Goal: Task Accomplishment & Management: Contribute content

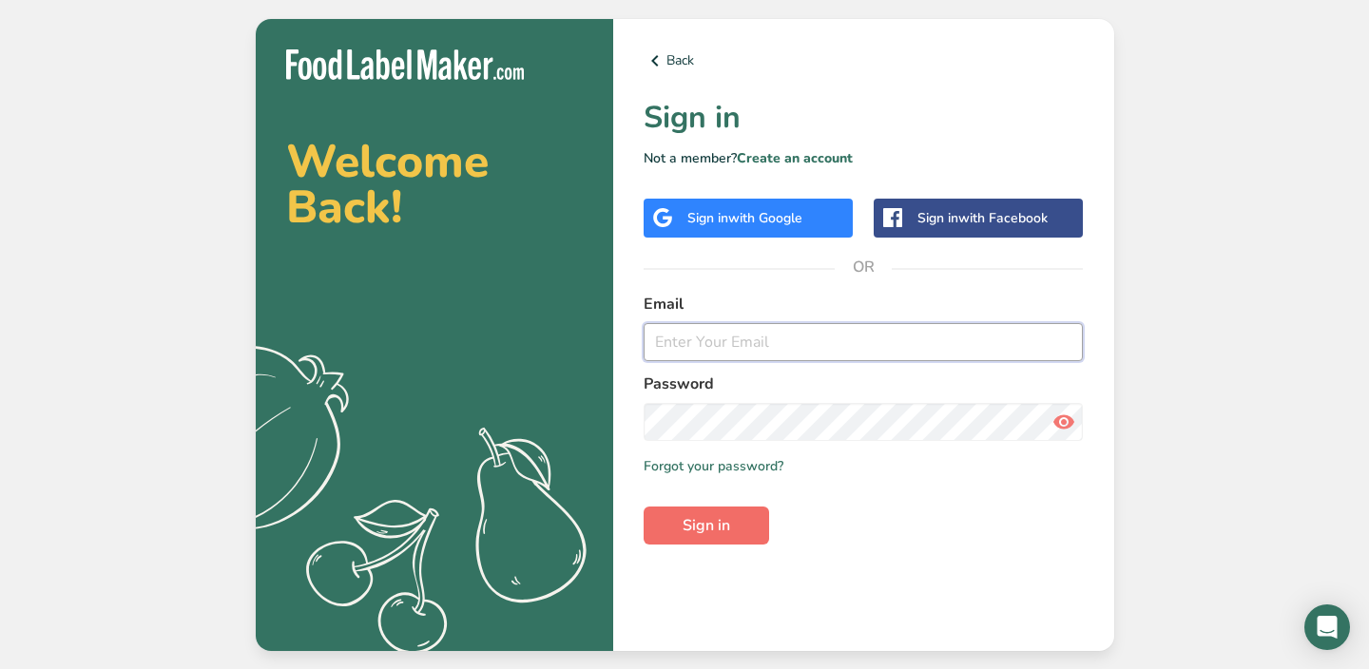
type input "[EMAIL_ADDRESS][DOMAIN_NAME]"
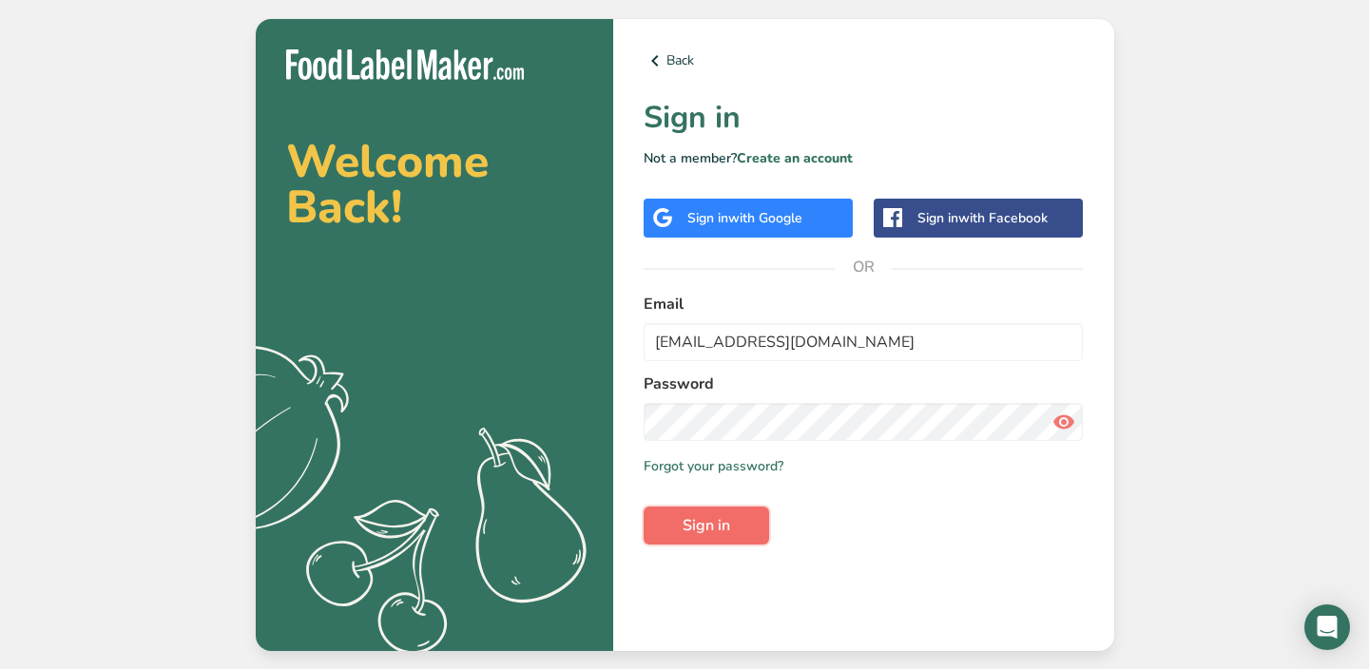
click at [692, 538] on button "Sign in" at bounding box center [707, 526] width 126 height 38
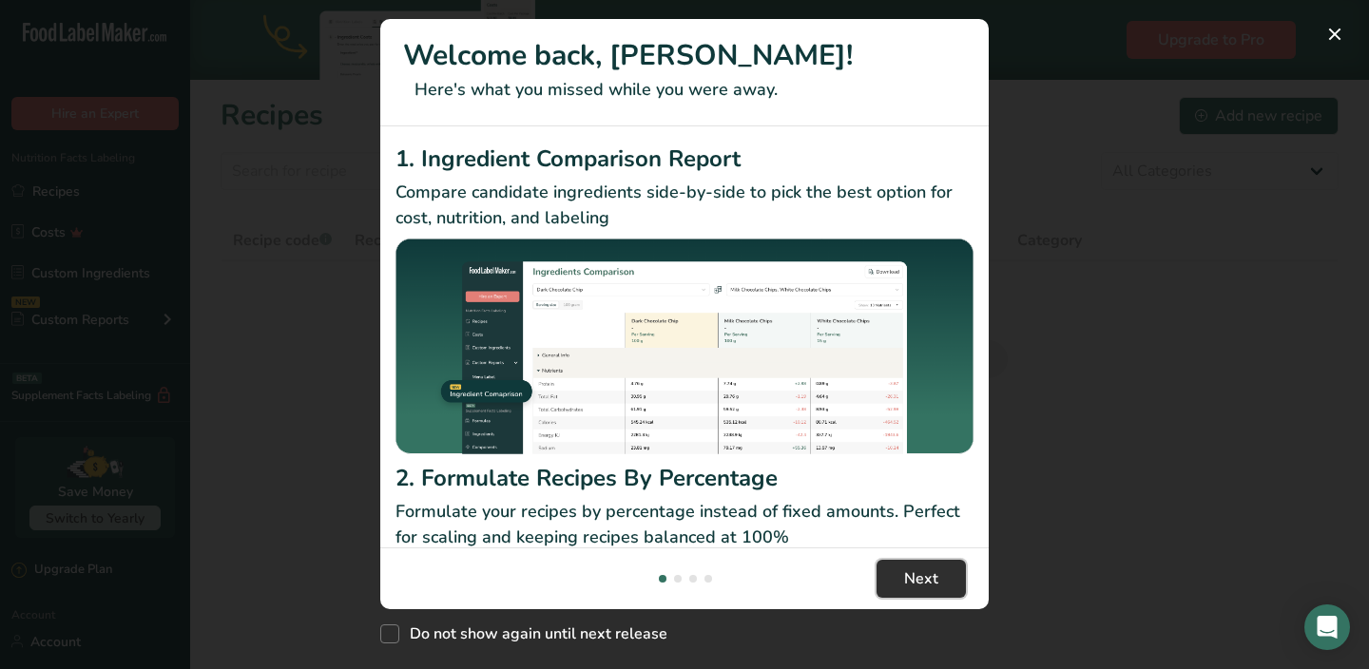
click at [939, 589] on button "Next" at bounding box center [921, 579] width 89 height 38
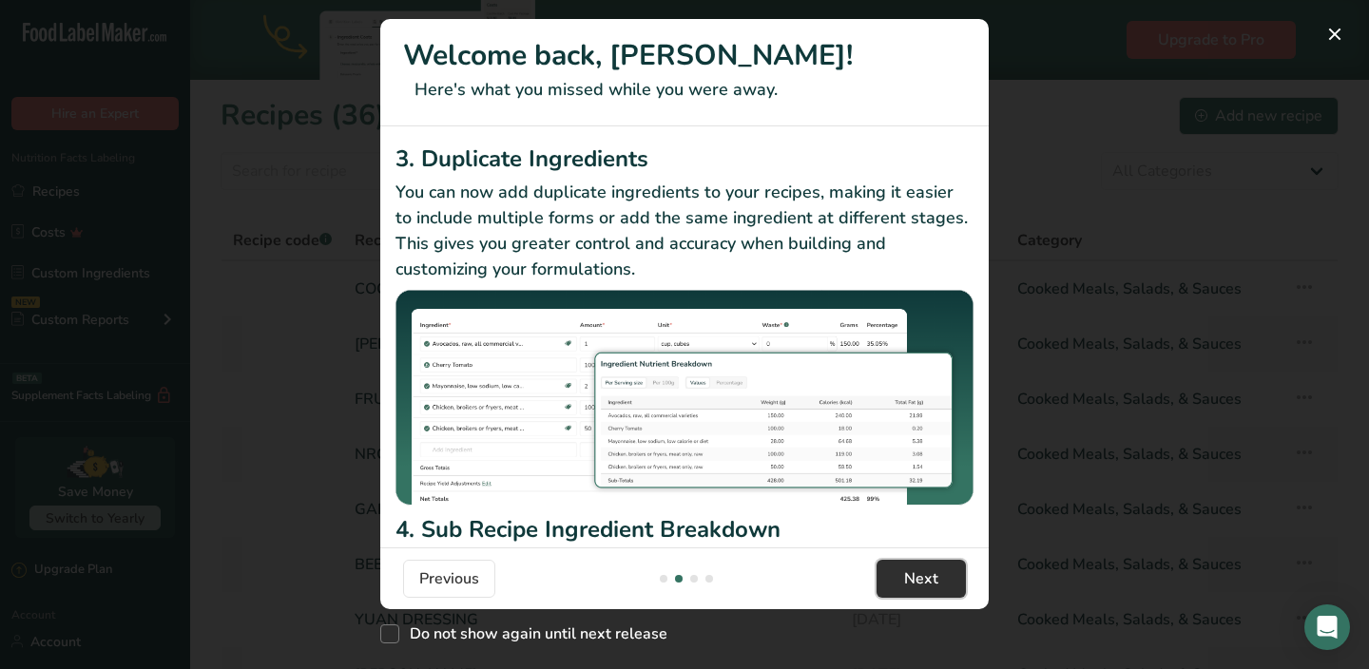
click at [919, 578] on span "Next" at bounding box center [921, 579] width 34 height 23
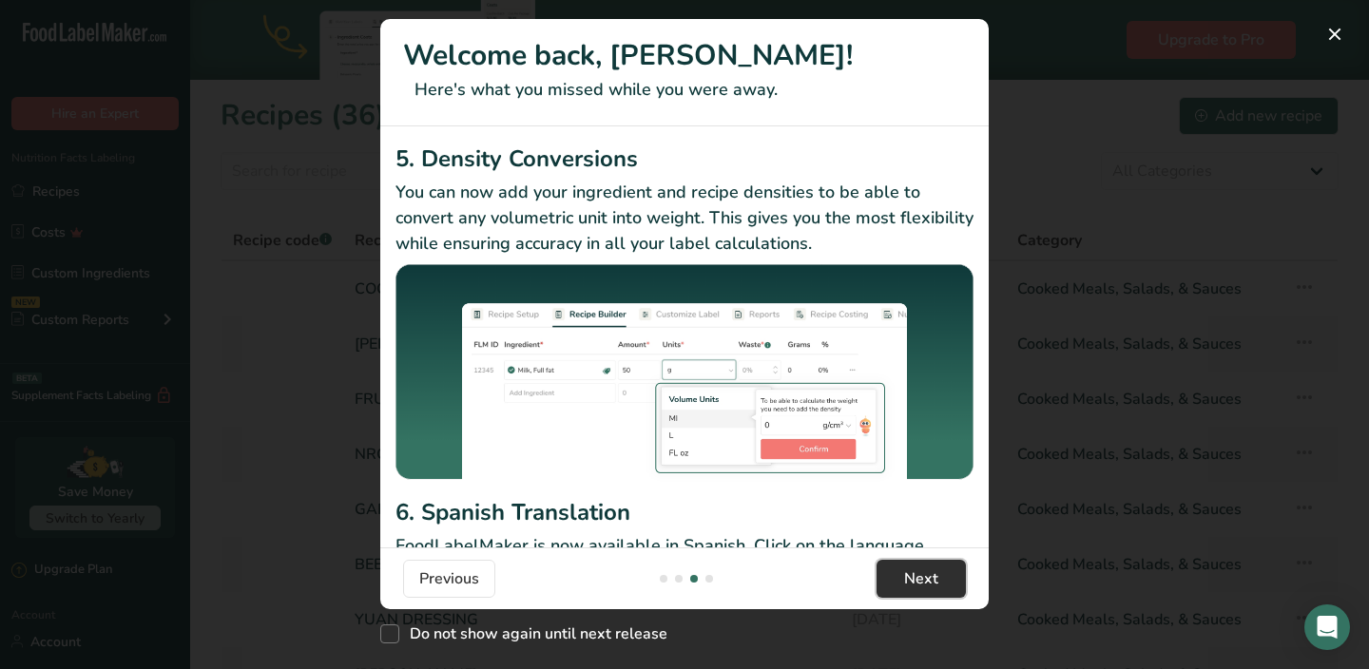
click at [919, 578] on span "Next" at bounding box center [921, 579] width 34 height 23
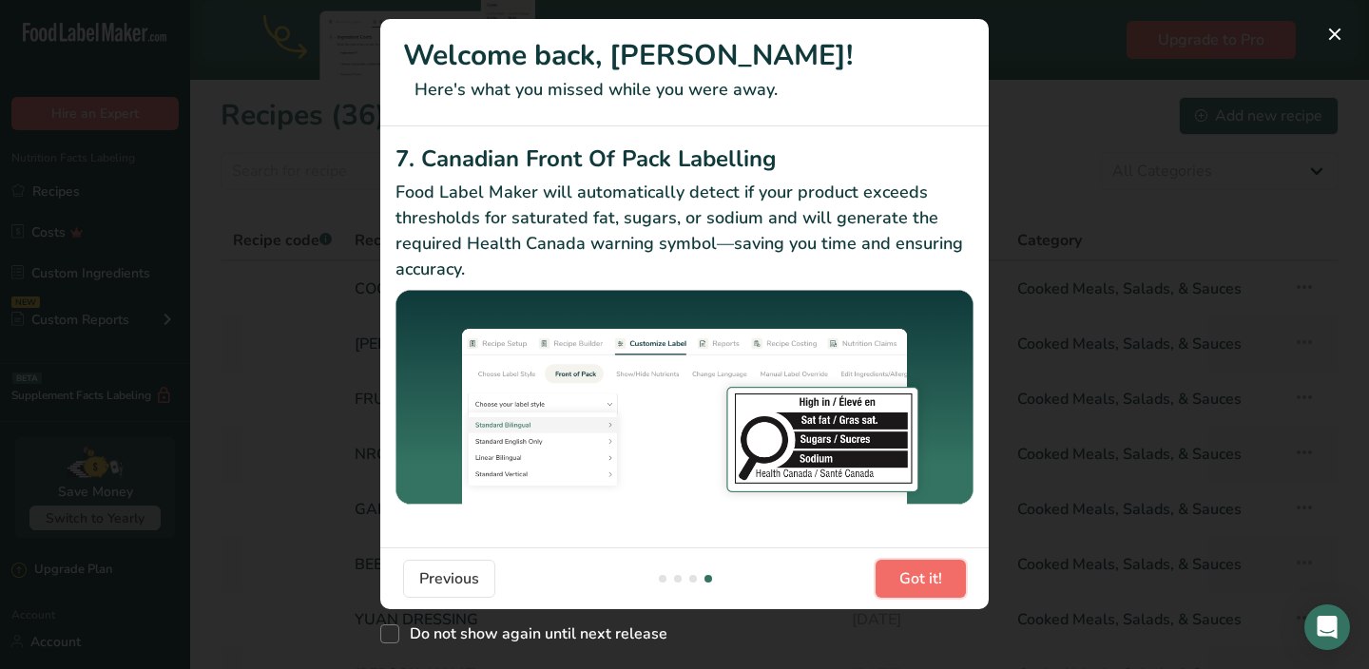
click at [919, 578] on span "Got it!" at bounding box center [920, 579] width 43 height 23
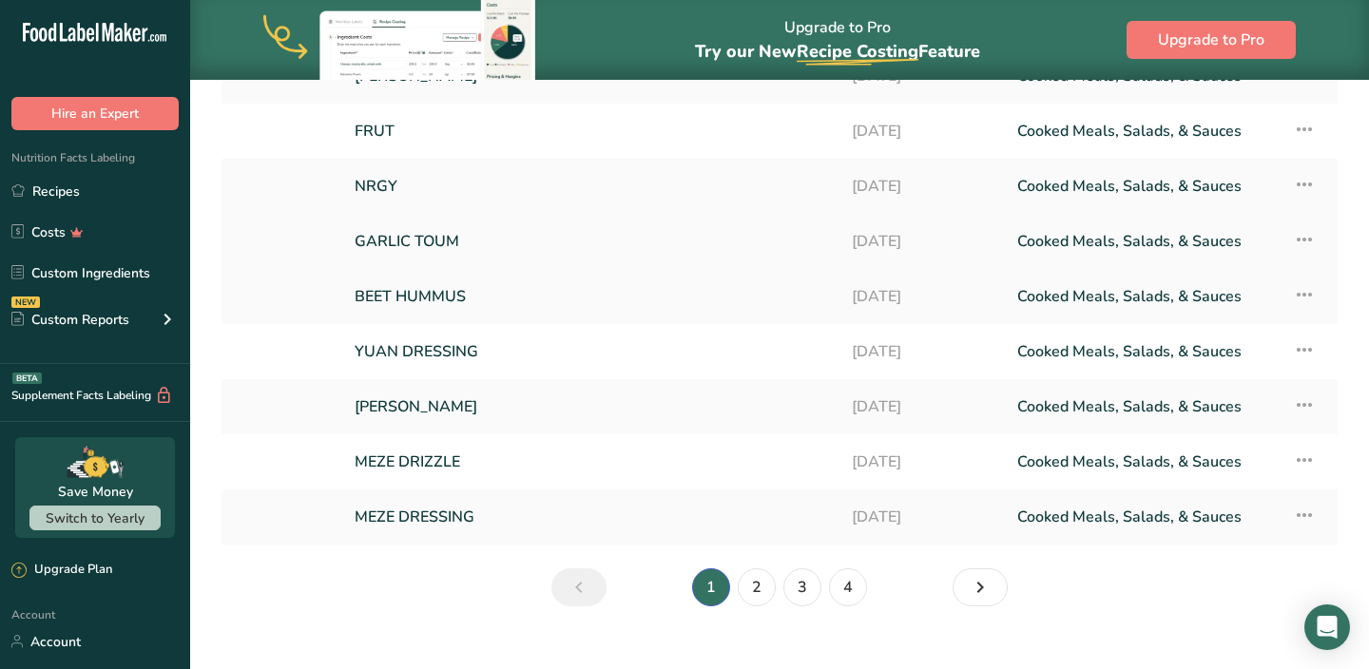
scroll to position [297, 0]
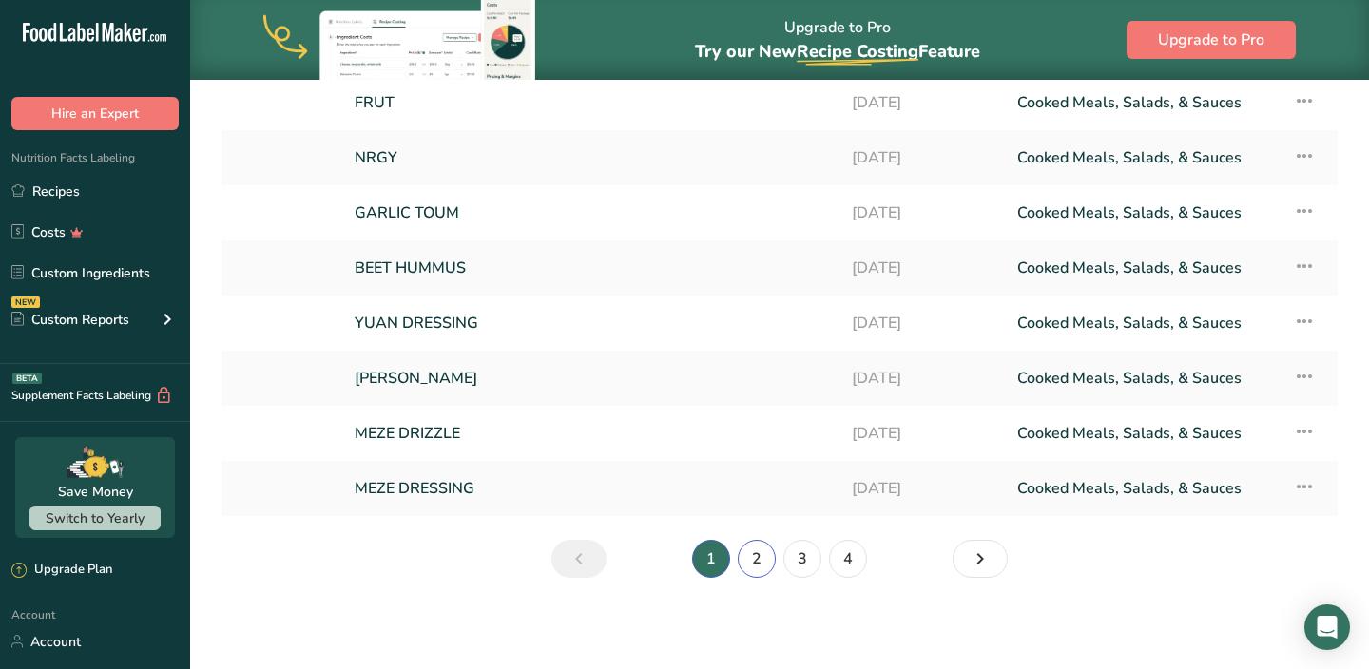
click at [759, 556] on link "2" at bounding box center [757, 559] width 38 height 38
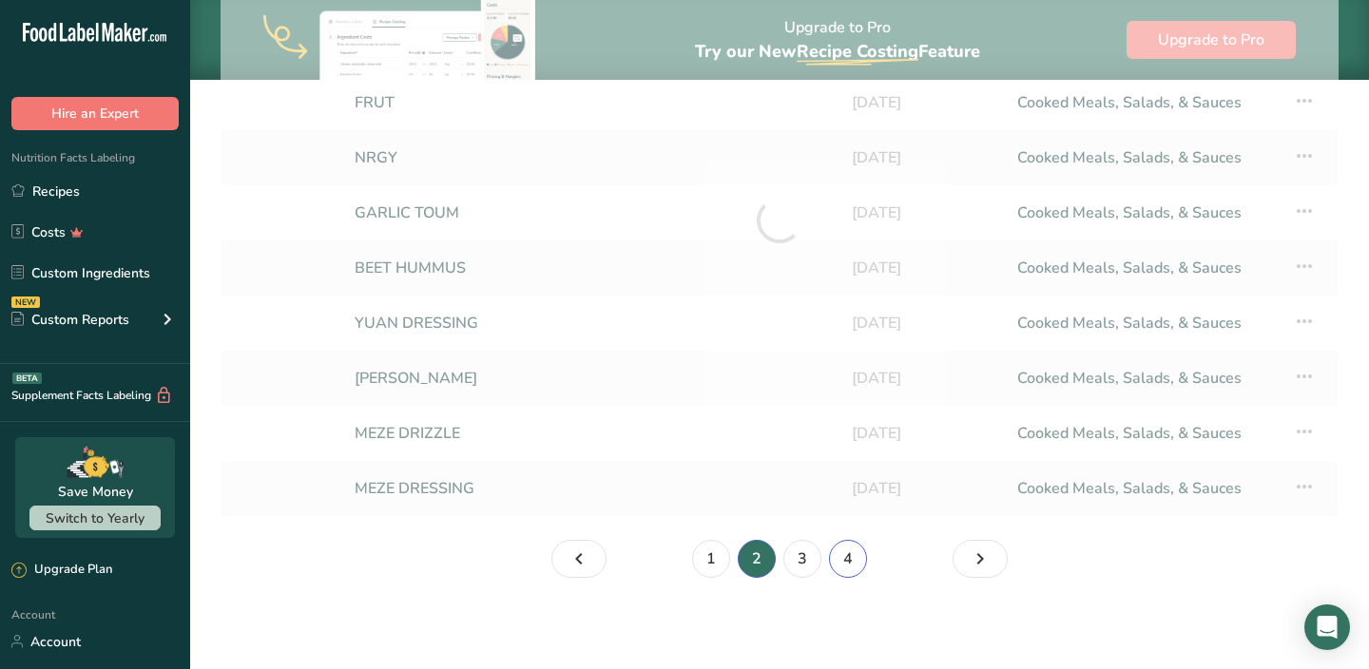
click at [844, 564] on link "4" at bounding box center [848, 559] width 38 height 38
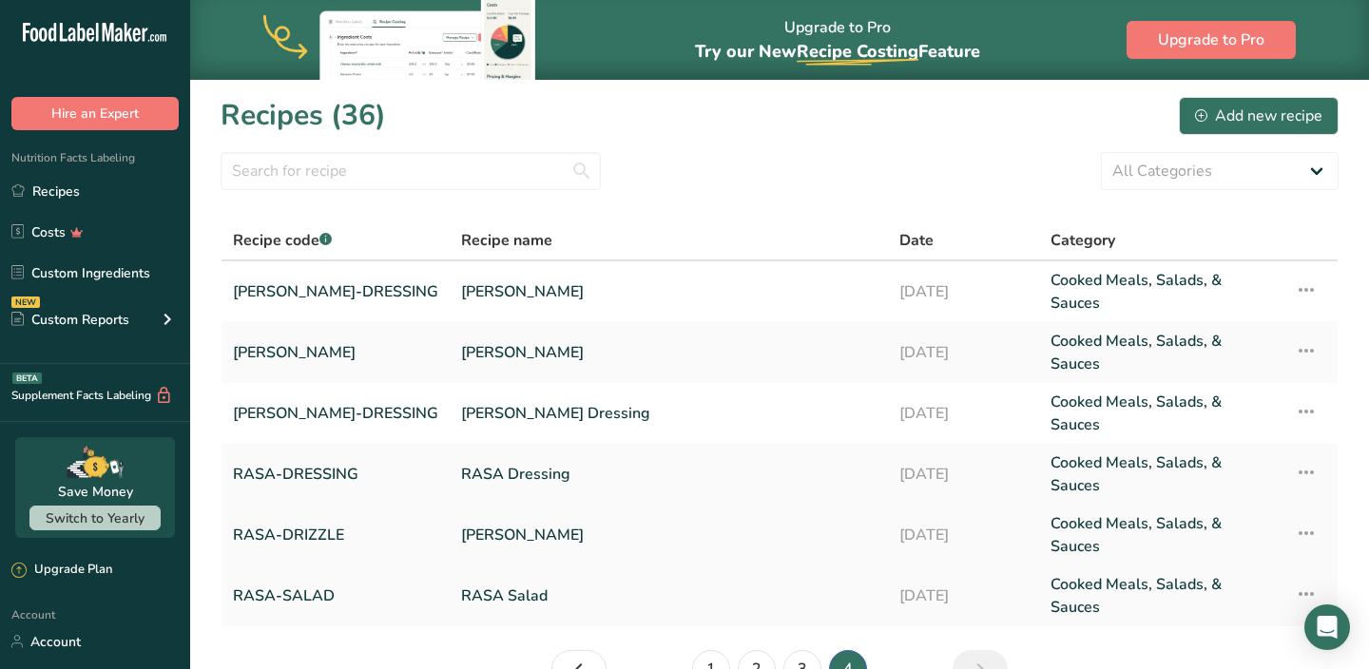
scroll to position [76, 0]
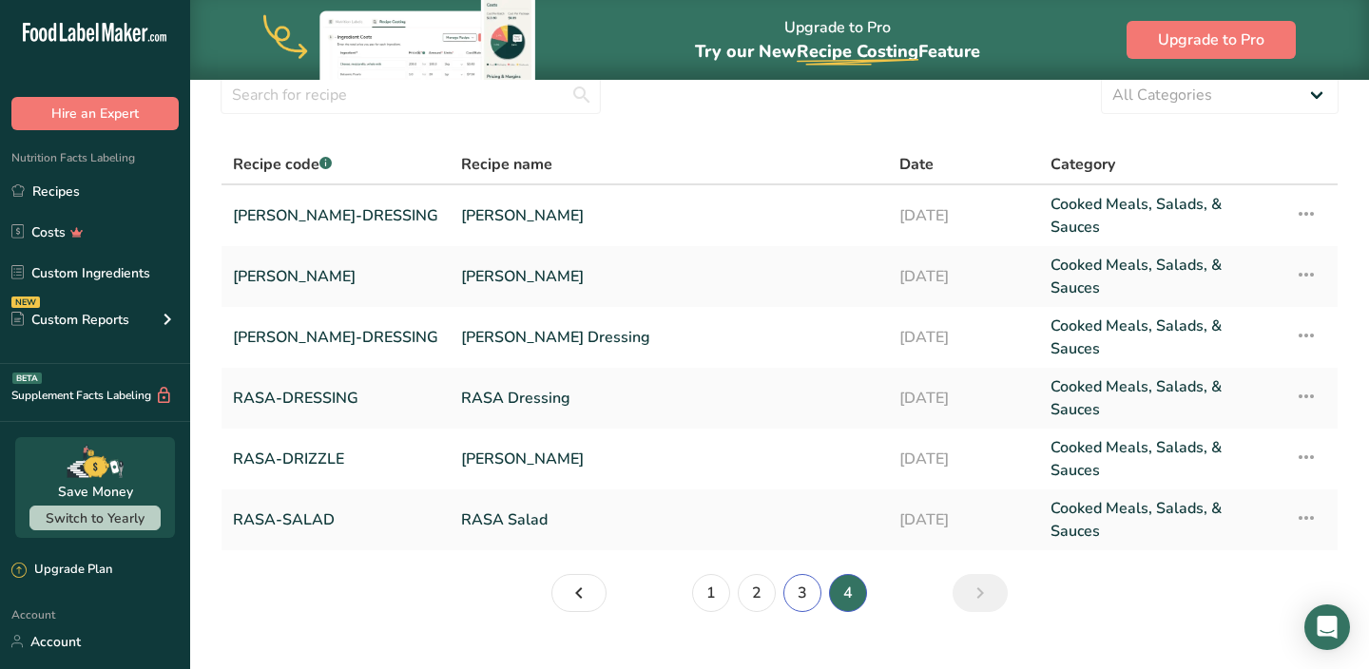
click at [792, 574] on link "3" at bounding box center [802, 593] width 38 height 38
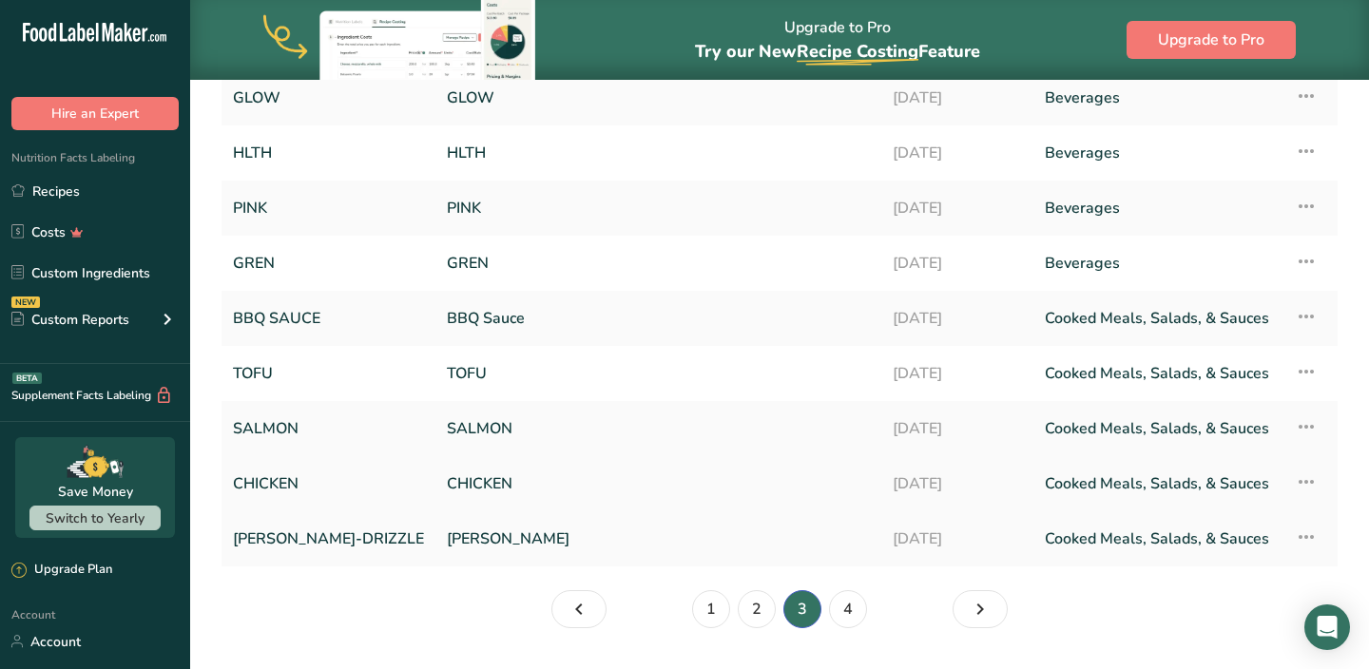
scroll to position [297, 0]
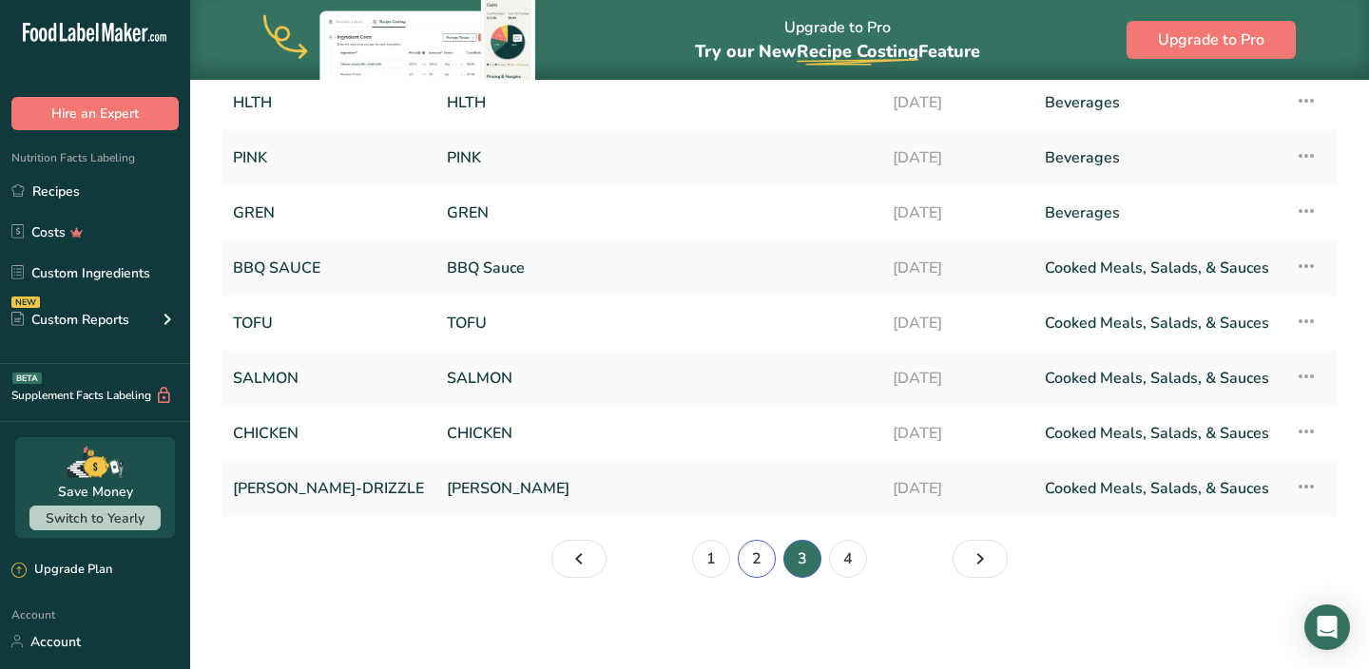
click at [755, 555] on link "2" at bounding box center [757, 559] width 38 height 38
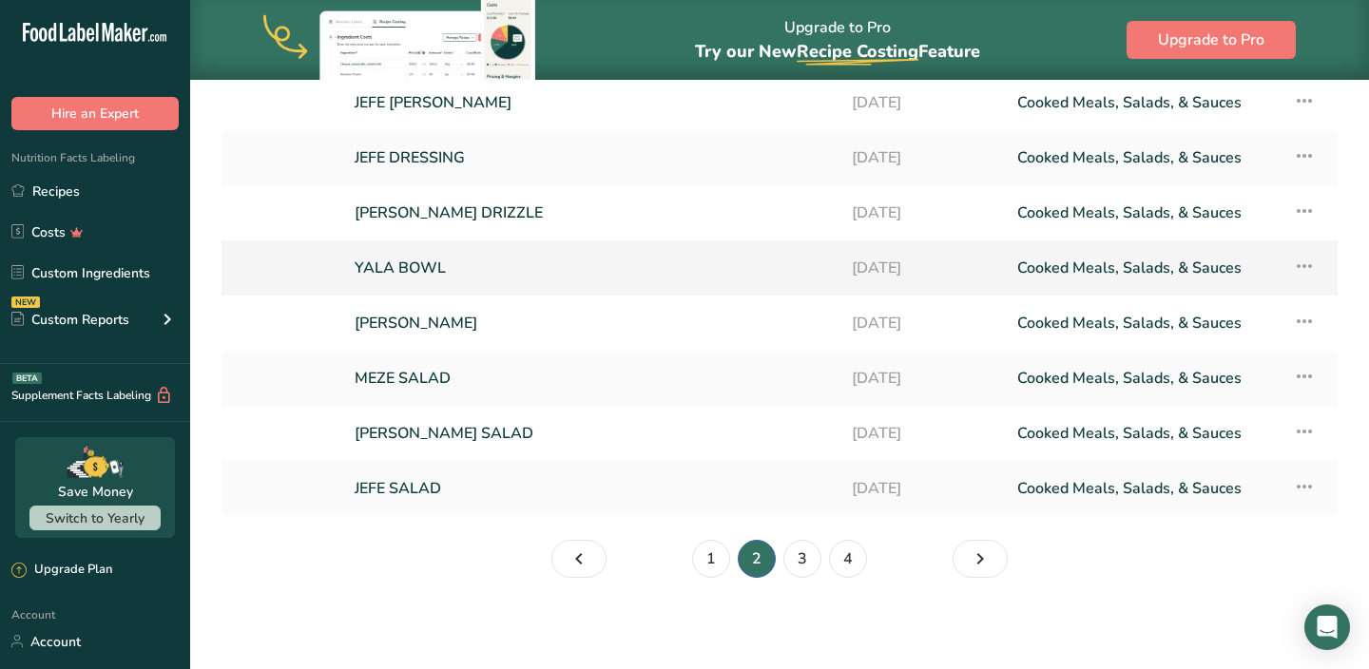
click at [432, 271] on link "YALA BOWL" at bounding box center [592, 268] width 474 height 40
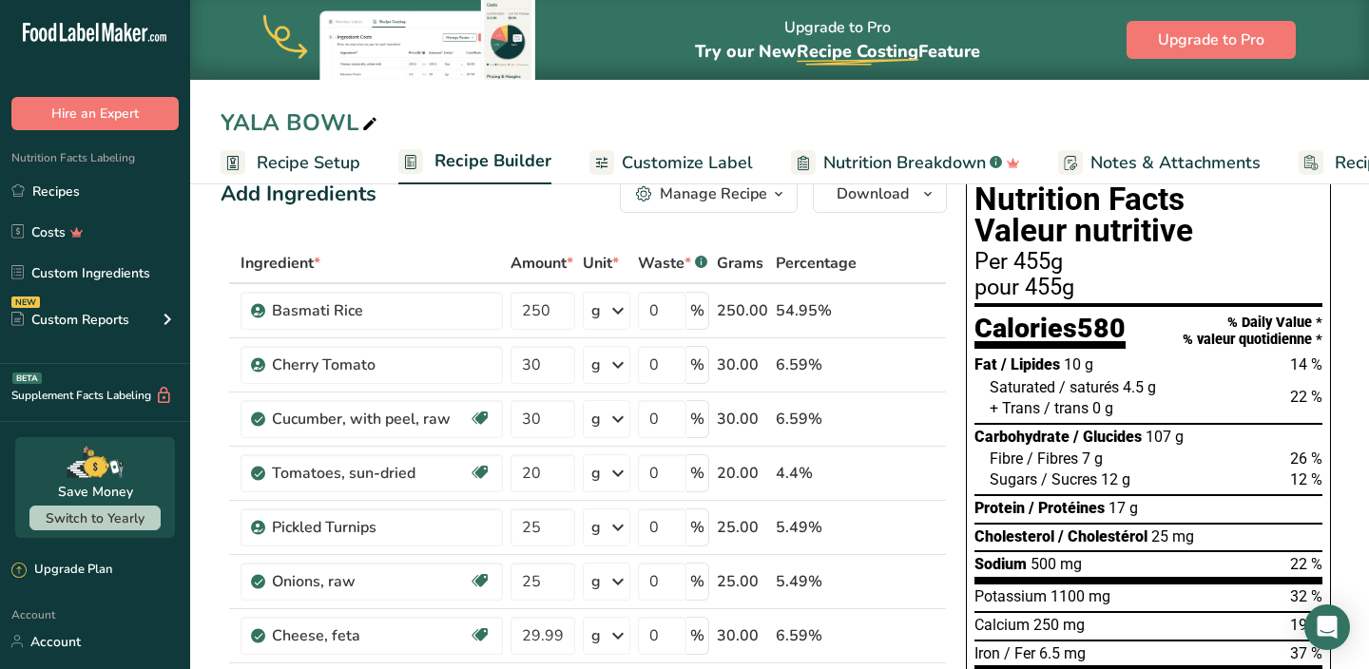
scroll to position [44, 0]
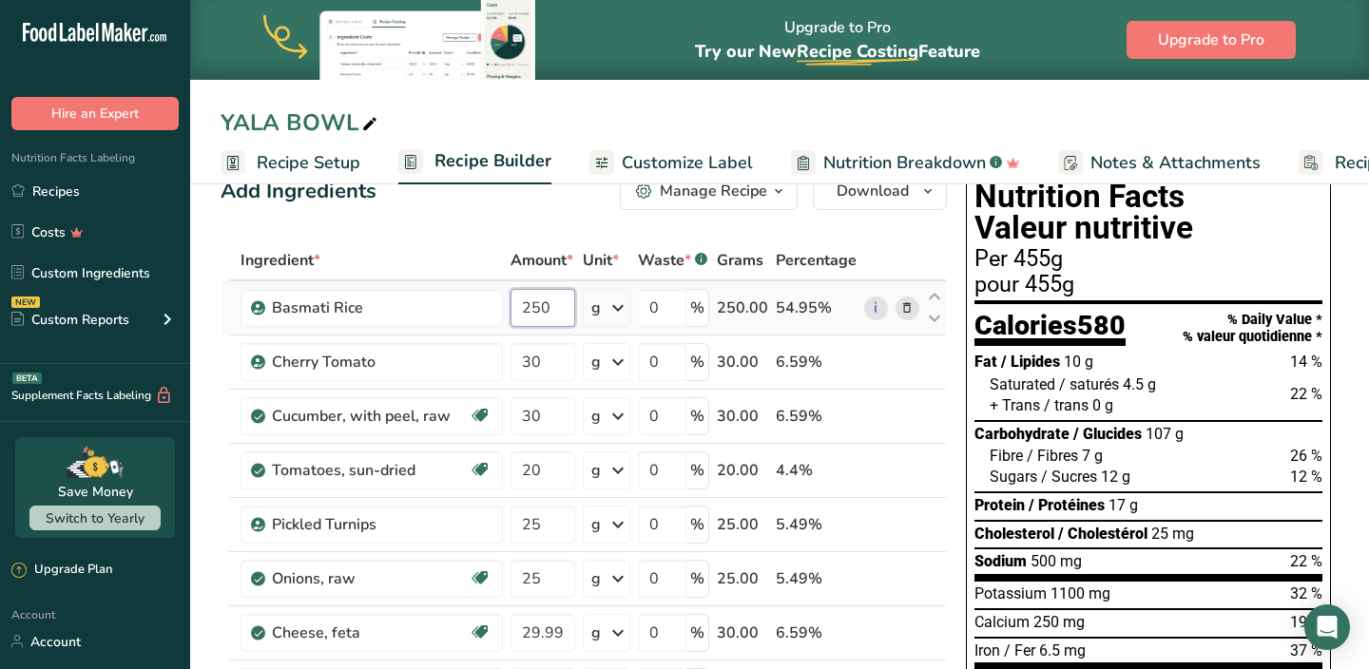
click at [549, 304] on input "250" at bounding box center [543, 308] width 65 height 38
click at [671, 442] on div "Ingredient * Amount * Unit * Waste * .a-a{fill:#347362;}.b-a{fill:#fff;} Grams …" at bounding box center [584, 592] width 726 height 702
click at [551, 313] on input "200" at bounding box center [543, 308] width 65 height 38
click at [558, 383] on div "Ingredient * Amount * Unit * Waste * .a-a{fill:#347362;}.b-a{fill:#fff;} Grams …" at bounding box center [584, 592] width 726 height 702
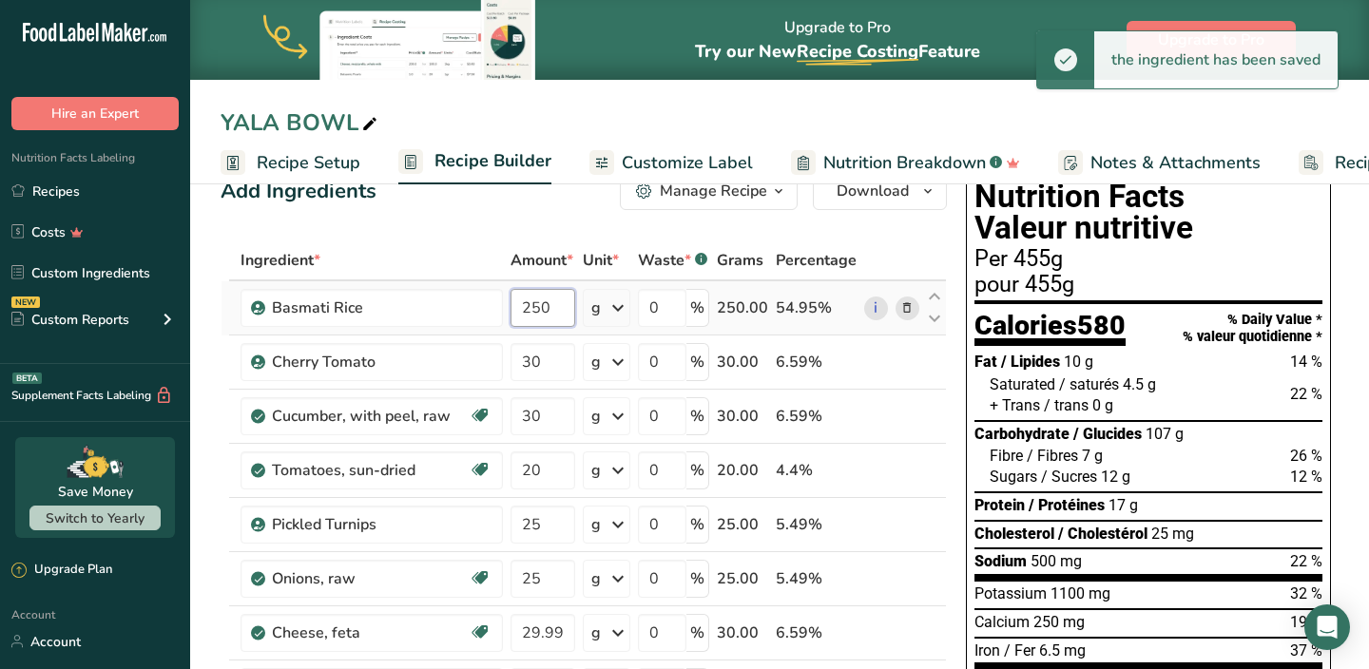
click at [556, 305] on input "250" at bounding box center [543, 308] width 65 height 38
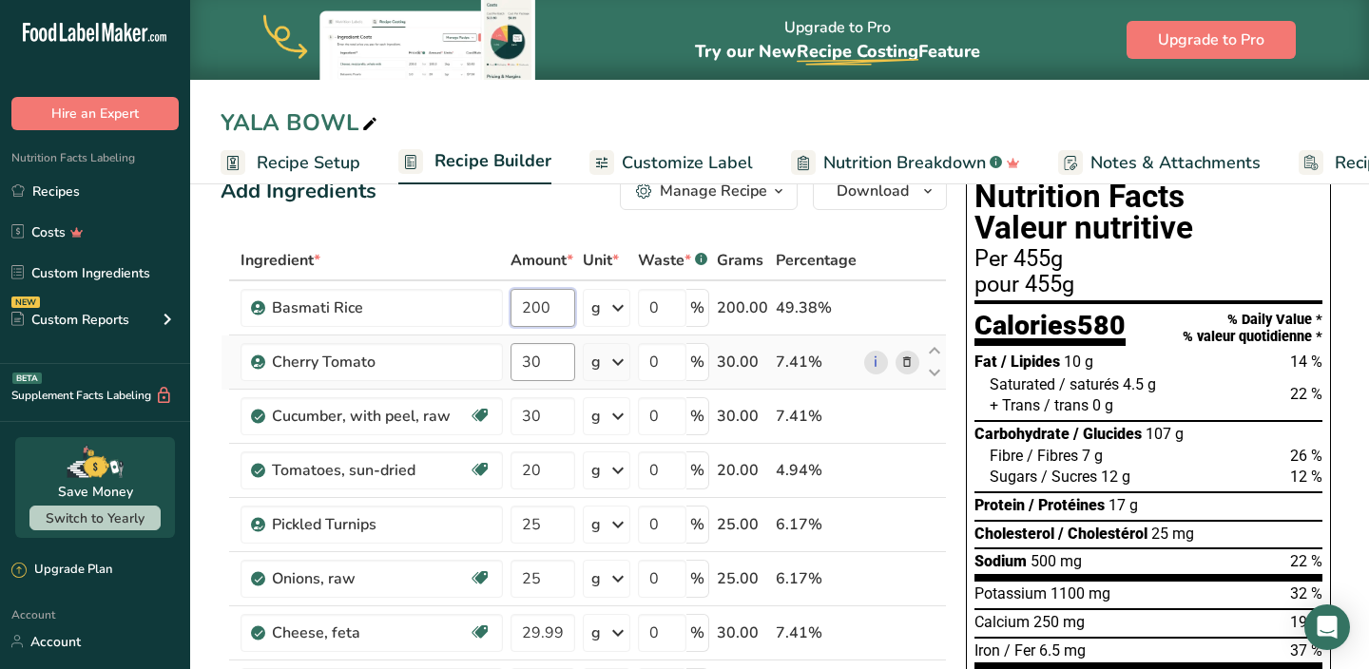
type input "200"
click at [551, 353] on div "Ingredient * Amount * Unit * Waste * .a-a{fill:#347362;}.b-a{fill:#fff;} Grams …" at bounding box center [584, 592] width 726 height 702
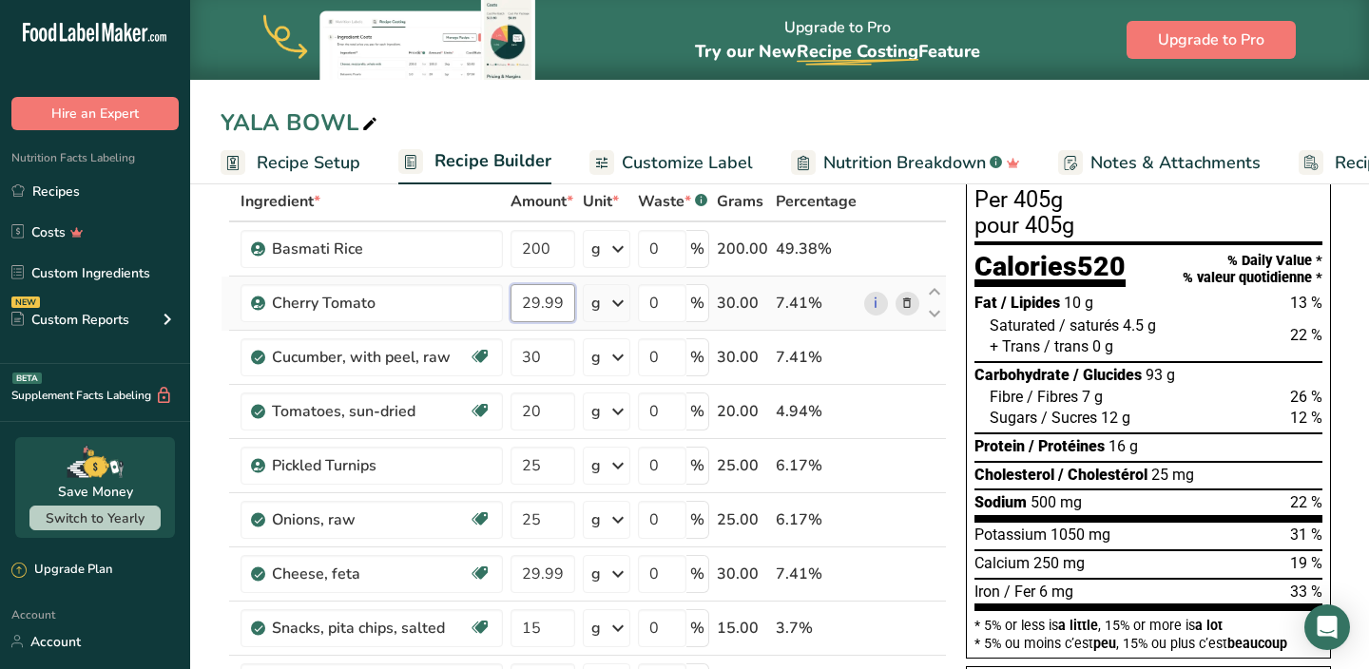
scroll to position [61, 0]
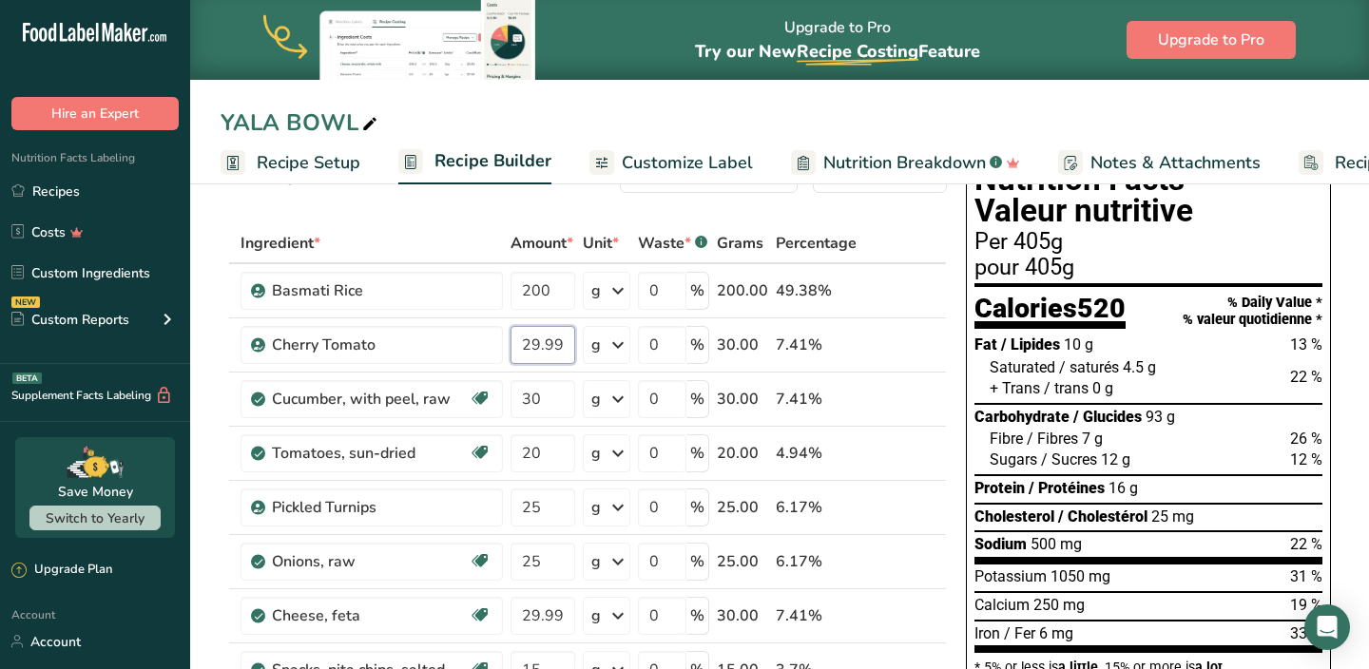
type input "29.999993"
click at [65, 190] on link "Recipes" at bounding box center [95, 191] width 190 height 36
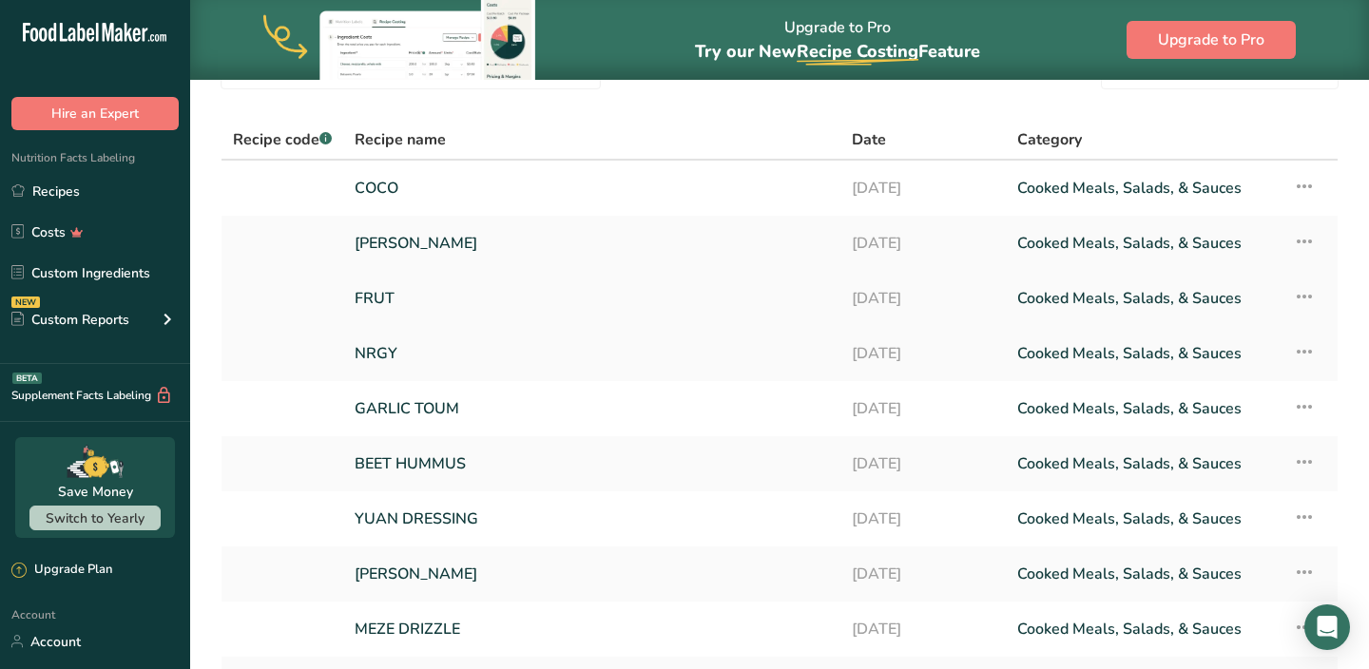
scroll to position [103, 0]
click at [431, 402] on link "GARLIC TOUM" at bounding box center [592, 407] width 474 height 40
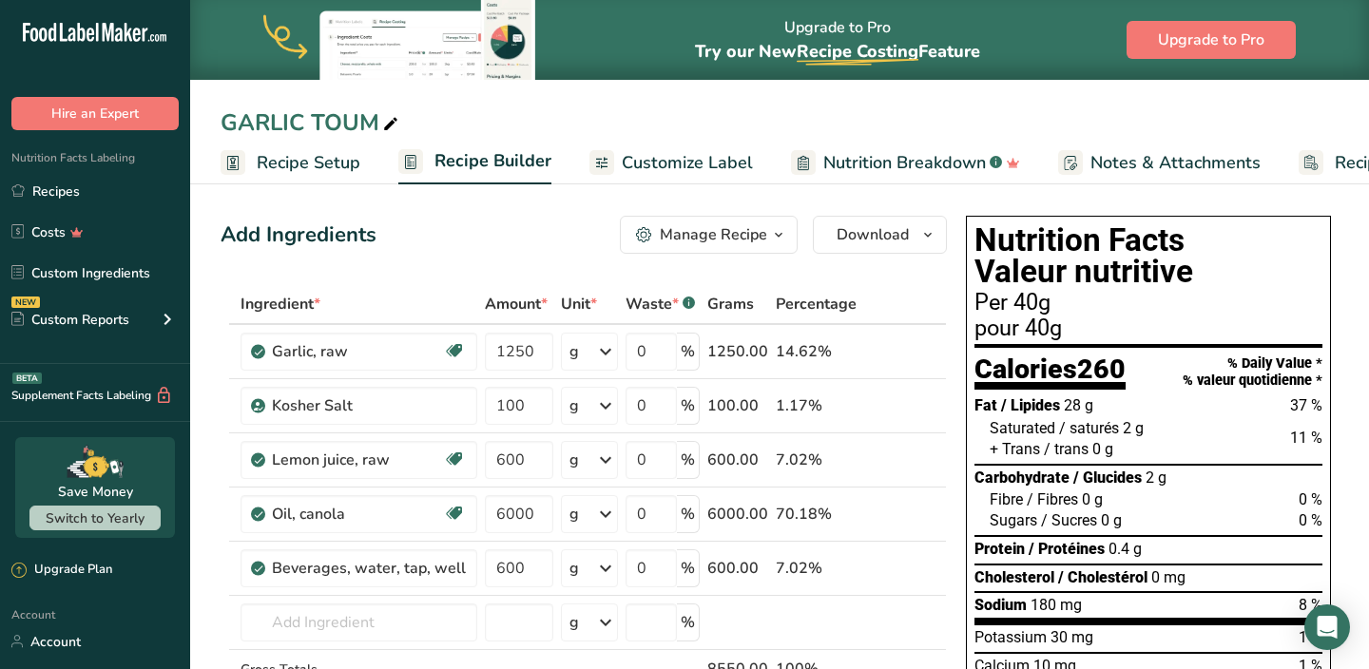
click at [336, 171] on span "Recipe Setup" at bounding box center [309, 163] width 104 height 26
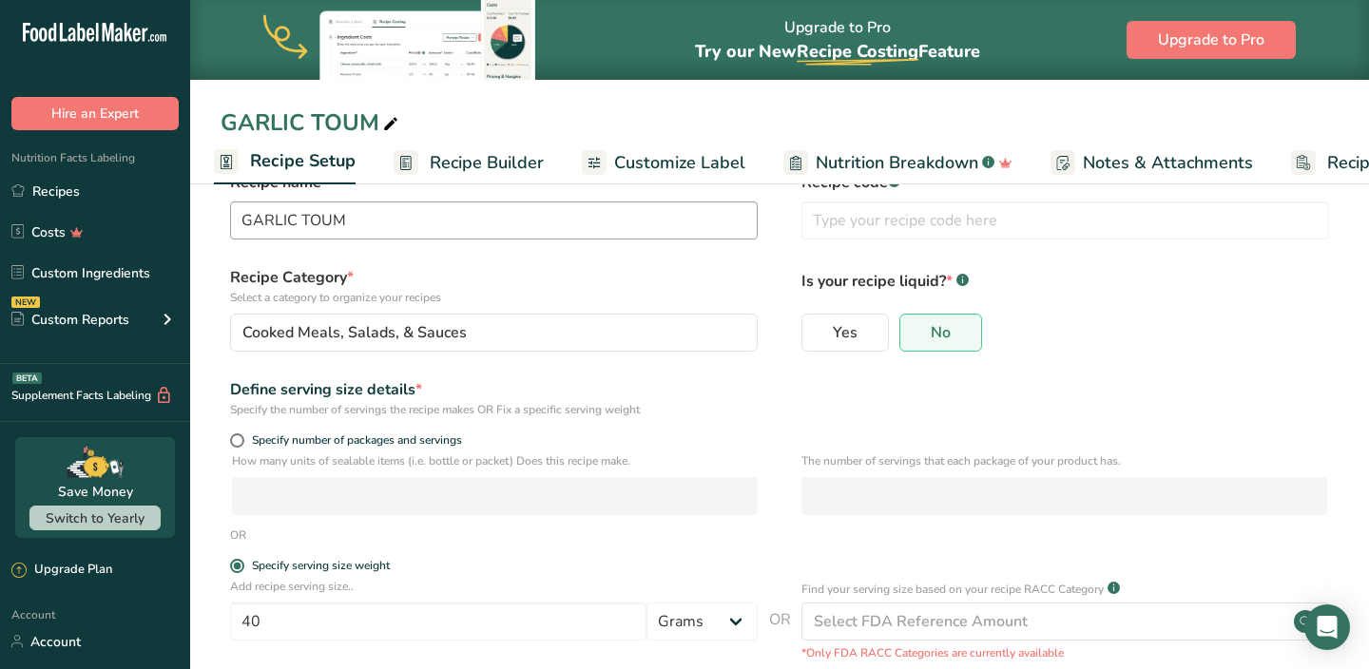
scroll to position [193, 0]
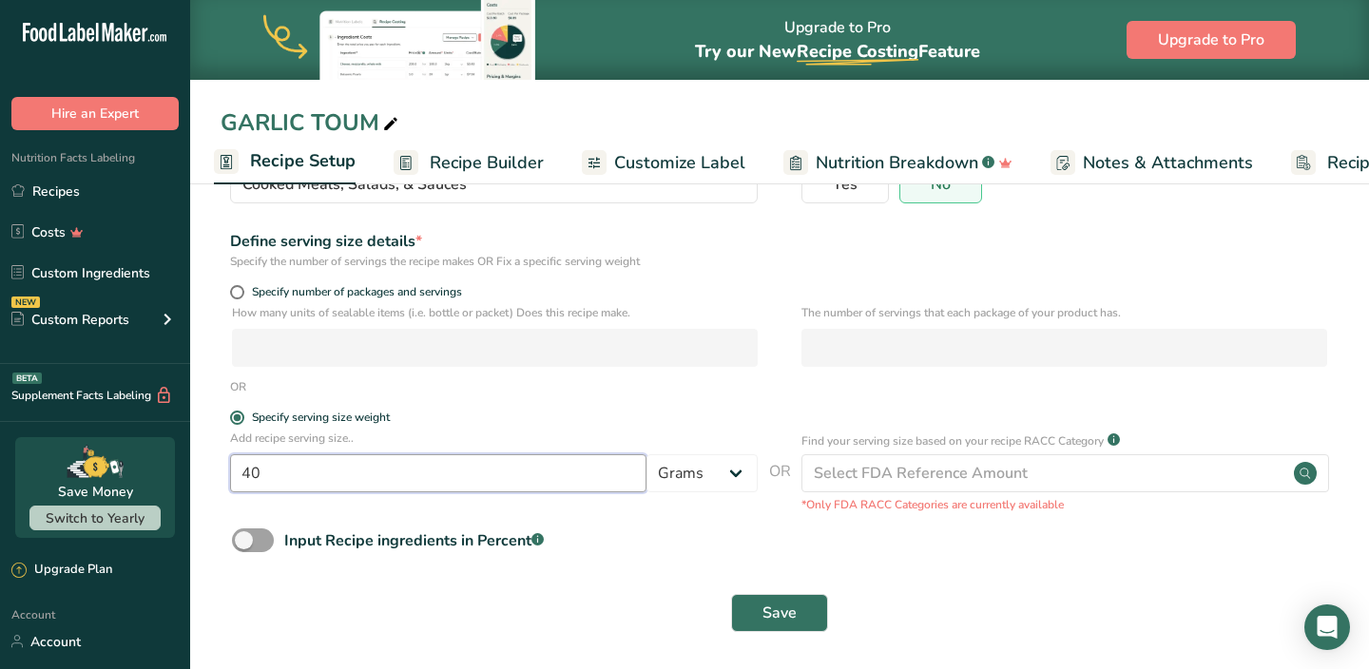
click at [269, 474] on input "40" at bounding box center [438, 473] width 416 height 38
type input "4"
type input "25"
click at [802, 610] on button "Save" at bounding box center [779, 613] width 97 height 38
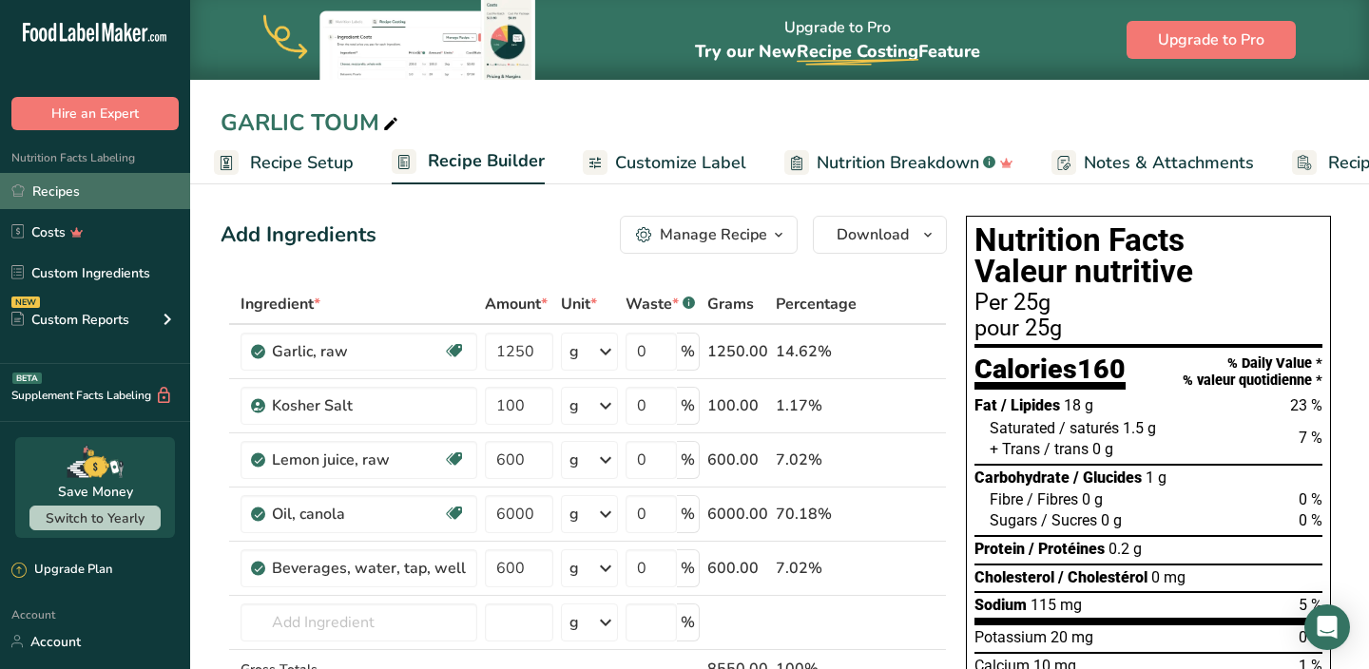
click at [80, 183] on link "Recipes" at bounding box center [95, 191] width 190 height 36
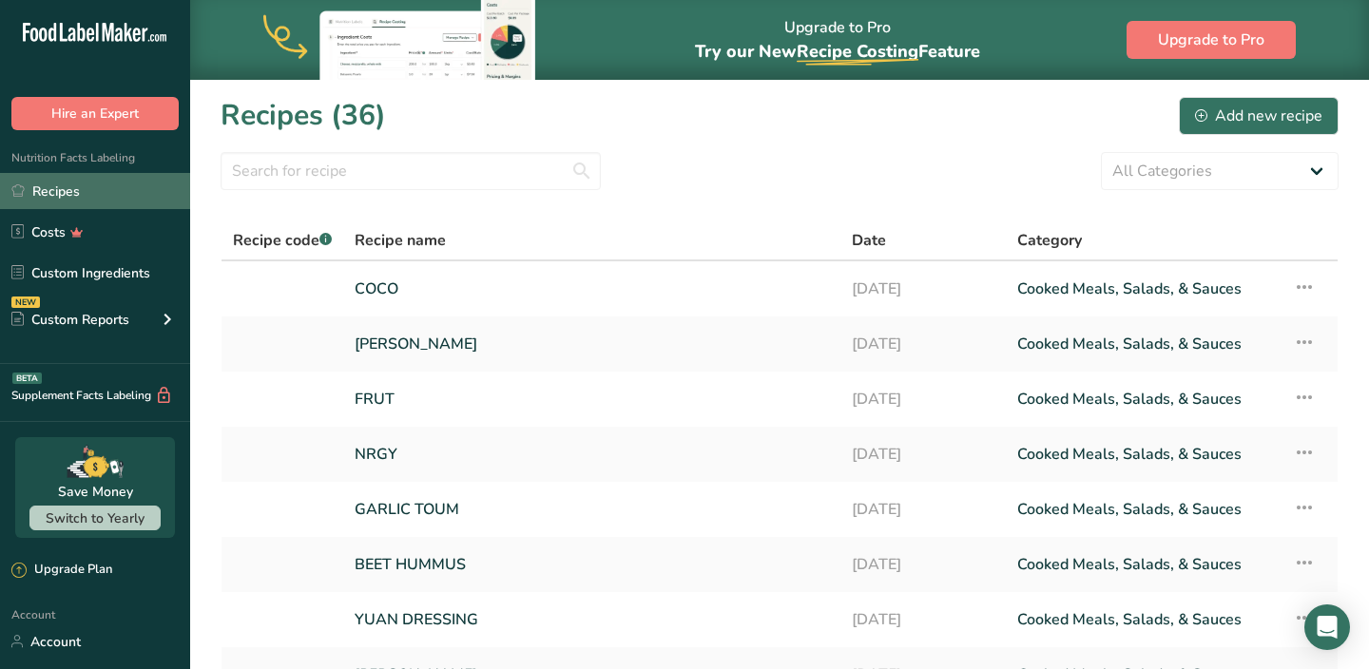
click at [92, 200] on link "Recipes" at bounding box center [95, 191] width 190 height 36
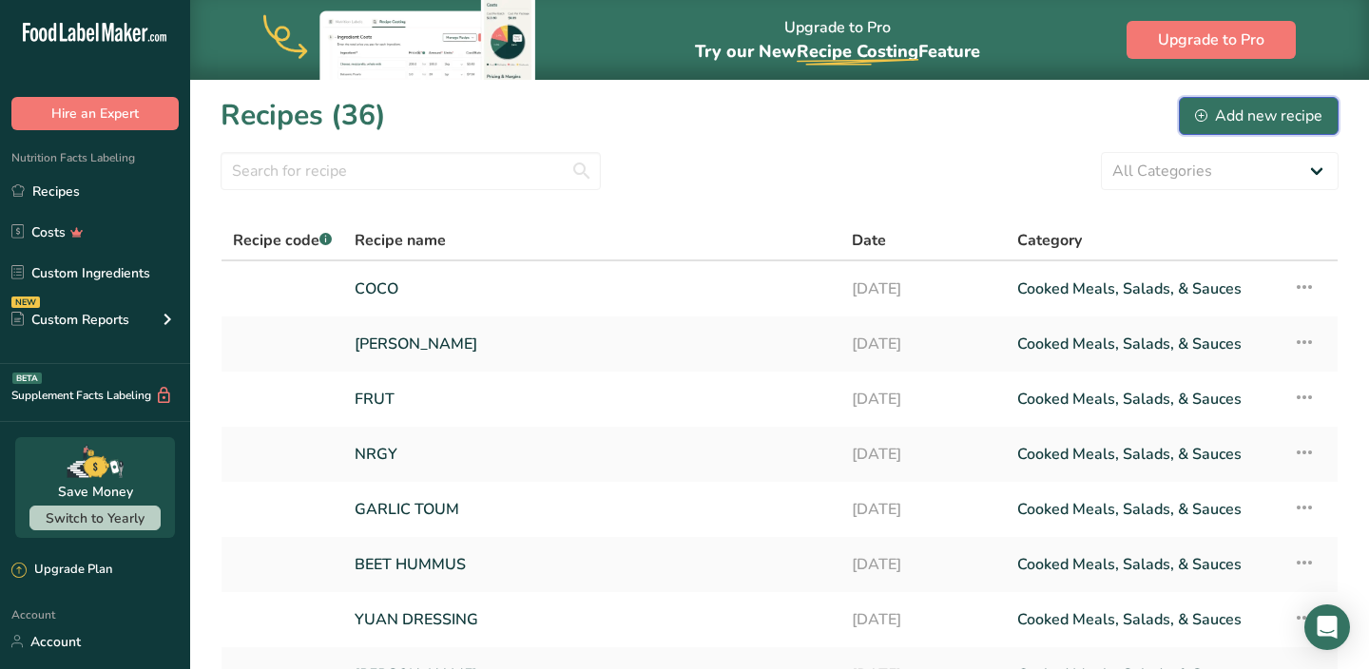
click at [1215, 116] on div "Add new recipe" at bounding box center [1258, 116] width 127 height 23
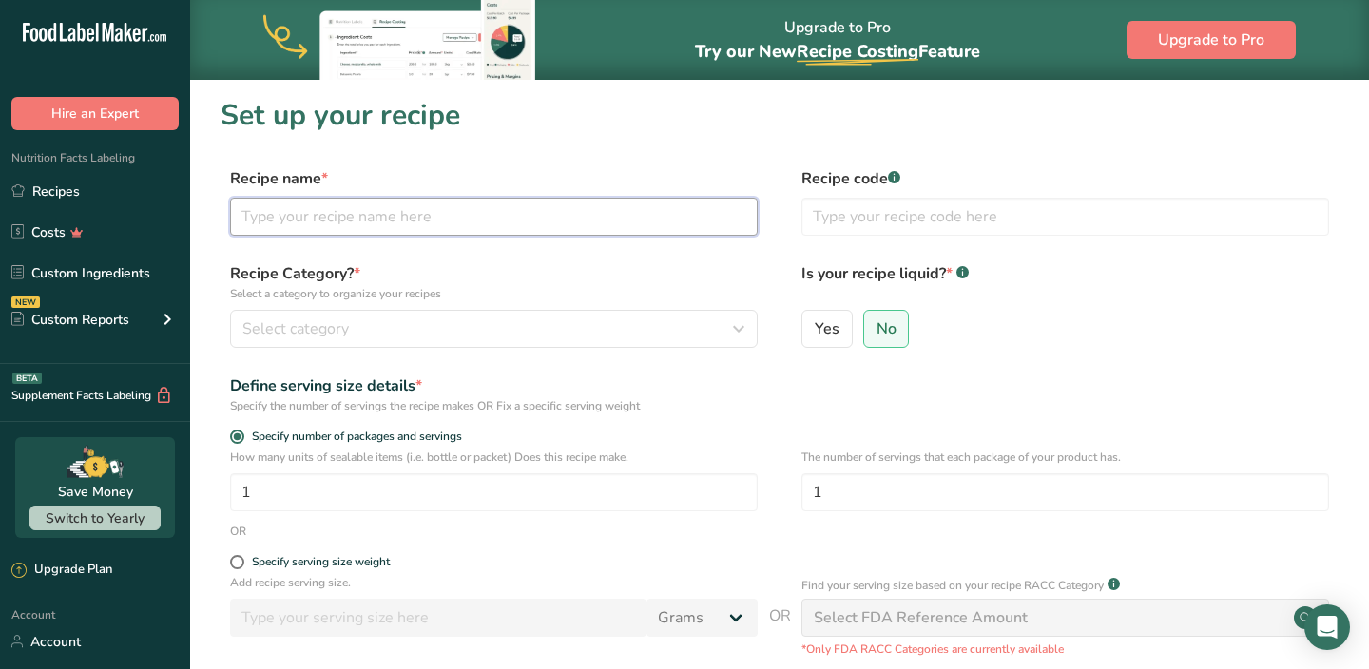
click at [515, 213] on input "text" at bounding box center [494, 217] width 528 height 38
type input "C"
type input "FALAFEL WRAP"
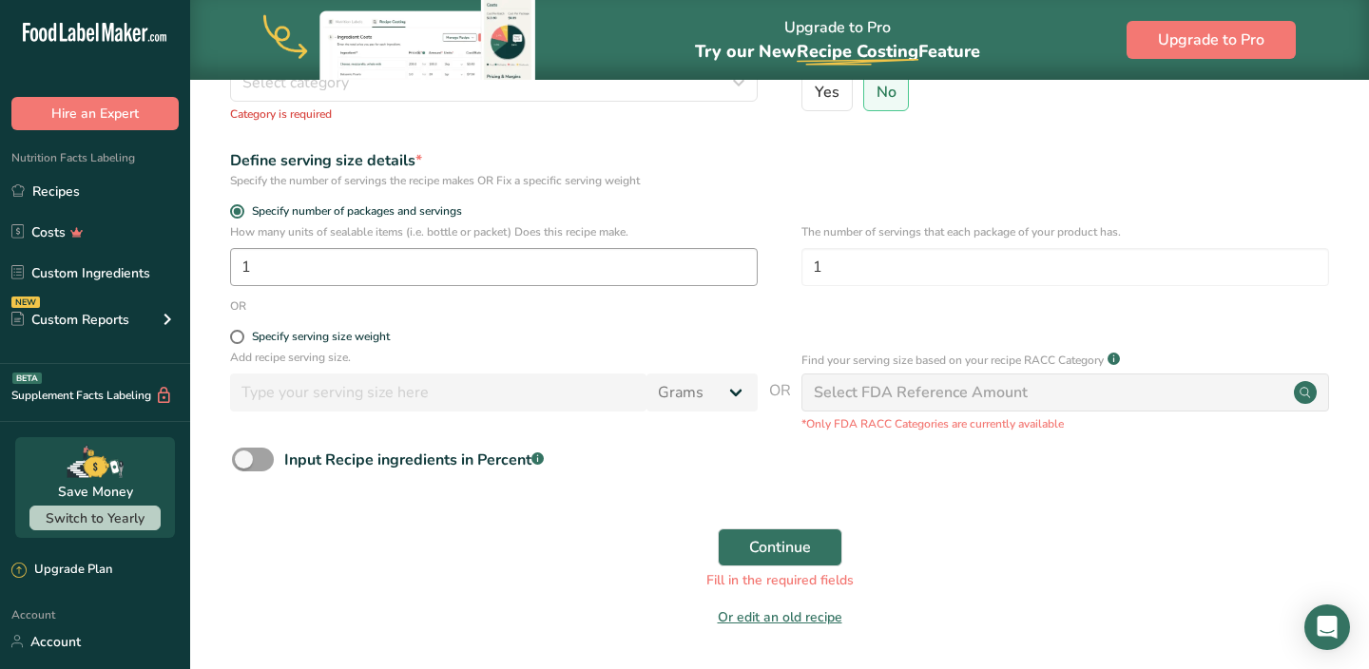
scroll to position [250, 0]
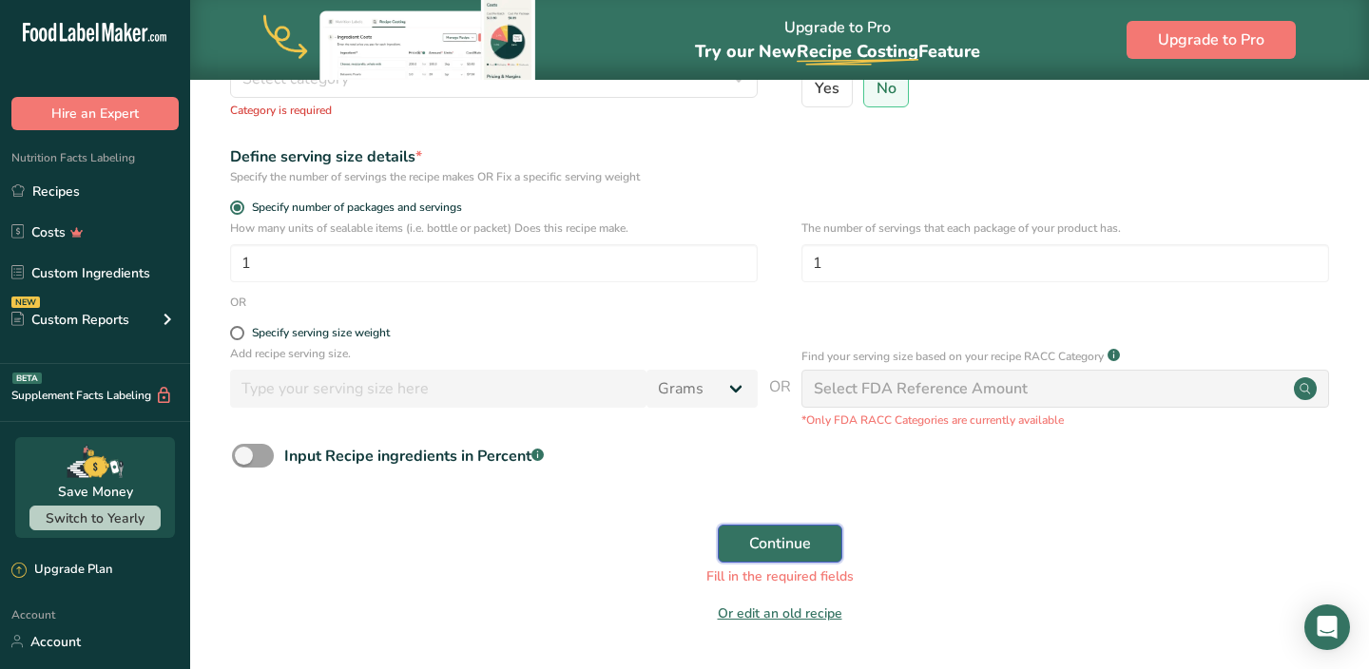
click at [764, 542] on span "Continue" at bounding box center [780, 543] width 62 height 23
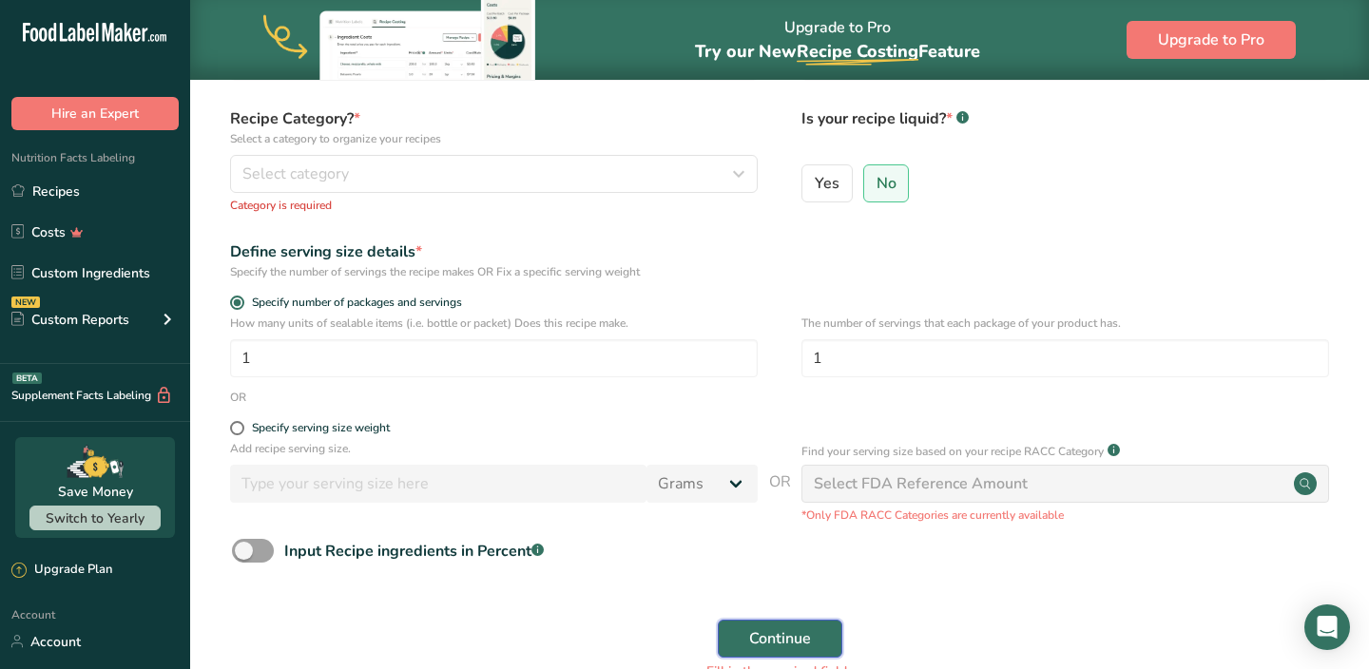
scroll to position [133, 0]
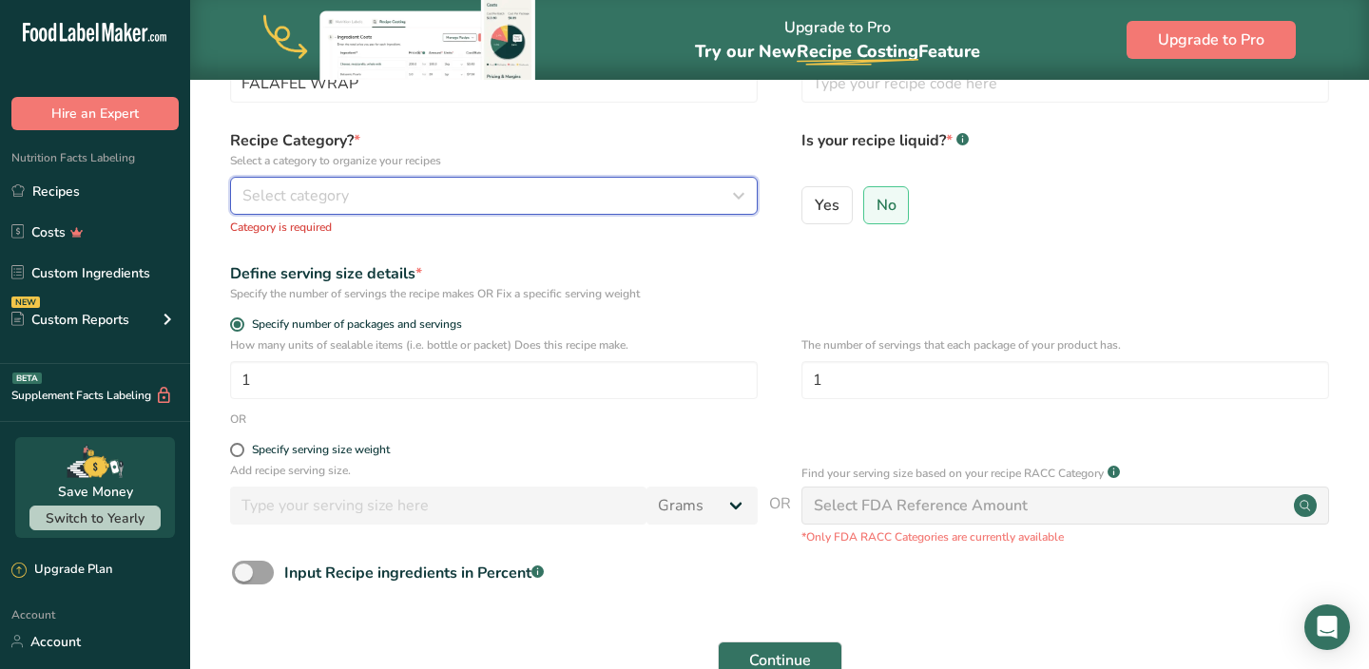
click at [518, 206] on div "Select category" at bounding box center [488, 195] width 492 height 23
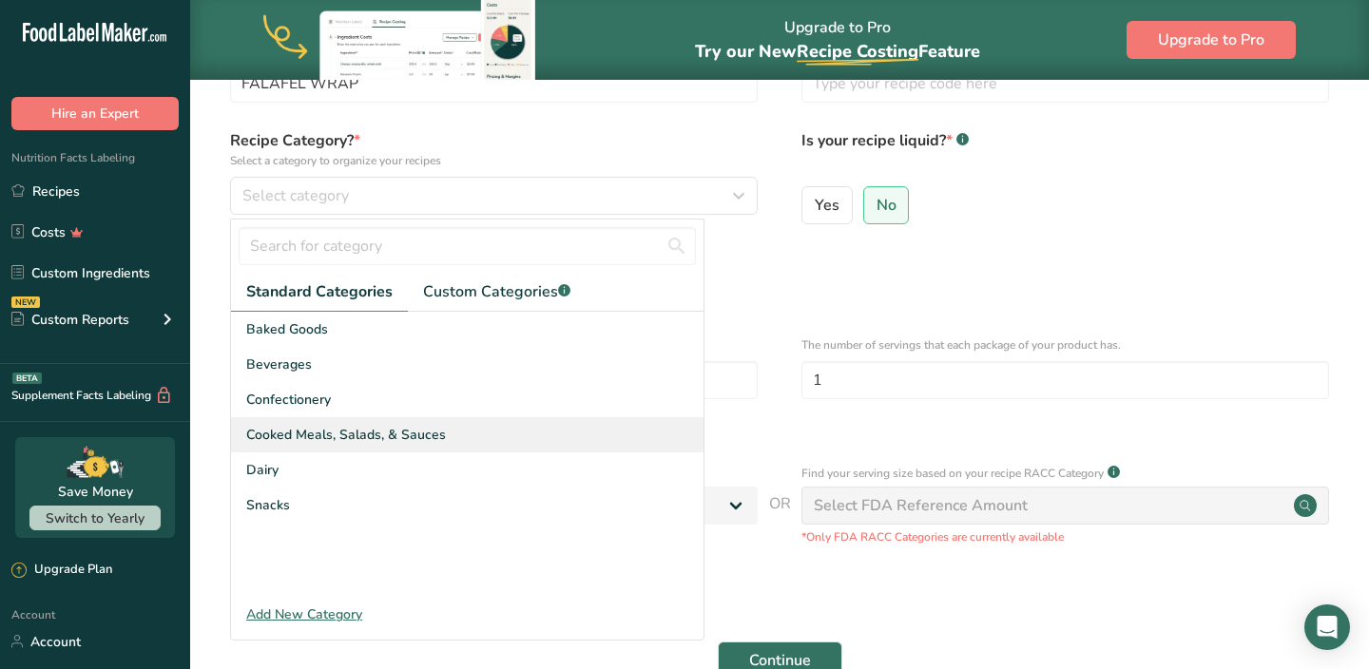
click at [323, 423] on div "Cooked Meals, Salads, & Sauces" at bounding box center [467, 434] width 473 height 35
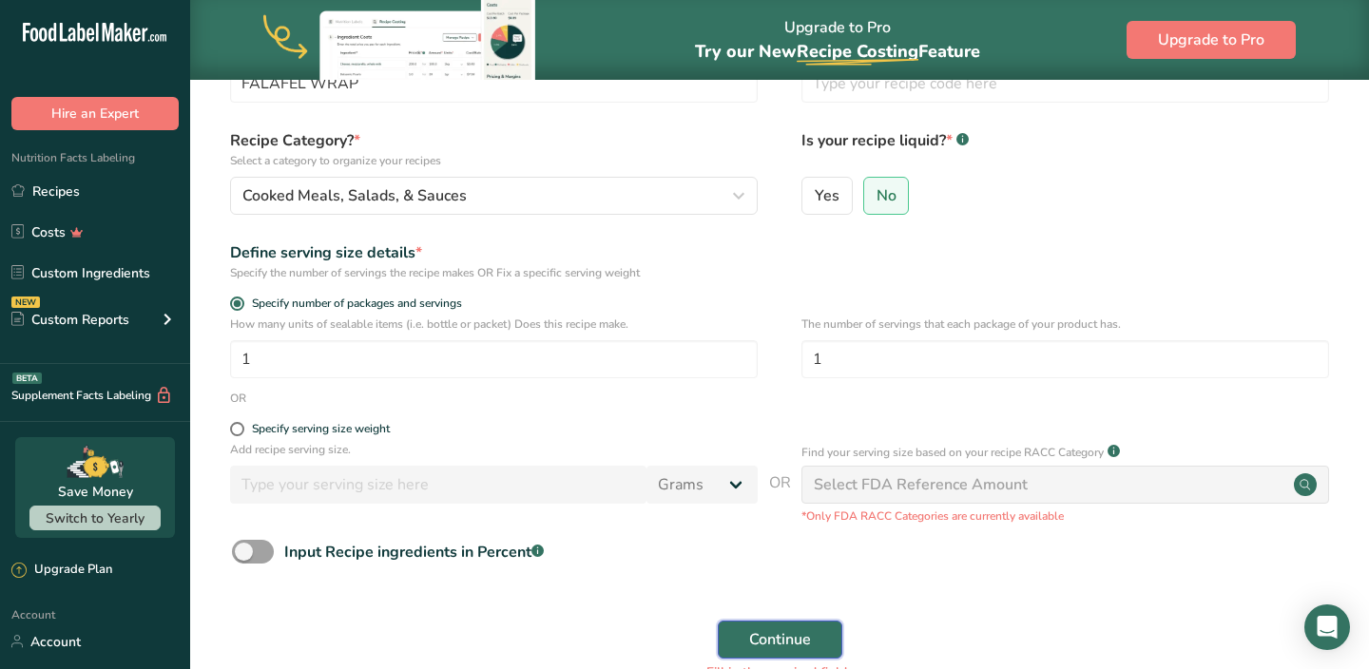
click at [753, 632] on span "Continue" at bounding box center [780, 639] width 62 height 23
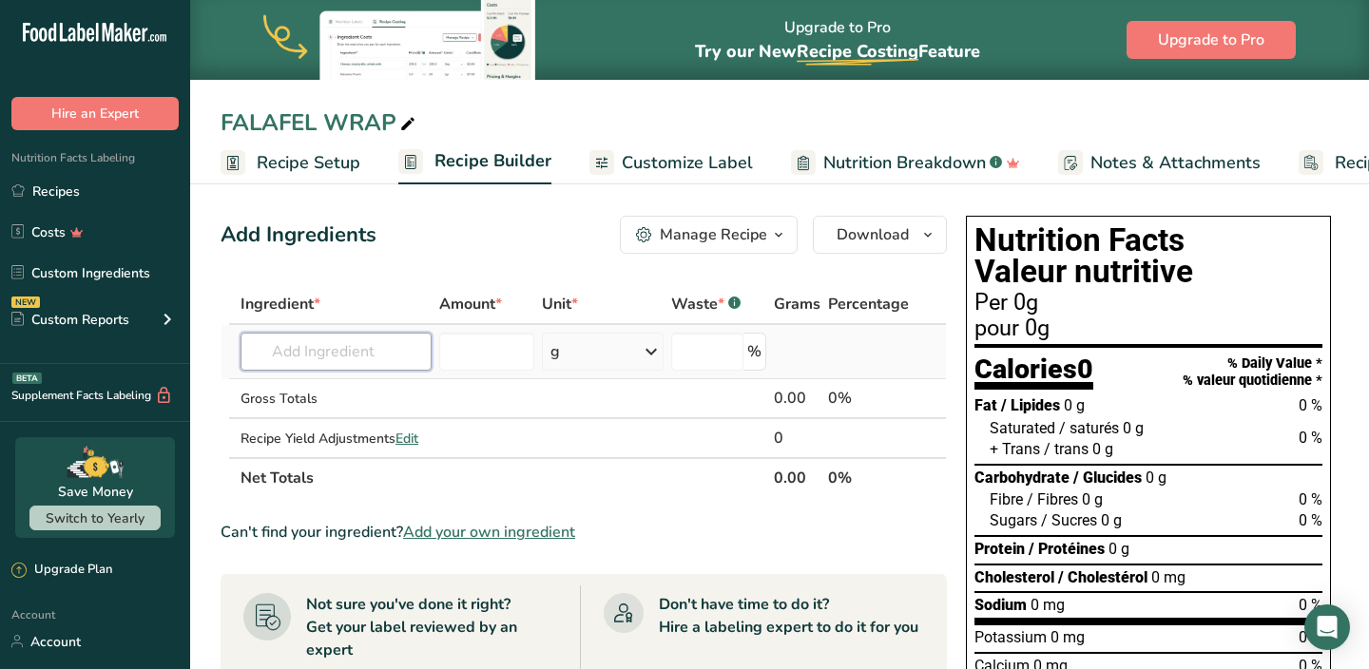
click at [377, 355] on input "text" at bounding box center [336, 352] width 191 height 38
click at [377, 383] on p "16138 [GEOGRAPHIC_DATA], home-prepared" at bounding box center [357, 390] width 202 height 20
type input "Falafel, home-prepared"
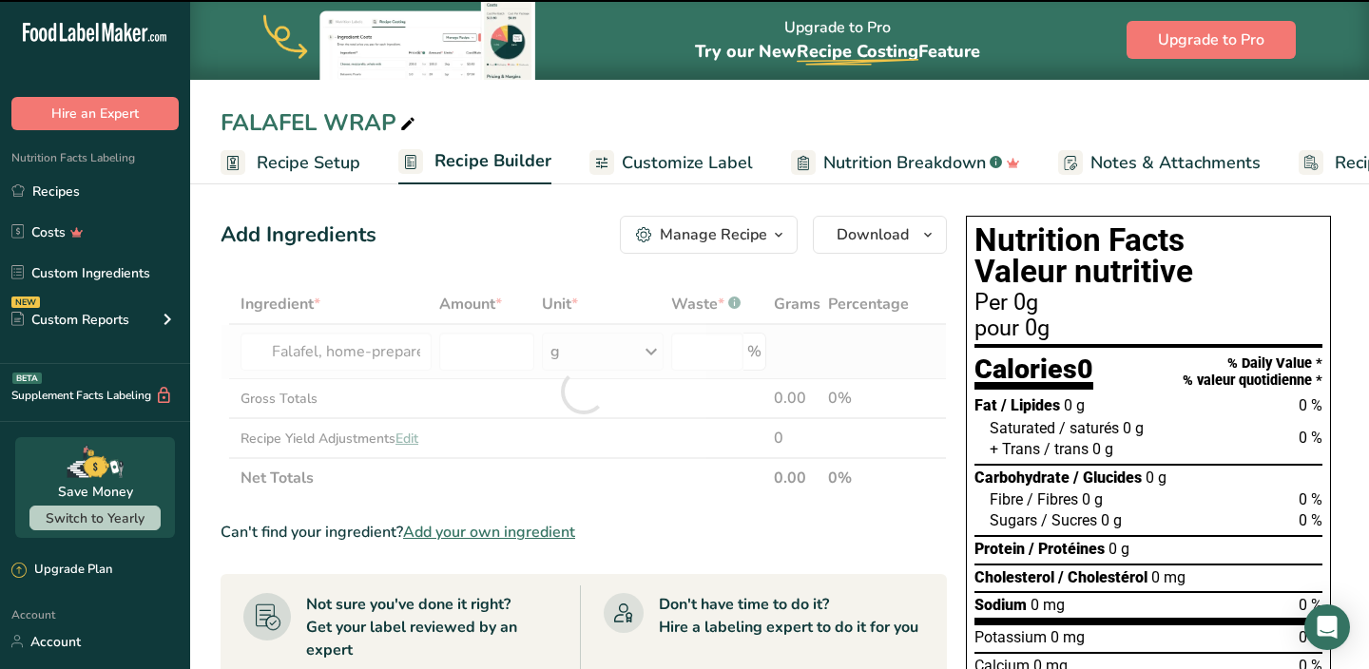
type input "0"
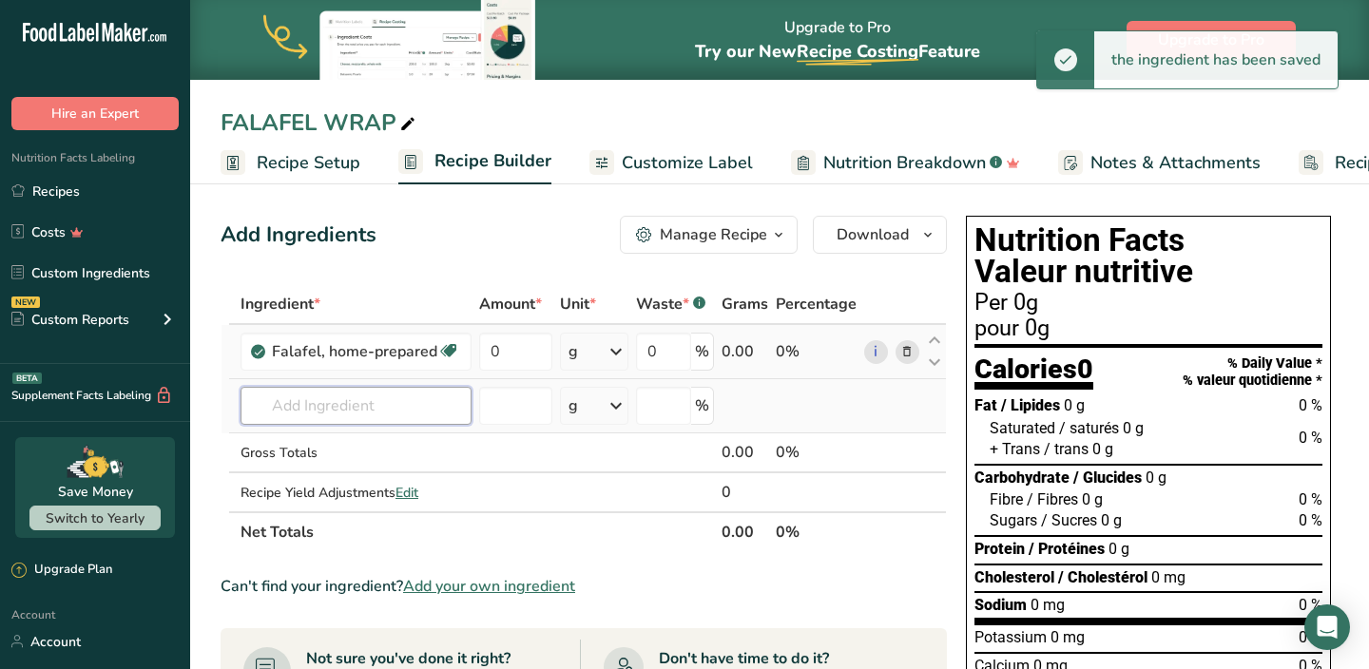
click at [344, 405] on input "text" at bounding box center [356, 406] width 231 height 38
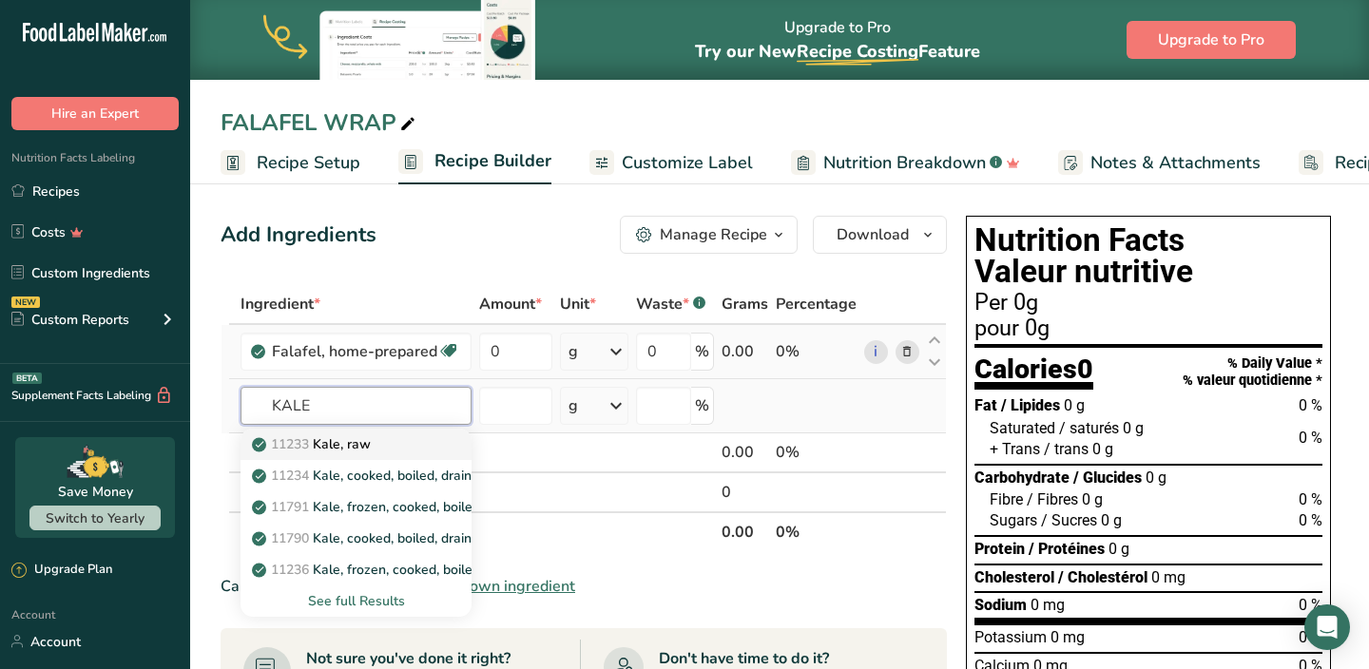
type input "KALE"
click at [338, 450] on p "11233 Kale, raw" at bounding box center [313, 445] width 115 height 20
type input "Kale, raw"
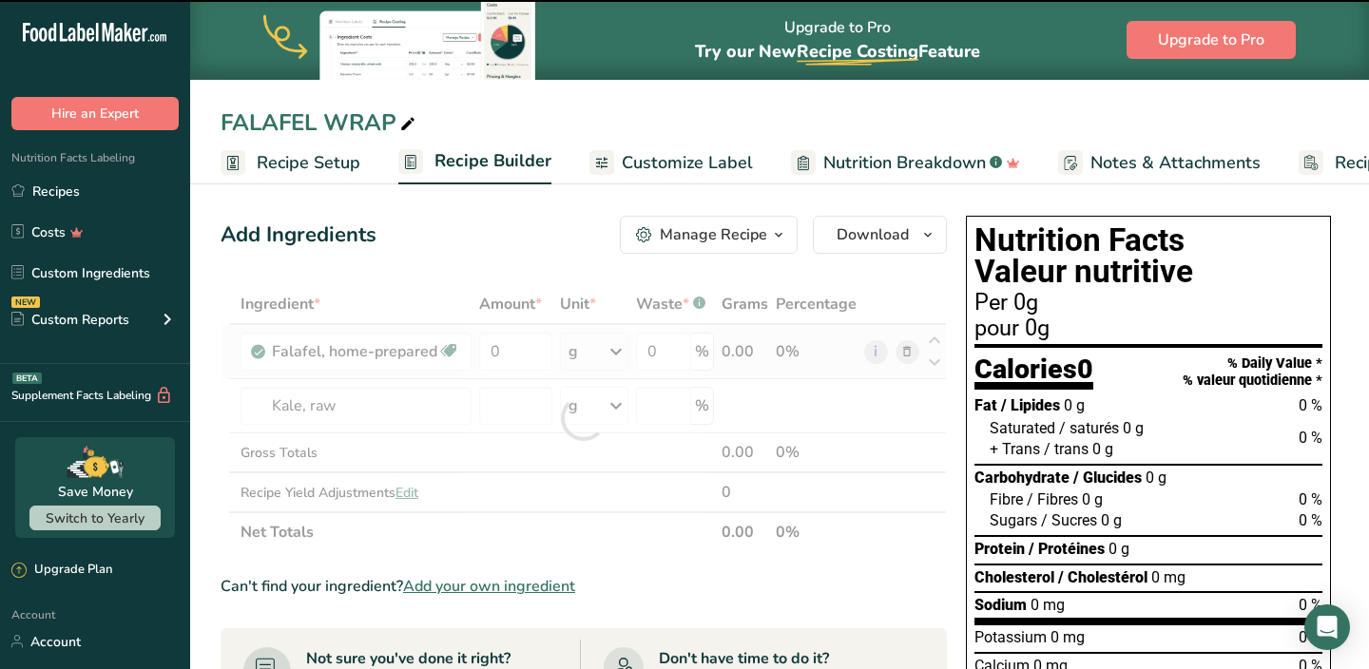
type input "0"
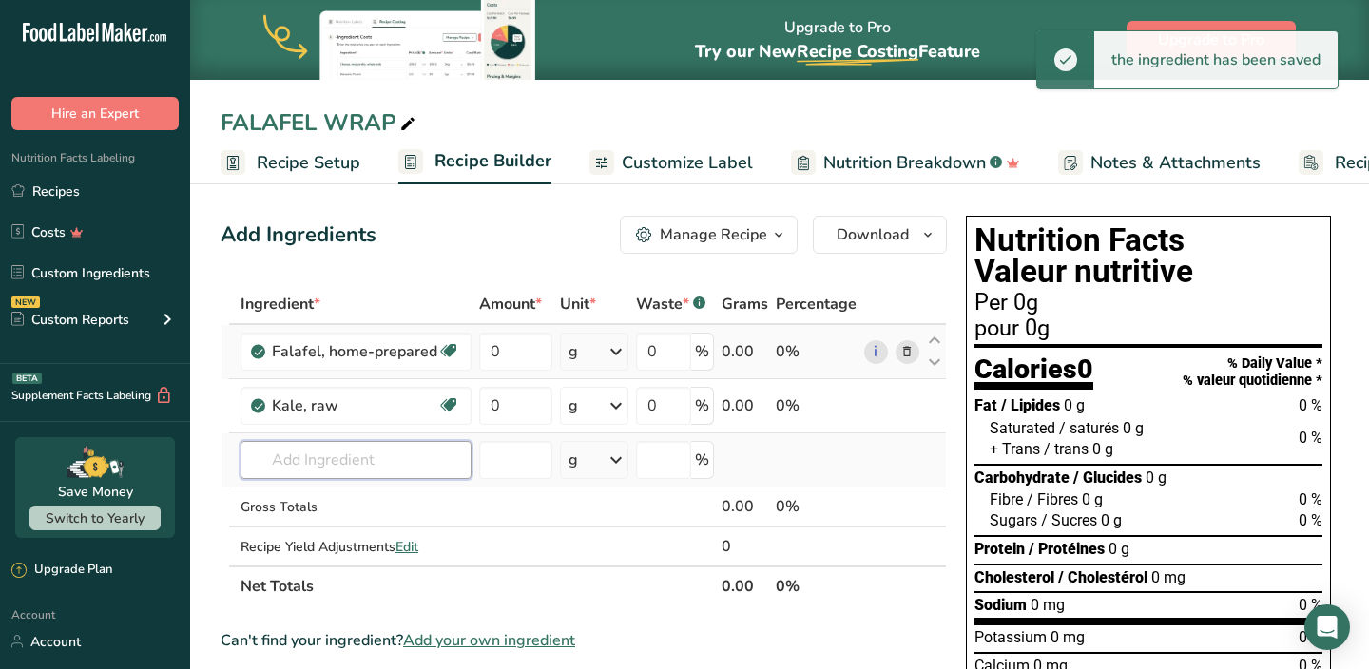
click at [337, 453] on input "text" at bounding box center [356, 460] width 231 height 38
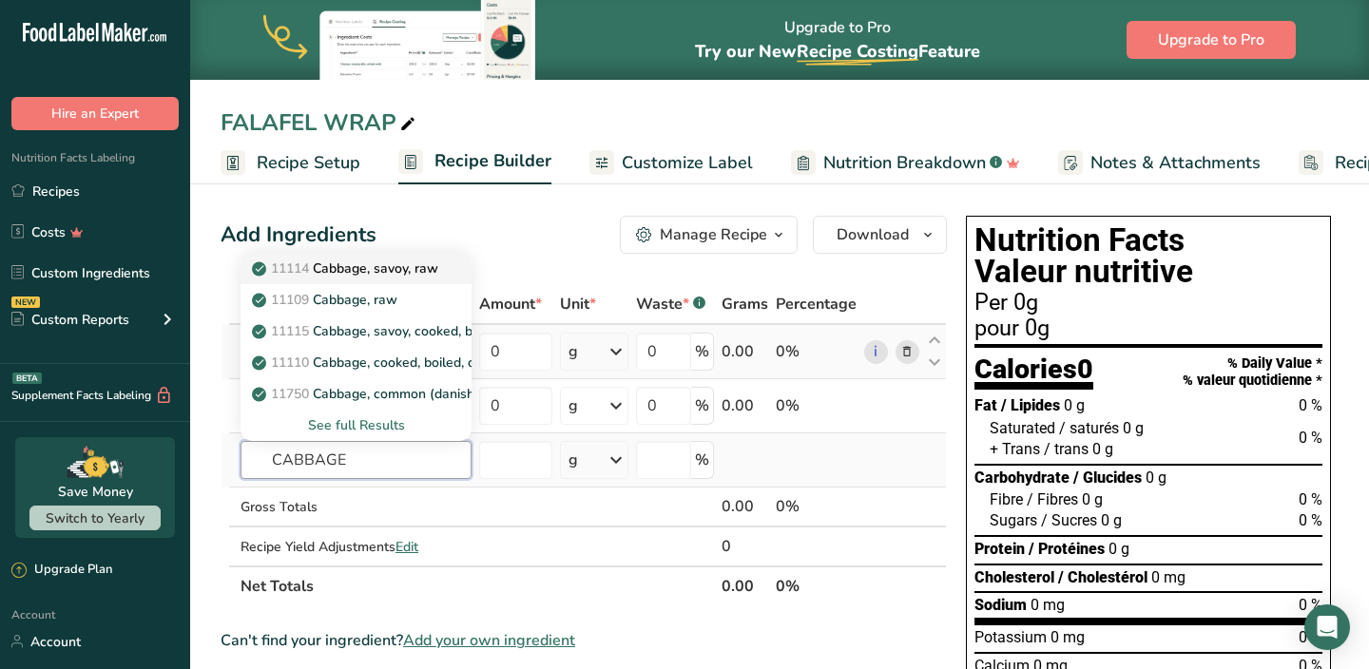
type input "CABBAGE"
click at [359, 265] on p "11114 Cabbage, savoy, raw" at bounding box center [347, 269] width 183 height 20
type input "Cabbage, savoy, raw"
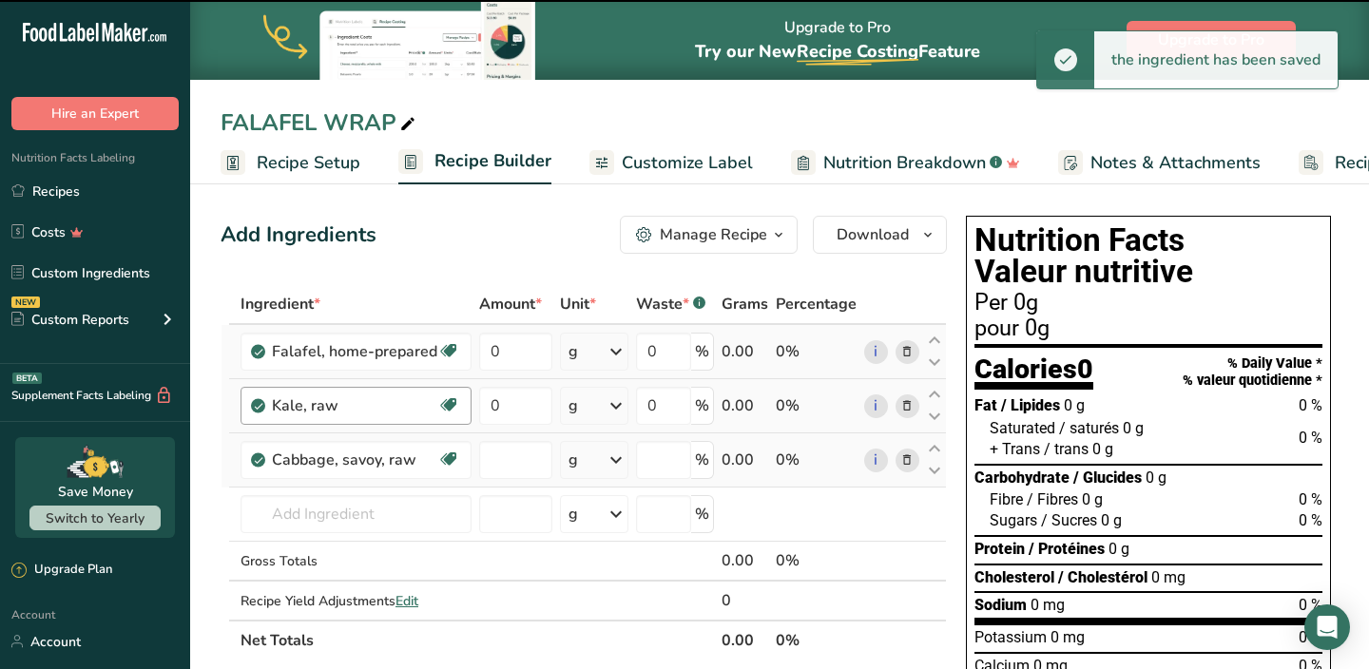
type input "0"
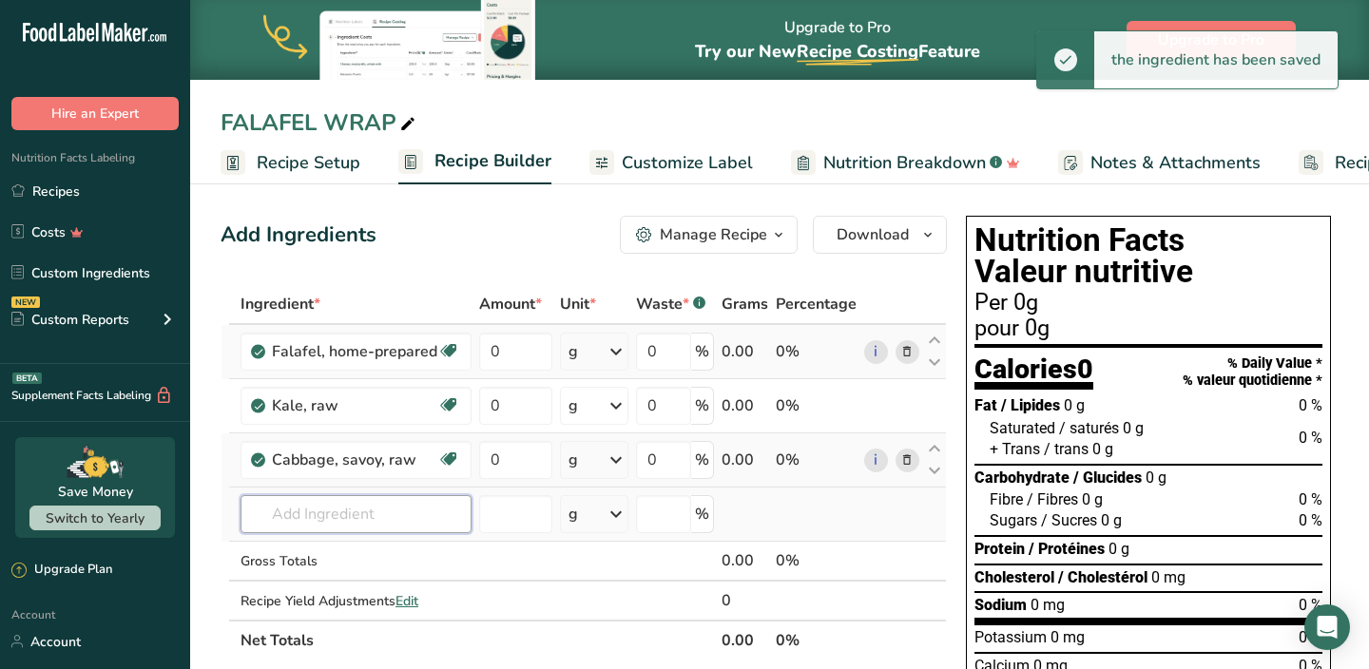
click at [330, 515] on input "text" at bounding box center [356, 514] width 231 height 38
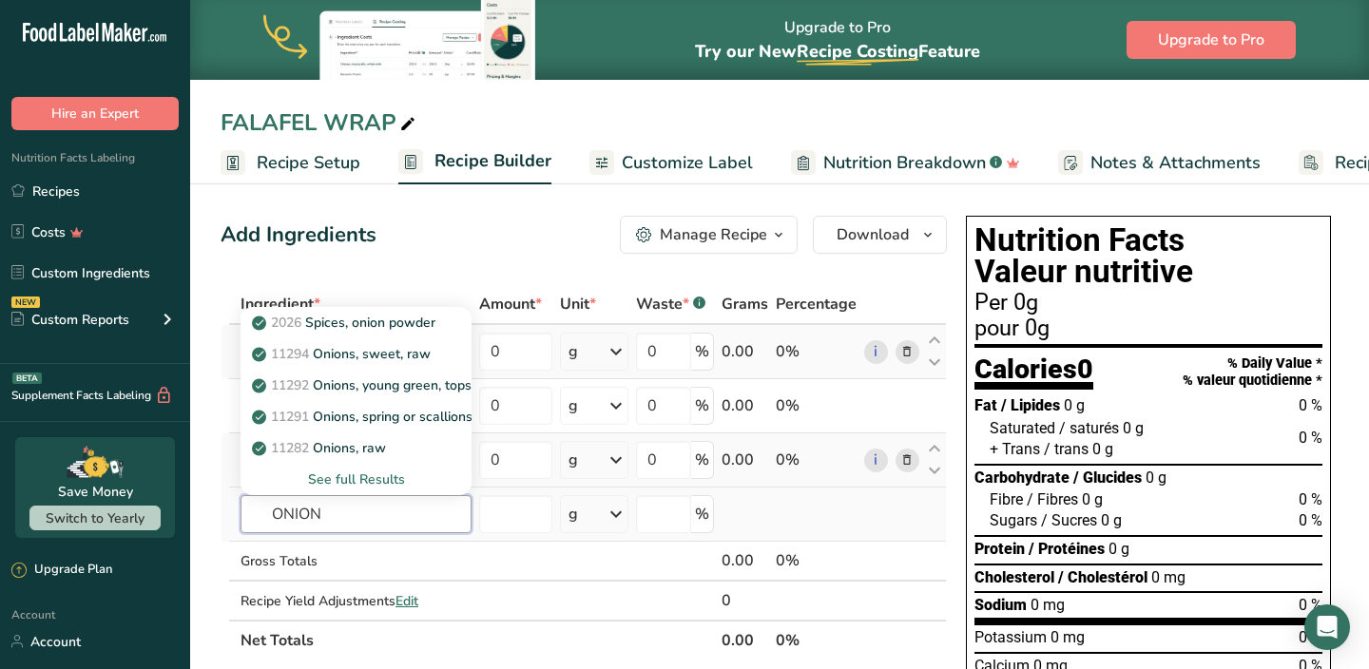
type input "ONION"
click at [359, 482] on div "See full Results" at bounding box center [356, 480] width 201 height 20
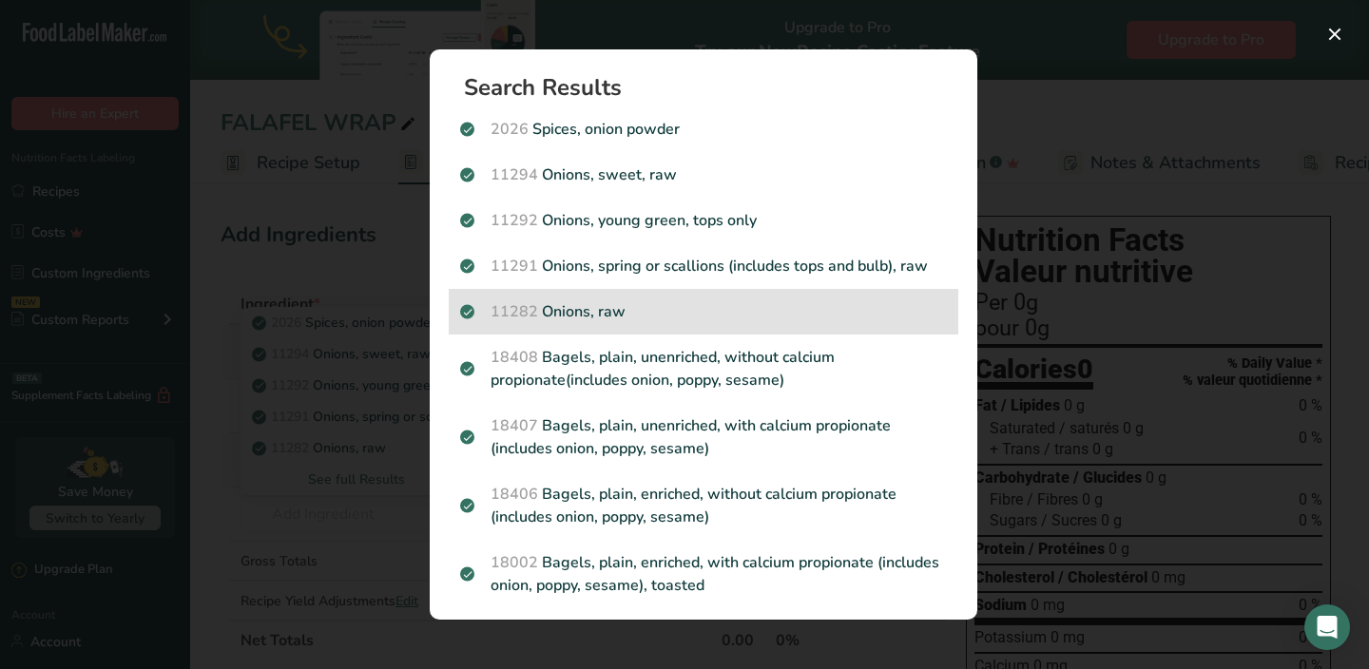
click at [581, 318] on p "11282 Onions, raw" at bounding box center [703, 311] width 487 height 23
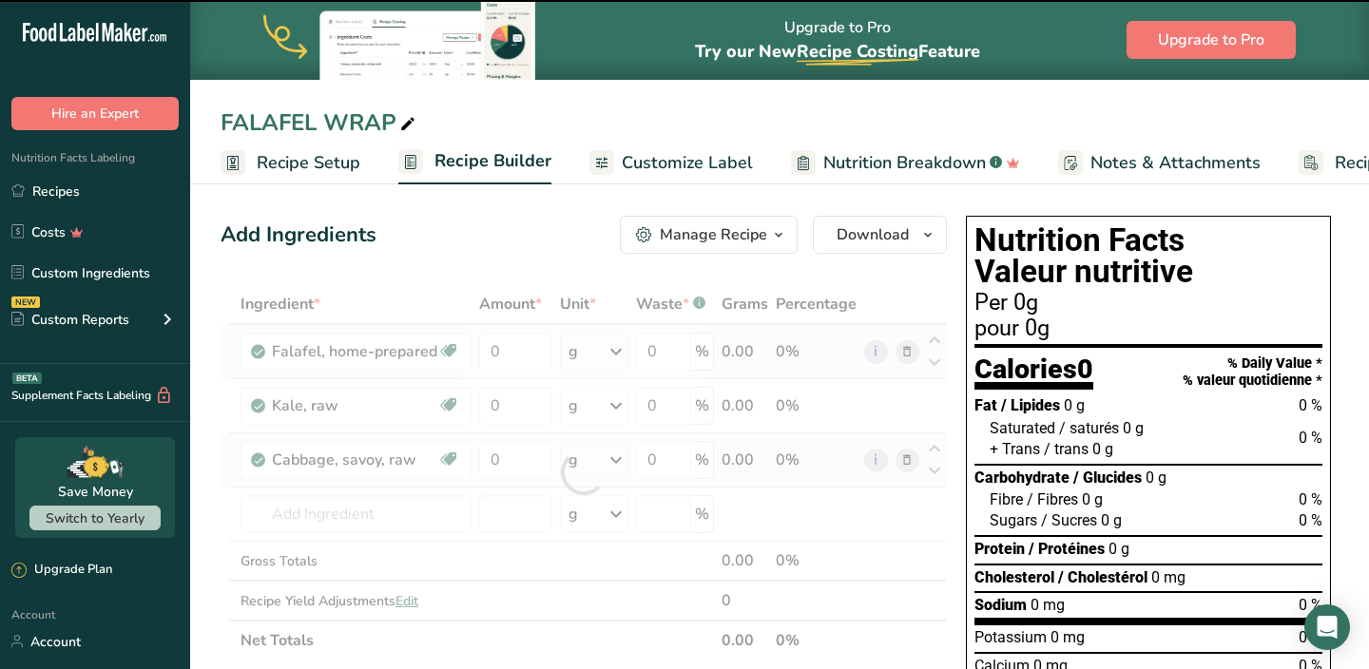
type input "0"
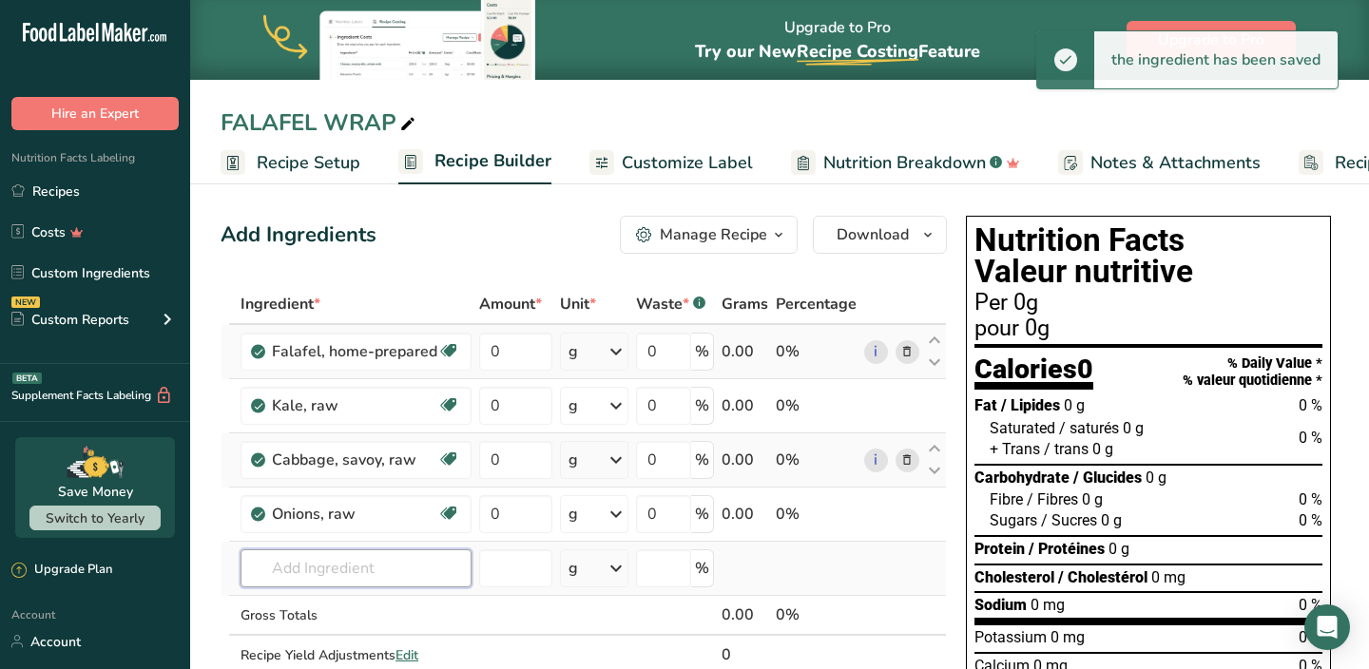
click at [338, 563] on input "text" at bounding box center [356, 569] width 231 height 38
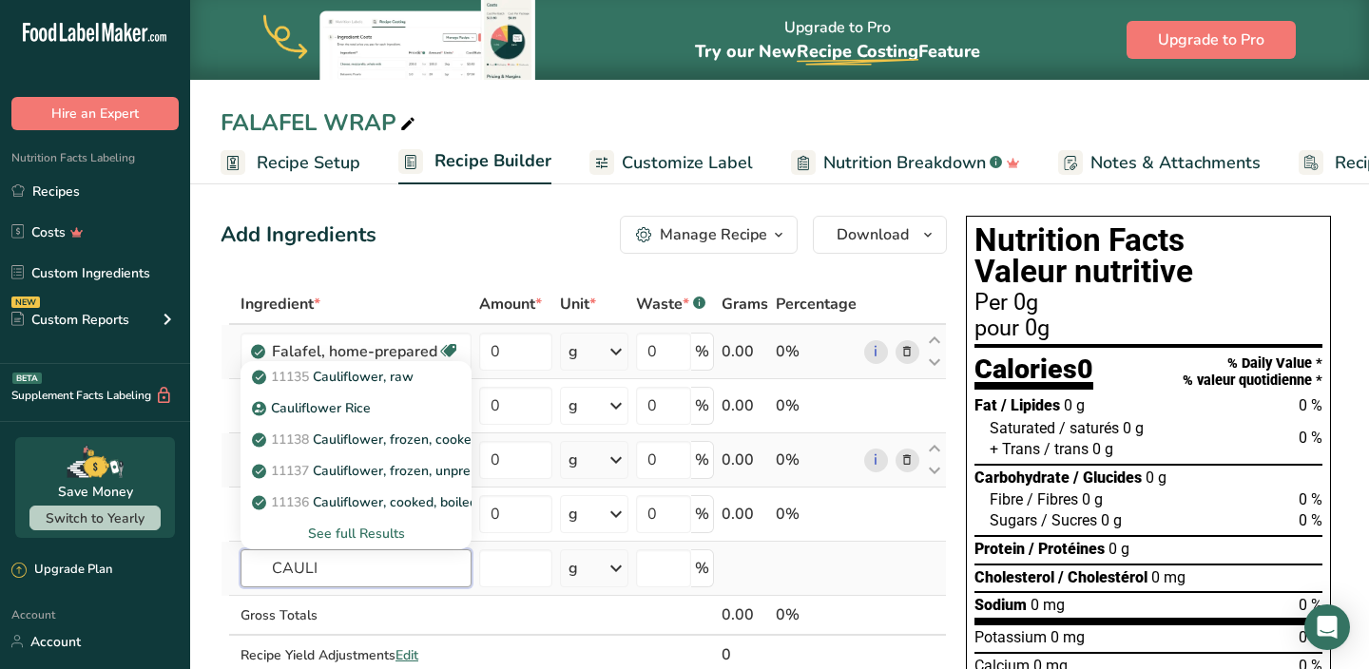
type input "CAULI"
click at [358, 536] on div "See full Results" at bounding box center [356, 534] width 201 height 20
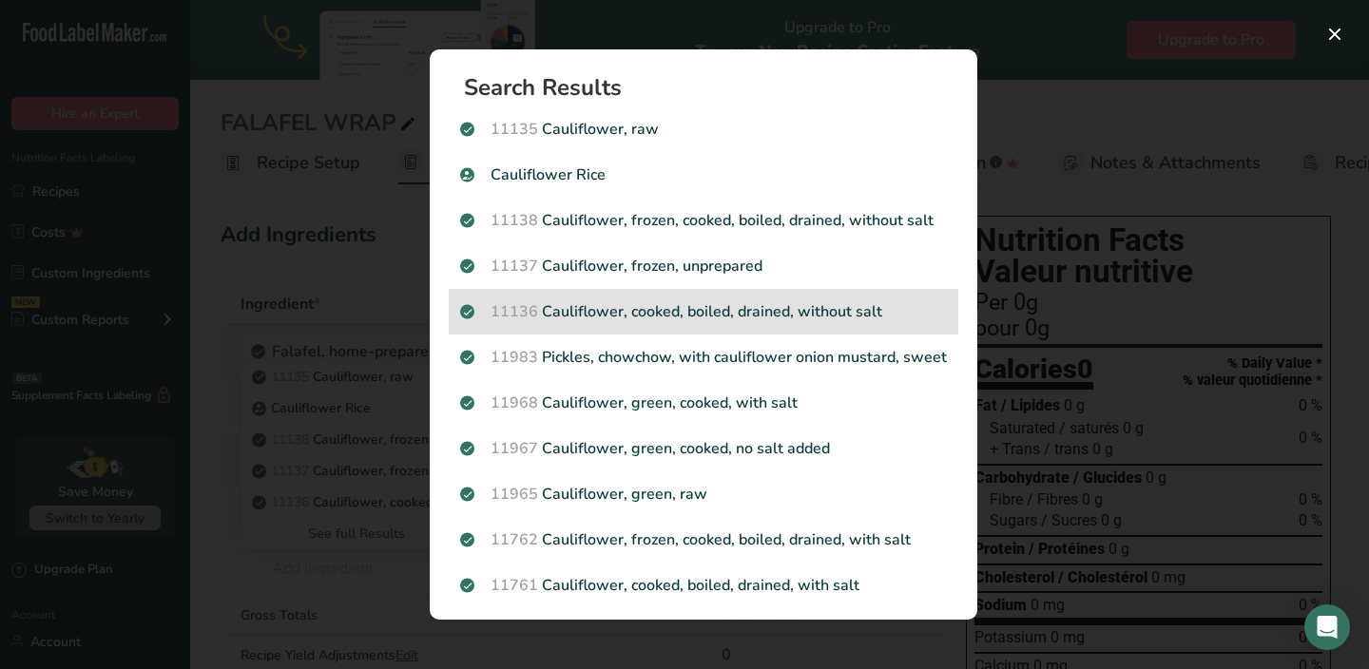
click at [802, 300] on p "11136 Cauliflower, cooked, boiled, drained, without salt" at bounding box center [703, 311] width 487 height 23
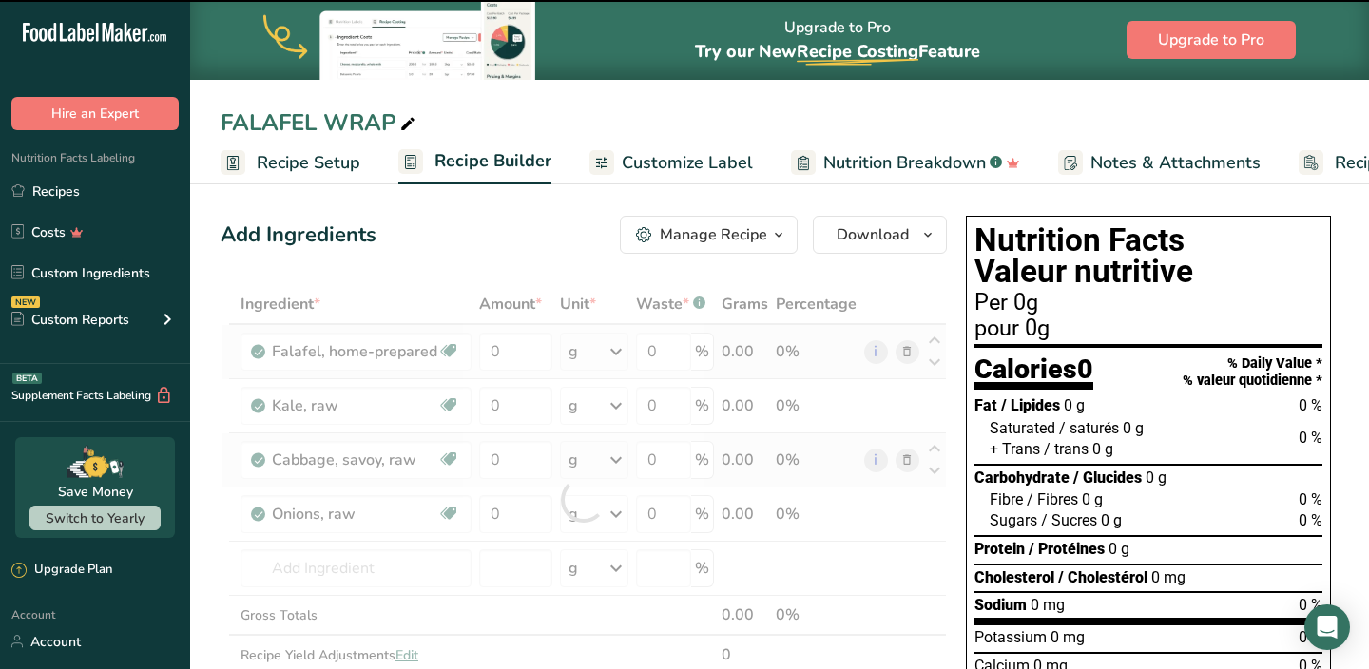
type input "0"
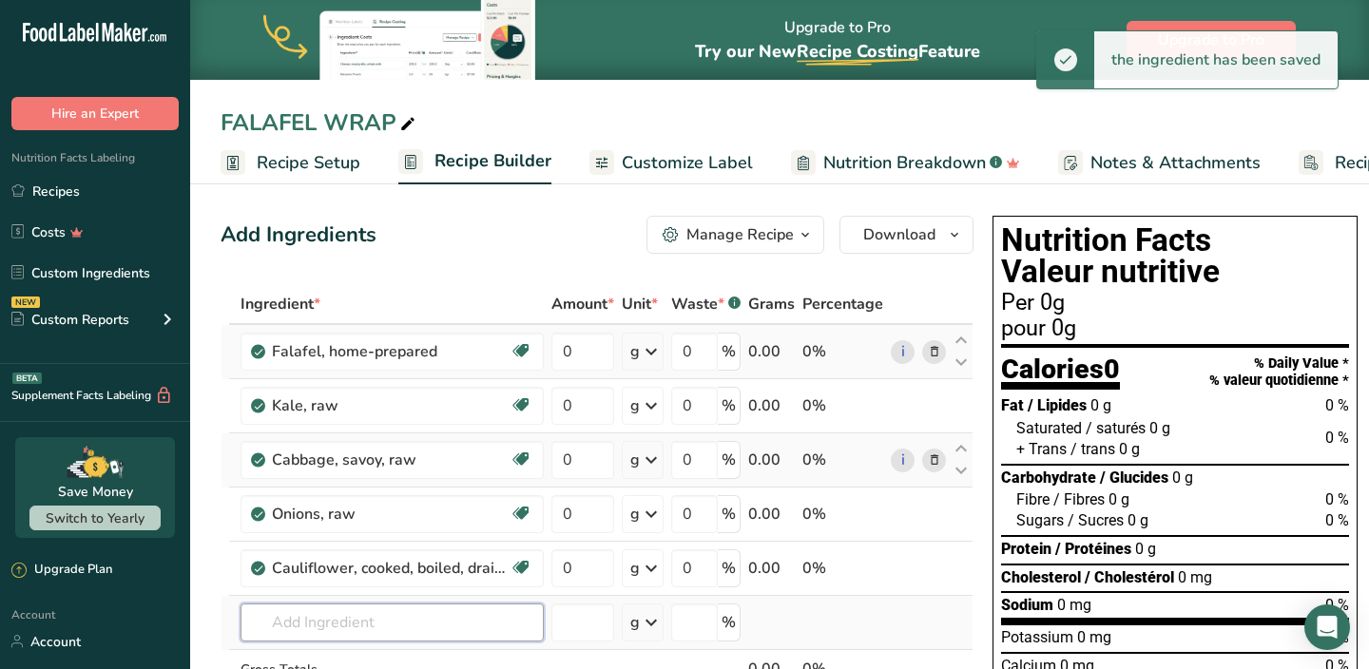
click at [350, 622] on input "text" at bounding box center [392, 623] width 303 height 38
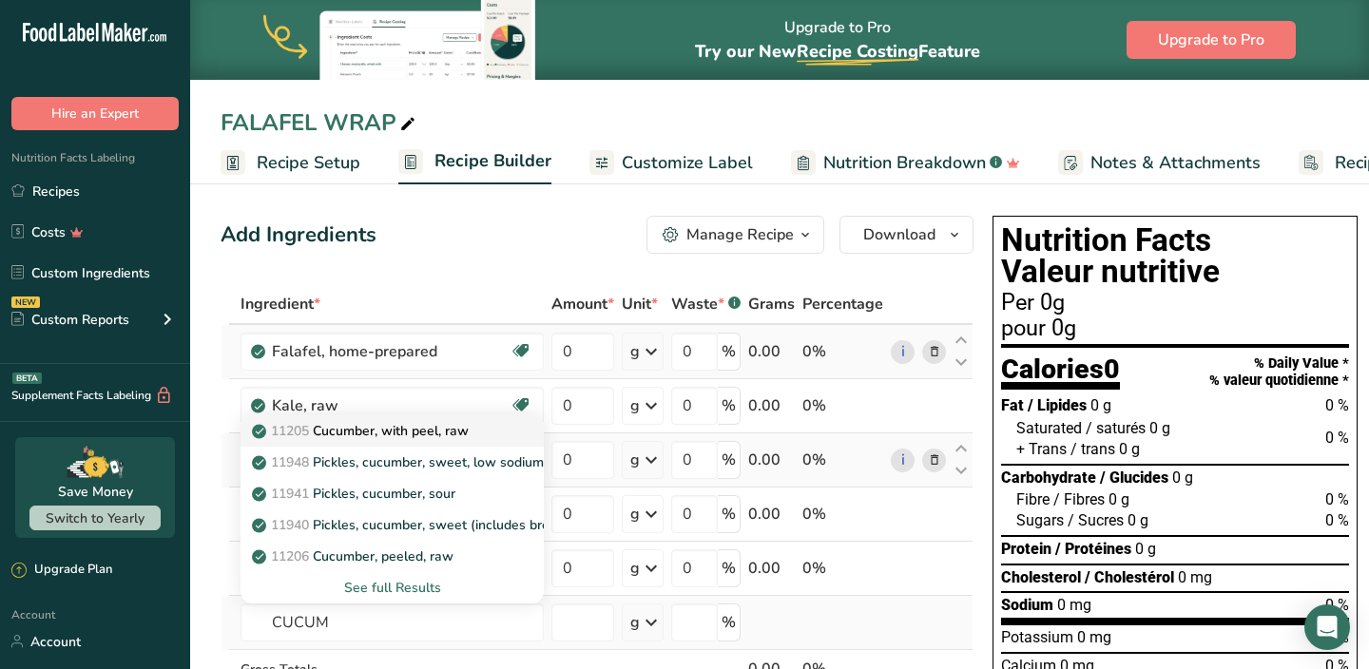
click at [400, 436] on p "11205 Cucumber, with peel, raw" at bounding box center [362, 431] width 213 height 20
type input "Cucumber, with peel, raw"
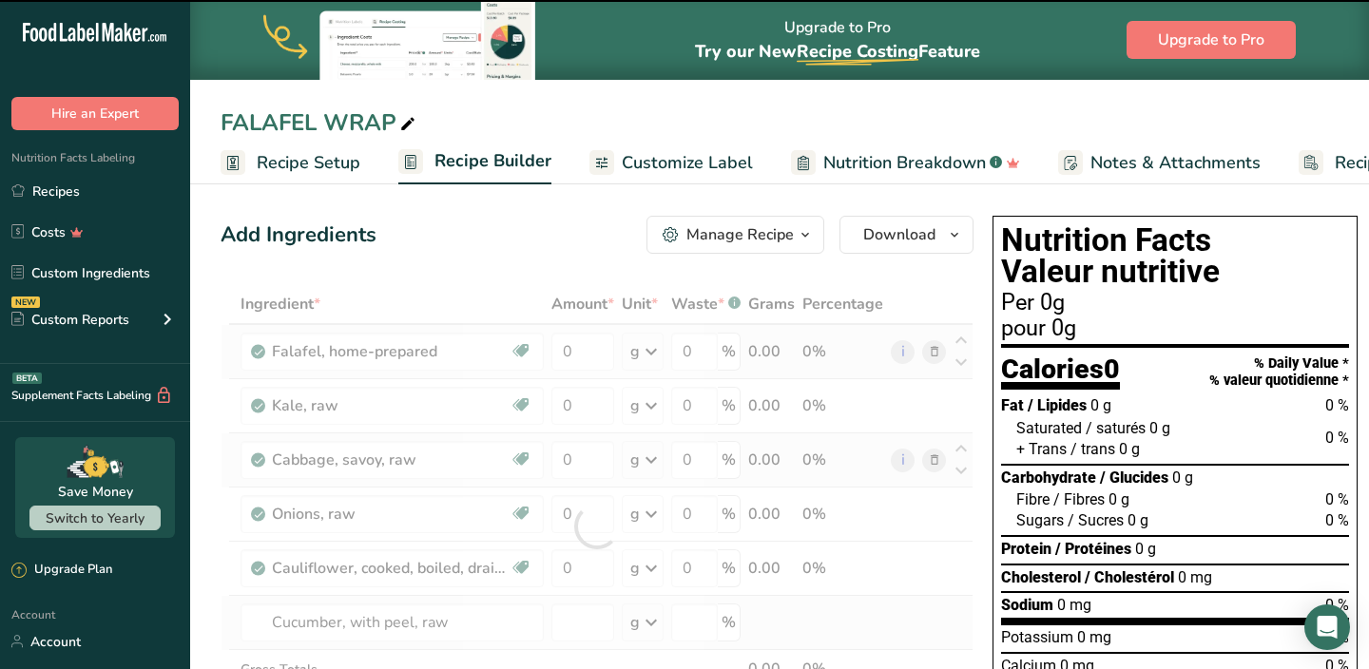
type input "0"
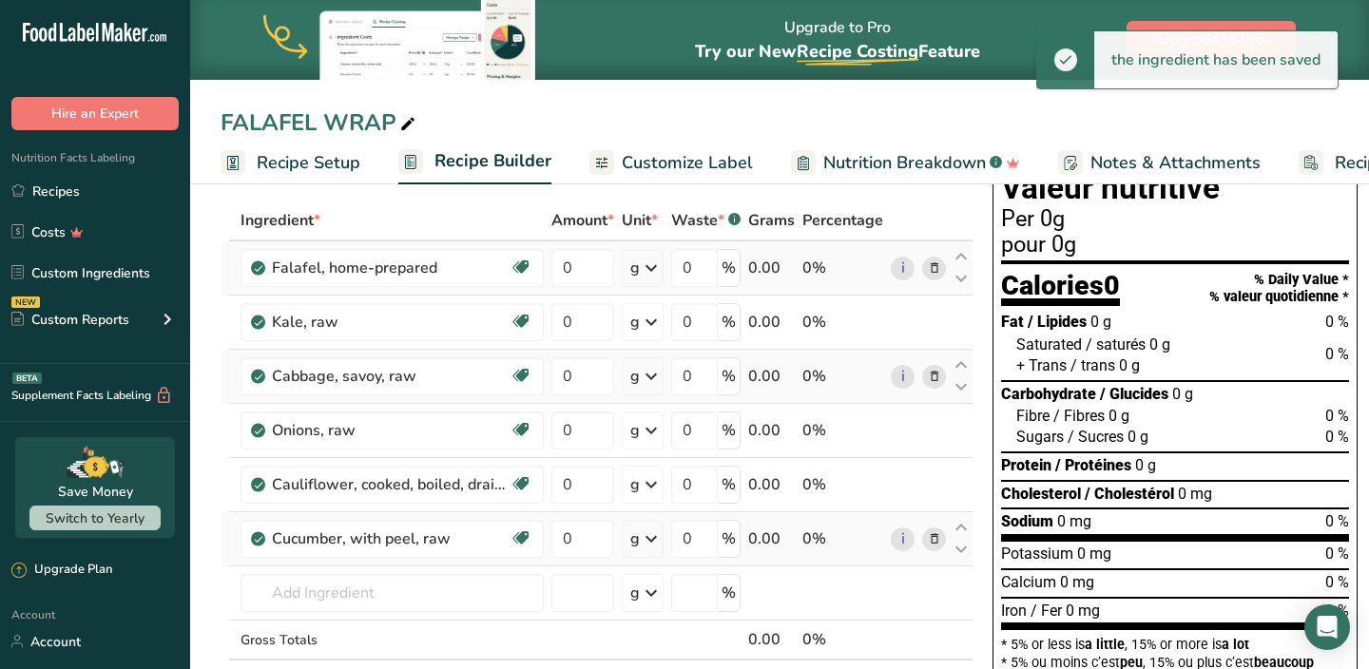
scroll to position [106, 0]
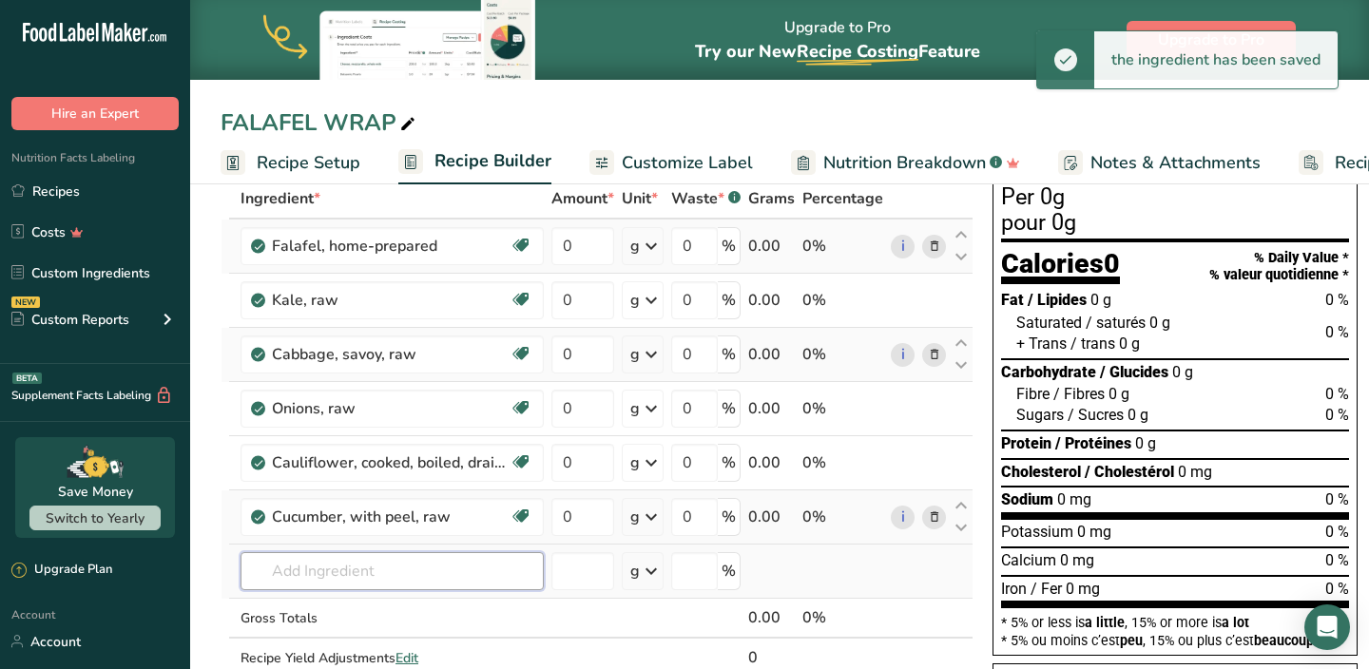
click at [350, 561] on input "text" at bounding box center [392, 571] width 303 height 38
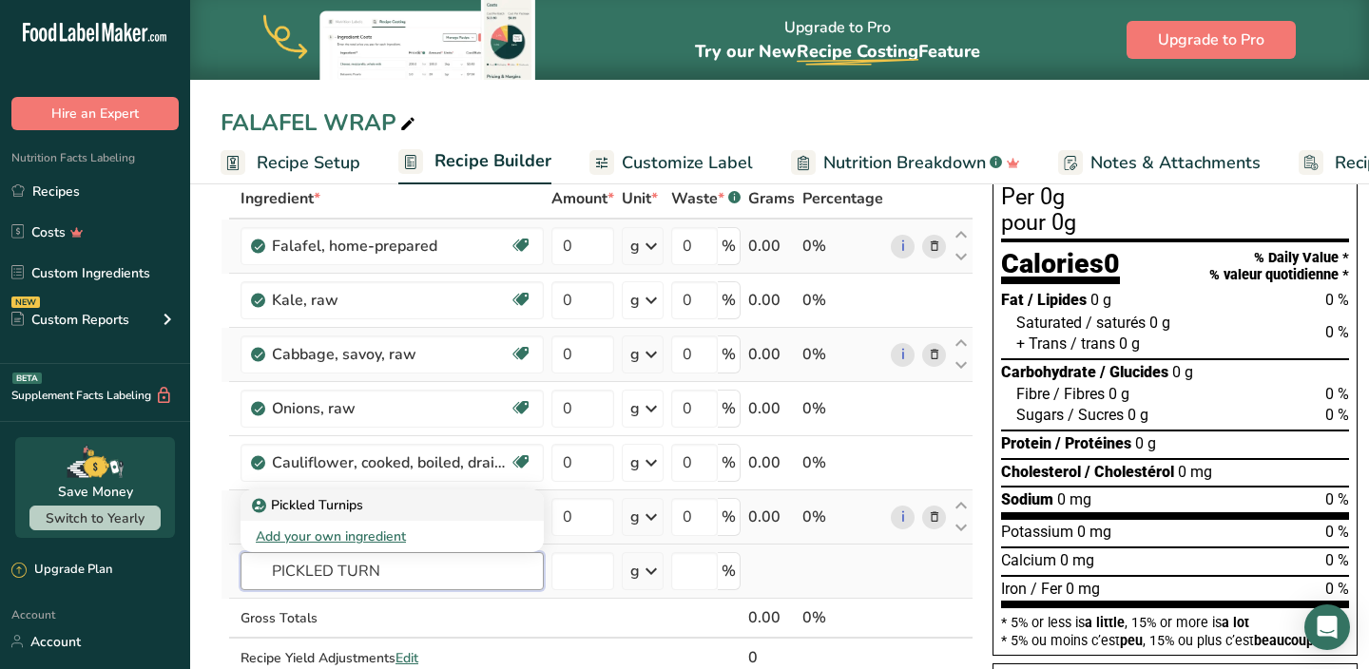
type input "PICKLED TURN"
click at [343, 505] on p "Pickled Turnips" at bounding box center [309, 505] width 107 height 20
type input "Pickled Turnips"
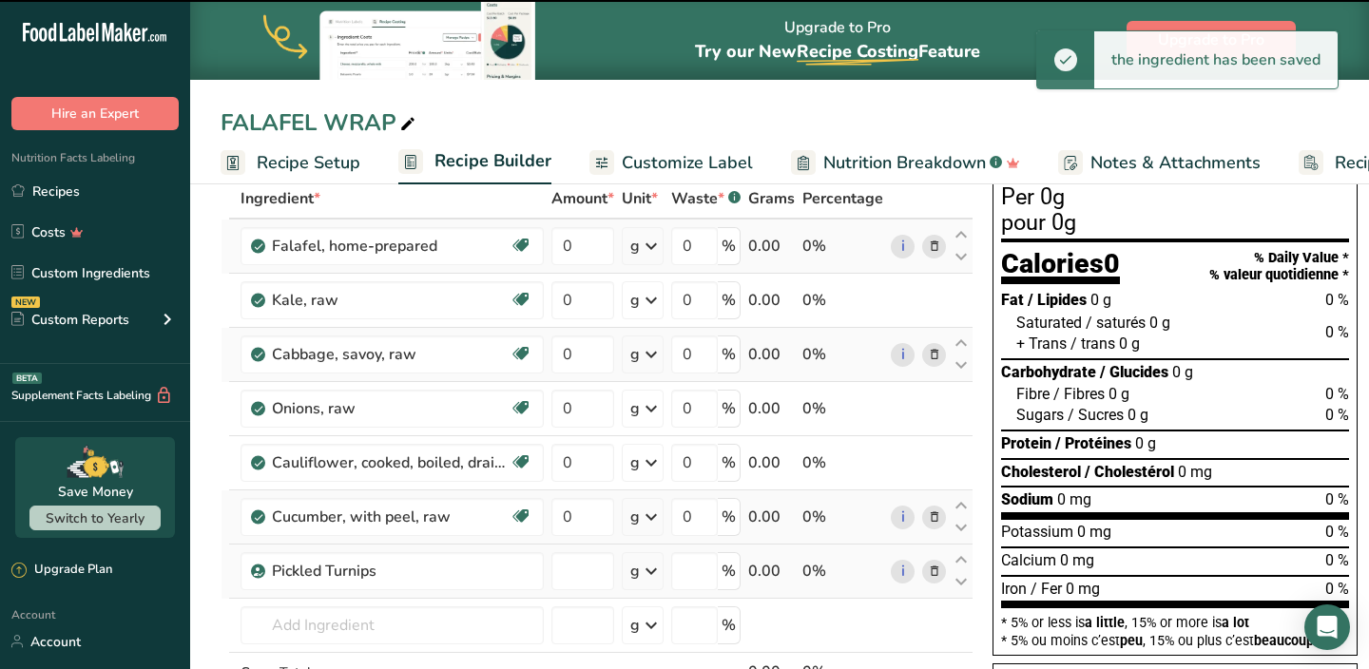
type input "0"
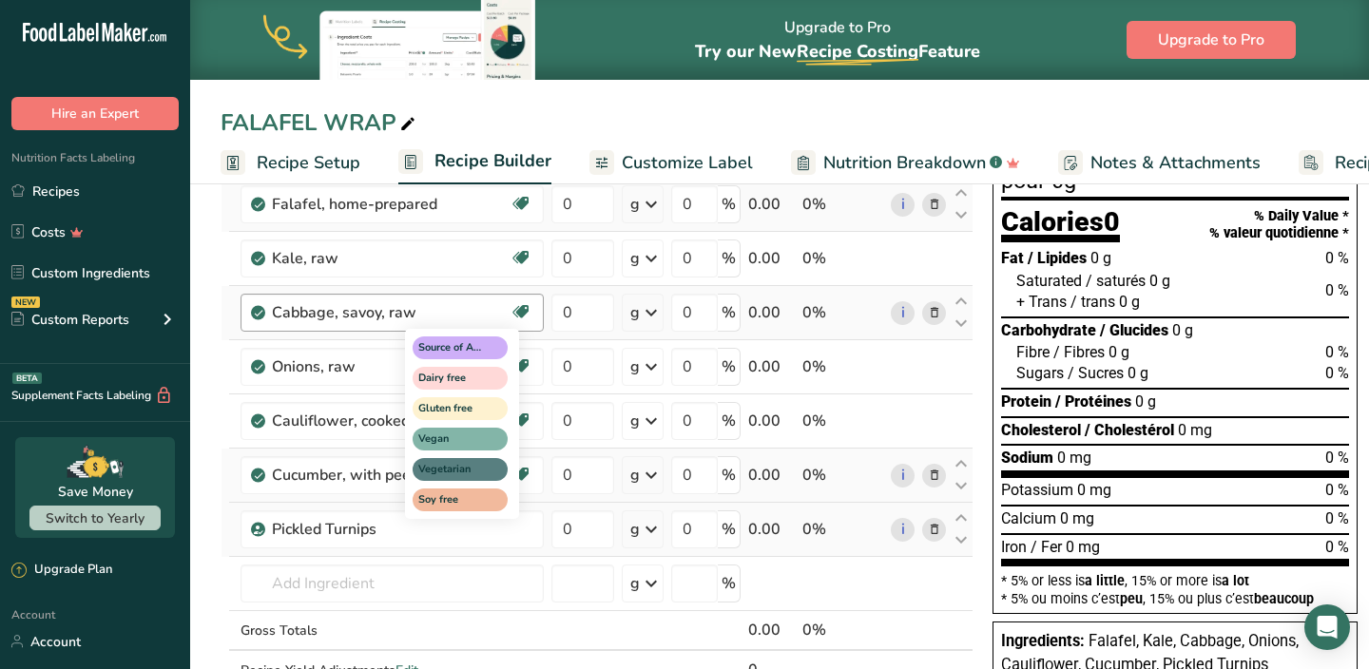
scroll to position [154, 0]
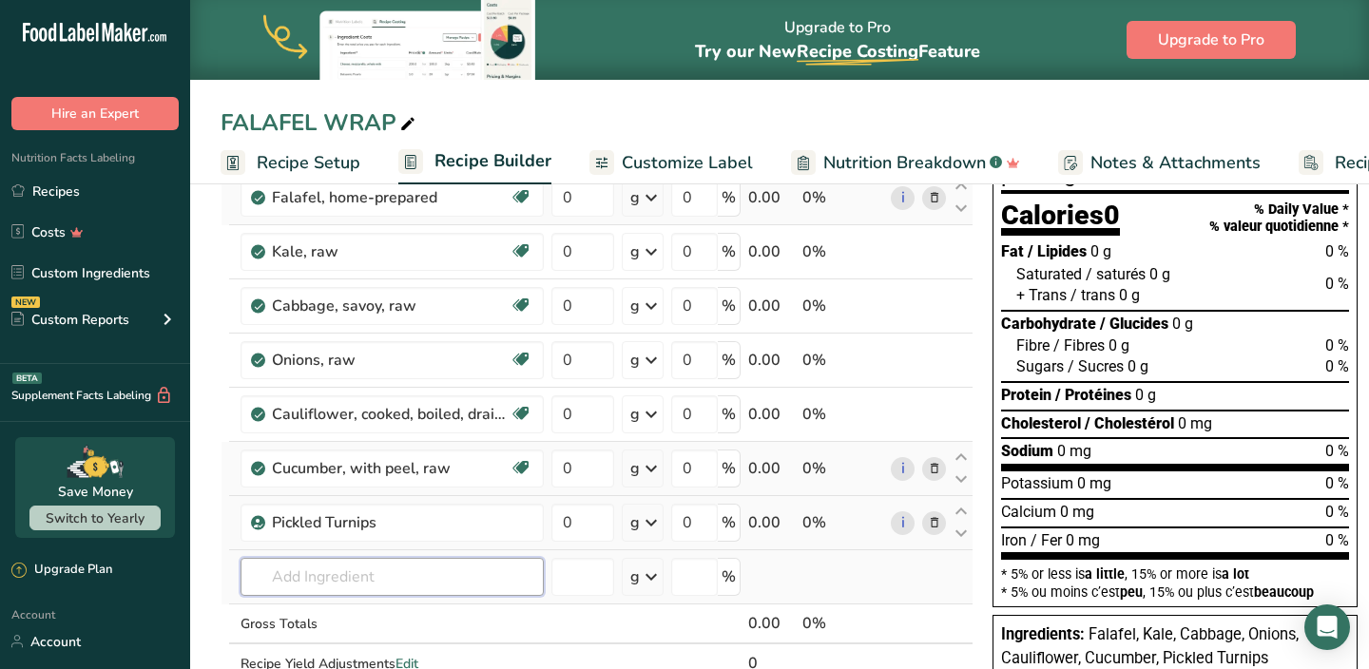
click at [382, 570] on input "text" at bounding box center [392, 577] width 303 height 38
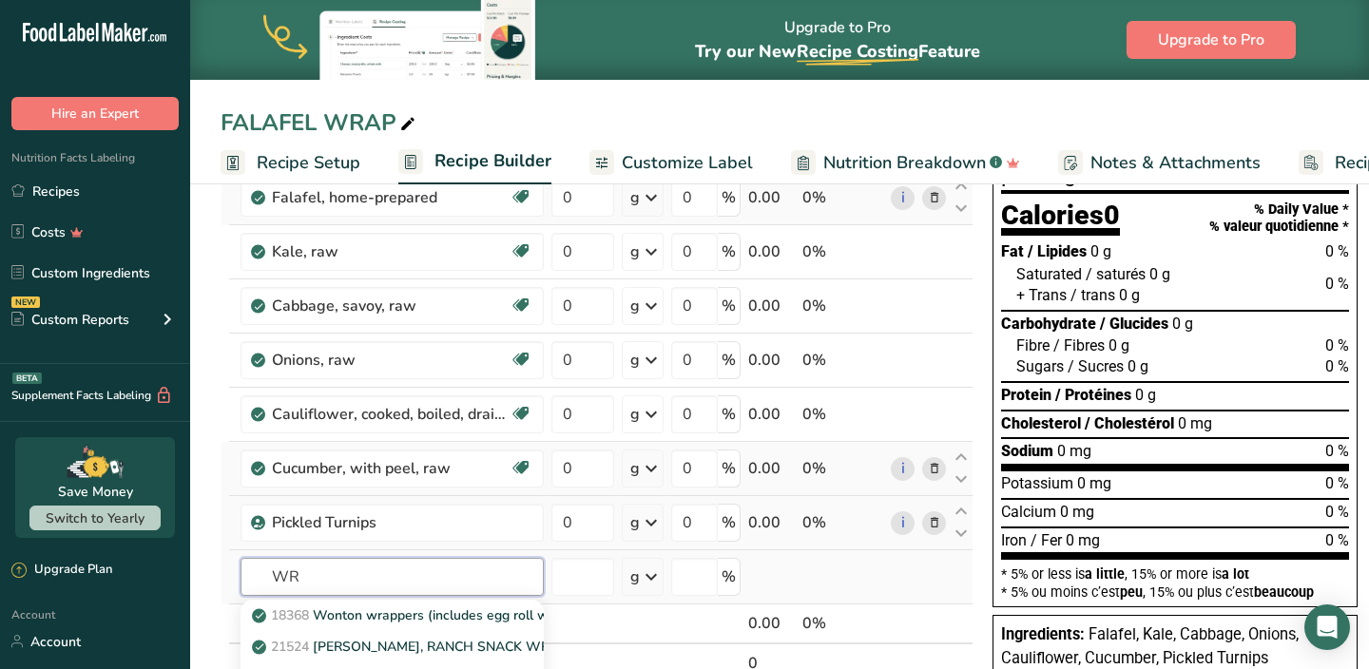
type input "W"
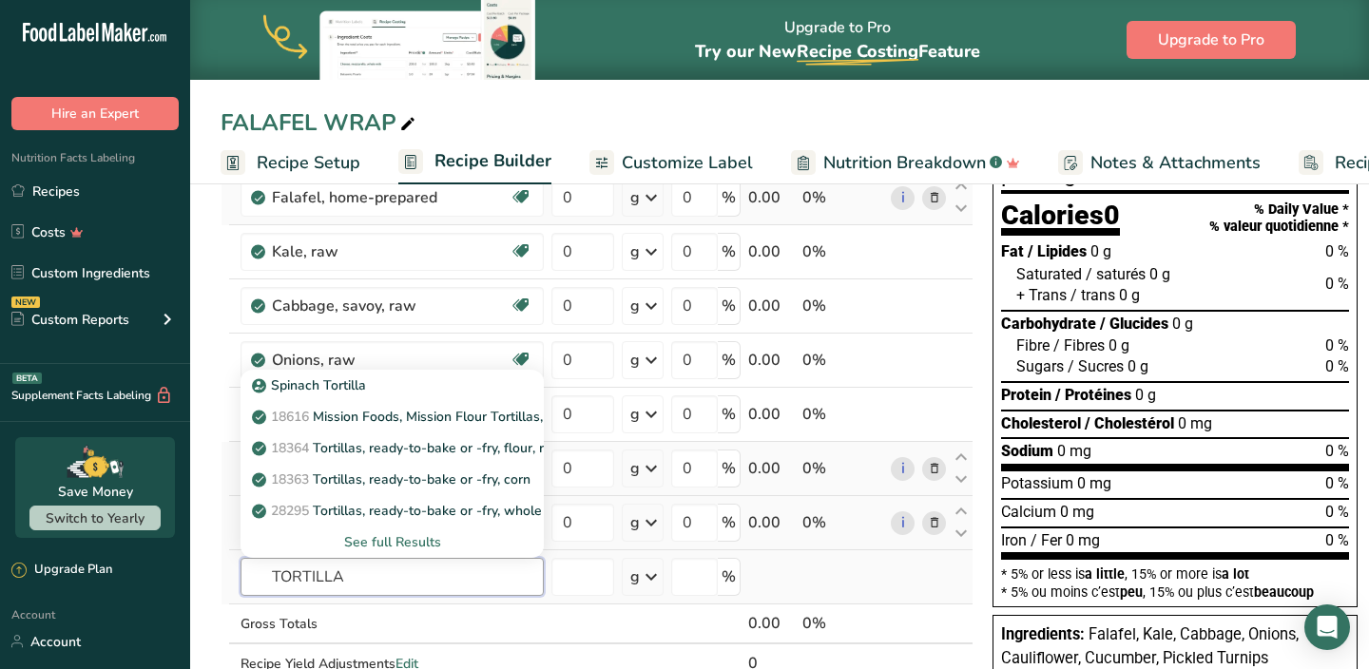
click at [382, 570] on input "TORTILLA" at bounding box center [392, 577] width 303 height 38
type input "TORTILLA"
click at [391, 547] on div "See full Results" at bounding box center [392, 542] width 273 height 20
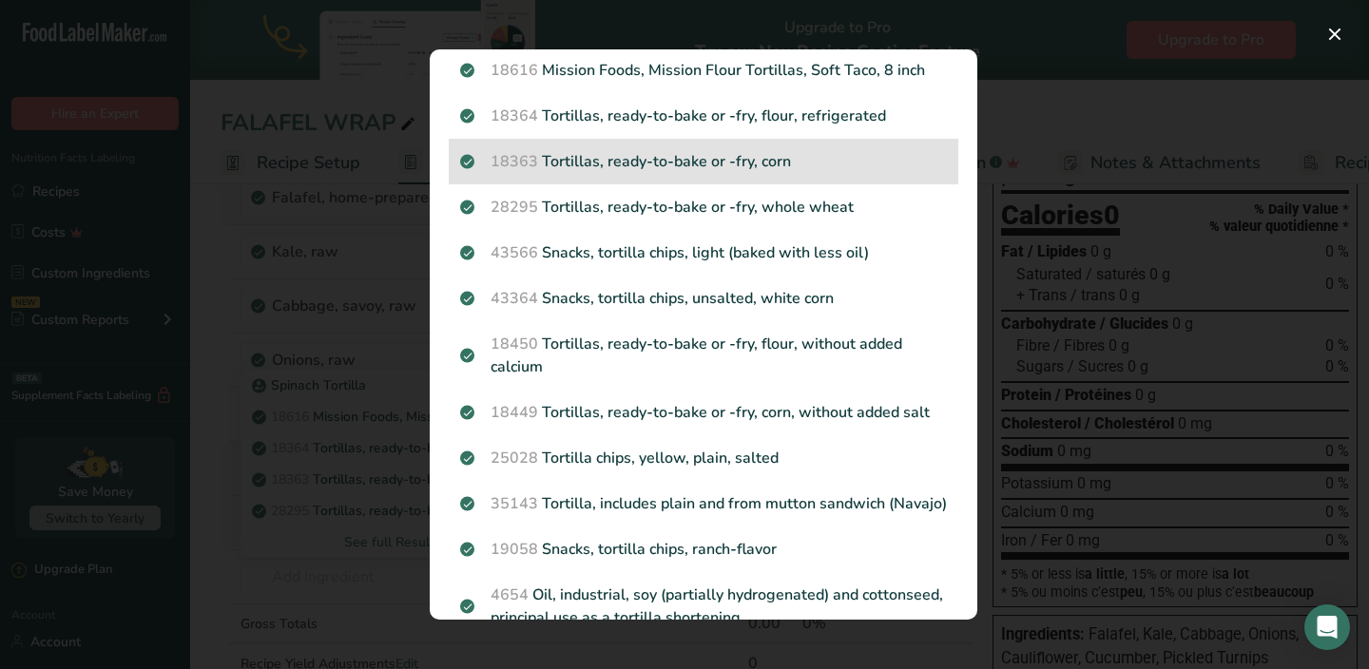
scroll to position [0, 0]
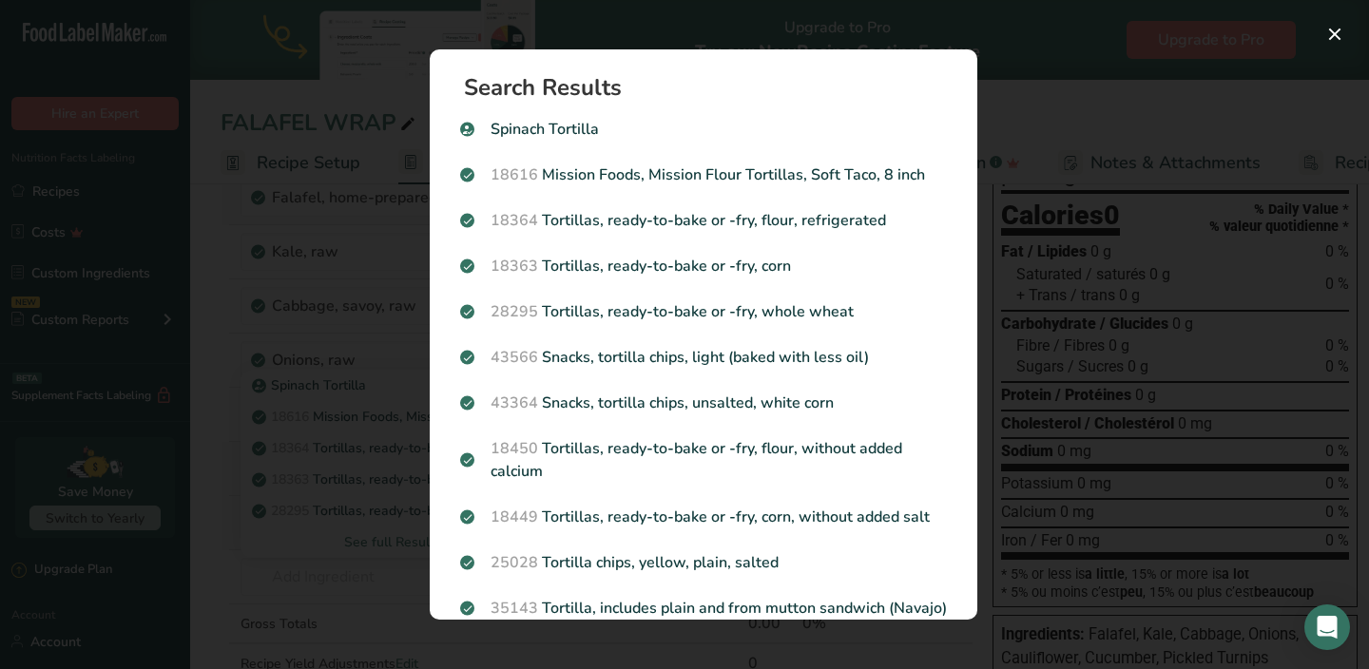
click at [376, 314] on div "Search results modal" at bounding box center [684, 334] width 1369 height 669
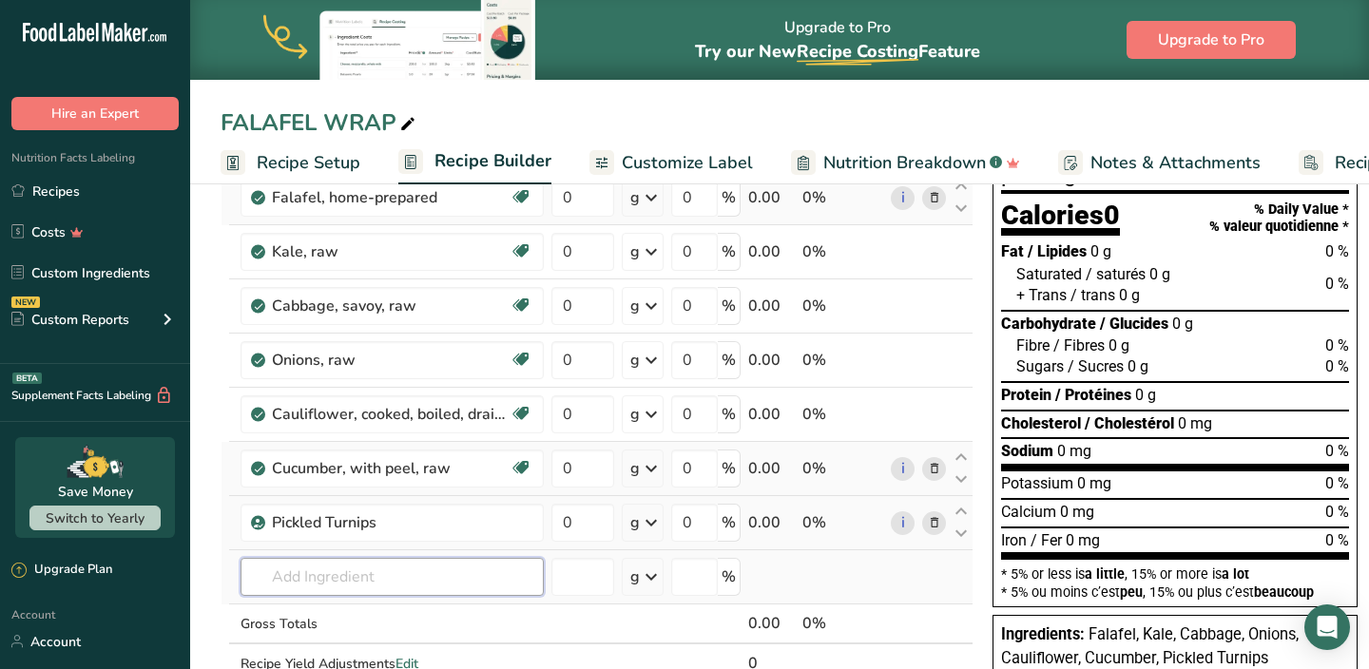
click at [354, 567] on input "text" at bounding box center [392, 577] width 303 height 38
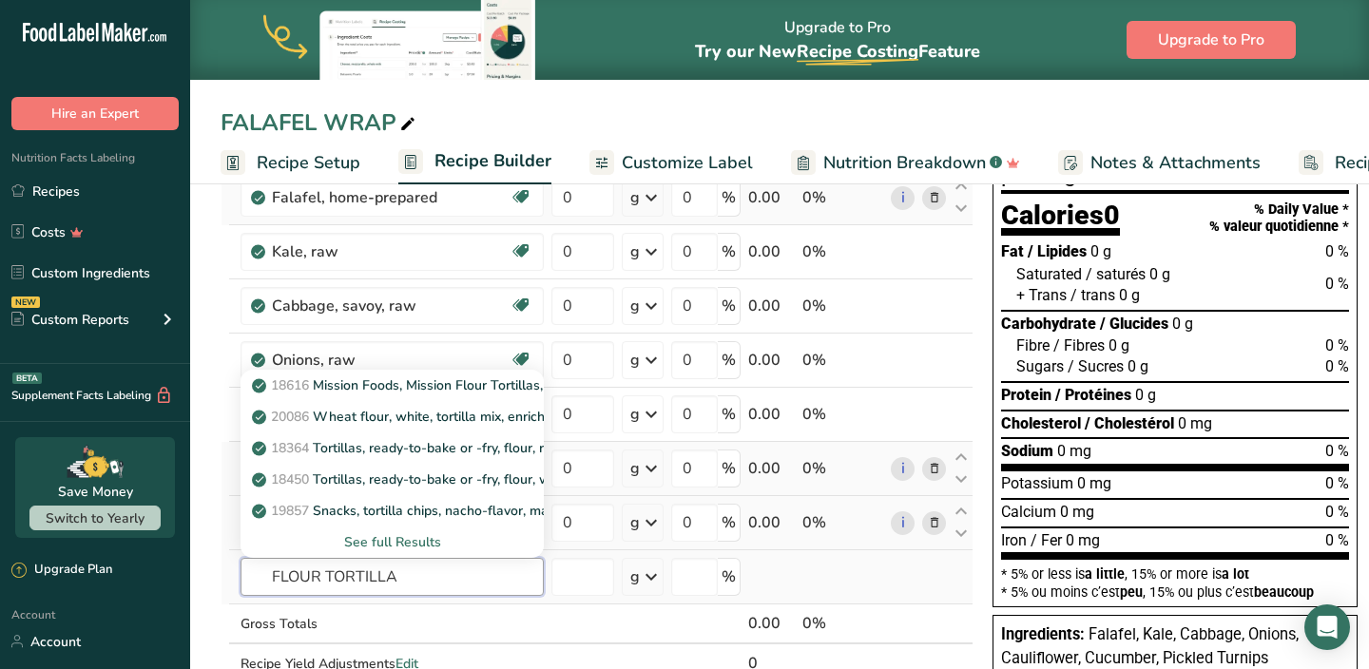
type input "FLOUR TORTILLA"
click at [358, 542] on div "See full Results" at bounding box center [392, 542] width 273 height 20
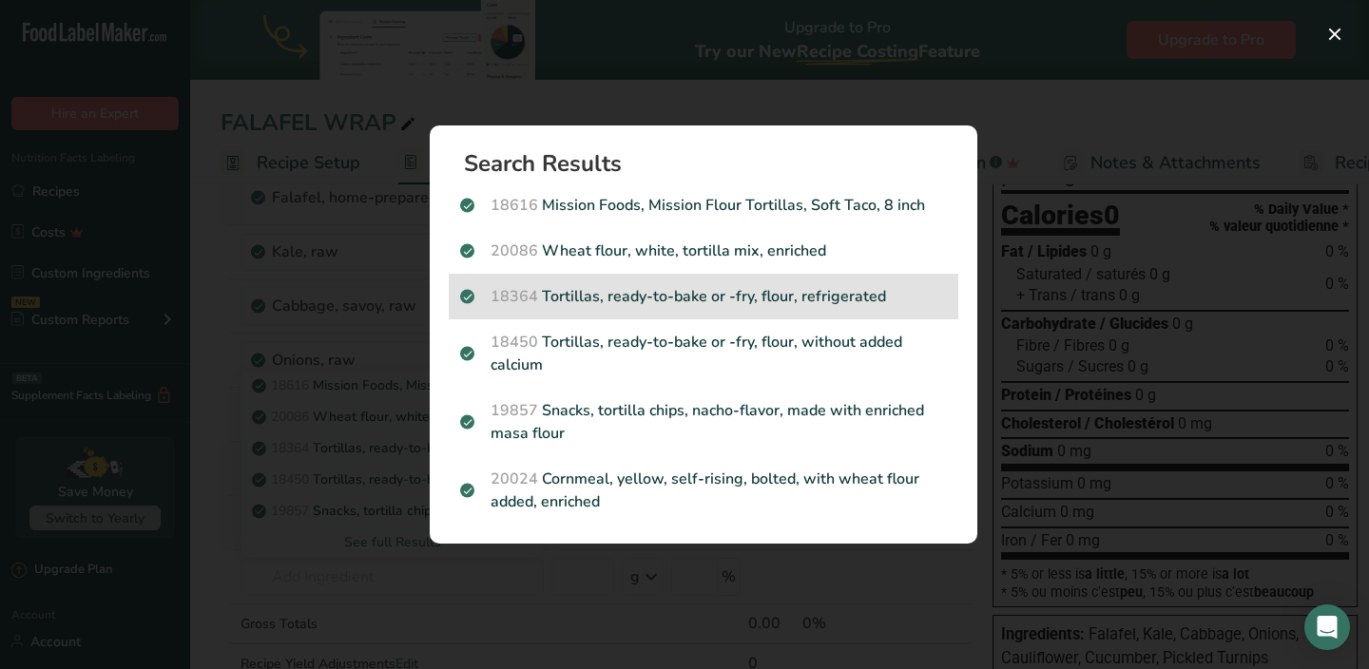
click at [625, 294] on p "18364 Tortillas, ready-to-bake or -fry, flour, refrigerated" at bounding box center [703, 296] width 487 height 23
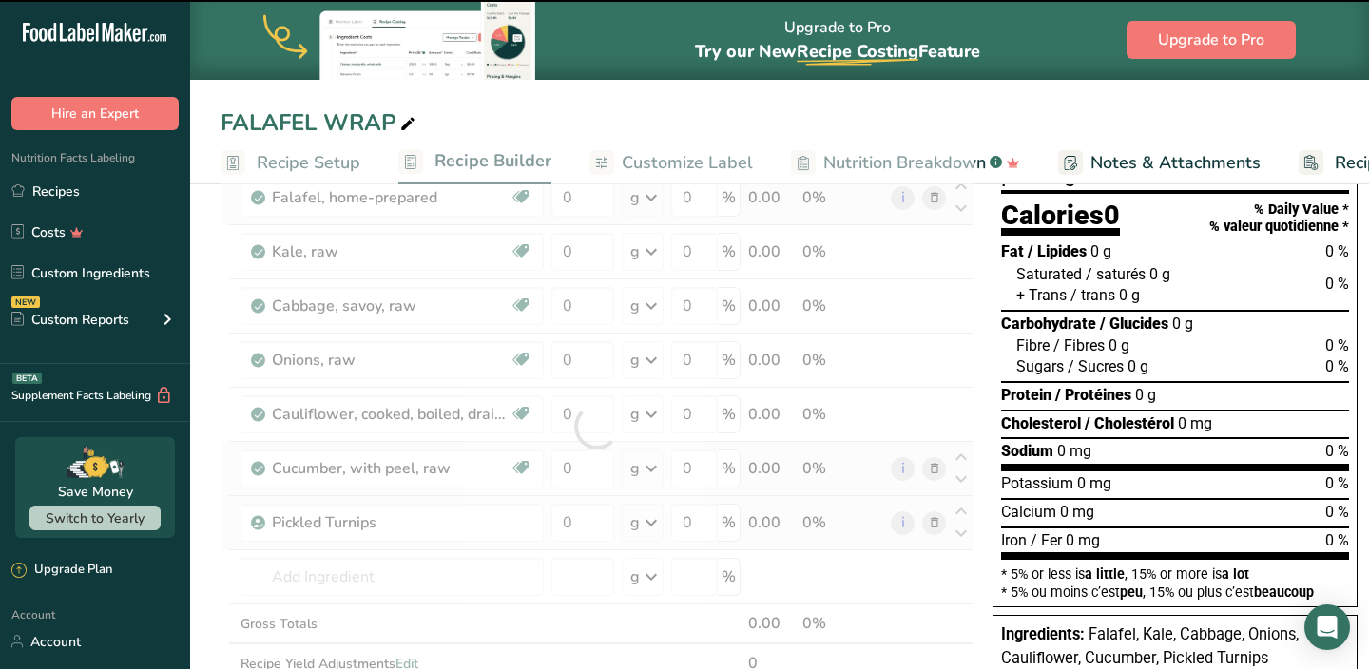
type input "0"
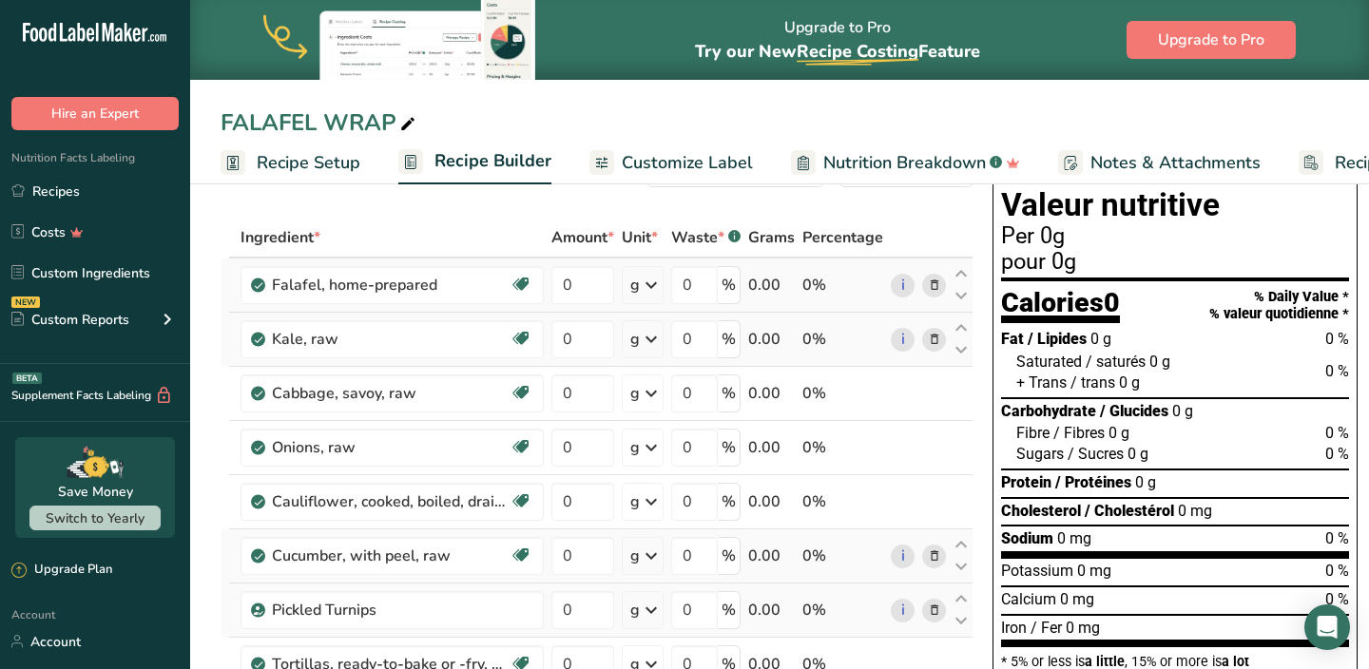
scroll to position [63, 0]
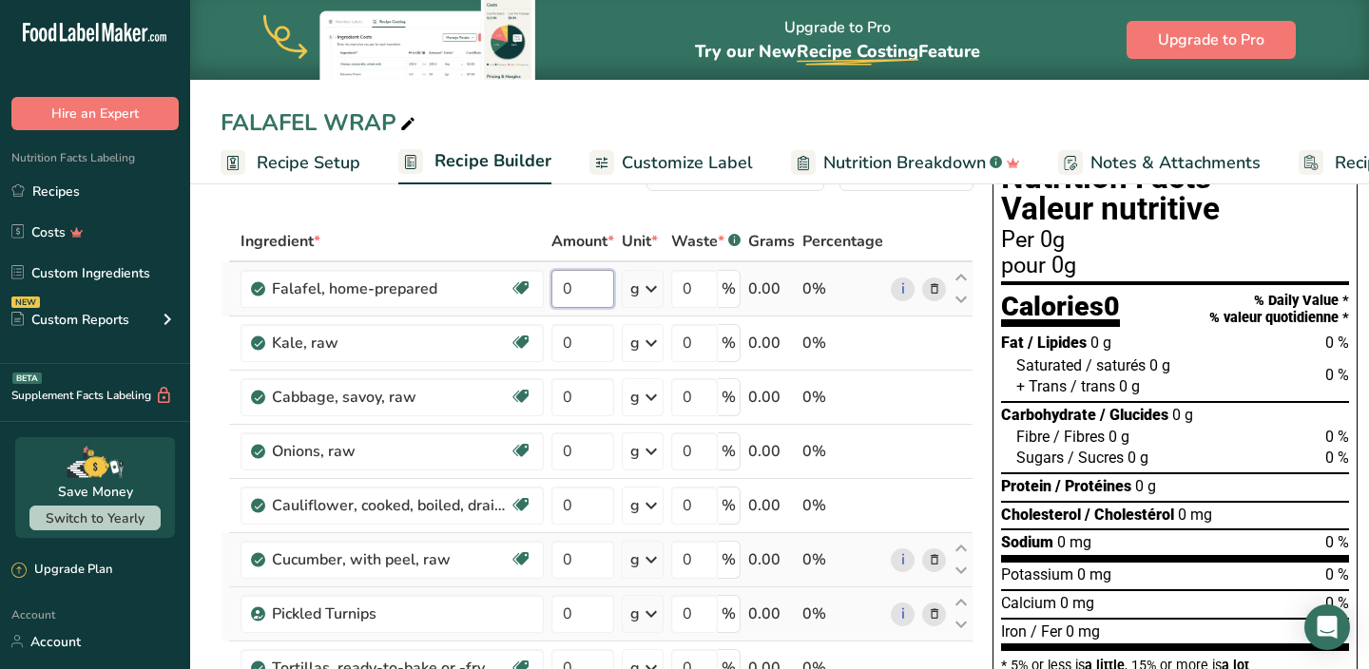
click at [584, 291] on input "0" at bounding box center [582, 289] width 63 height 38
drag, startPoint x: 577, startPoint y: 290, endPoint x: 536, endPoint y: 290, distance: 40.9
click at [537, 290] on tr "Falafel, home-prepared Dairy free Gluten free Vegan Vegetarian Soy free 45 g Po…" at bounding box center [597, 289] width 751 height 54
type input "90"
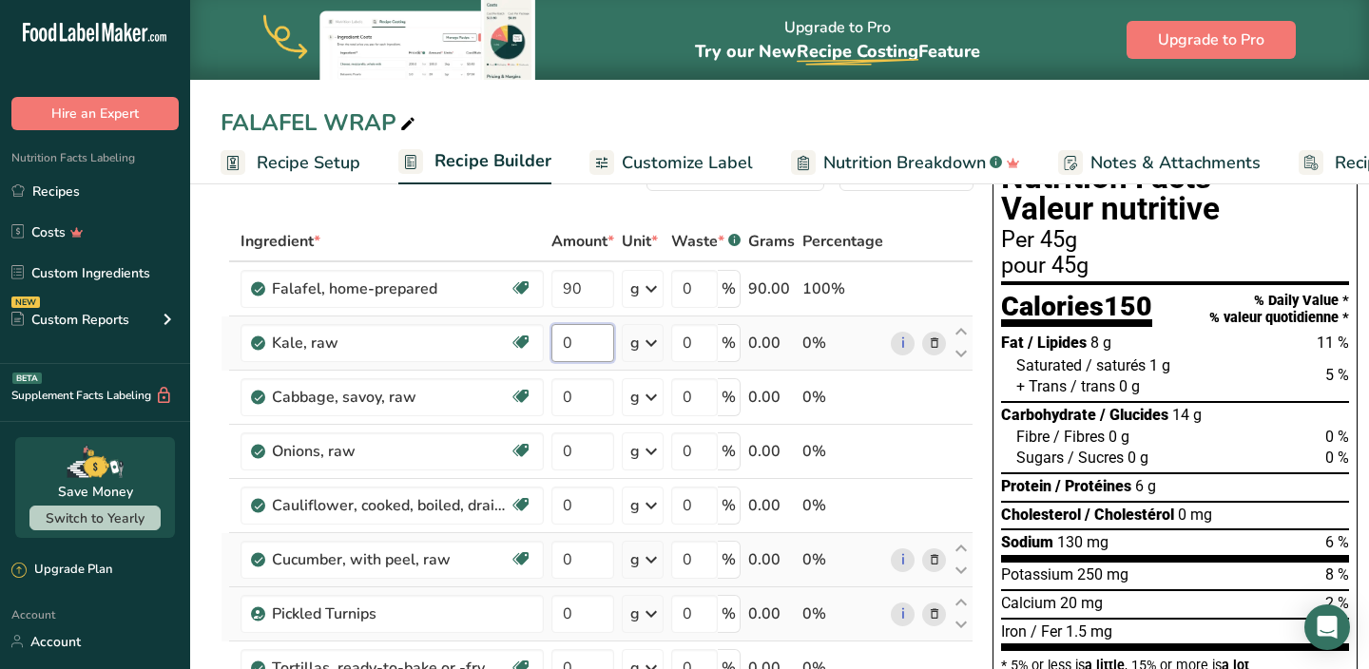
click at [555, 341] on div "Ingredient * Amount * Unit * Waste * .a-a{fill:#347362;}.b-a{fill:#fff;} Grams …" at bounding box center [597, 546] width 753 height 648
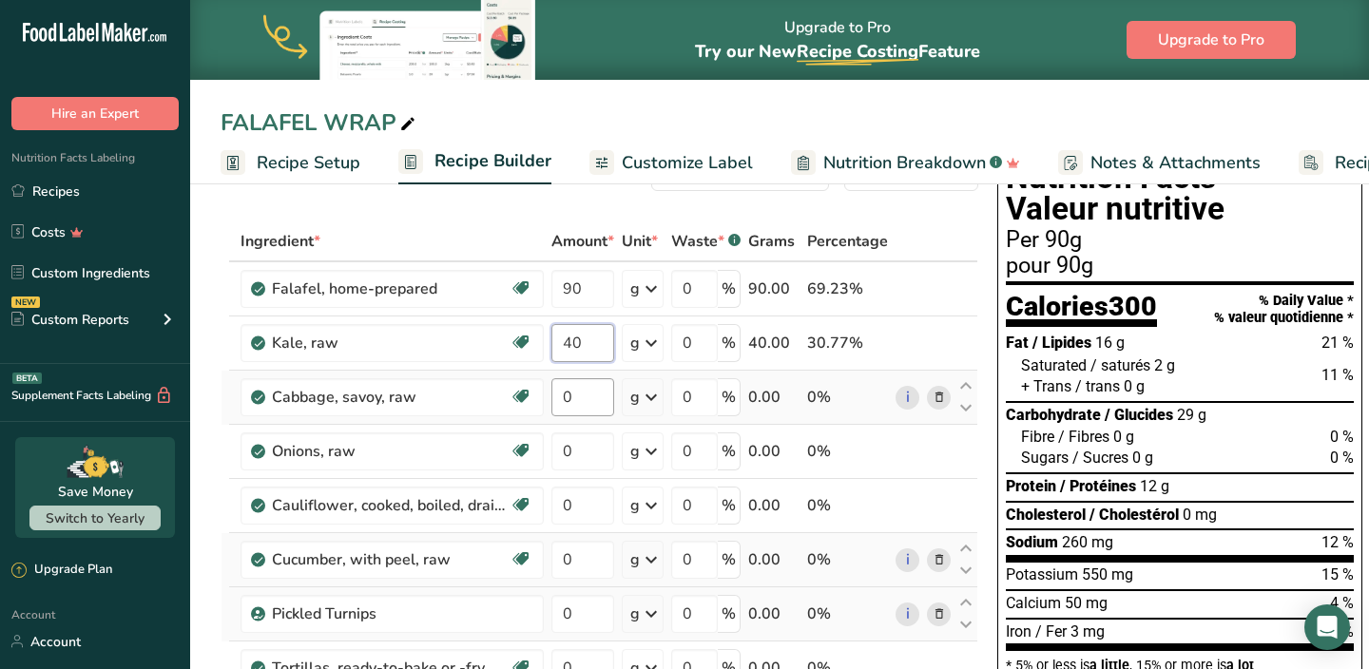
type input "40"
click at [578, 395] on div "Ingredient * Amount * Unit * Waste * .a-a{fill:#347362;}.b-a{fill:#fff;} Grams …" at bounding box center [600, 546] width 758 height 648
type input "60"
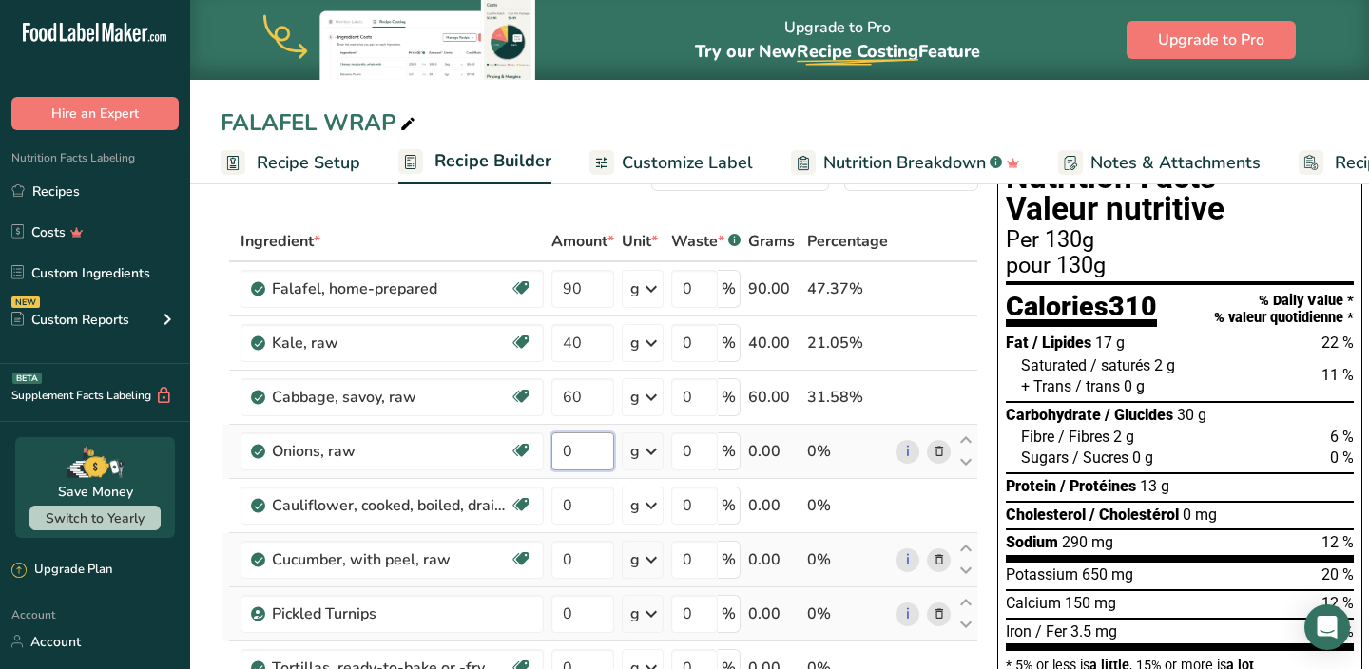
click at [579, 453] on div "Ingredient * Amount * Unit * Waste * .a-a{fill:#347362;}.b-a{fill:#fff;} Grams …" at bounding box center [600, 546] width 758 height 648
type input "25"
click at [574, 505] on div "Ingredient * Amount * Unit * Waste * .a-a{fill:#347362;}.b-a{fill:#fff;} Grams …" at bounding box center [600, 546] width 758 height 648
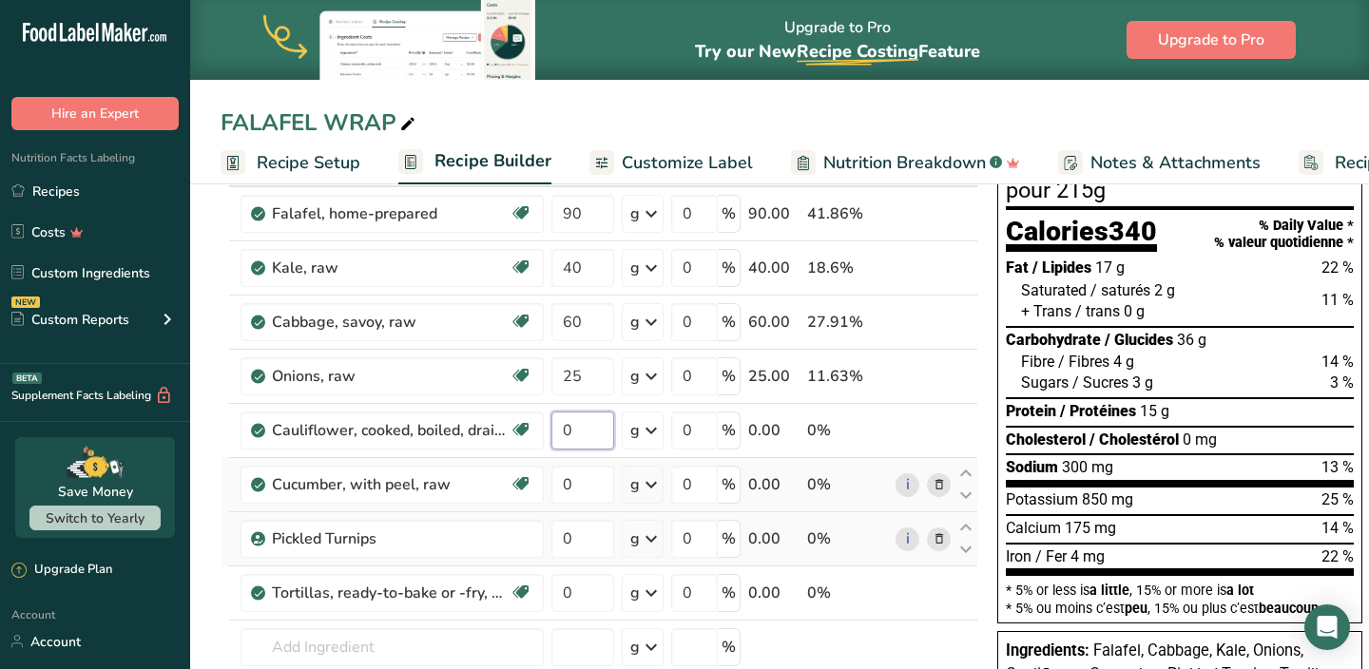
scroll to position [169, 0]
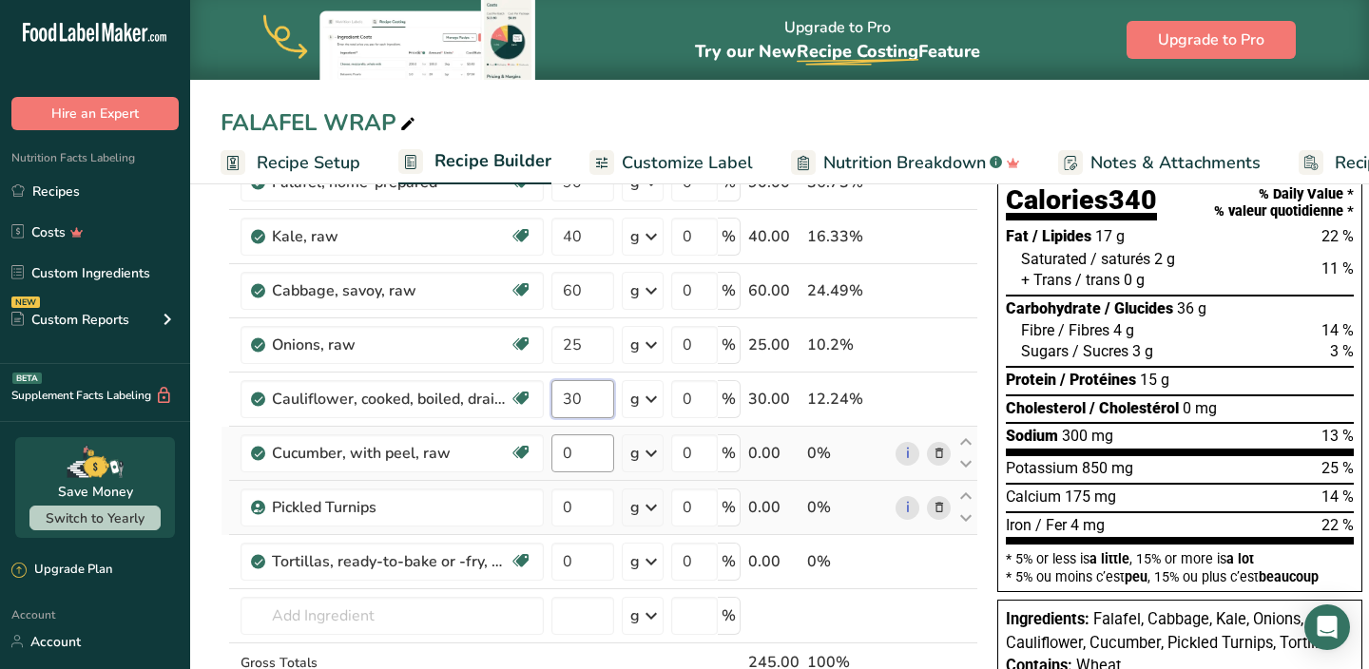
type input "30"
click at [581, 459] on div "Ingredient * Amount * Unit * Waste * .a-a{fill:#347362;}.b-a{fill:#fff;} Grams …" at bounding box center [600, 439] width 758 height 648
type input "25"
click at [580, 502] on div "Ingredient * Amount * Unit * Waste * .a-a{fill:#347362;}.b-a{fill:#fff;} Grams …" at bounding box center [600, 439] width 758 height 648
type input "20"
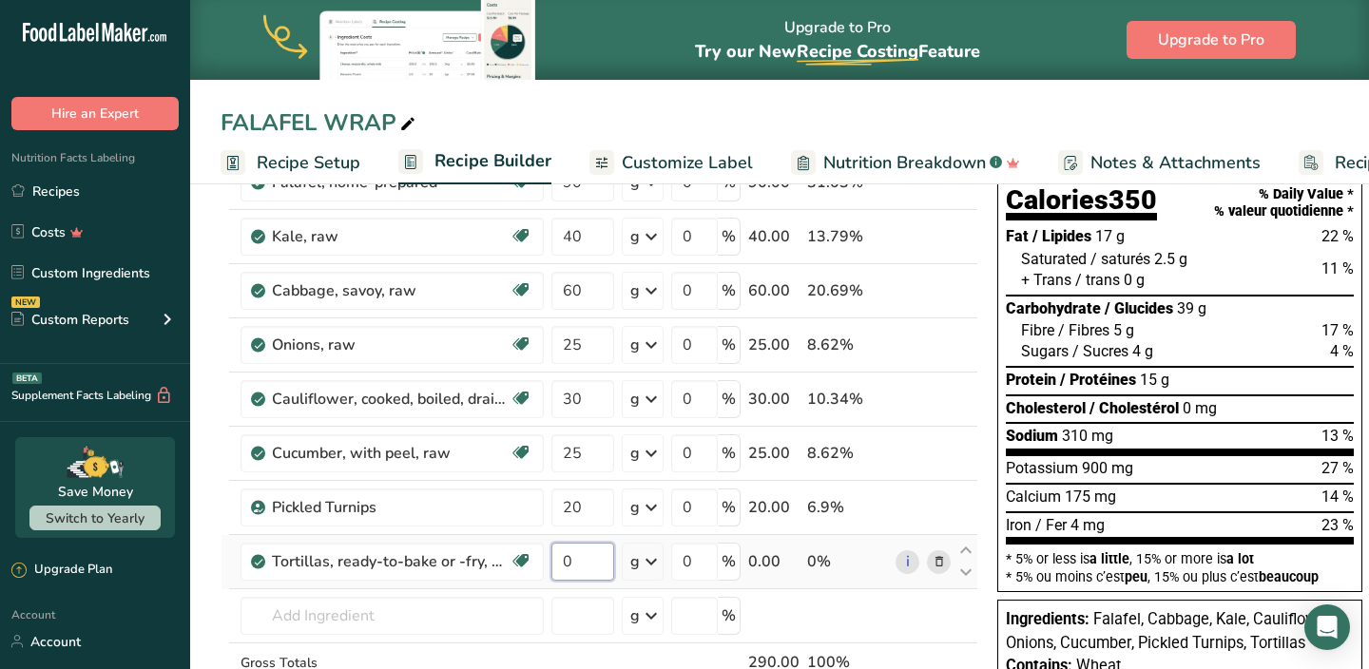
click at [586, 552] on div "Ingredient * Amount * Unit * Waste * .a-a{fill:#347362;}.b-a{fill:#fff;} Grams …" at bounding box center [600, 439] width 758 height 648
type input "100"
click at [592, 616] on div "Ingredient * Amount * Unit * Waste * .a-a{fill:#347362;}.b-a{fill:#fff;} Grams …" at bounding box center [600, 439] width 758 height 648
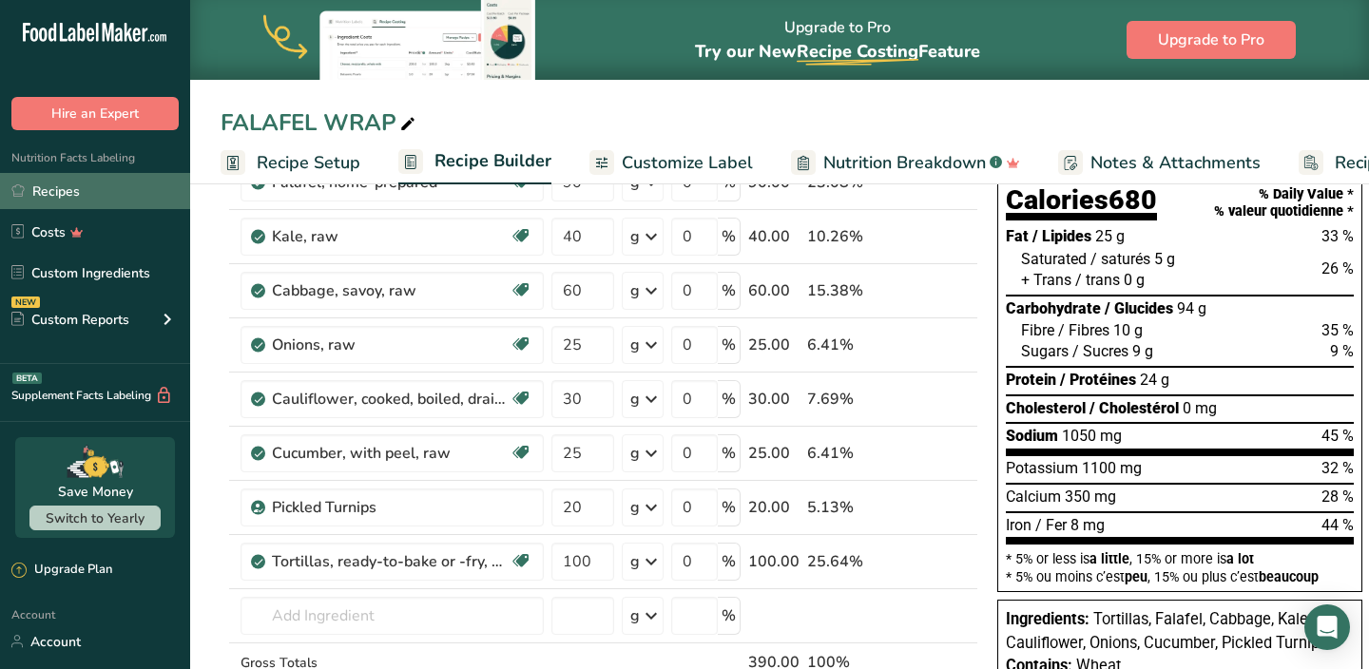
click at [106, 200] on link "Recipes" at bounding box center [95, 191] width 190 height 36
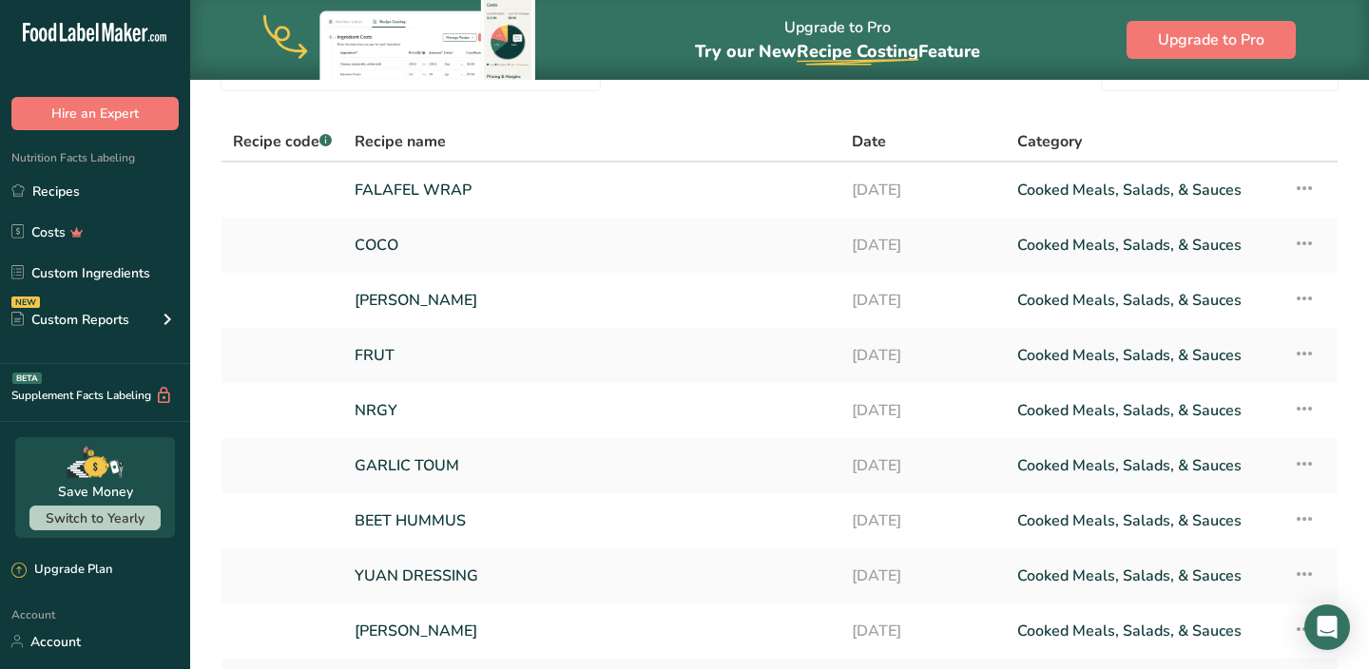
scroll to position [101, 0]
click at [431, 512] on link "BEET HUMMUS" at bounding box center [592, 519] width 474 height 40
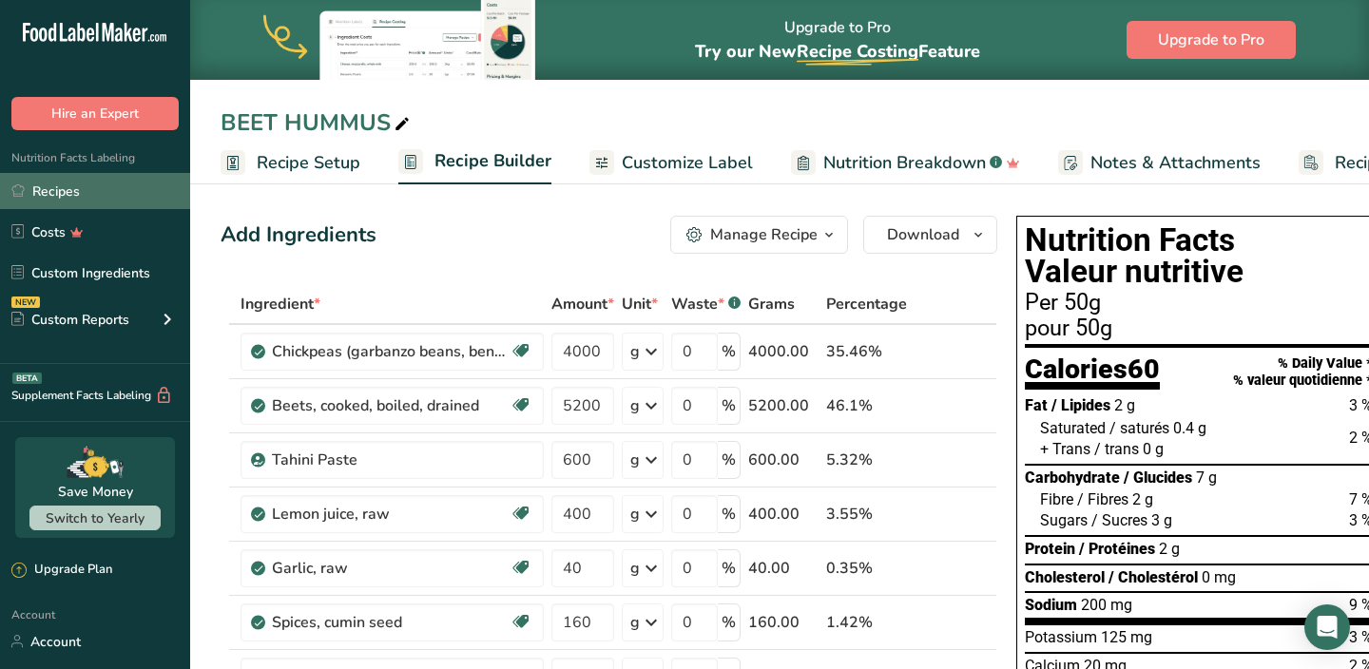
click at [106, 190] on link "Recipes" at bounding box center [95, 191] width 190 height 36
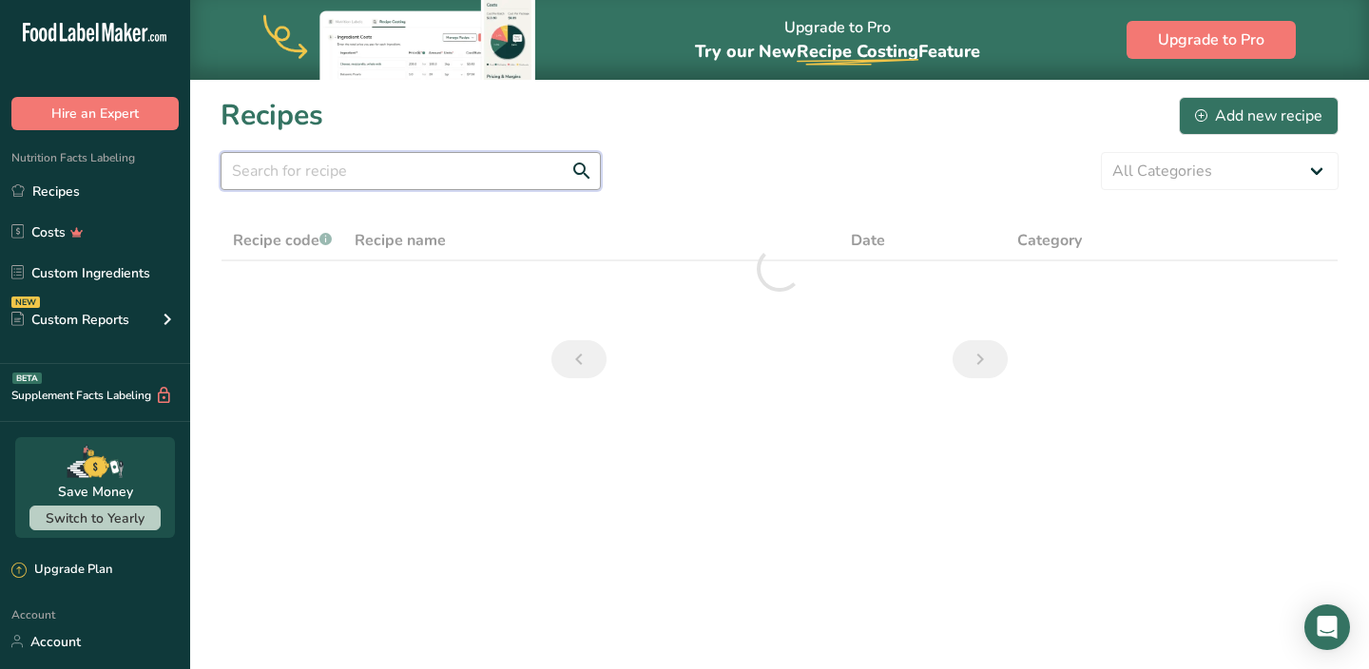
click at [496, 180] on input "text" at bounding box center [411, 171] width 380 height 38
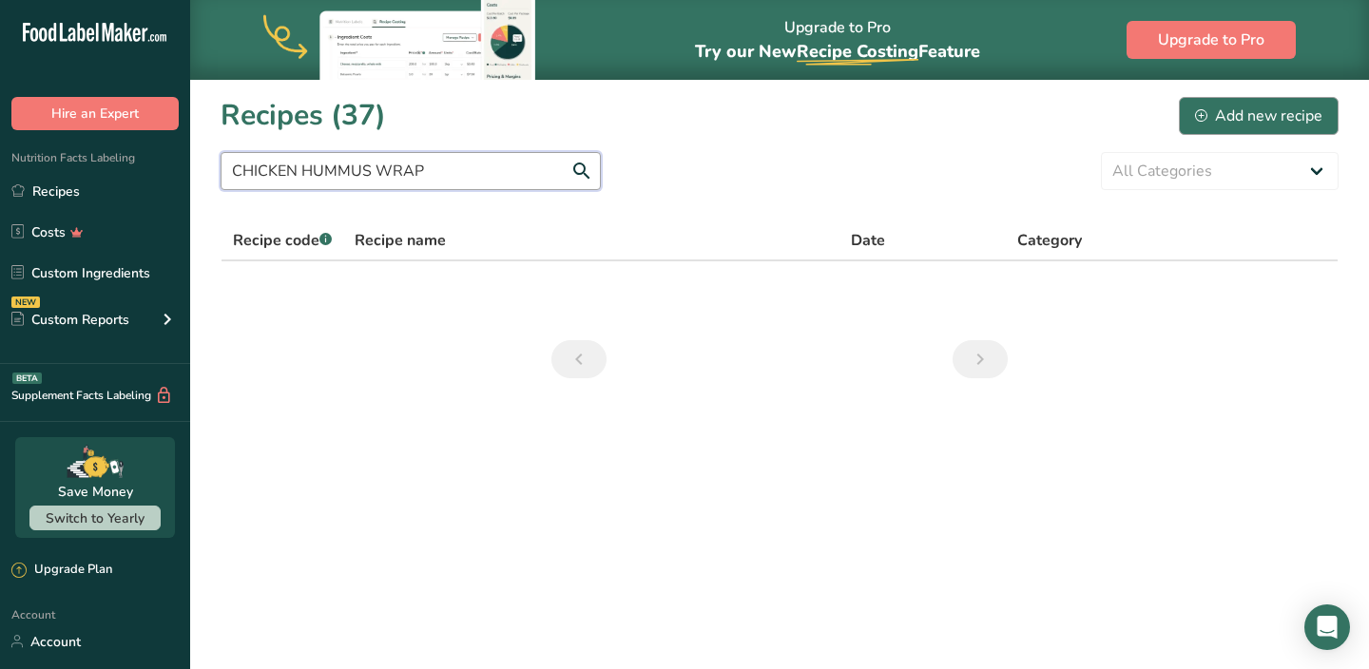
type input "CHICKEN HUMMUS WRAP"
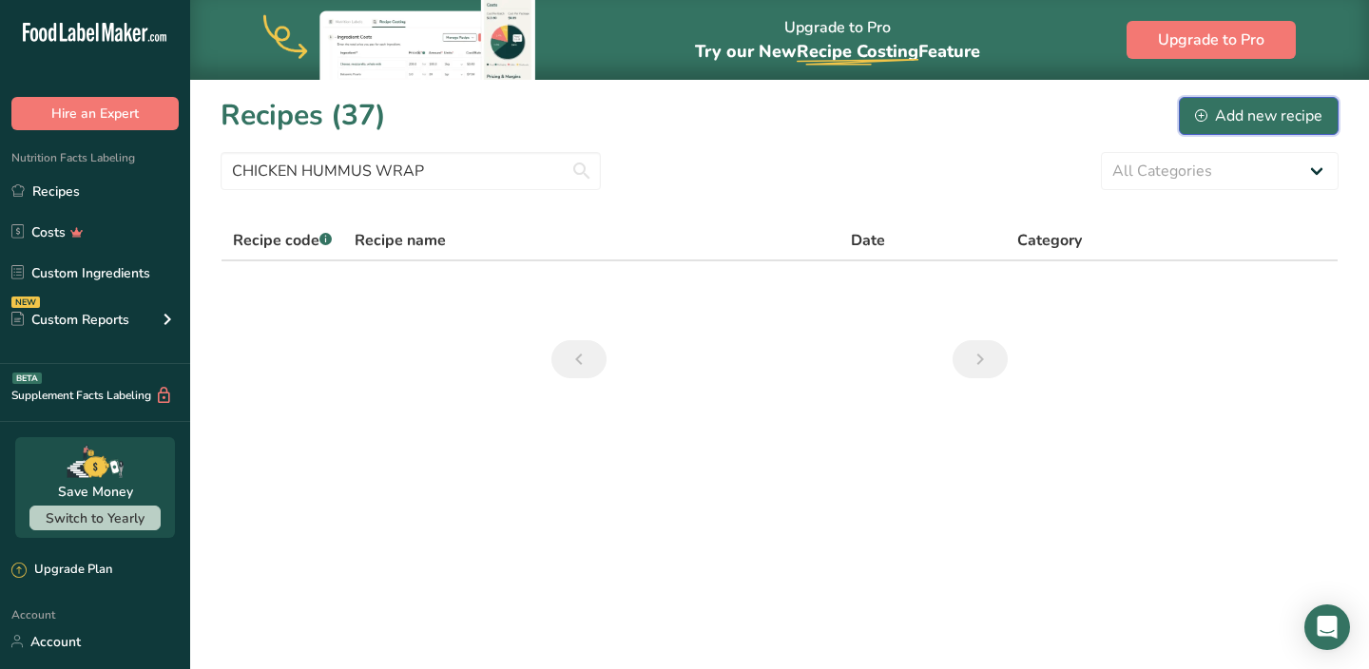
click at [1237, 126] on div "Add new recipe" at bounding box center [1258, 116] width 127 height 23
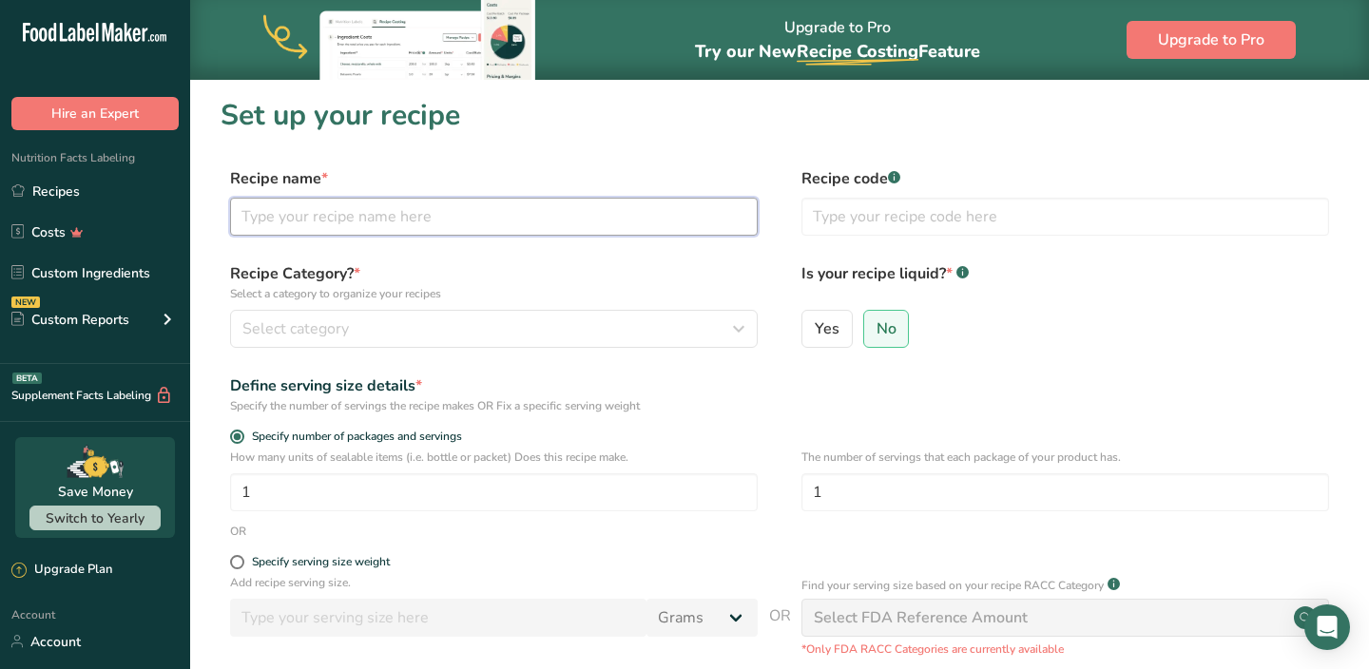
click at [477, 204] on input "text" at bounding box center [494, 217] width 528 height 38
type input "C"
type input "DIJONAISSE"
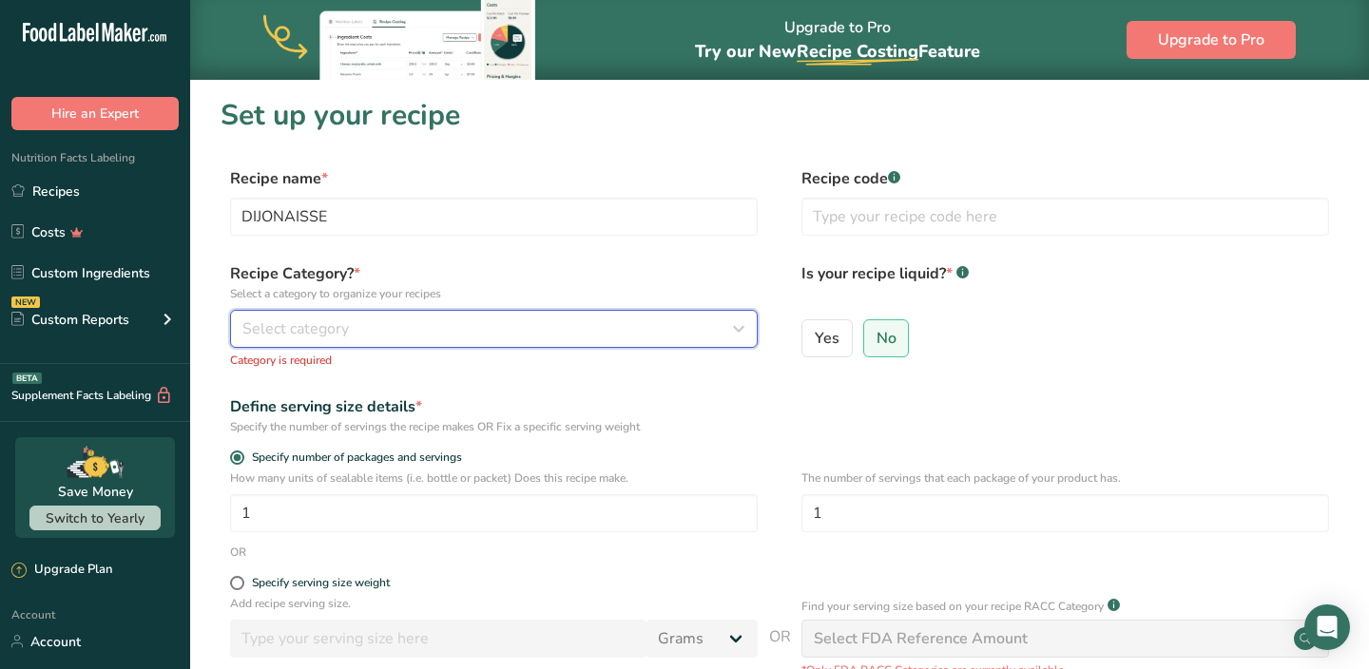
click at [432, 321] on div "Select category" at bounding box center [488, 329] width 492 height 23
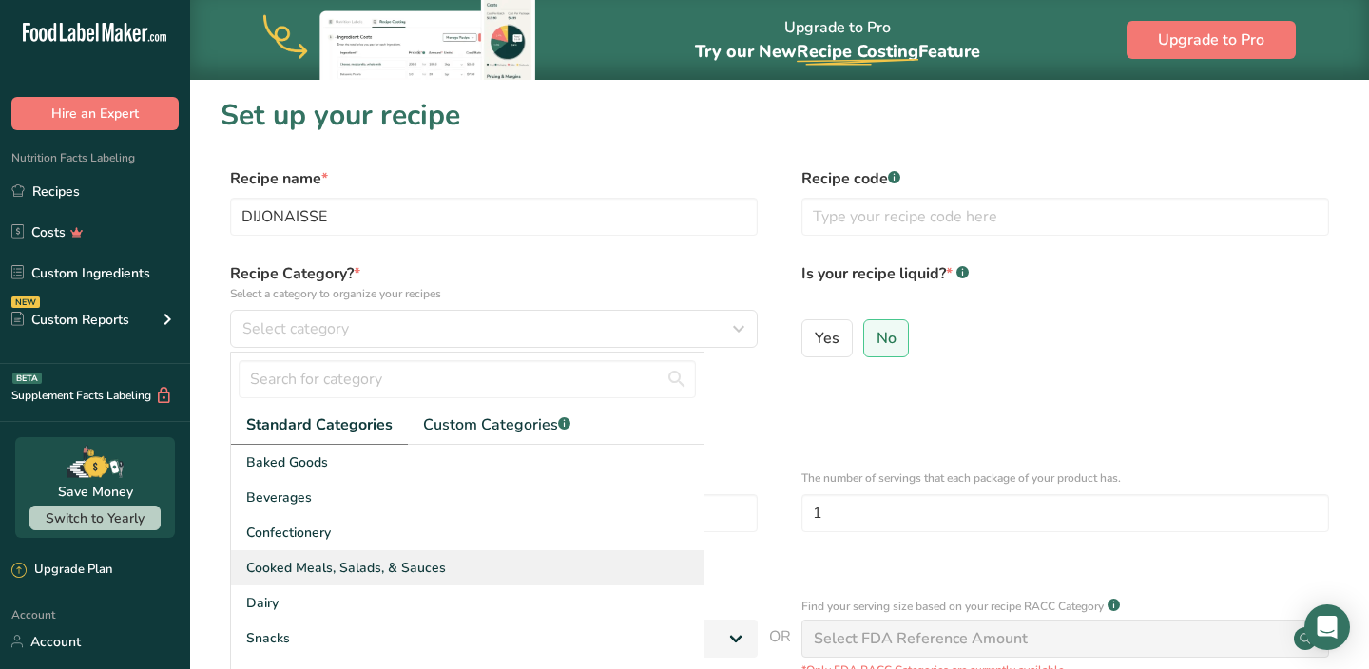
click at [330, 564] on span "Cooked Meals, Salads, & Sauces" at bounding box center [346, 568] width 200 height 20
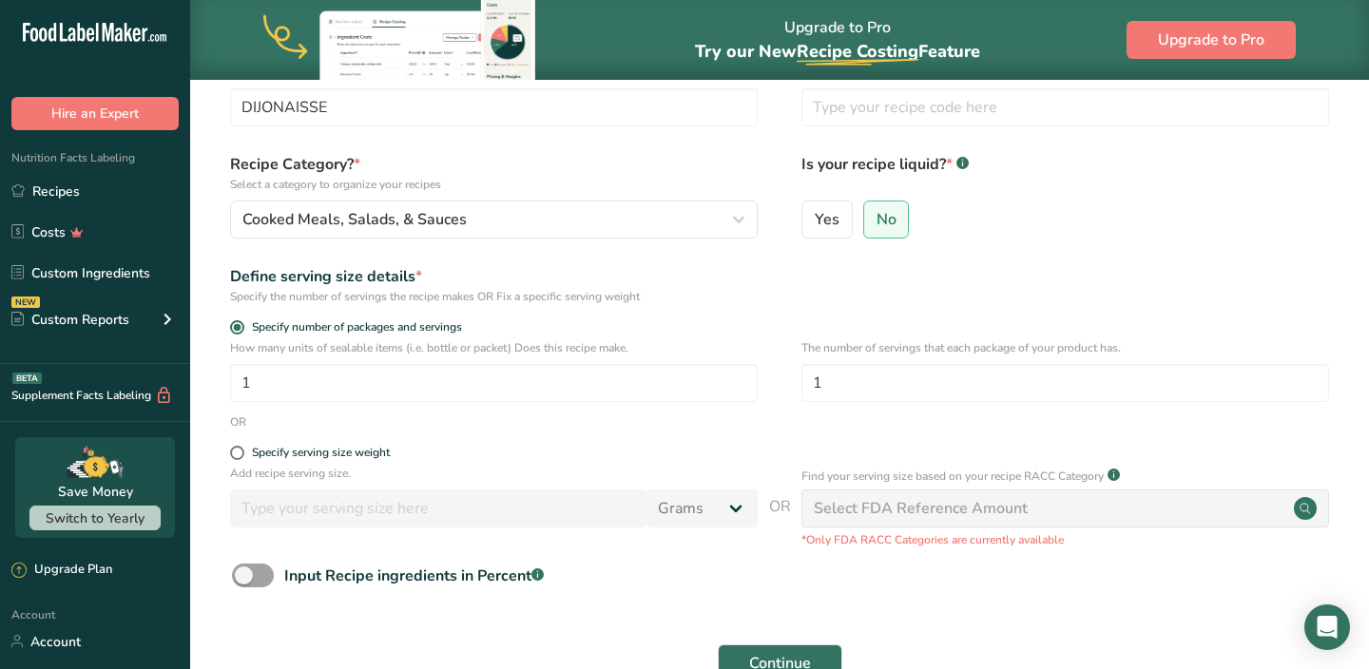
scroll to position [112, 0]
click at [238, 454] on span at bounding box center [237, 450] width 14 height 14
click at [238, 454] on input "Specify serving size weight" at bounding box center [236, 450] width 12 height 12
radio input "true"
radio input "false"
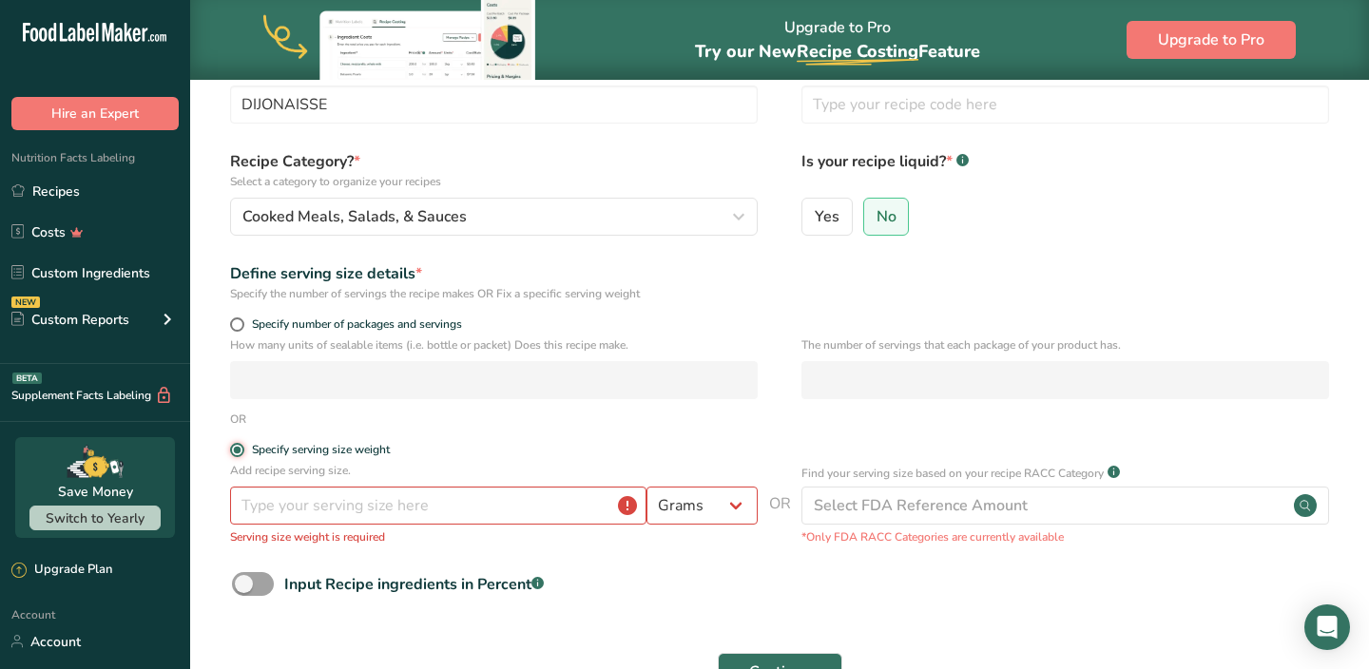
scroll to position [124, 0]
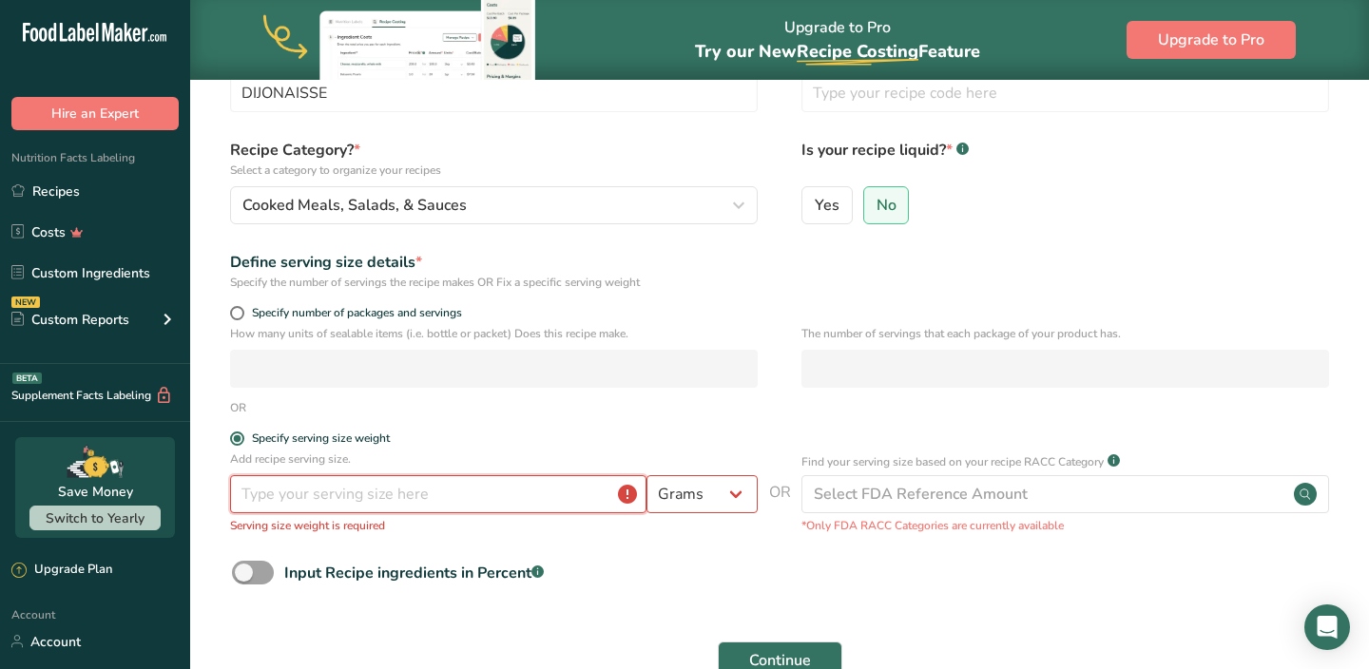
click at [435, 495] on input "number" at bounding box center [438, 494] width 416 height 38
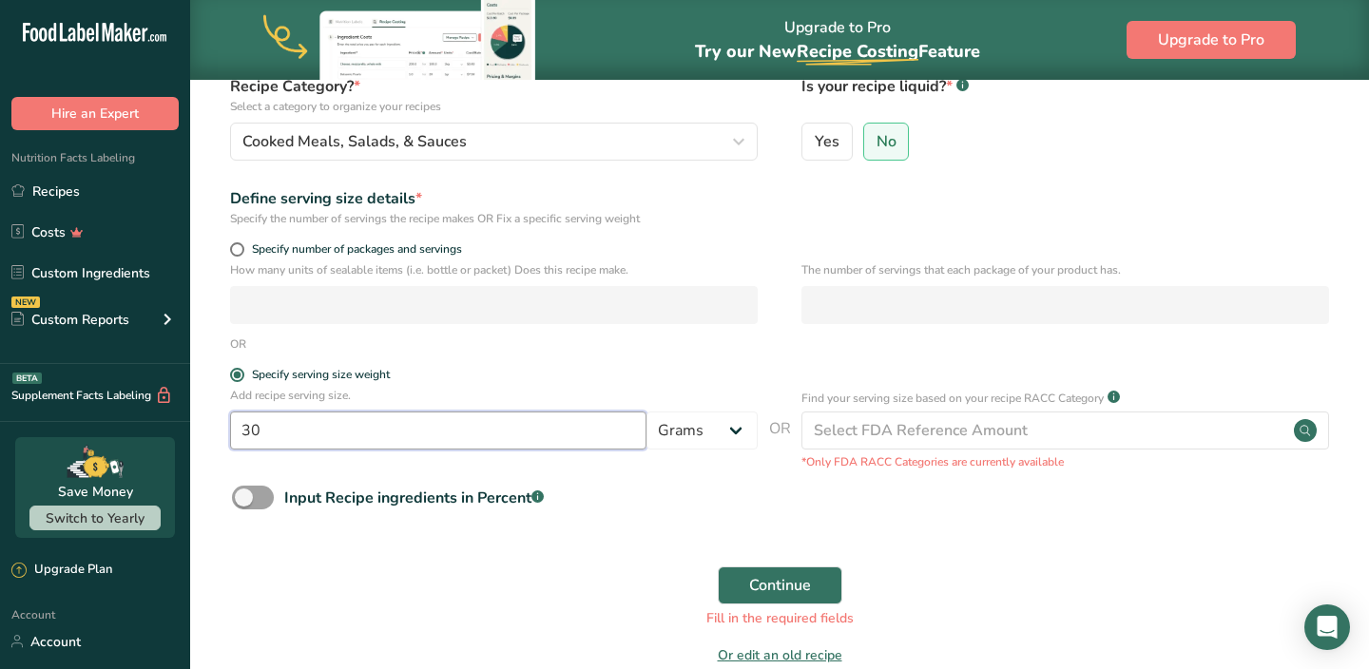
scroll to position [190, 0]
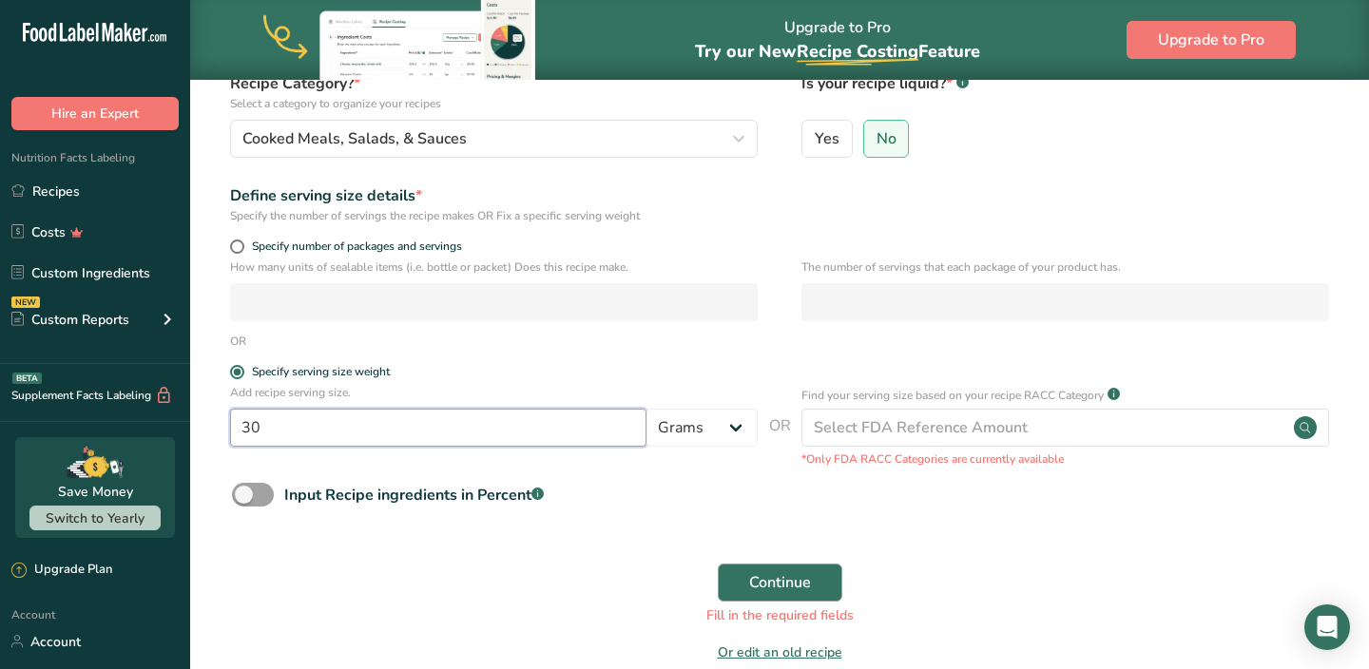
type input "30"
click at [759, 584] on span "Continue" at bounding box center [780, 582] width 62 height 23
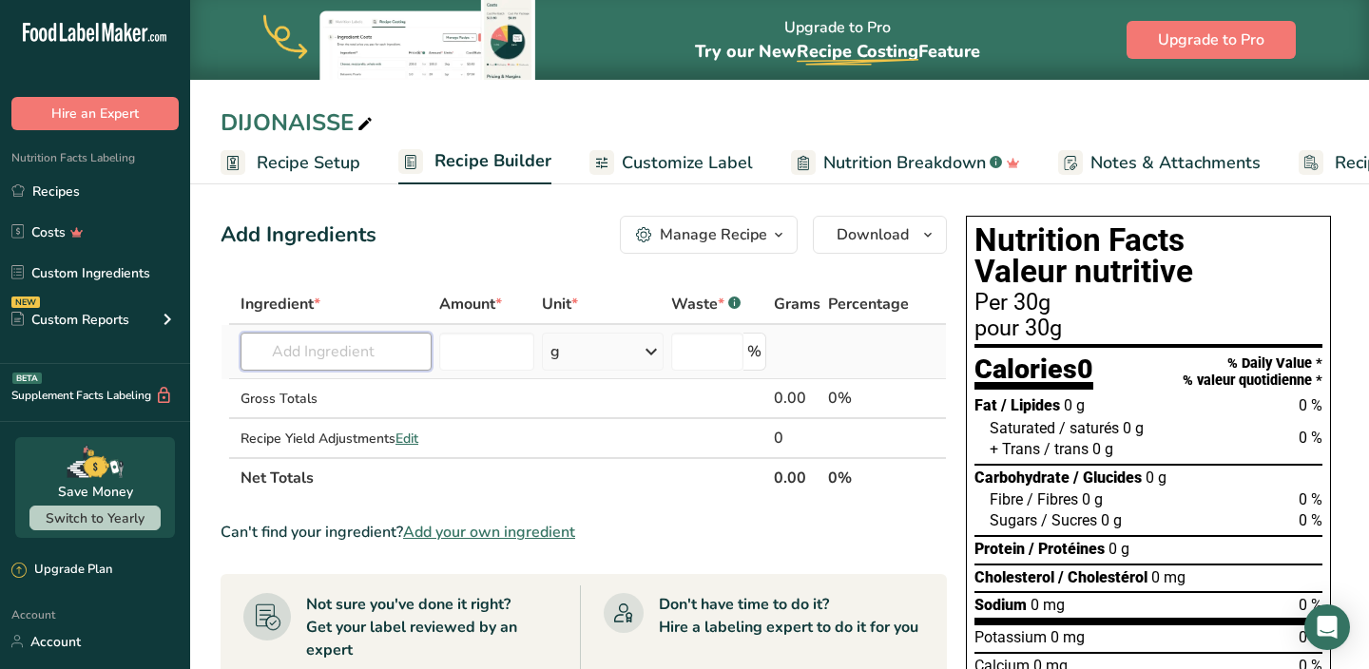
click at [412, 346] on input "text" at bounding box center [336, 352] width 191 height 38
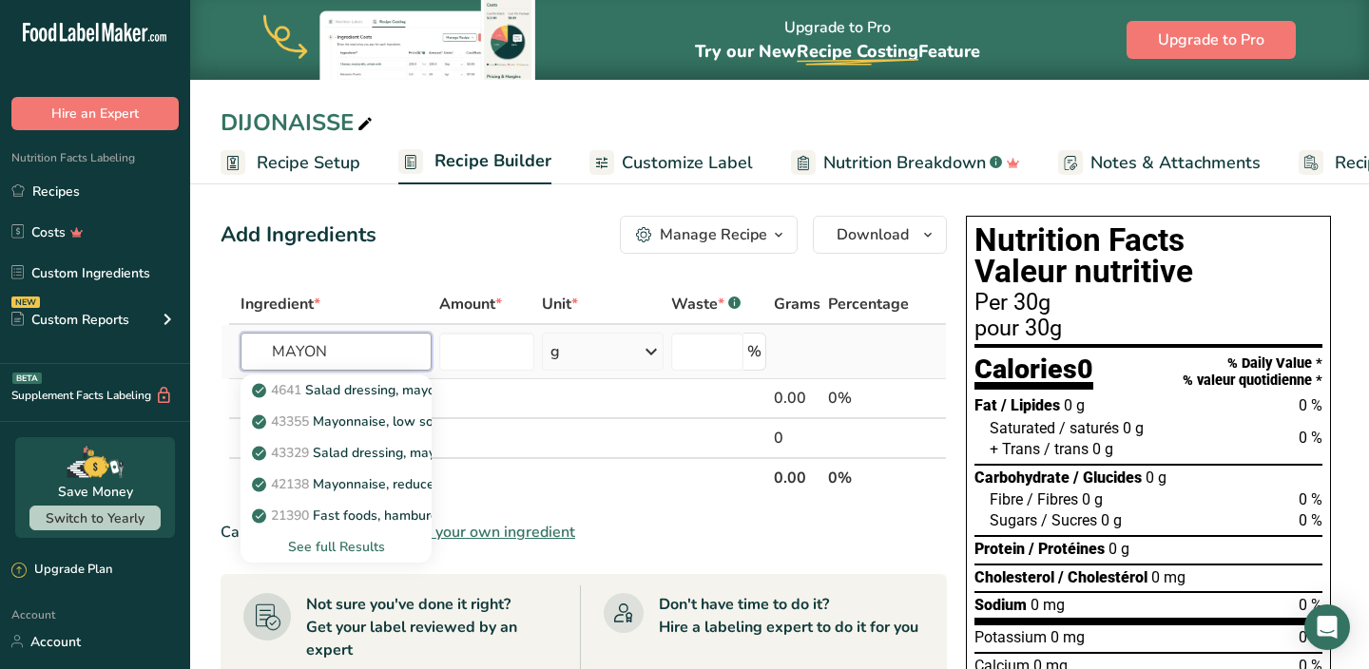
type input "MAYON"
click at [358, 545] on div "See full Results" at bounding box center [336, 547] width 161 height 20
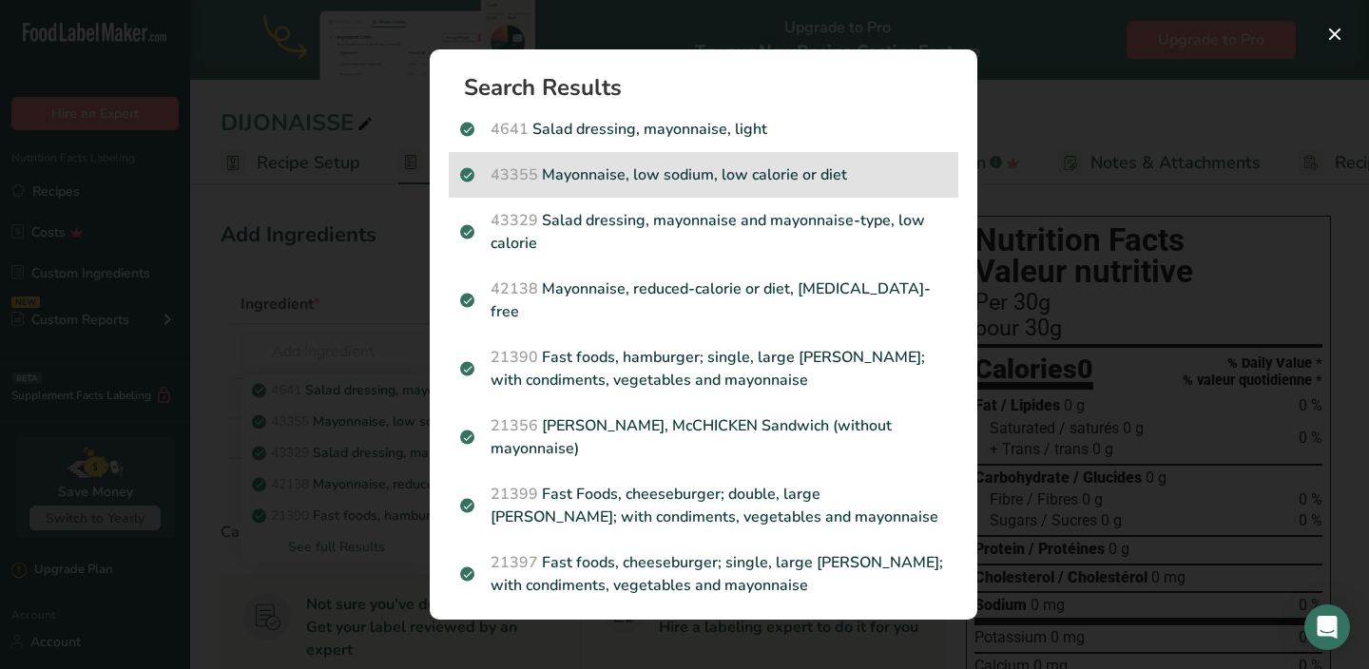
click at [597, 174] on p "43355 Mayonnaise, low sodium, low calorie or diet" at bounding box center [703, 175] width 487 height 23
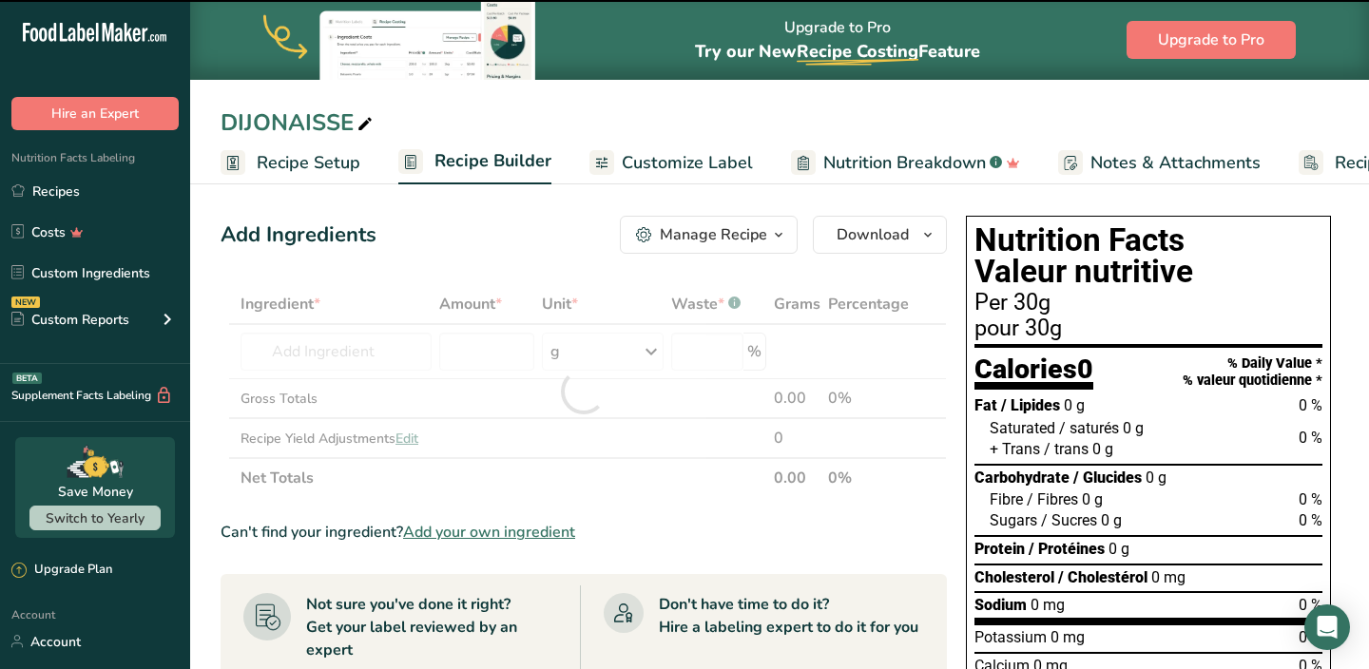
type input "0"
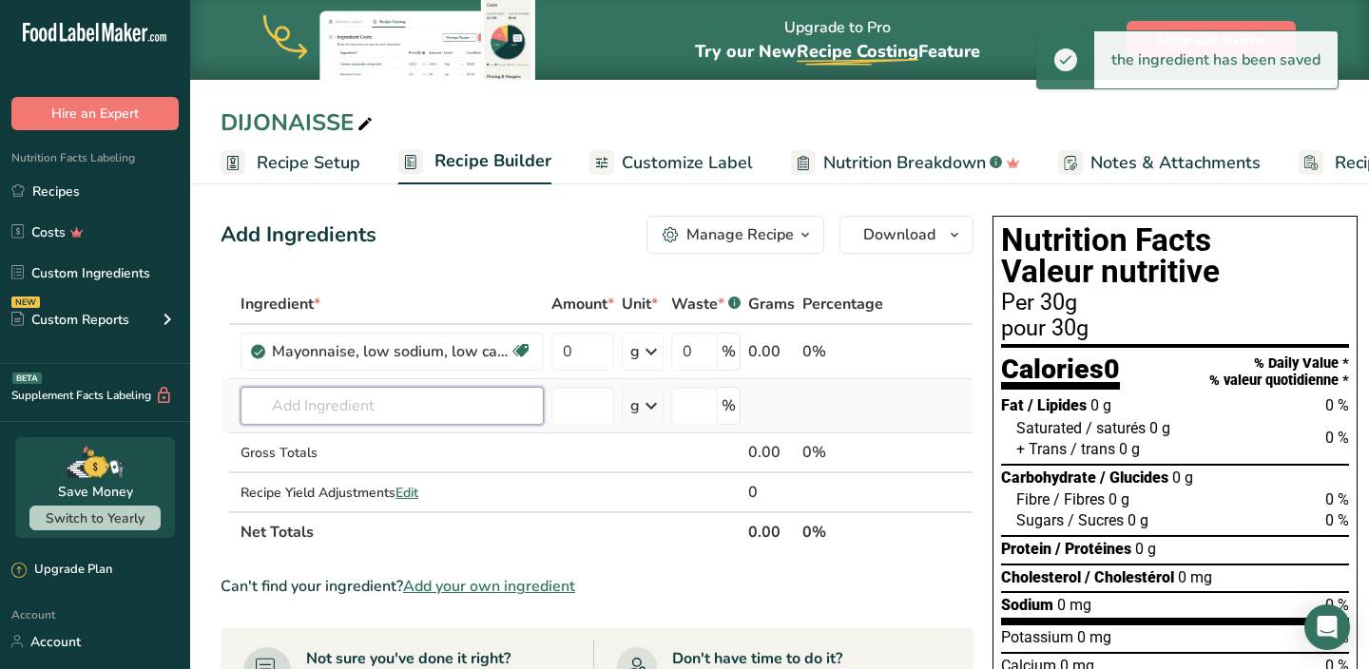
click at [364, 400] on input "text" at bounding box center [392, 406] width 303 height 38
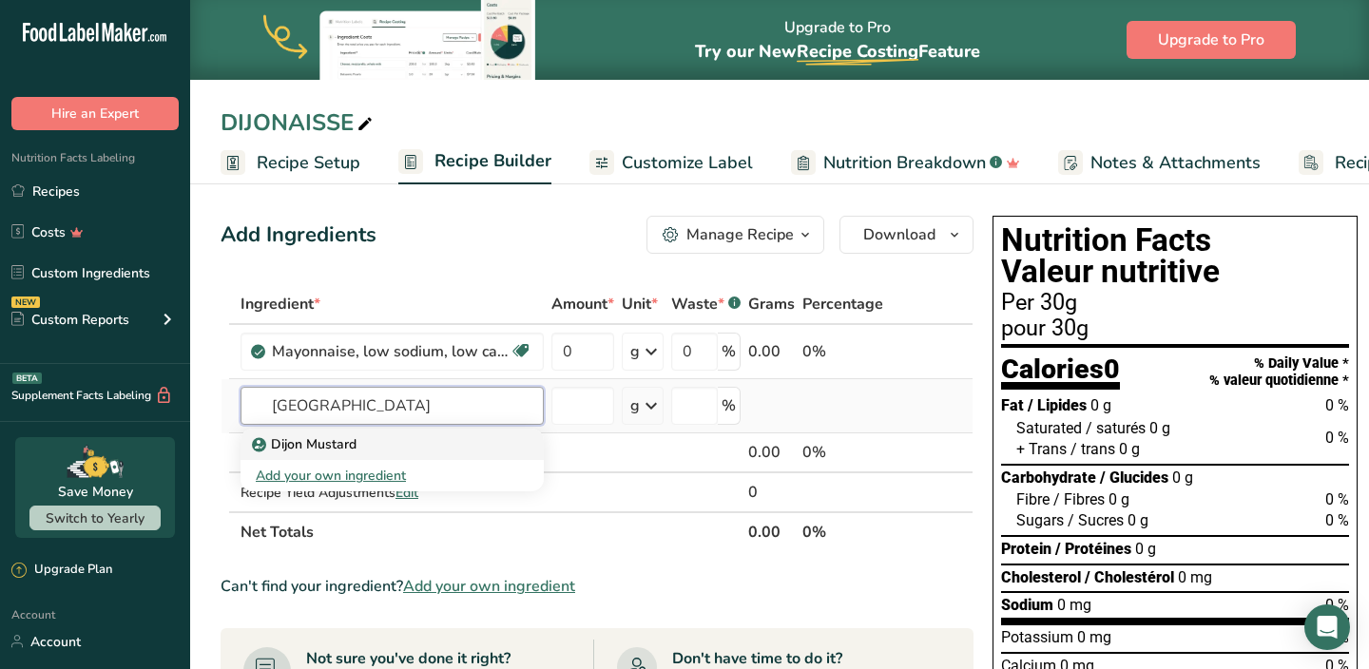
type input "[GEOGRAPHIC_DATA]"
click at [337, 445] on p "Dijon Mustard" at bounding box center [306, 445] width 101 height 20
type input "Dijon Mustard"
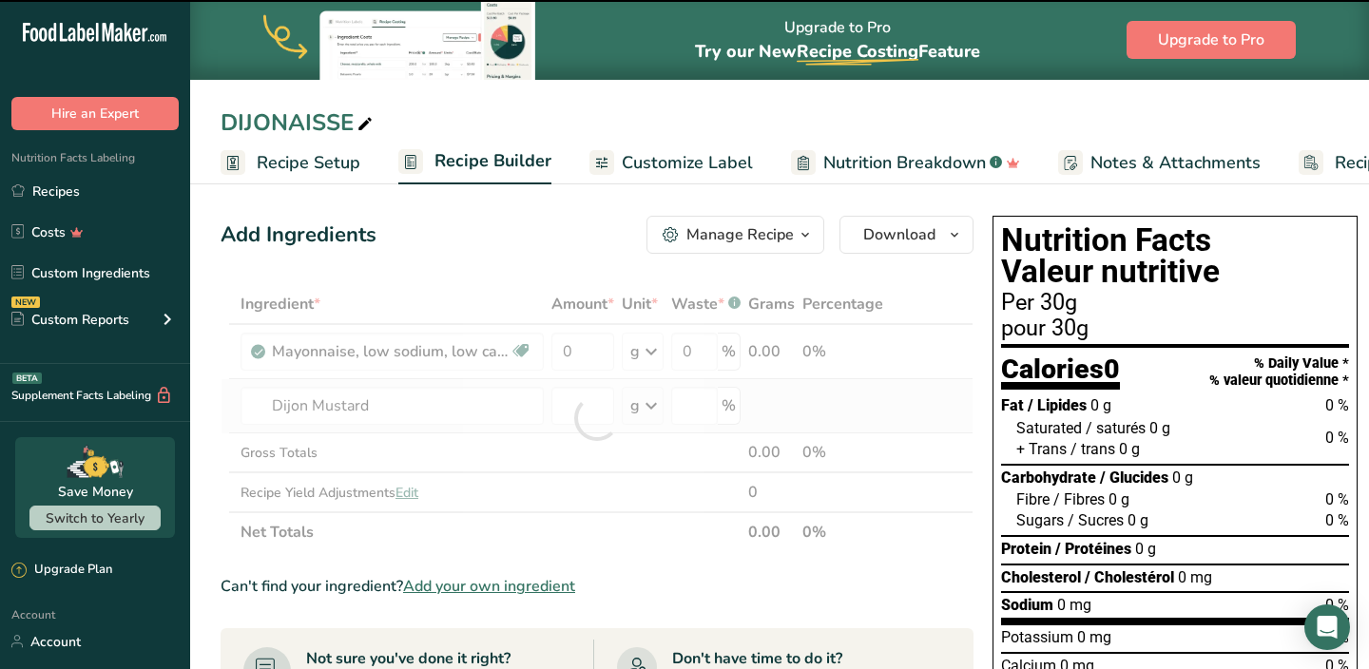
type input "0"
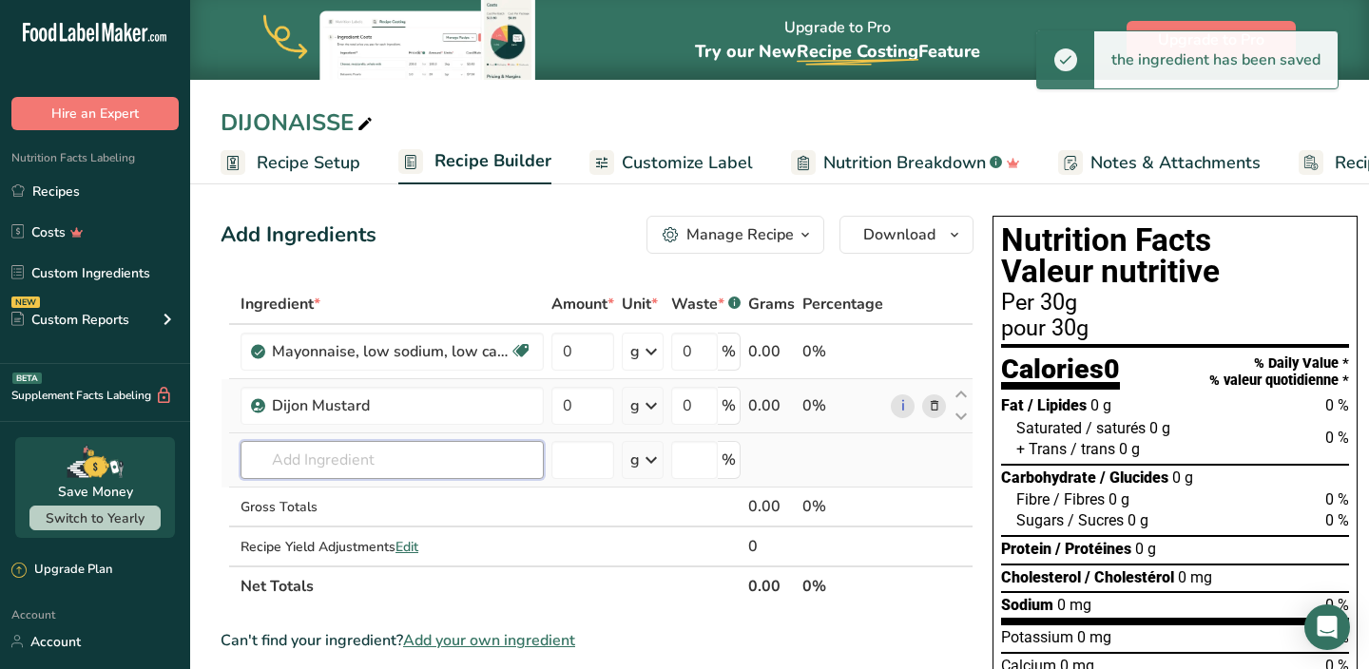
click at [329, 454] on input "text" at bounding box center [392, 460] width 303 height 38
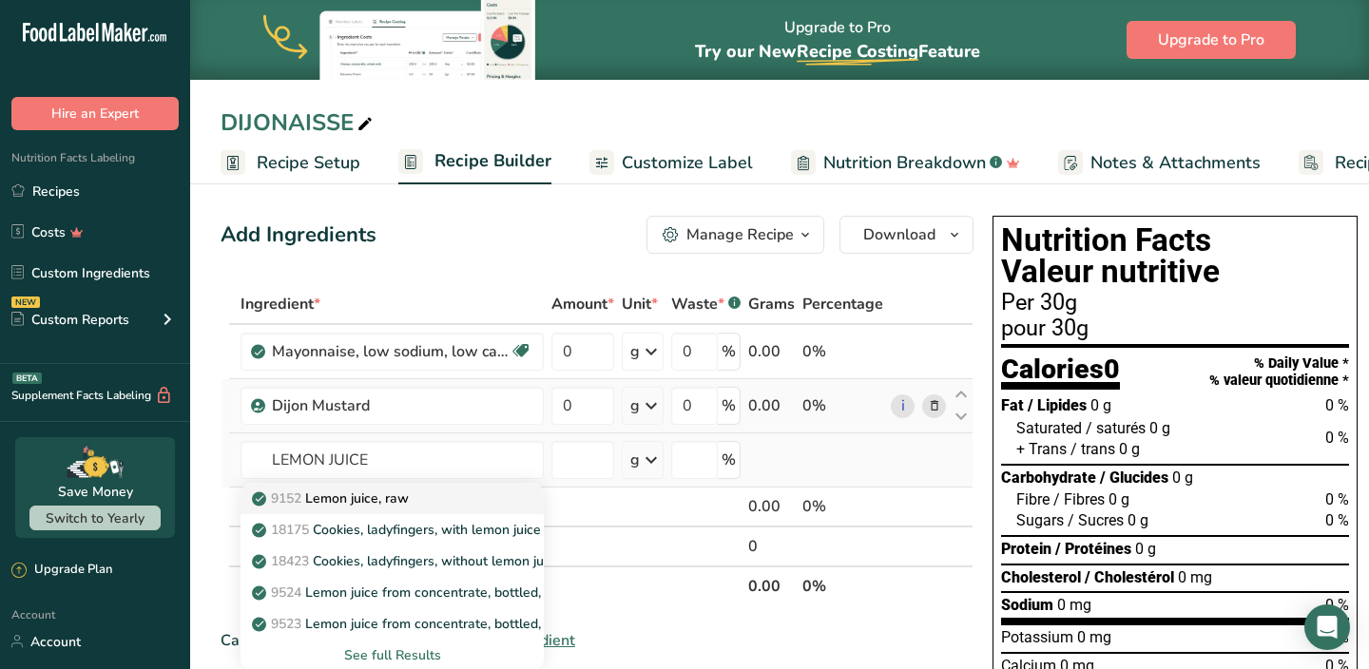
click at [327, 496] on p "9152 Lemon juice, raw" at bounding box center [332, 499] width 153 height 20
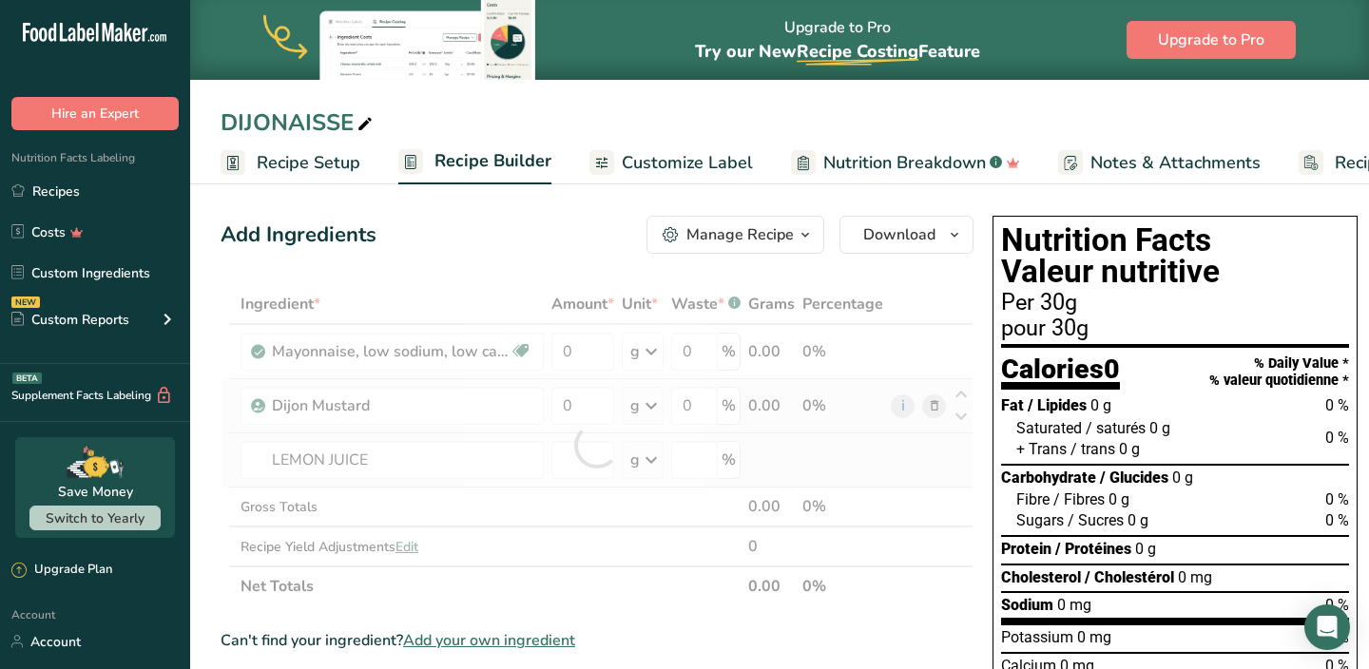
type input "Lemon juice, raw"
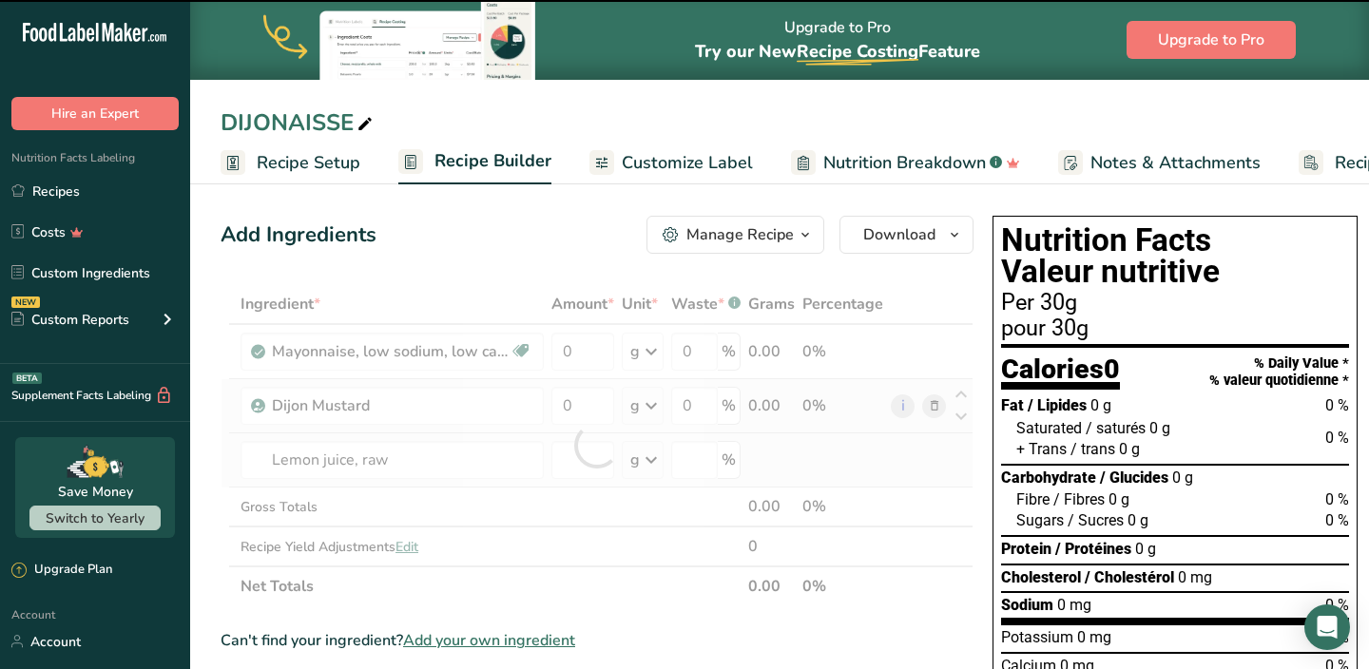
type input "0"
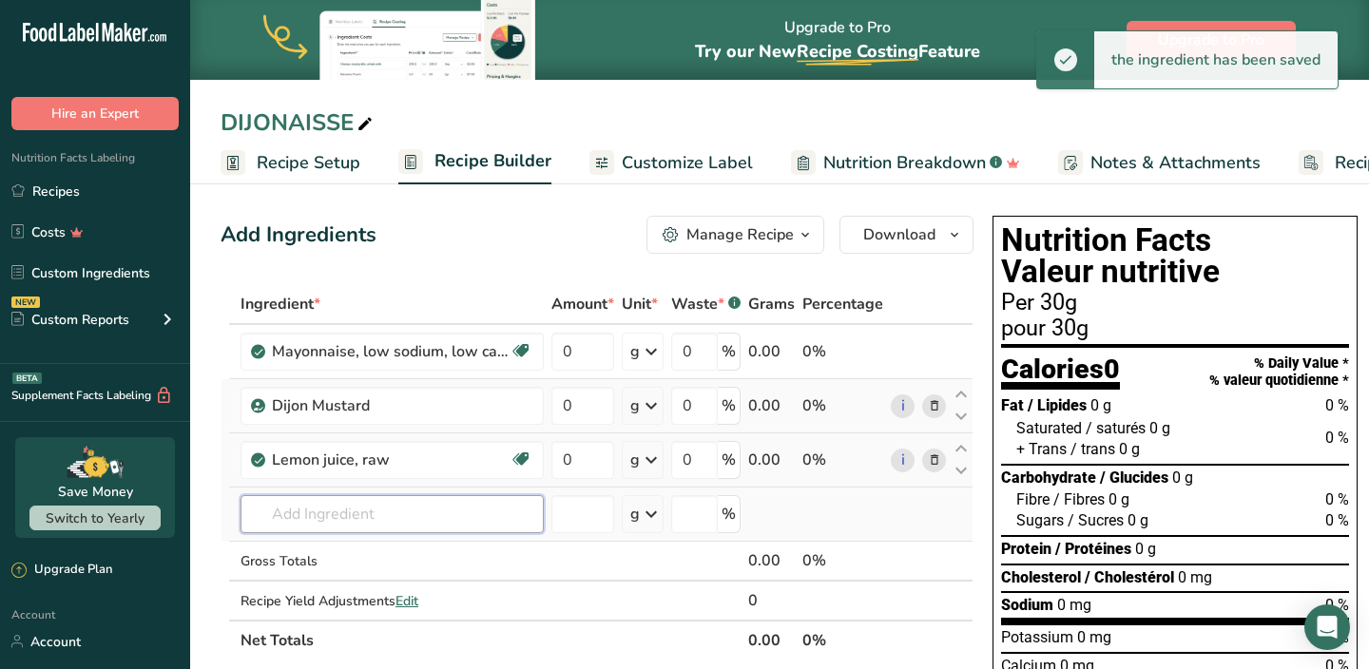
click at [325, 515] on input "text" at bounding box center [392, 514] width 303 height 38
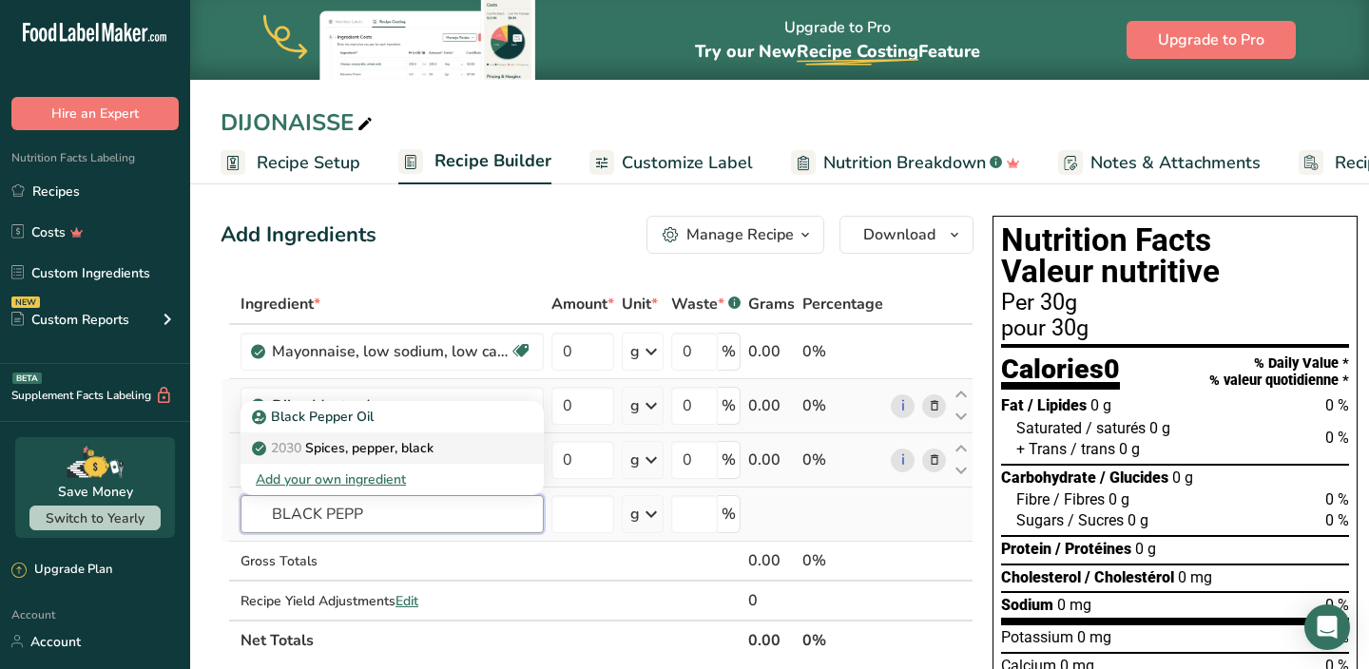
type input "BLACK PEPP"
click at [330, 452] on p "2030 Spices, pepper, black" at bounding box center [345, 448] width 178 height 20
type input "Spices, pepper, black"
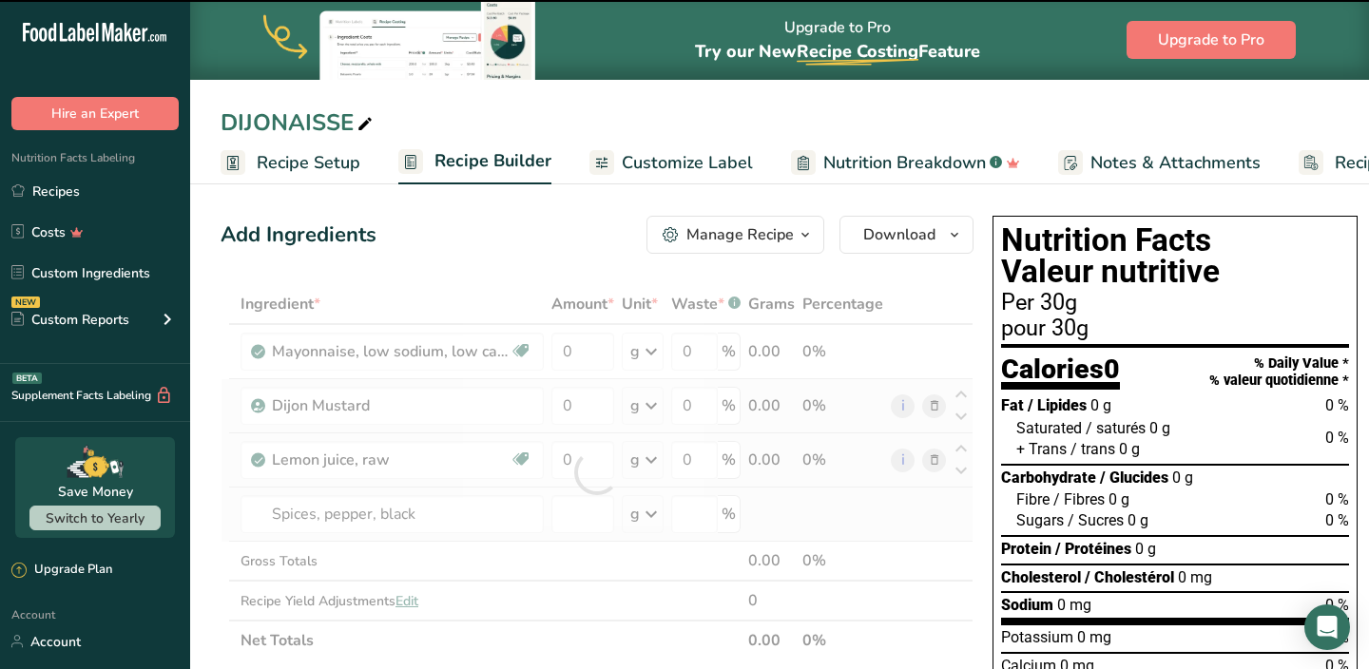
type input "0"
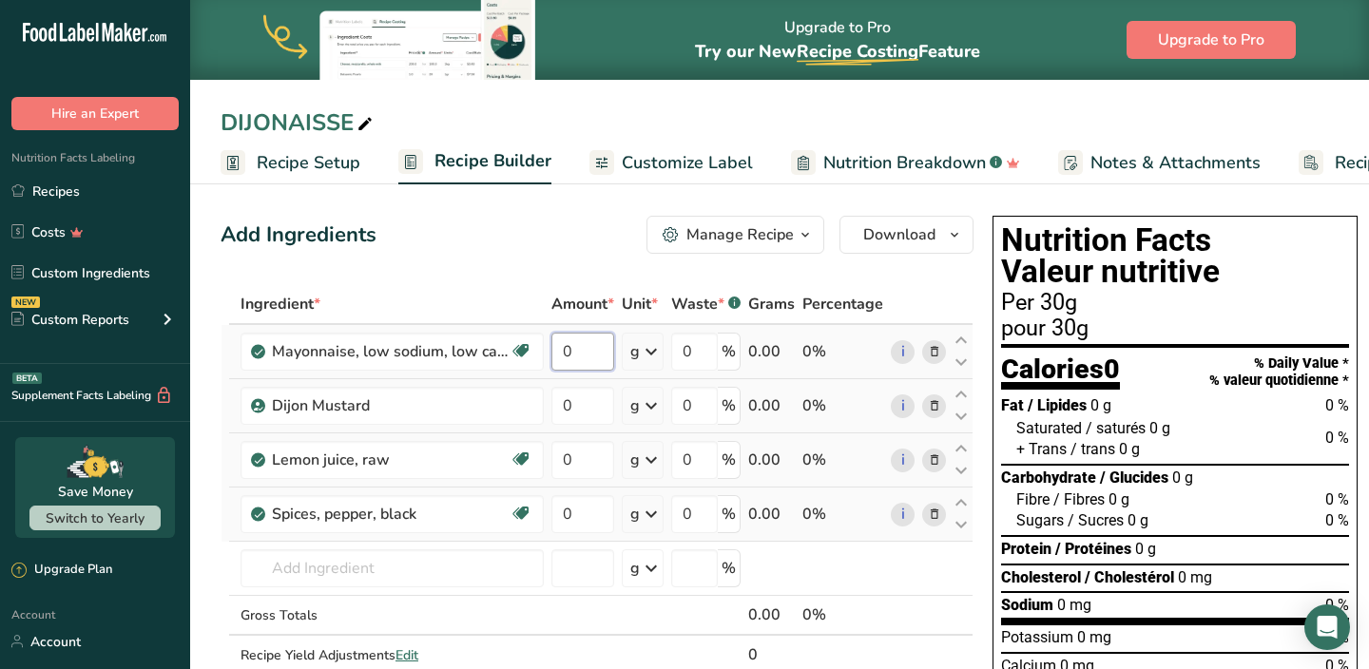
click at [581, 351] on input "0" at bounding box center [582, 352] width 63 height 38
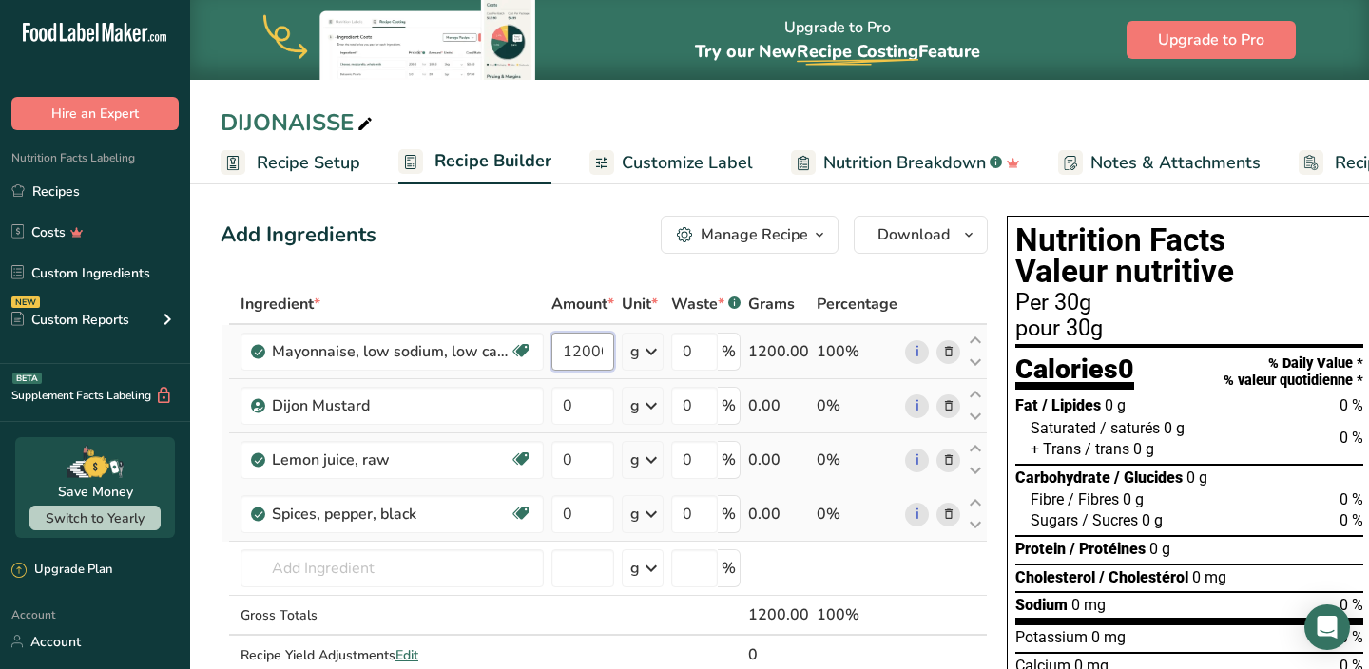
scroll to position [0, 4]
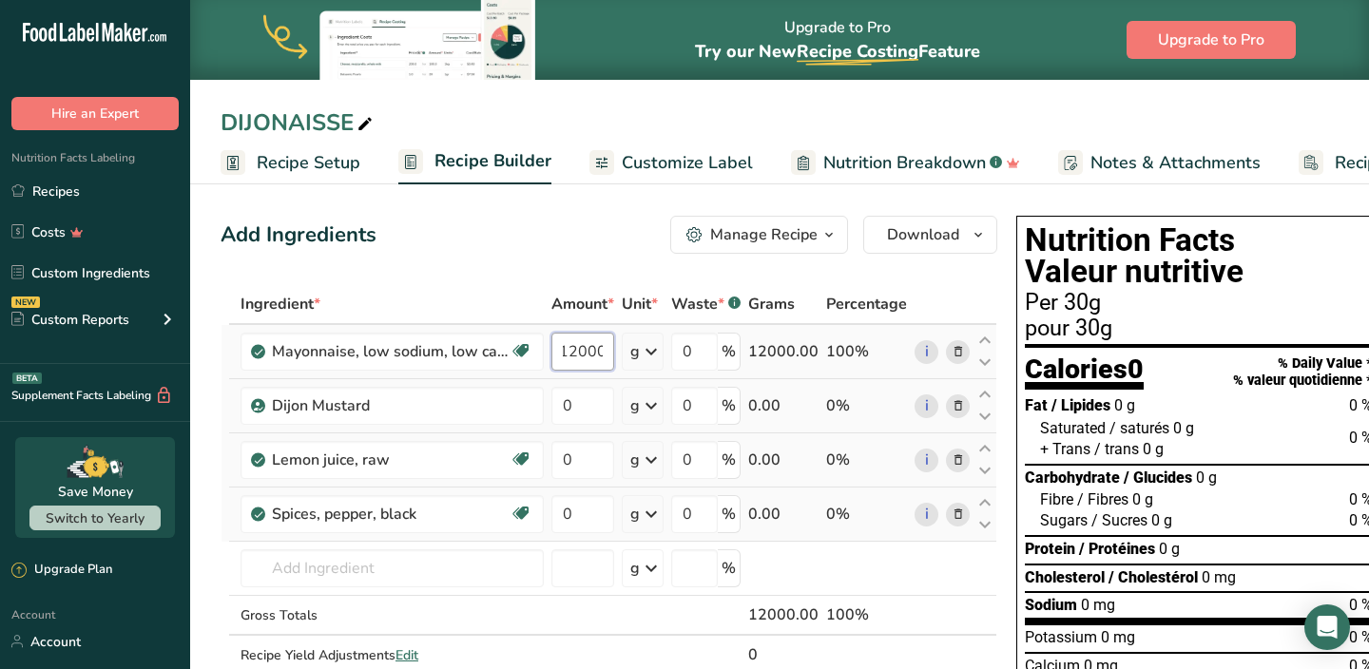
type input "12000"
click at [593, 418] on div "Ingredient * Amount * Unit * Waste * .a-a{fill:#347362;}.b-a{fill:#fff;} Grams …" at bounding box center [609, 499] width 777 height 431
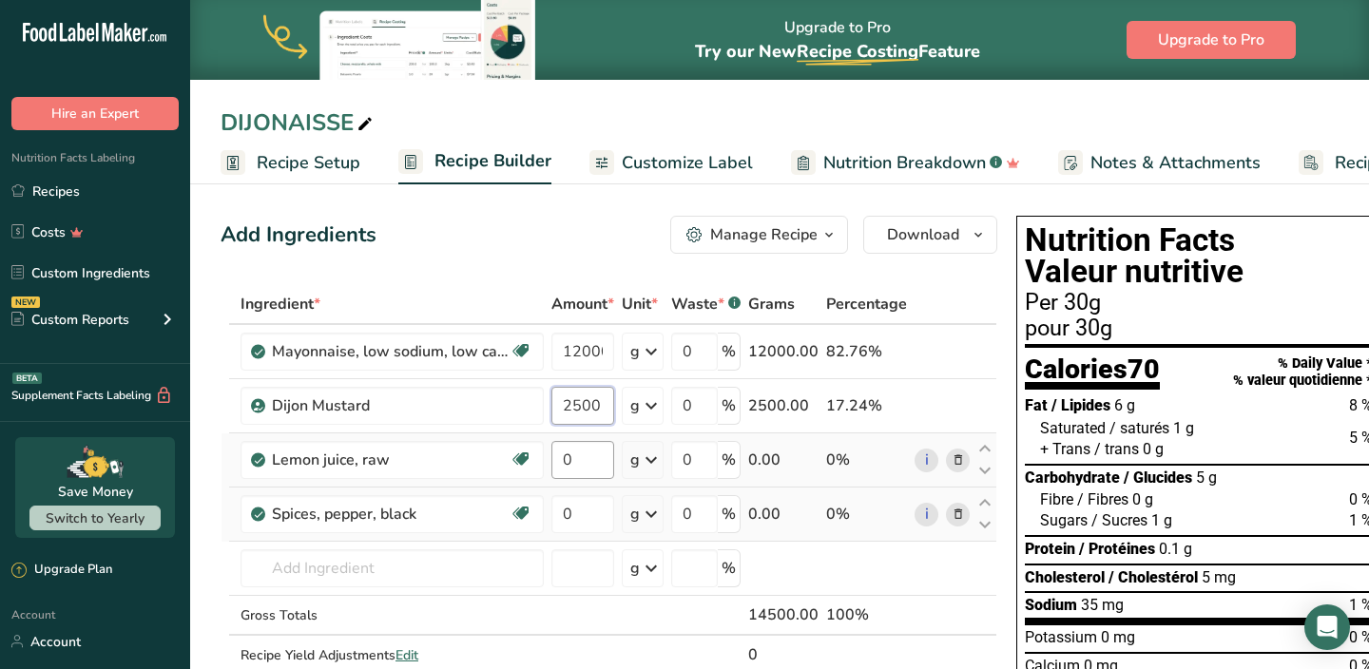
type input "2500"
click at [582, 454] on div "Ingredient * Amount * Unit * Waste * .a-a{fill:#347362;}.b-a{fill:#fff;} Grams …" at bounding box center [609, 499] width 777 height 431
type input "560"
click at [578, 513] on div "Ingredient * Amount * Unit * Waste * .a-a{fill:#347362;}.b-a{fill:#fff;} Grams …" at bounding box center [609, 499] width 777 height 431
type input "66"
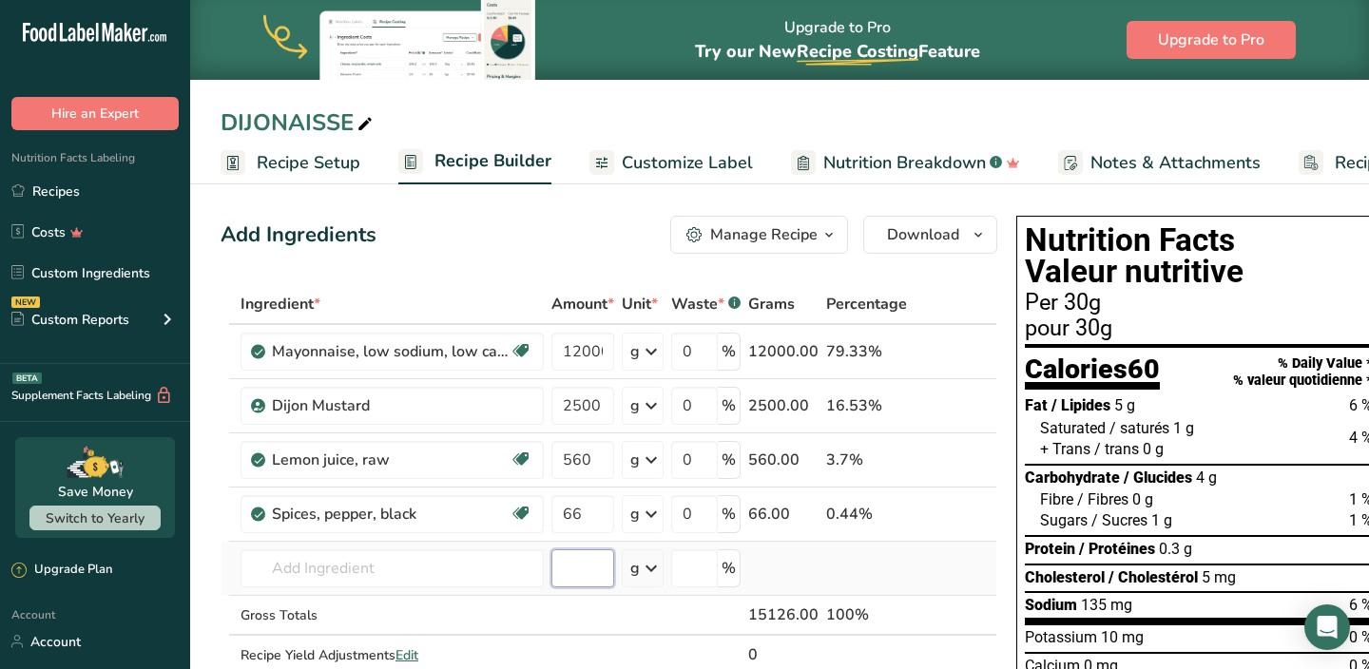
click at [581, 554] on div "Ingredient * Amount * Unit * Waste * .a-a{fill:#347362;}.b-a{fill:#fff;} Grams …" at bounding box center [609, 499] width 777 height 431
click at [106, 203] on link "Recipes" at bounding box center [95, 191] width 190 height 36
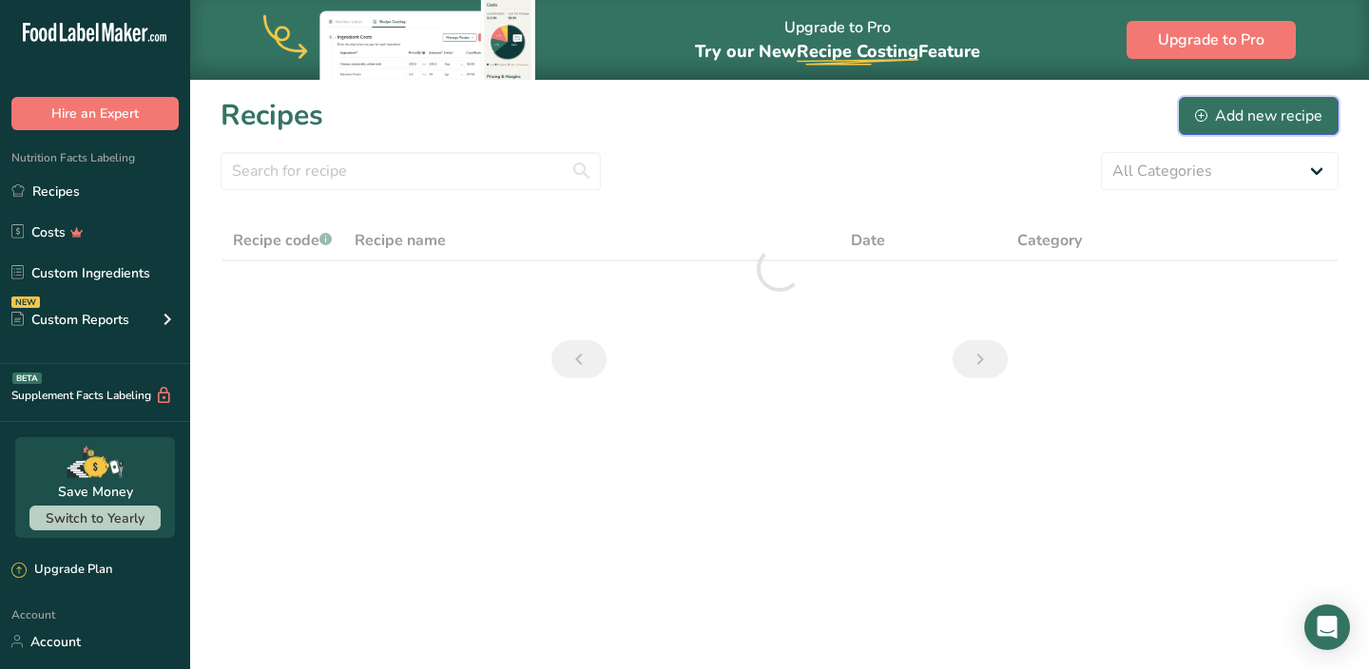
click at [1228, 122] on div "Add new recipe" at bounding box center [1258, 116] width 127 height 23
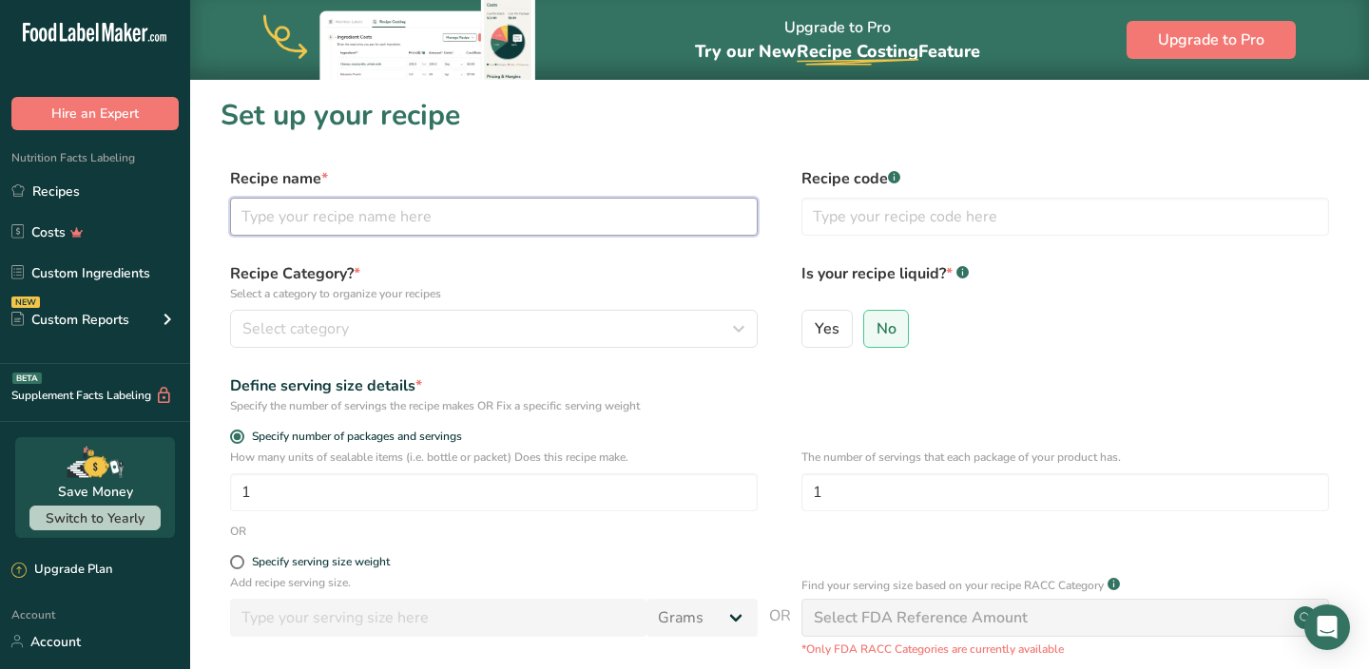
click at [491, 208] on input "text" at bounding box center [494, 217] width 528 height 38
type input "CHICKEN HUMMUS WRAP"
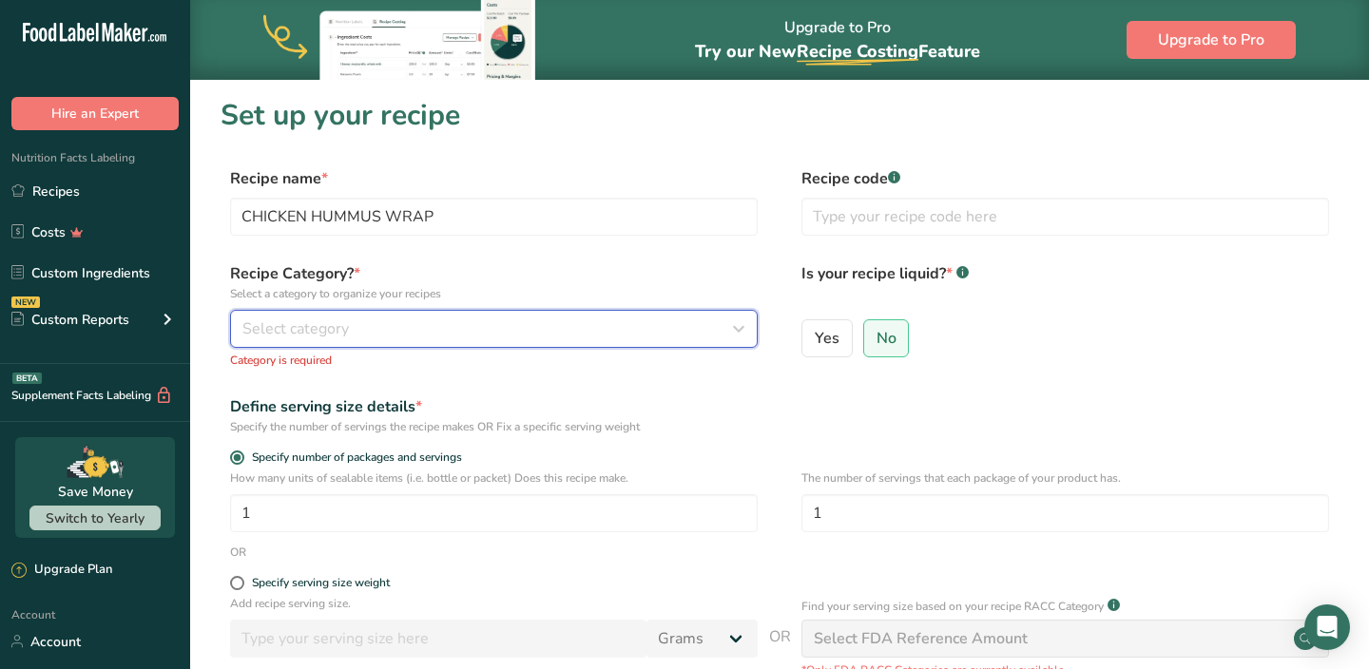
click at [441, 313] on button "Select category" at bounding box center [494, 329] width 528 height 38
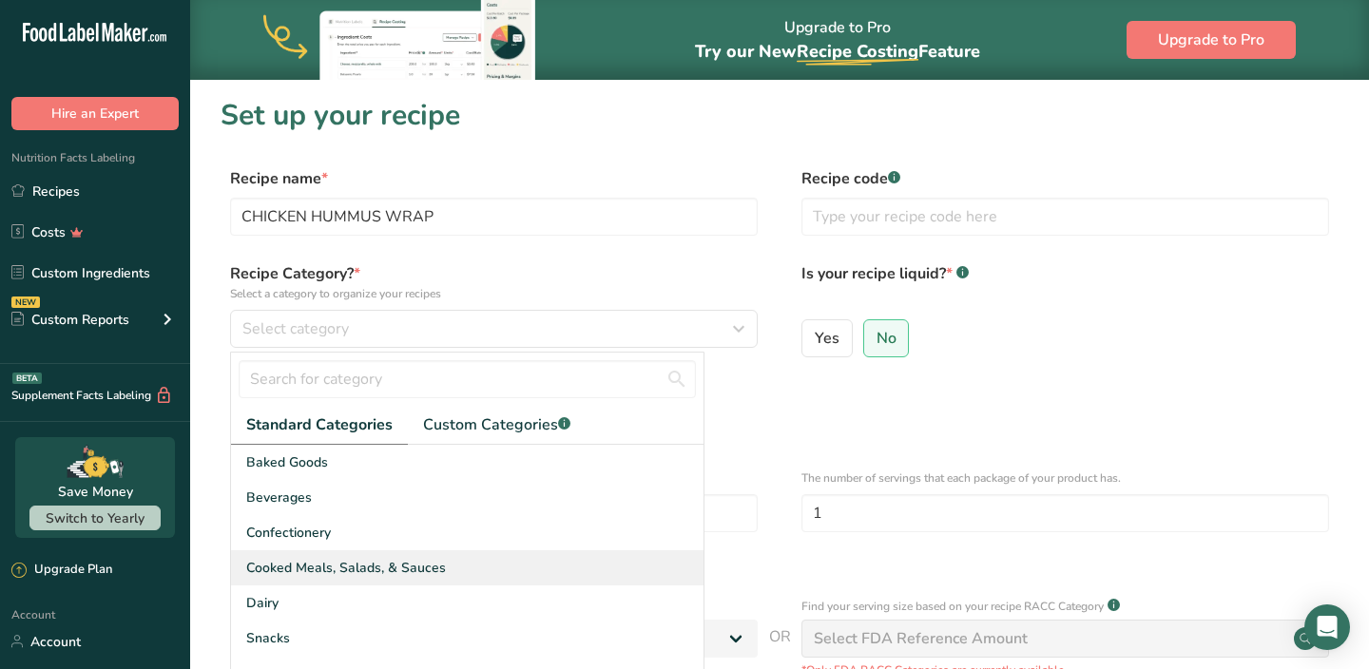
click at [351, 562] on span "Cooked Meals, Salads, & Sauces" at bounding box center [346, 568] width 200 height 20
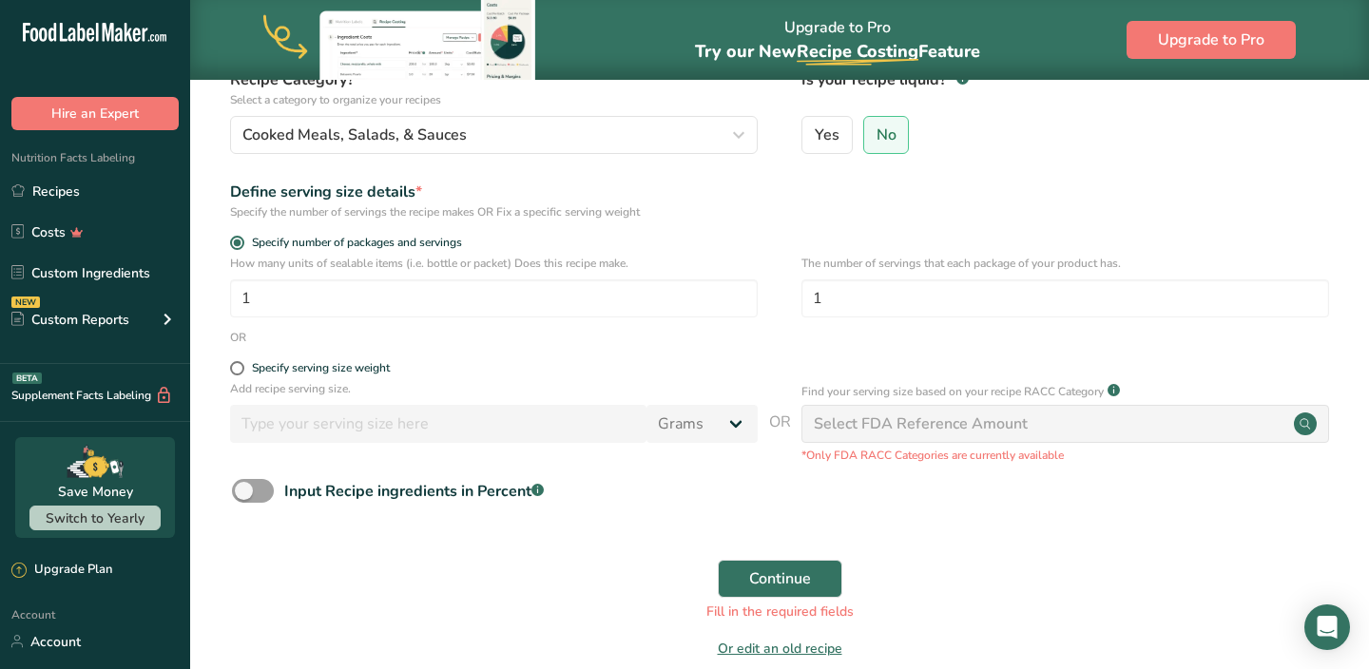
scroll to position [234, 0]
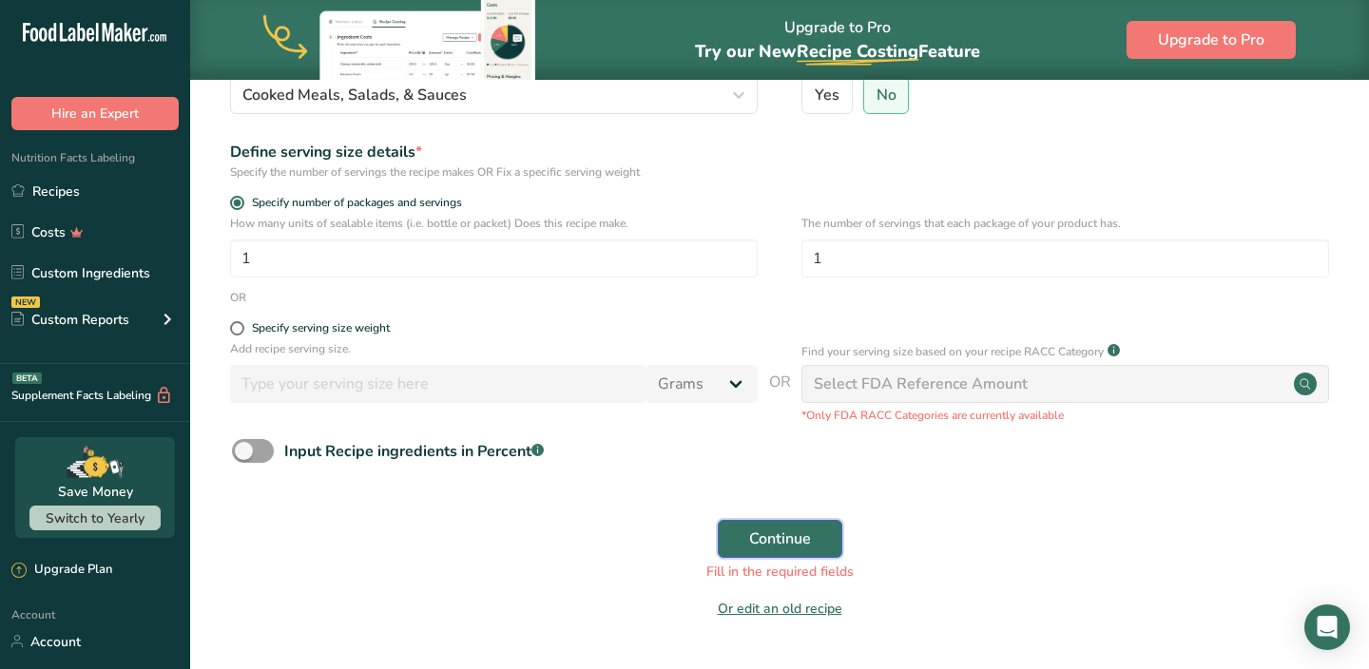
click at [769, 545] on span "Continue" at bounding box center [780, 539] width 62 height 23
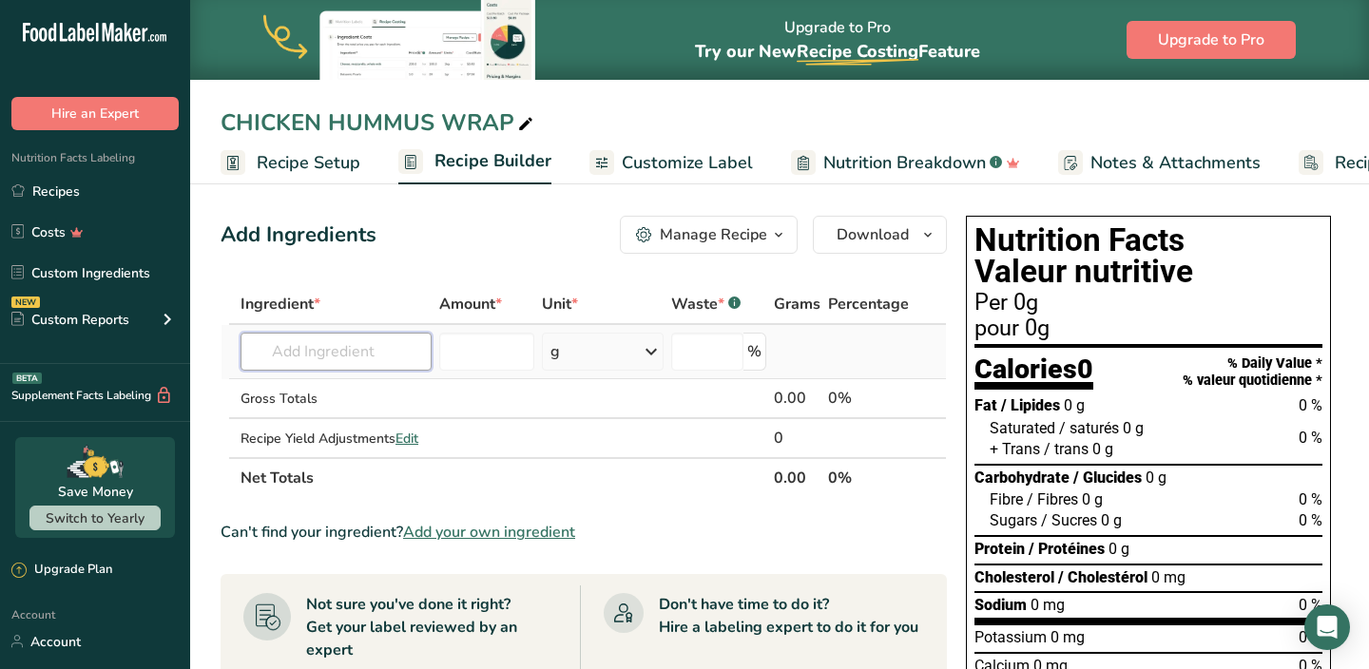
click at [396, 364] on input "text" at bounding box center [336, 352] width 191 height 38
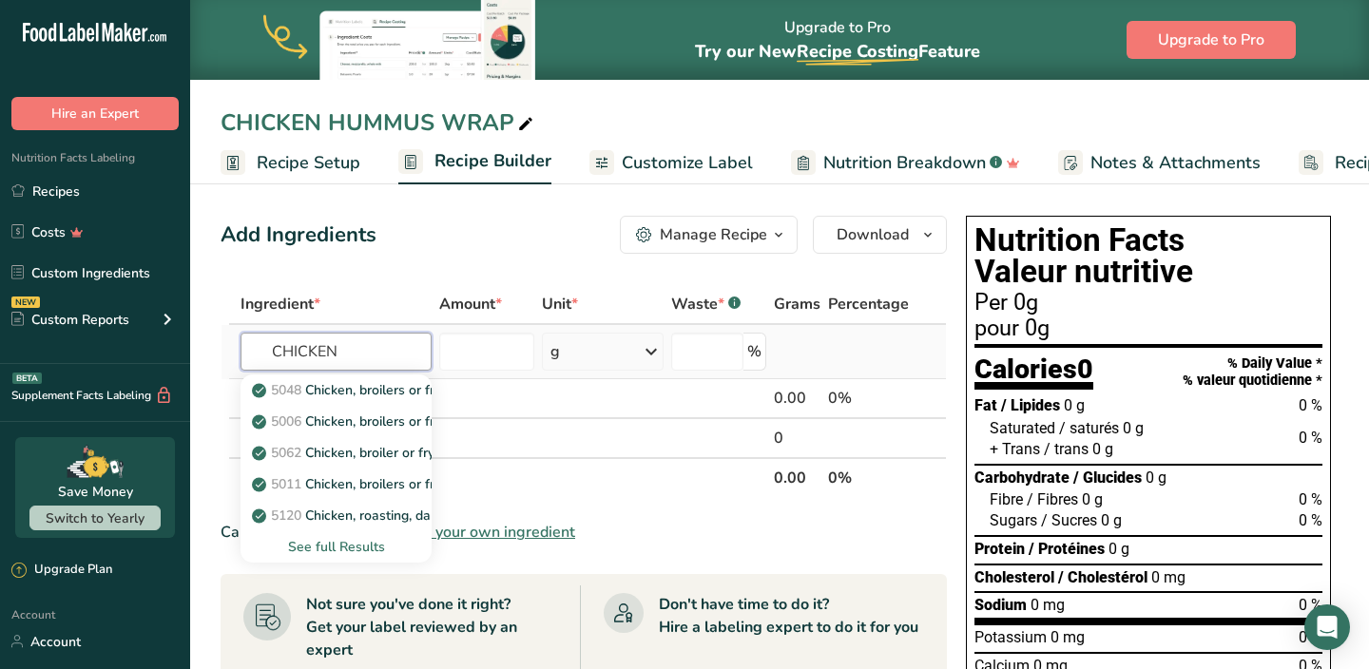
type input "CHICKEN"
click at [348, 544] on div "See full Results" at bounding box center [336, 547] width 161 height 20
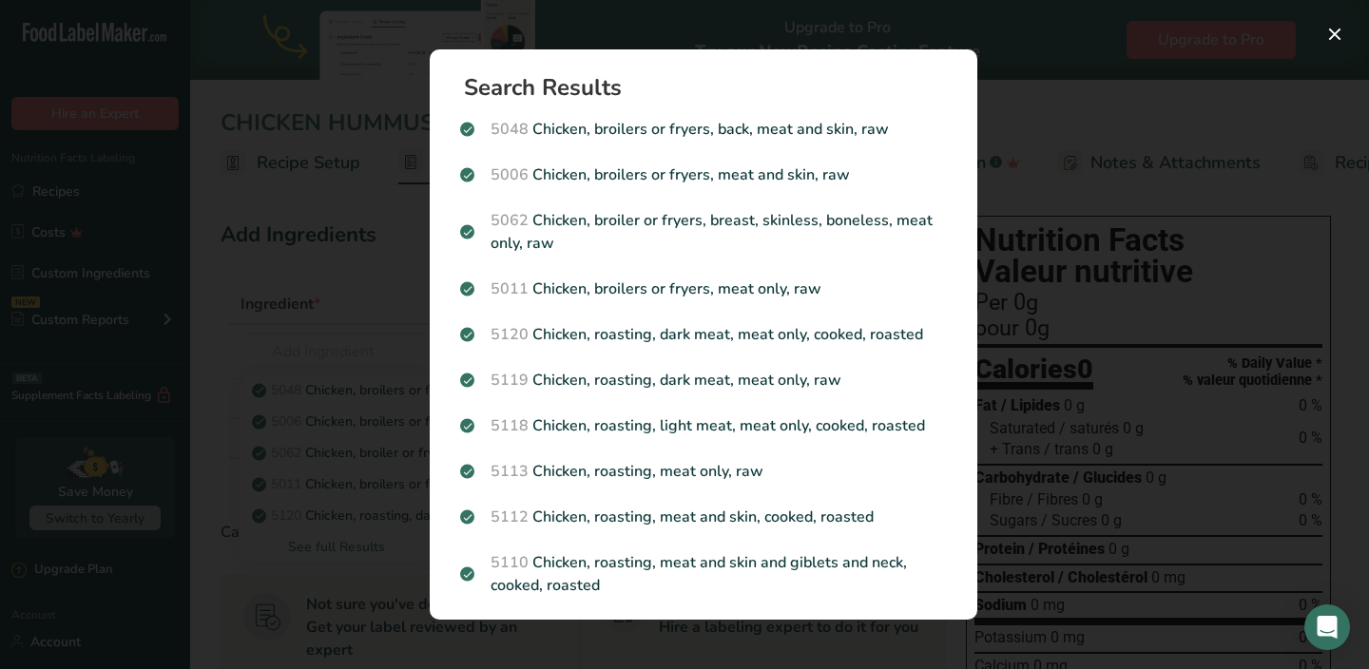
click at [386, 306] on div "Search results modal" at bounding box center [684, 334] width 1369 height 669
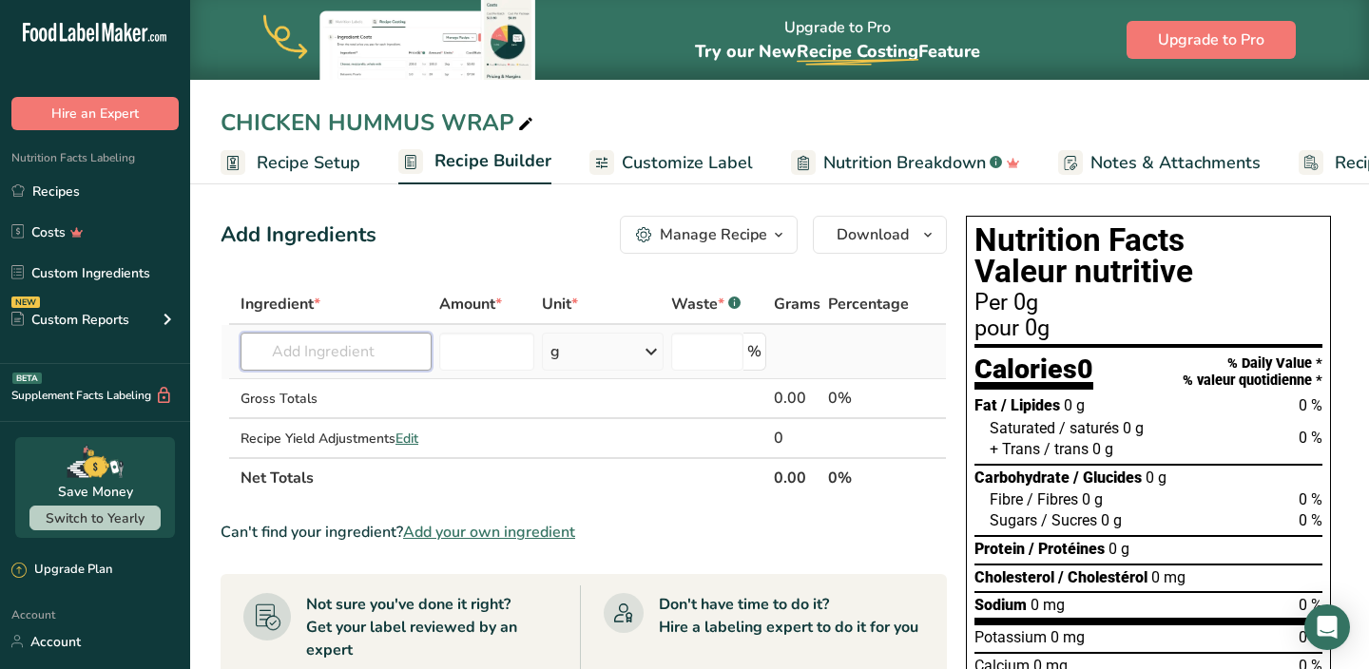
click at [330, 358] on input "text" at bounding box center [336, 352] width 191 height 38
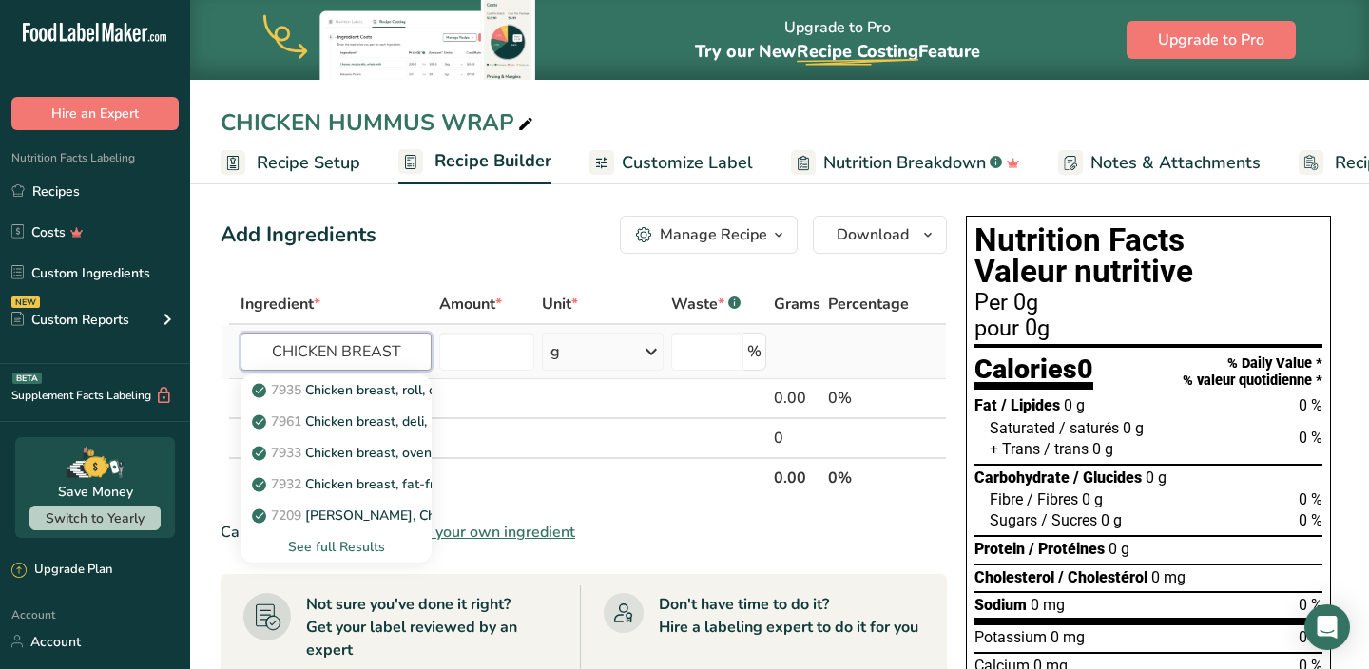
type input "CHICKEN BREAST"
click at [356, 544] on div "See full Results" at bounding box center [336, 547] width 161 height 20
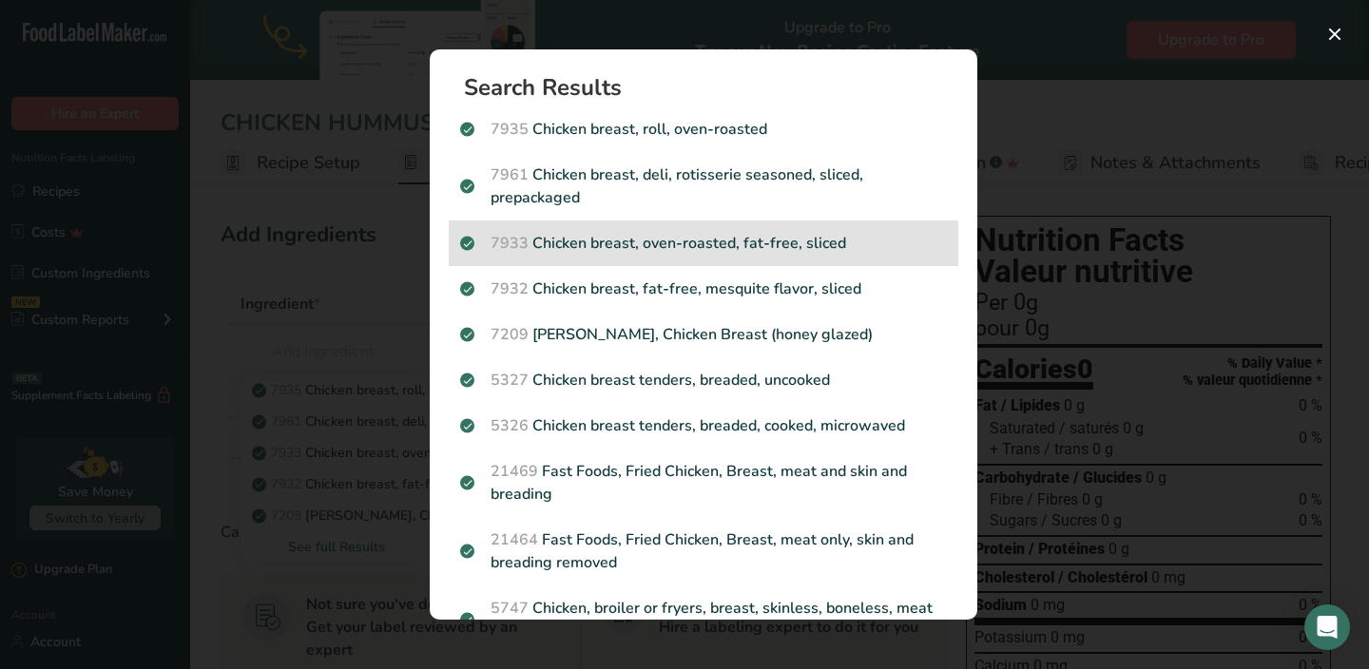
click at [568, 250] on p "7933 Chicken breast, oven-roasted, fat-free, sliced" at bounding box center [703, 243] width 487 height 23
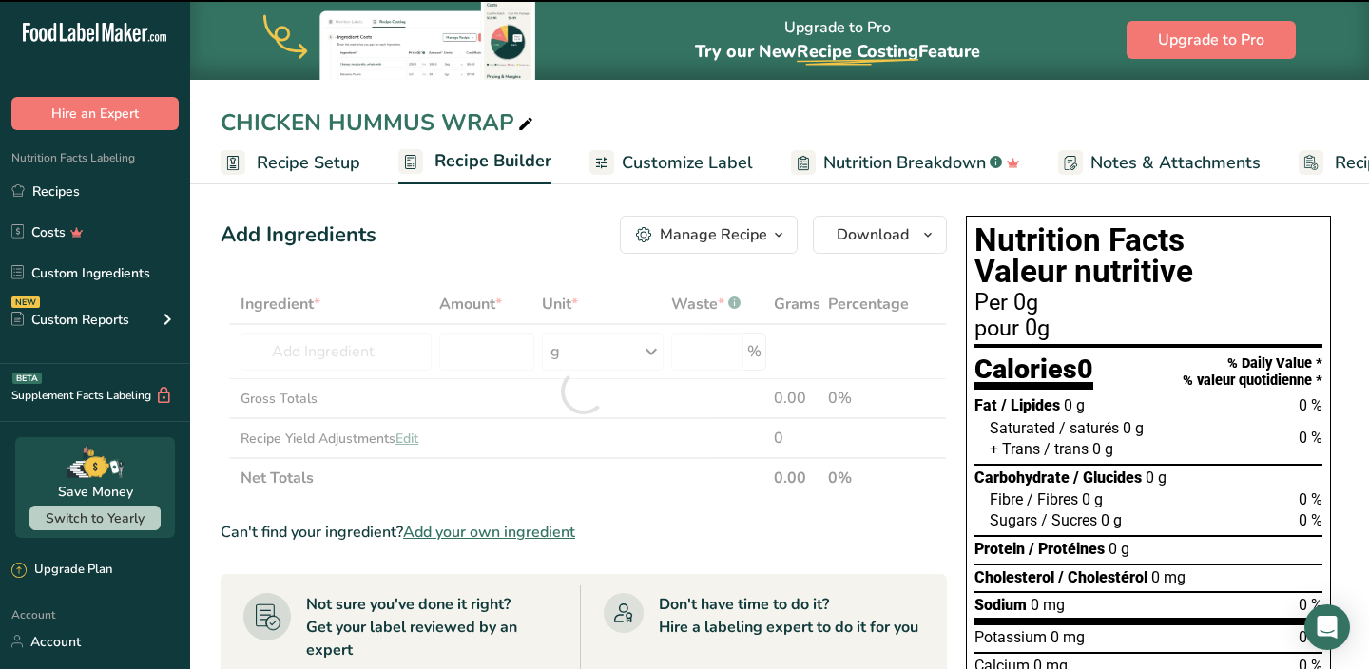
type input "0"
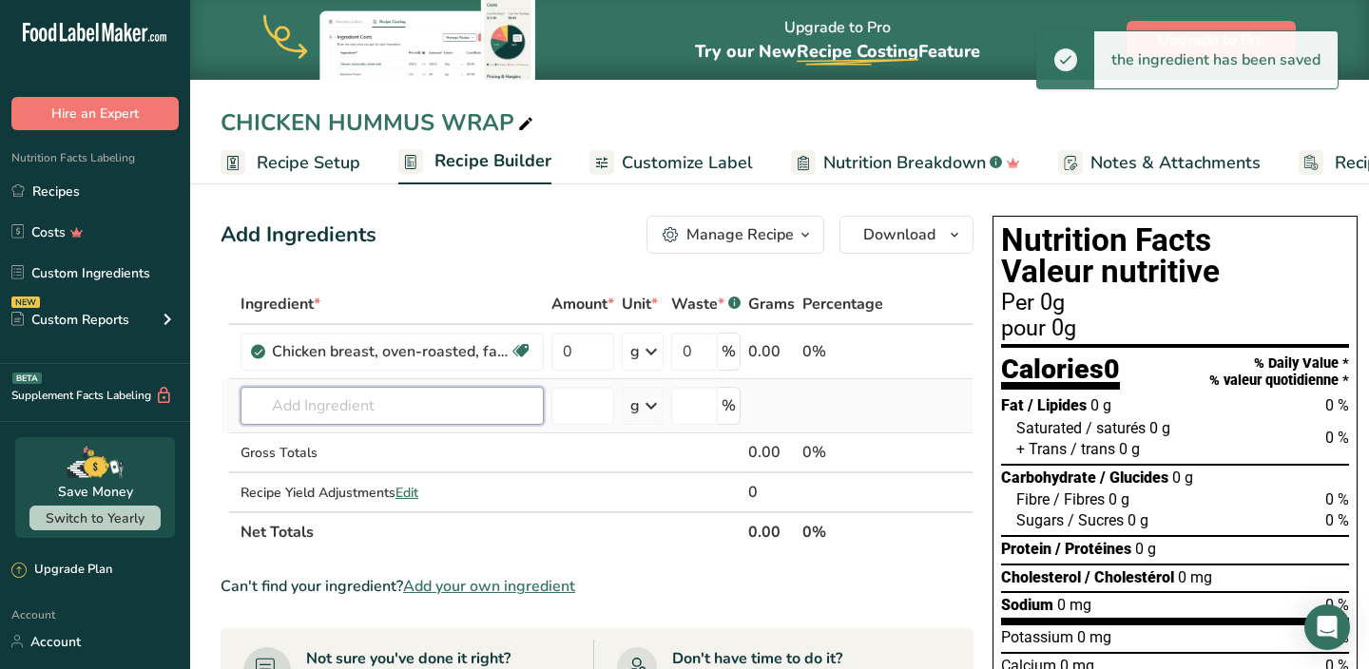
click at [420, 405] on input "text" at bounding box center [392, 406] width 303 height 38
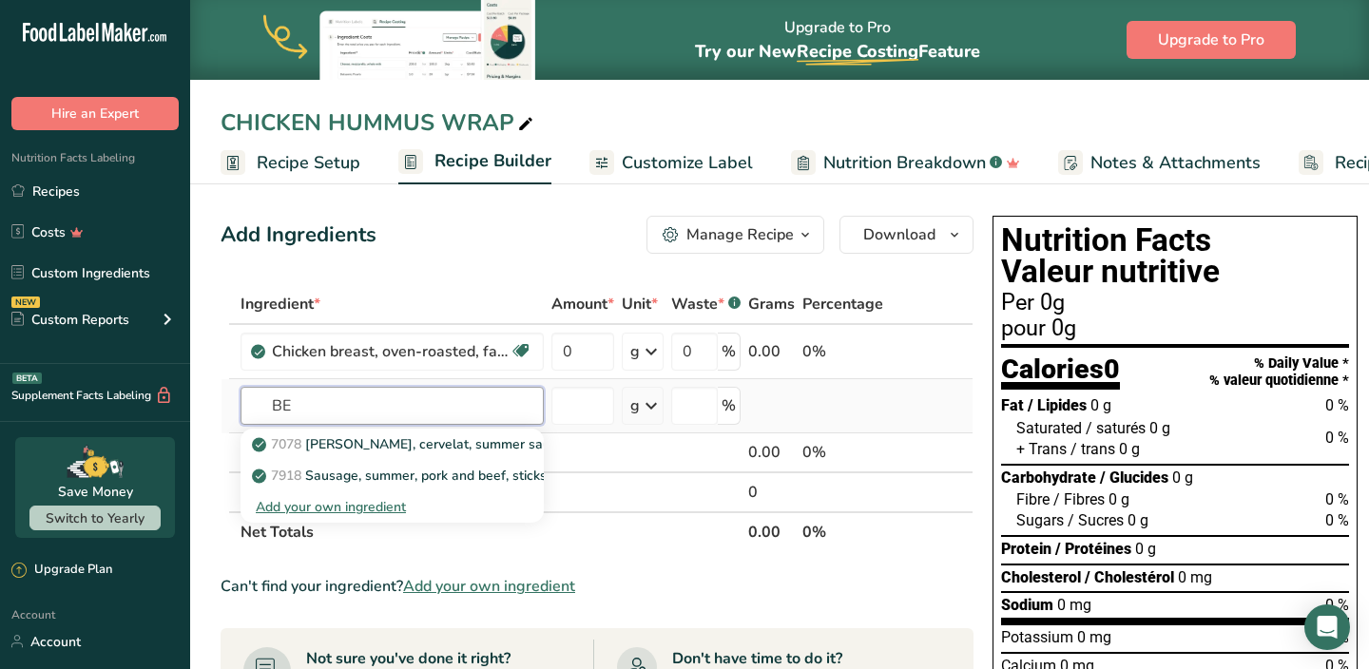
type input "B"
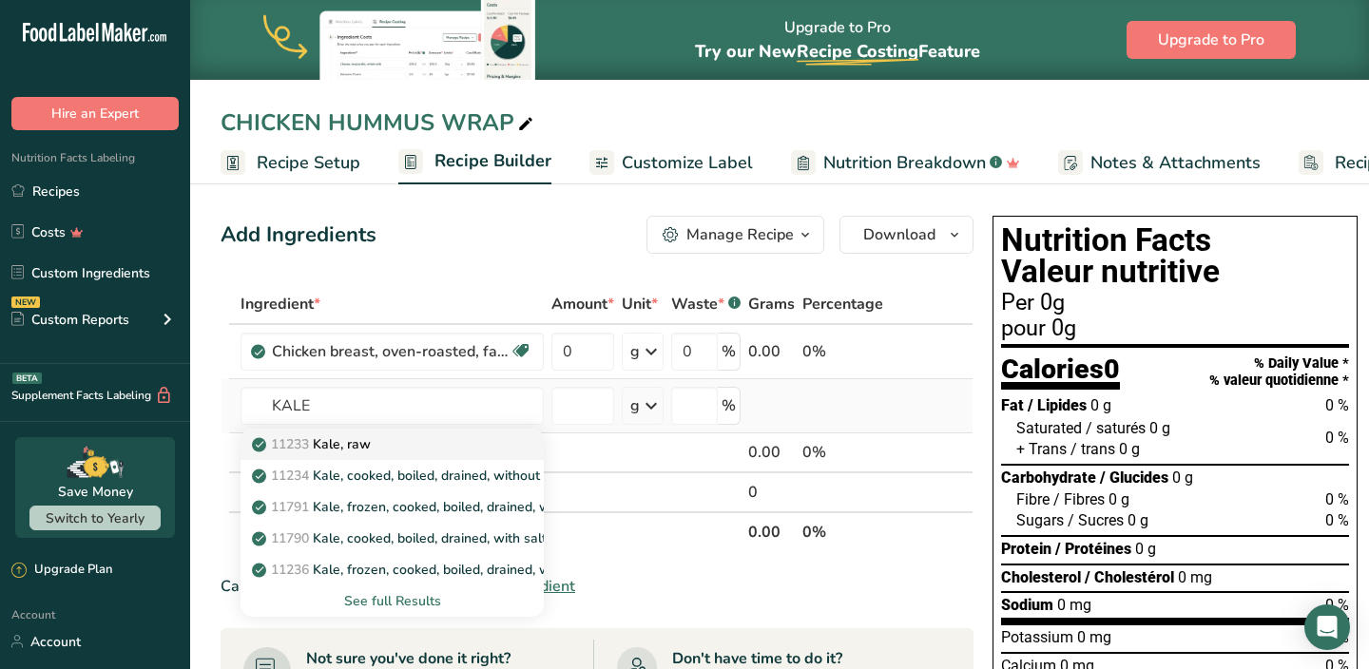
click at [396, 447] on div "11233 Kale, raw" at bounding box center [377, 445] width 242 height 20
type input "Kale, raw"
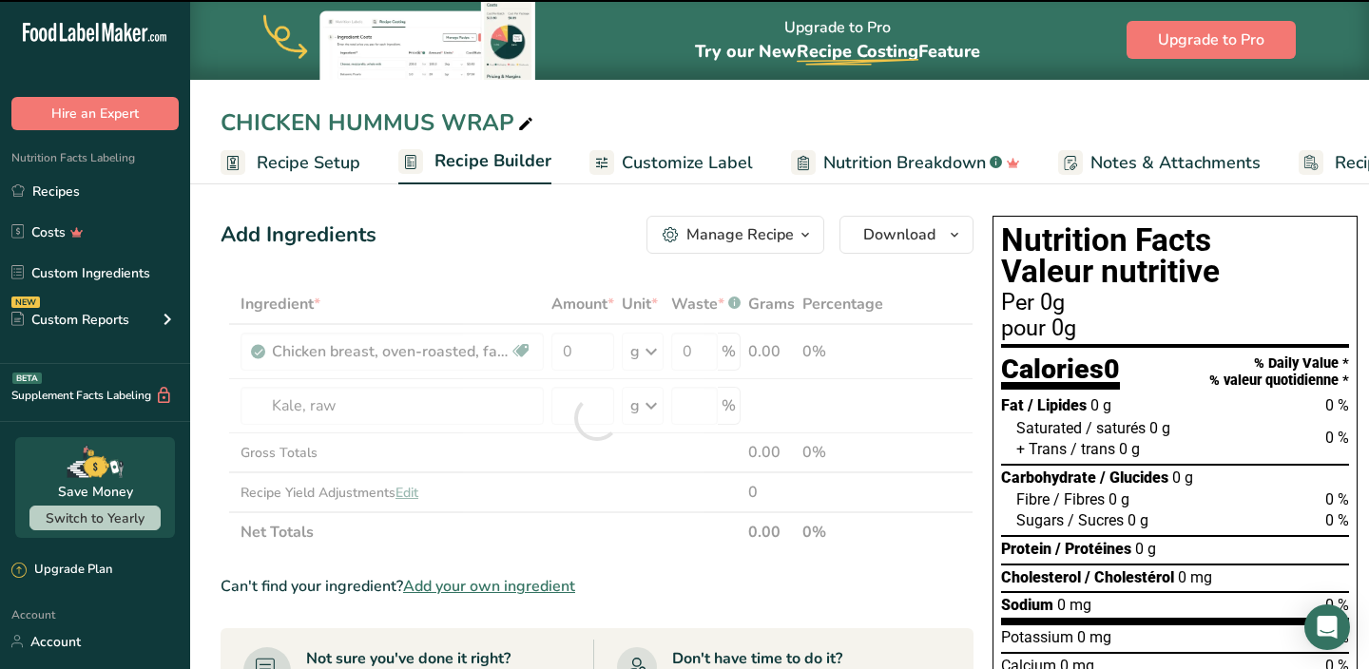
type input "0"
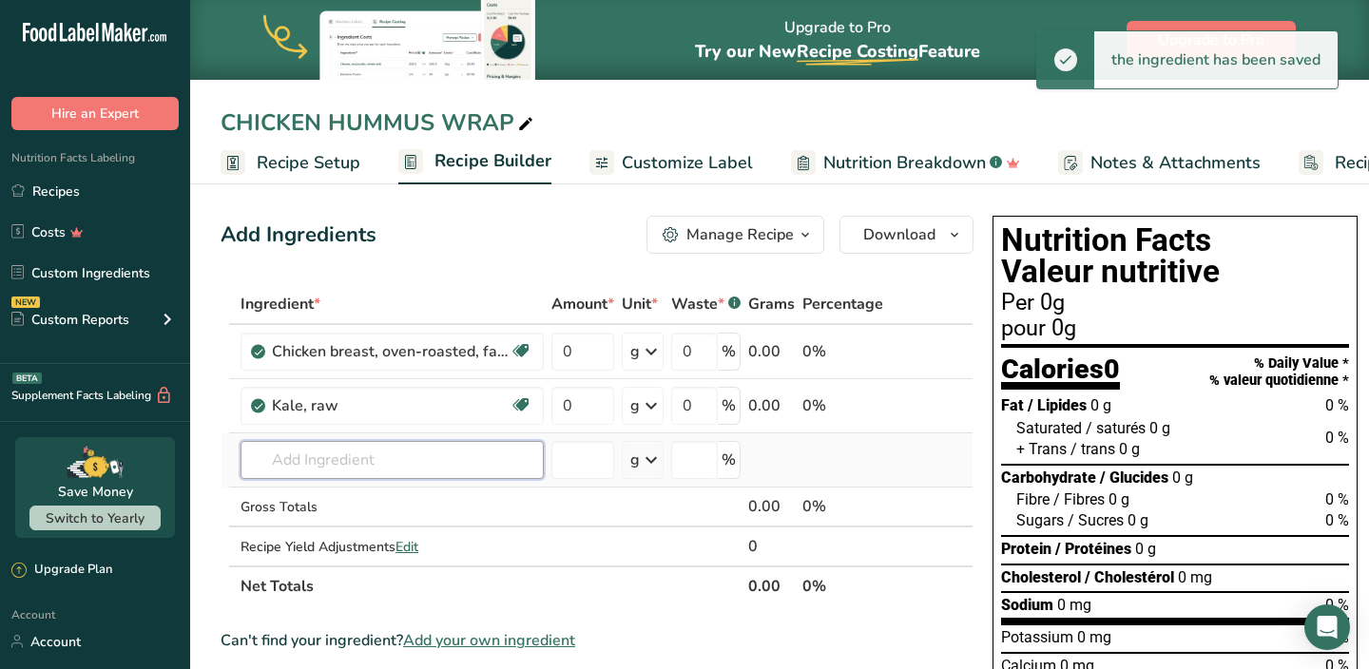
click at [355, 452] on input "text" at bounding box center [392, 460] width 303 height 38
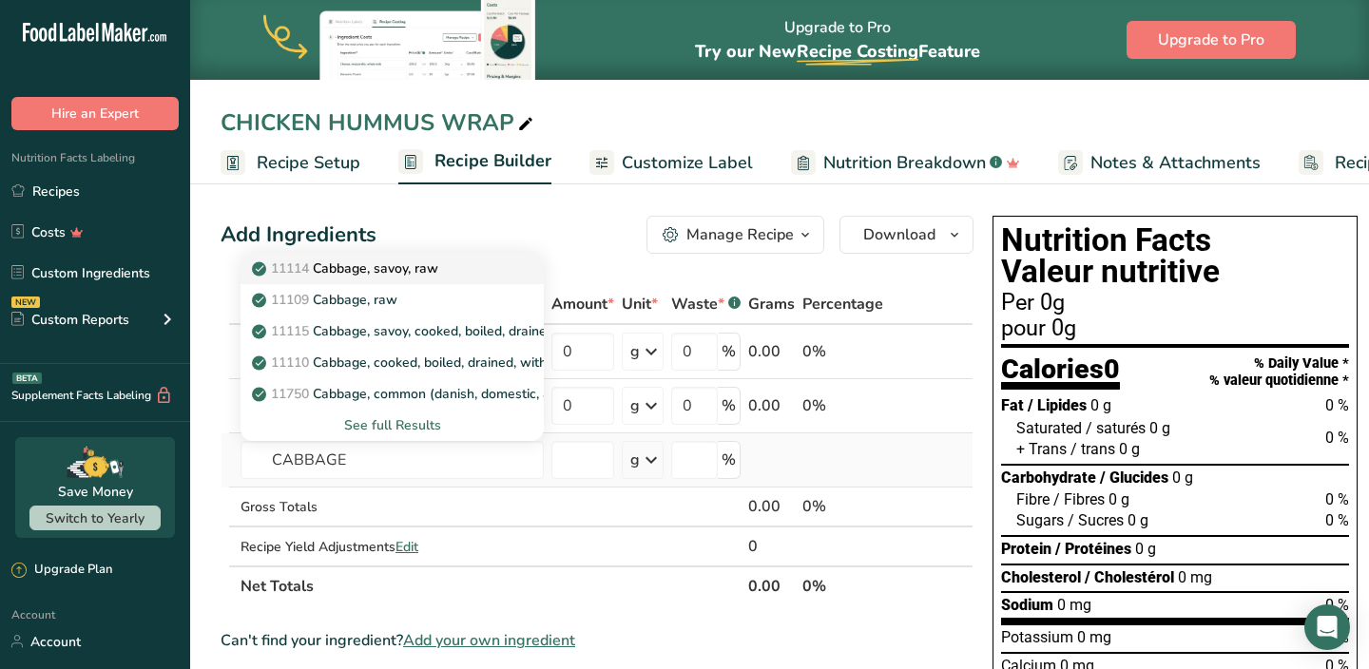
click at [374, 274] on p "11114 Cabbage, savoy, raw" at bounding box center [347, 269] width 183 height 20
type input "Cabbage, savoy, raw"
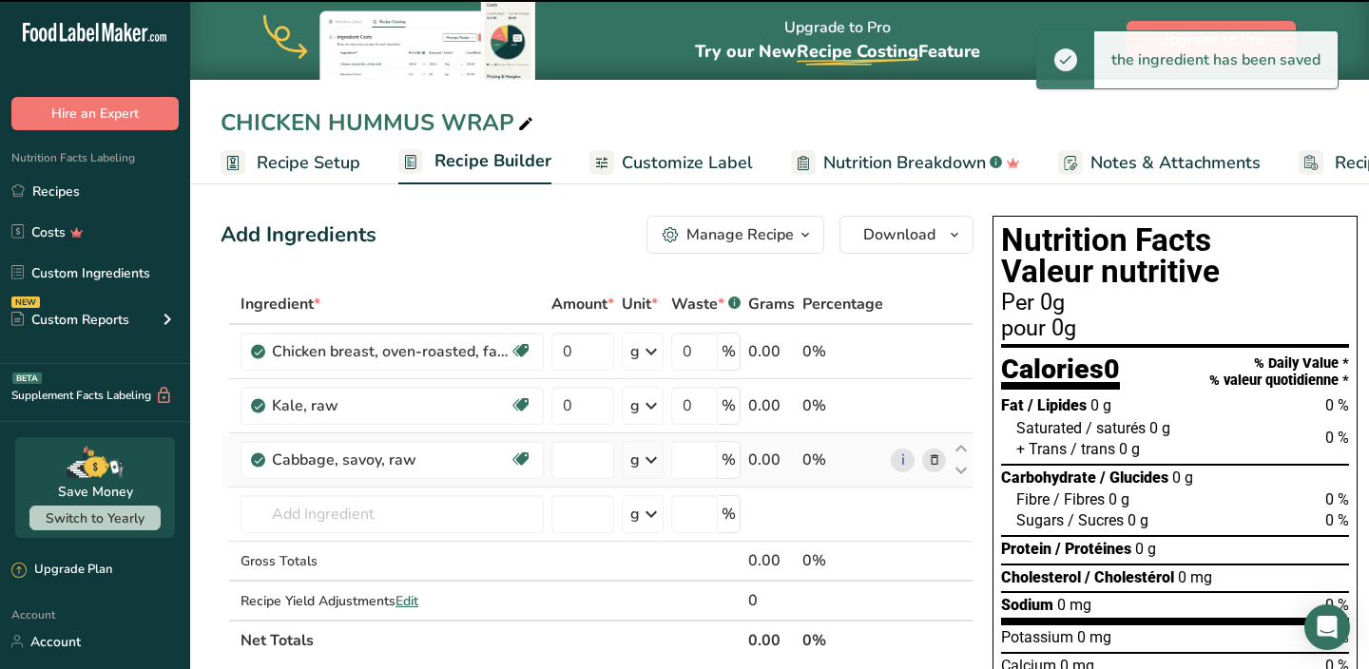
type input "0"
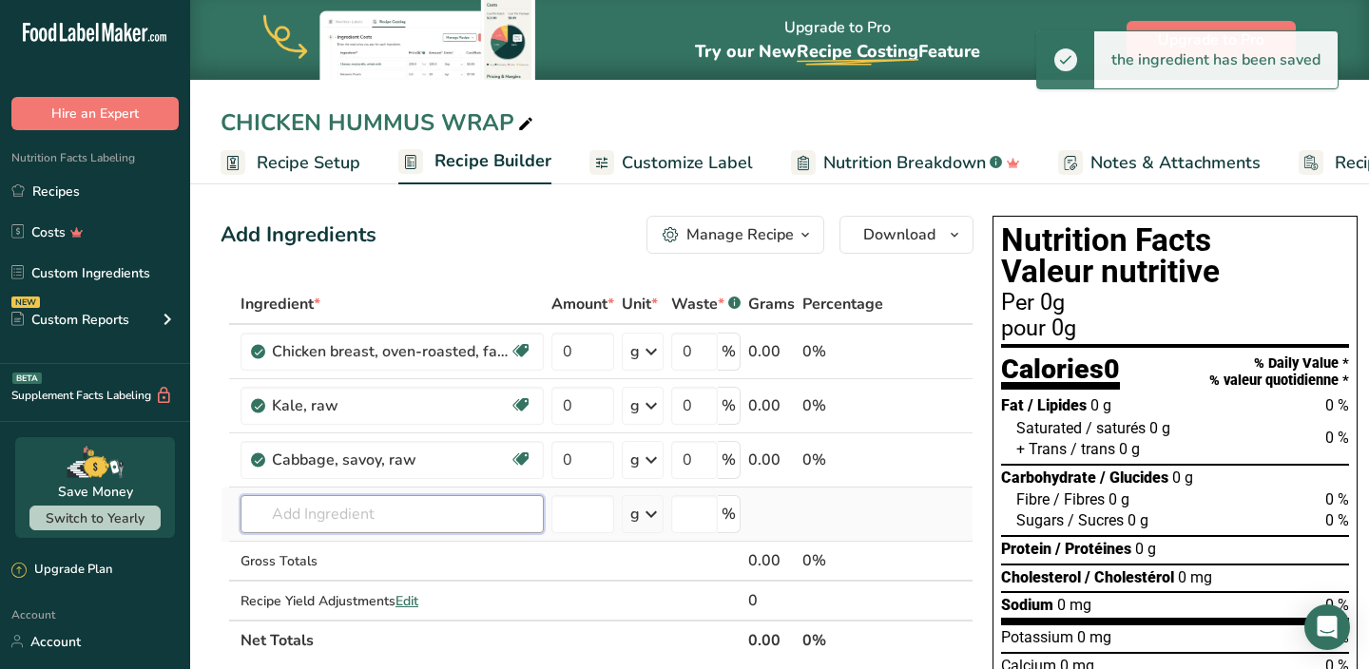
click at [332, 520] on input "text" at bounding box center [392, 514] width 303 height 38
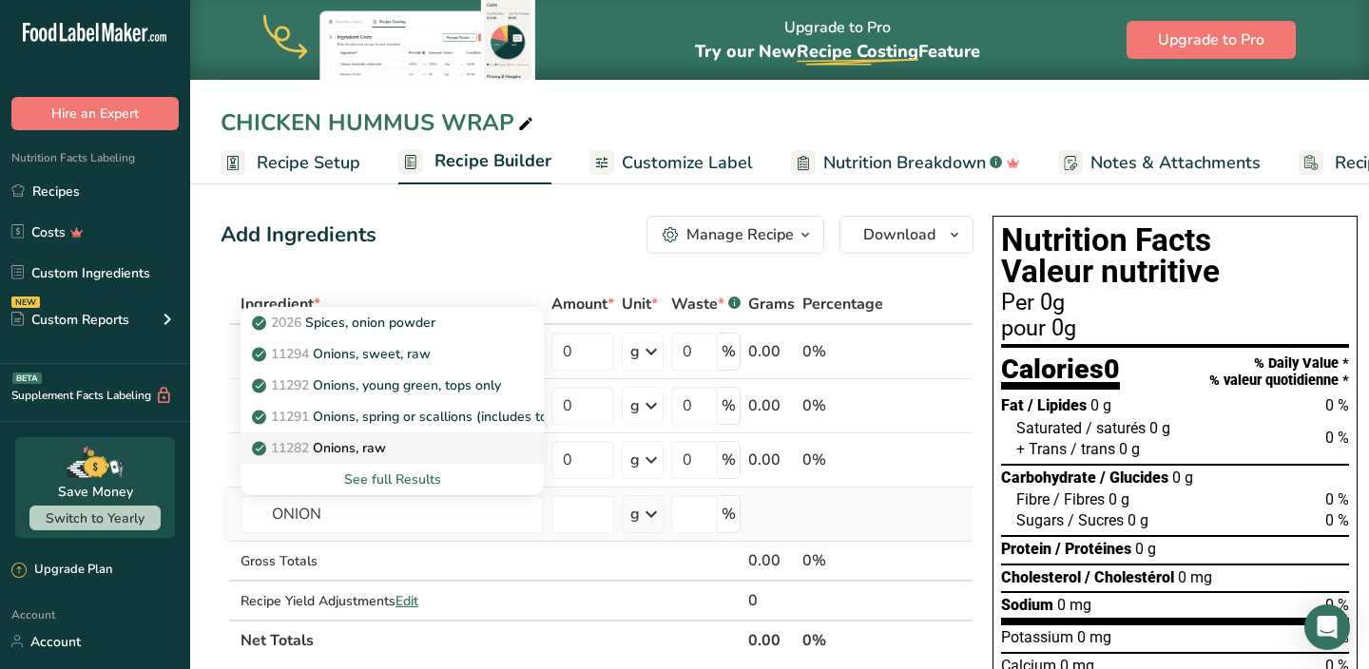
click at [356, 449] on p "11282 Onions, raw" at bounding box center [321, 448] width 130 height 20
type input "Onions, raw"
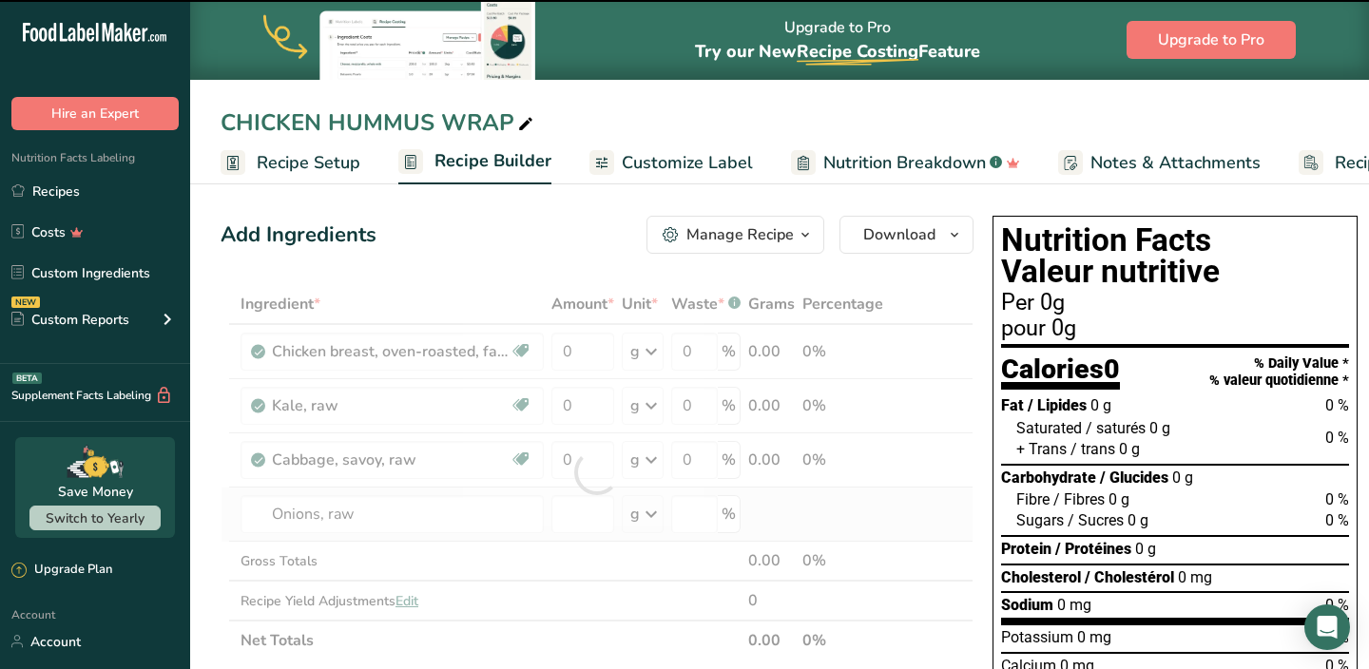
type input "0"
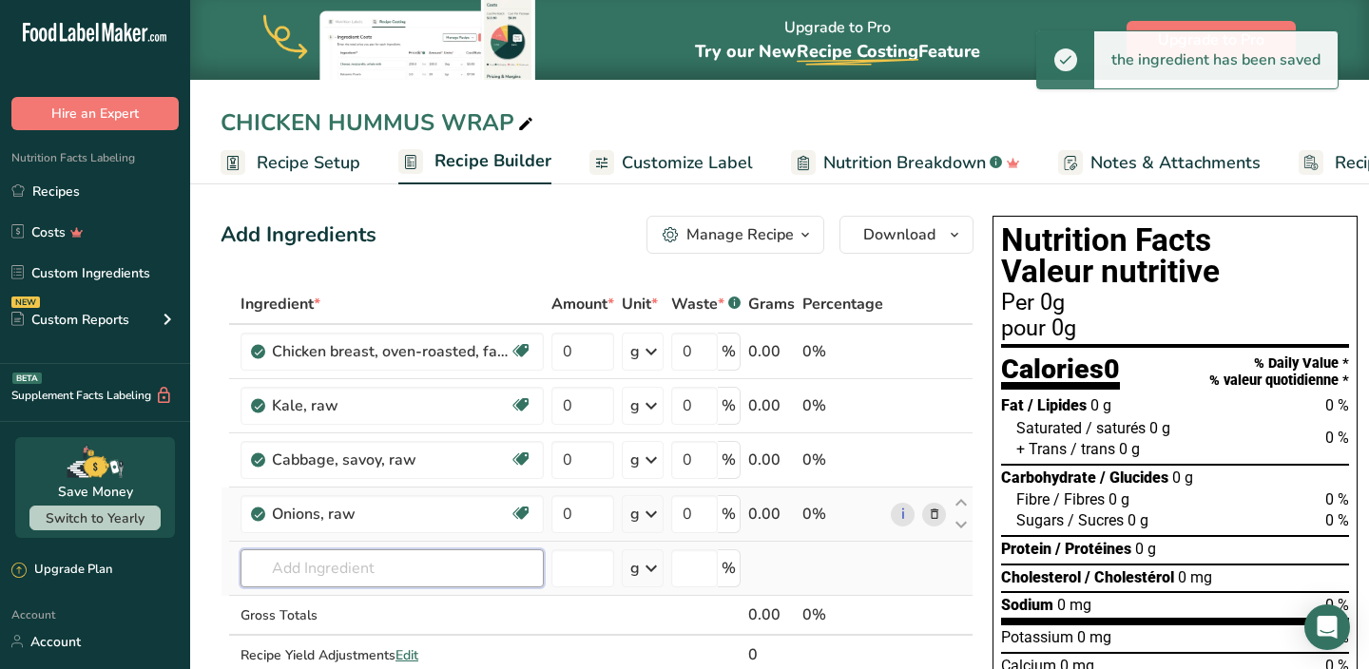
click at [337, 570] on input "text" at bounding box center [392, 569] width 303 height 38
type input "F"
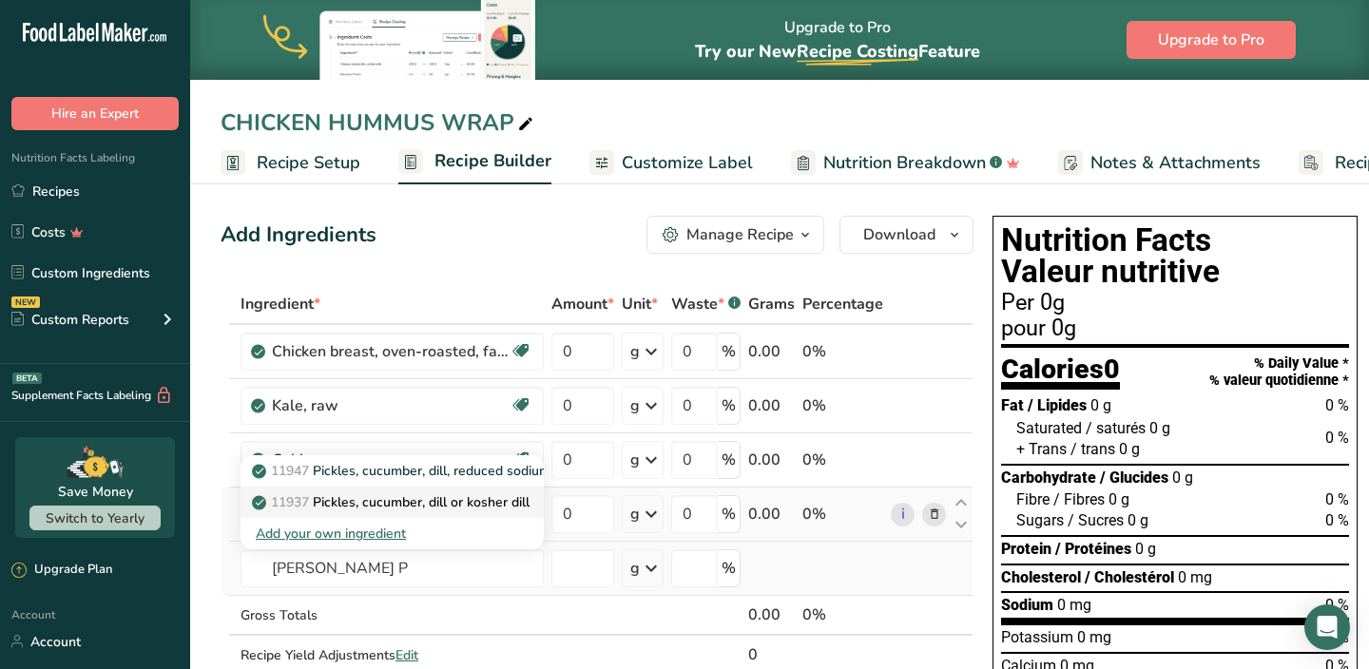
click at [368, 497] on p "11937 Pickles, cucumber, [PERSON_NAME] or kosher [PERSON_NAME]" at bounding box center [393, 503] width 274 height 20
type input "Pickles, cucumber, dill or kosher dill"
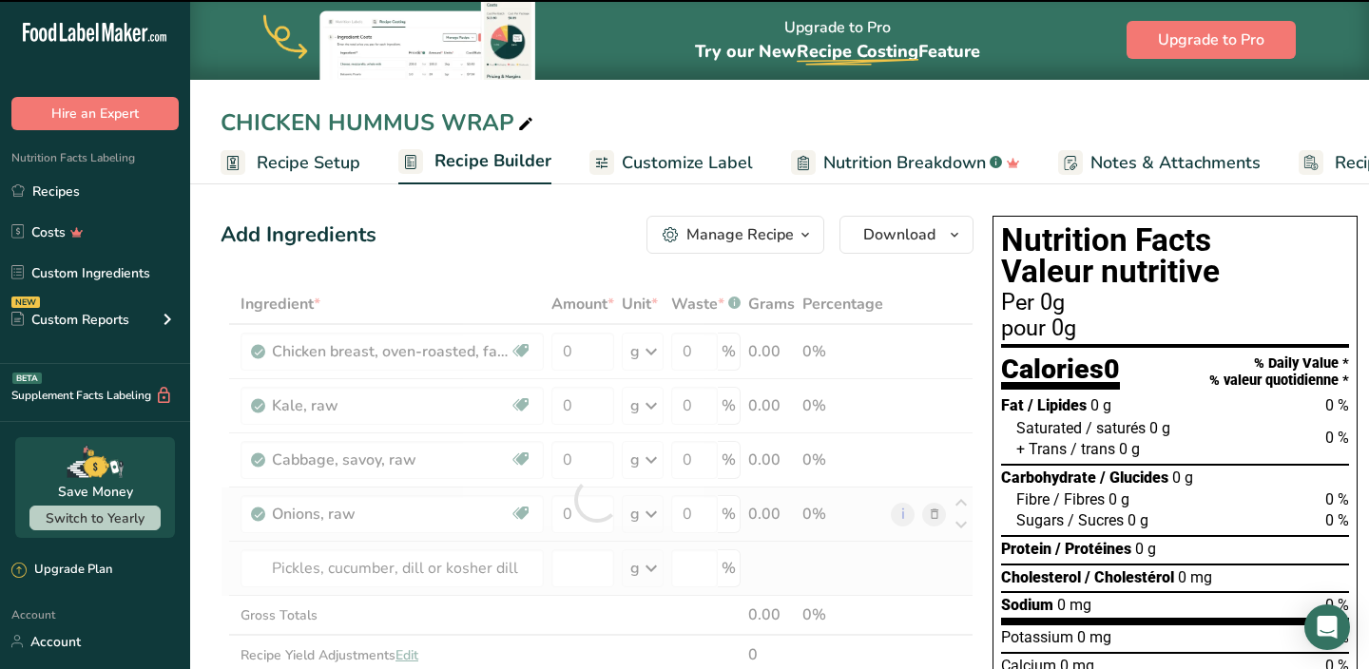
type input "0"
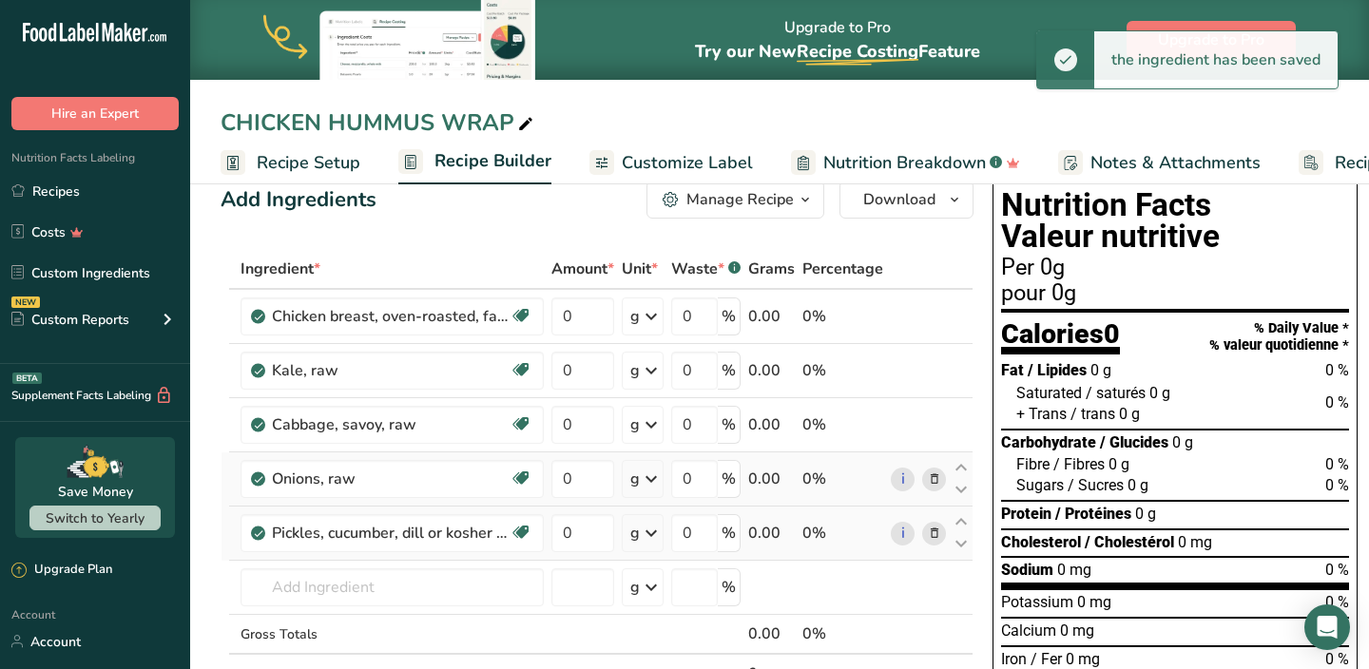
scroll to position [44, 0]
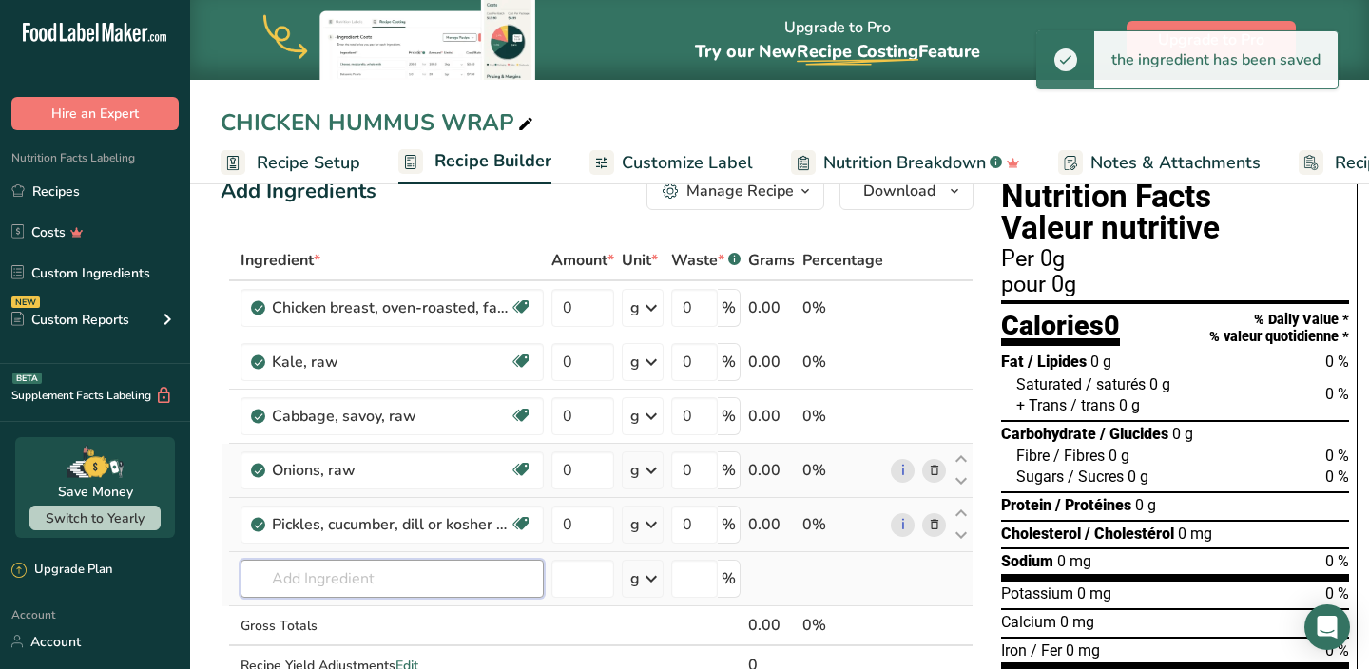
click at [352, 572] on input "text" at bounding box center [392, 579] width 303 height 38
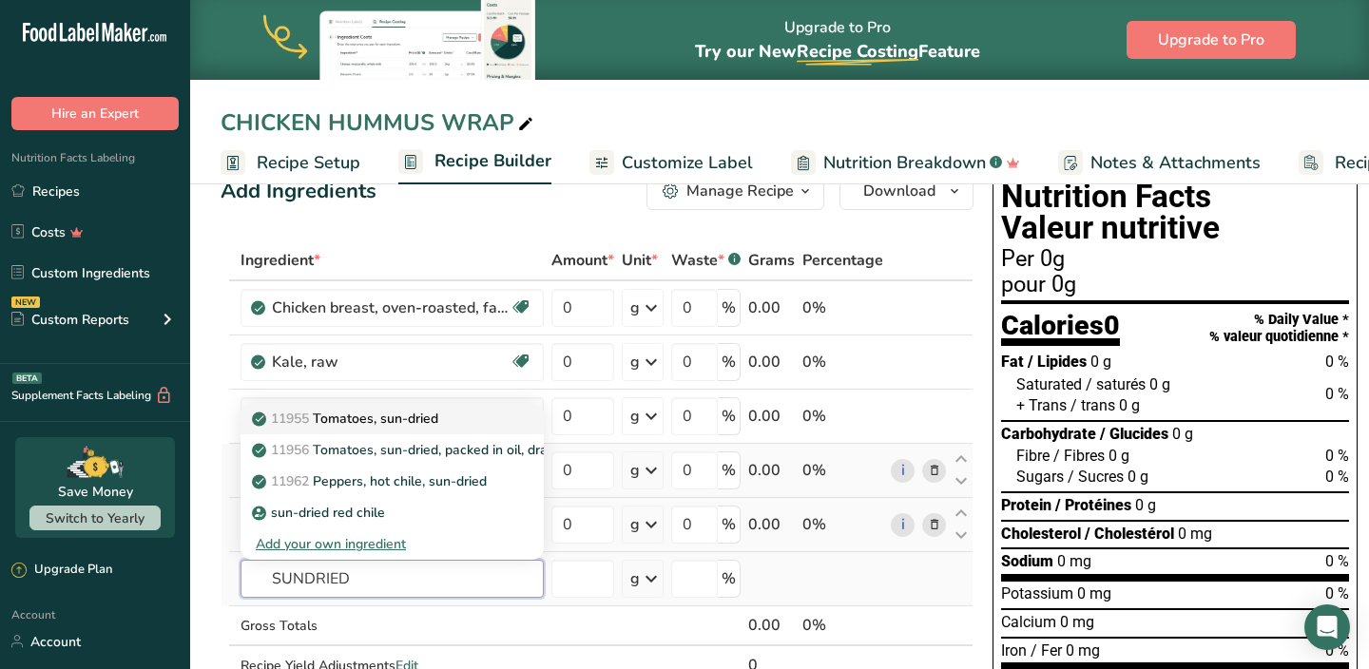
type input "SUNDRIED"
click at [378, 425] on p "11955 Tomatoes, sun-dried" at bounding box center [347, 419] width 183 height 20
type input "Tomatoes, sun-dried"
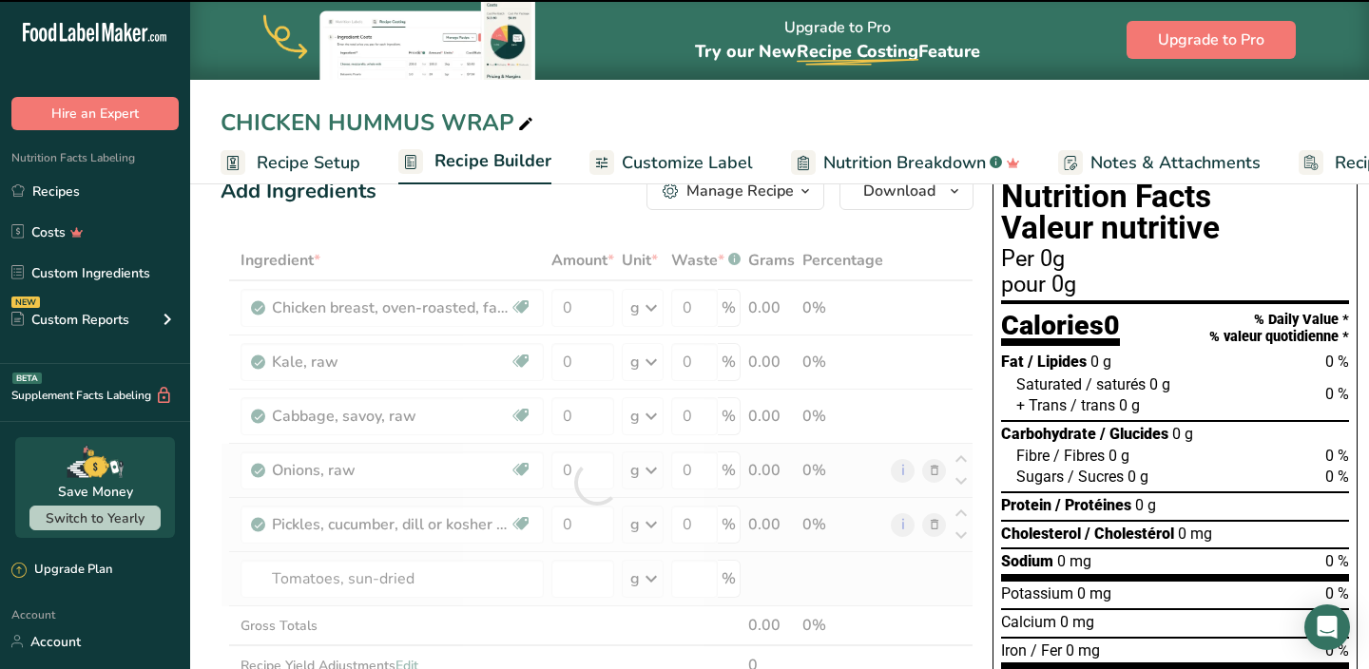
type input "0"
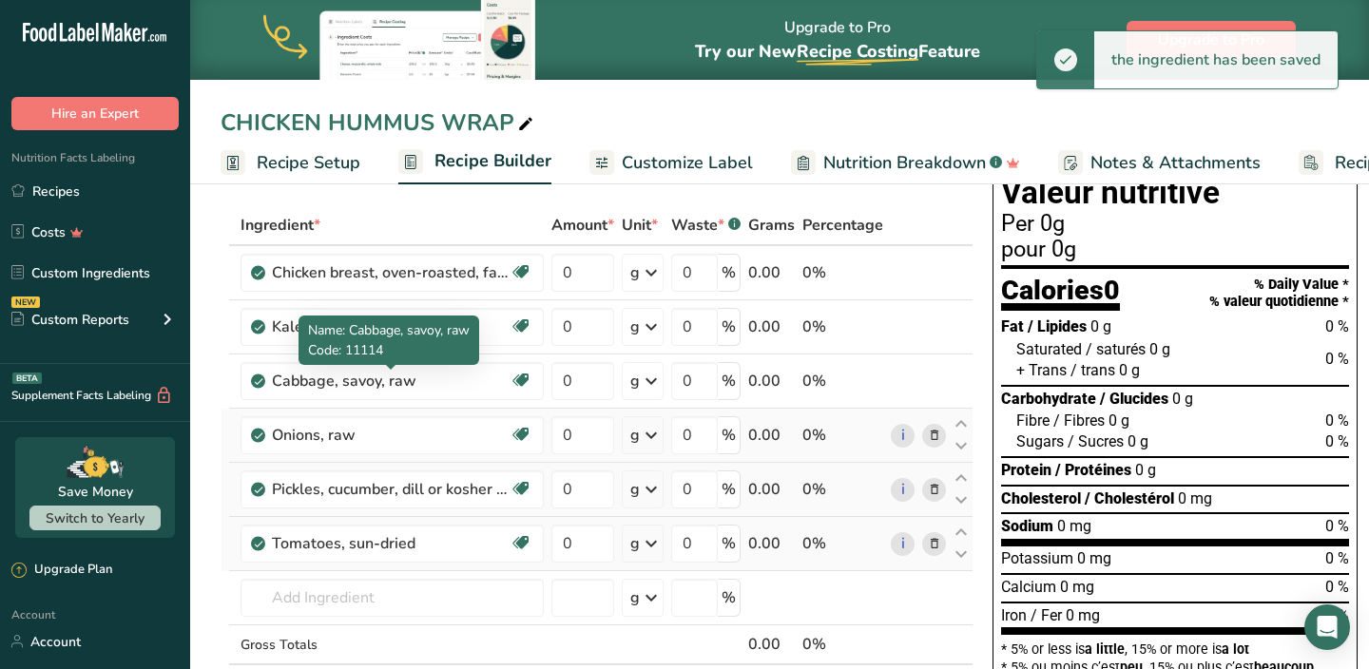
scroll to position [85, 0]
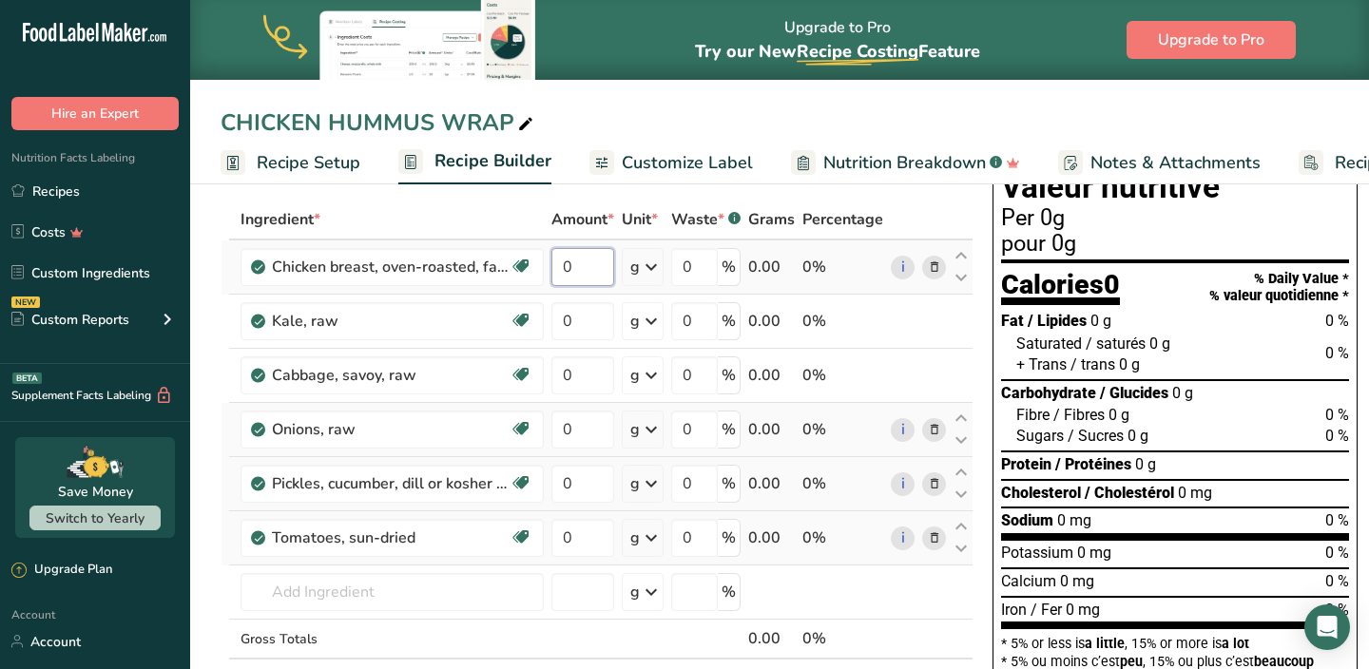
click at [583, 271] on input "0" at bounding box center [582, 267] width 63 height 38
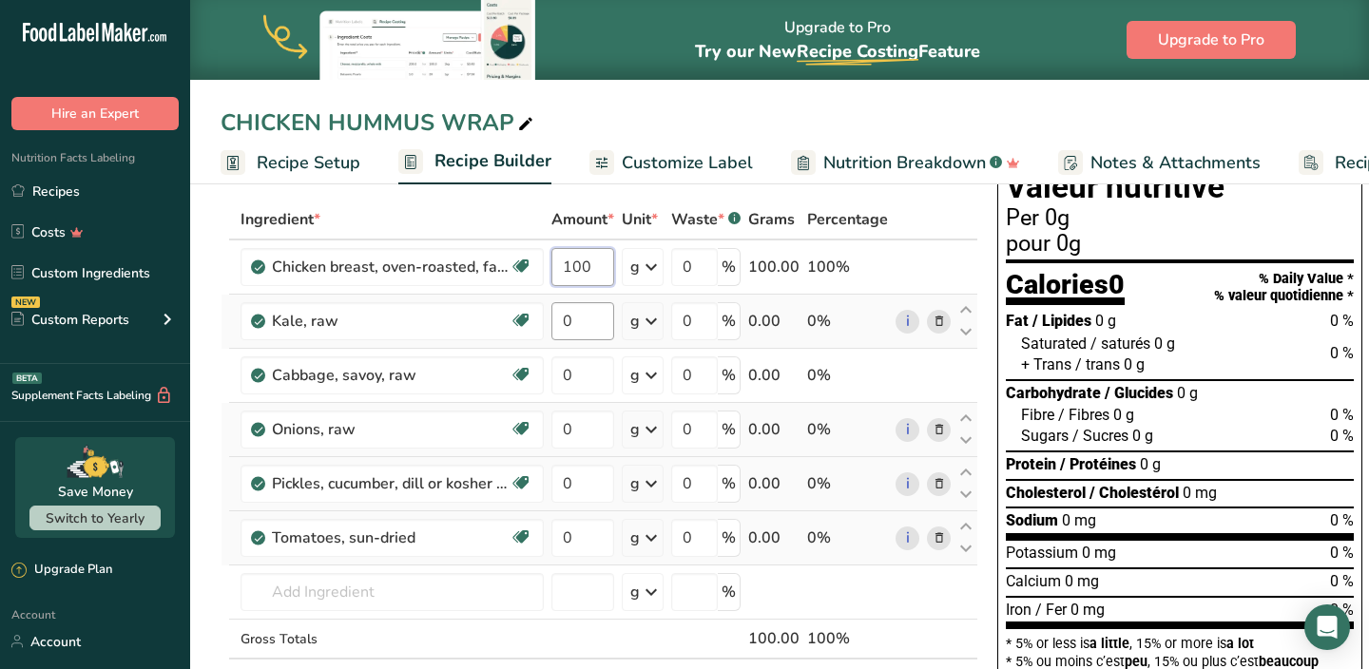
type input "100"
click at [589, 312] on div "Ingredient * Amount * Unit * Waste * .a-a{fill:#347362;}.b-a{fill:#fff;} Grams …" at bounding box center [600, 469] width 758 height 539
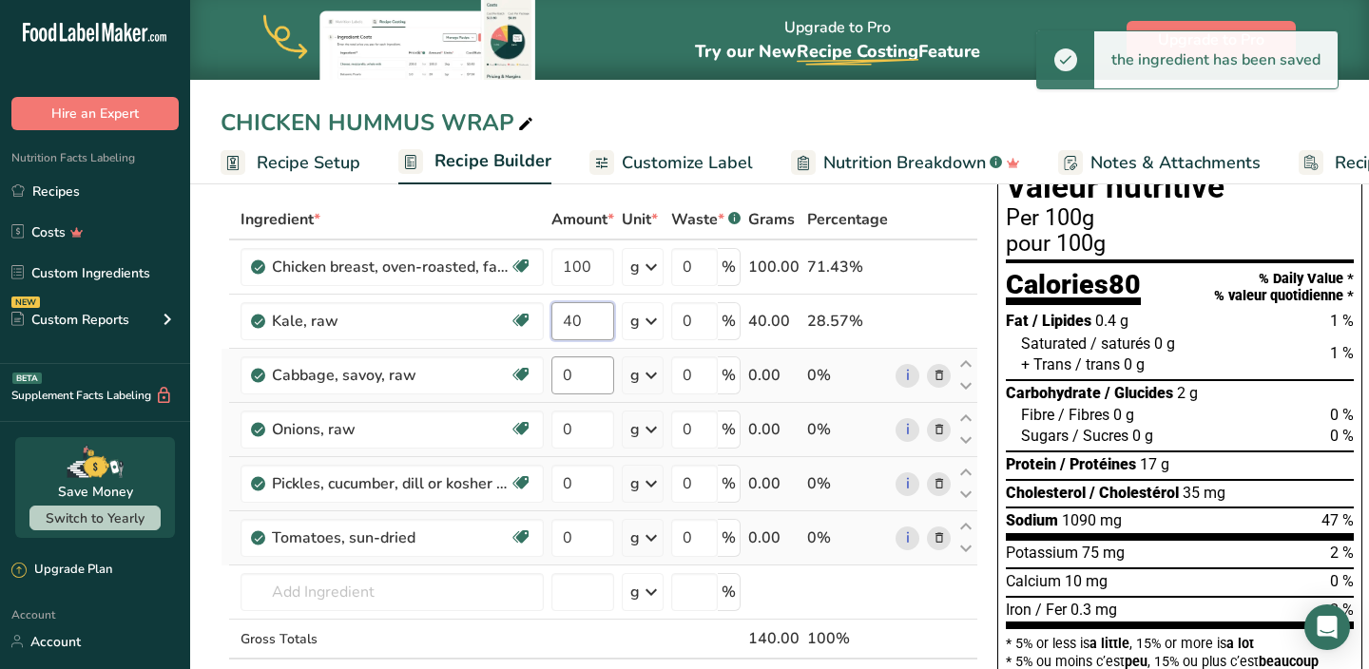
type input "40"
click at [579, 372] on div "Ingredient * Amount * Unit * Waste * .a-a{fill:#347362;}.b-a{fill:#fff;} Grams …" at bounding box center [600, 469] width 758 height 539
type input "60"
click at [580, 428] on div "Ingredient * Amount * Unit * Waste * .a-a{fill:#347362;}.b-a{fill:#fff;} Grams …" at bounding box center [600, 469] width 758 height 539
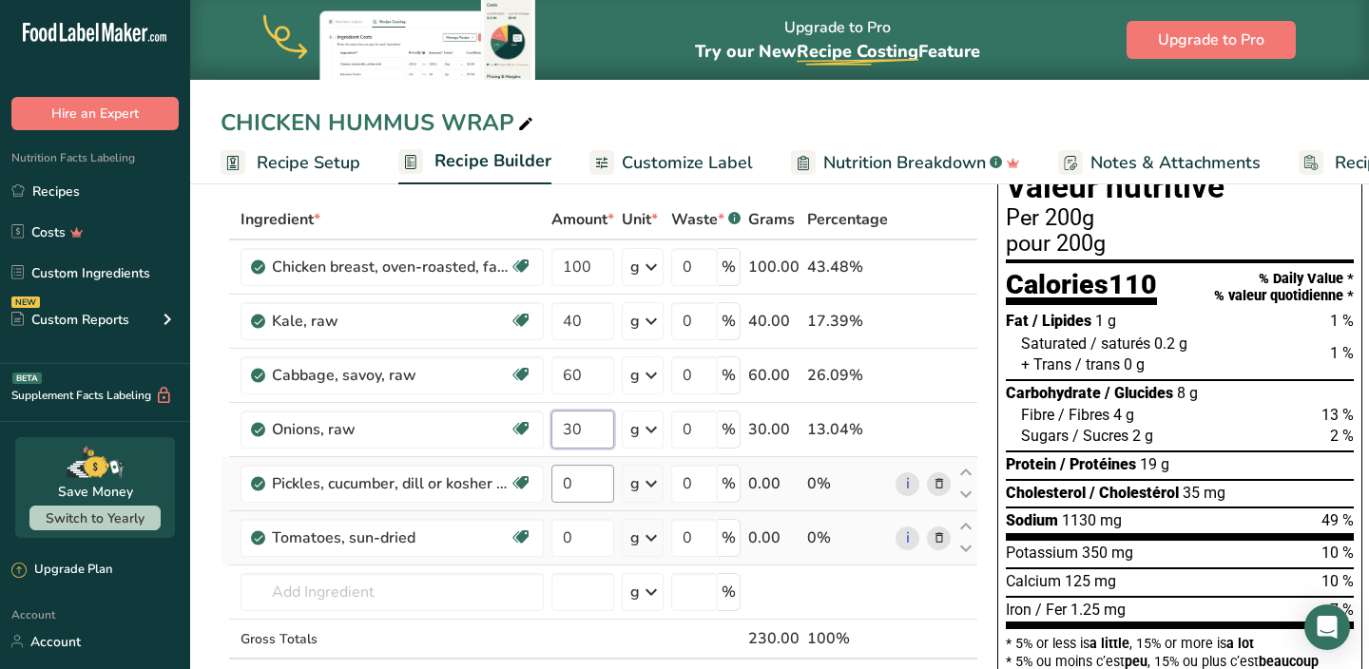
type input "30"
click at [577, 481] on div "Ingredient * Amount * Unit * Waste * .a-a{fill:#347362;}.b-a{fill:#fff;} Grams …" at bounding box center [600, 469] width 758 height 539
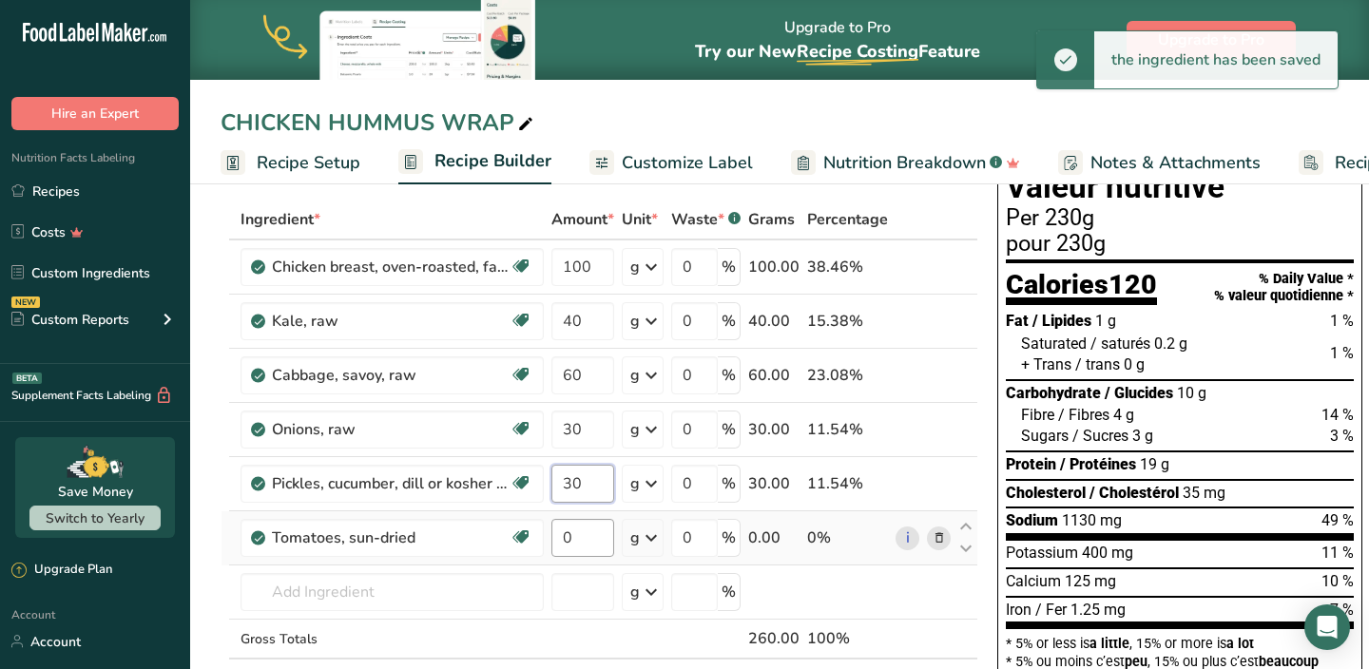
type input "30"
click at [575, 531] on div "Ingredient * Amount * Unit * Waste * .a-a{fill:#347362;}.b-a{fill:#fff;} Grams …" at bounding box center [600, 469] width 758 height 539
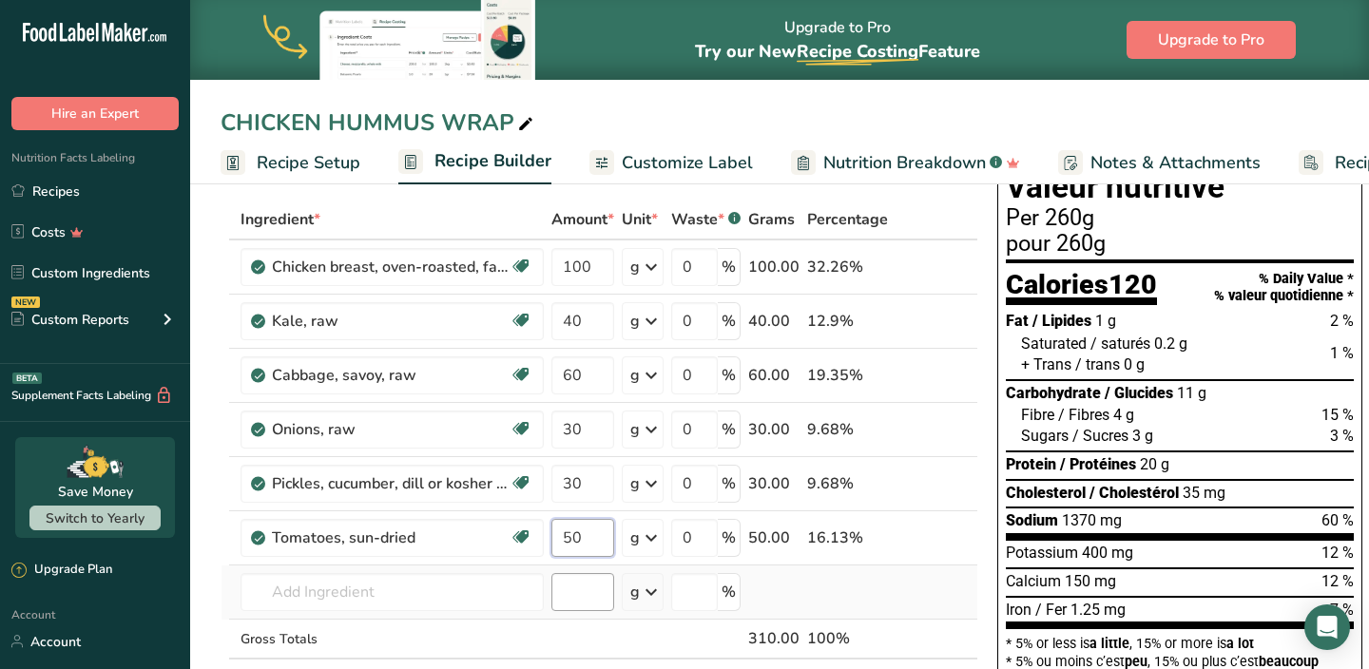
type input "50"
click at [558, 590] on div "Ingredient * Amount * Unit * Waste * .a-a{fill:#347362;}.b-a{fill:#fff;} Grams …" at bounding box center [600, 469] width 758 height 539
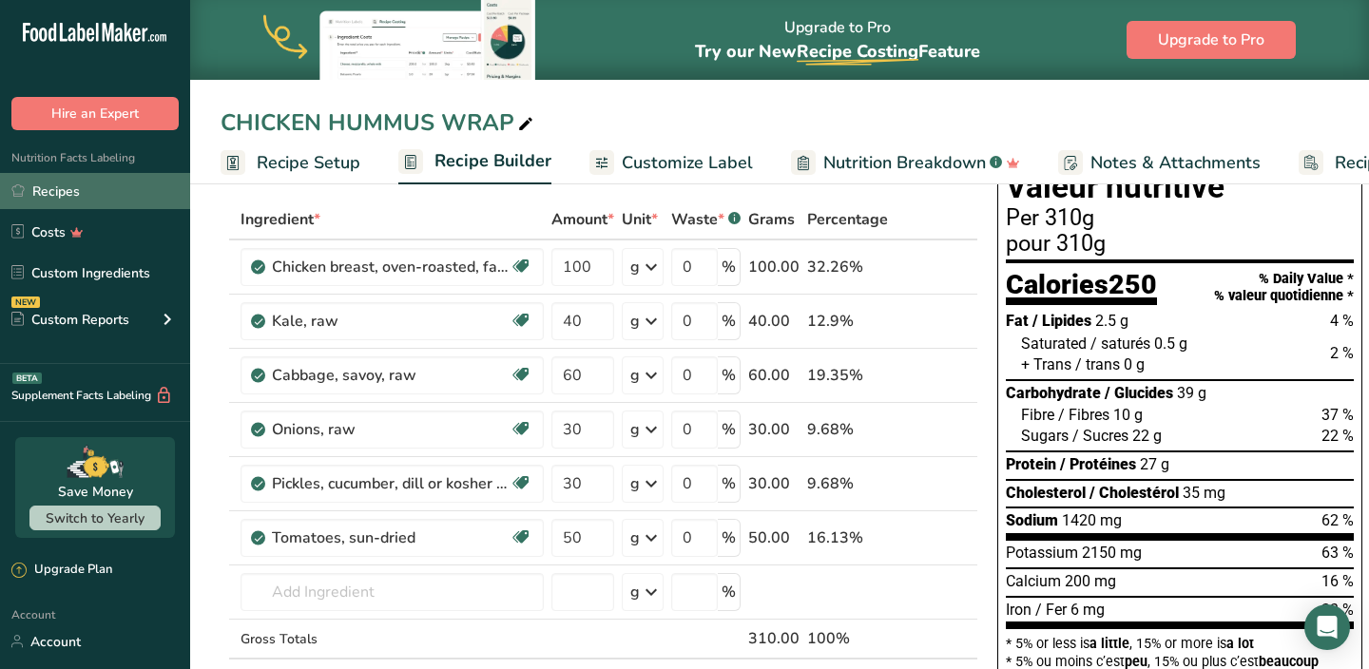
click at [106, 198] on link "Recipes" at bounding box center [95, 191] width 190 height 36
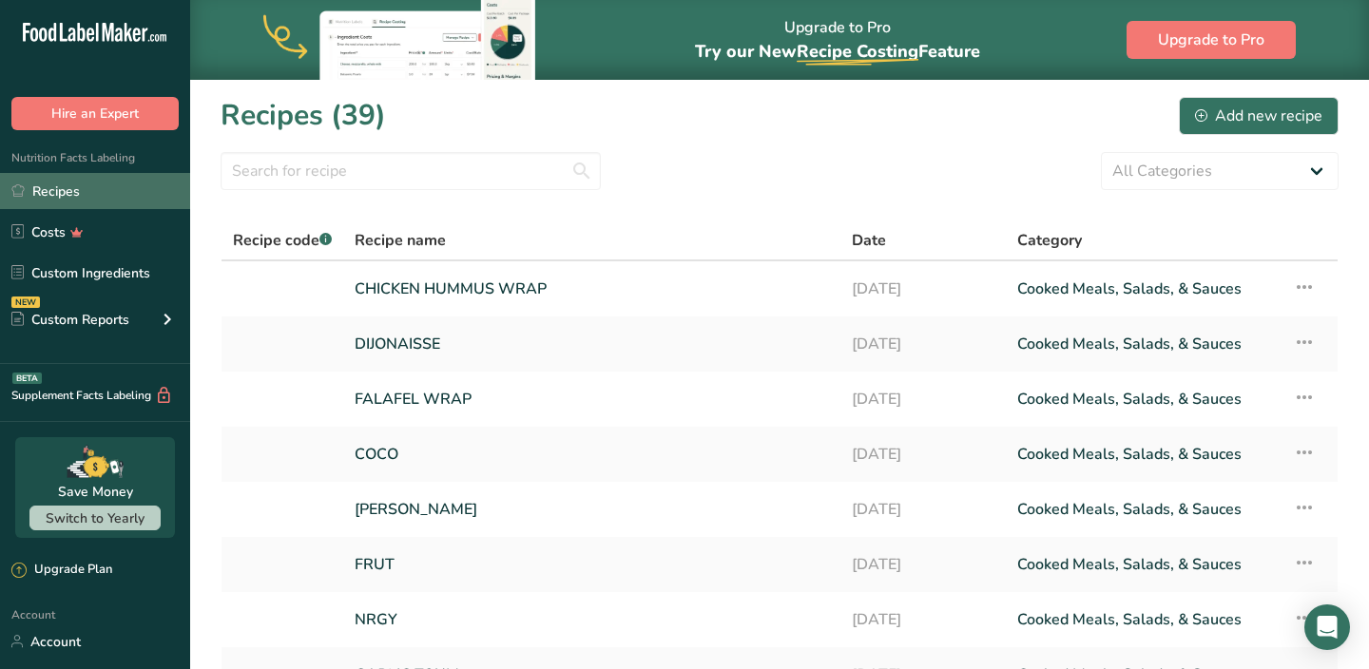
click at [122, 189] on link "Recipes" at bounding box center [95, 191] width 190 height 36
click at [126, 194] on link "Recipes" at bounding box center [95, 191] width 190 height 36
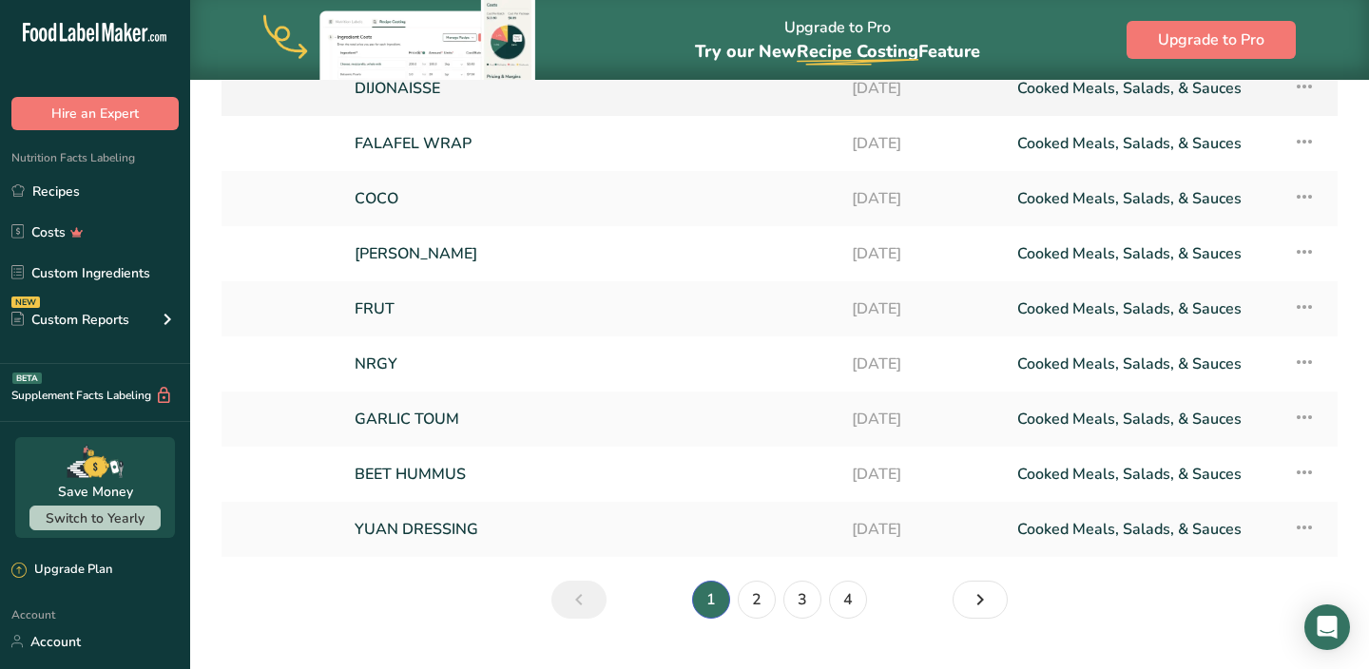
scroll to position [297, 0]
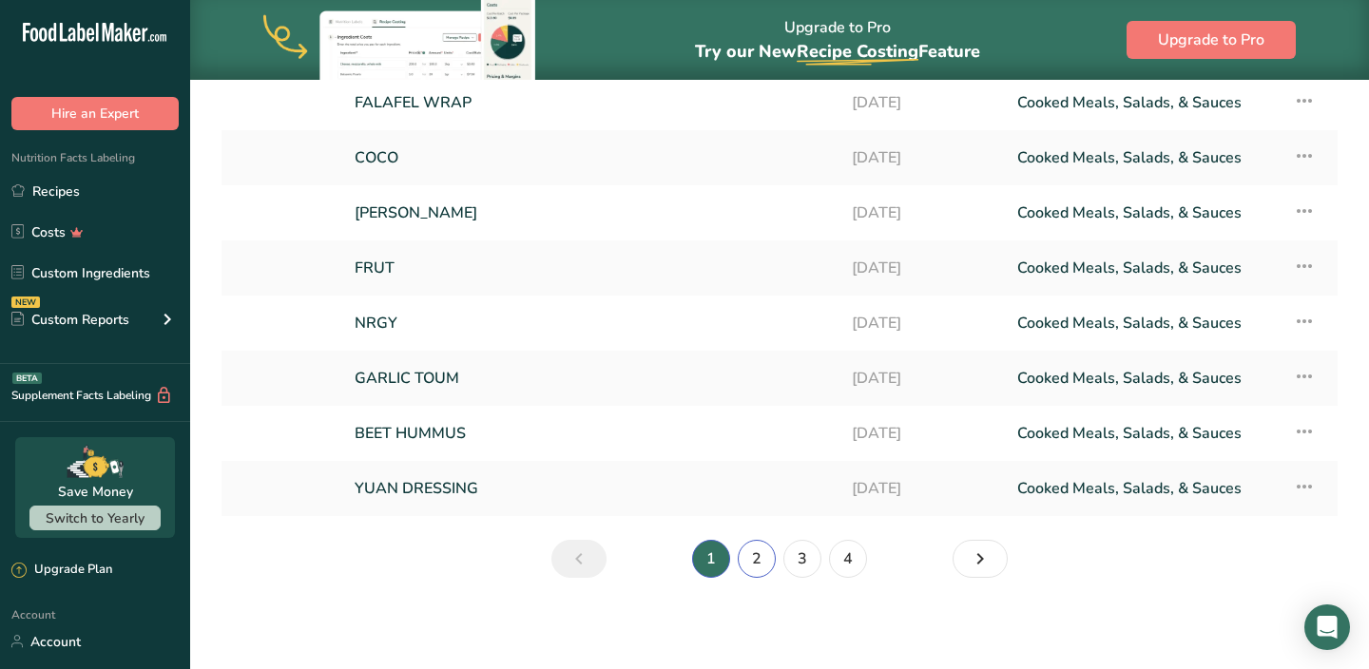
click at [756, 559] on link "2" at bounding box center [757, 559] width 38 height 38
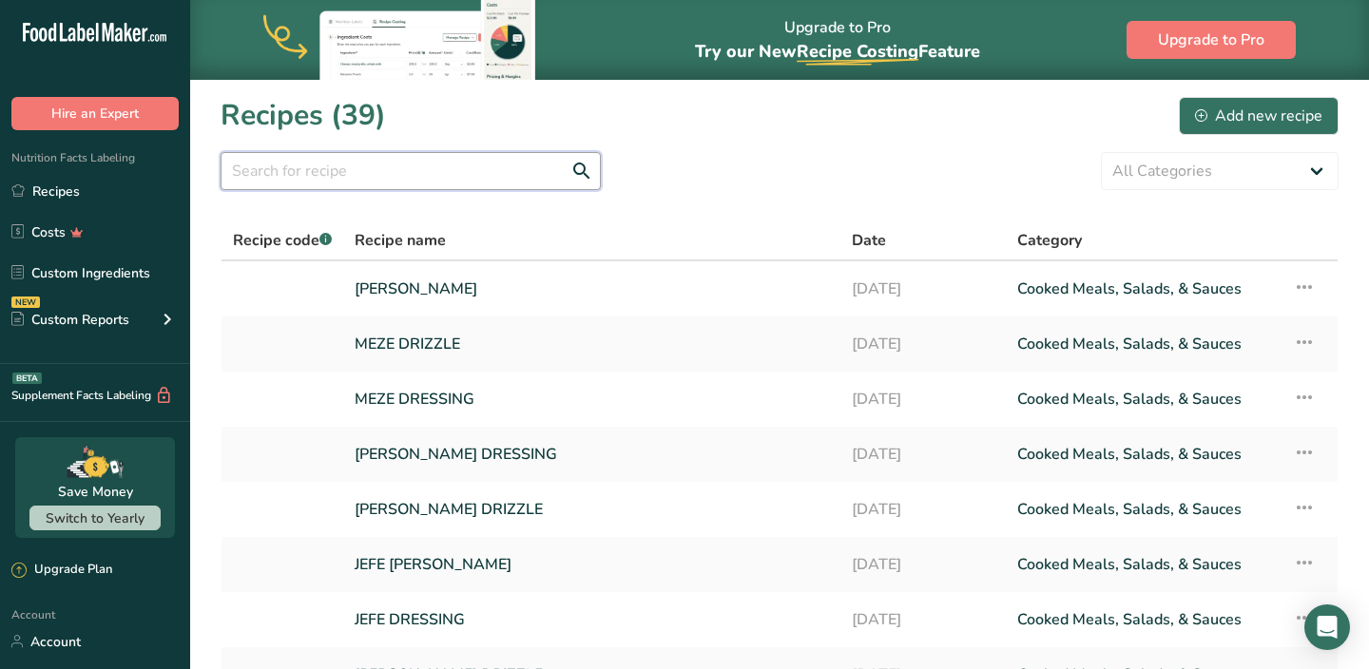
click at [476, 174] on input "text" at bounding box center [411, 171] width 380 height 38
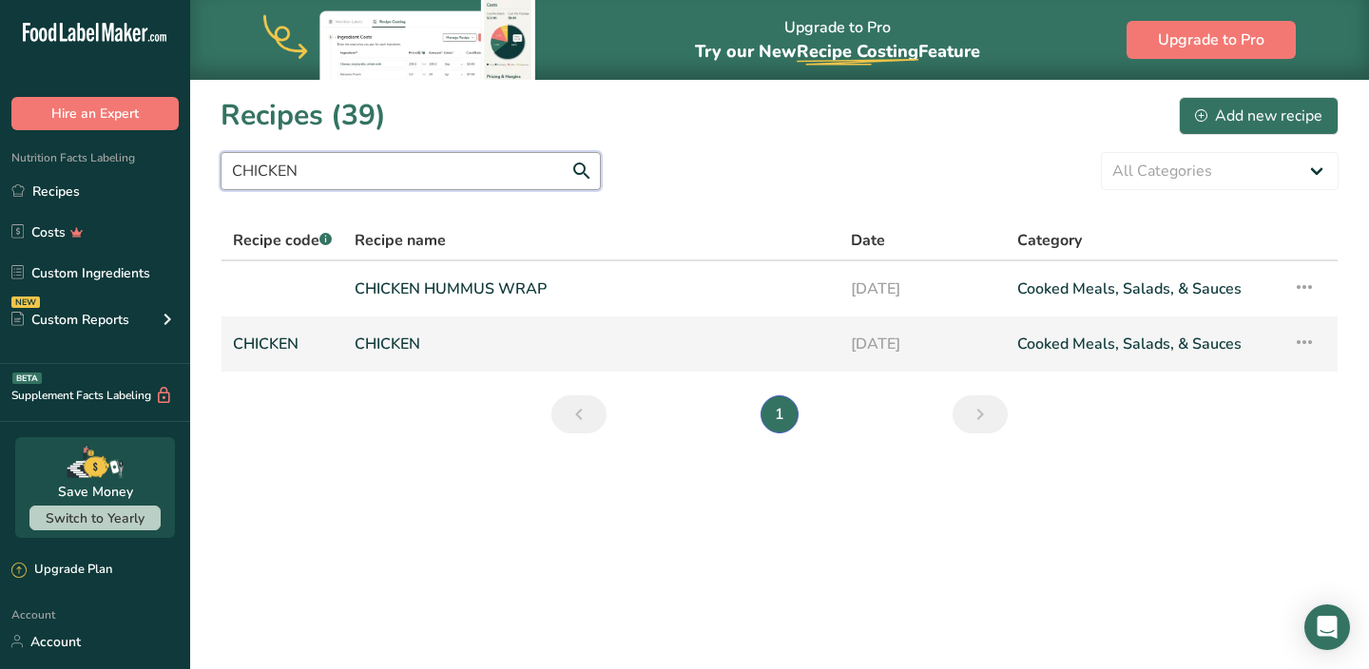
type input "CHICKEN"
click at [405, 338] on link "CHICKEN" at bounding box center [592, 344] width 474 height 40
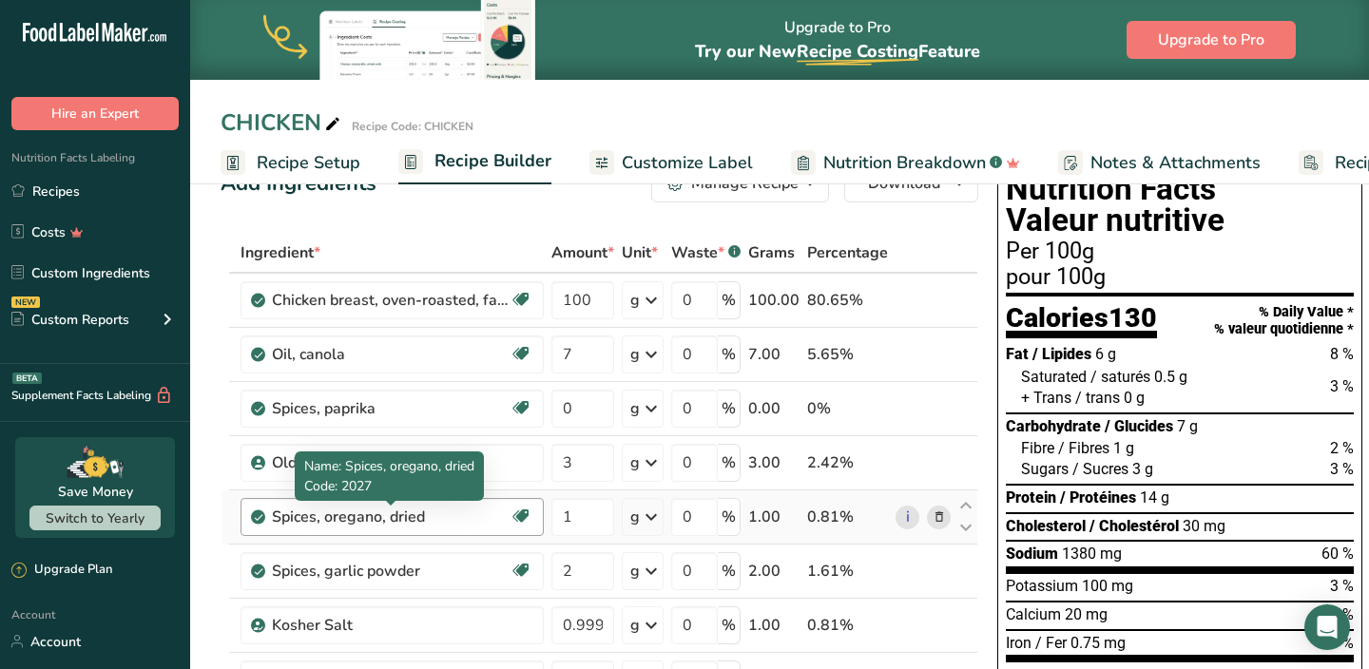
scroll to position [23, 0]
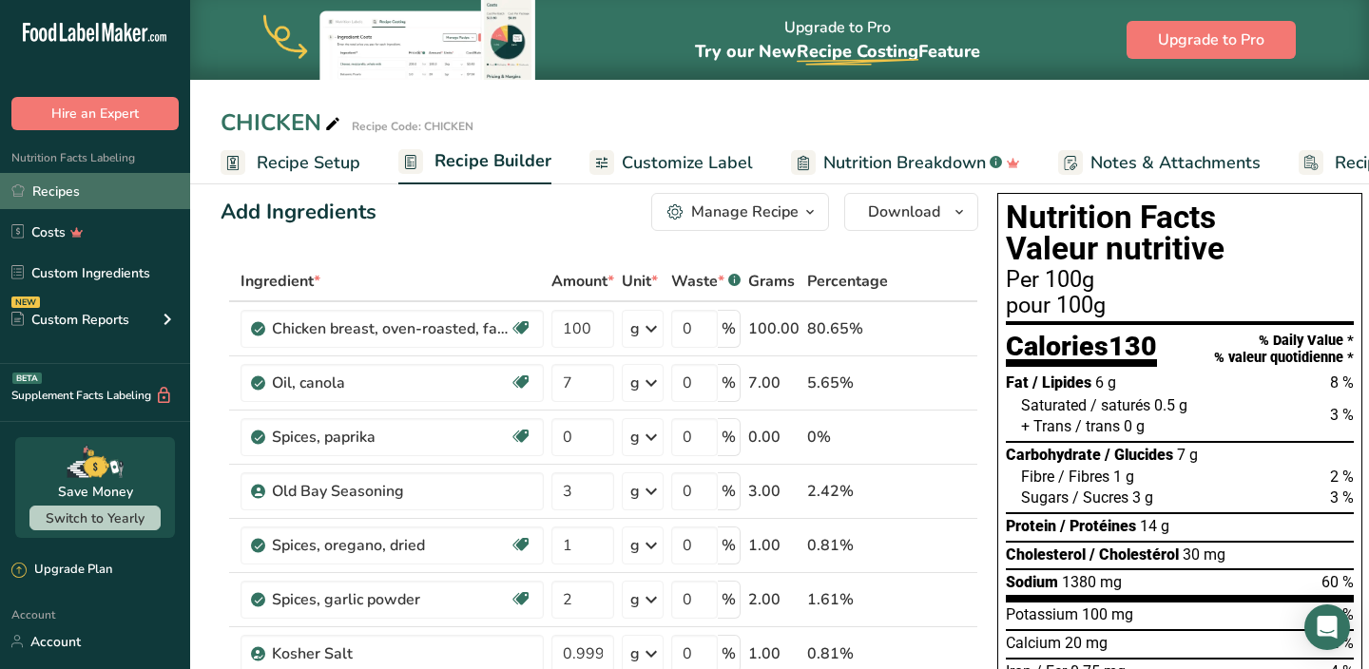
click at [114, 192] on link "Recipes" at bounding box center [95, 191] width 190 height 36
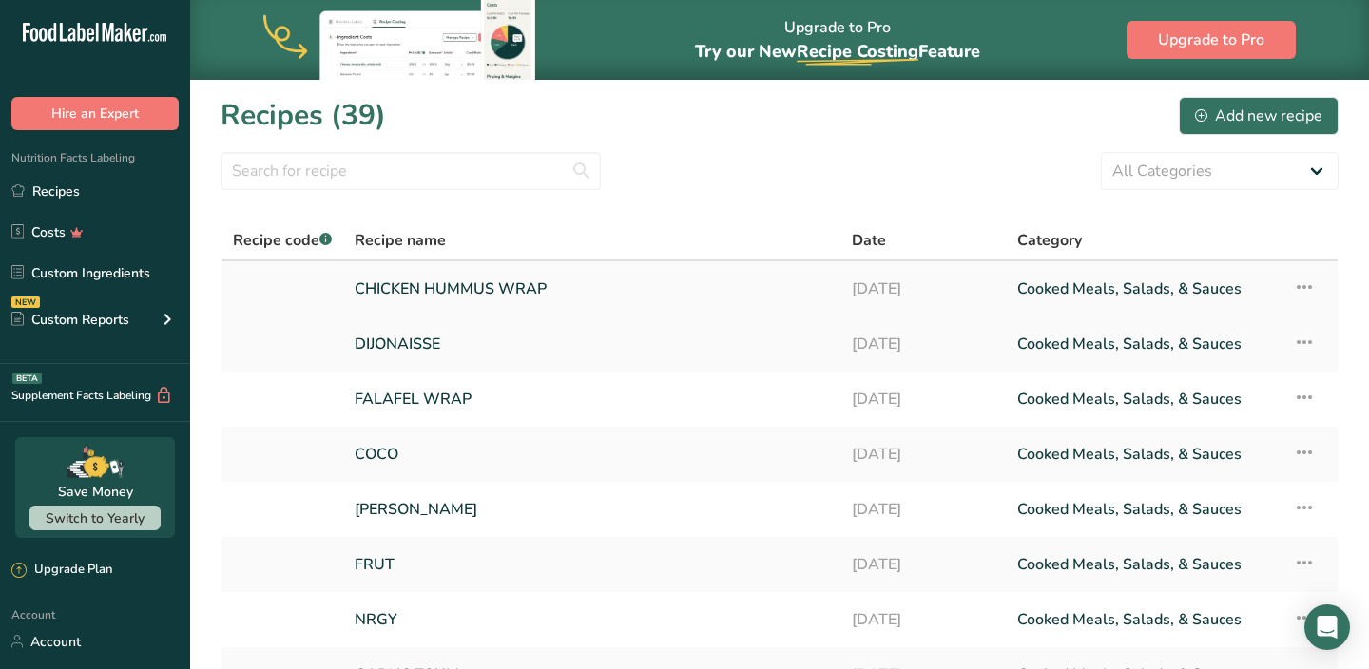
click at [395, 284] on link "CHICKEN HUMMUS WRAP" at bounding box center [592, 289] width 474 height 40
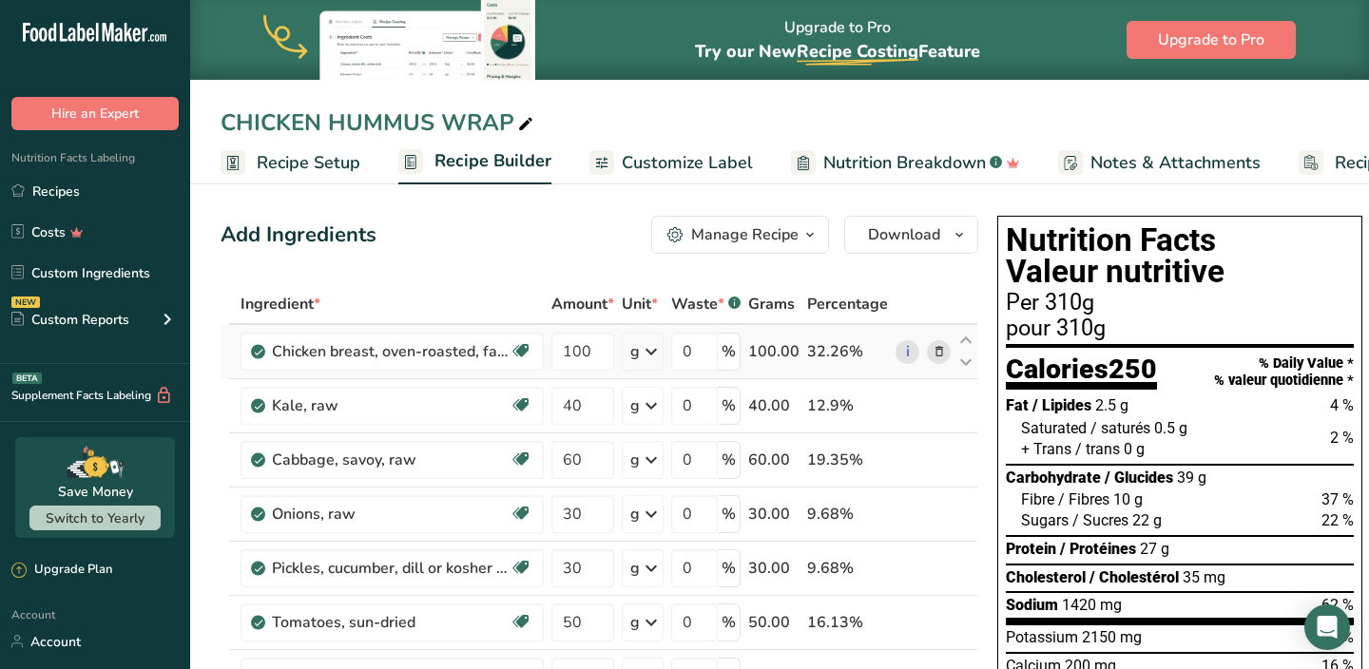
click at [936, 351] on icon at bounding box center [939, 352] width 13 height 20
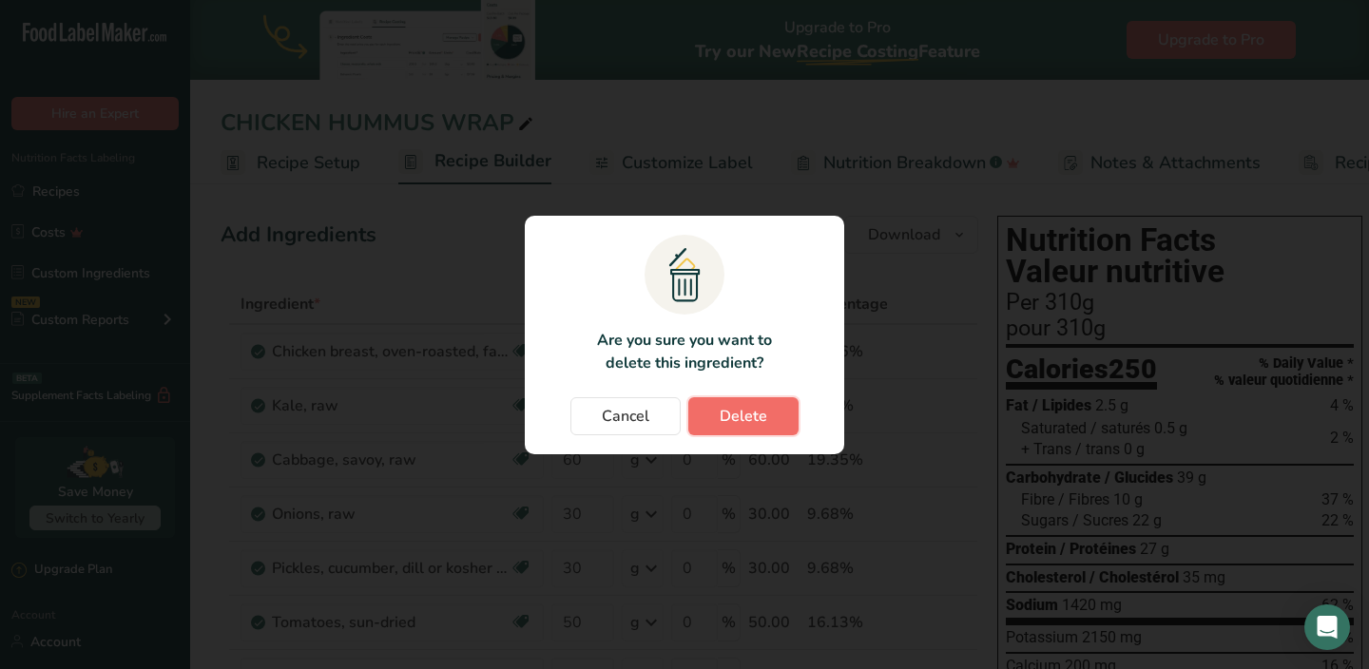
click at [761, 421] on span "Delete" at bounding box center [744, 416] width 48 height 23
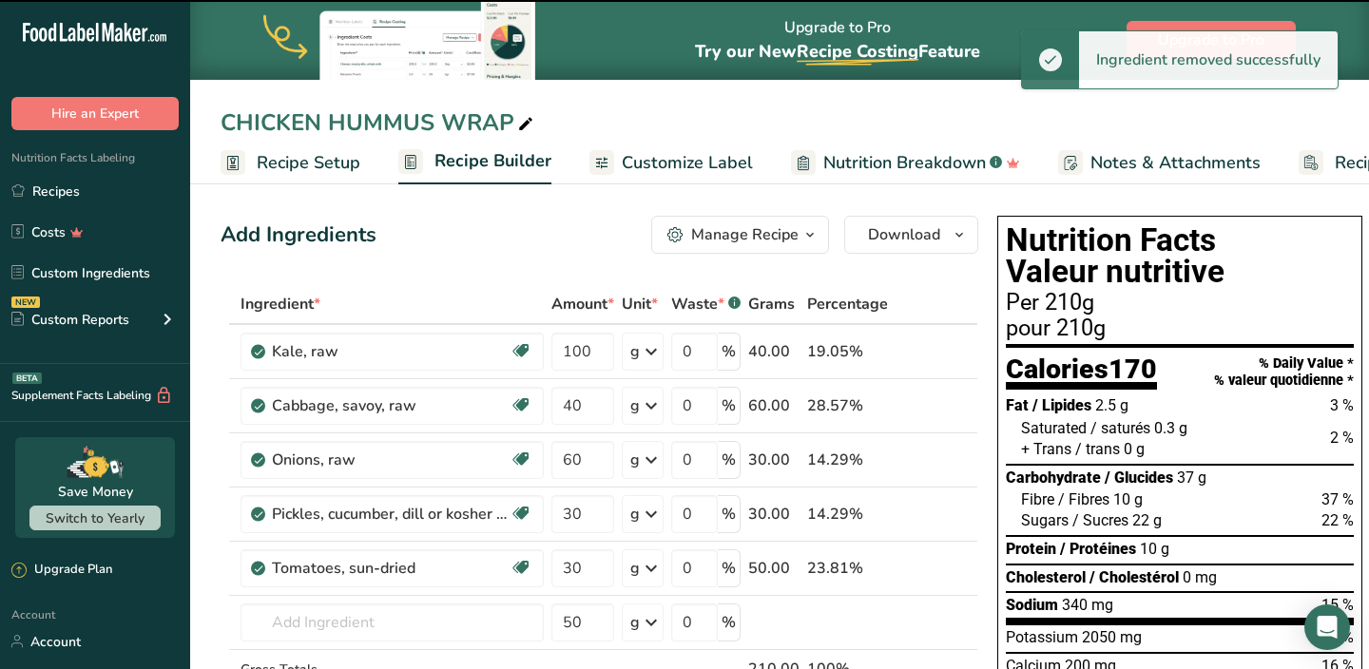
type input "40"
type input "60"
type input "30"
type input "50"
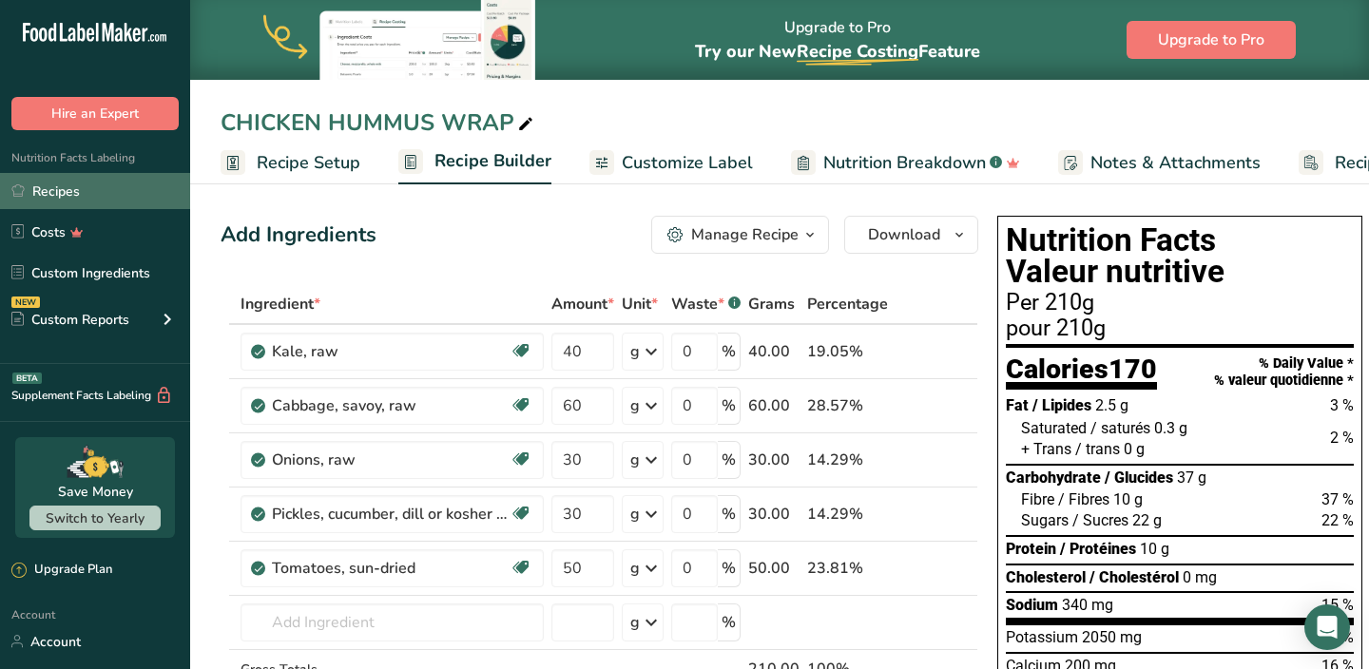
click at [90, 189] on link "Recipes" at bounding box center [95, 191] width 190 height 36
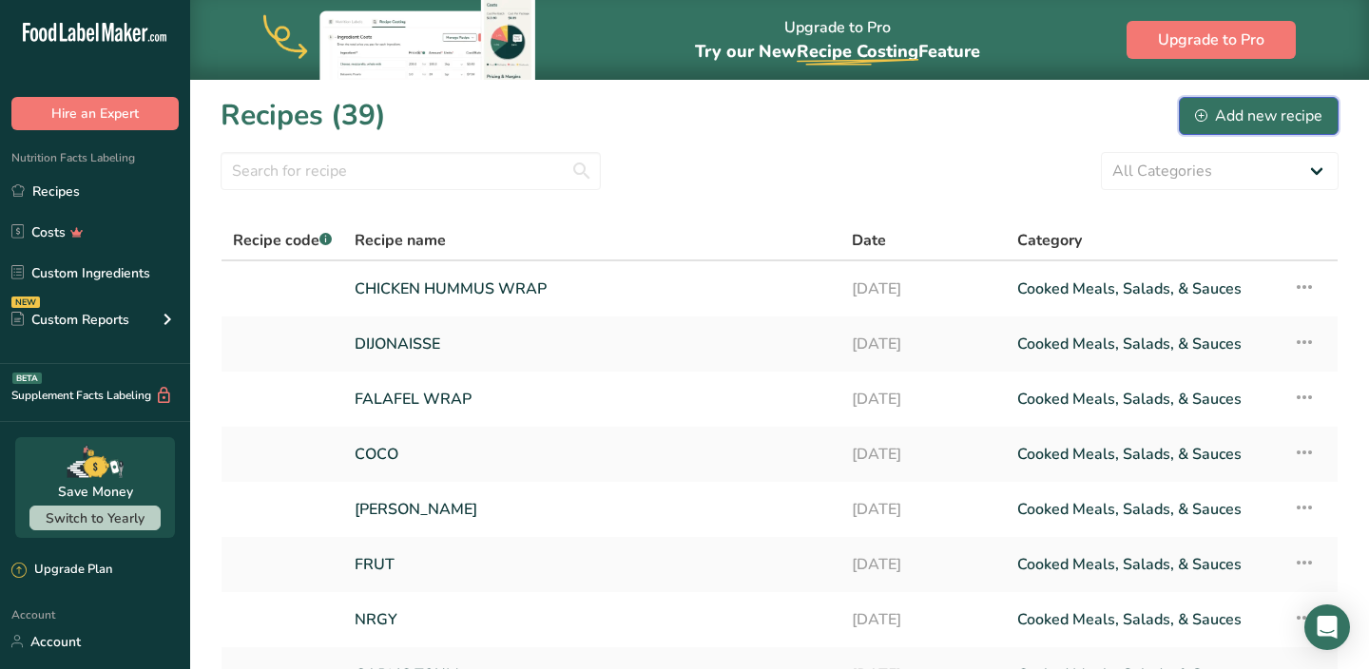
click at [1257, 111] on div "Add new recipe" at bounding box center [1258, 116] width 127 height 23
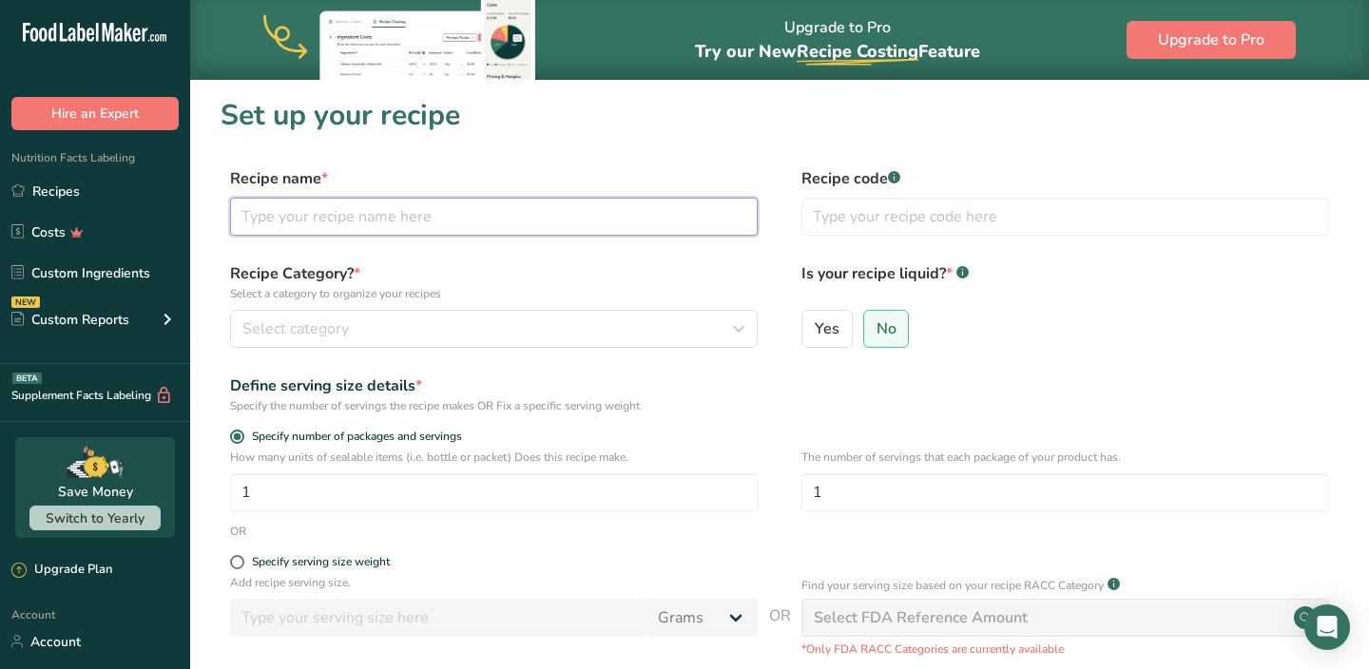
click at [494, 226] on input "text" at bounding box center [494, 217] width 528 height 38
type input "STAK WRAP"
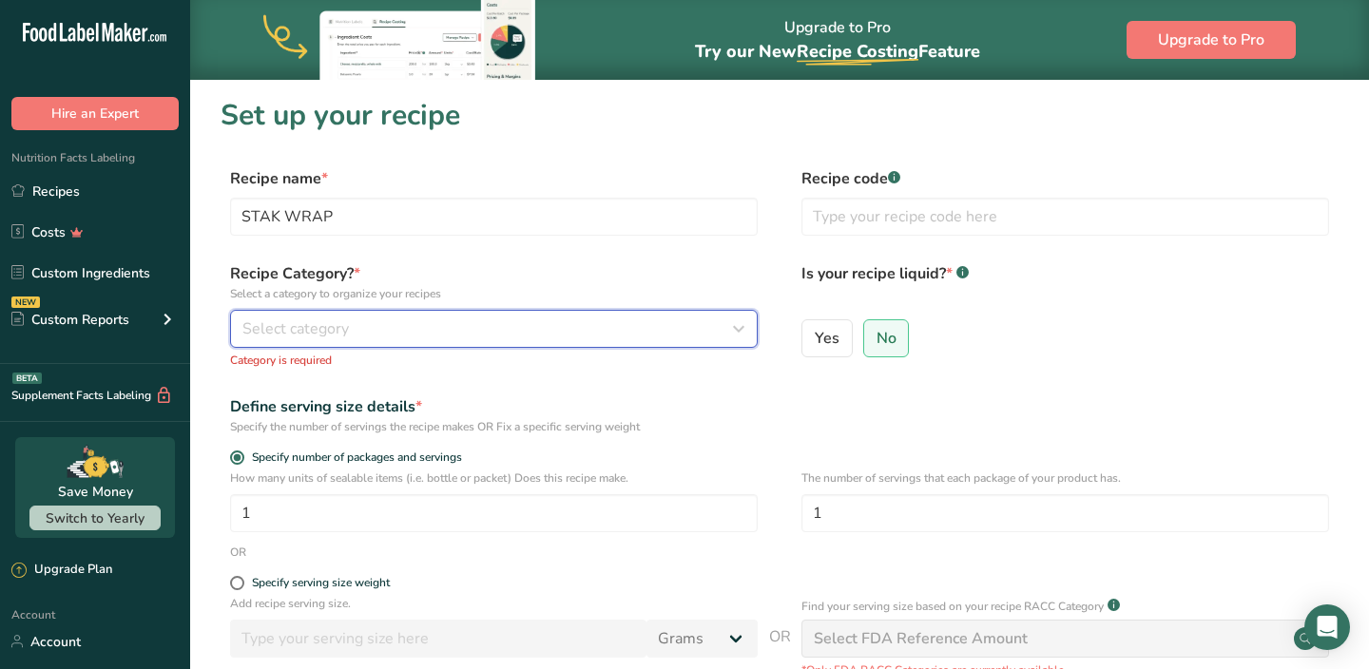
click at [440, 340] on button "Select category" at bounding box center [494, 329] width 528 height 38
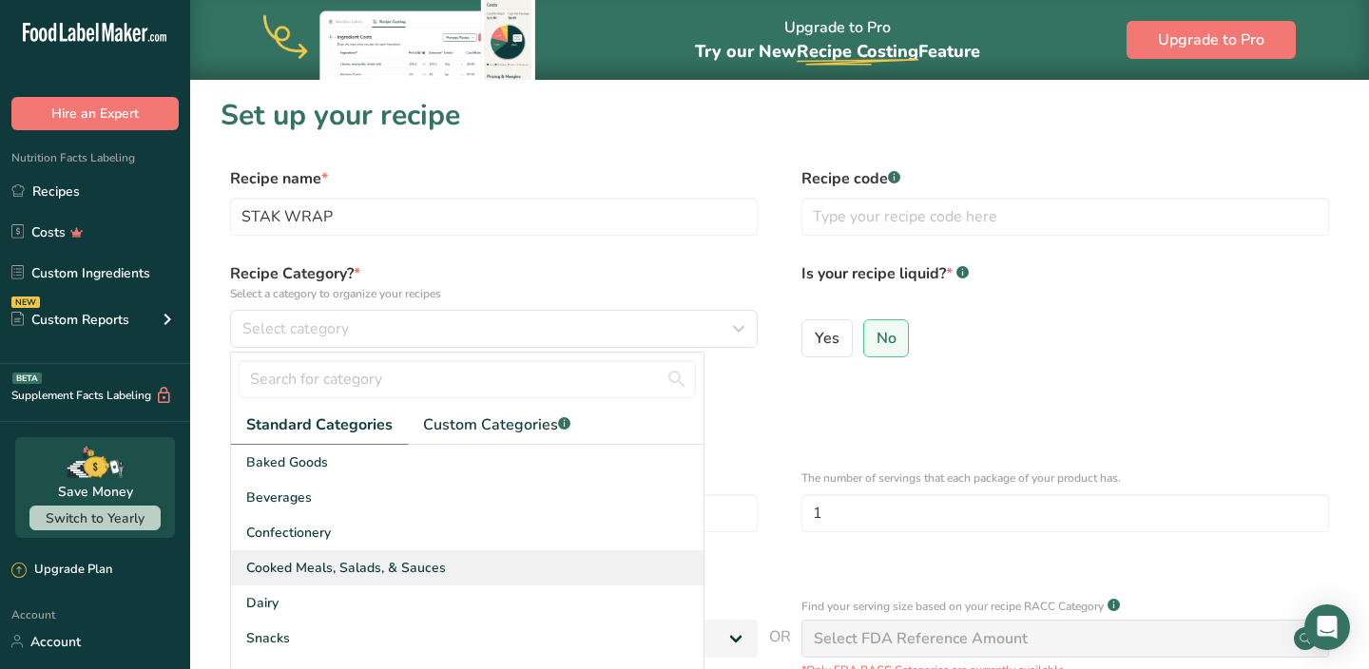
click at [303, 564] on span "Cooked Meals, Salads, & Sauces" at bounding box center [346, 568] width 200 height 20
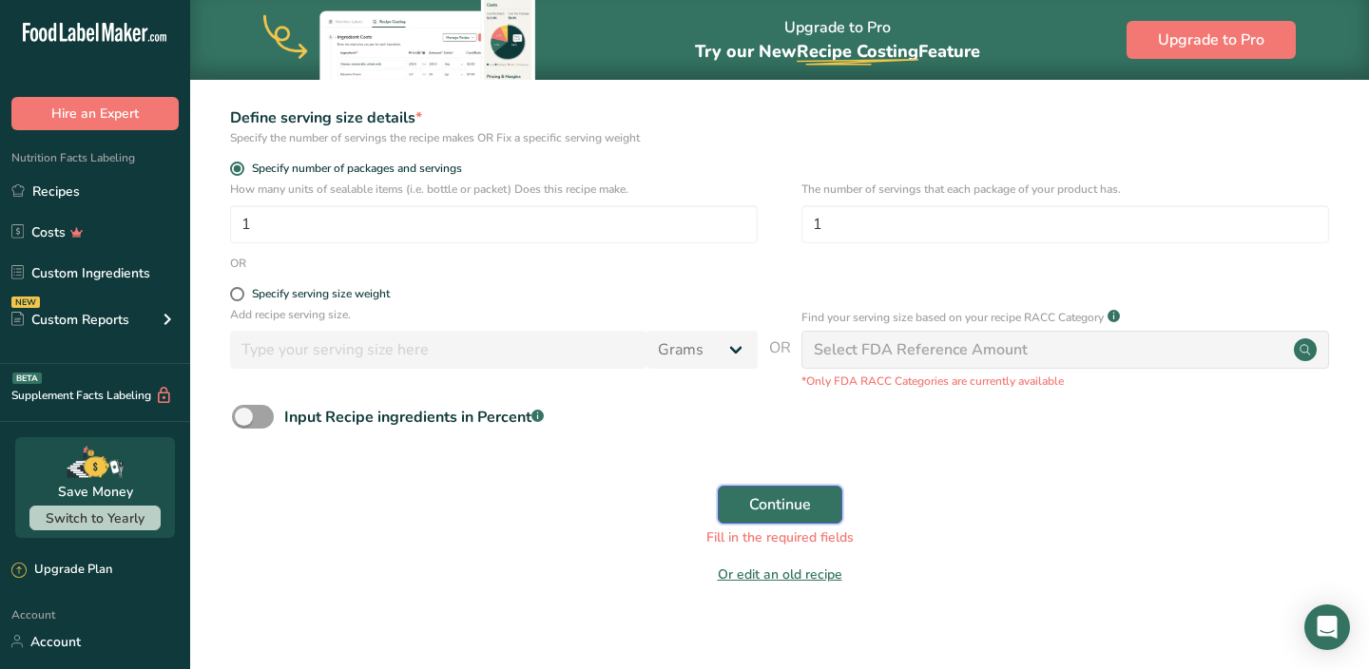
click at [761, 494] on span "Continue" at bounding box center [780, 504] width 62 height 23
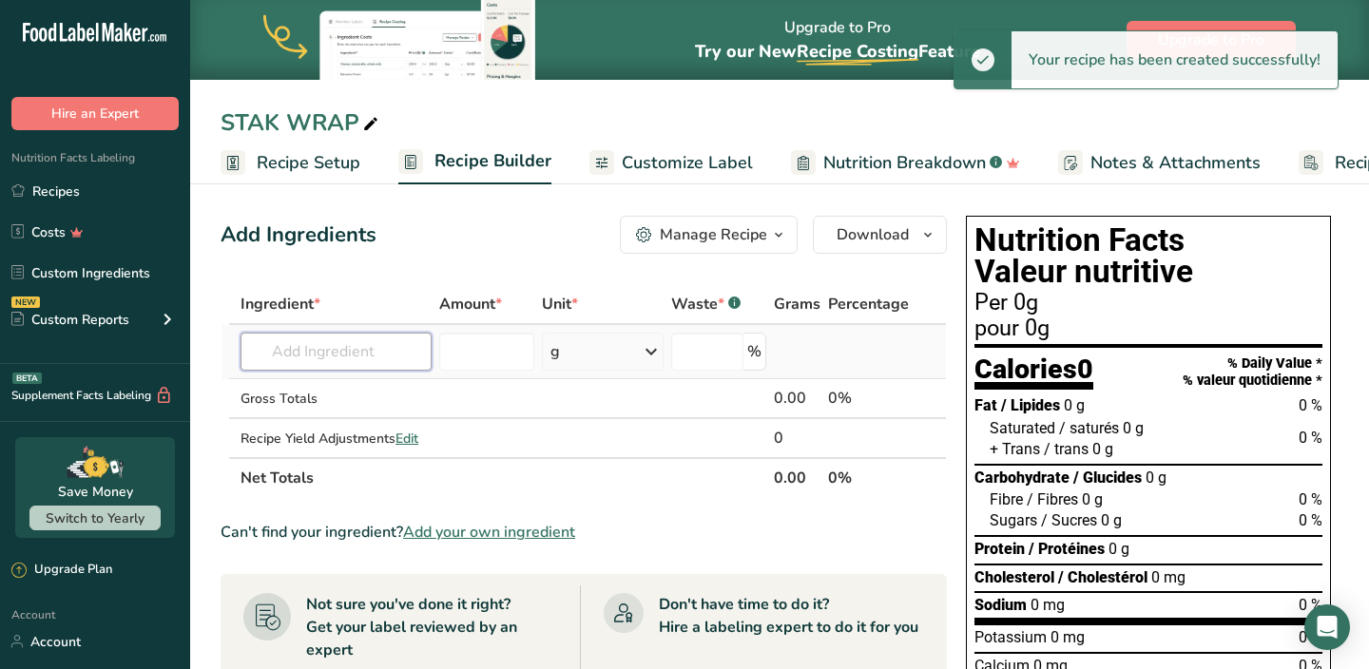
click at [378, 348] on input "text" at bounding box center [336, 352] width 191 height 38
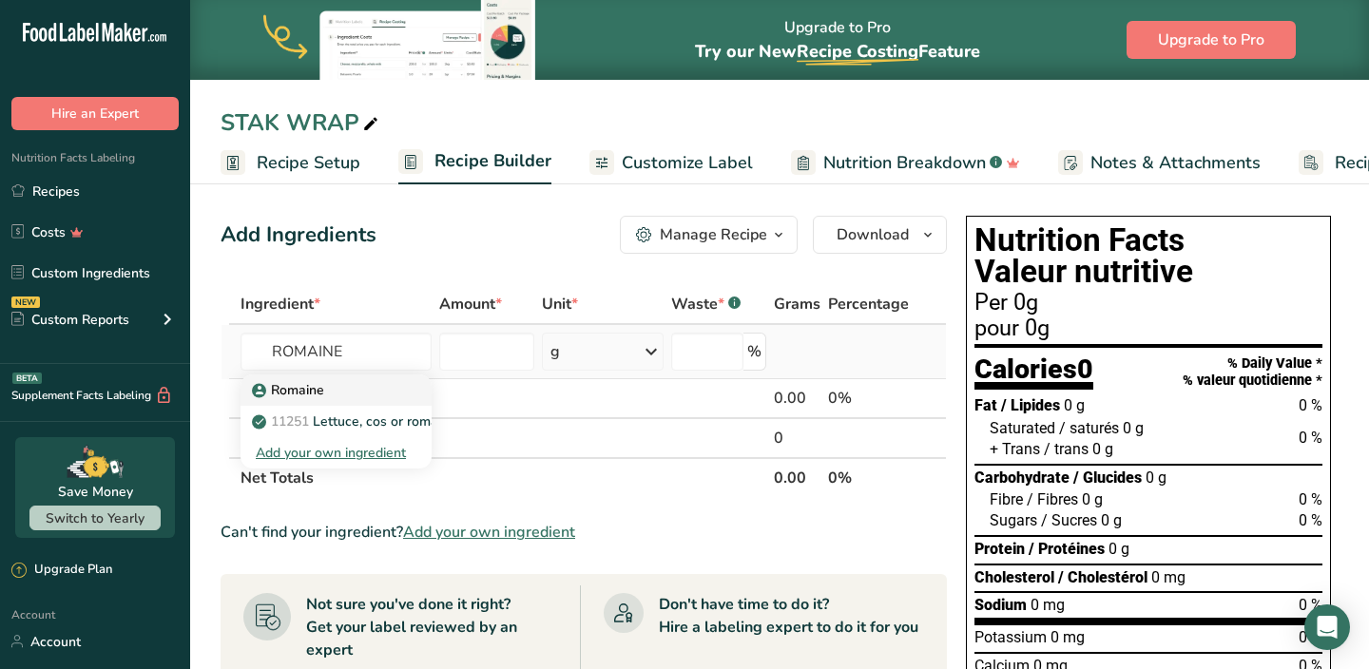
click at [340, 391] on div "Romaine" at bounding box center [321, 390] width 130 height 20
type input "Romaine"
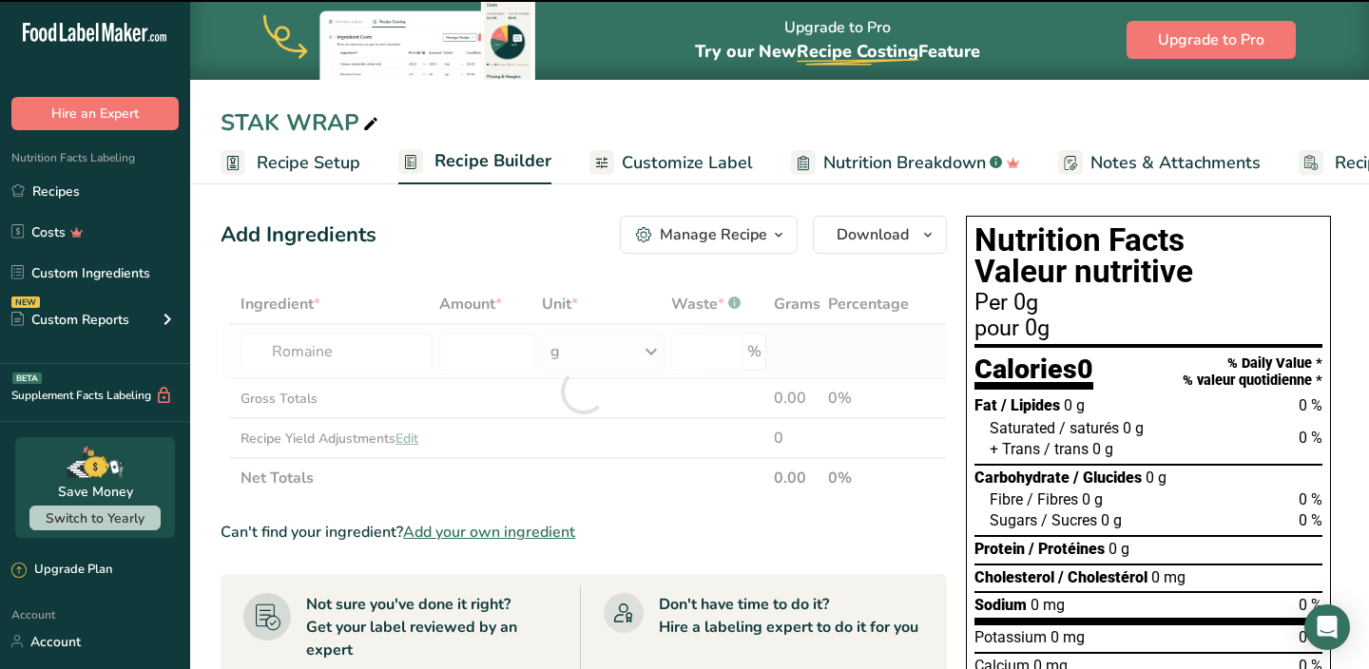
type input "0"
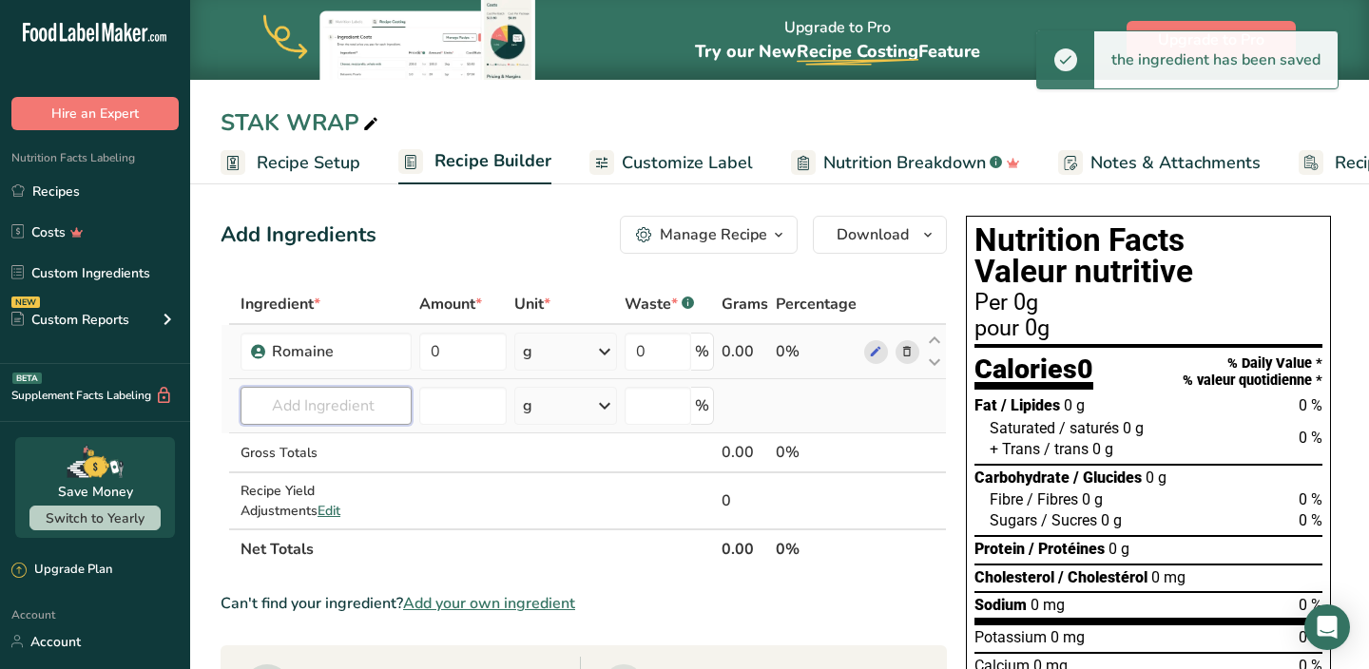
click at [319, 405] on input "text" at bounding box center [326, 406] width 171 height 38
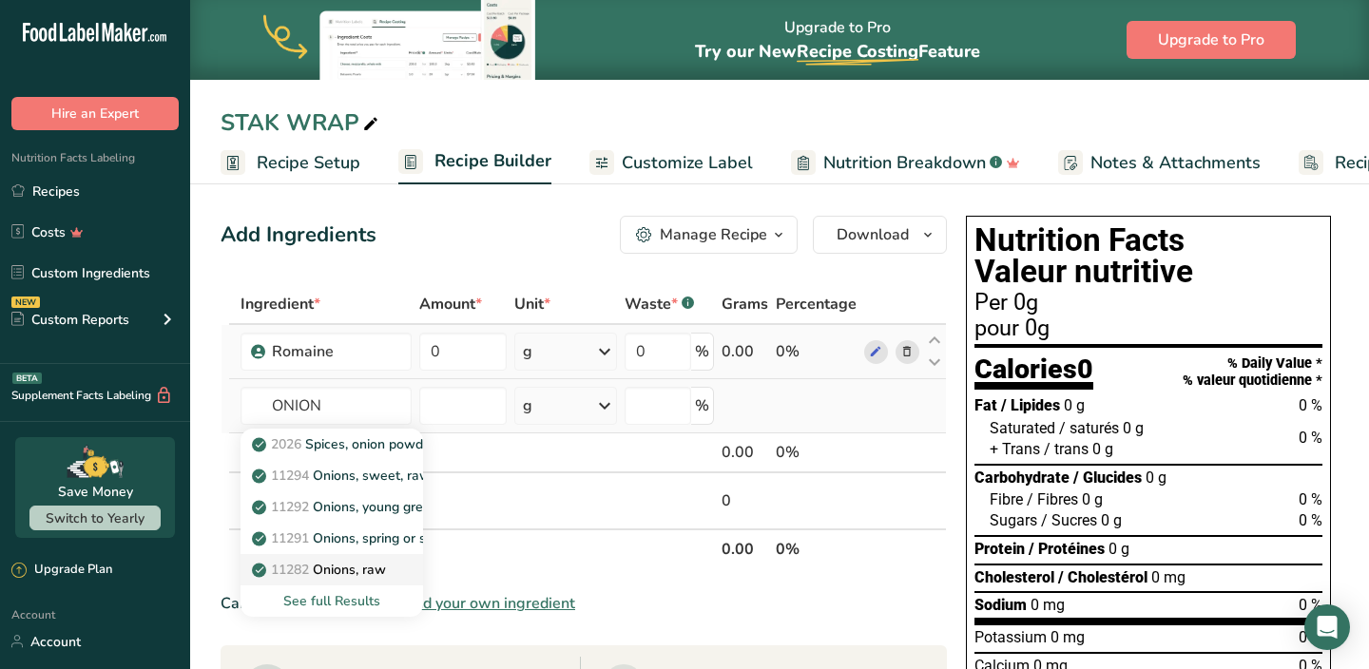
click at [322, 568] on p "11282 Onions, raw" at bounding box center [321, 570] width 130 height 20
type input "Onions, raw"
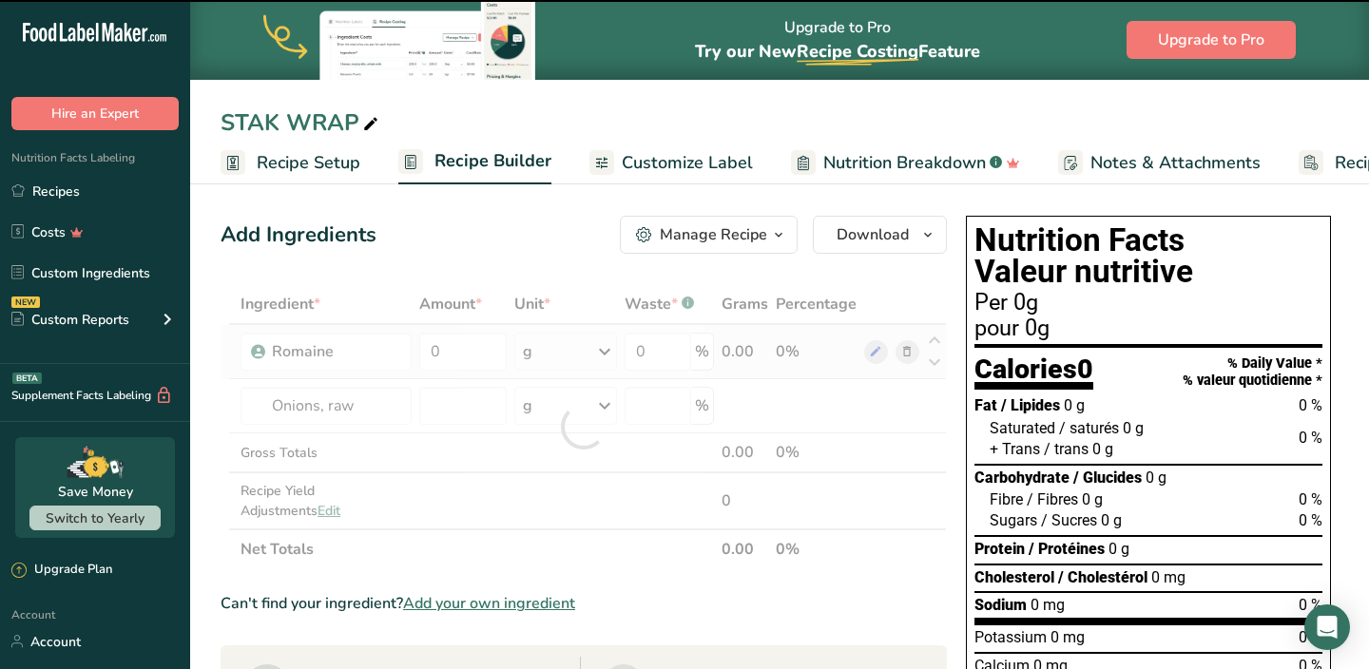
type input "0"
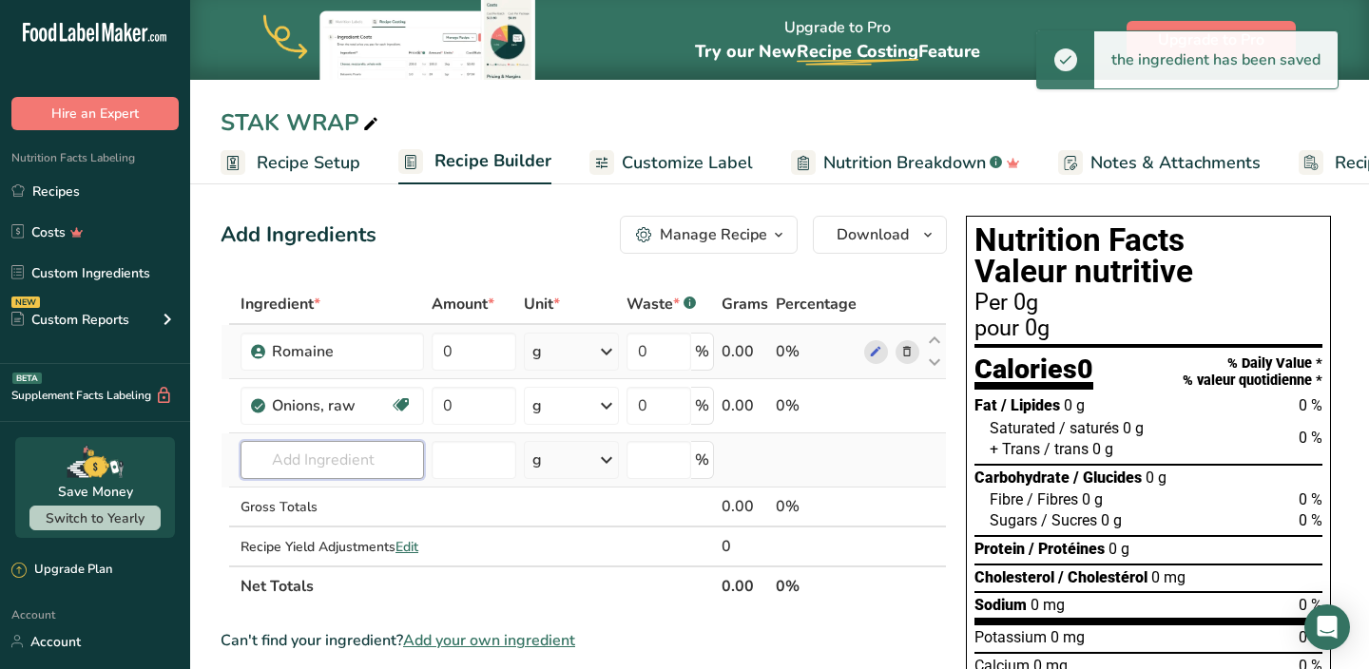
click at [324, 466] on input "text" at bounding box center [333, 460] width 184 height 38
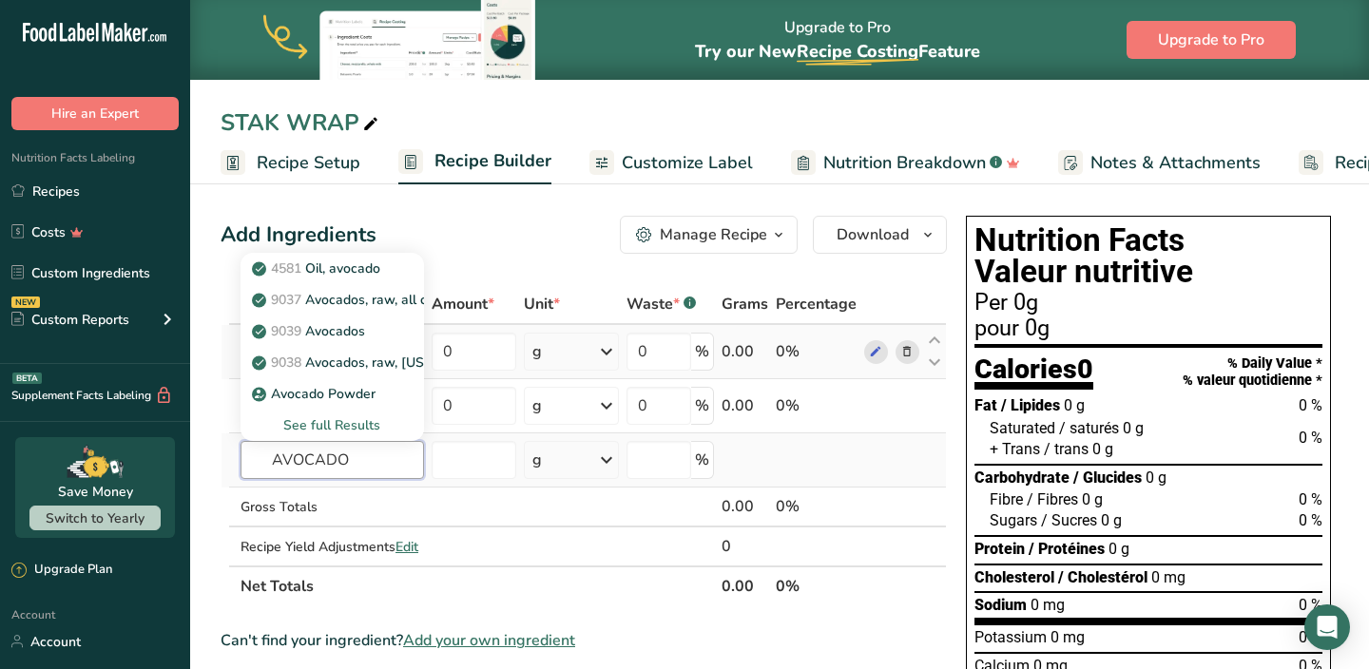
type input "AVOCADO"
click at [336, 424] on div "See full Results" at bounding box center [332, 426] width 153 height 20
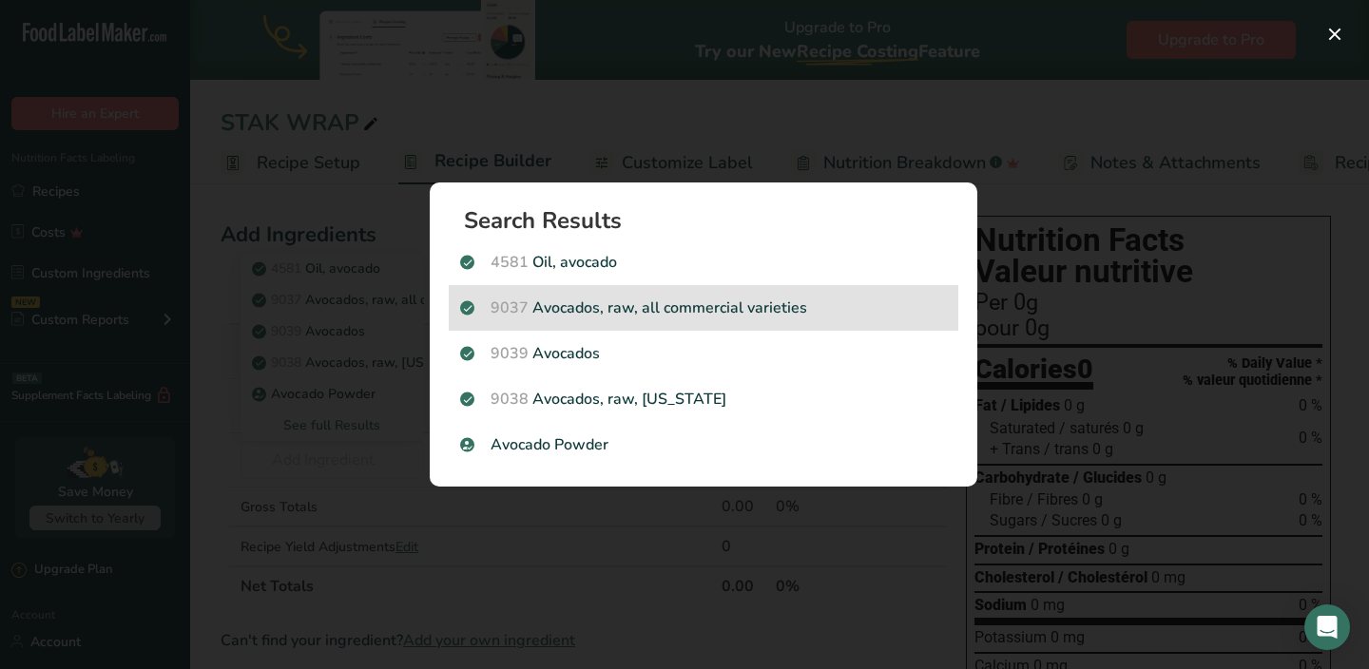
click at [558, 316] on p "9037 Avocados, raw, all commercial varieties" at bounding box center [703, 308] width 487 height 23
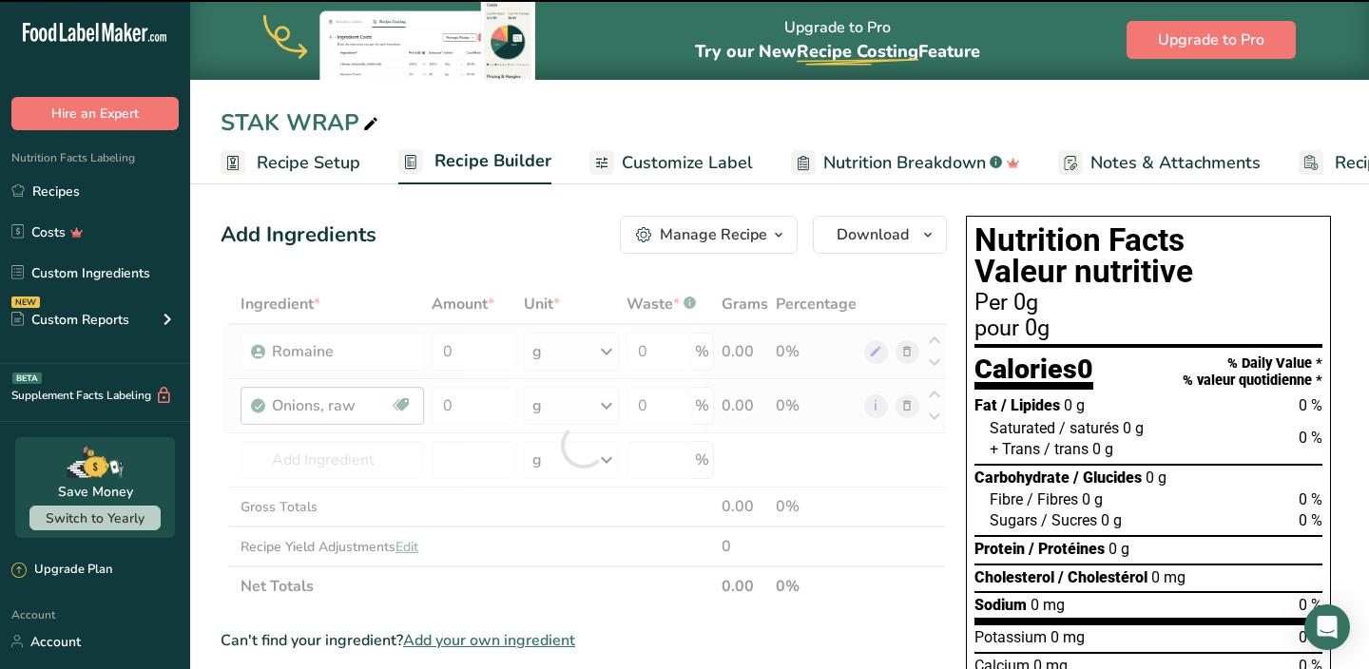
type input "0"
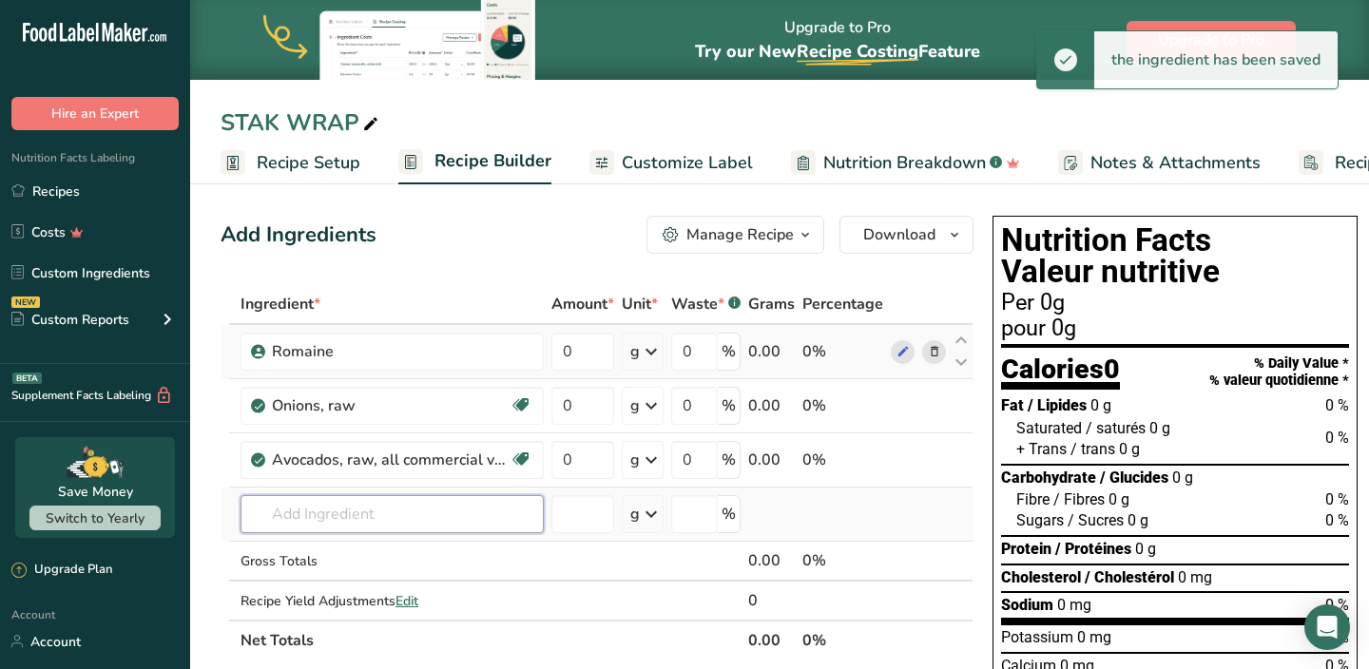
click at [348, 516] on input "text" at bounding box center [392, 514] width 303 height 38
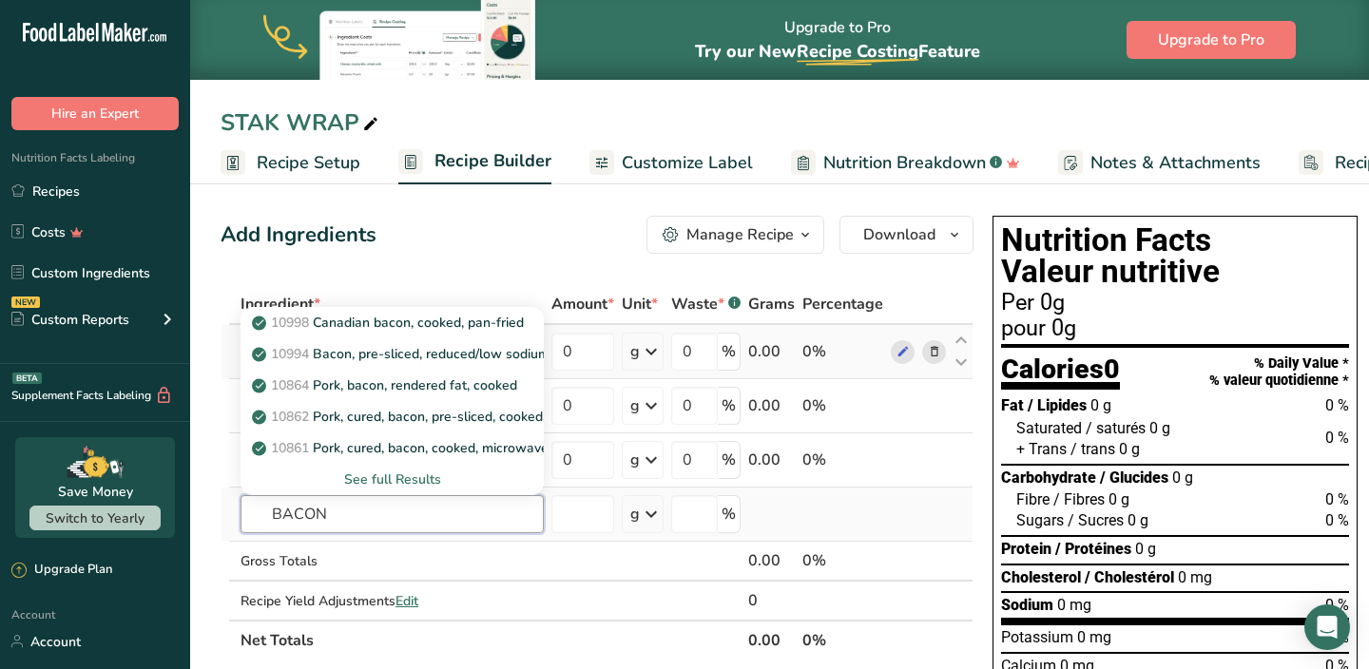
type input "BACON"
click at [392, 481] on div "See full Results" at bounding box center [392, 480] width 273 height 20
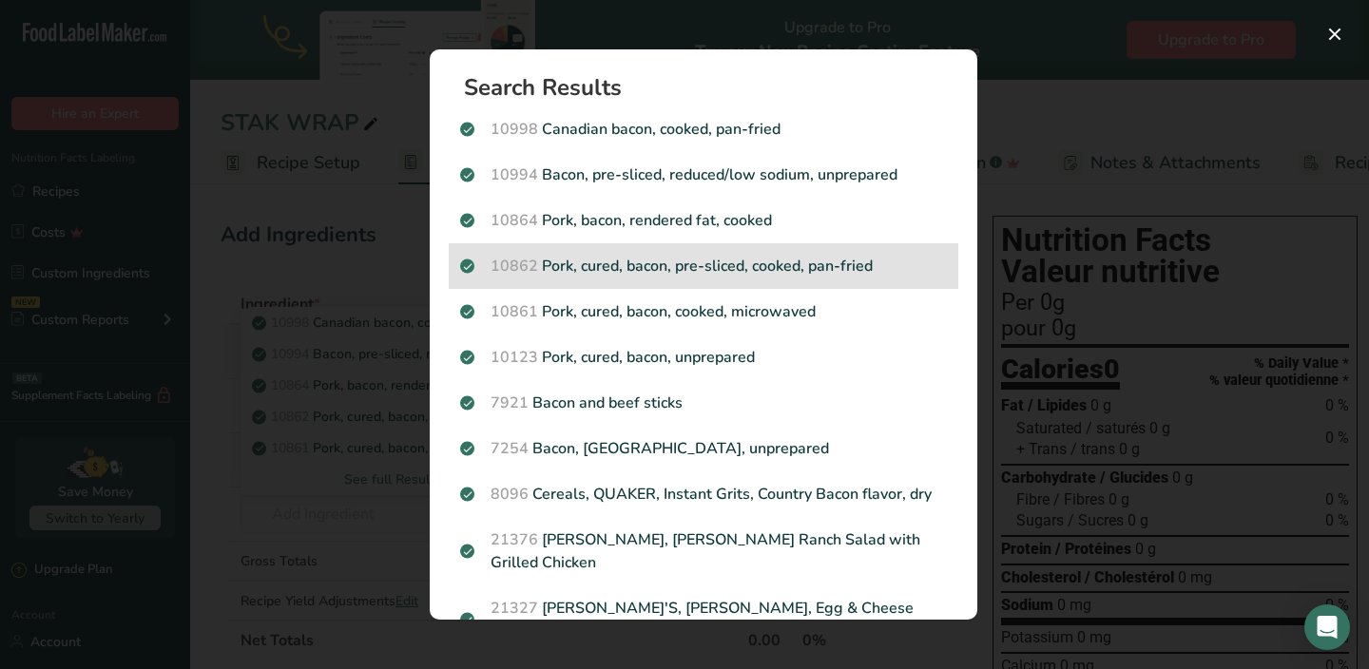
click at [625, 268] on p "10862 Pork, cured, bacon, pre-sliced, cooked, pan-fried" at bounding box center [703, 266] width 487 height 23
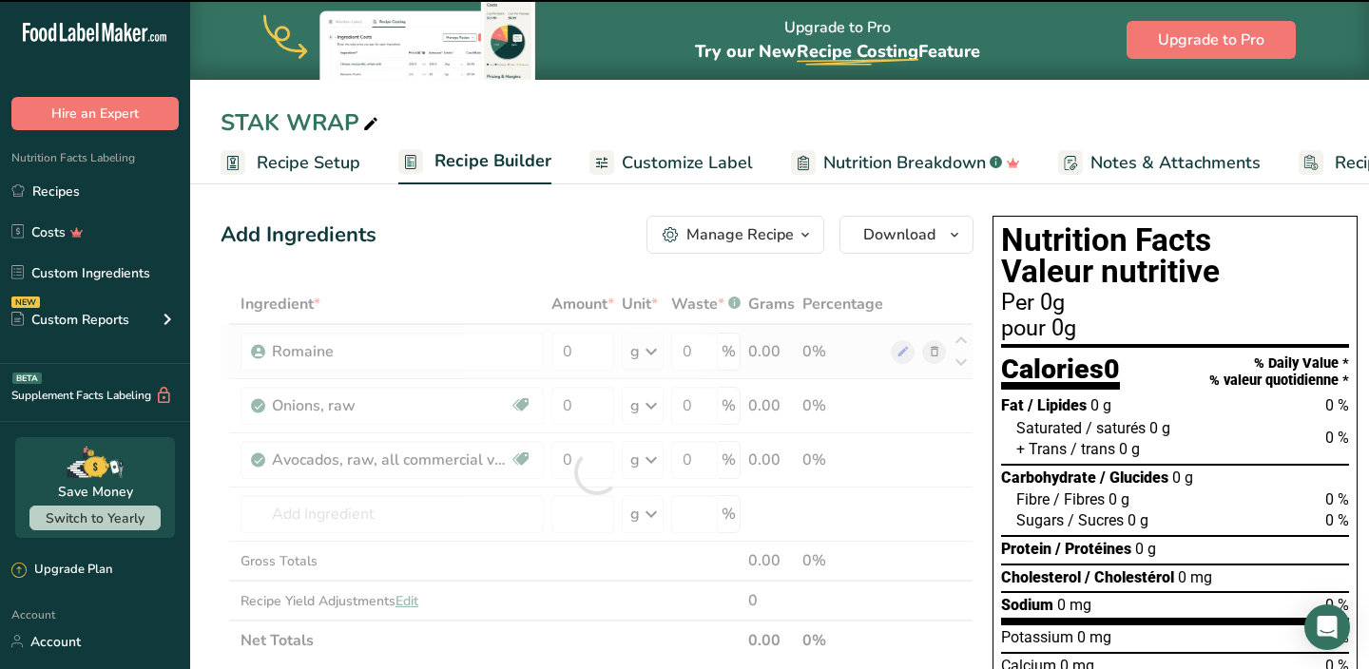
type input "0"
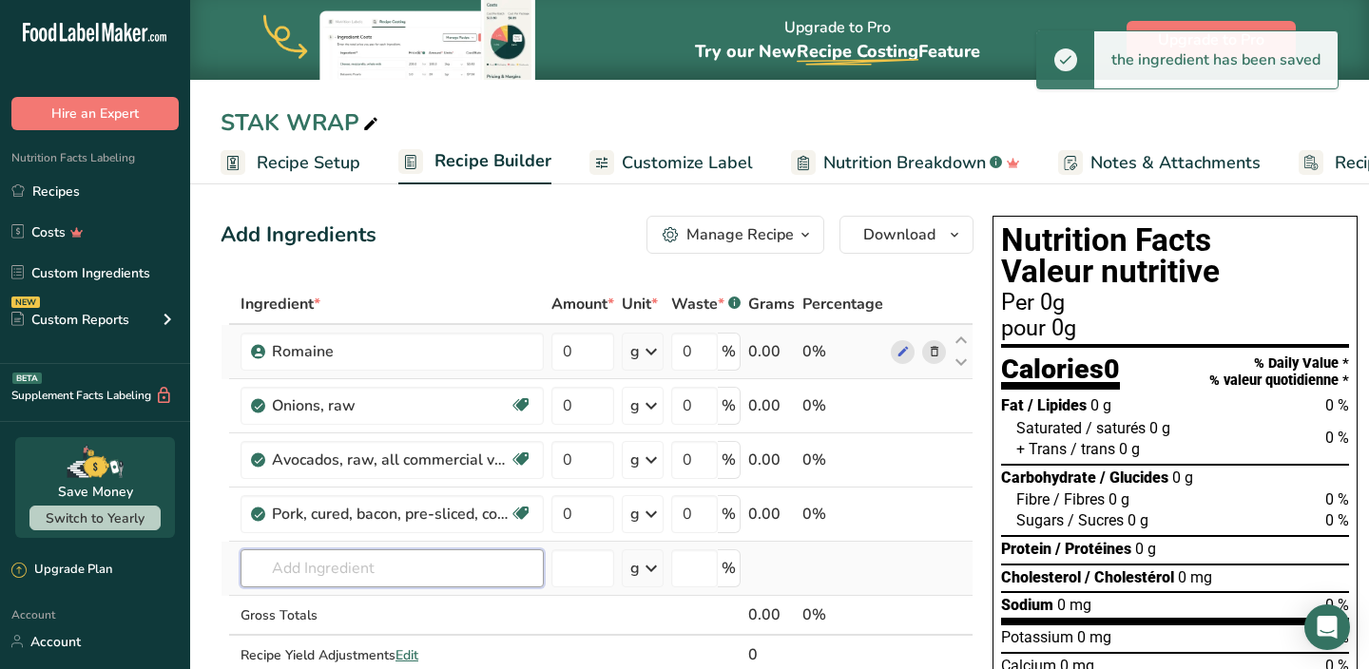
click at [345, 570] on input "text" at bounding box center [392, 569] width 303 height 38
type input "P"
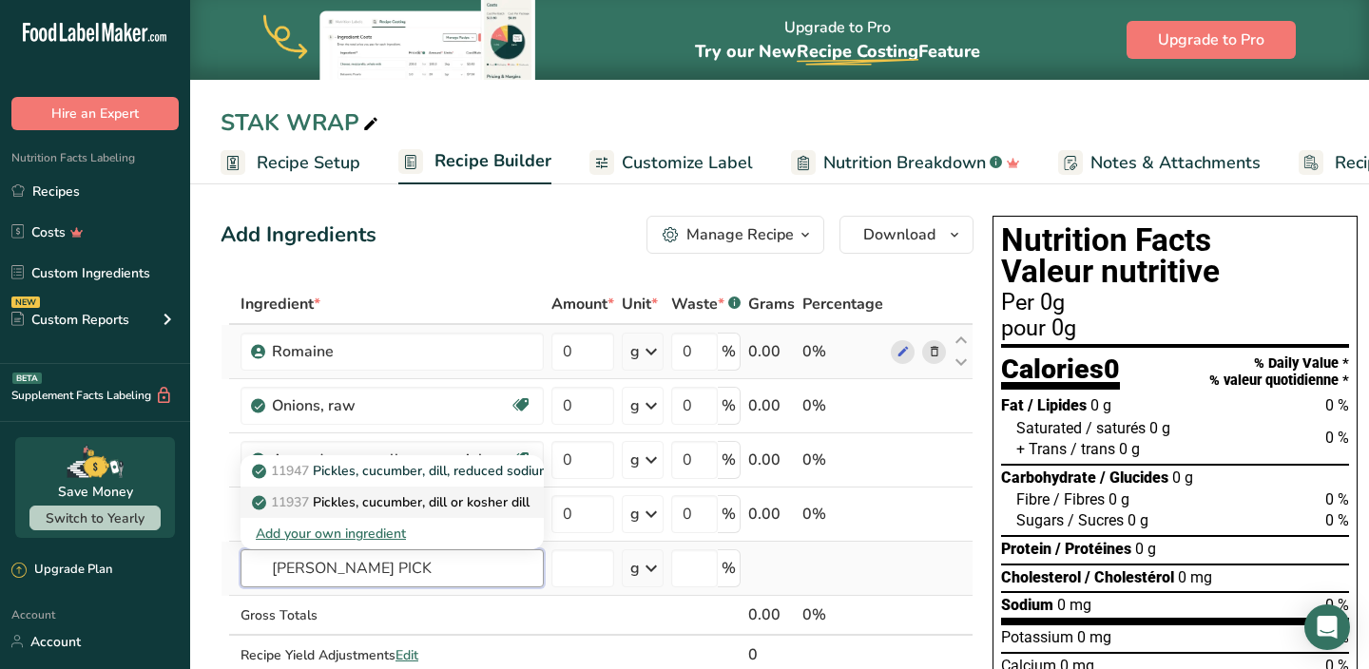
type input "[PERSON_NAME] PICK"
click at [358, 509] on p "11937 Pickles, cucumber, [PERSON_NAME] or kosher [PERSON_NAME]" at bounding box center [393, 503] width 274 height 20
type input "Pickles, cucumber, dill or kosher dill"
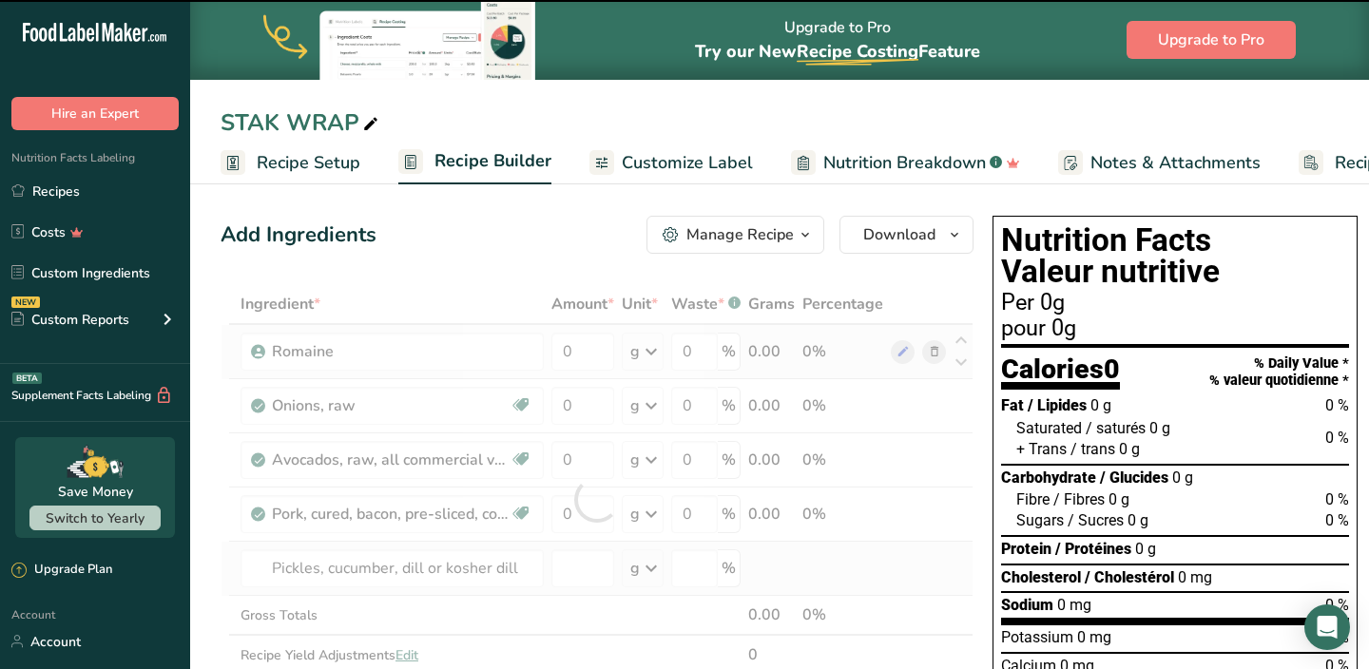
type input "0"
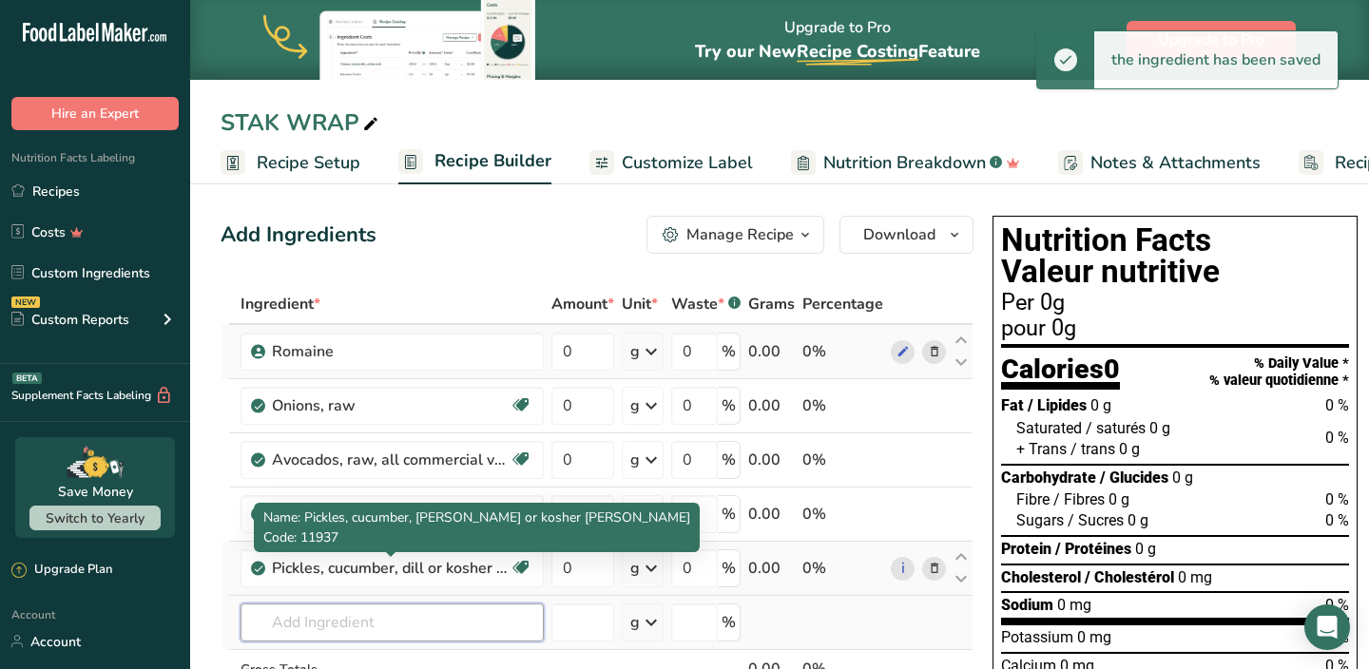
click at [335, 618] on input "text" at bounding box center [392, 623] width 303 height 38
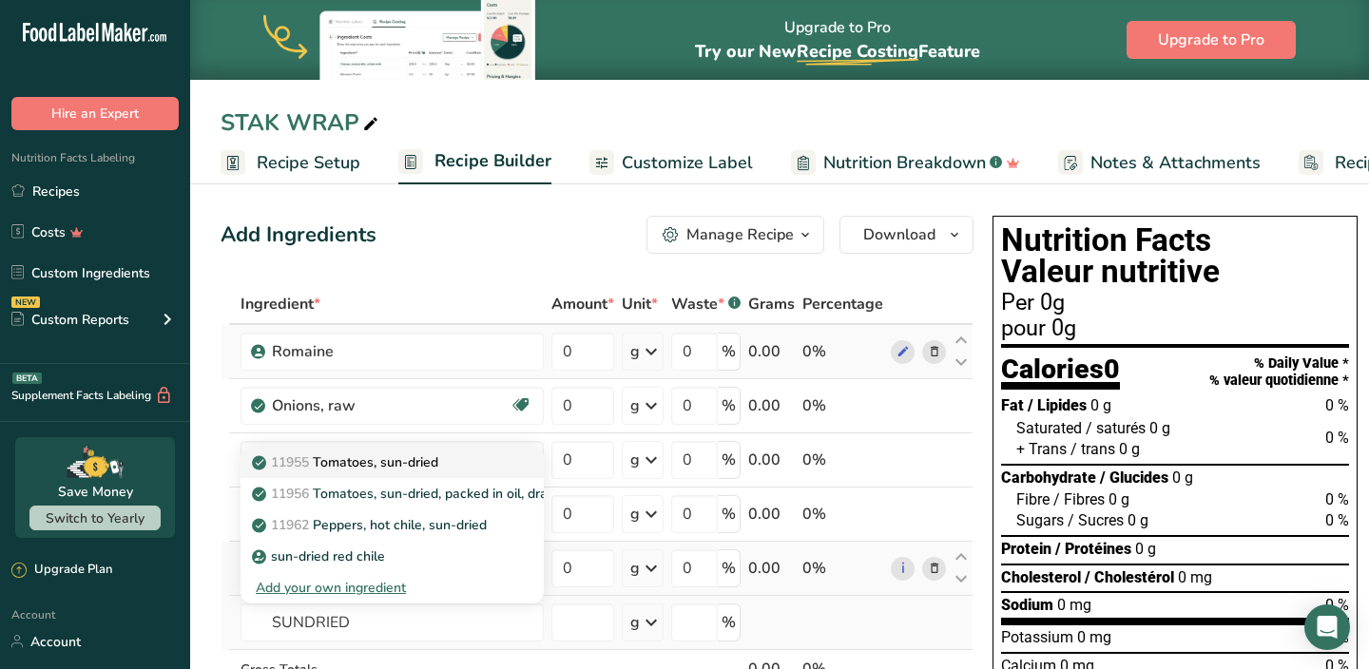
click at [376, 469] on p "11955 Tomatoes, sun-dried" at bounding box center [347, 463] width 183 height 20
type input "Tomatoes, sun-dried"
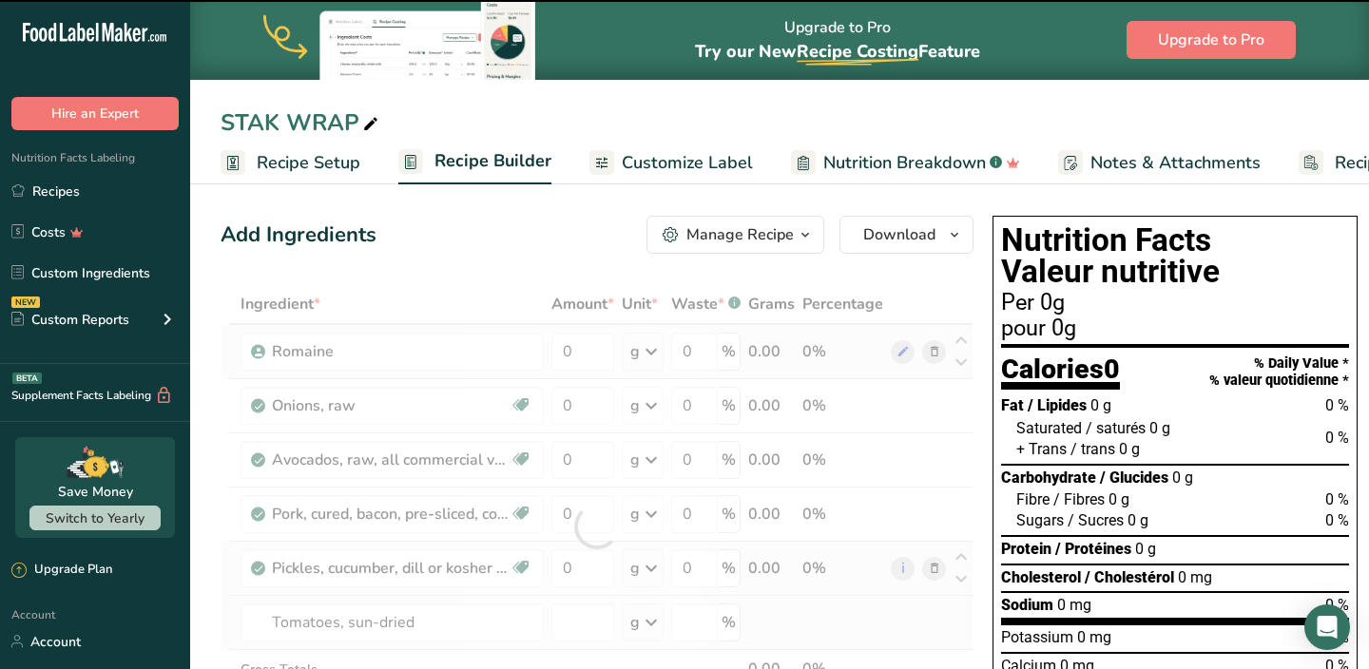
type input "0"
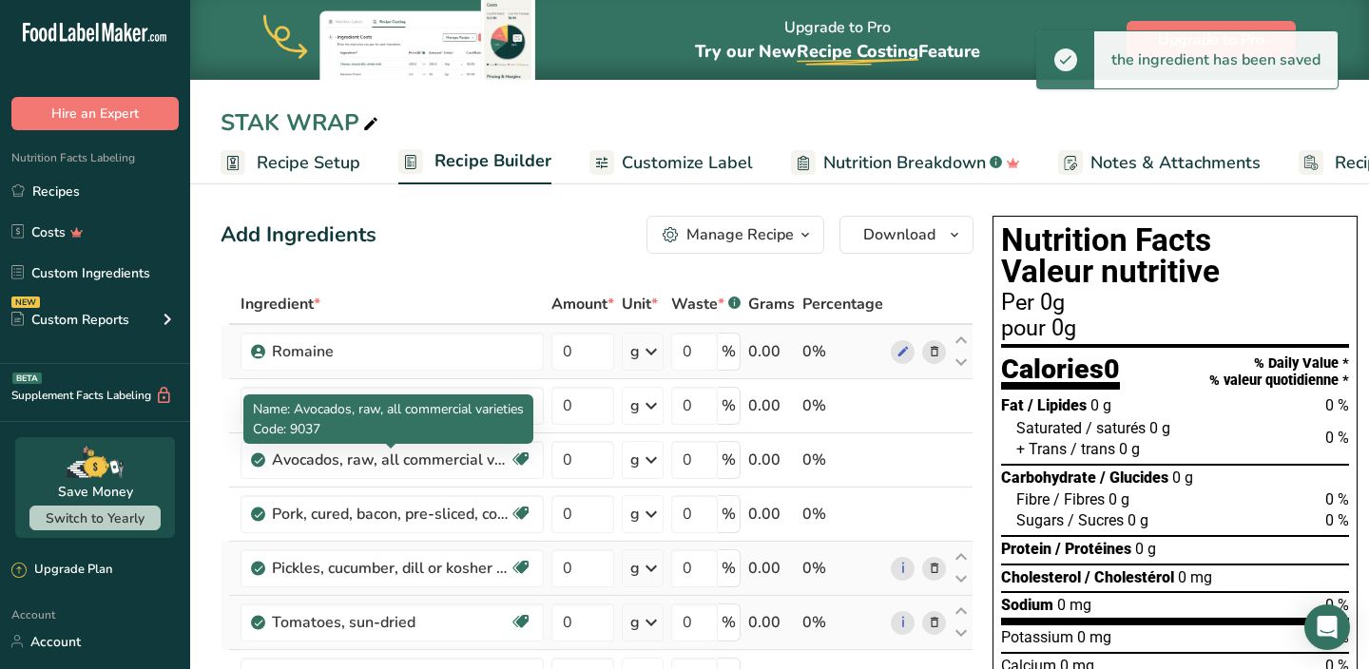
scroll to position [44, 0]
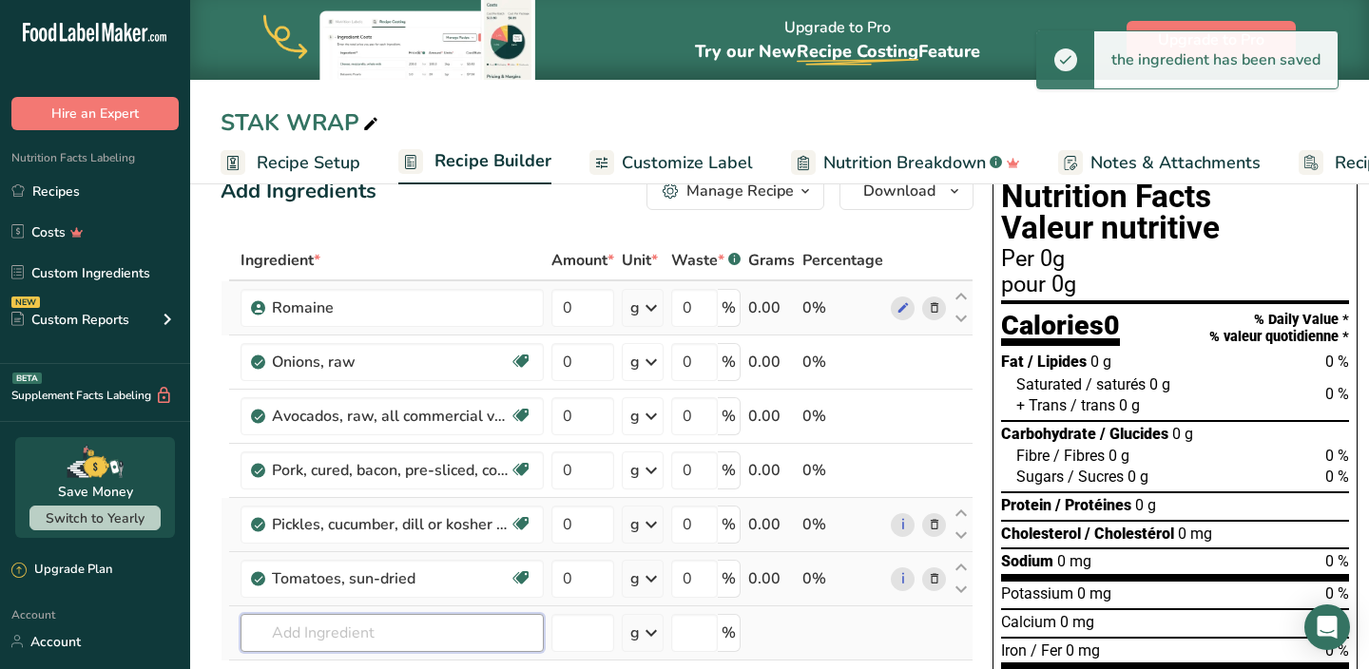
click at [351, 624] on input "text" at bounding box center [392, 633] width 303 height 38
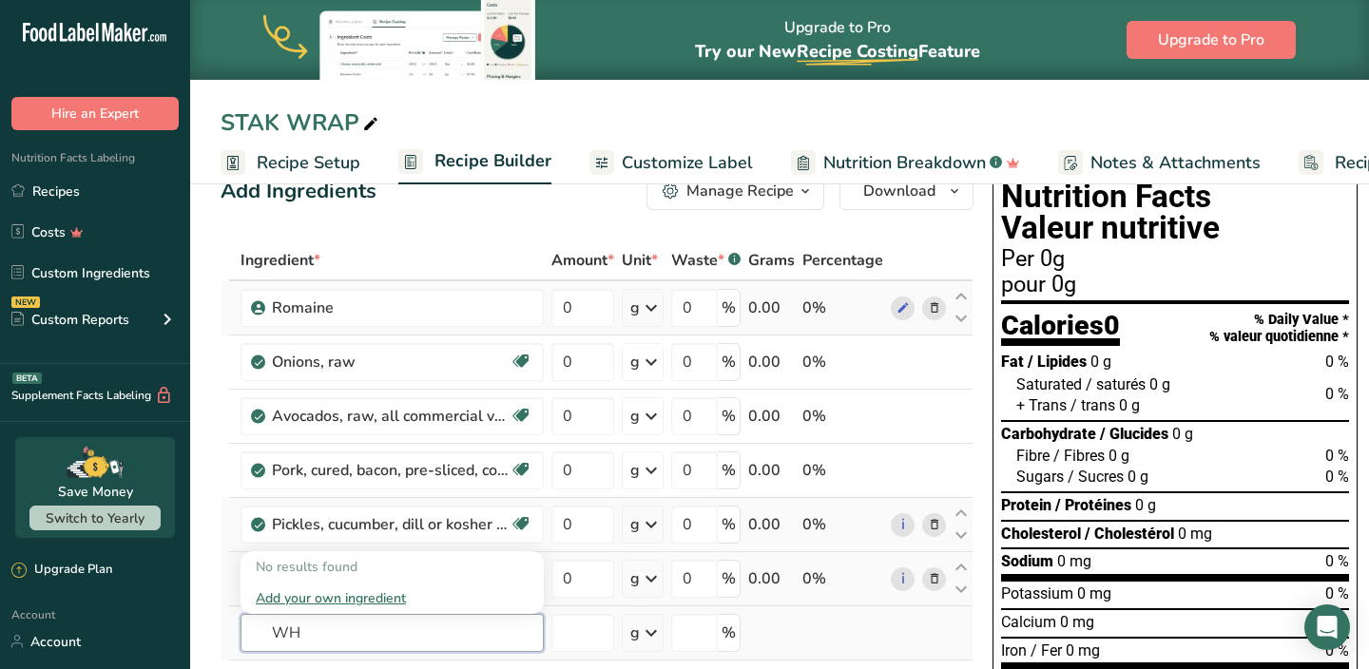
type input "W"
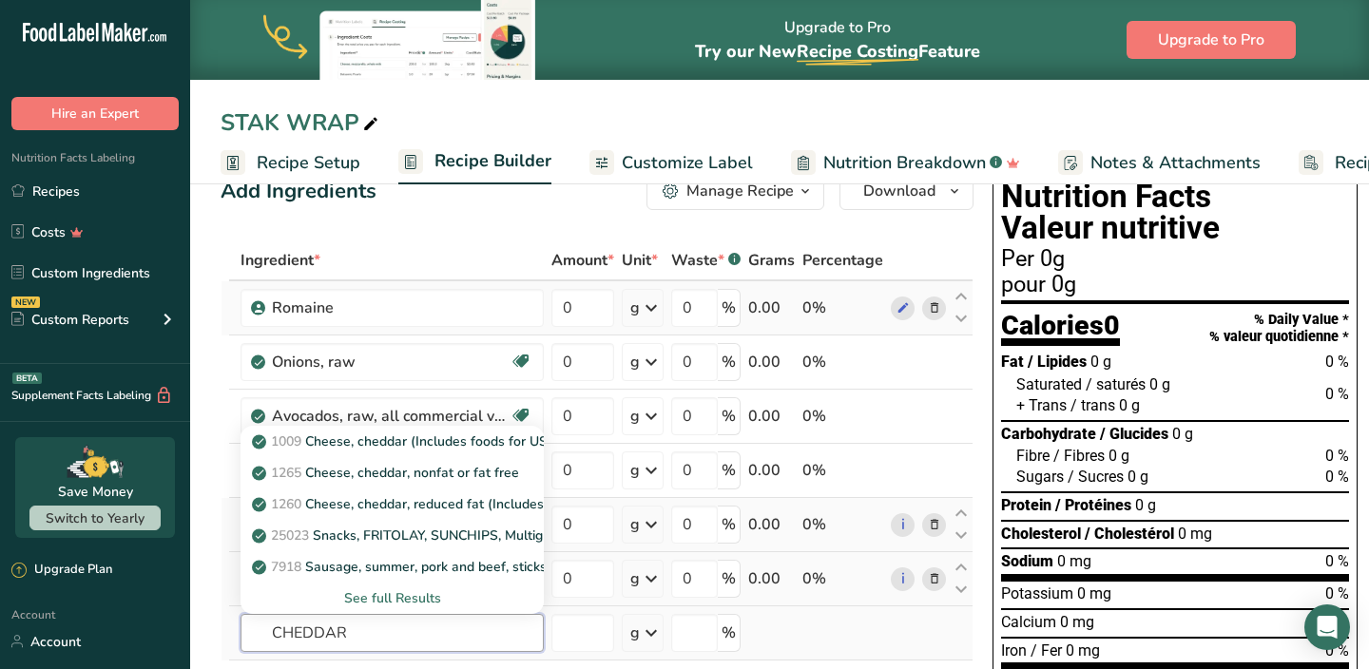
type input "CHEDDAR"
click at [392, 593] on div "See full Results" at bounding box center [392, 599] width 273 height 20
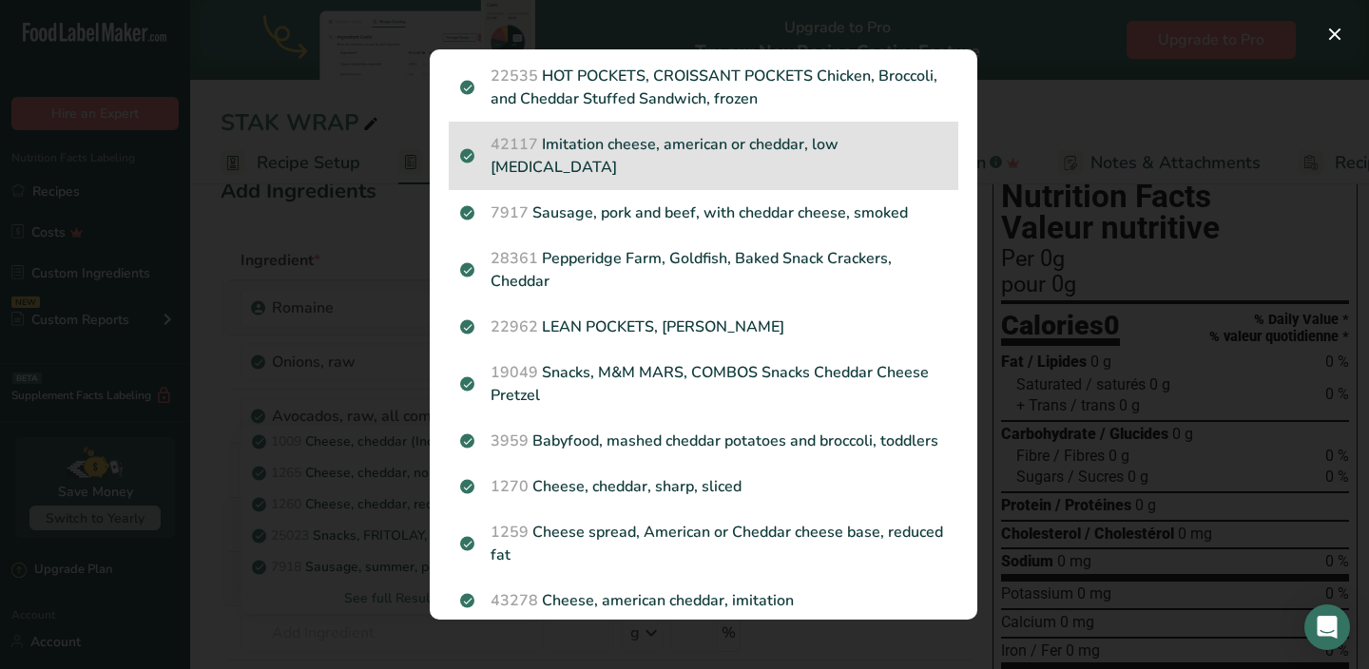
scroll to position [0, 0]
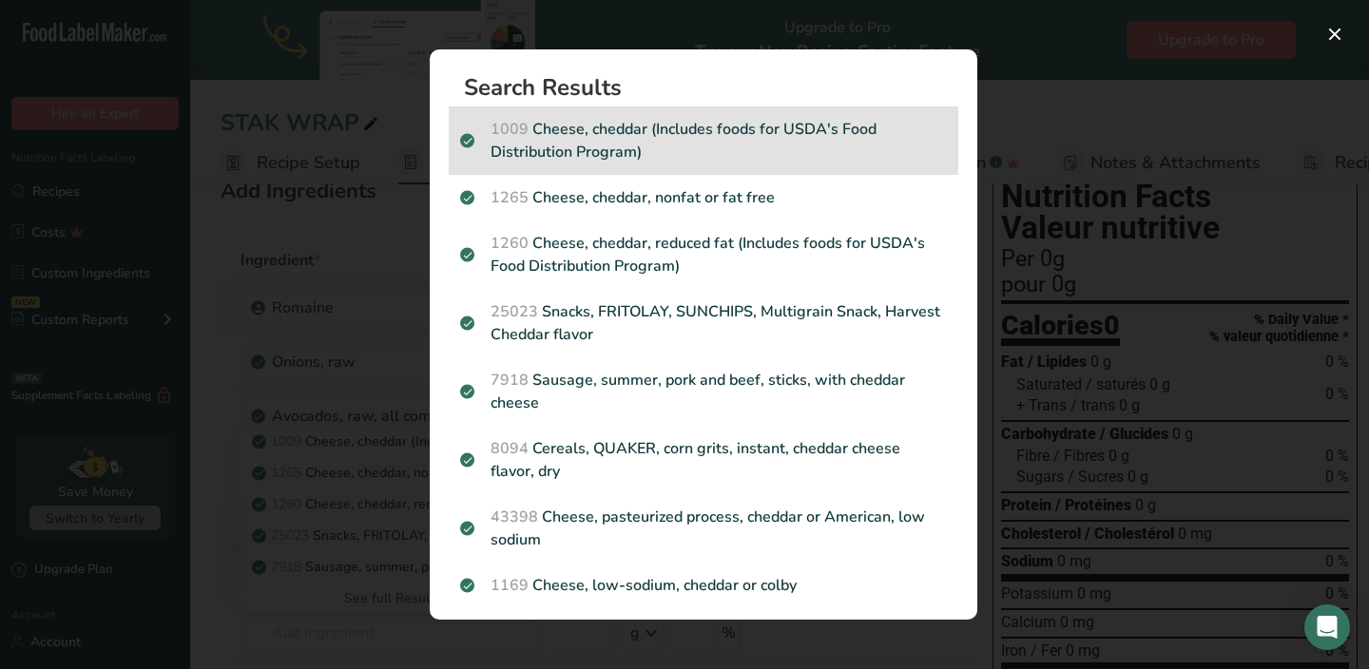
click at [634, 132] on p "1009 Cheese, cheddar (Includes foods for USDA's Food Distribution Program)" at bounding box center [703, 141] width 487 height 46
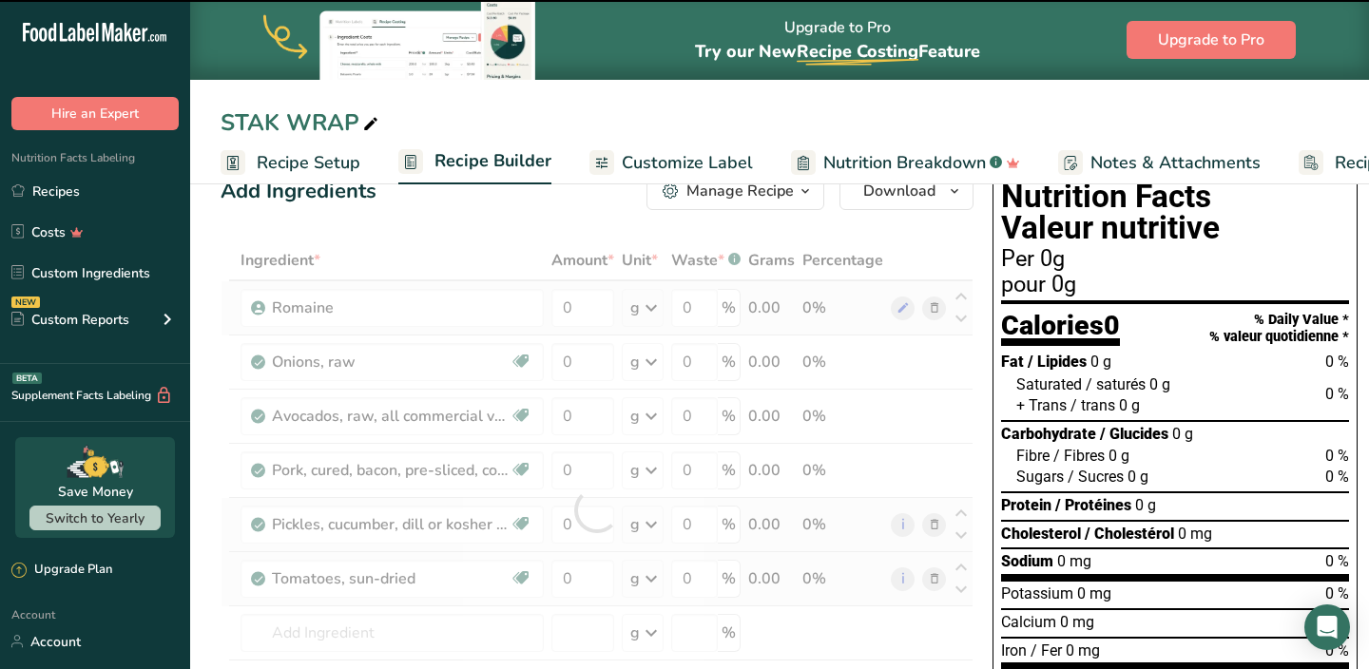
type input "0"
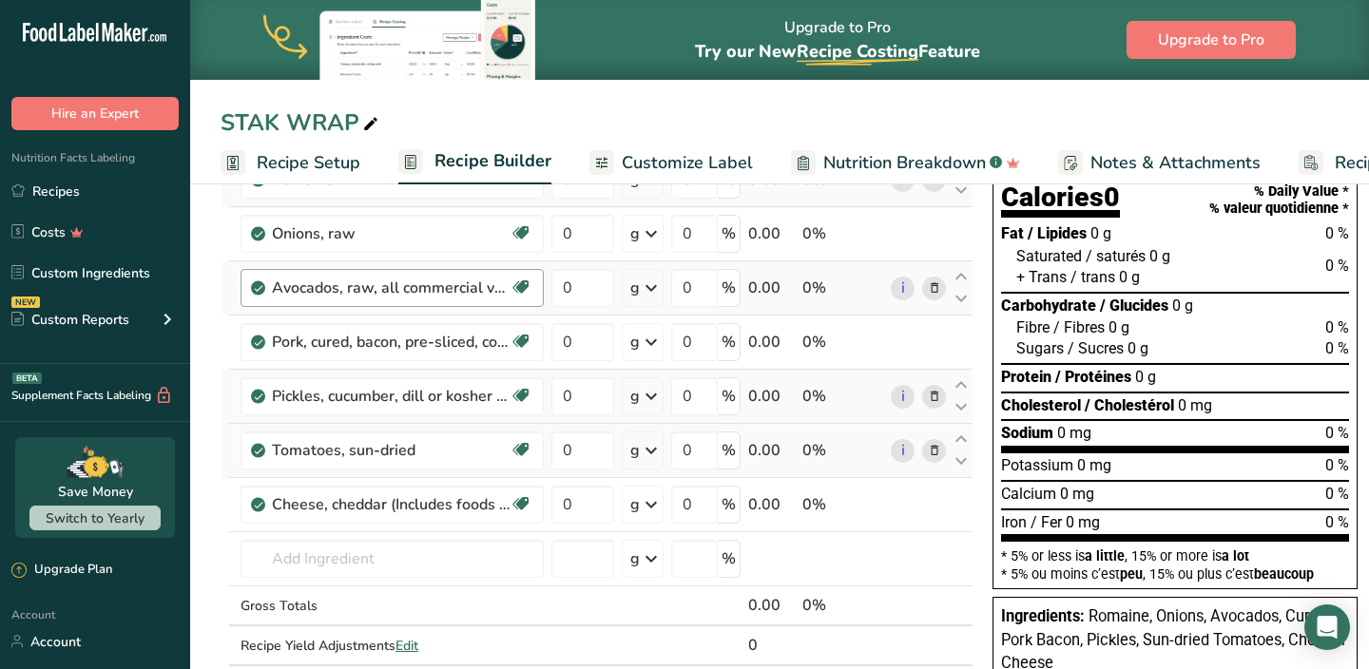
scroll to position [170, 0]
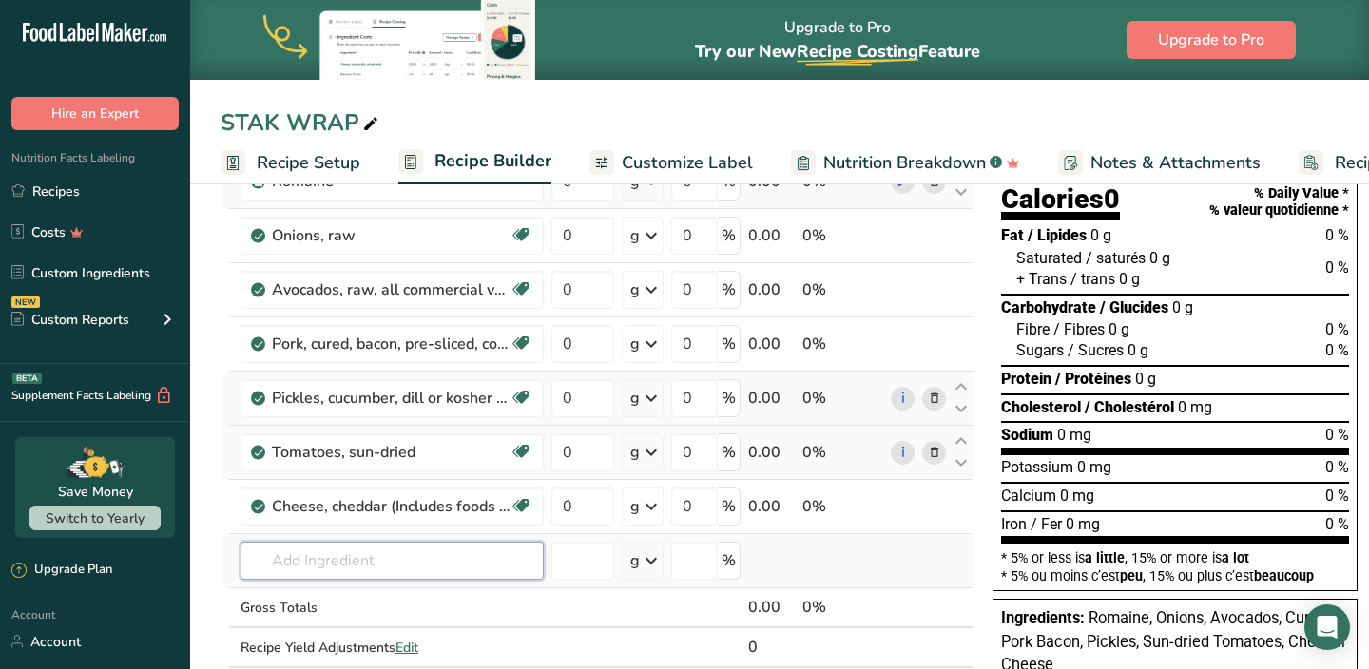
click at [365, 558] on input "text" at bounding box center [392, 561] width 303 height 38
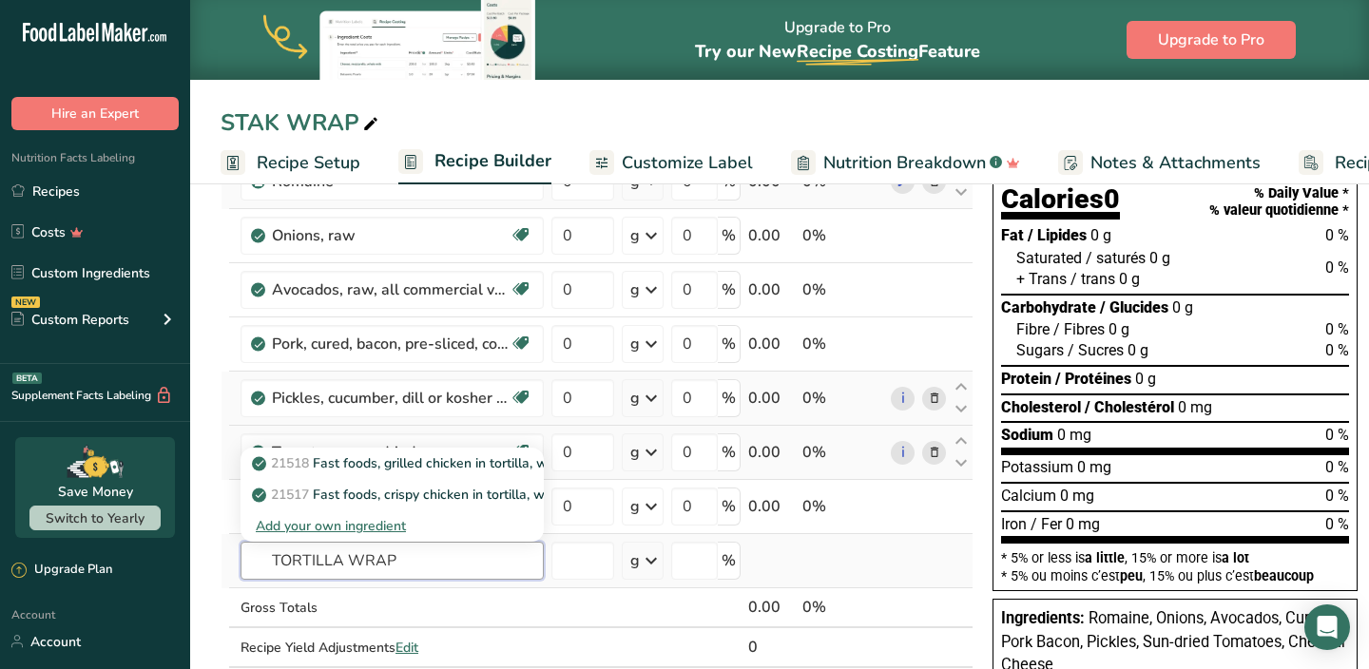
click at [366, 556] on input "TORTILLA WRAP" at bounding box center [392, 561] width 303 height 38
click at [407, 560] on input "TORTILLA WRAP" at bounding box center [392, 561] width 303 height 38
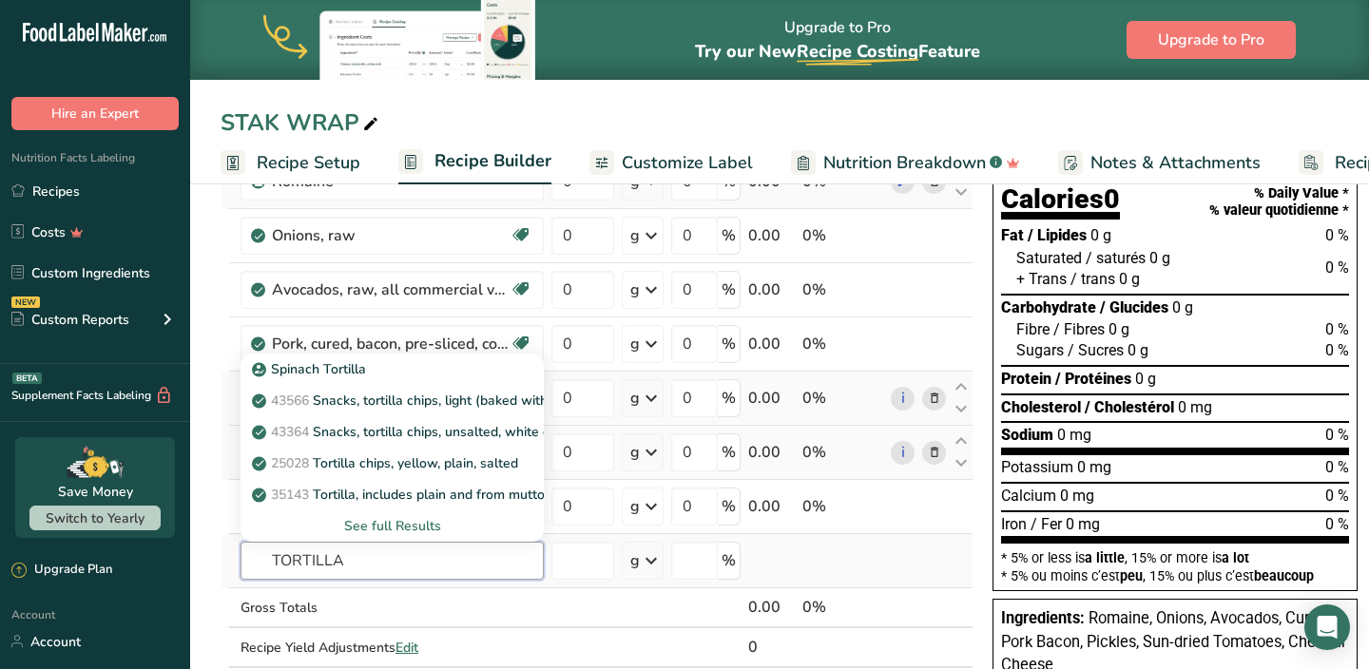
type input "TORTILLA"
click at [387, 522] on div "See full Results" at bounding box center [392, 526] width 273 height 20
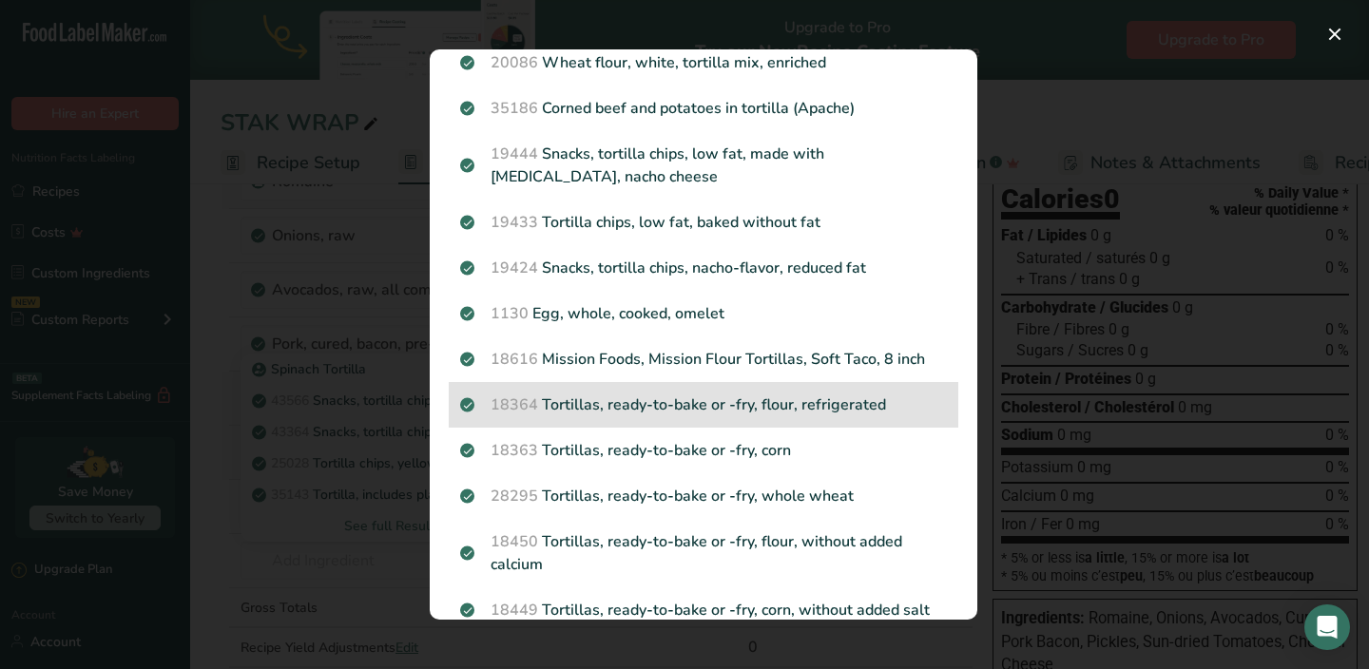
scroll to position [836, 0]
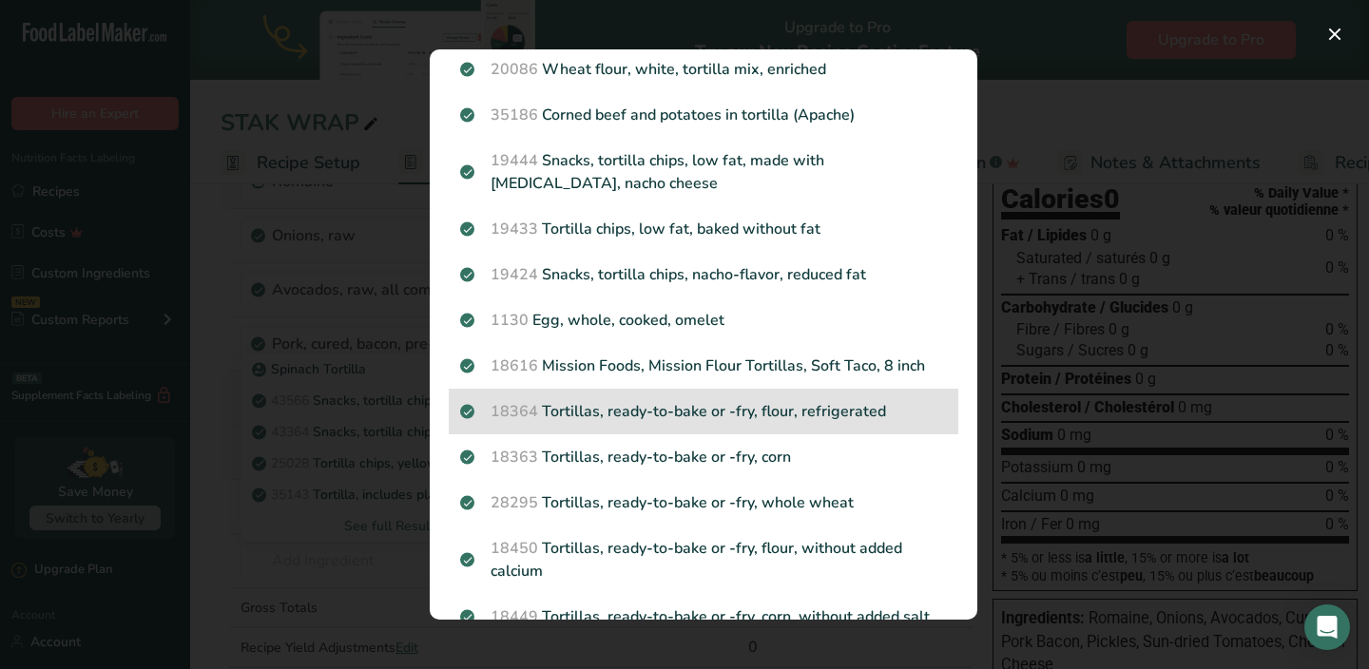
click at [669, 435] on div "18364 Tortillas, ready-to-bake or -fry, flour, refrigerated" at bounding box center [704, 412] width 510 height 46
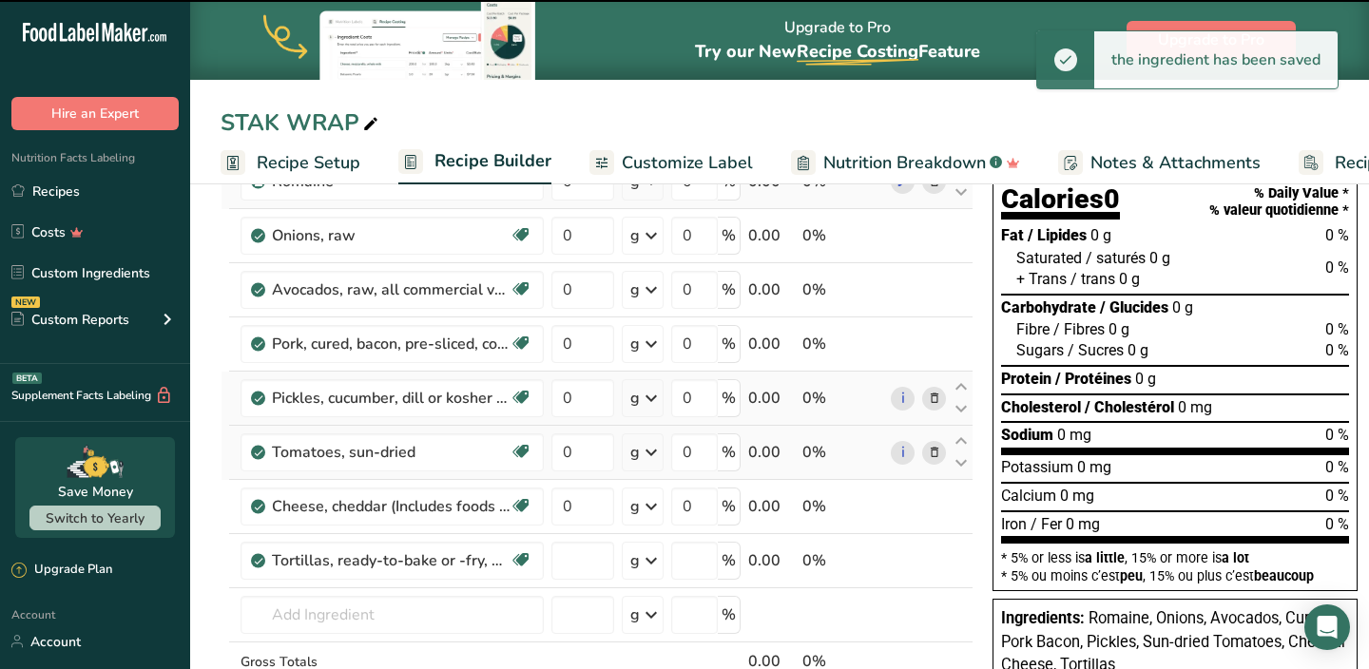
type input "0"
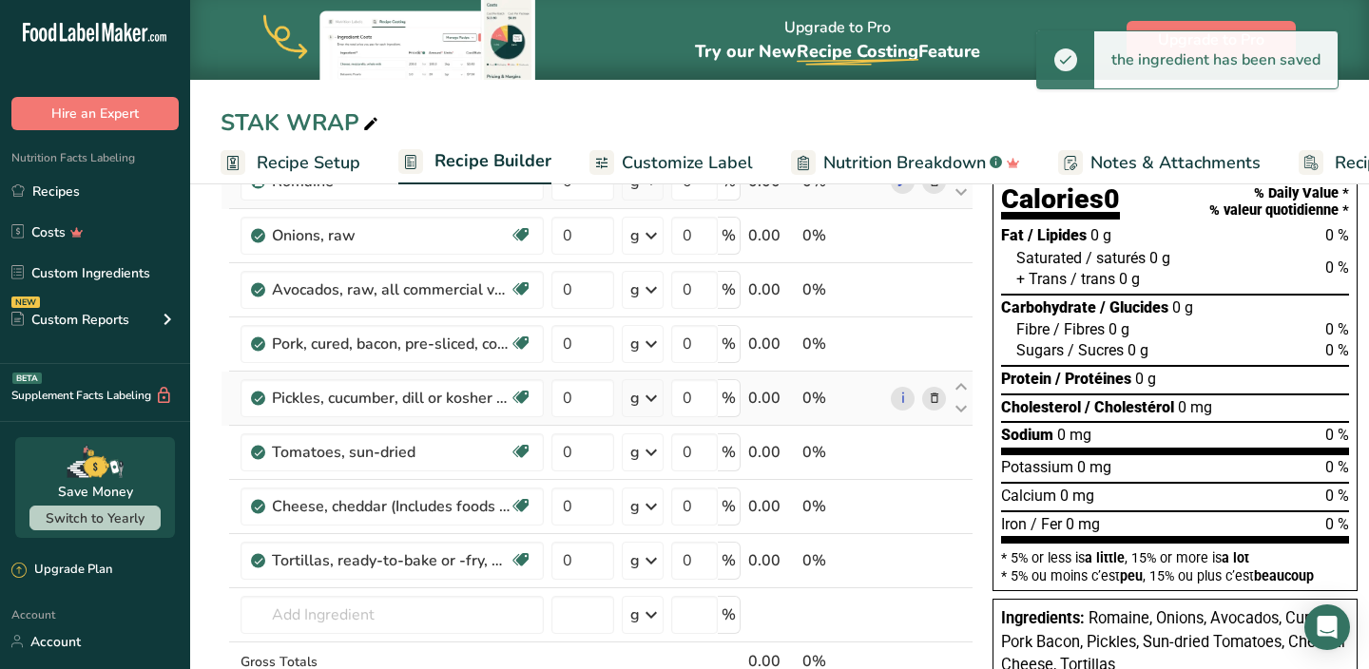
scroll to position [72, 0]
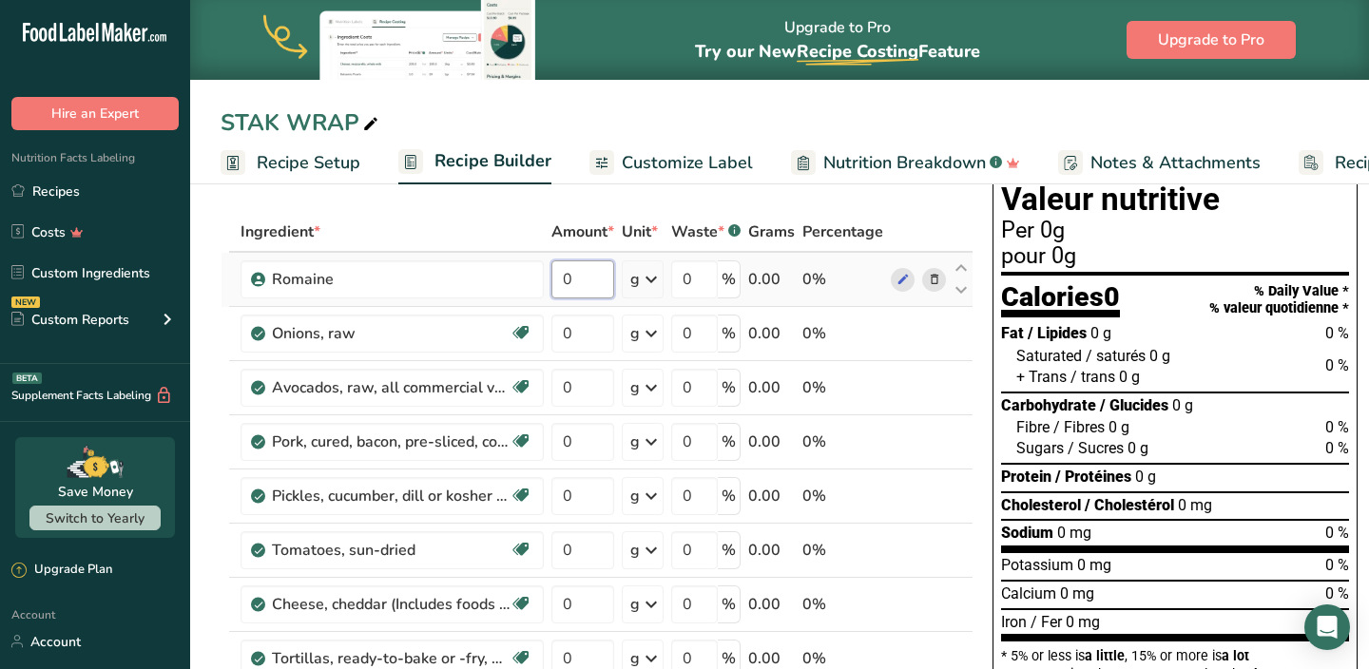
click at [583, 289] on input "0" at bounding box center [582, 280] width 63 height 38
type input "69.999999"
click at [580, 322] on div "Ingredient * Amount * Unit * Waste * .a-a{fill:#347362;}.b-a{fill:#fff;} Grams …" at bounding box center [597, 536] width 753 height 648
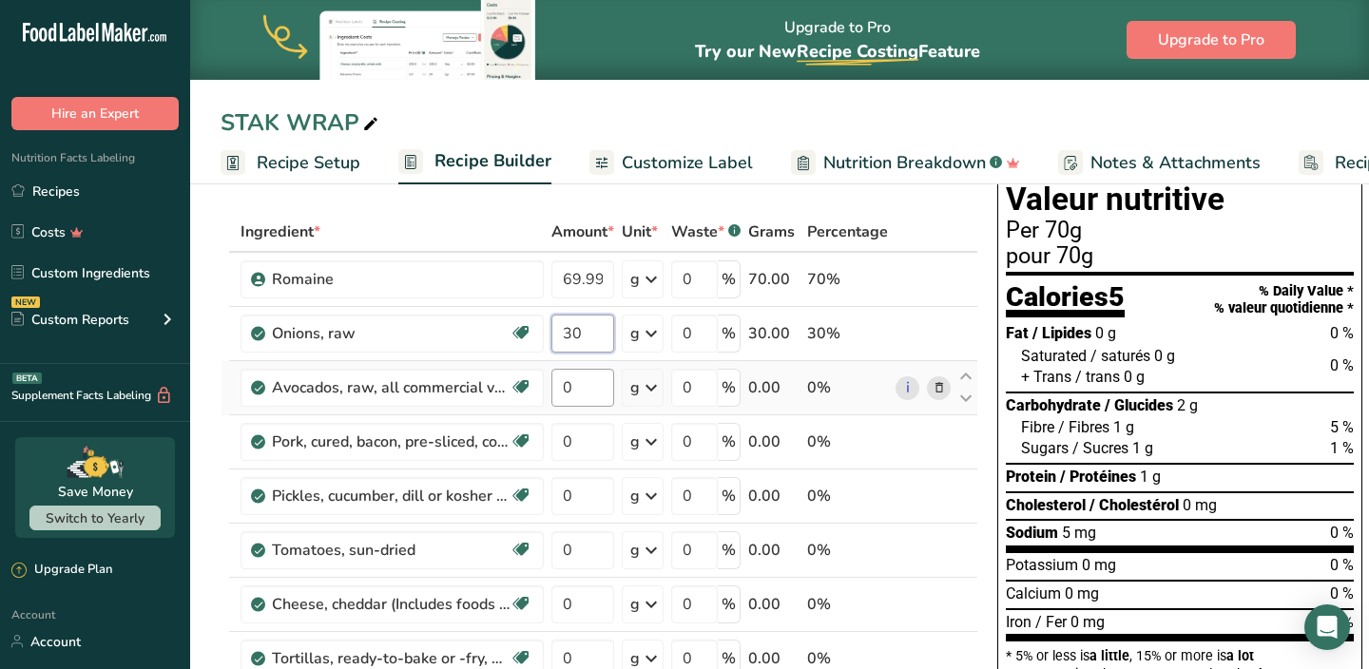
type input "30"
click at [585, 377] on div "Ingredient * Amount * Unit * Waste * .a-a{fill:#347362;}.b-a{fill:#fff;} Grams …" at bounding box center [600, 536] width 758 height 648
click at [590, 387] on input "20" at bounding box center [582, 388] width 63 height 38
type input "2"
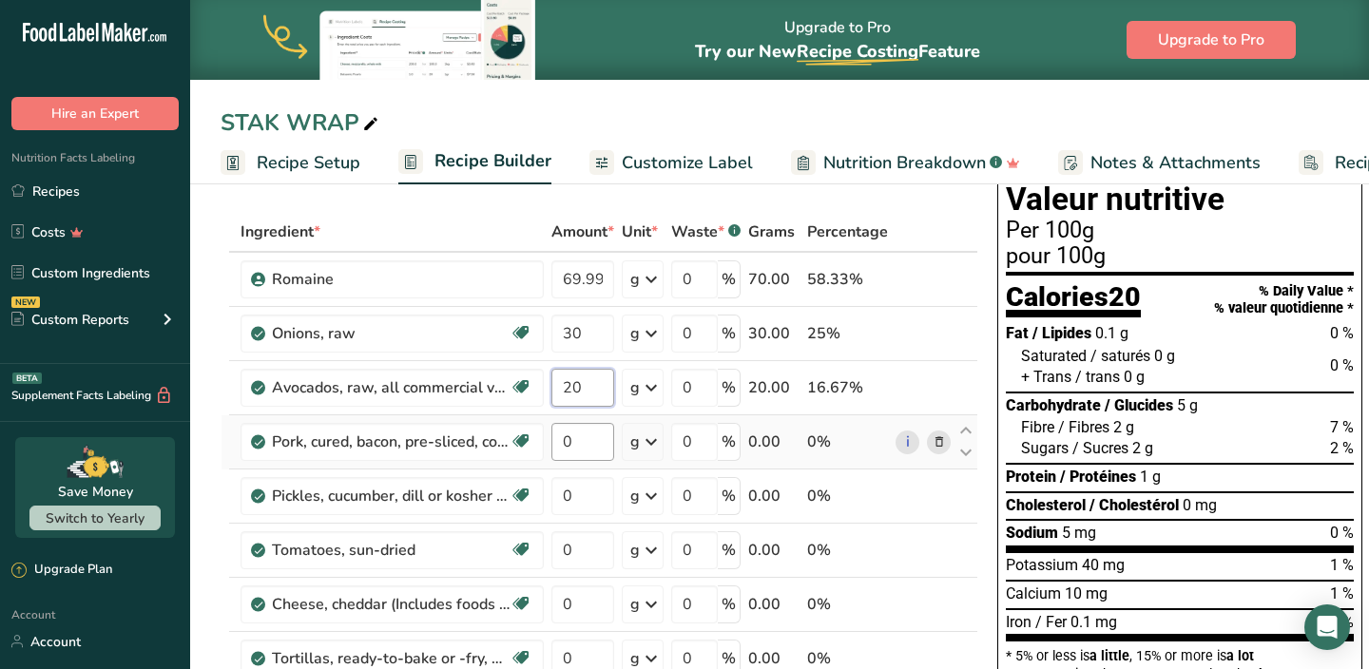
type input "20"
click at [590, 439] on div "Ingredient * Amount * Unit * Waste * .a-a{fill:#347362;}.b-a{fill:#fff;} Grams …" at bounding box center [600, 536] width 758 height 648
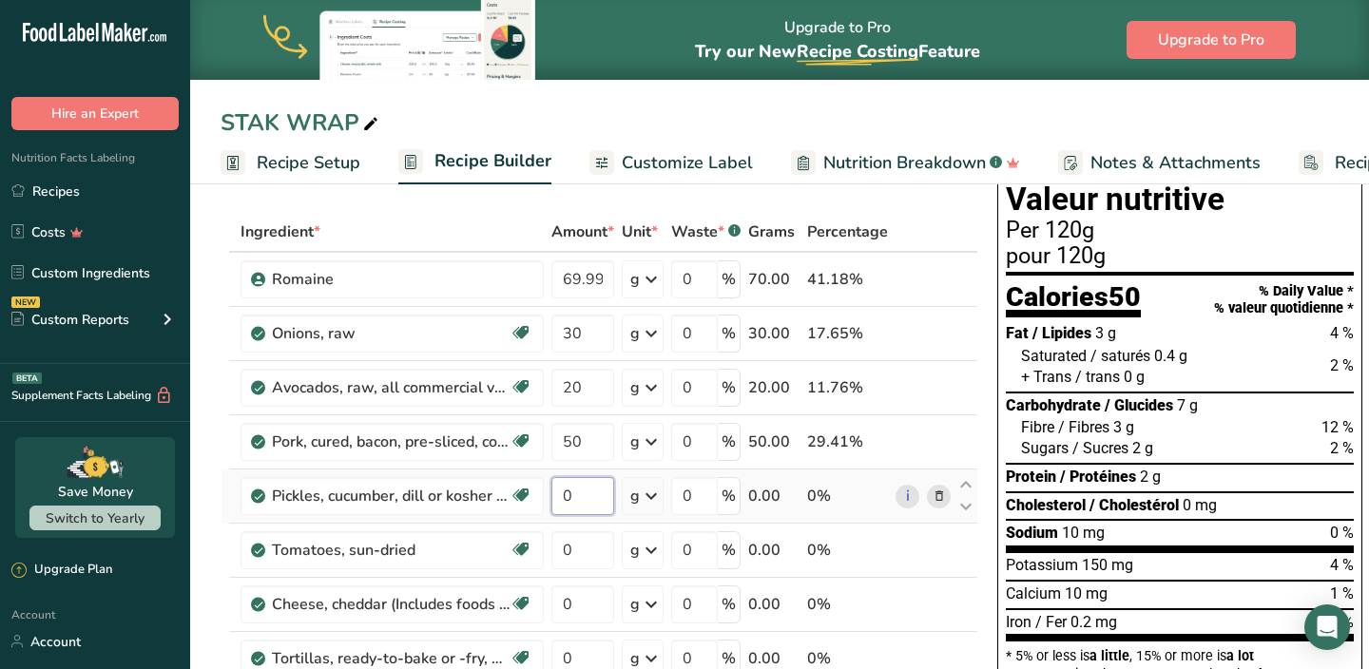
click at [582, 499] on div "Ingredient * Amount * Unit * Waste * .a-a{fill:#347362;}.b-a{fill:#fff;} Grams …" at bounding box center [600, 536] width 758 height 648
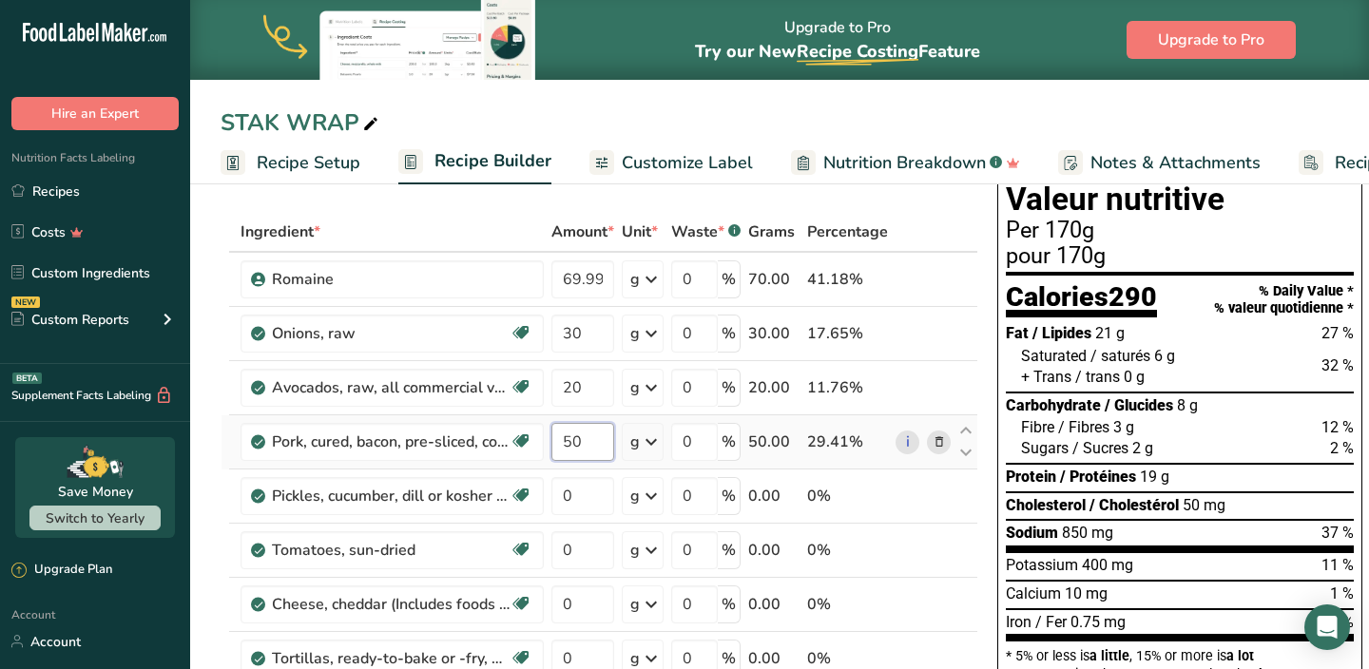
click at [588, 439] on div "Ingredient * Amount * Unit * Waste * .a-a{fill:#347362;}.b-a{fill:#fff;} Grams …" at bounding box center [600, 536] width 758 height 648
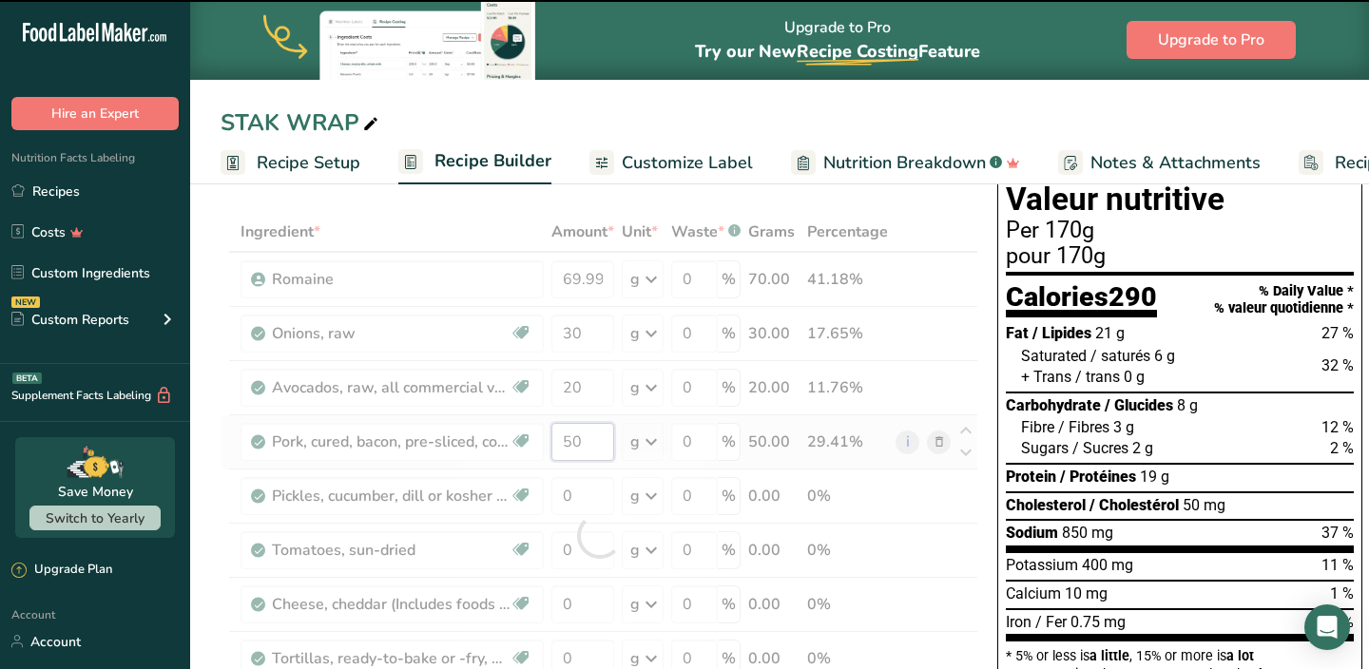
type input "5"
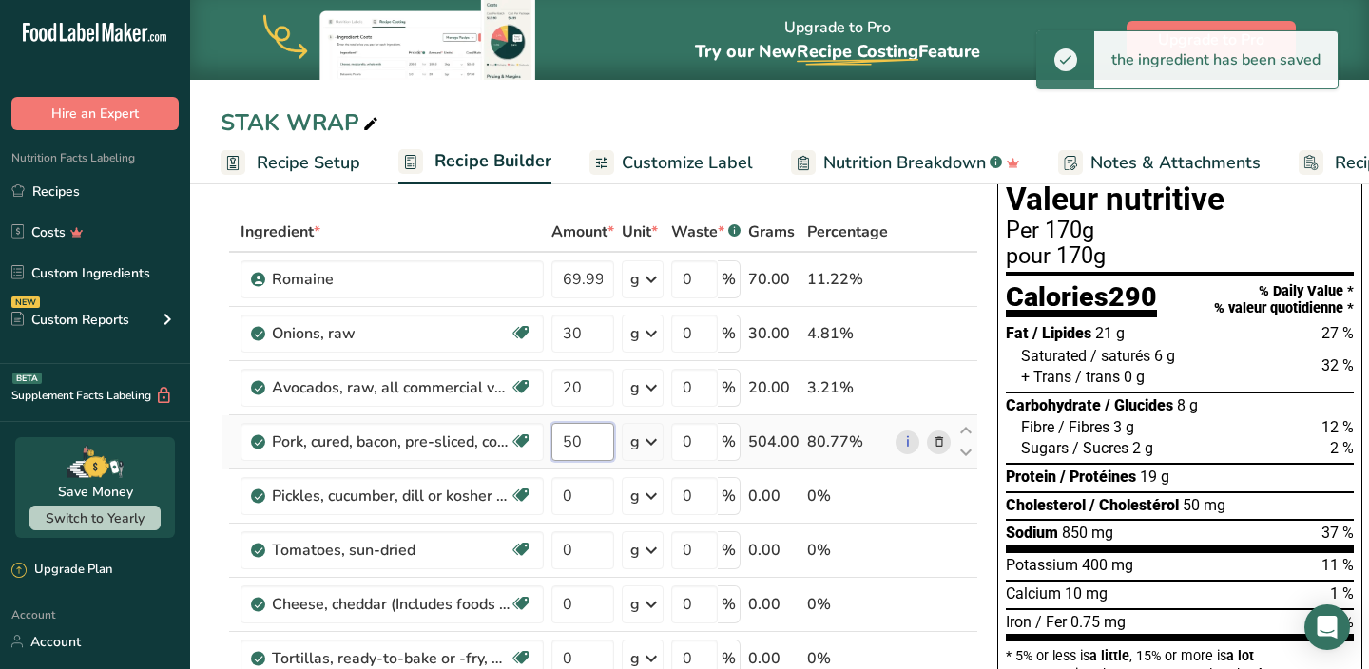
type input "5"
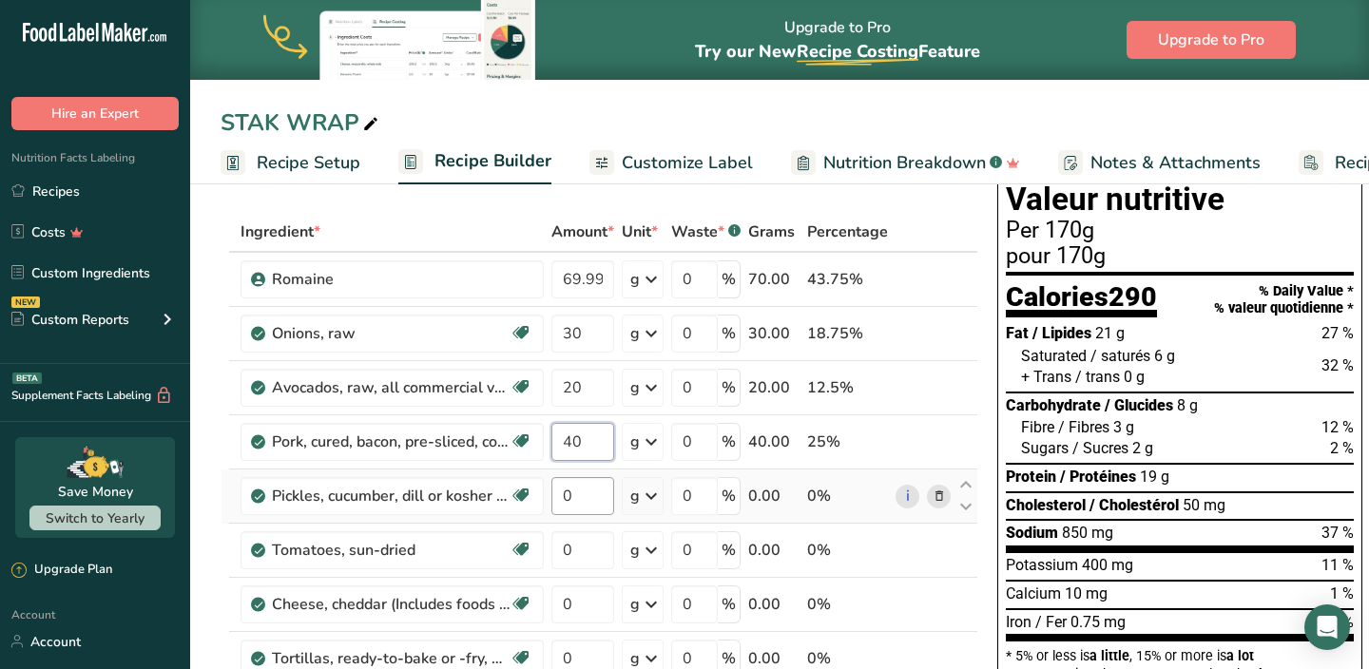
type input "40"
click at [578, 491] on div "Ingredient * Amount * Unit * Waste * .a-a{fill:#347362;}.b-a{fill:#fff;} Grams …" at bounding box center [600, 536] width 758 height 648
type input "30"
click at [578, 538] on div "Ingredient * Amount * Unit * Waste * .a-a{fill:#347362;}.b-a{fill:#fff;} Grams …" at bounding box center [600, 536] width 758 height 648
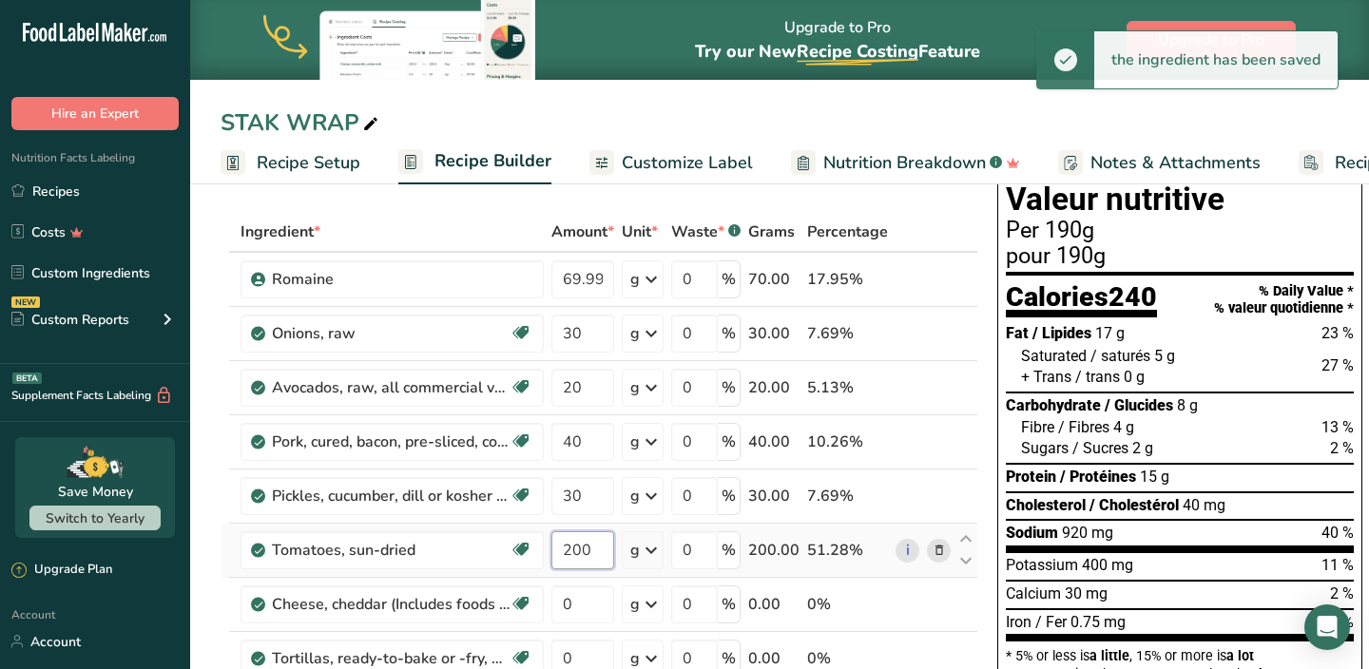
click at [578, 538] on input "200" at bounding box center [582, 551] width 63 height 38
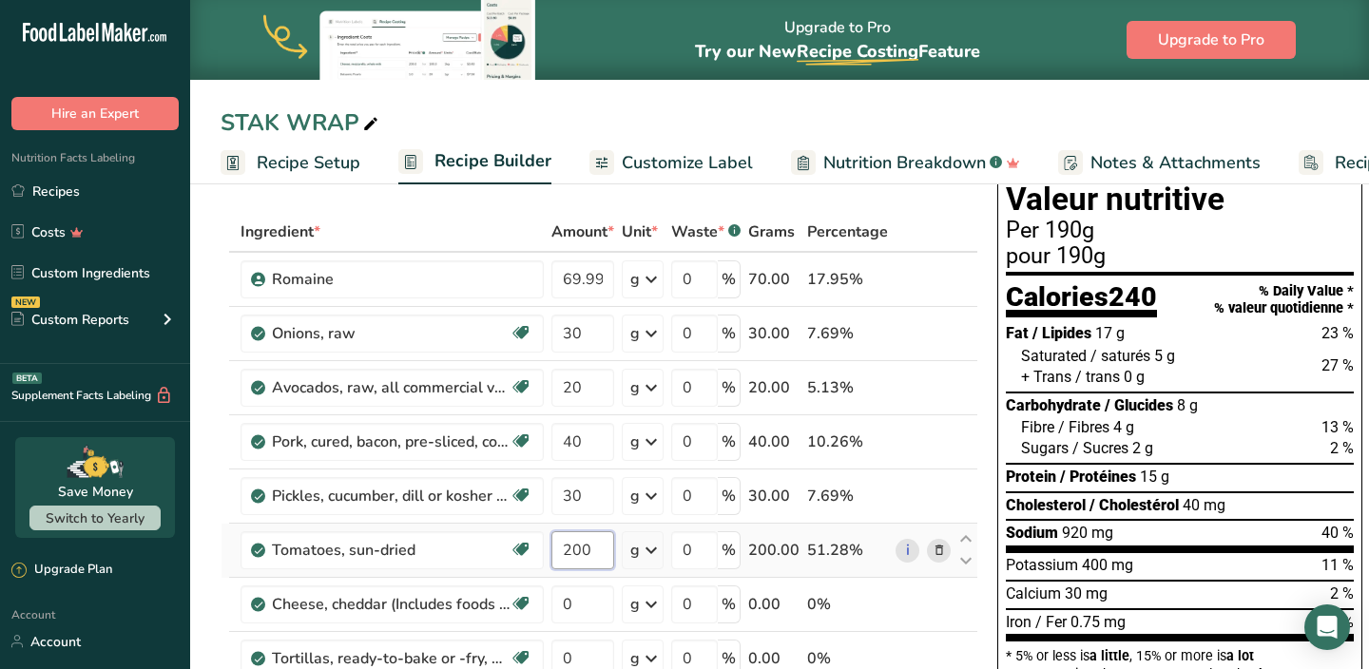
click at [593, 555] on input "200" at bounding box center [582, 551] width 63 height 38
type input "20"
click at [594, 600] on div "Ingredient * Amount * Unit * Waste * .a-a{fill:#347362;}.b-a{fill:#fff;} Grams …" at bounding box center [600, 536] width 758 height 648
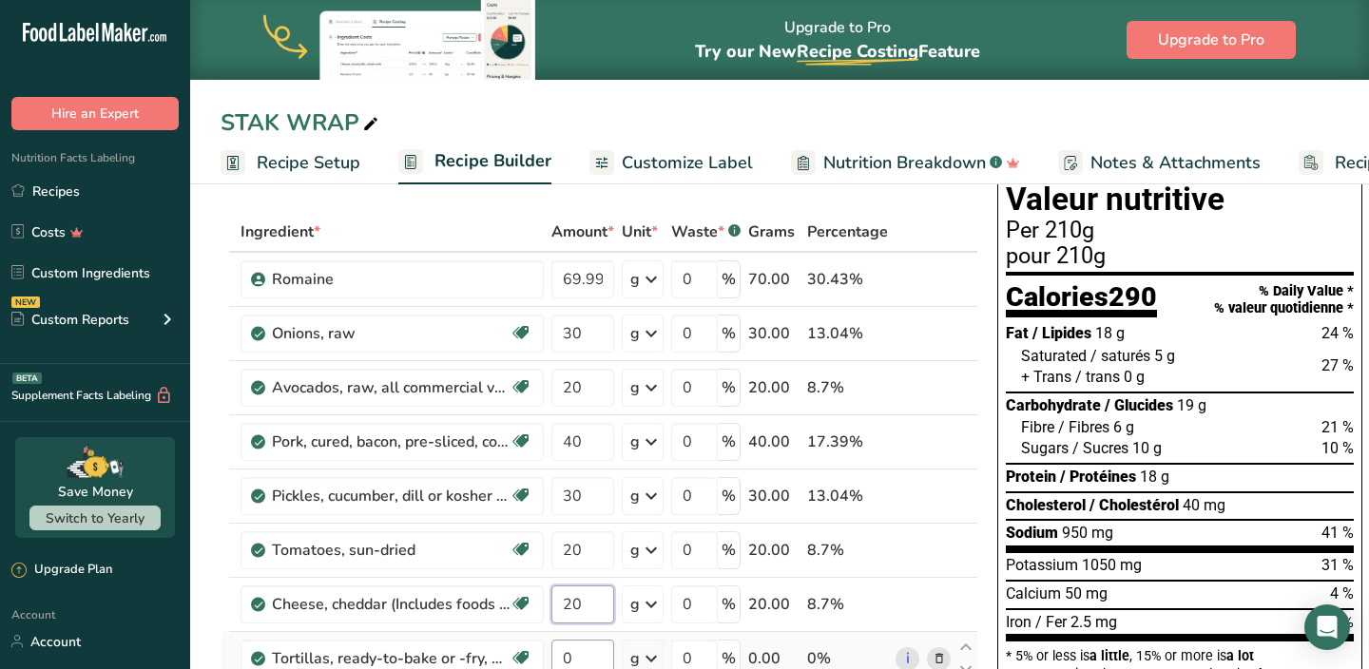
type input "20"
click at [580, 666] on div "Ingredient * Amount * Unit * Waste * .a-a{fill:#347362;}.b-a{fill:#fff;} Grams …" at bounding box center [600, 536] width 758 height 648
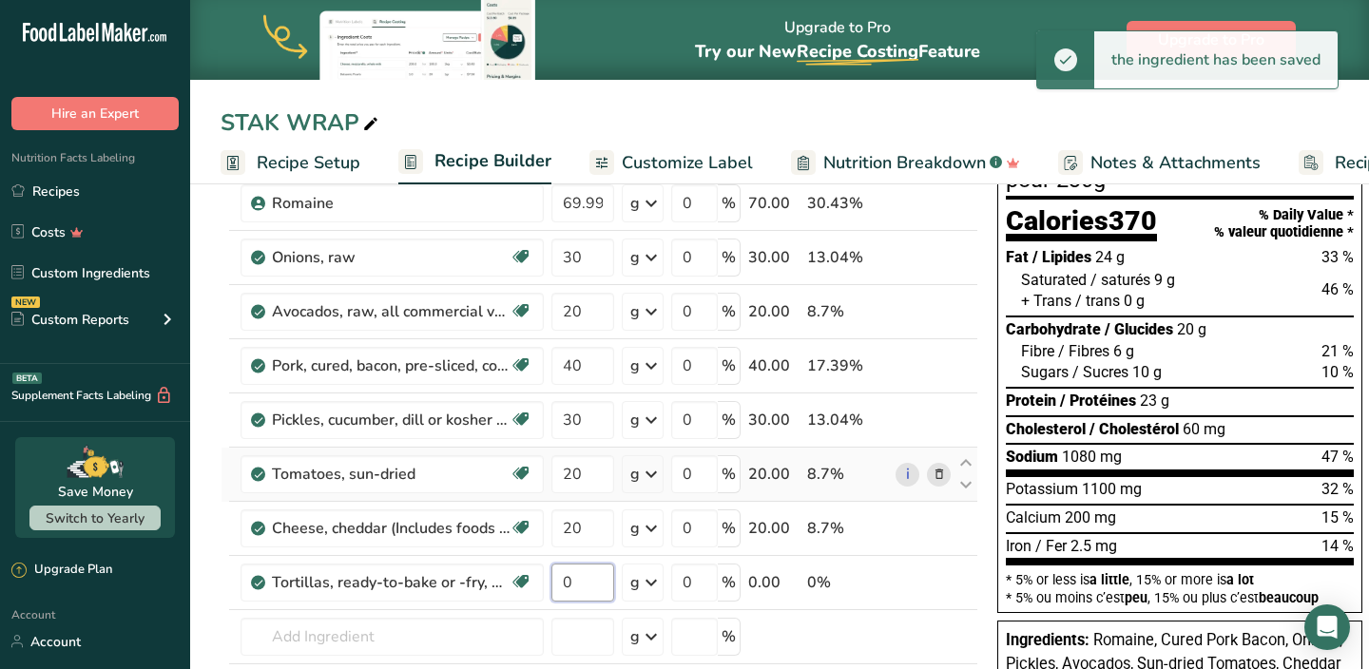
scroll to position [163, 0]
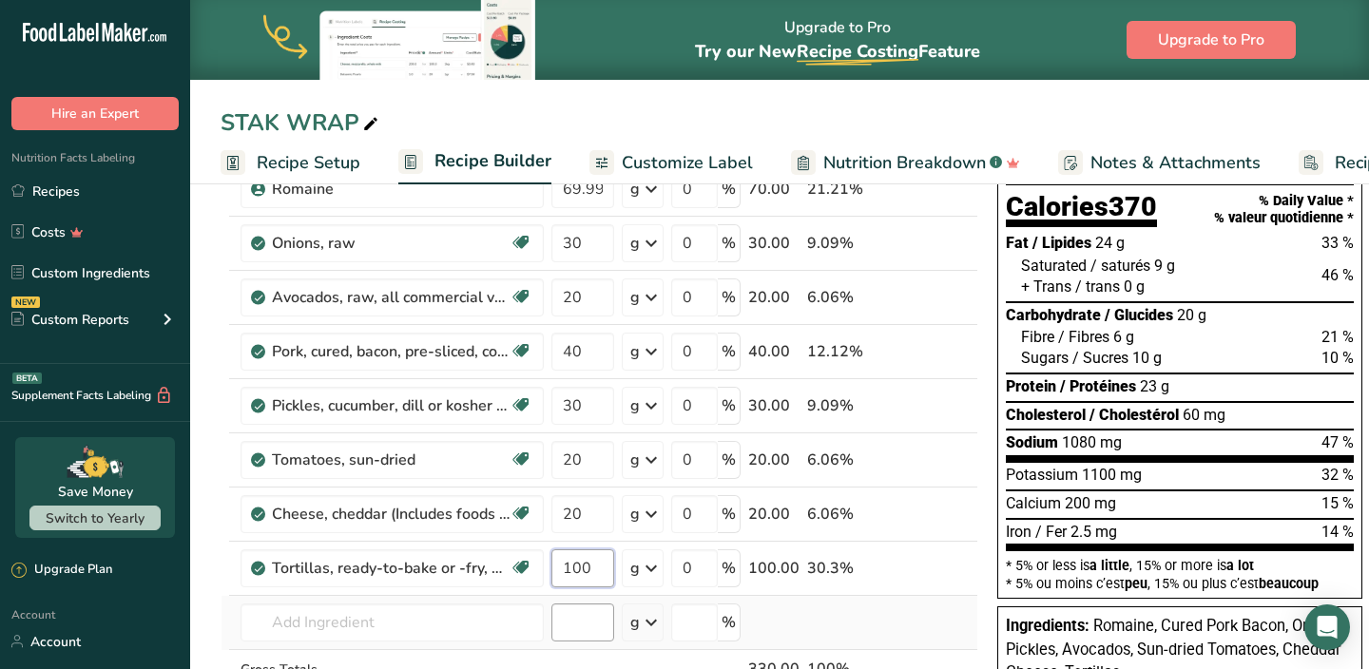
type input "100"
click at [586, 619] on div "Ingredient * Amount * Unit * Waste * .a-a{fill:#347362;}.b-a{fill:#fff;} Grams …" at bounding box center [600, 446] width 758 height 648
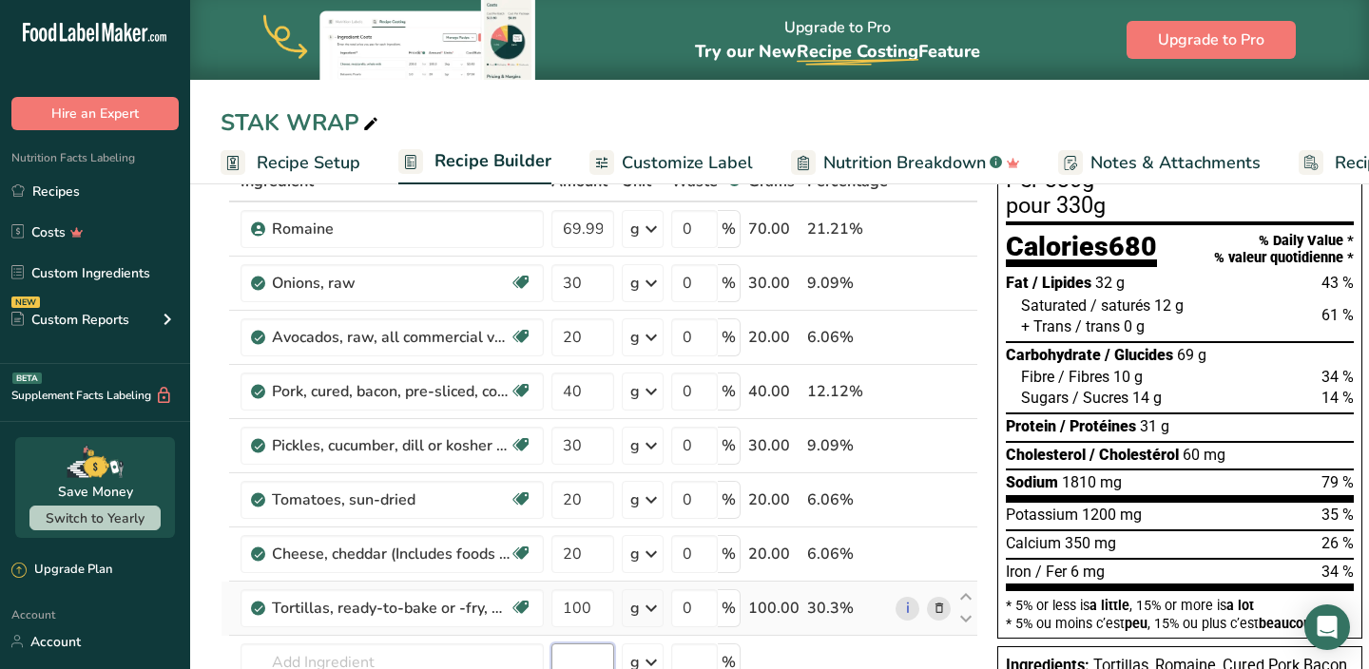
scroll to position [121, 0]
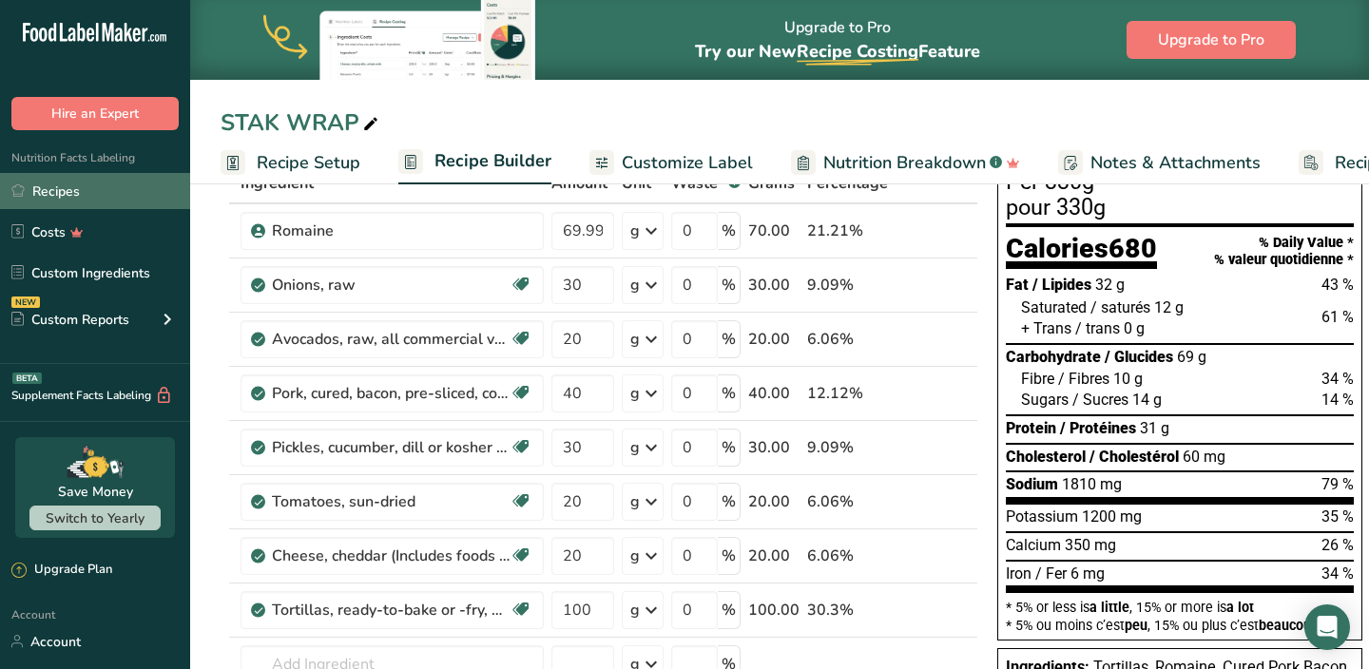
click at [84, 192] on link "Recipes" at bounding box center [95, 191] width 190 height 36
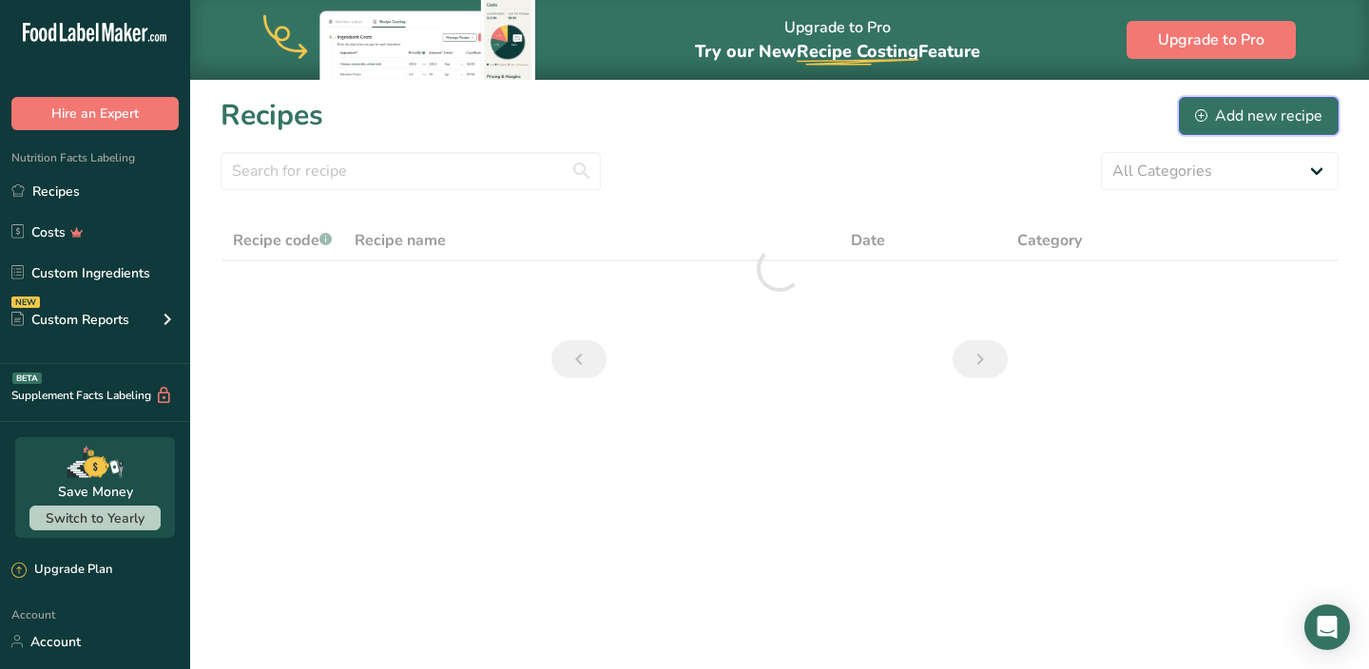
click at [1236, 117] on div "Add new recipe" at bounding box center [1258, 116] width 127 height 23
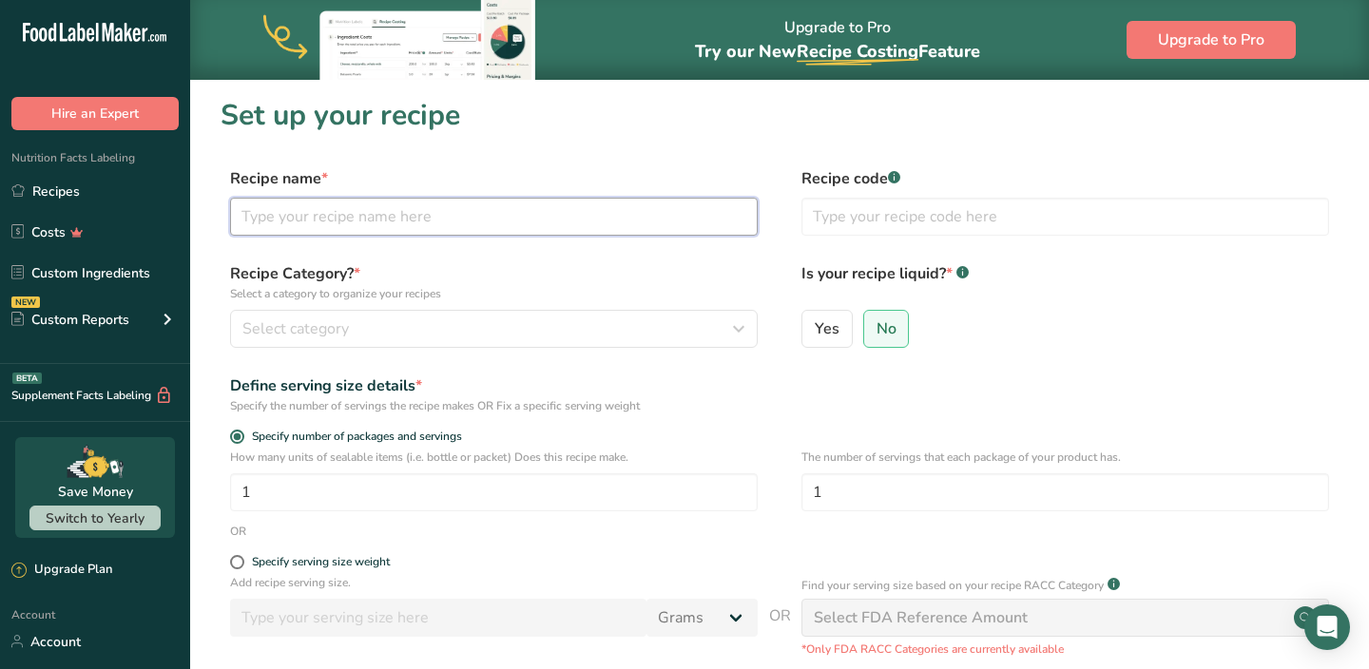
click at [405, 219] on input "text" at bounding box center [494, 217] width 528 height 38
type input "STAK WRAP"
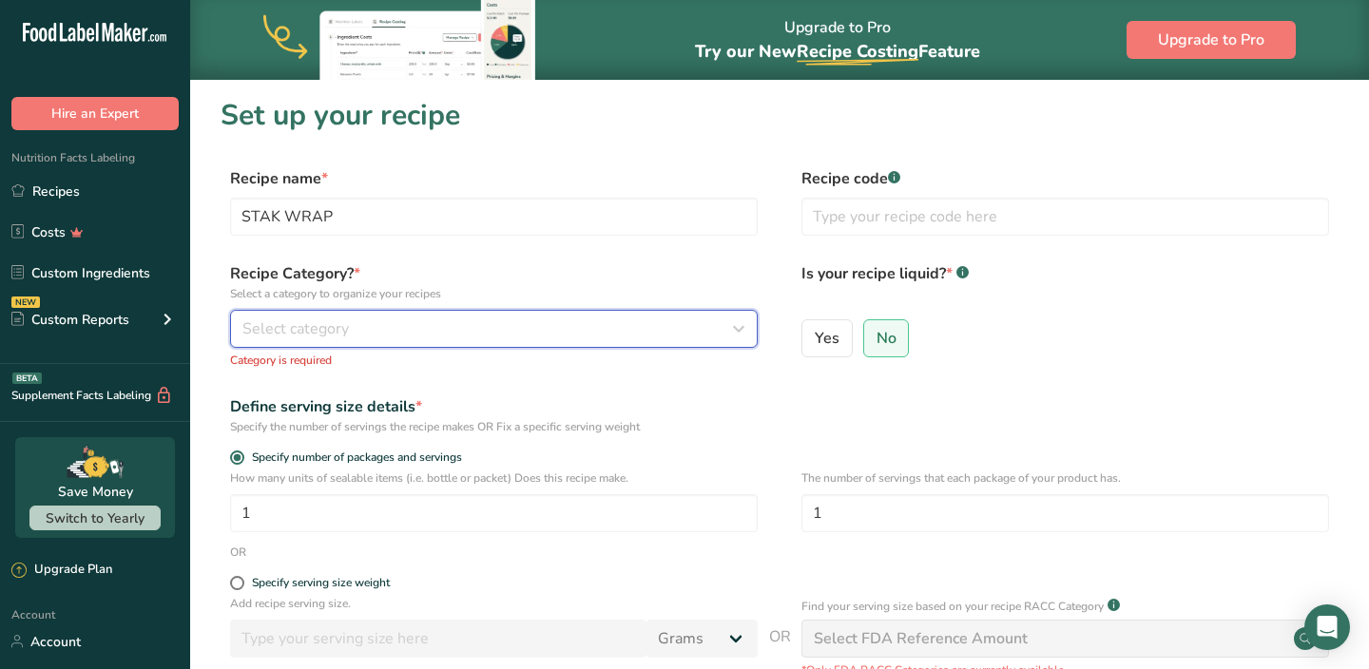
click at [376, 319] on div "Select category" at bounding box center [488, 329] width 492 height 23
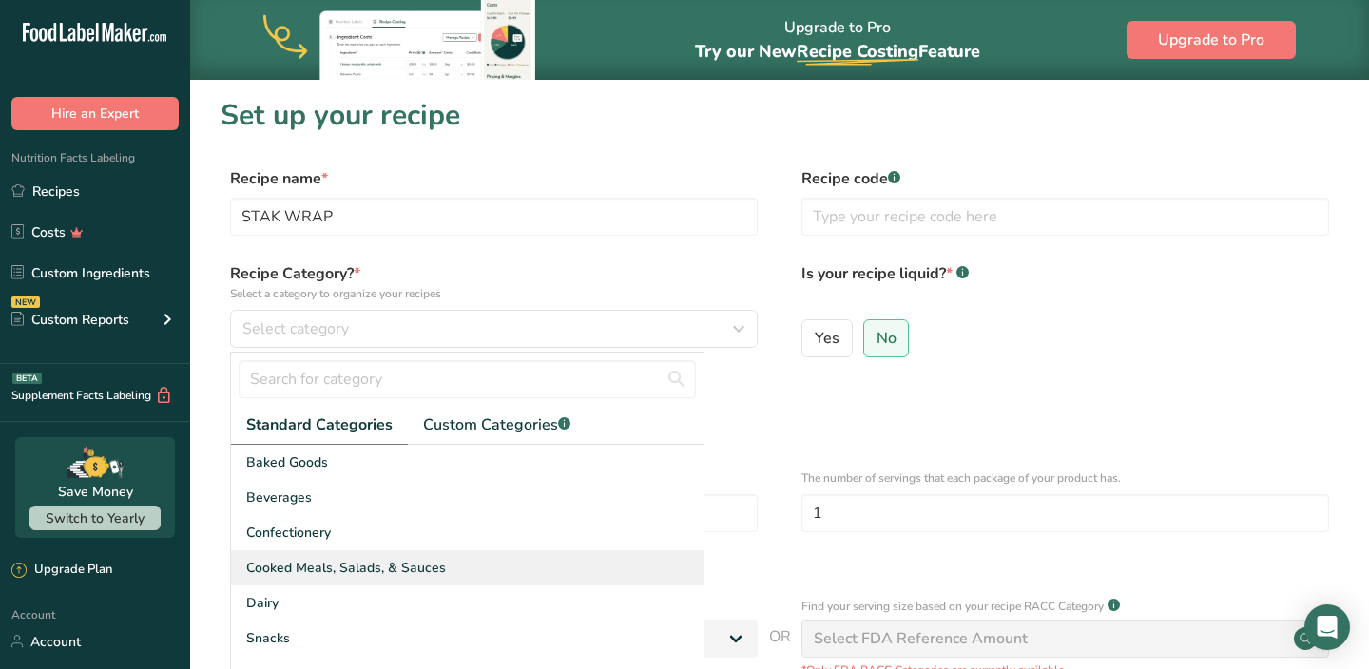
click at [346, 568] on span "Cooked Meals, Salads, & Sauces" at bounding box center [346, 568] width 200 height 20
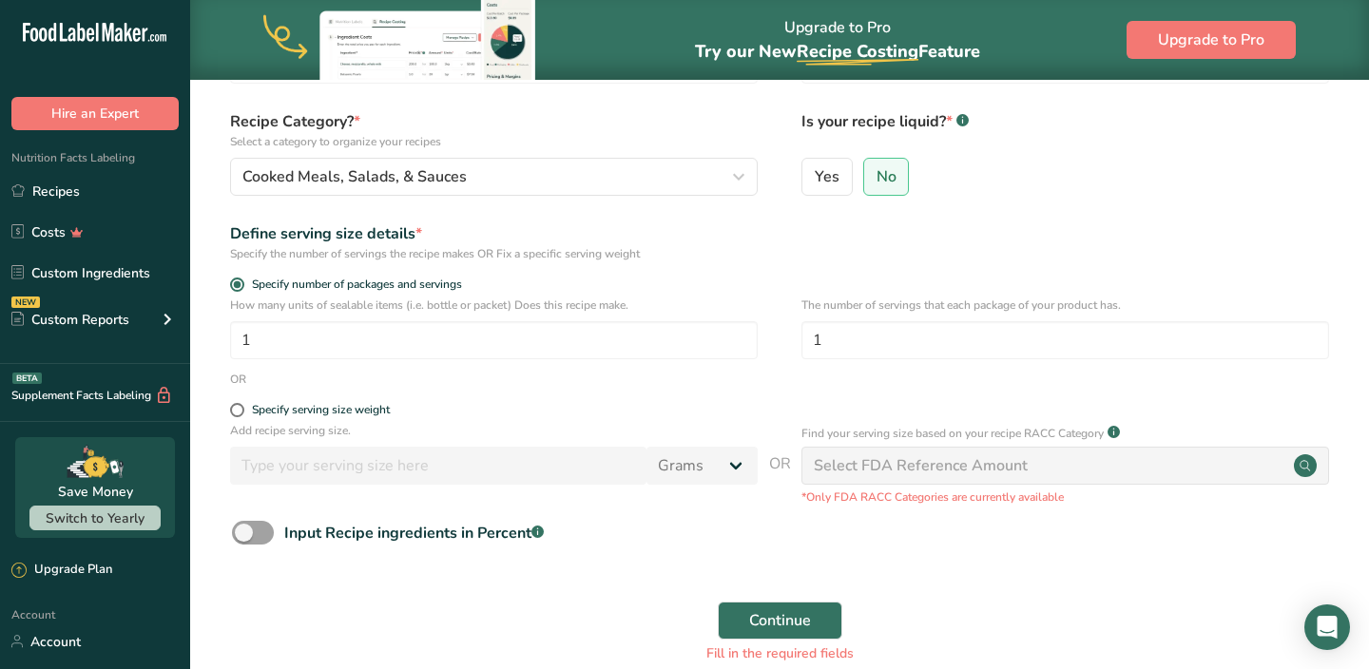
scroll to position [172, 0]
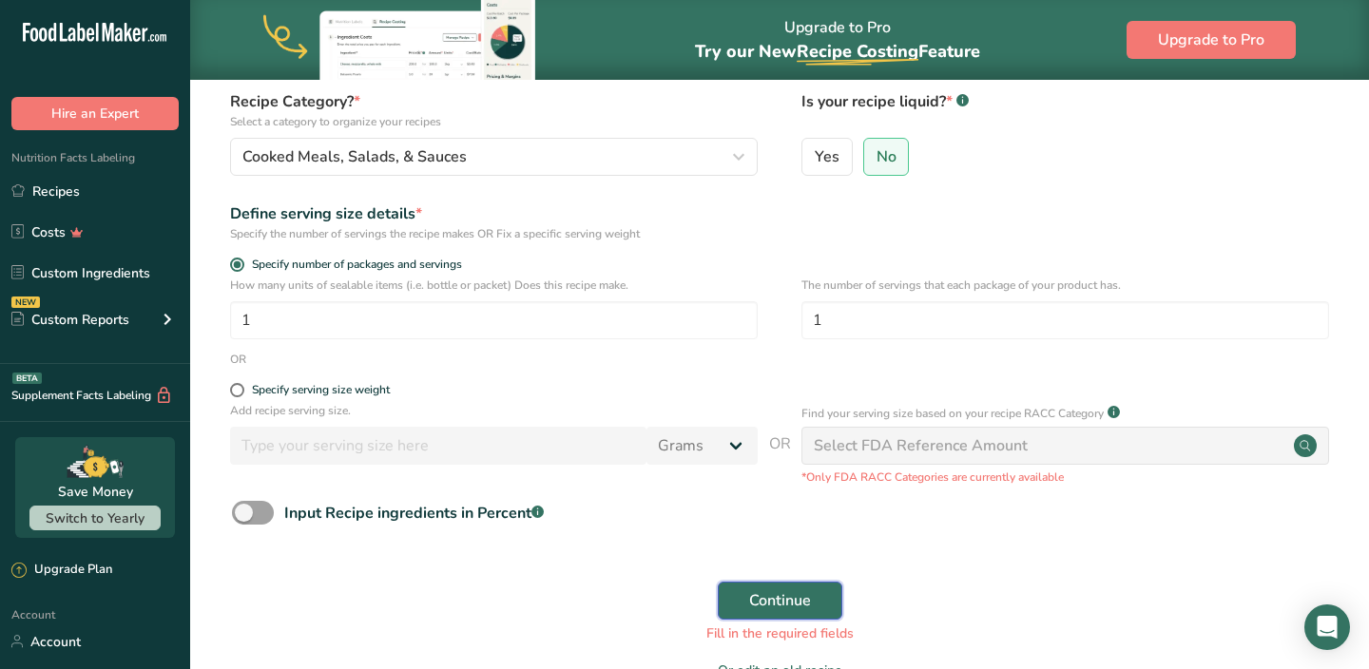
click at [740, 592] on button "Continue" at bounding box center [780, 601] width 125 height 38
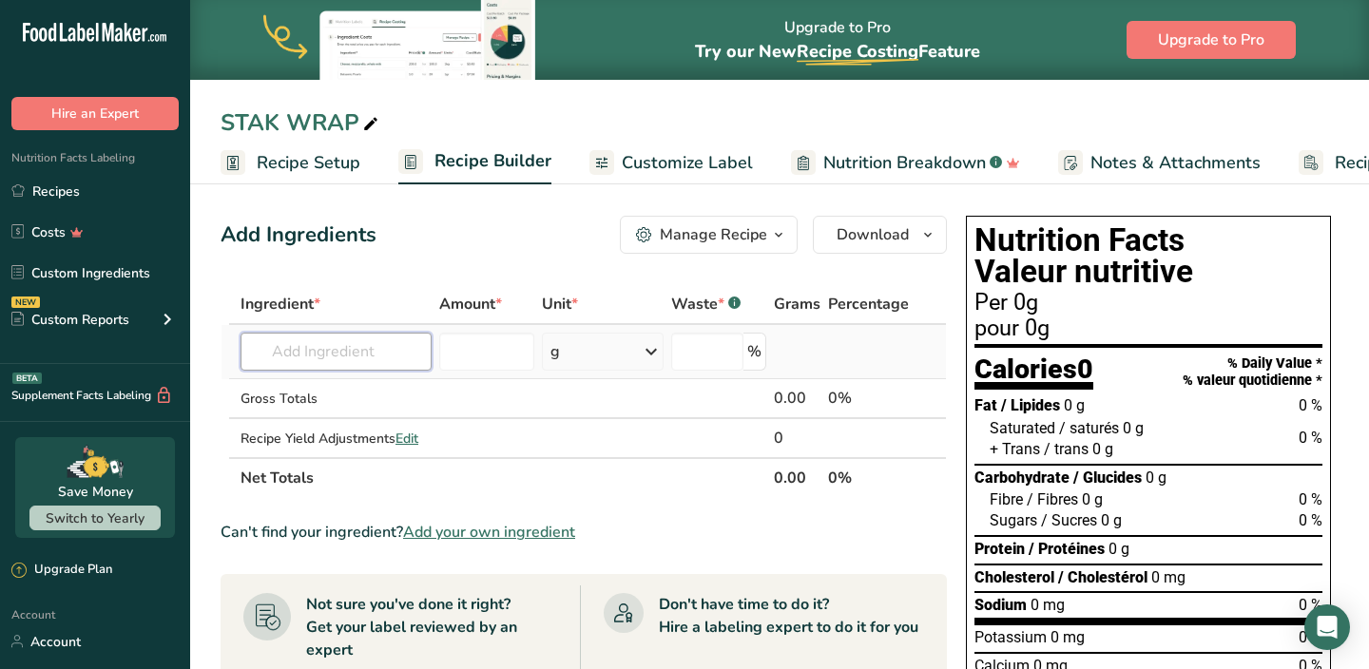
click at [355, 348] on input "text" at bounding box center [336, 352] width 191 height 38
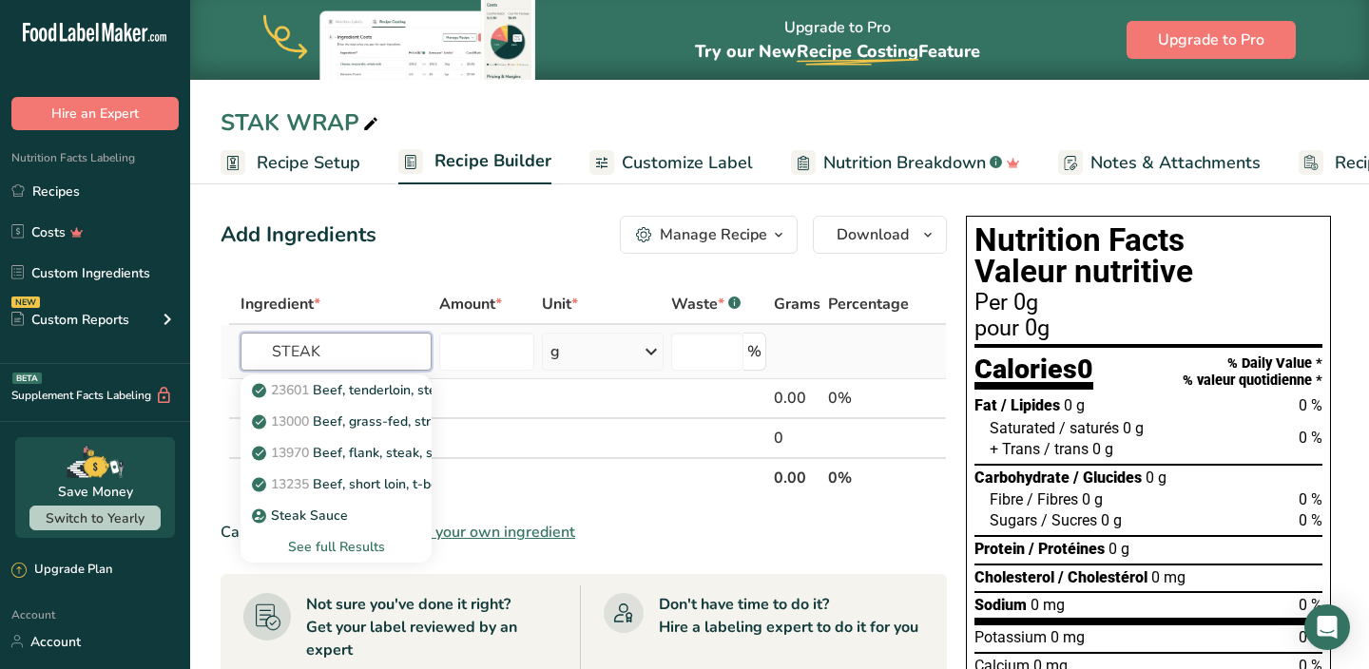
type input "STEAK"
click at [321, 543] on div "See full Results" at bounding box center [336, 547] width 161 height 20
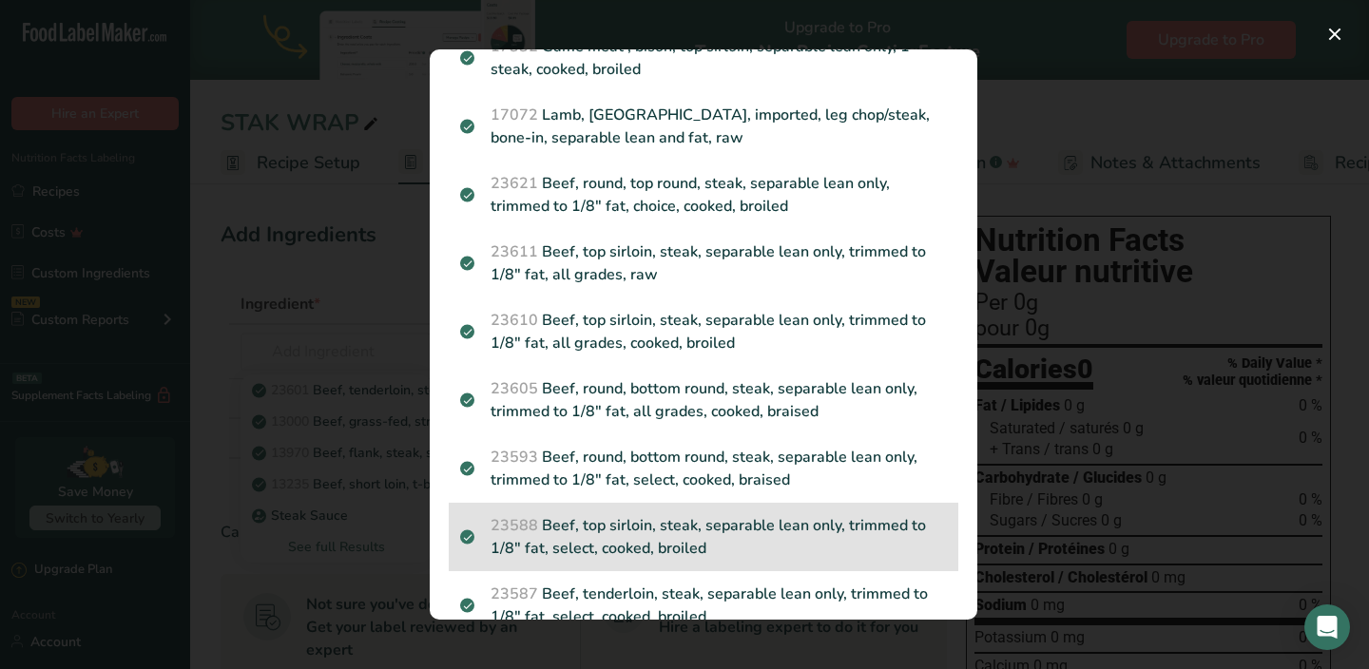
scroll to position [2265, 0]
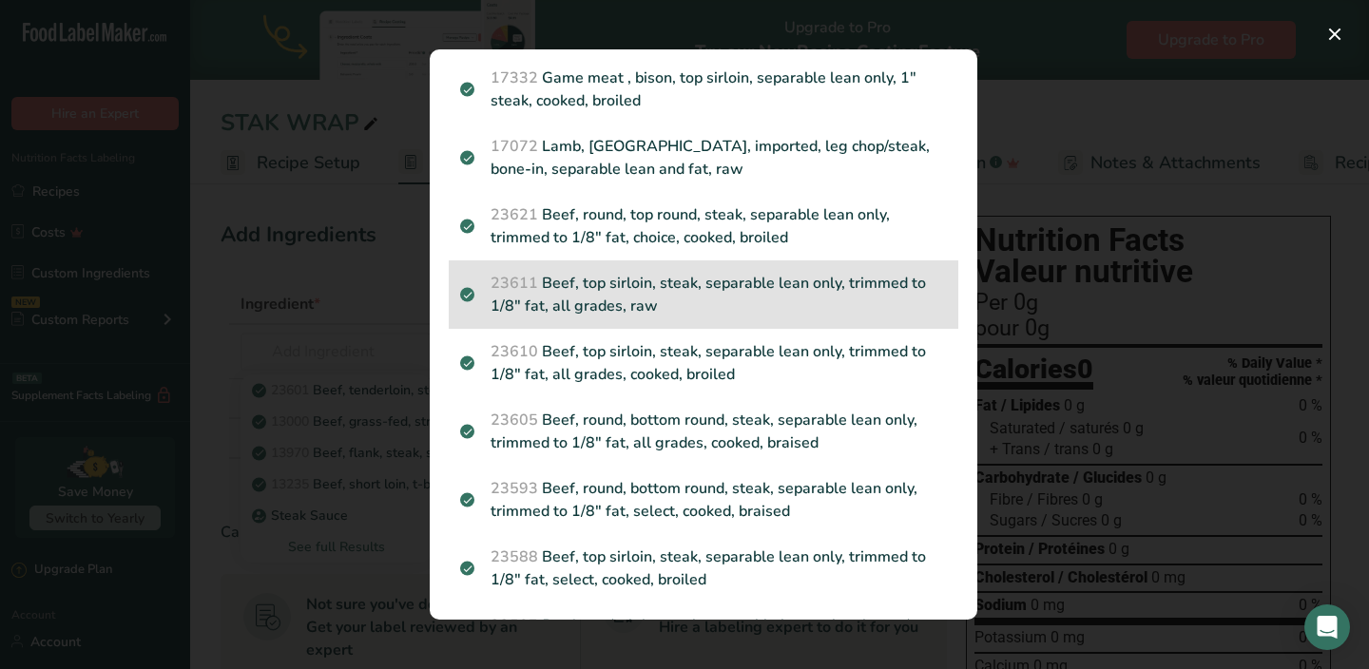
click at [633, 302] on p "23611 Beef, top sirloin, steak, separable lean only, trimmed to 1/8" fat, all g…" at bounding box center [703, 295] width 487 height 46
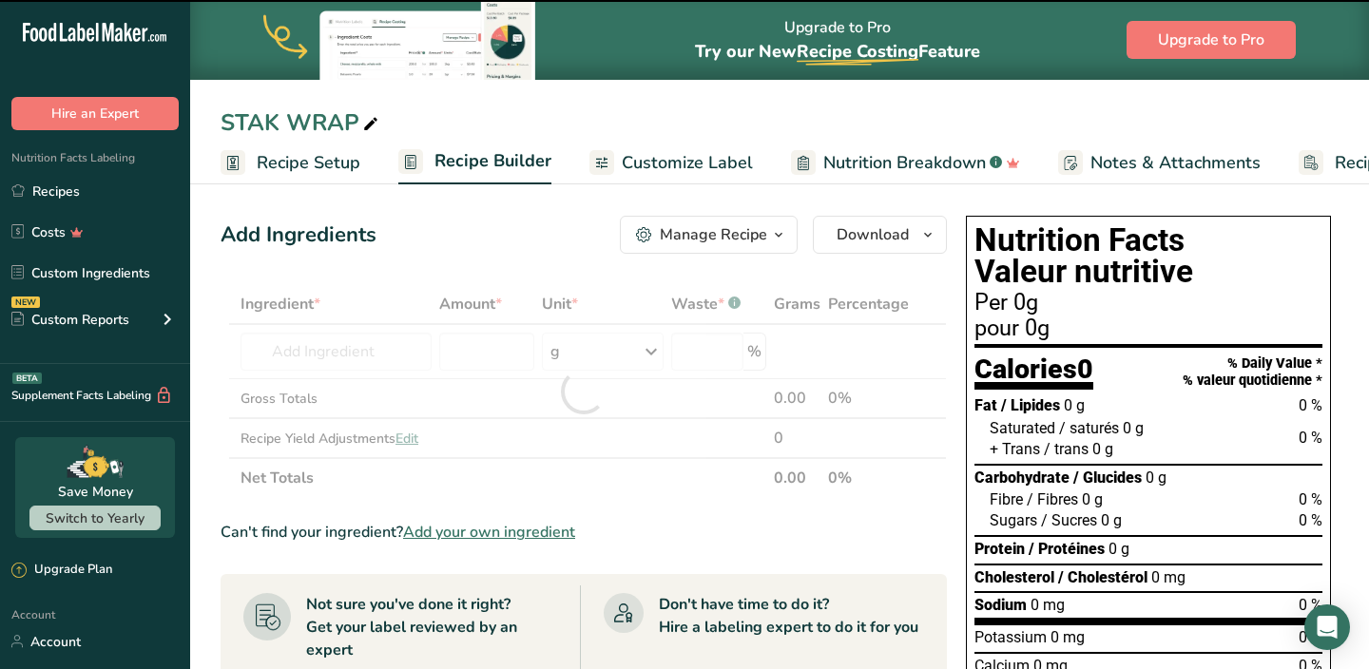
type input "0"
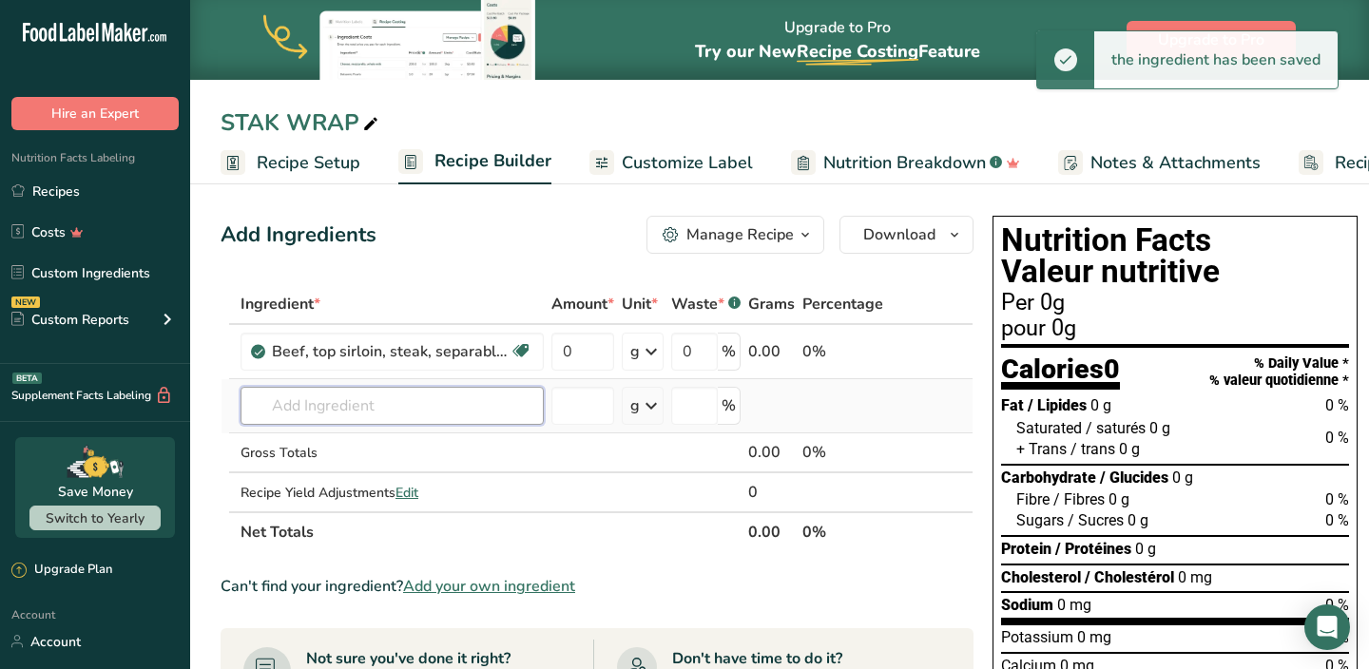
click at [404, 411] on input "text" at bounding box center [392, 406] width 303 height 38
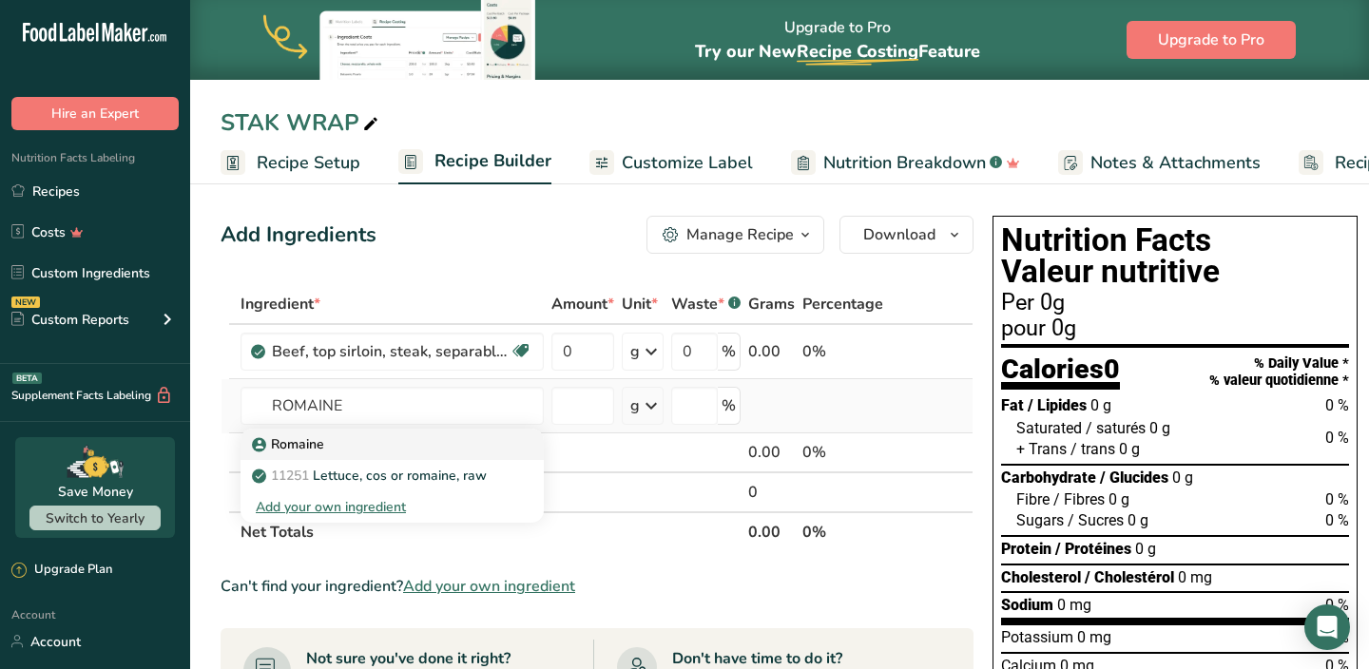
click at [373, 455] on link "Romaine" at bounding box center [392, 444] width 303 height 31
type input "Romaine"
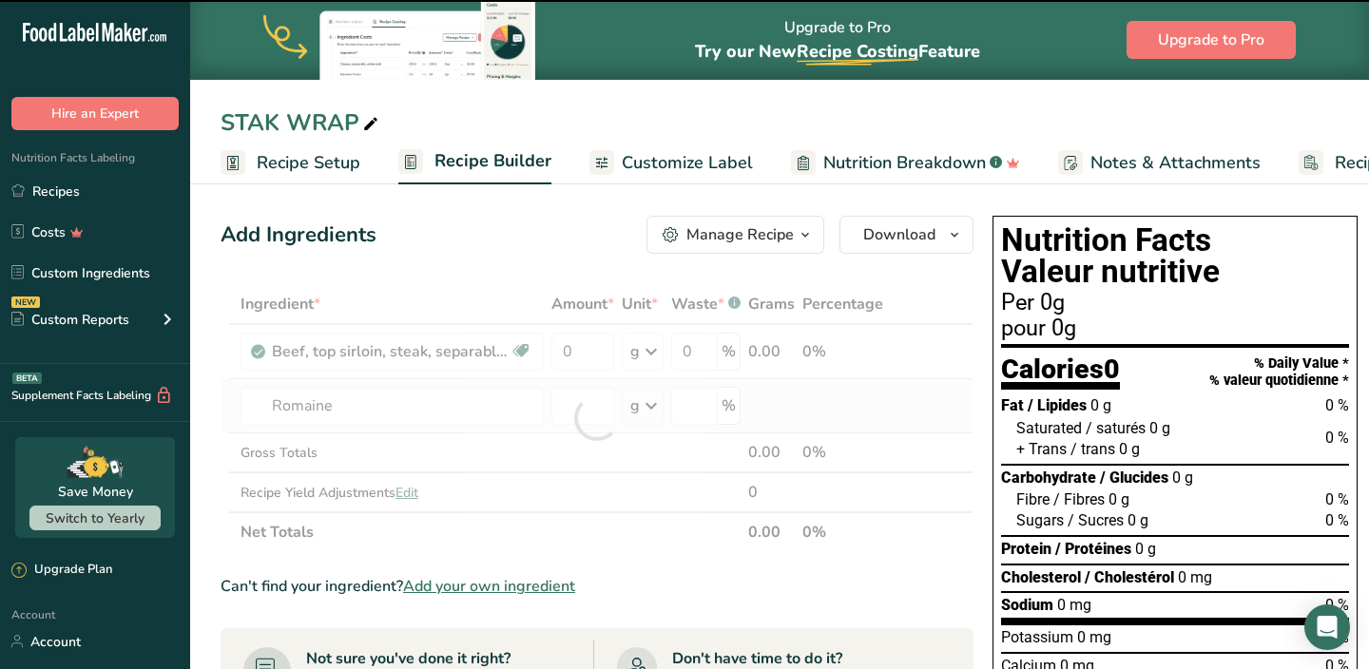
type input "0"
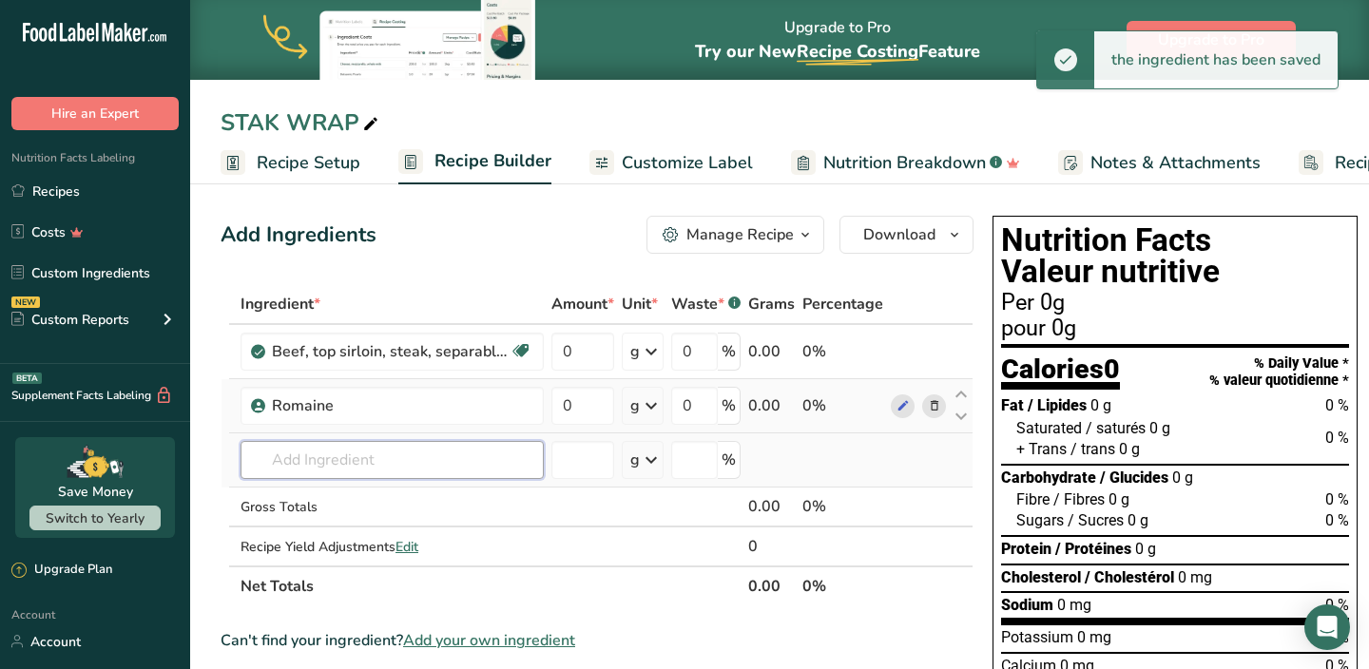
click at [356, 457] on input "text" at bounding box center [392, 460] width 303 height 38
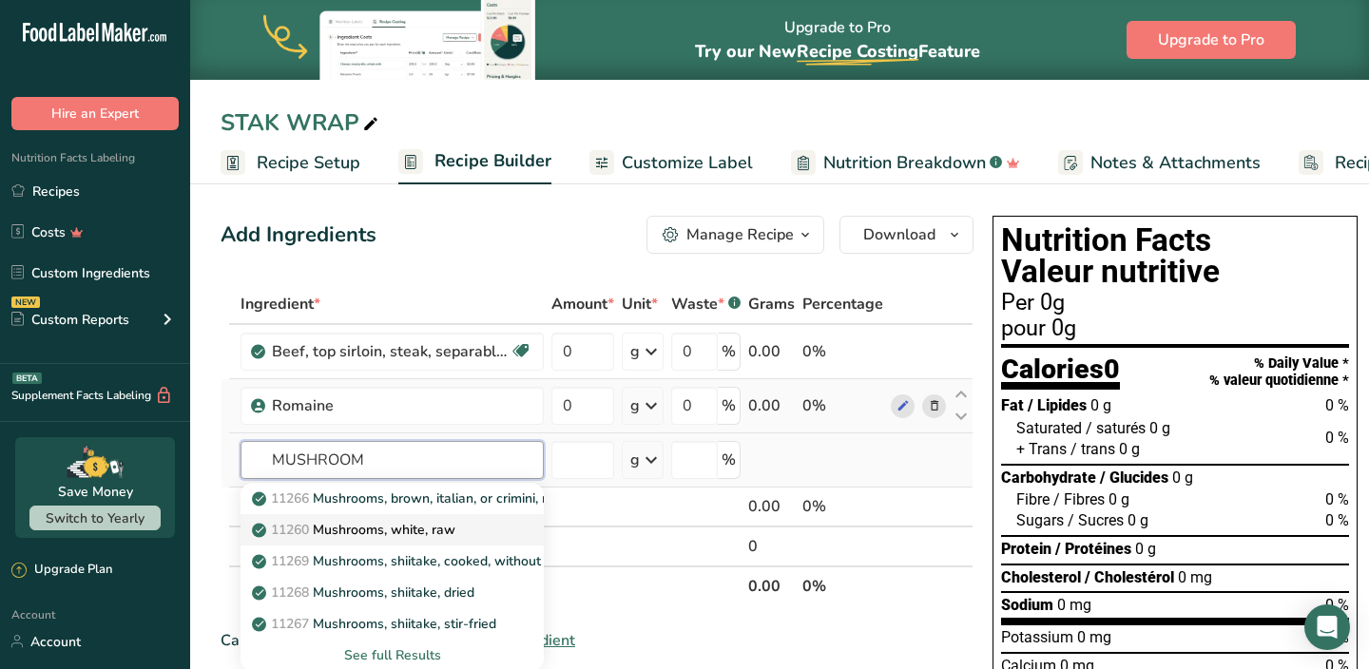
type input "MUSHROOM"
click at [358, 531] on p "11260 Mushrooms, white, raw" at bounding box center [356, 530] width 200 height 20
type input "Mushrooms, white, raw"
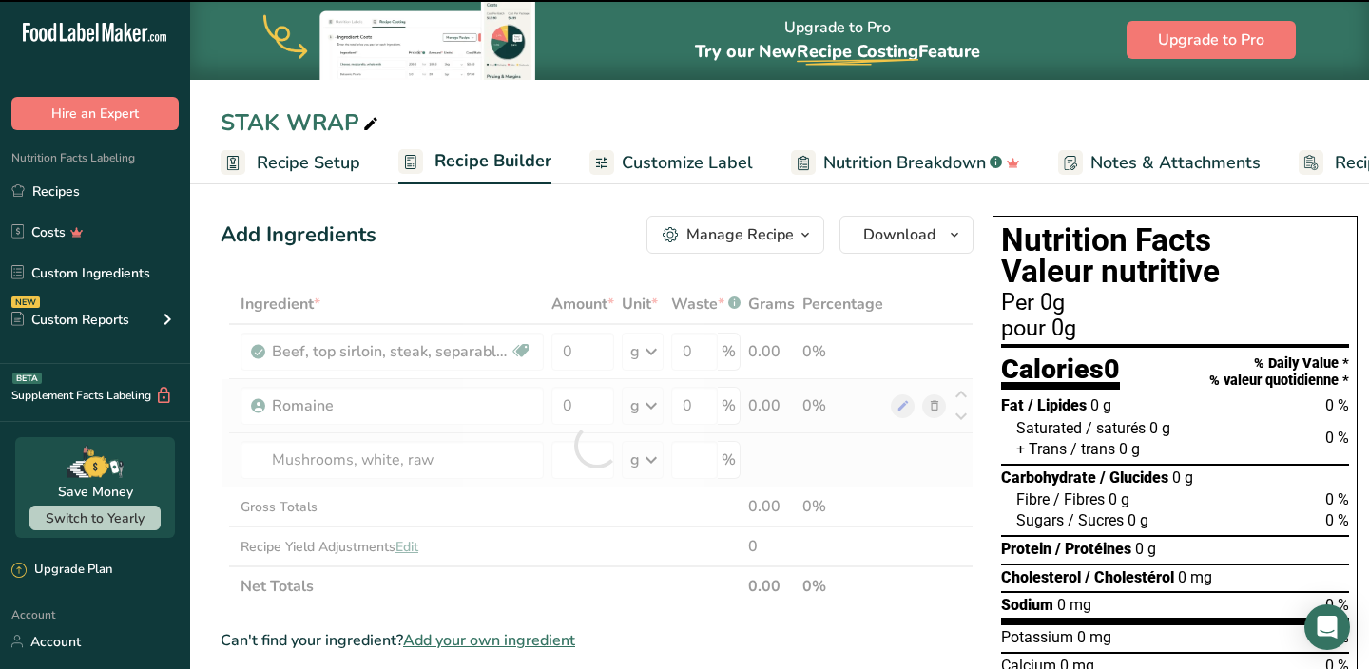
type input "0"
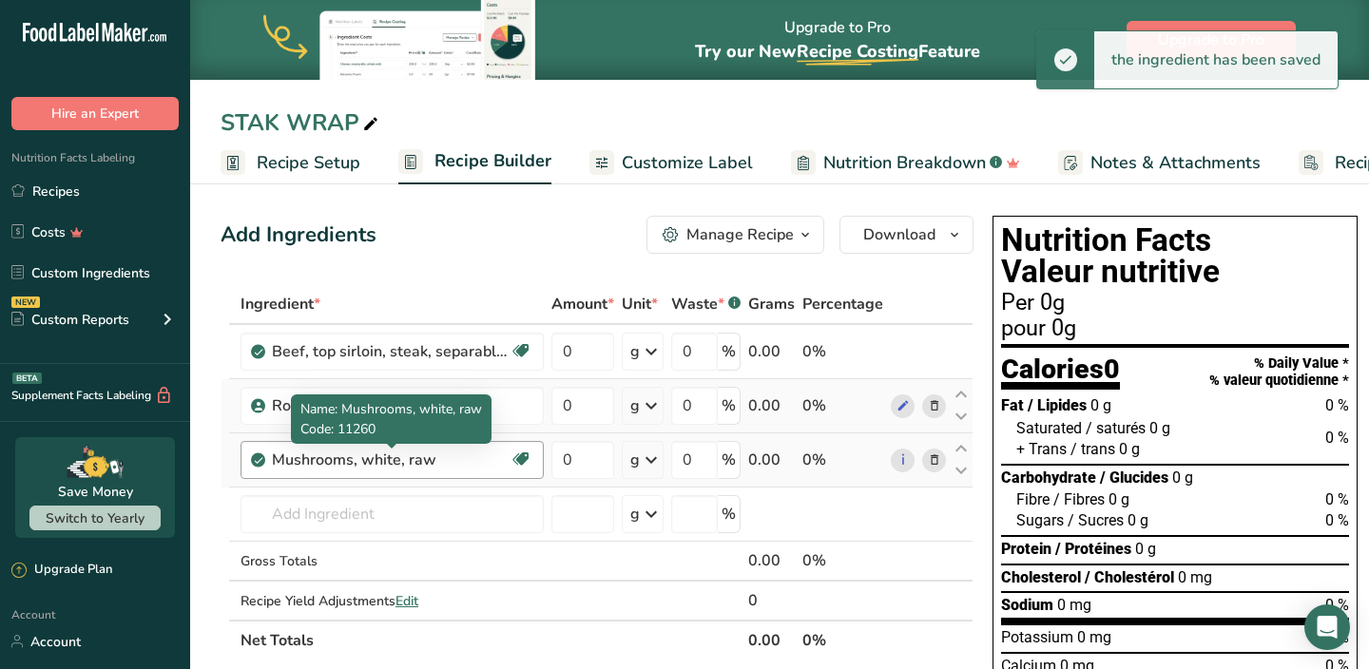
click at [422, 460] on div "Mushrooms, white, raw" at bounding box center [391, 460] width 238 height 23
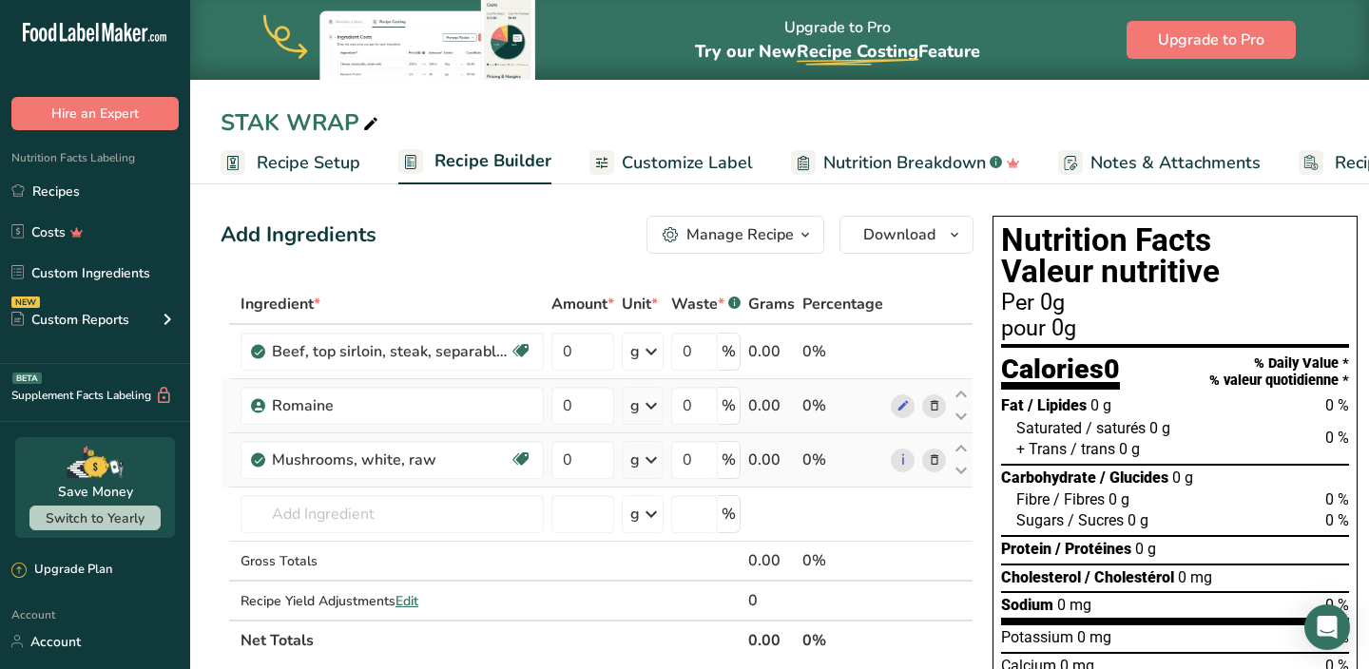
click at [934, 461] on icon at bounding box center [934, 461] width 13 height 20
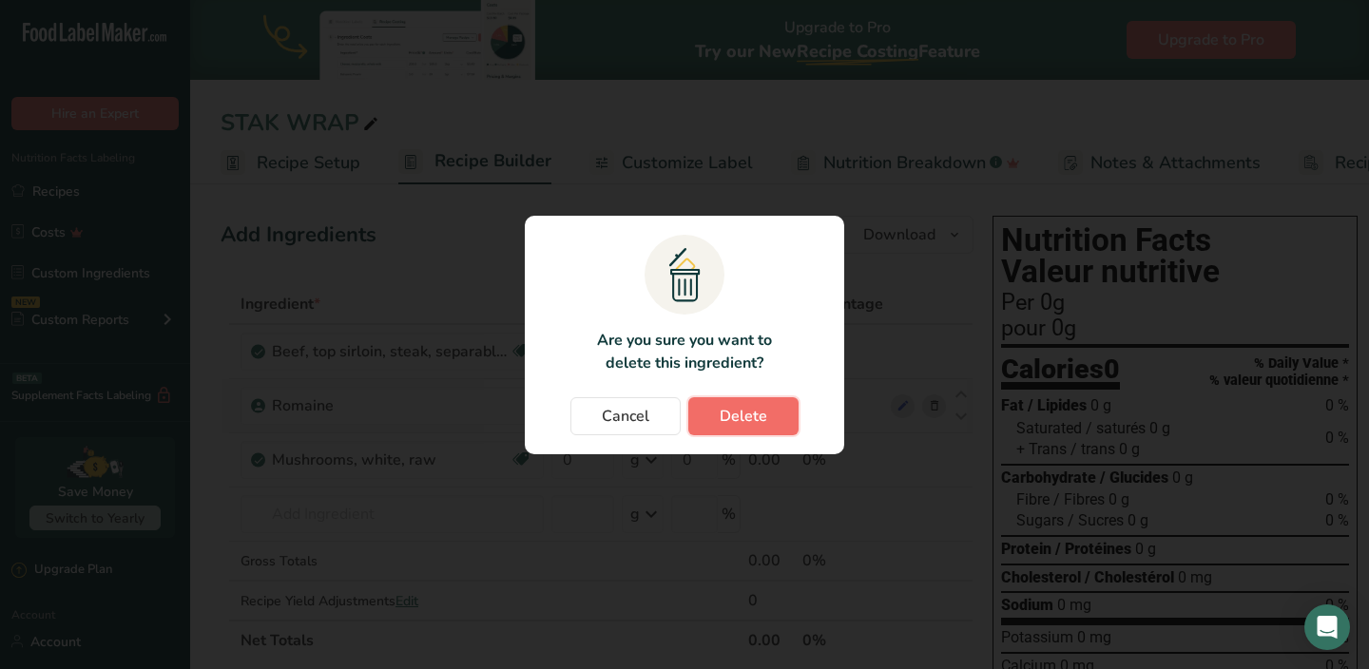
click at [775, 424] on button "Delete" at bounding box center [743, 416] width 110 height 38
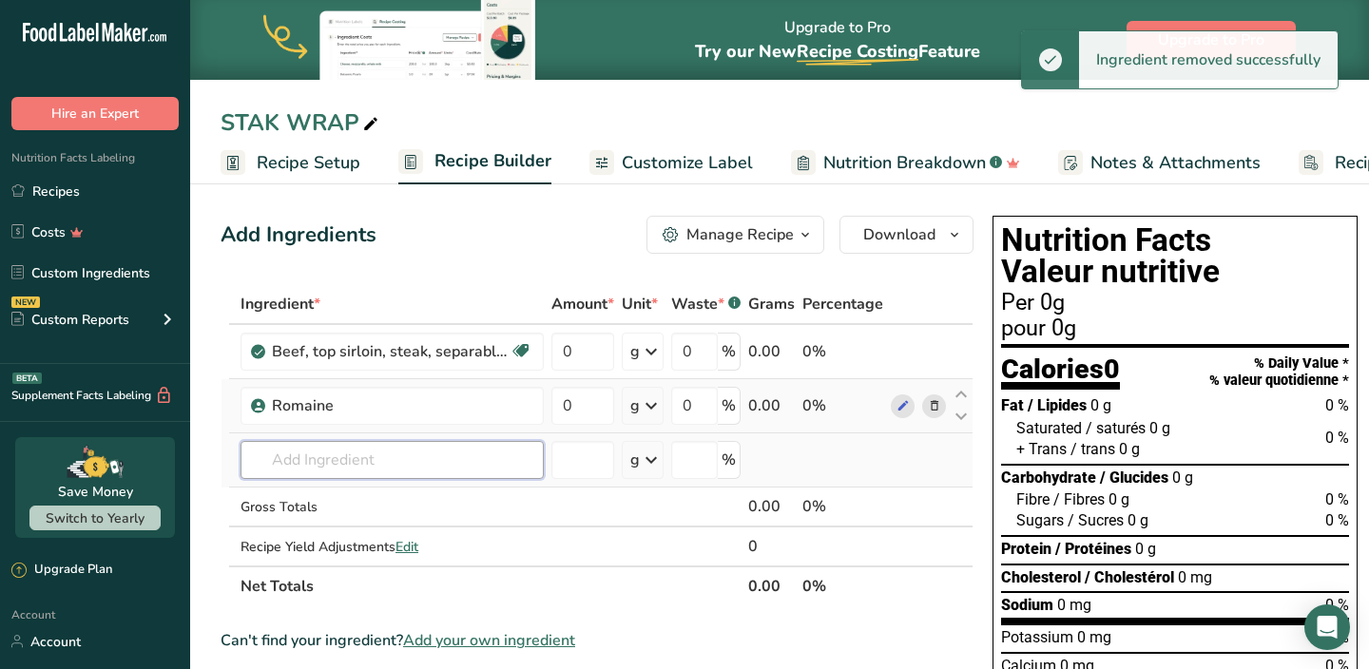
click at [413, 461] on input "text" at bounding box center [392, 460] width 303 height 38
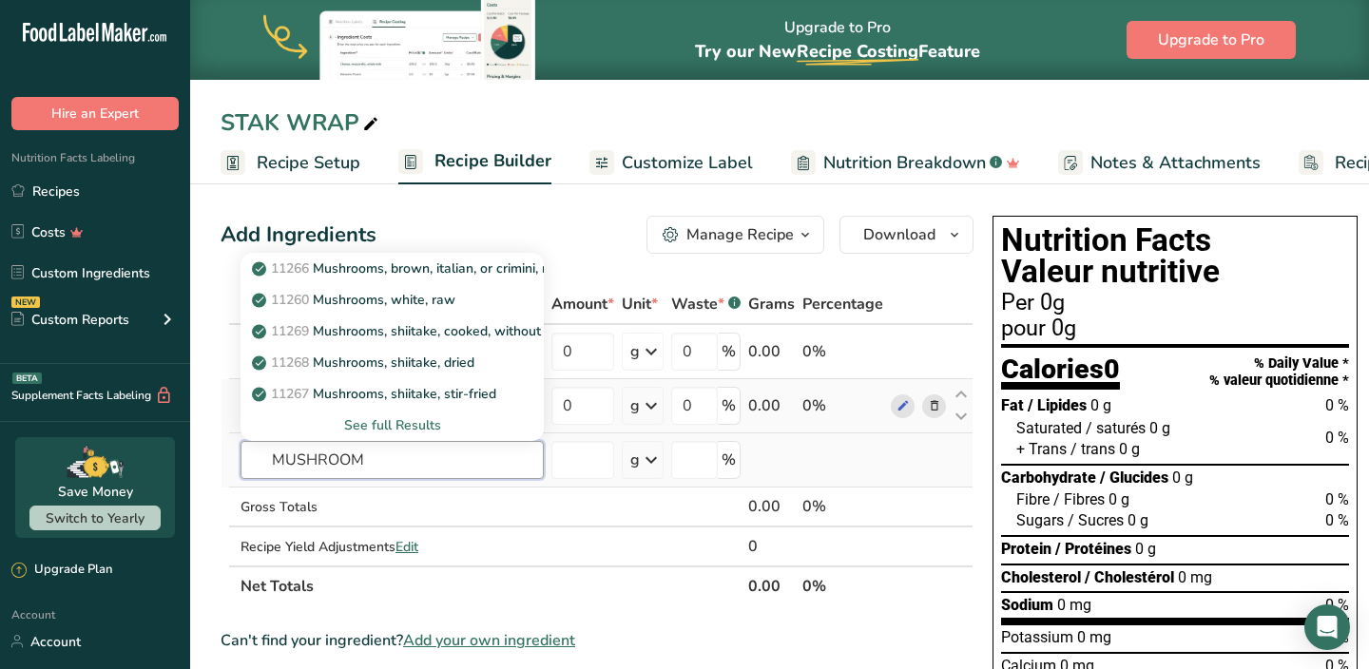
type input "MUSHROOM"
click at [414, 425] on div "See full Results" at bounding box center [392, 426] width 273 height 20
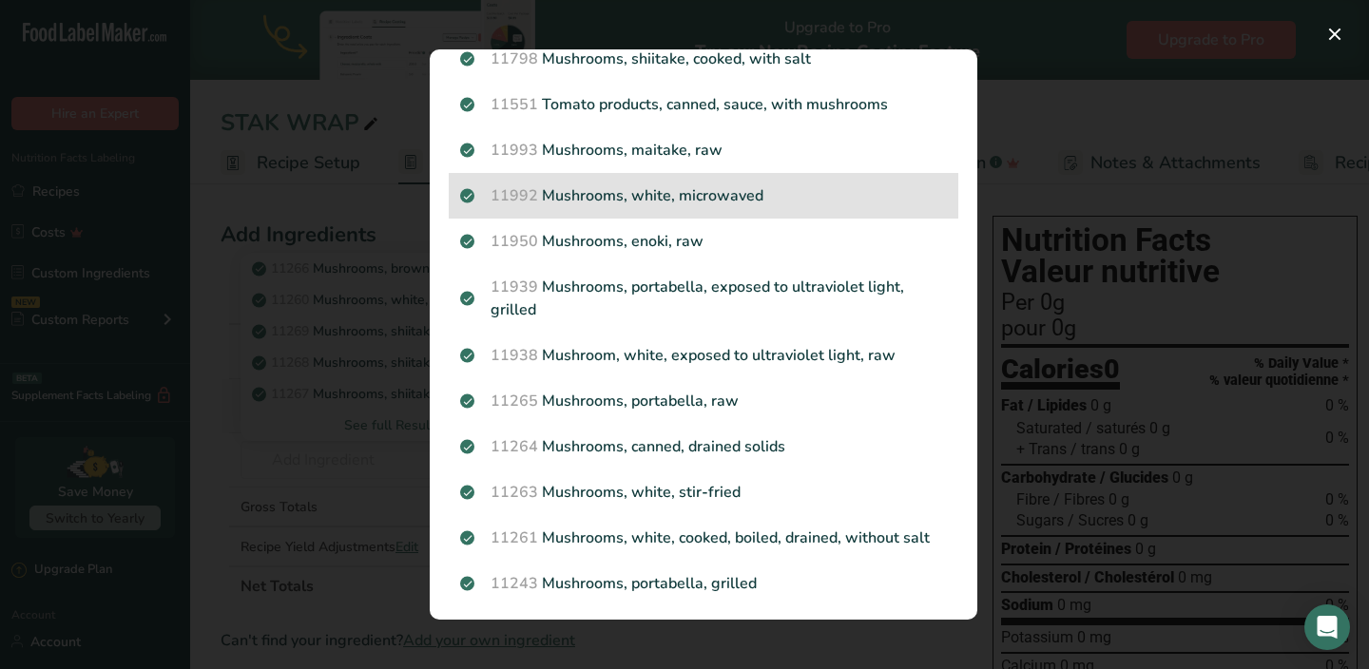
scroll to position [1396, 0]
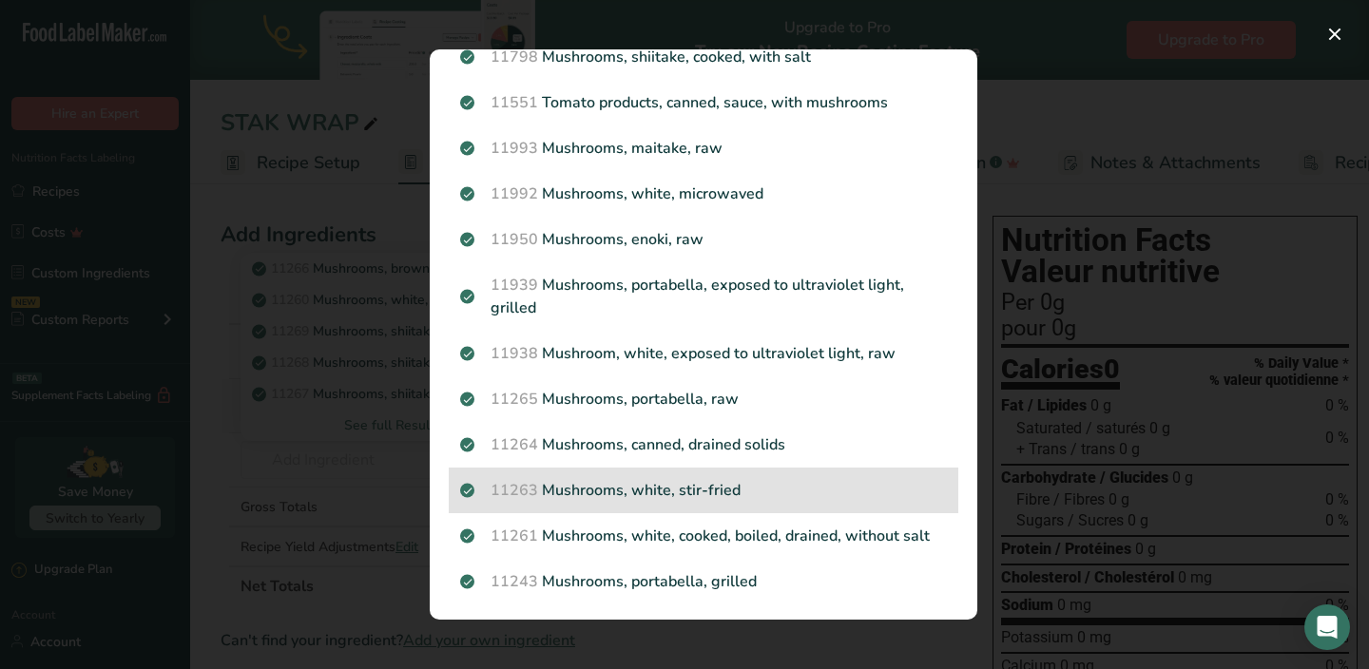
click at [606, 479] on p "11263 Mushrooms, white, stir-fried" at bounding box center [703, 490] width 487 height 23
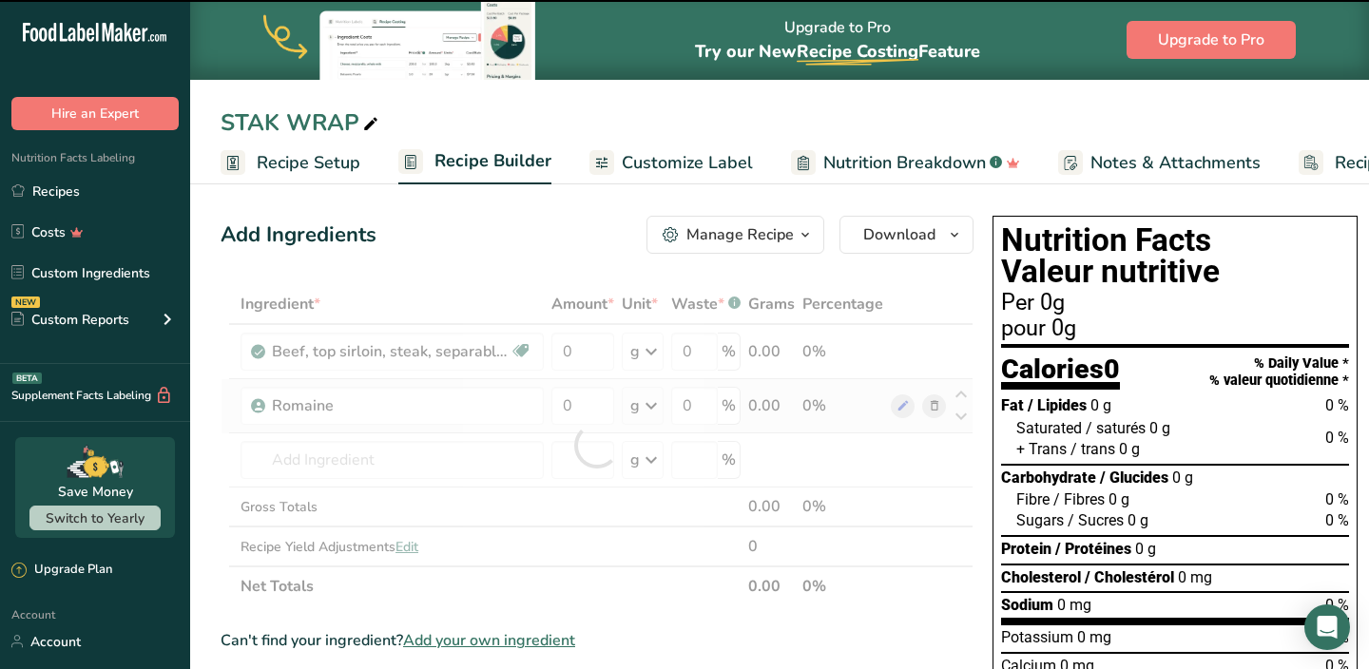
type input "0"
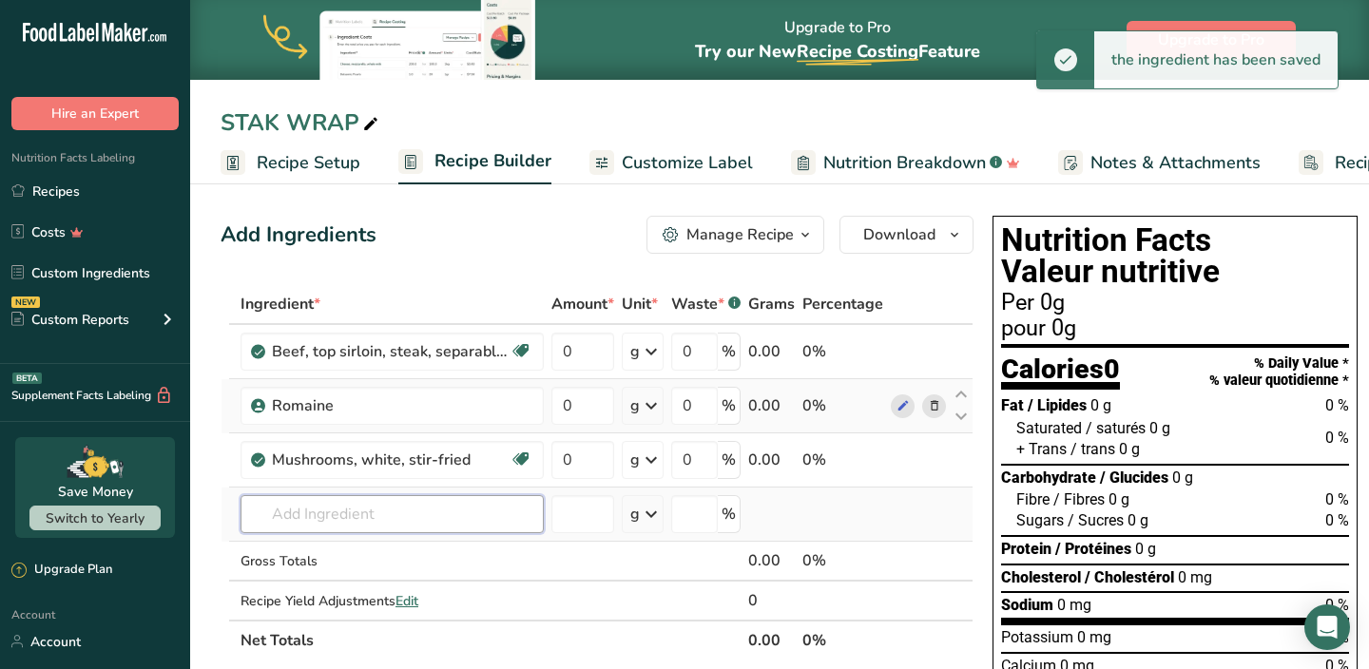
click at [383, 505] on input "text" at bounding box center [392, 514] width 303 height 38
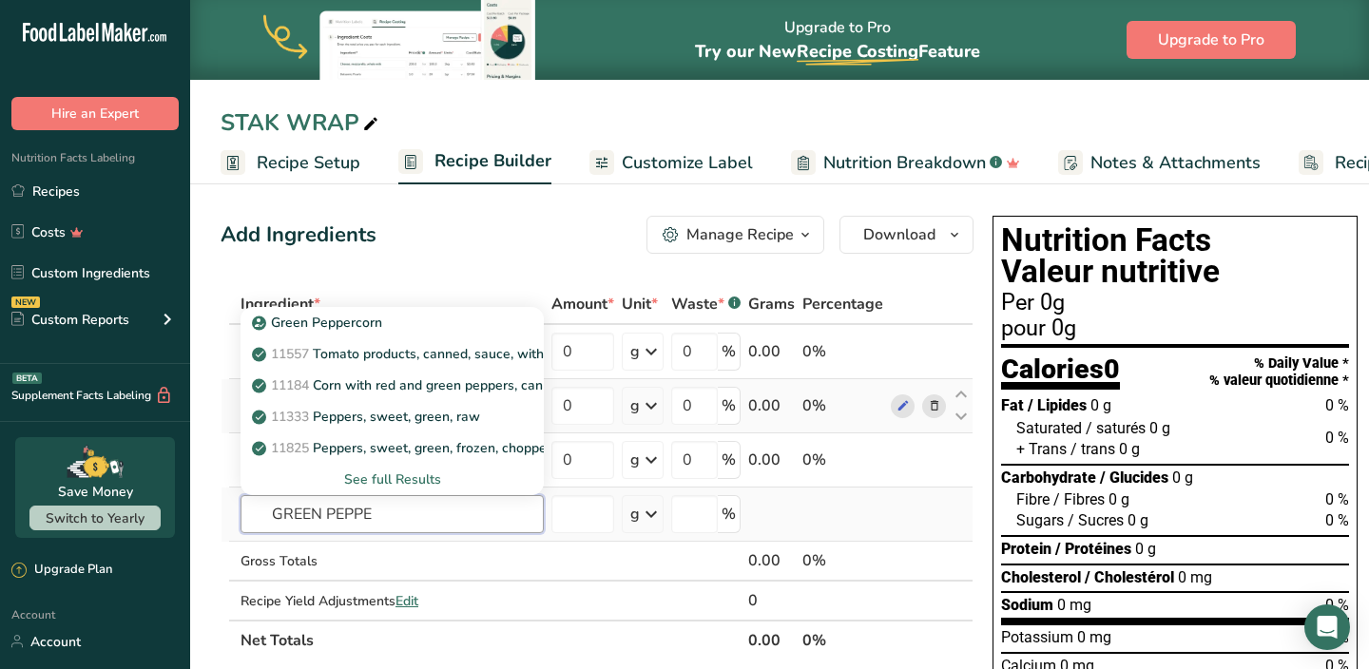
type input "GREEN PEPPE"
click at [386, 474] on div "See full Results" at bounding box center [392, 480] width 273 height 20
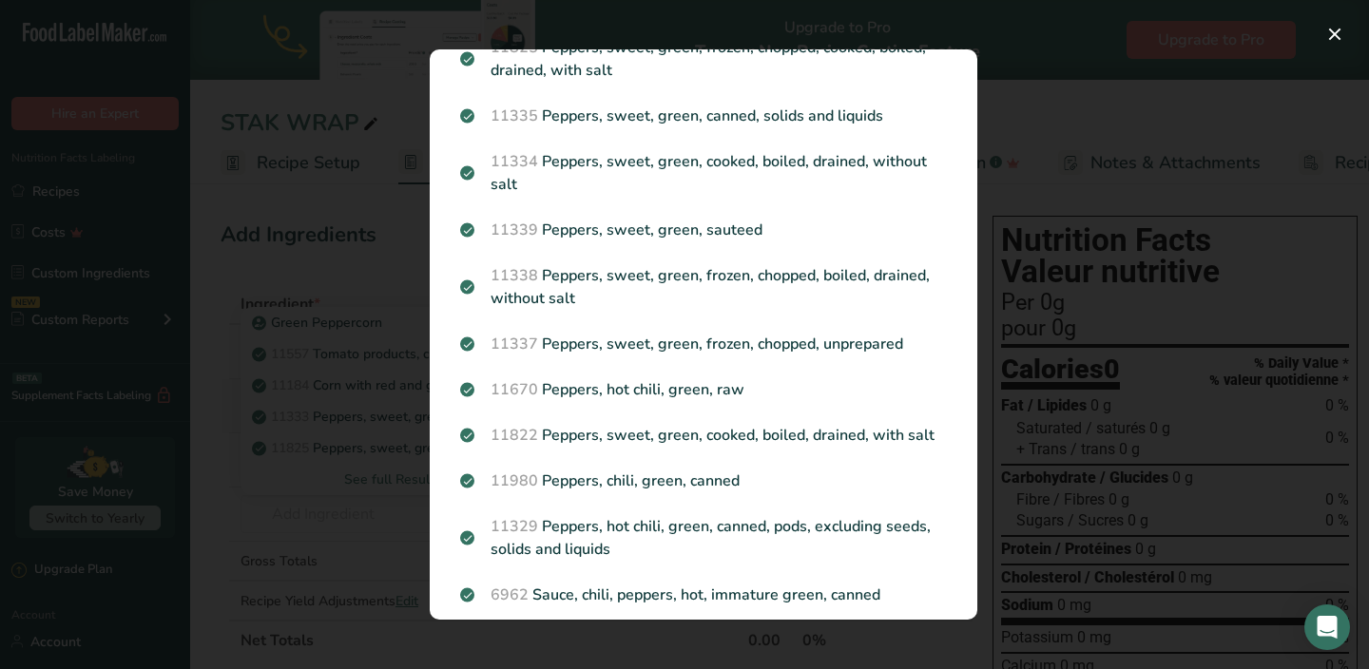
scroll to position [327, 0]
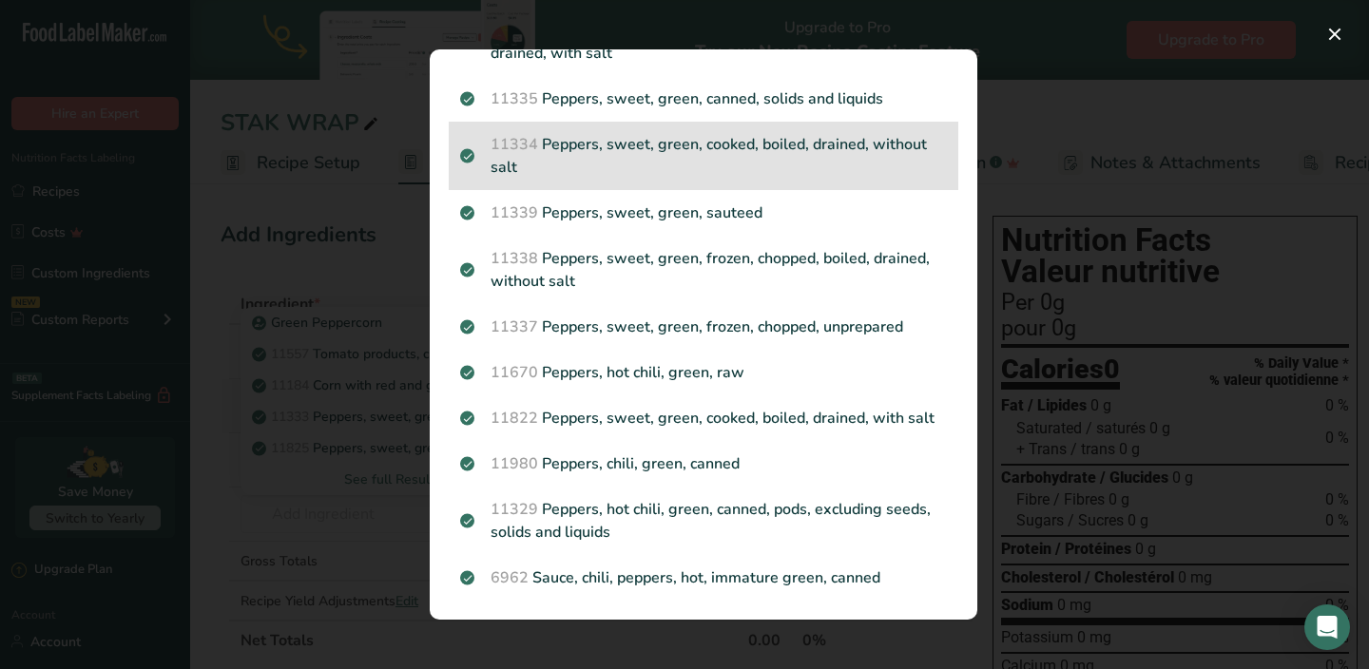
click at [714, 159] on p "11334 Peppers, sweet, green, cooked, boiled, drained, without salt" at bounding box center [703, 156] width 487 height 46
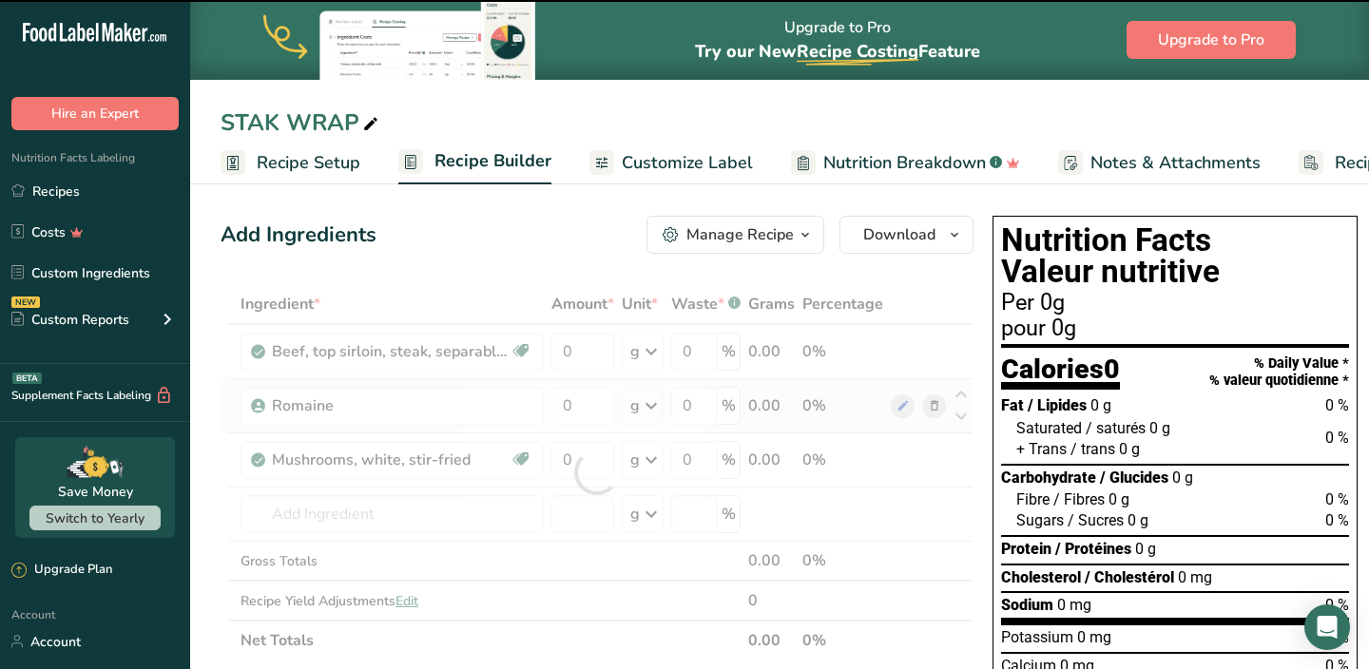
type input "0"
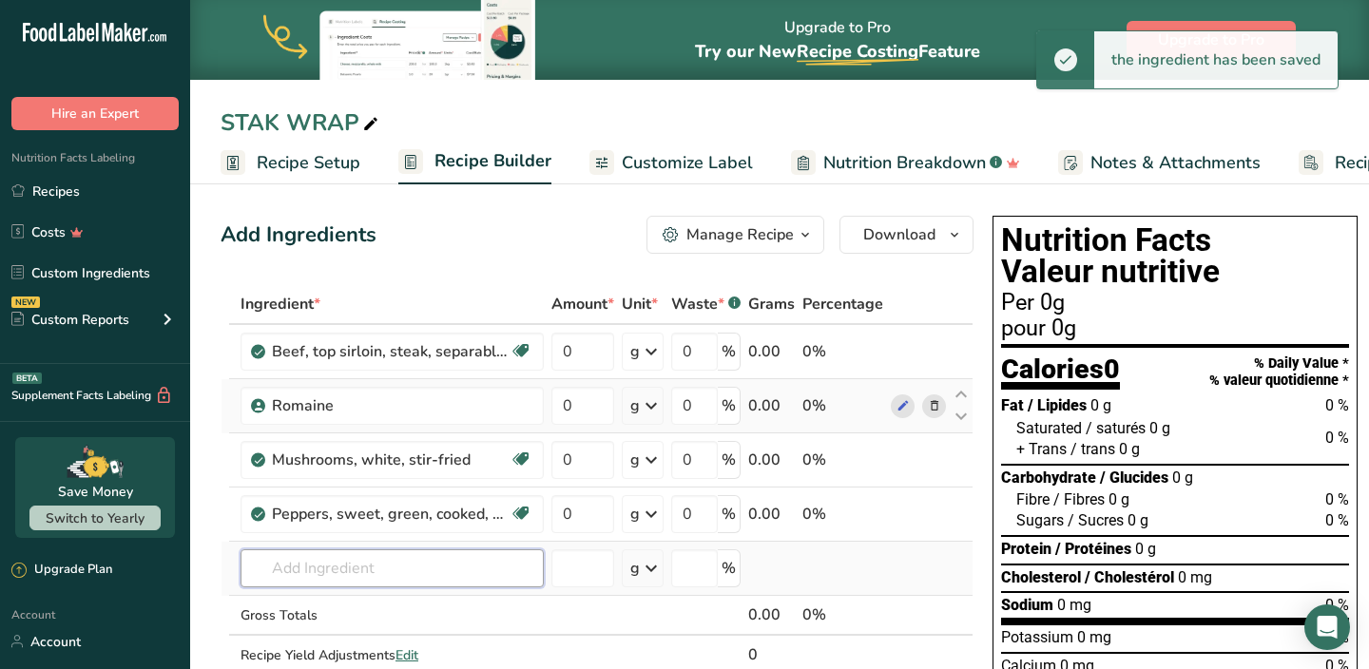
click at [408, 564] on input "text" at bounding box center [392, 569] width 303 height 38
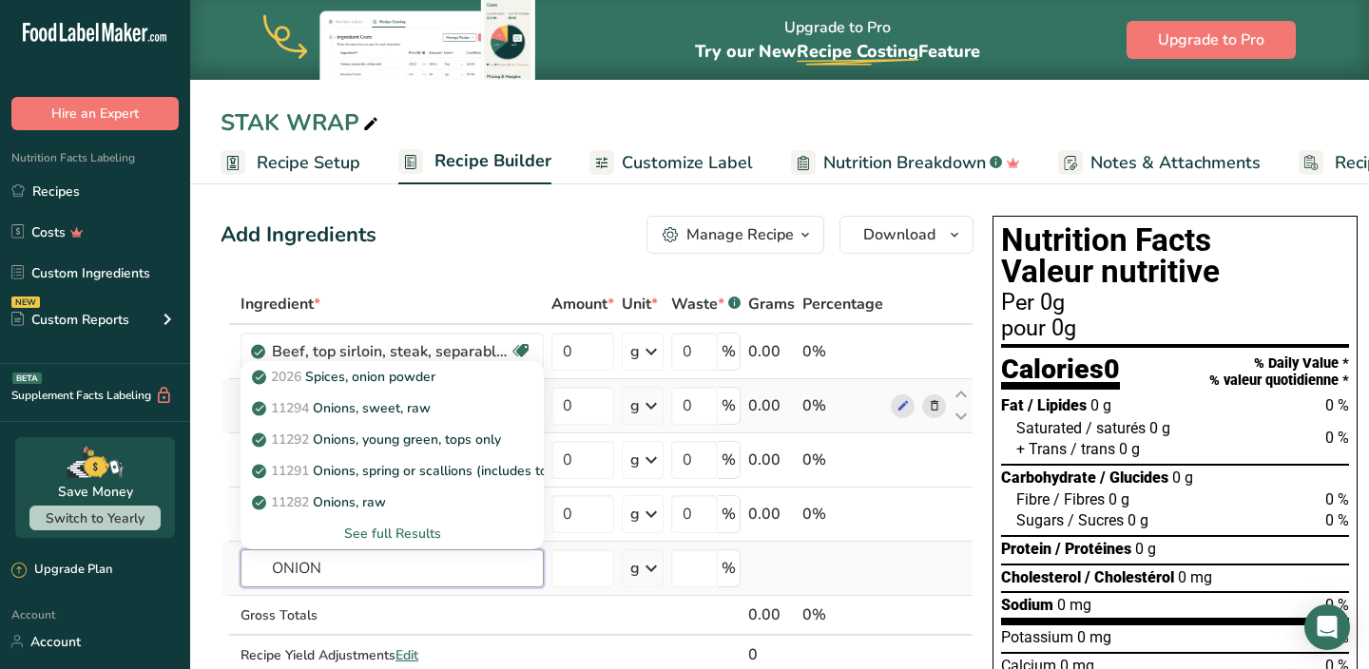
type input "ONION"
click at [428, 533] on div "See full Results" at bounding box center [392, 534] width 273 height 20
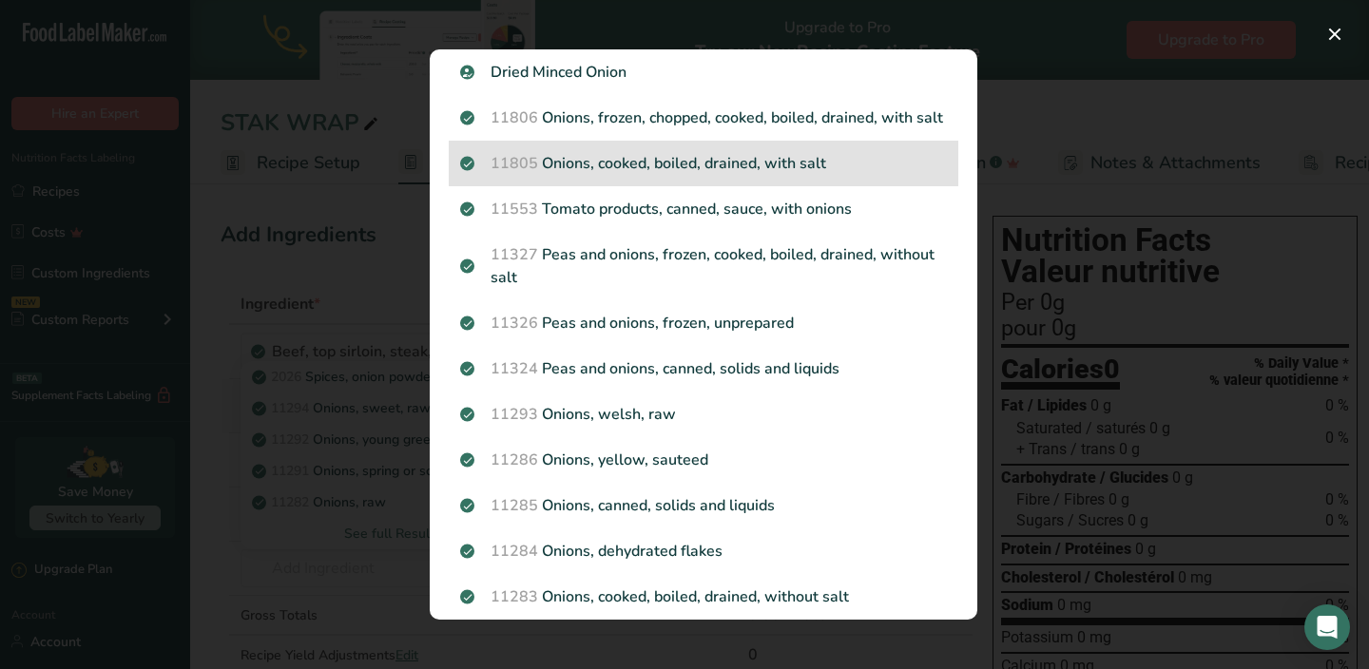
scroll to position [2022, 0]
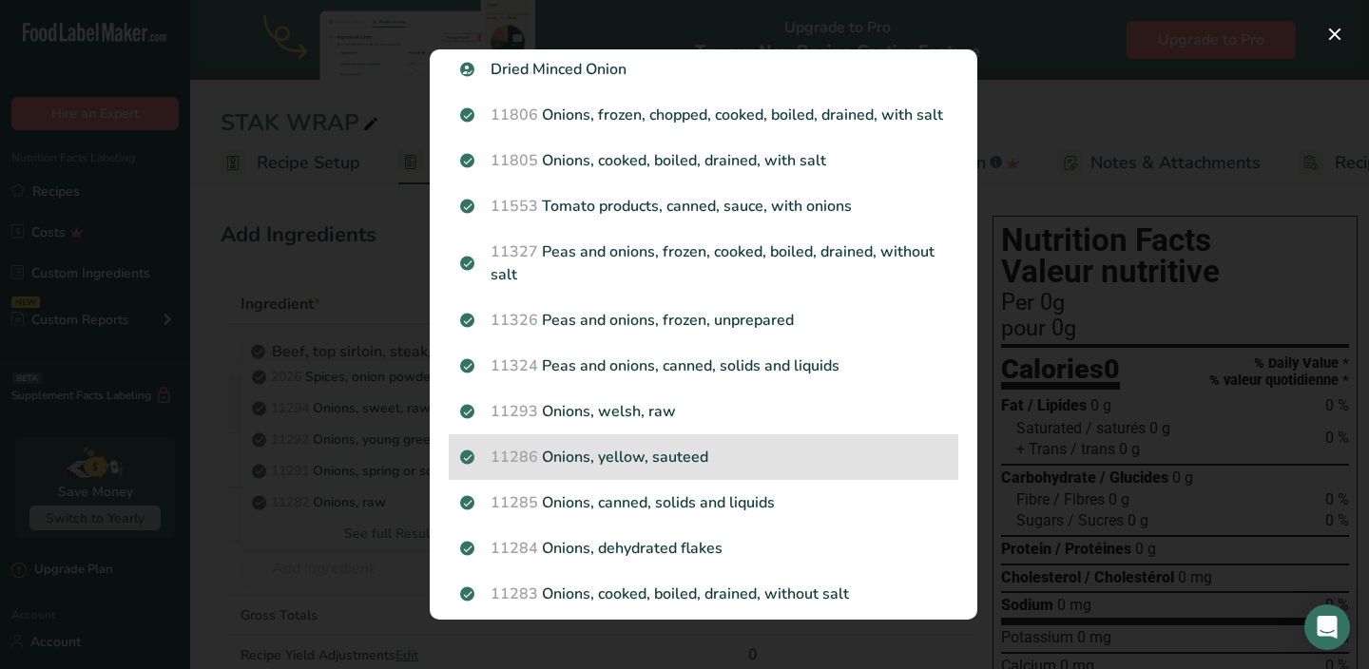
click at [603, 458] on p "11286 Onions, yellow, sauteed" at bounding box center [703, 457] width 487 height 23
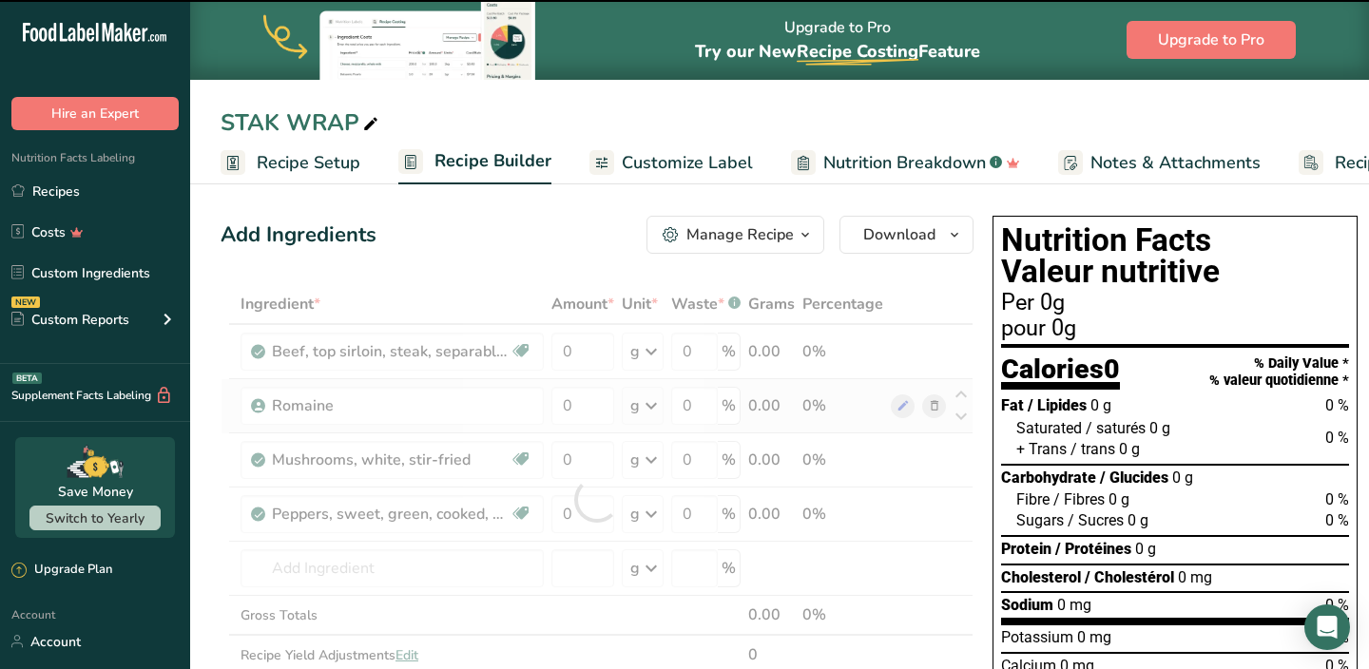
type input "0"
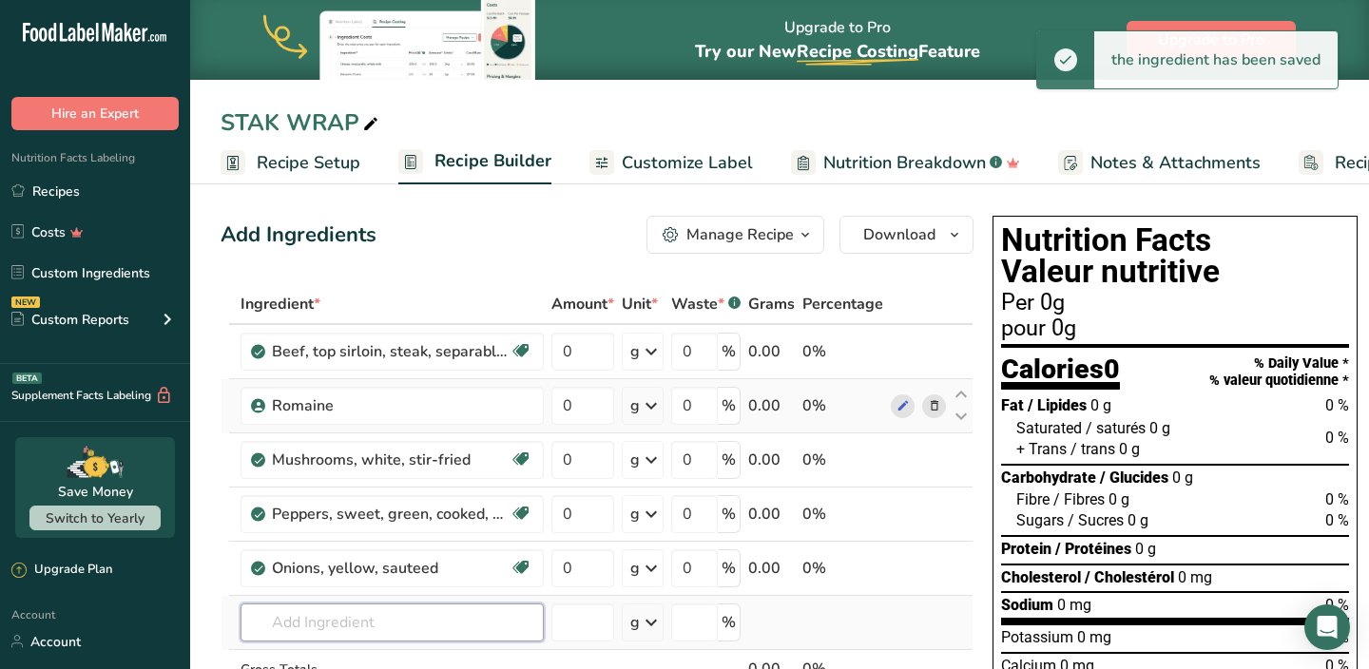
click at [322, 628] on input "text" at bounding box center [392, 623] width 303 height 38
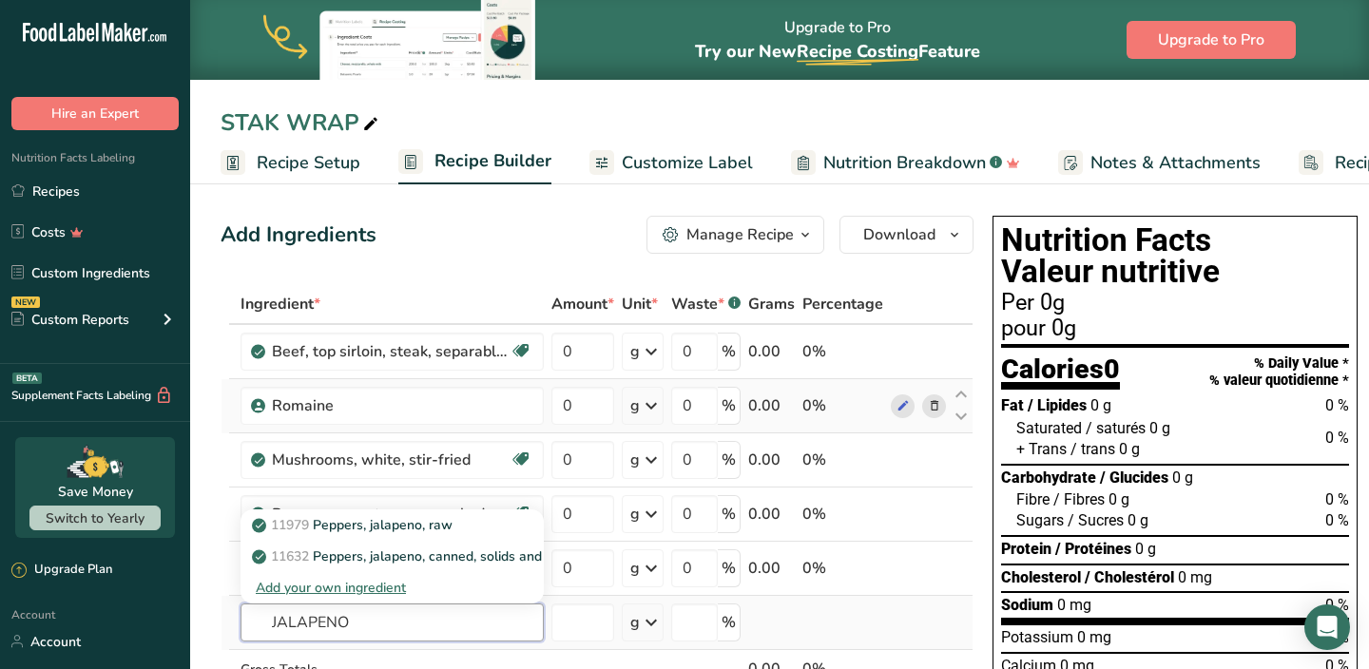
click at [358, 628] on input "JALAPENO" at bounding box center [392, 623] width 303 height 38
type input "P"
type input "JALAPEN"
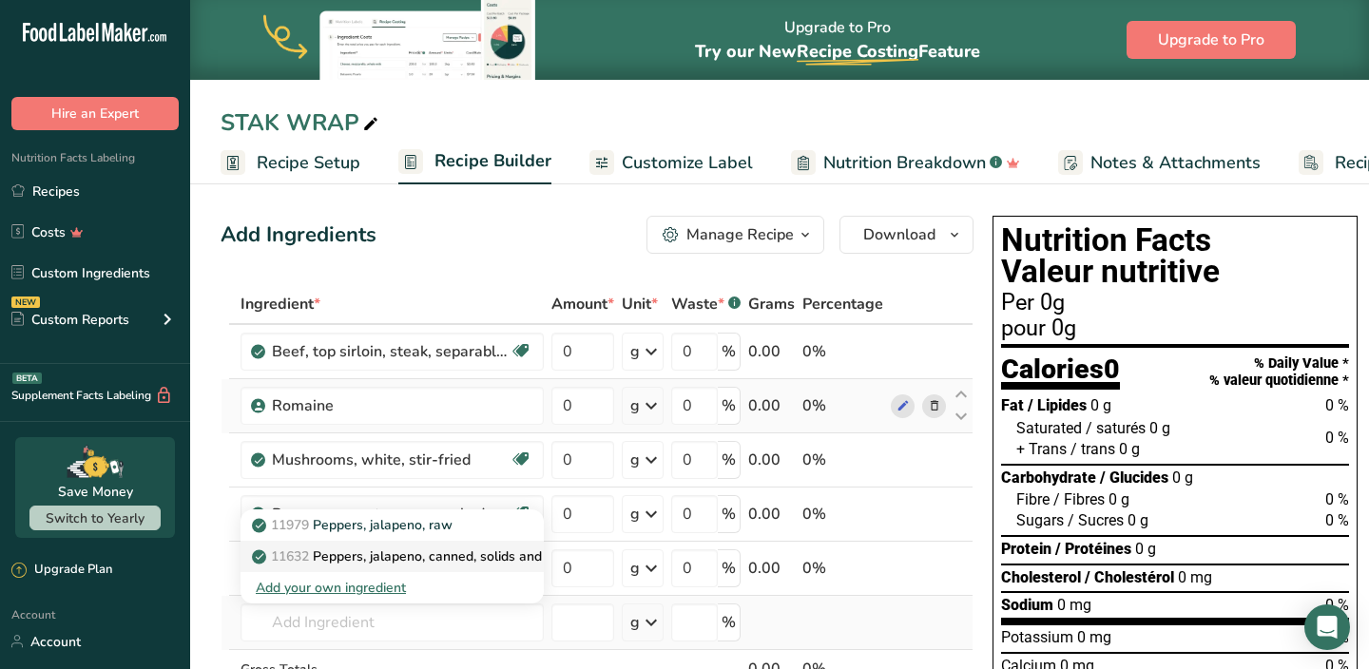
click at [386, 560] on p "11632 Peppers, jalapeno, canned, solids and liquids" at bounding box center [420, 557] width 329 height 20
type input "Peppers, jalapeno, canned, solids and liquids"
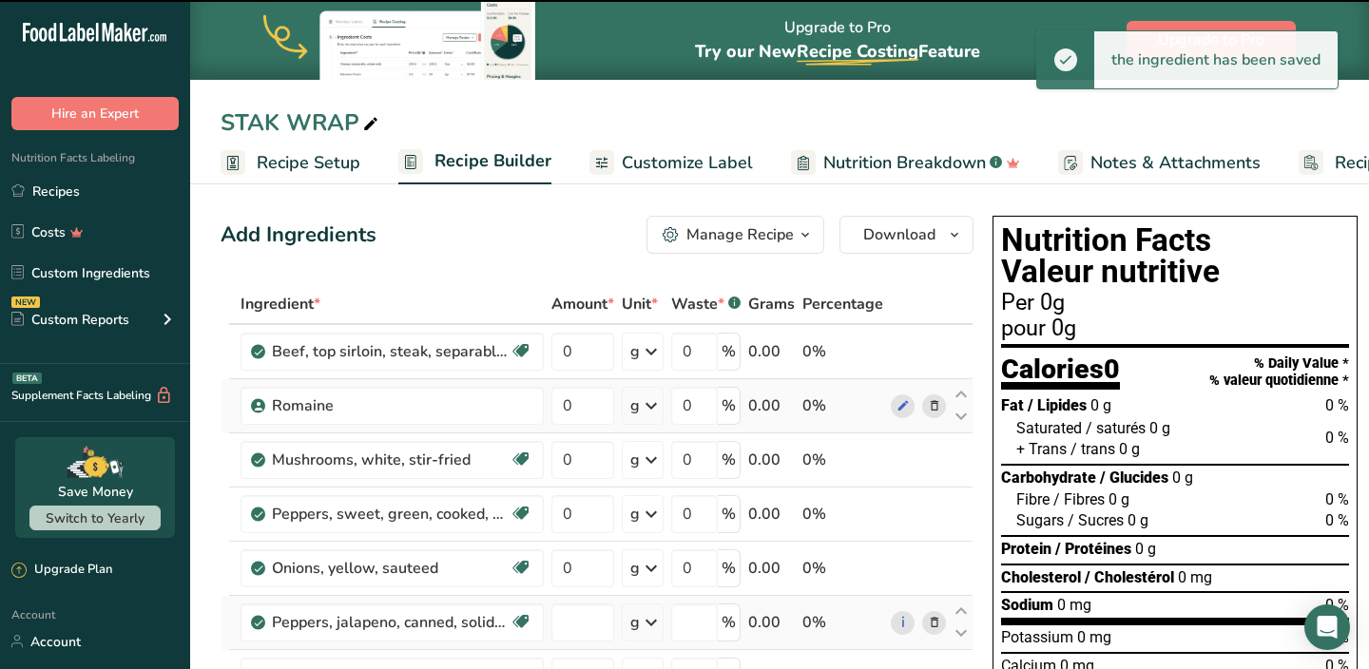
type input "0"
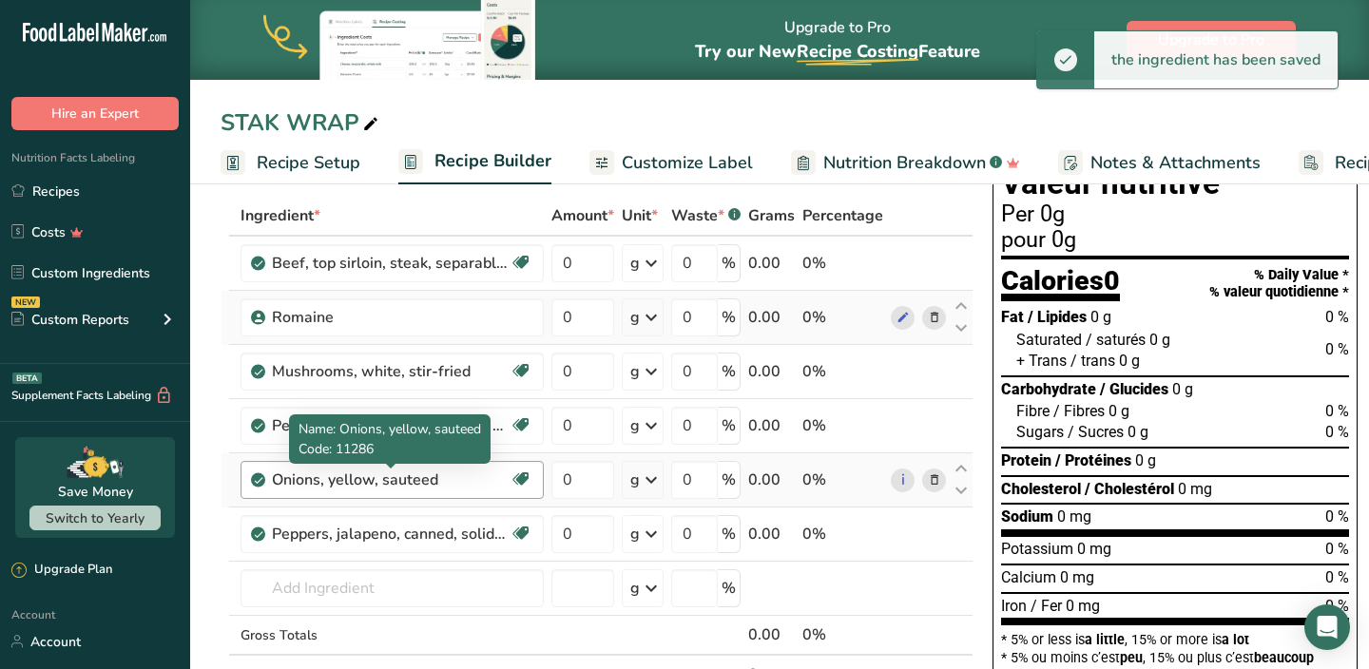
scroll to position [91, 0]
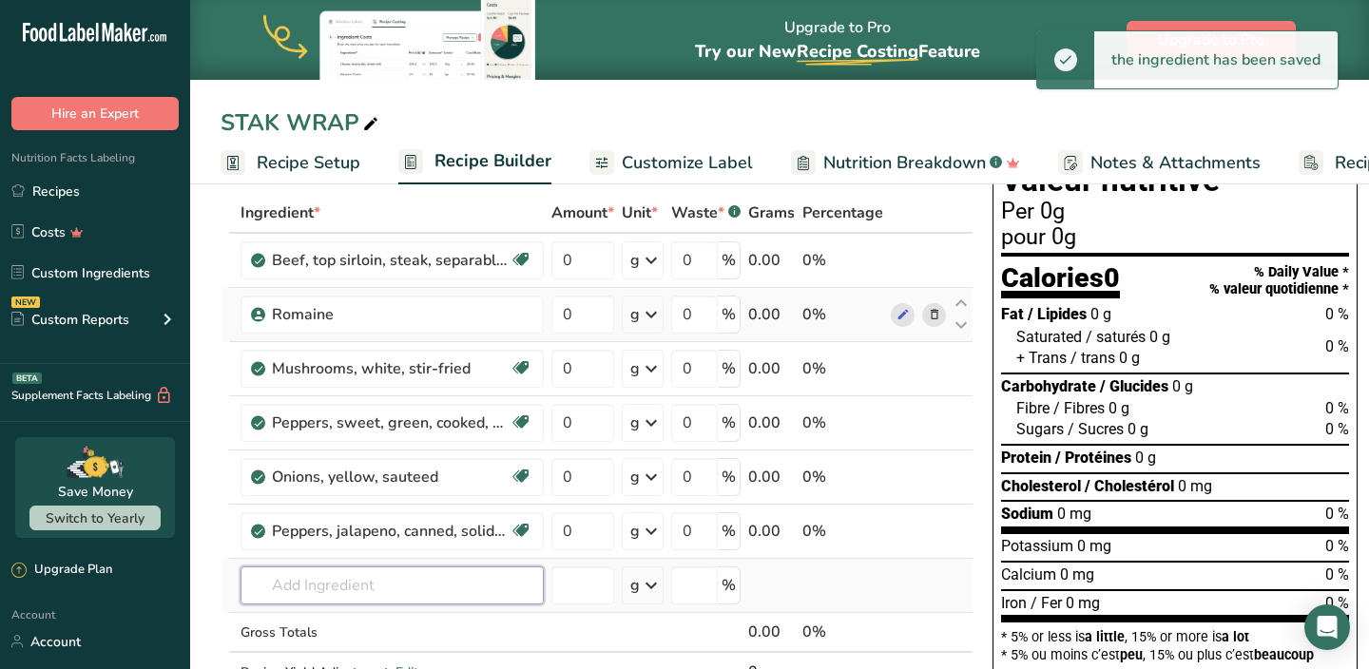
click at [351, 579] on input "text" at bounding box center [392, 586] width 303 height 38
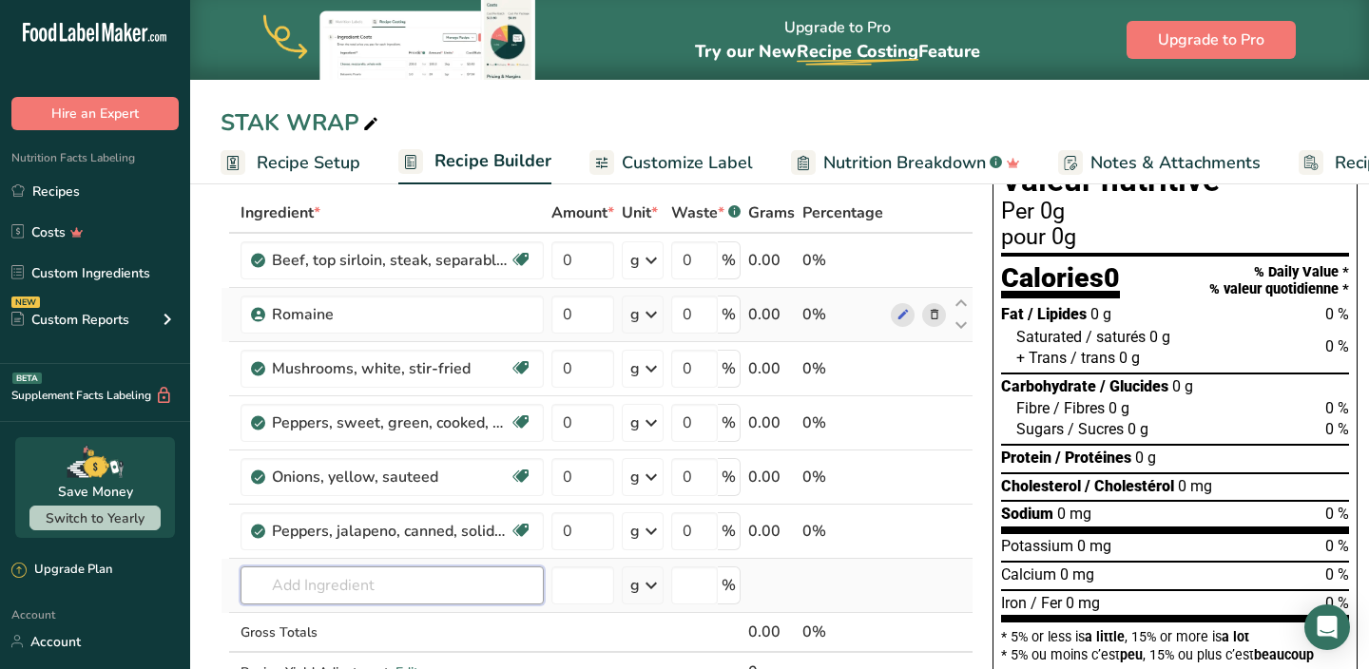
type input "P"
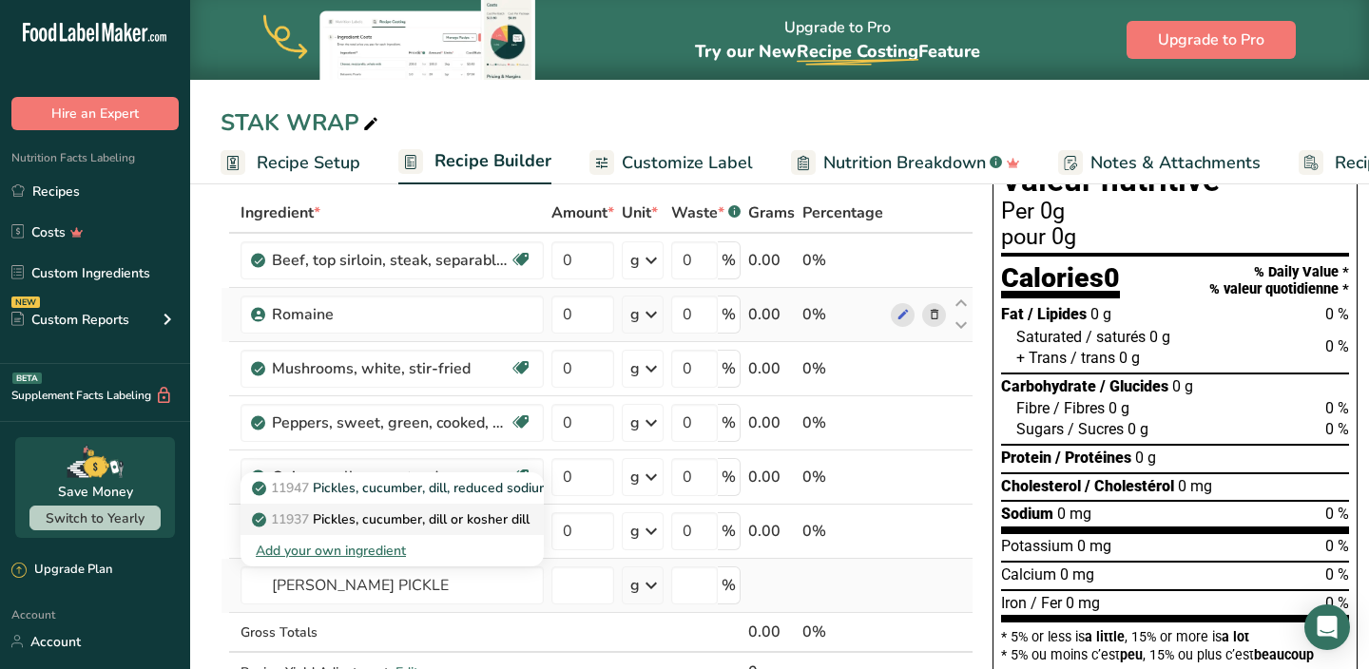
click at [391, 519] on p "11937 Pickles, cucumber, [PERSON_NAME] or kosher [PERSON_NAME]" at bounding box center [393, 520] width 274 height 20
type input "Pickles, cucumber, dill or kosher dill"
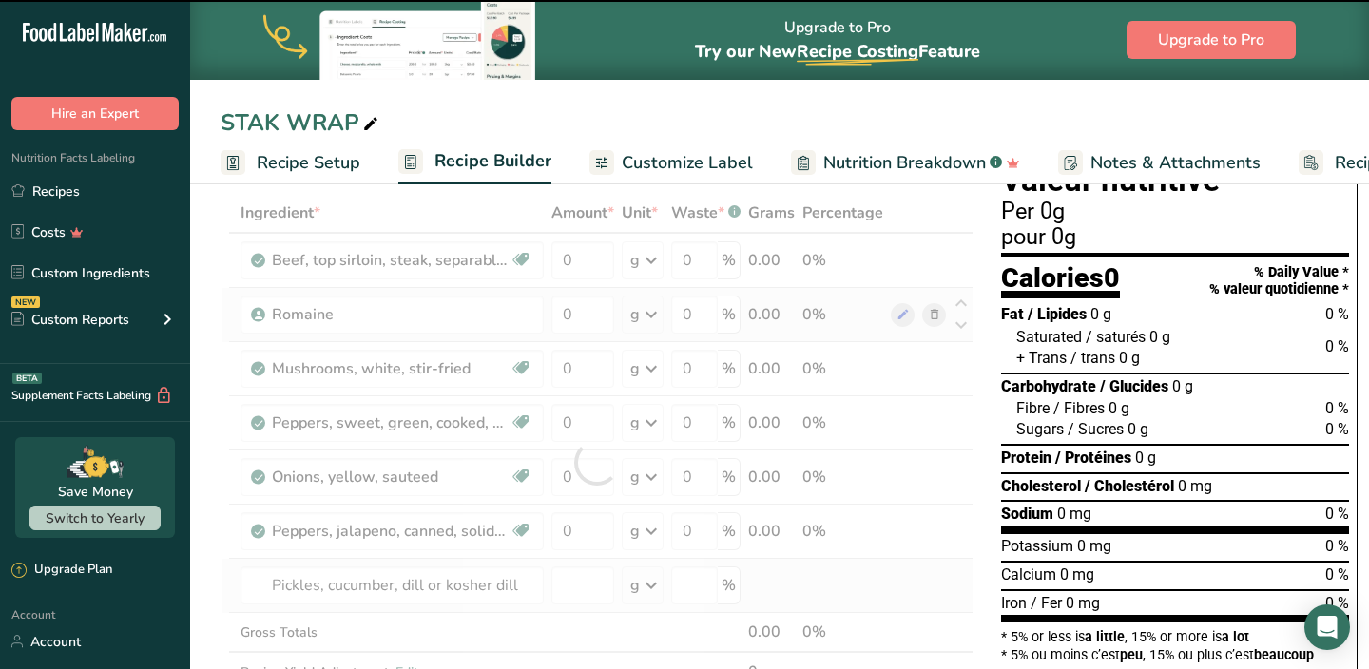
type input "0"
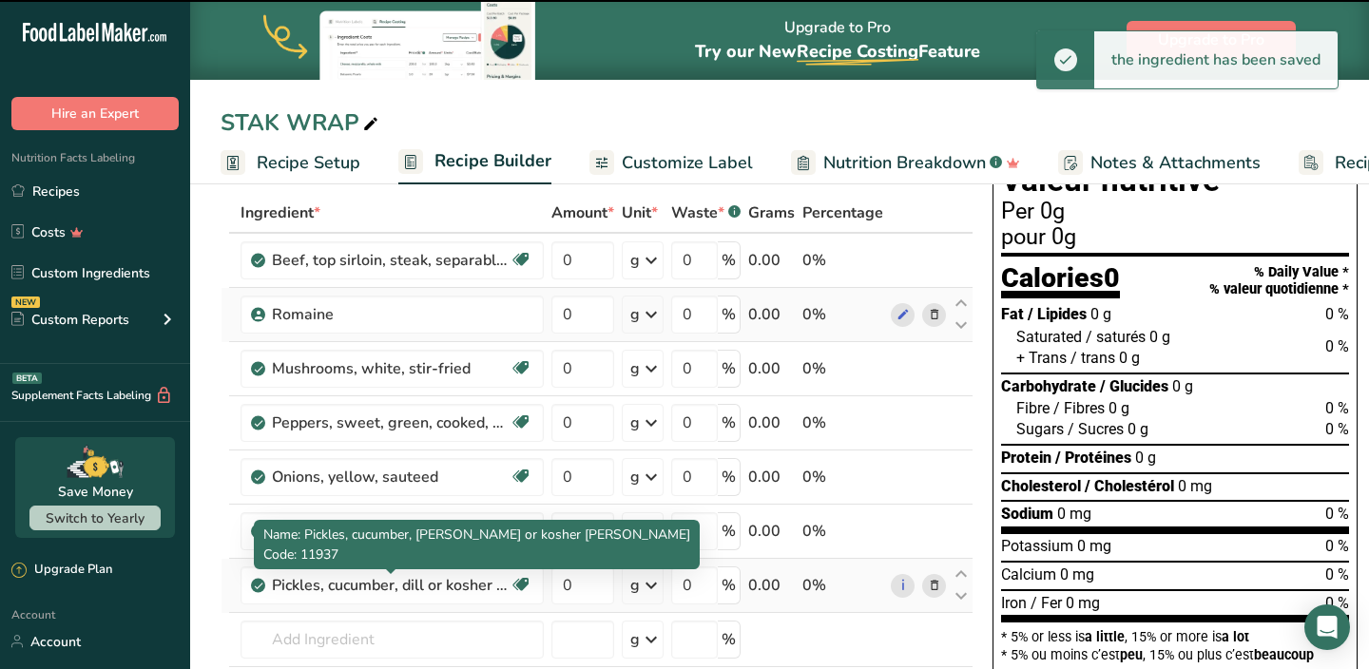
scroll to position [121, 0]
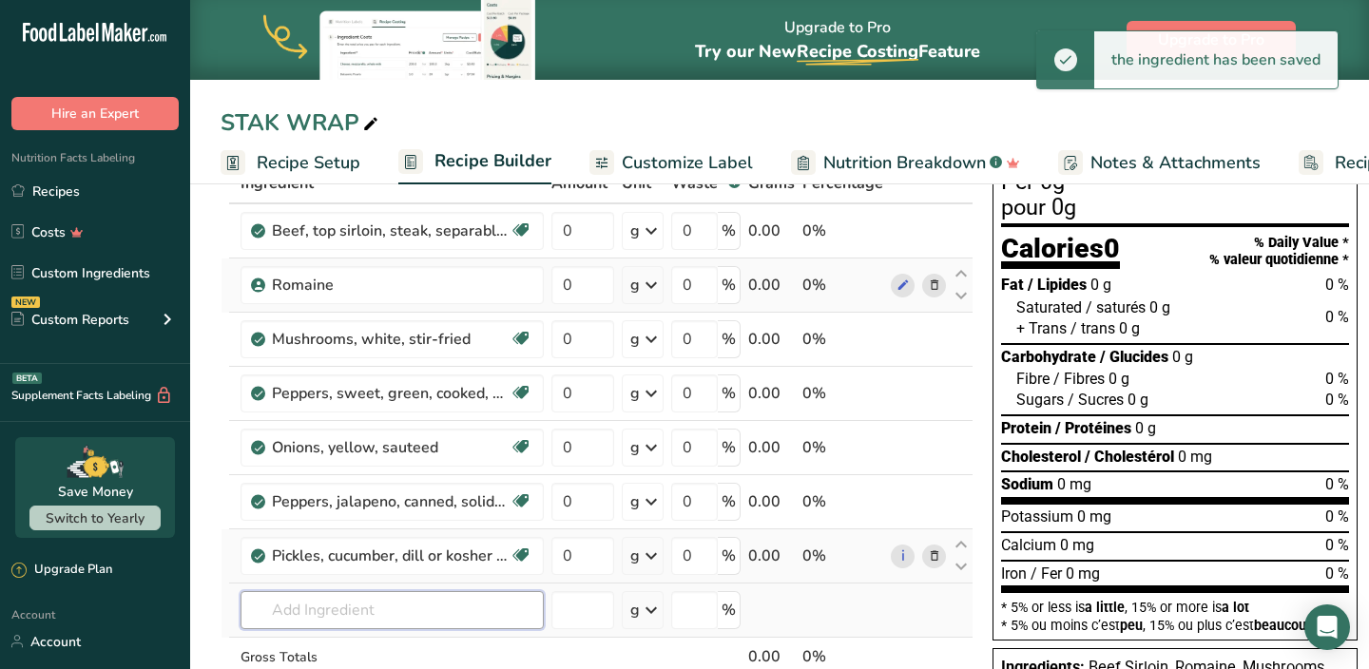
click at [342, 604] on input "text" at bounding box center [392, 610] width 303 height 38
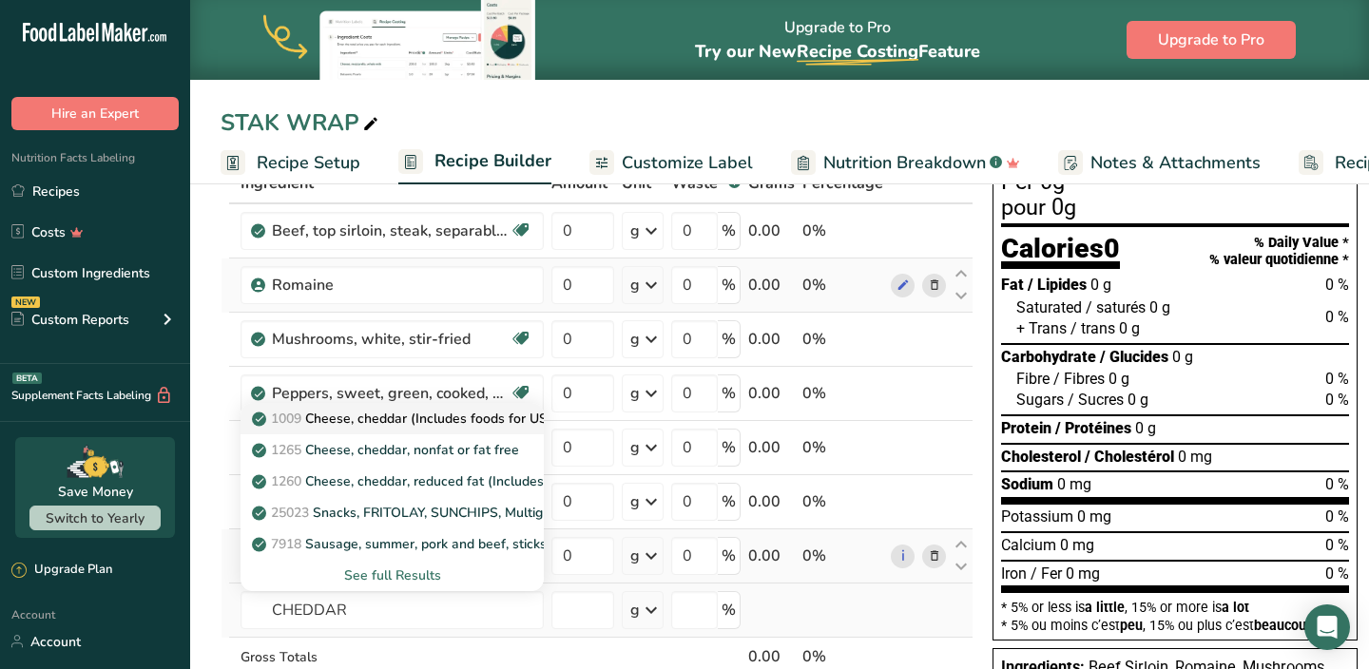
click at [399, 421] on p "1009 Cheese, cheddar (Includes foods for USDA's Food Distribution Program)" at bounding box center [501, 419] width 491 height 20
type input "Cheese, cheddar (Includes foods for USDA's Food Distribution Program)"
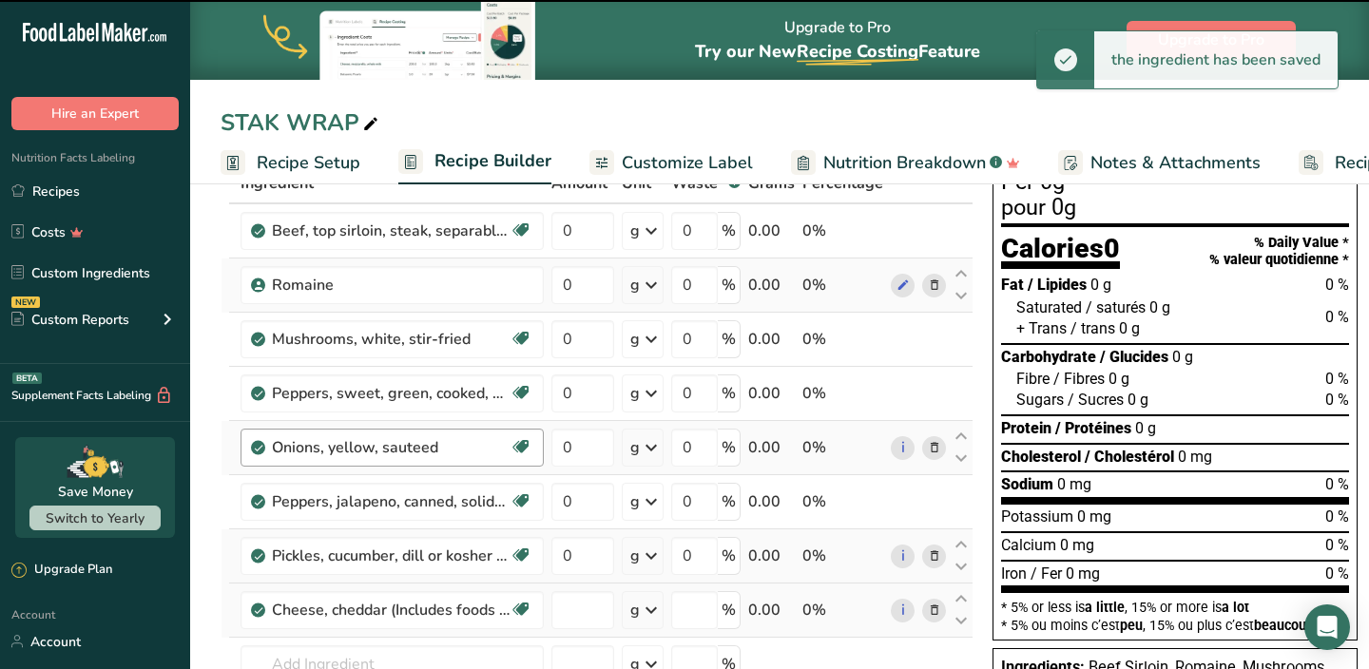
type input "0"
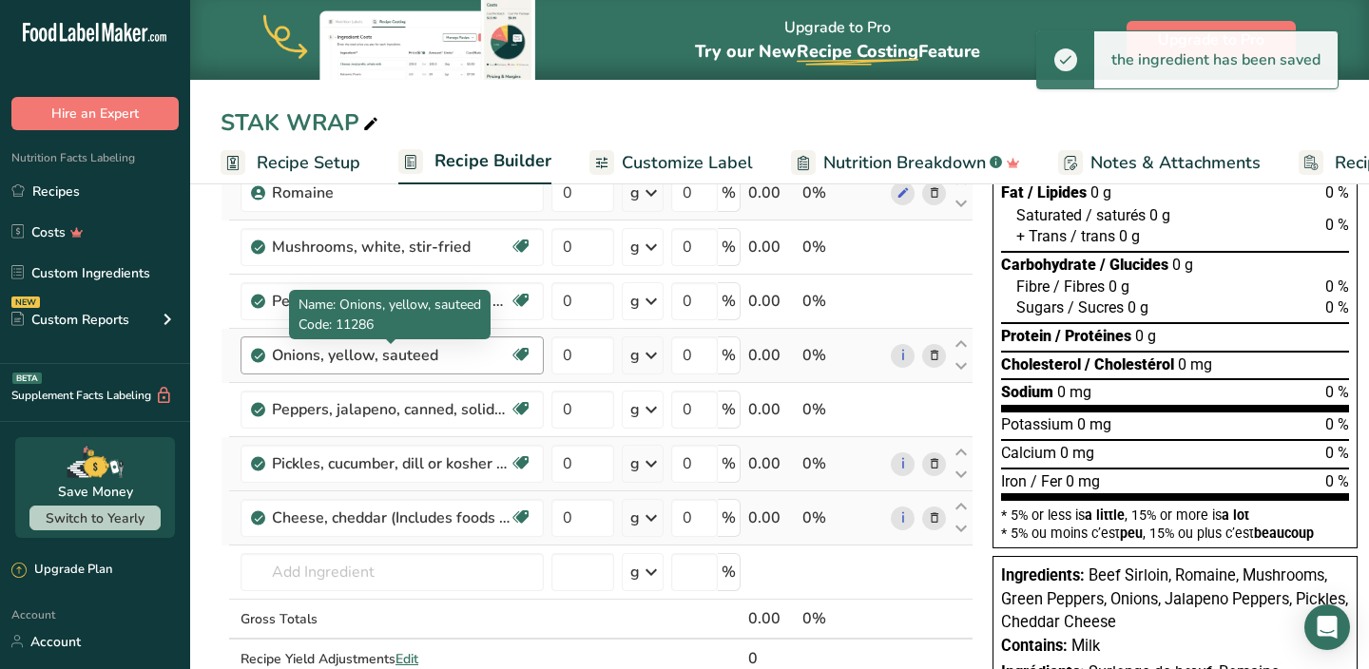
scroll to position [242, 0]
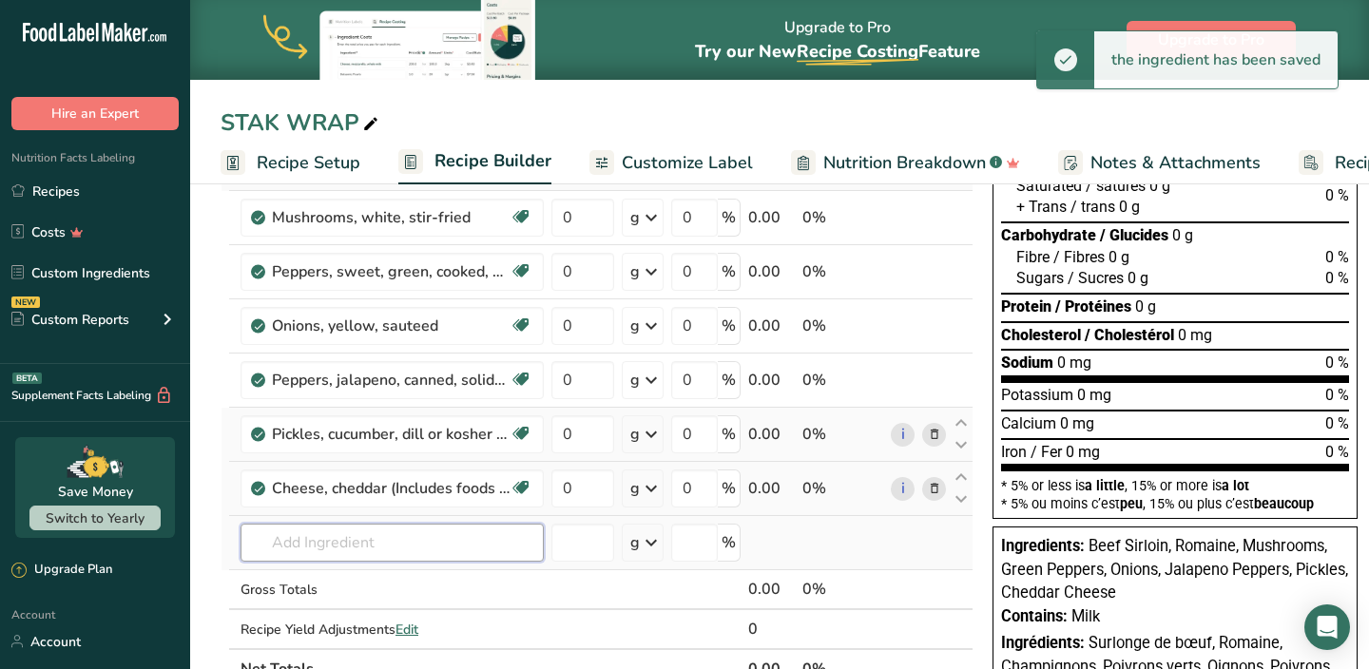
click at [398, 549] on input "text" at bounding box center [392, 543] width 303 height 38
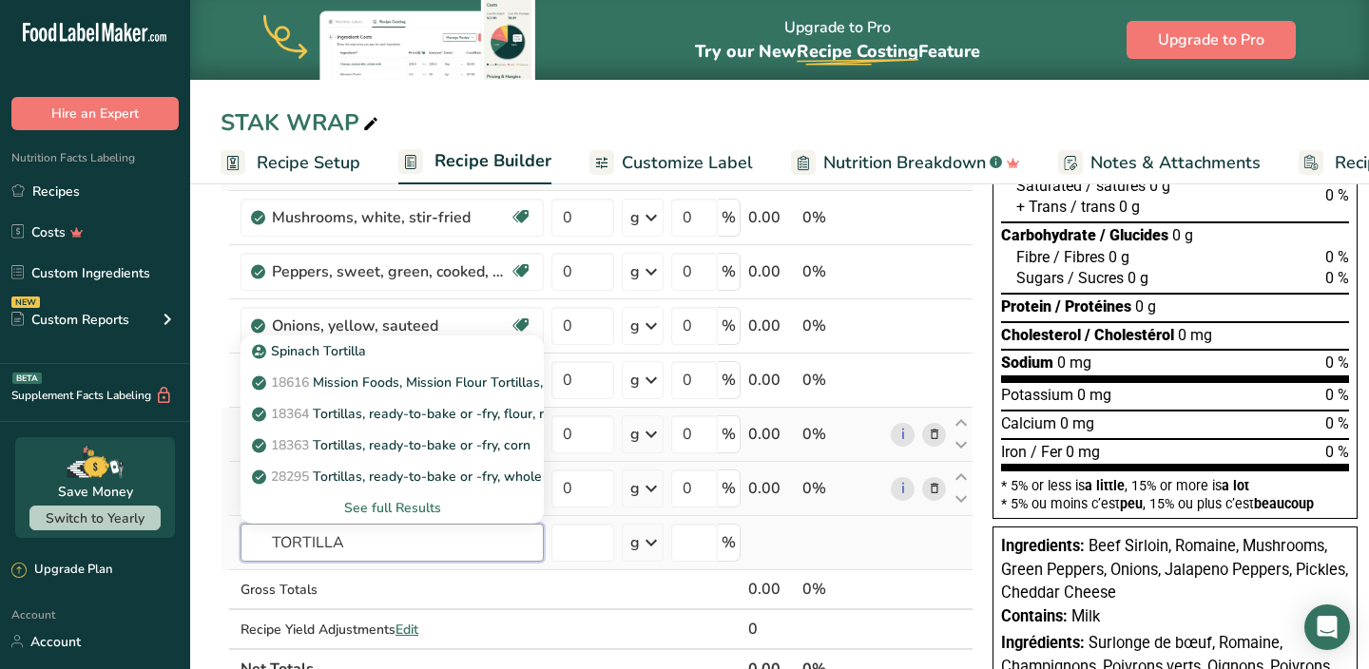
type input "TORTILLA"
click at [412, 512] on div "See full Results" at bounding box center [392, 508] width 273 height 20
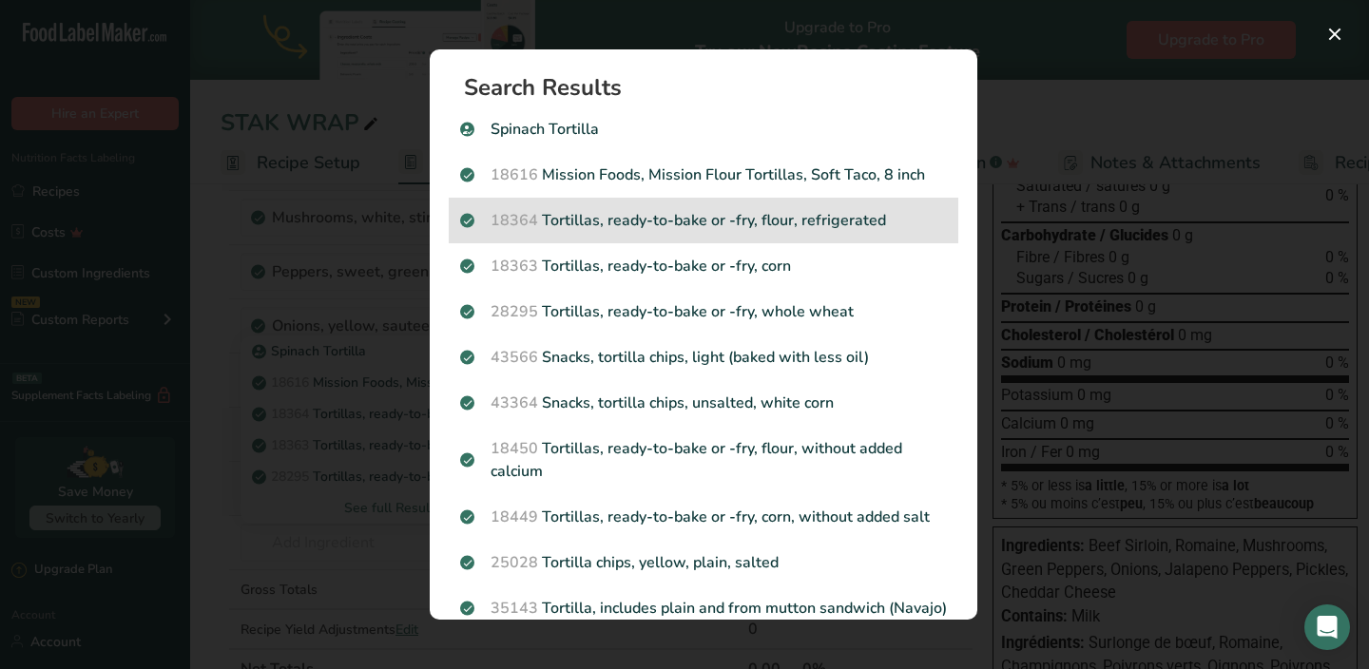
click at [650, 222] on p "18364 Tortillas, ready-to-bake or -fry, flour, refrigerated" at bounding box center [703, 220] width 487 height 23
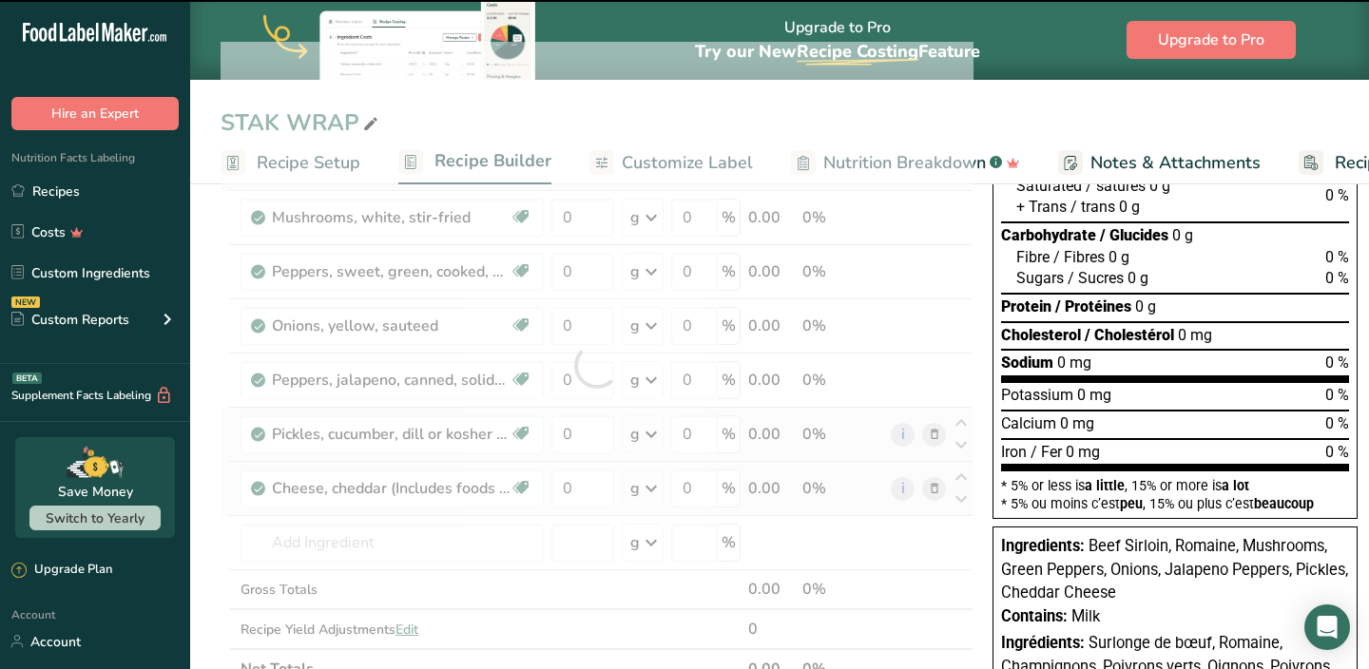
type input "0"
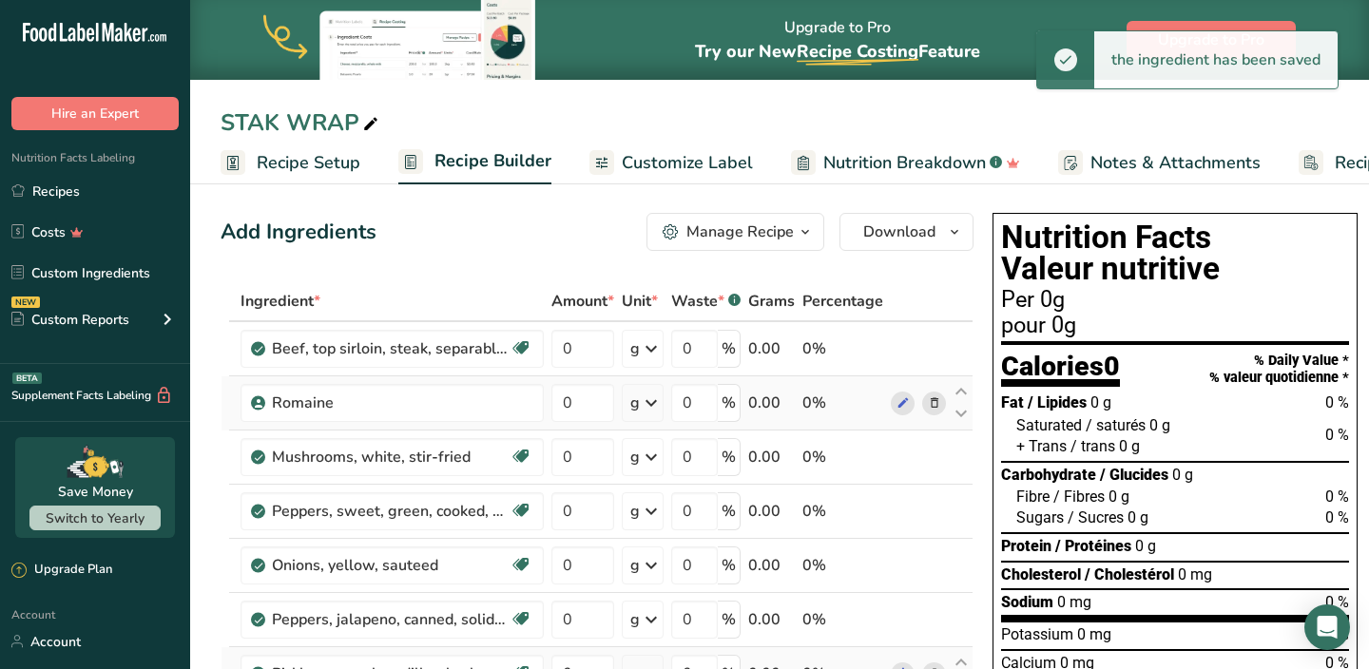
scroll to position [0, 0]
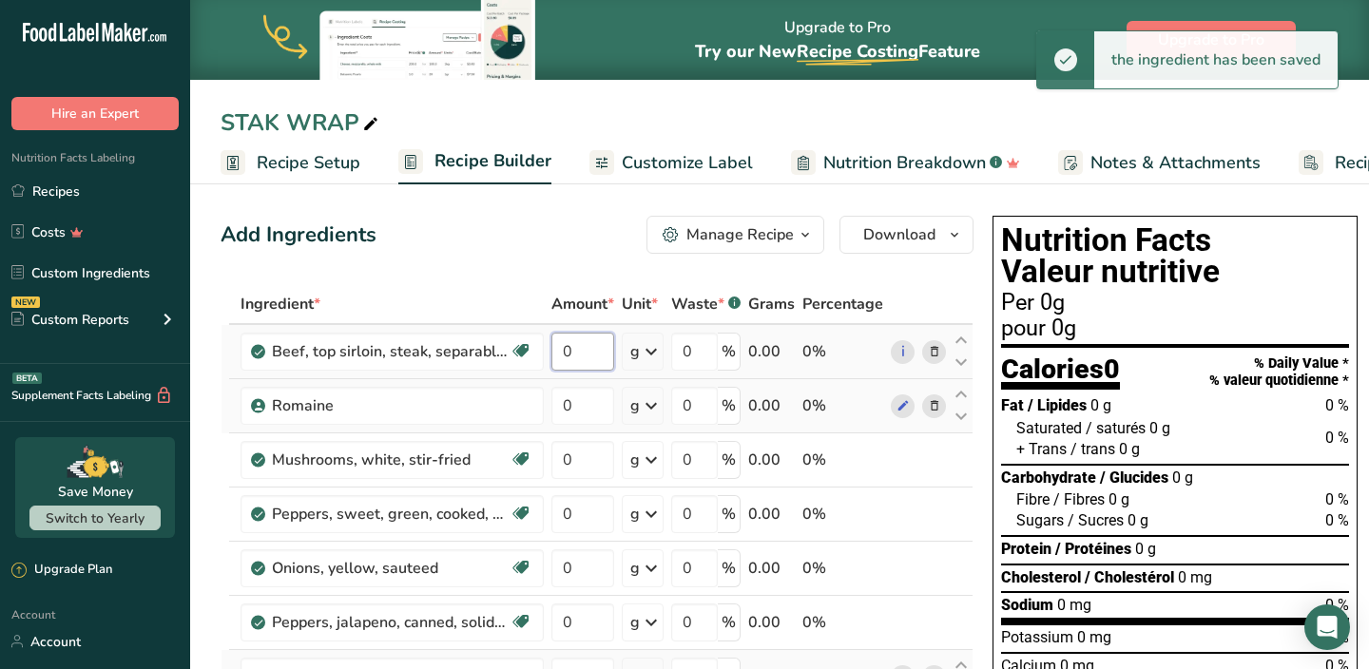
click at [577, 349] on input "0" at bounding box center [582, 352] width 63 height 38
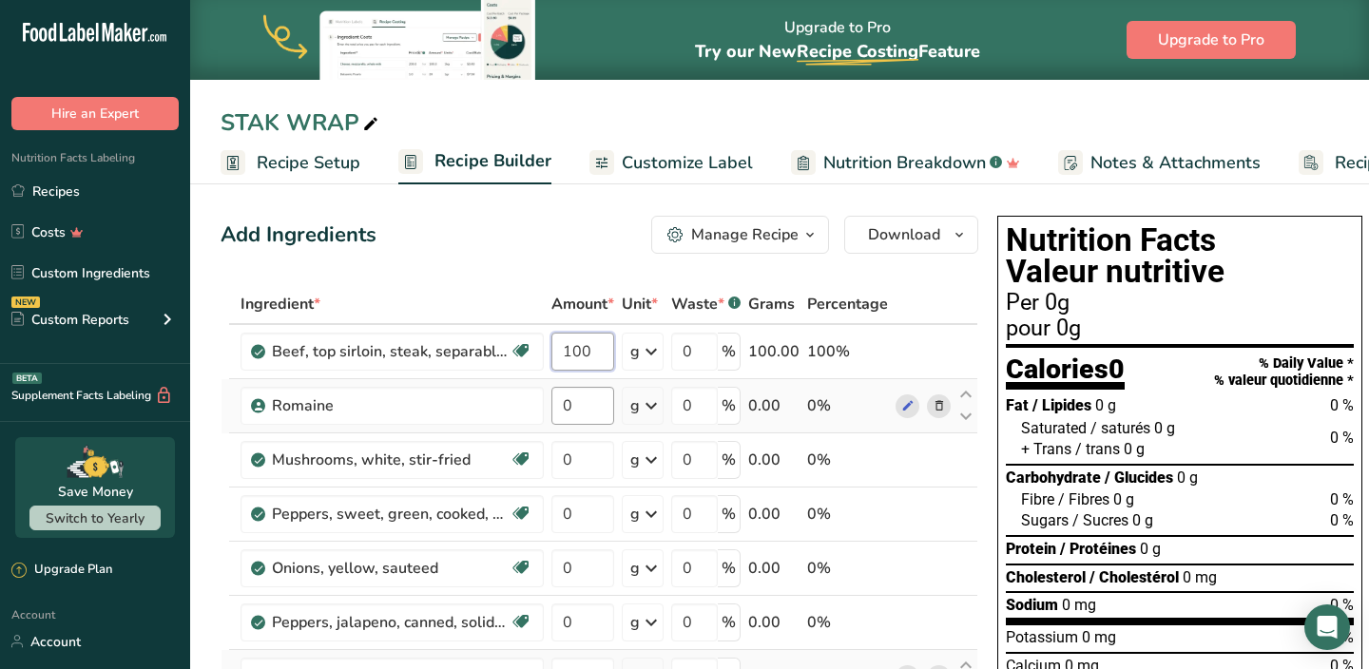
type input "100"
click at [578, 403] on div "Ingredient * Amount * Unit * Waste * .a-a{fill:#347362;}.b-a{fill:#fff;} Grams …" at bounding box center [600, 635] width 758 height 702
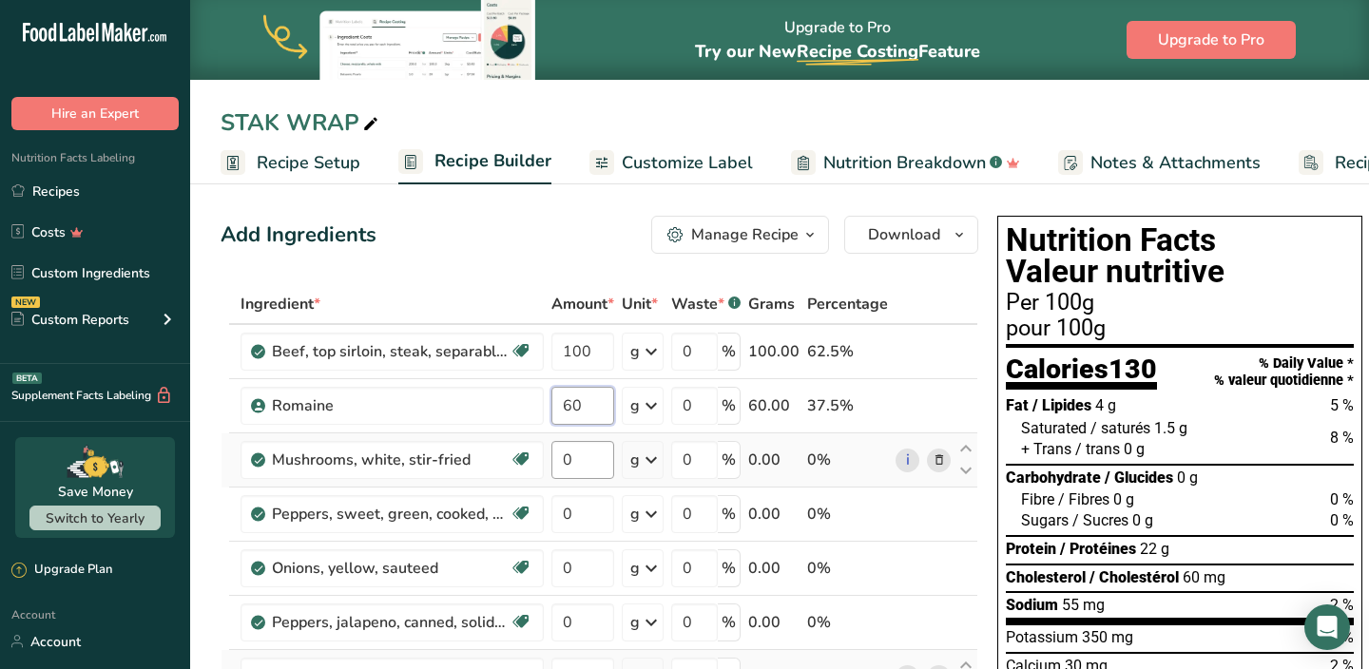
type input "60"
click at [585, 454] on div "Ingredient * Amount * Unit * Waste * .a-a{fill:#347362;}.b-a{fill:#fff;} Grams …" at bounding box center [600, 635] width 758 height 702
type input "40"
click at [579, 503] on div "Ingredient * Amount * Unit * Waste * .a-a{fill:#347362;}.b-a{fill:#fff;} Grams …" at bounding box center [600, 635] width 758 height 702
type input "40"
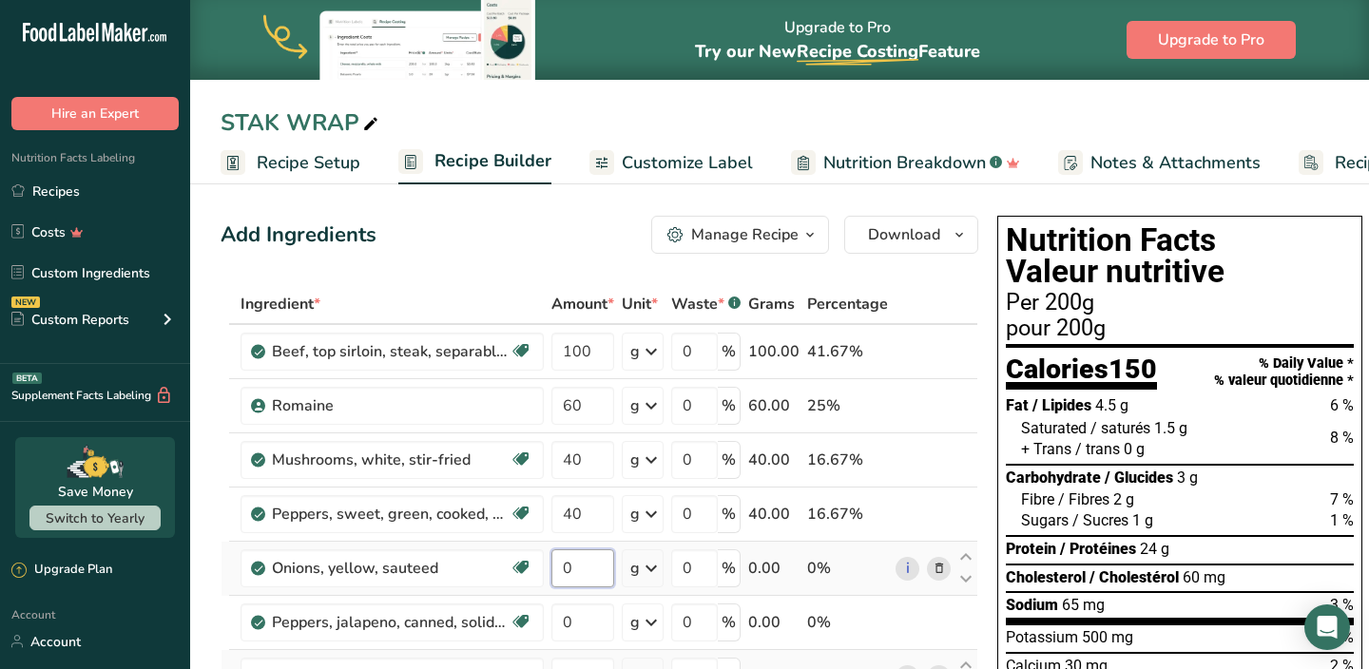
click at [579, 568] on div "Ingredient * Amount * Unit * Waste * .a-a{fill:#347362;}.b-a{fill:#fff;} Grams …" at bounding box center [600, 635] width 758 height 702
click at [583, 623] on div "Ingredient * Amount * Unit * Waste * .a-a{fill:#347362;}.b-a{fill:#fff;} Grams …" at bounding box center [600, 635] width 758 height 702
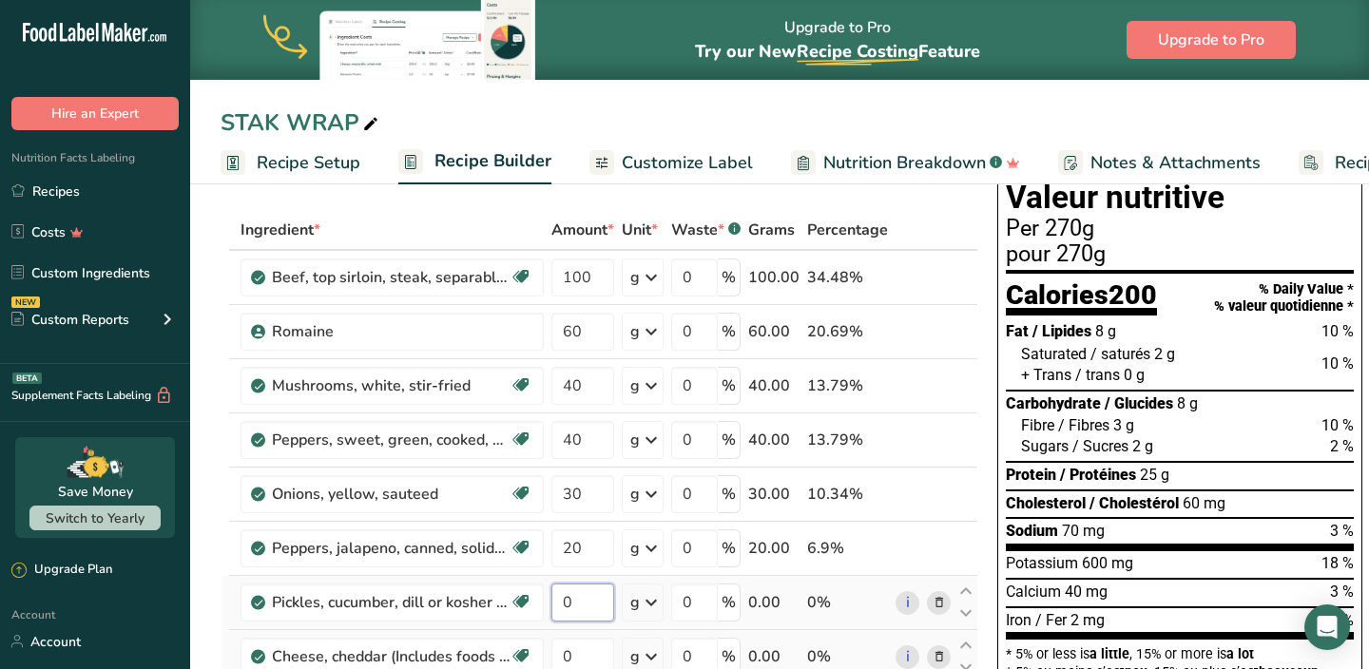
click at [589, 592] on div "Ingredient * Amount * Unit * Waste * .a-a{fill:#347362;}.b-a{fill:#fff;} Grams …" at bounding box center [600, 561] width 758 height 702
click at [583, 651] on div "Ingredient * Amount * Unit * Waste * .a-a{fill:#347362;}.b-a{fill:#fff;} Grams …" at bounding box center [600, 561] width 758 height 702
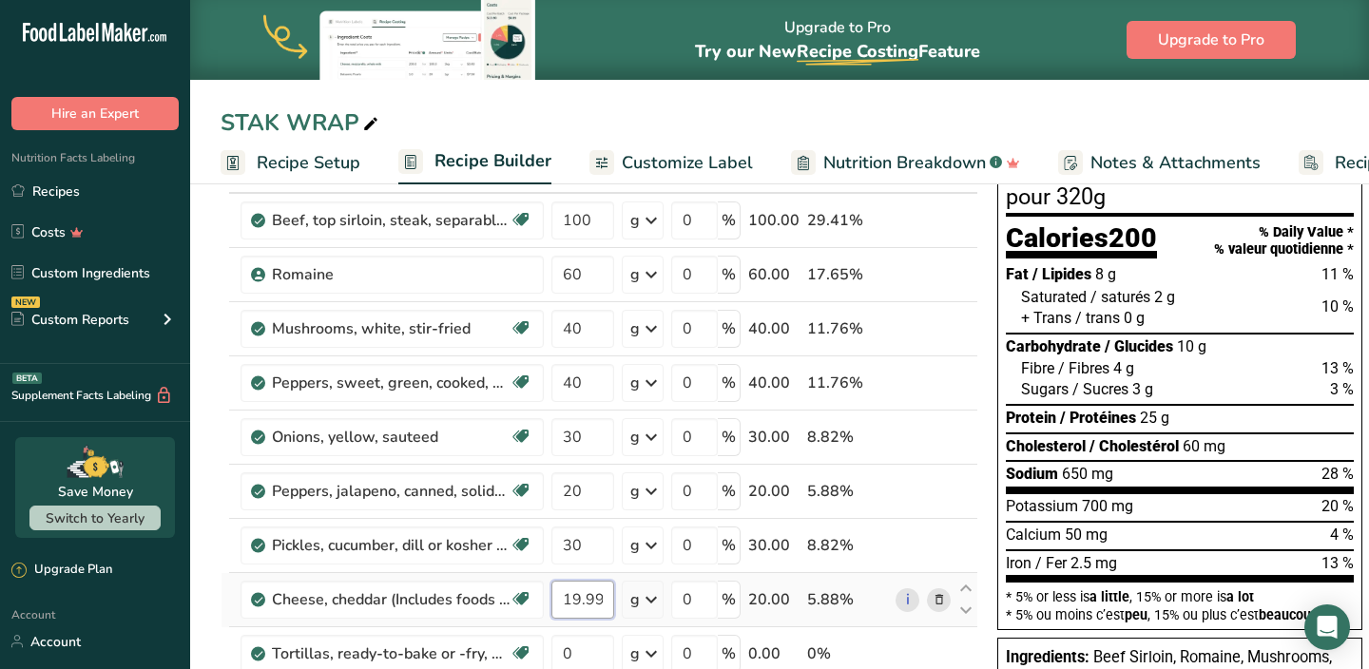
scroll to position [163, 0]
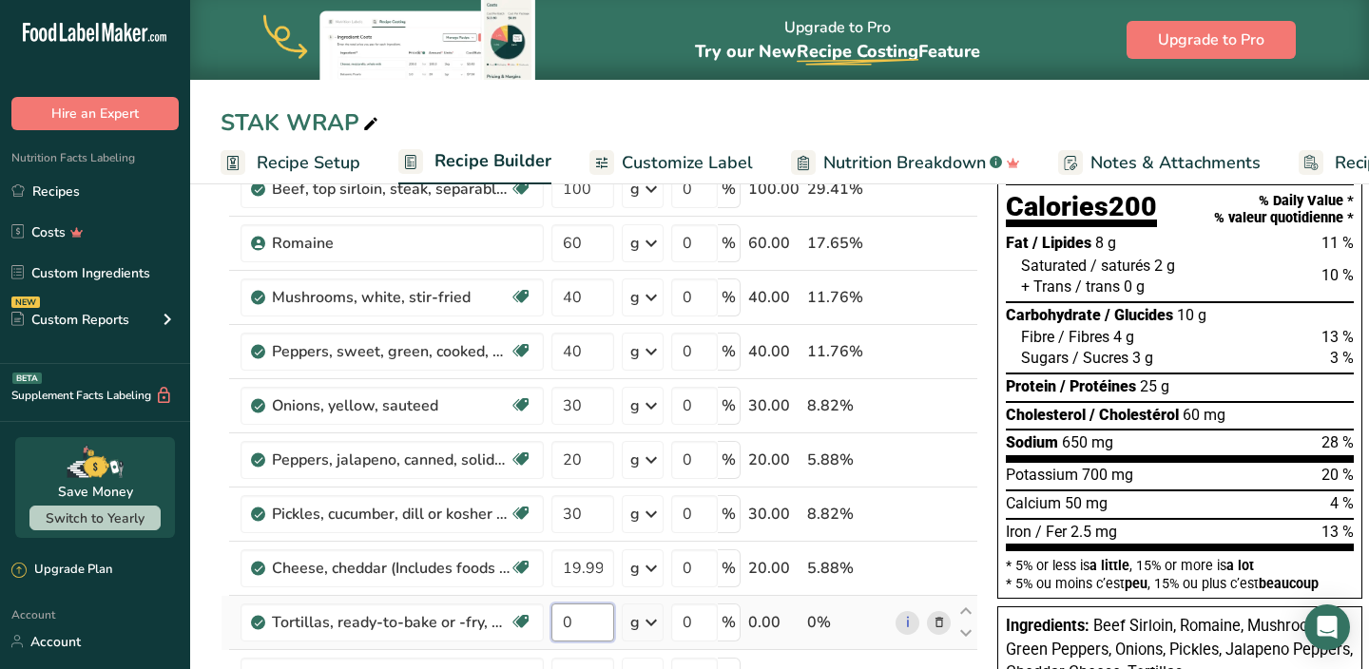
click at [587, 628] on div "Ingredient * Amount * Unit * Waste * .a-a{fill:#347362;}.b-a{fill:#fff;} Grams …" at bounding box center [600, 473] width 758 height 702
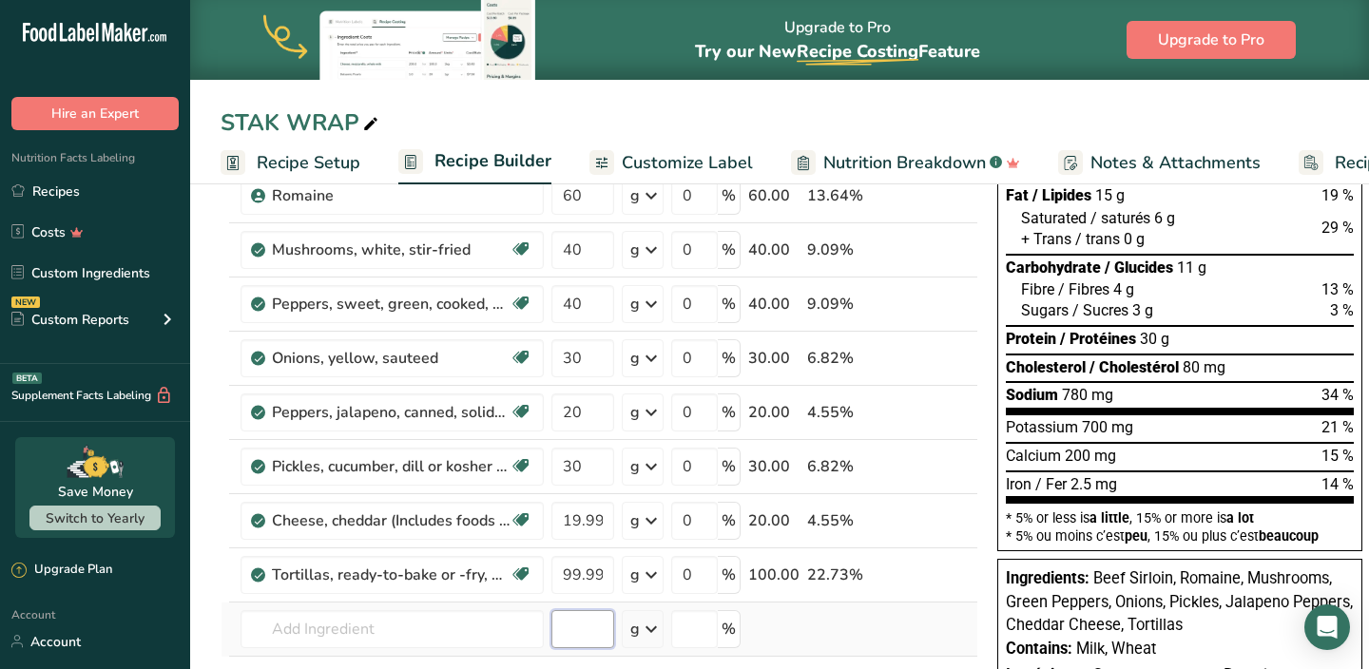
click at [552, 620] on div "Ingredient * Amount * Unit * Waste * .a-a{fill:#347362;}.b-a{fill:#fff;} Grams …" at bounding box center [600, 425] width 758 height 702
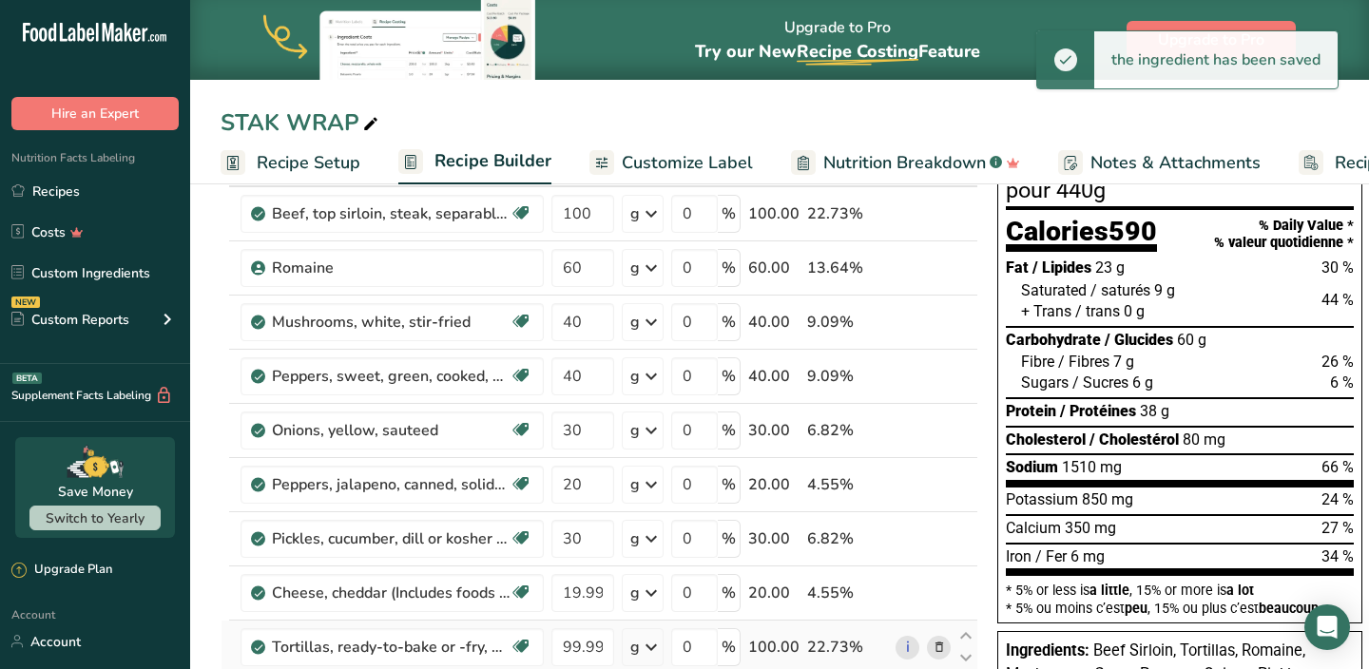
scroll to position [0, 0]
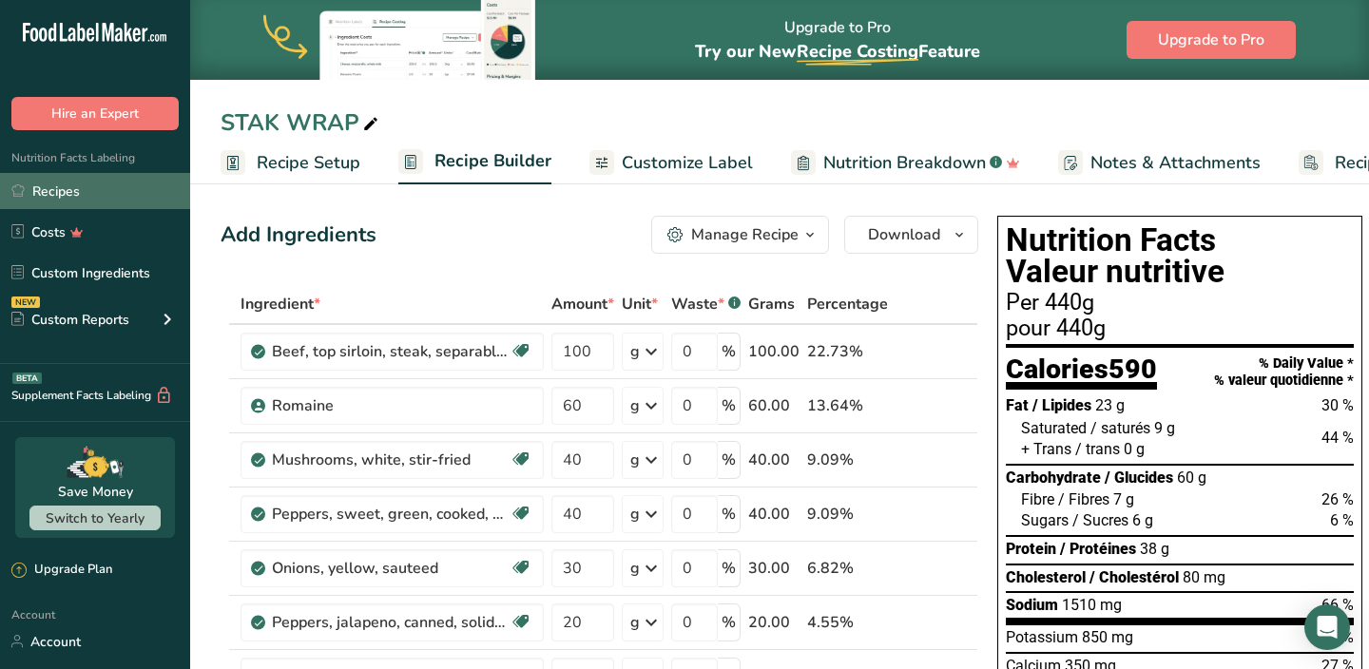
click at [72, 191] on link "Recipes" at bounding box center [95, 191] width 190 height 36
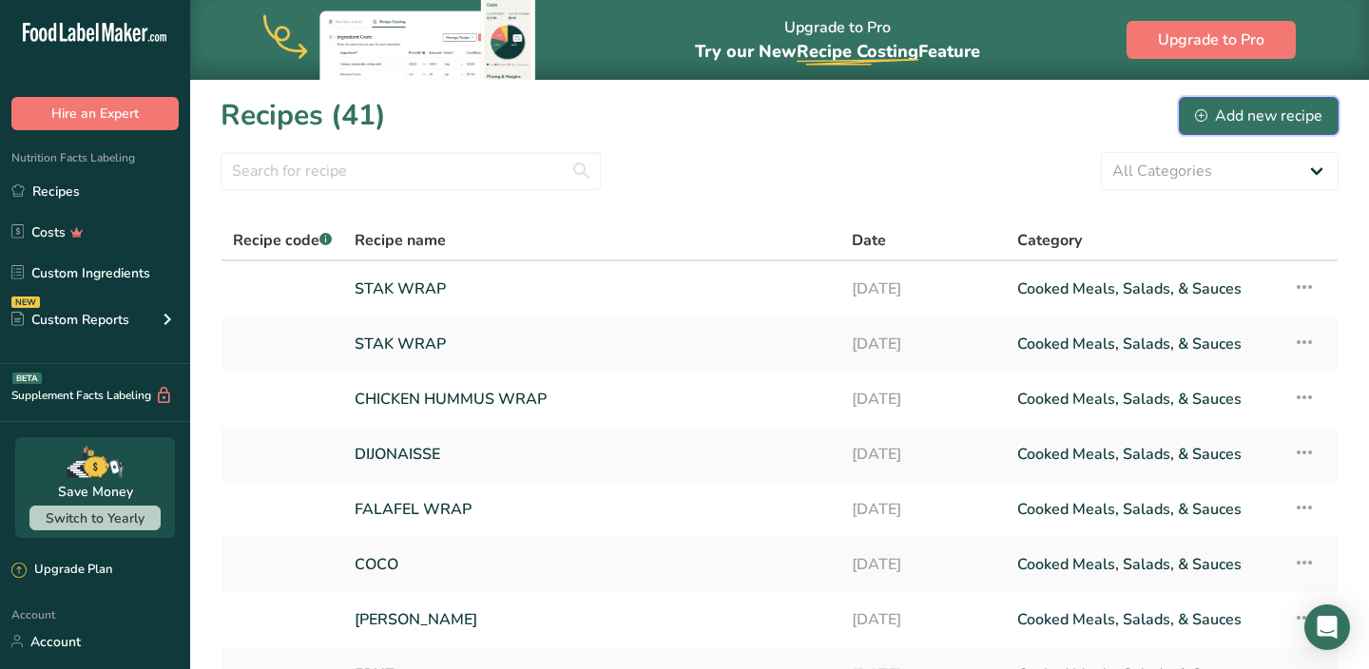
click at [1235, 111] on div "Add new recipe" at bounding box center [1258, 116] width 127 height 23
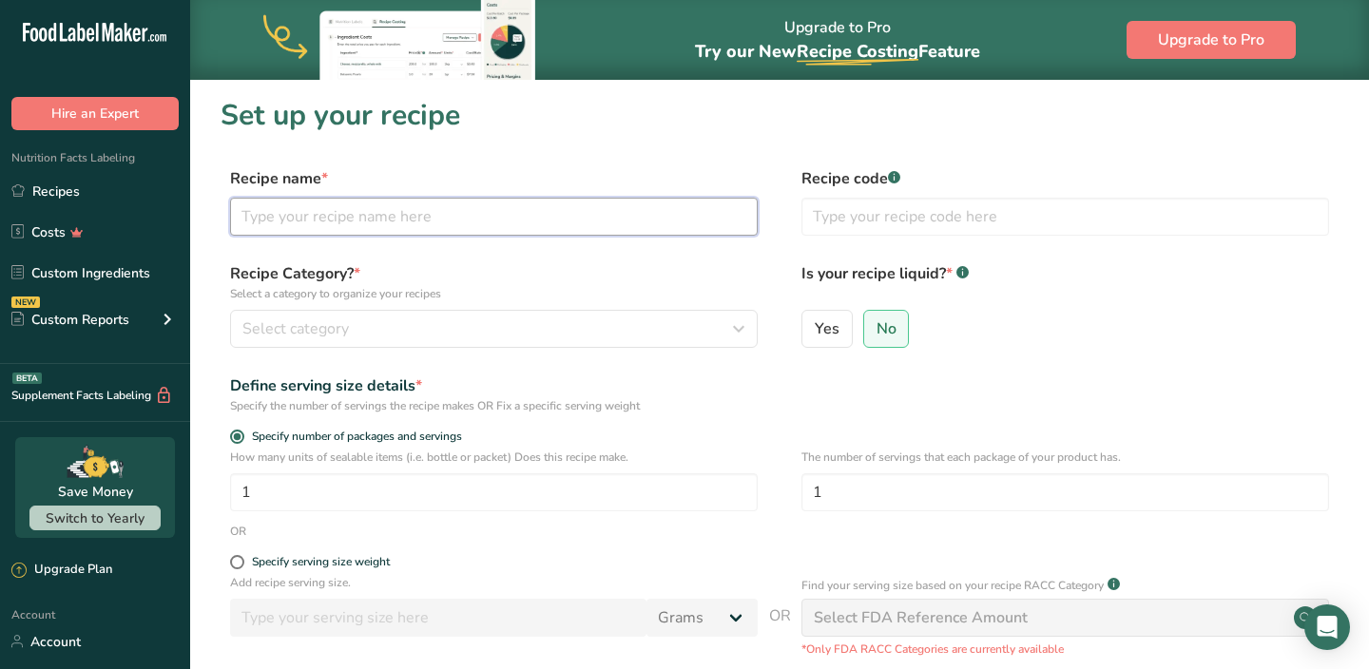
click at [414, 221] on input "text" at bounding box center [494, 217] width 528 height 38
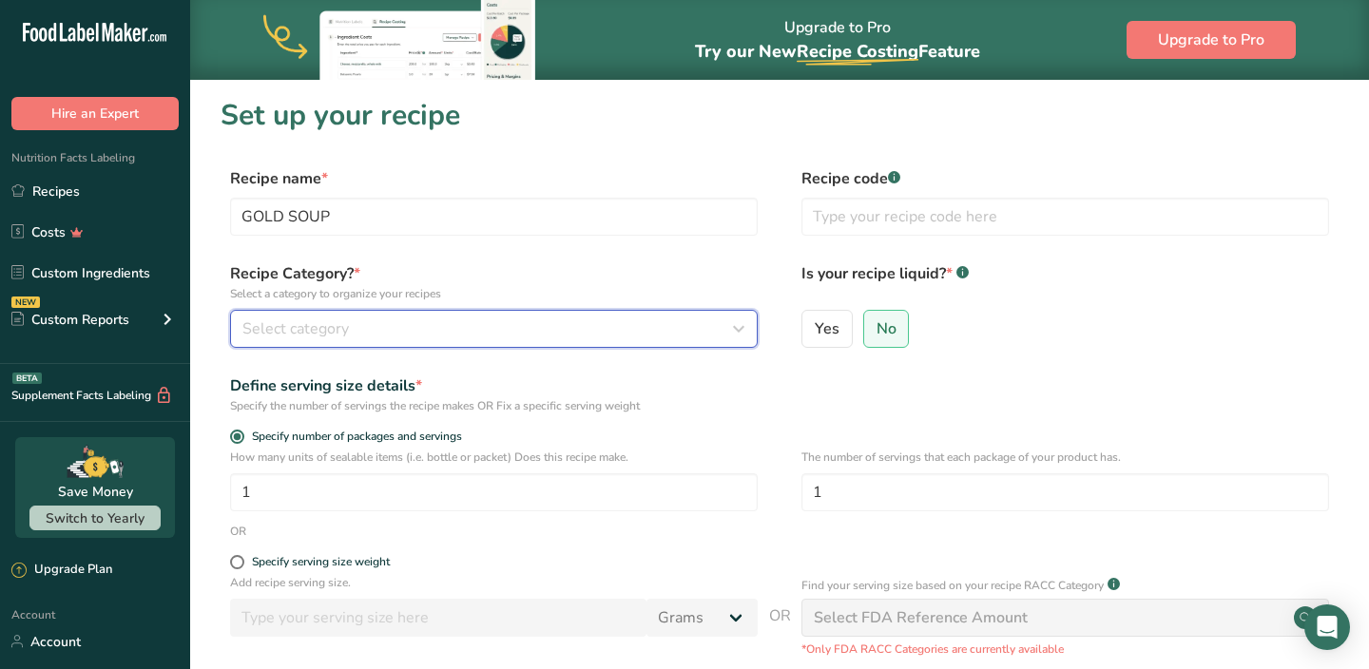
click at [377, 334] on div "Select category" at bounding box center [488, 329] width 492 height 23
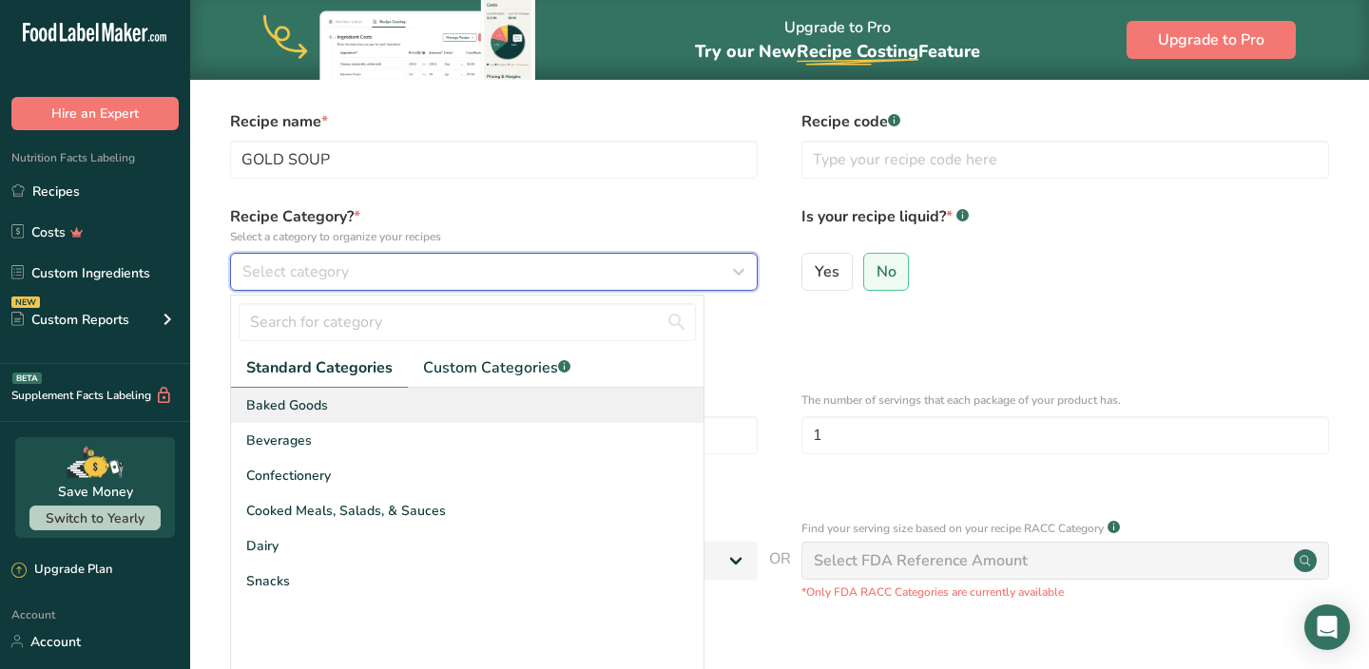
scroll to position [62, 0]
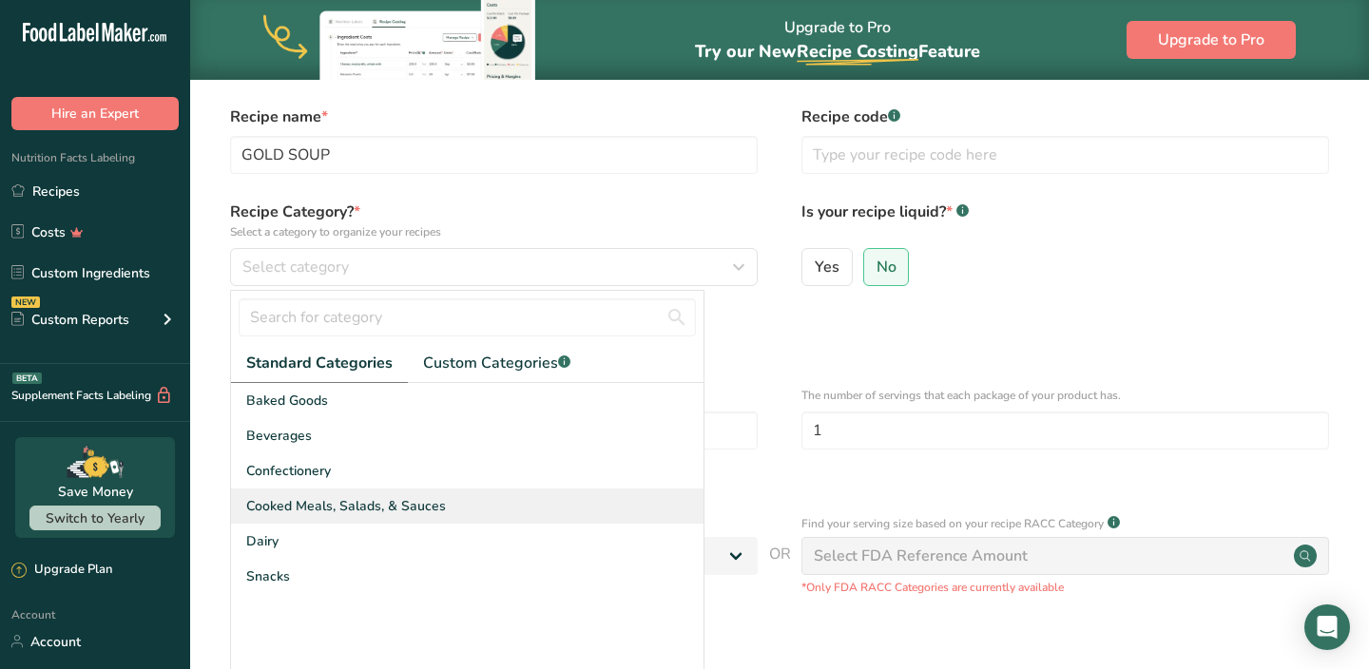
click at [311, 508] on span "Cooked Meals, Salads, & Sauces" at bounding box center [346, 506] width 200 height 20
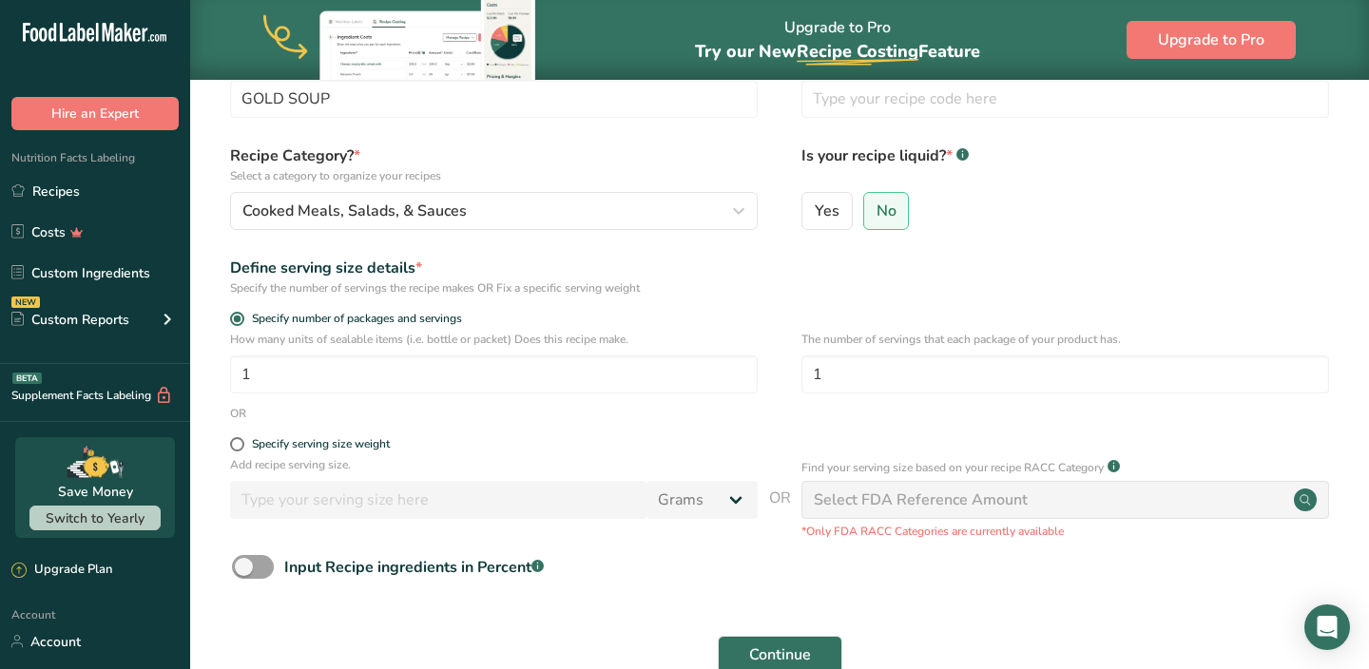
scroll to position [123, 0]
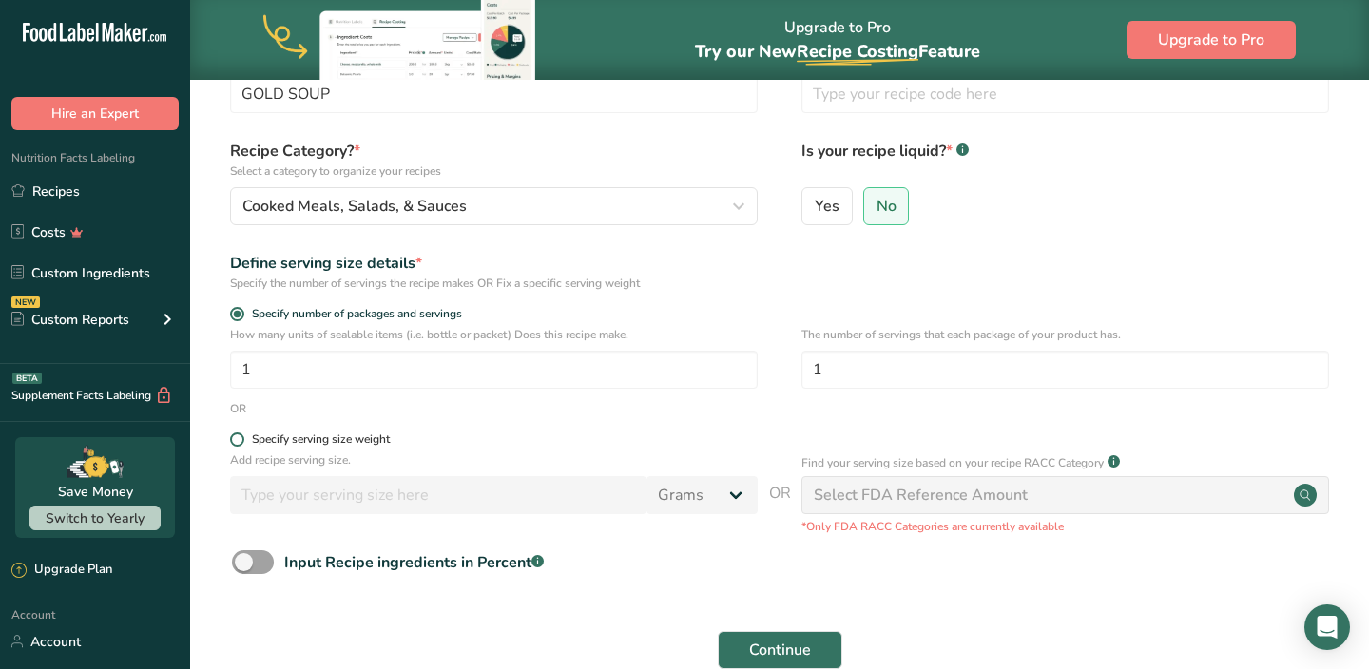
click at [238, 443] on span at bounding box center [237, 440] width 14 height 14
click at [238, 443] on input "Specify serving size weight" at bounding box center [236, 440] width 12 height 12
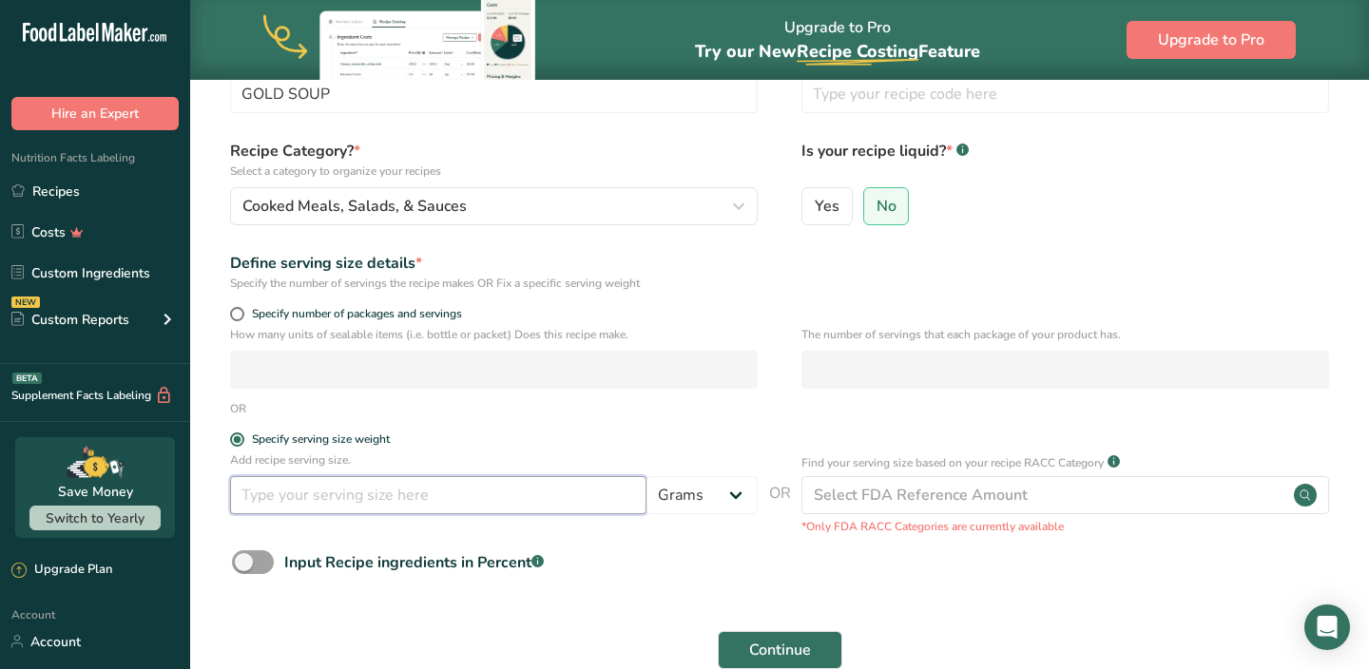
click at [489, 498] on input "number" at bounding box center [438, 495] width 416 height 38
click at [689, 498] on select "Grams kg mg mcg lb oz l mL fl oz tbsp tsp cup qt gallon" at bounding box center [702, 495] width 111 height 38
click at [647, 476] on select "Grams kg mg mcg lb oz l mL fl oz tbsp tsp cup qt gallon" at bounding box center [702, 495] width 111 height 38
click at [437, 507] on input "number" at bounding box center [438, 495] width 416 height 38
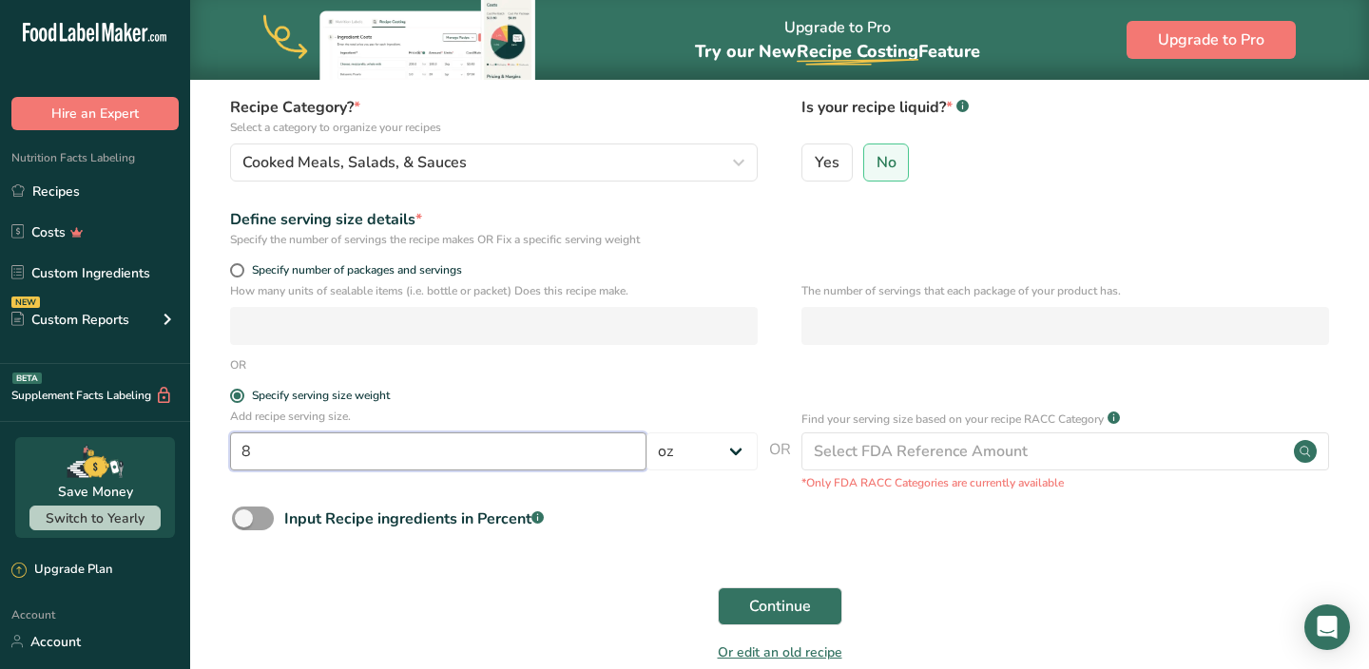
scroll to position [169, 0]
click at [750, 599] on span "Continue" at bounding box center [780, 603] width 62 height 23
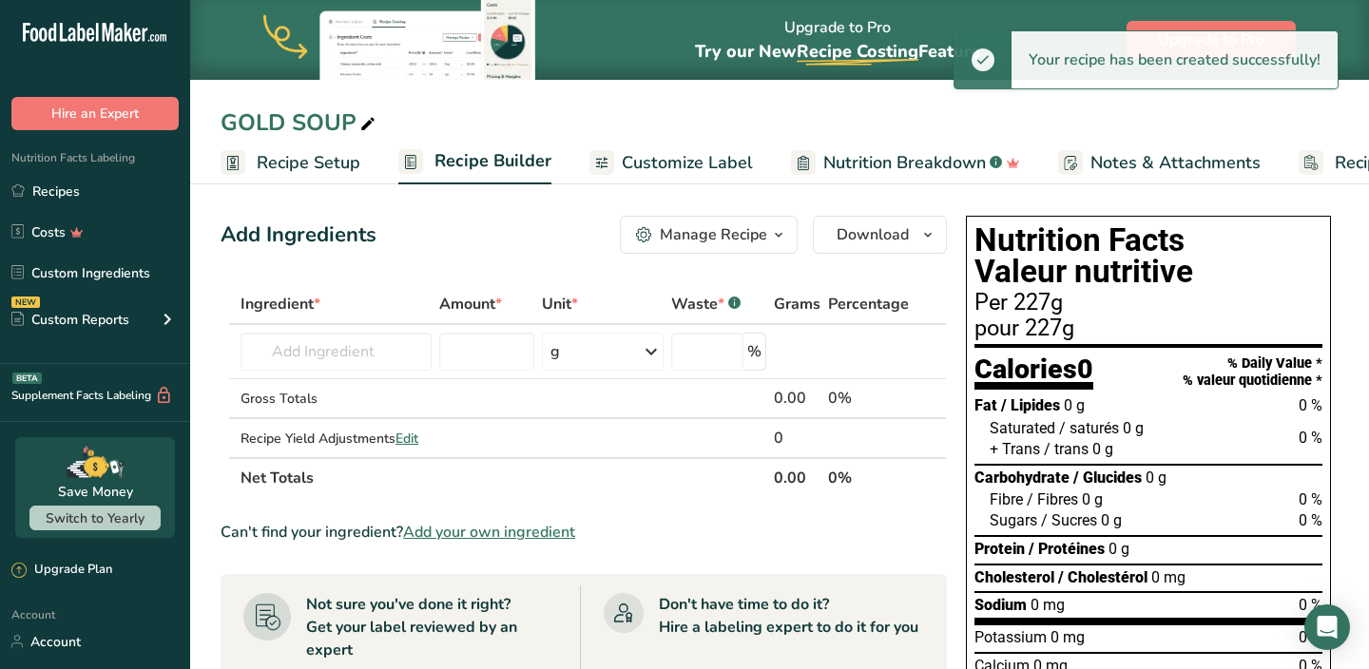
click at [279, 160] on span "Recipe Setup" at bounding box center [309, 163] width 104 height 26
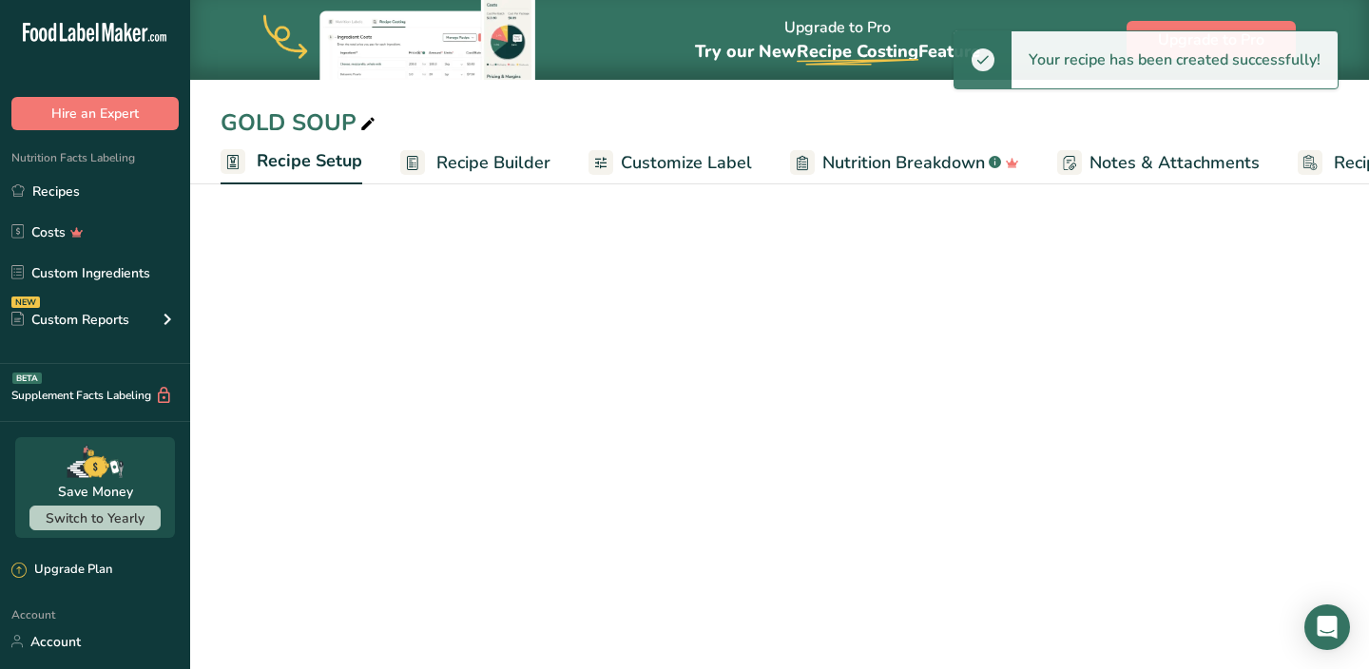
scroll to position [0, 7]
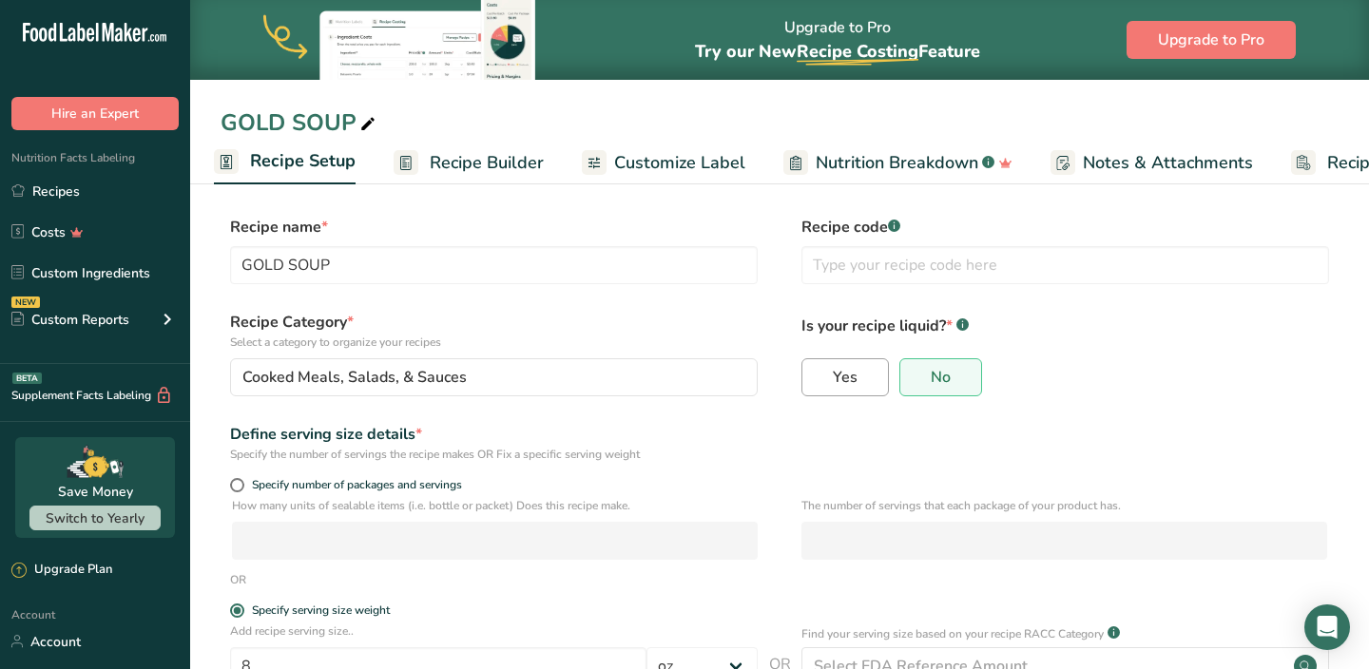
click at [844, 371] on span "Yes" at bounding box center [845, 377] width 25 height 19
click at [815, 371] on input "Yes" at bounding box center [808, 377] width 12 height 12
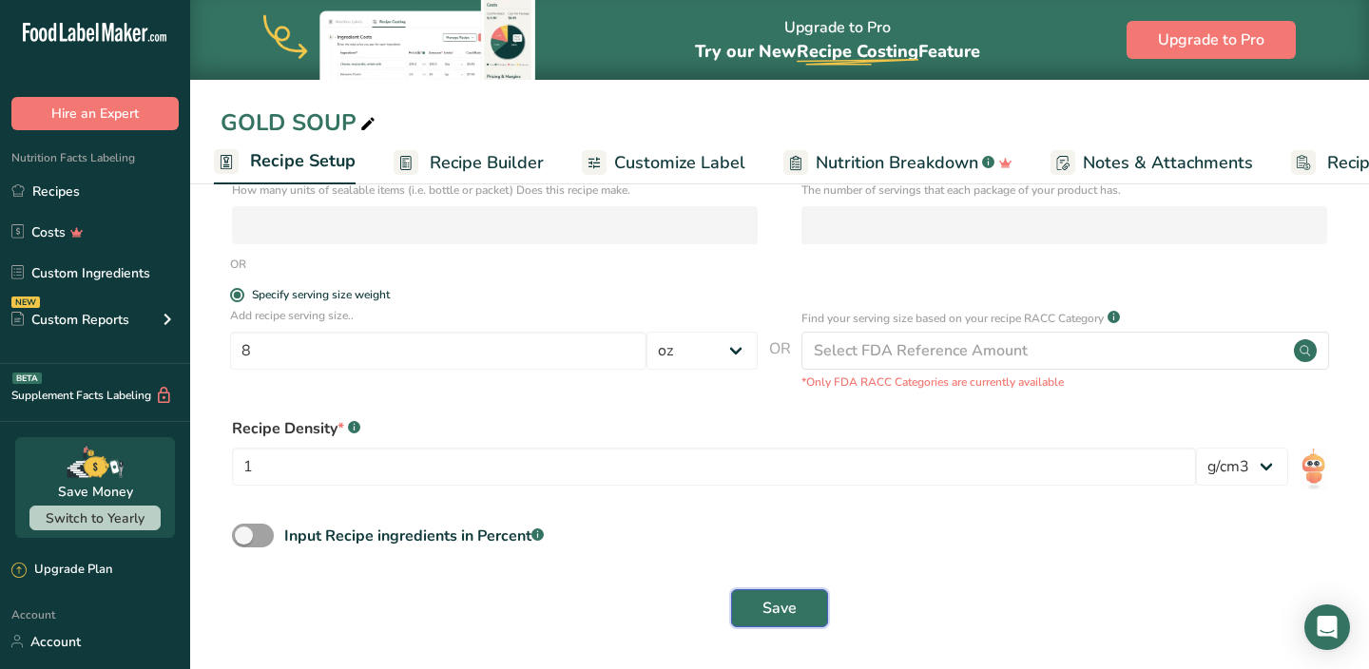
click at [764, 615] on span "Save" at bounding box center [780, 608] width 34 height 23
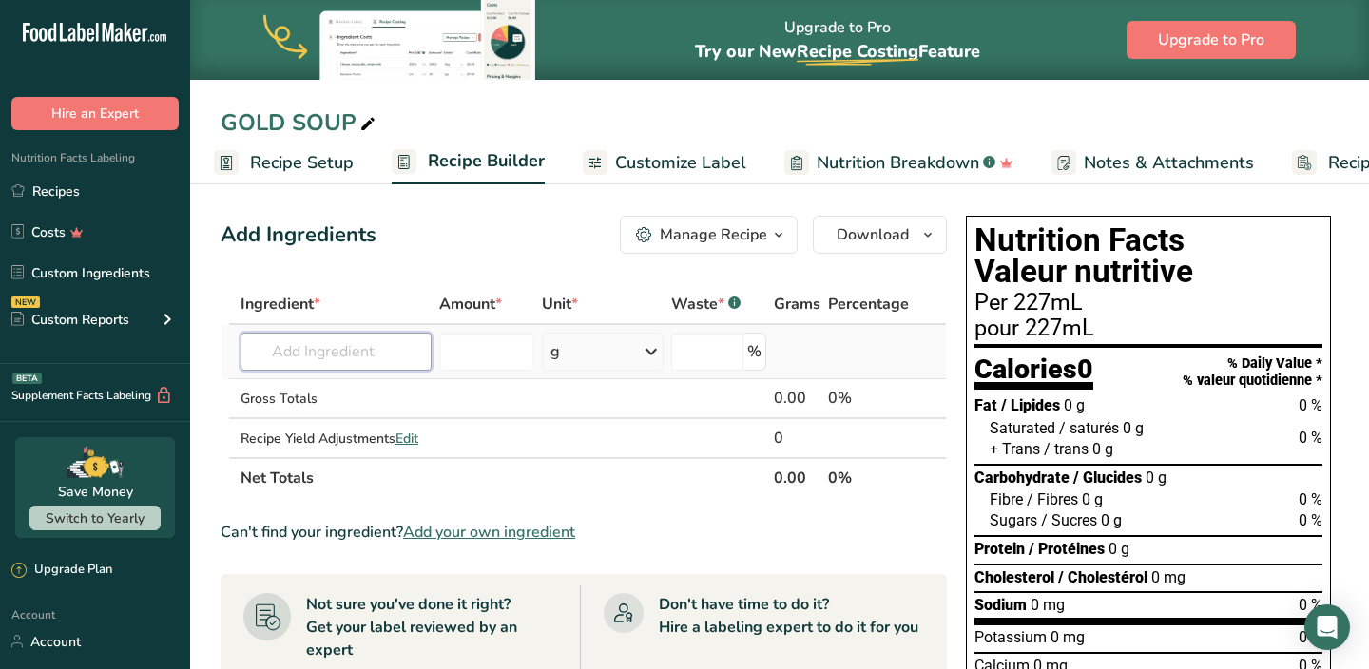
click at [368, 351] on input "text" at bounding box center [336, 352] width 191 height 38
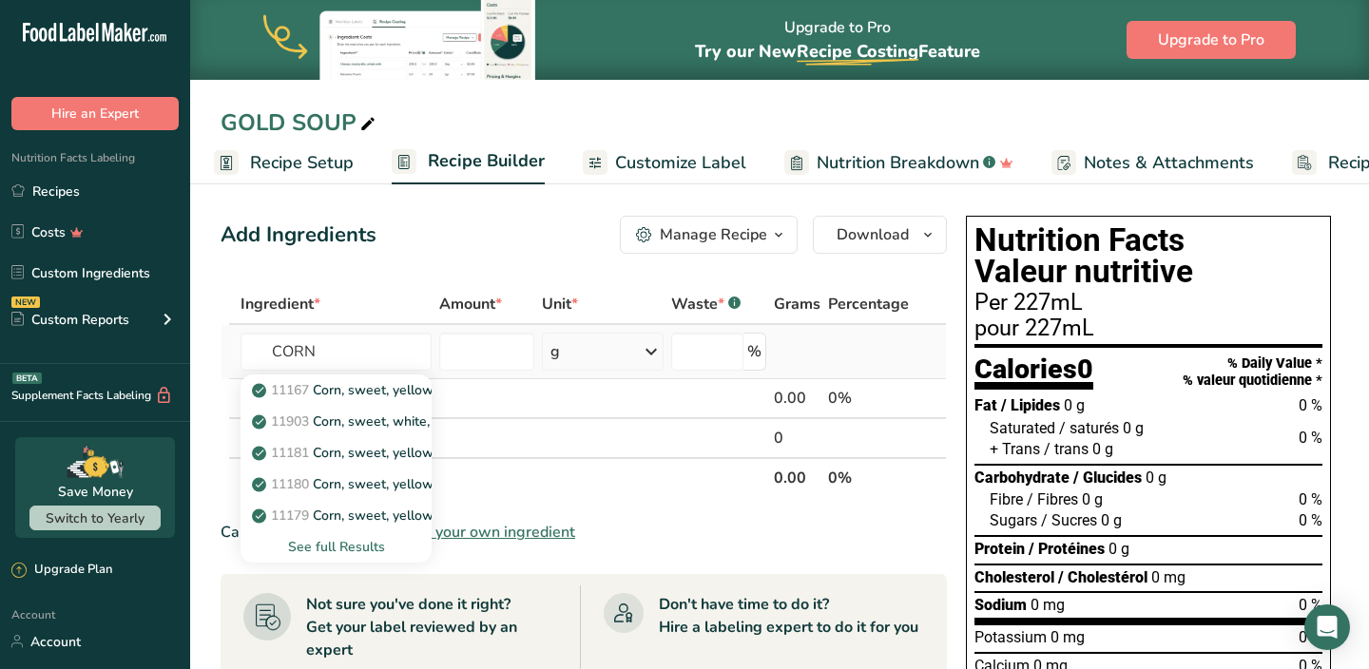
click at [365, 549] on div "See full Results" at bounding box center [336, 547] width 161 height 20
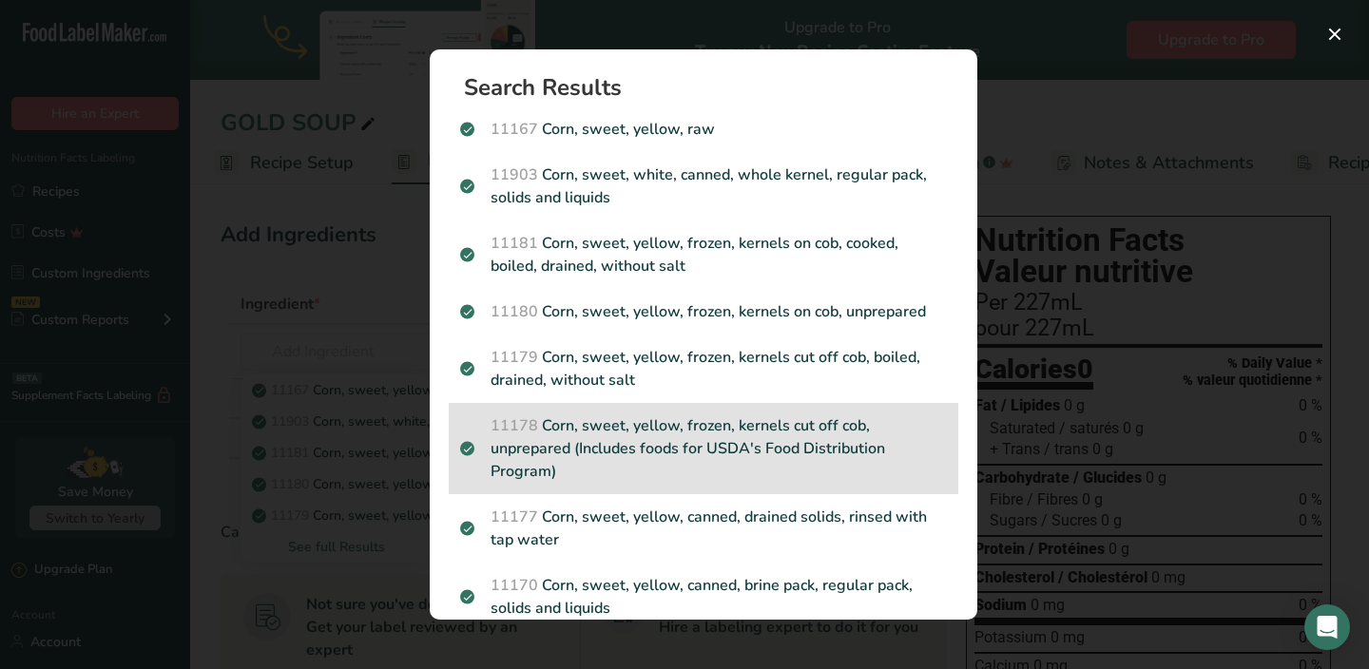
click at [590, 431] on p "11178 Corn, sweet, yellow, frozen, kernels cut off cob, unprepared (Includes fo…" at bounding box center [703, 449] width 487 height 68
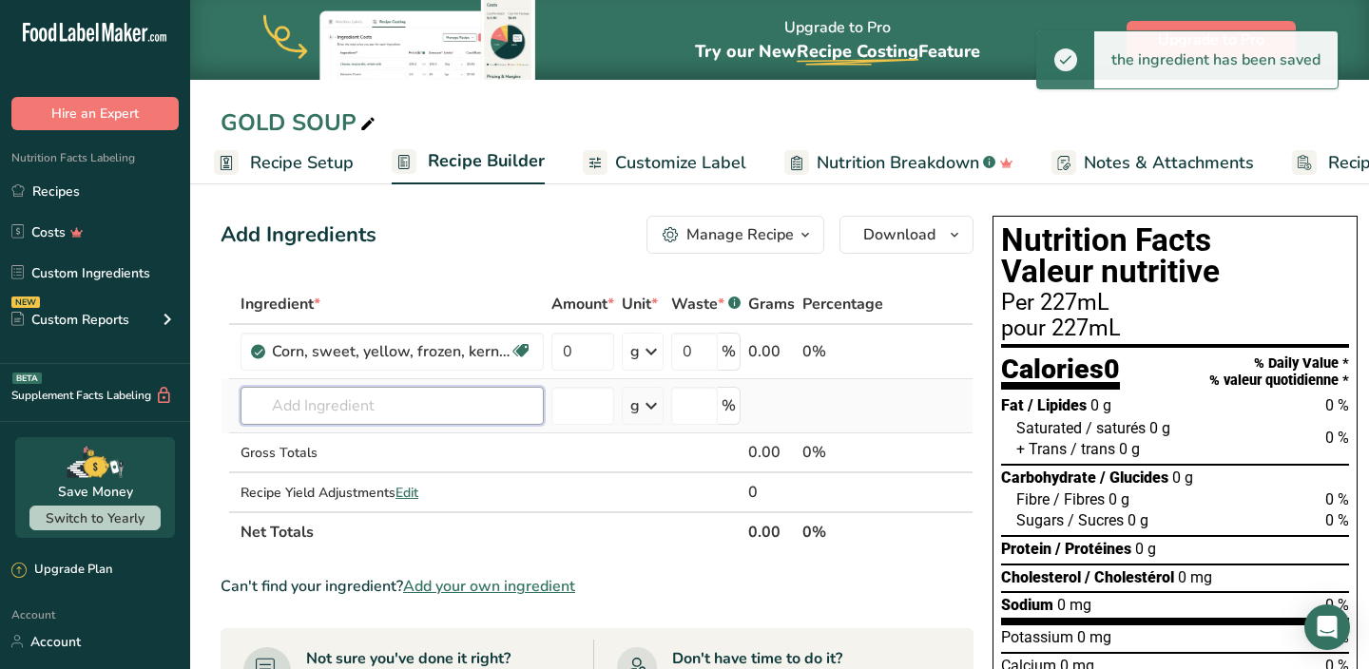
click at [370, 403] on input "text" at bounding box center [392, 406] width 303 height 38
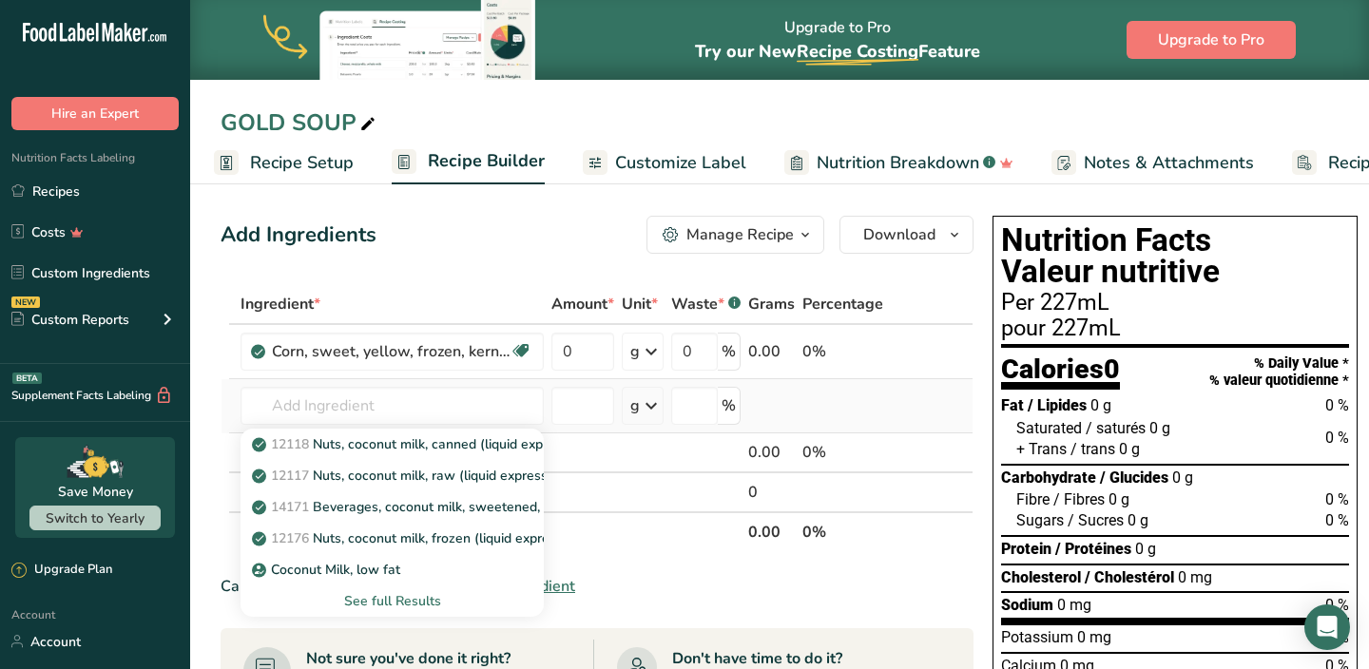
click at [381, 603] on div "See full Results" at bounding box center [392, 601] width 273 height 20
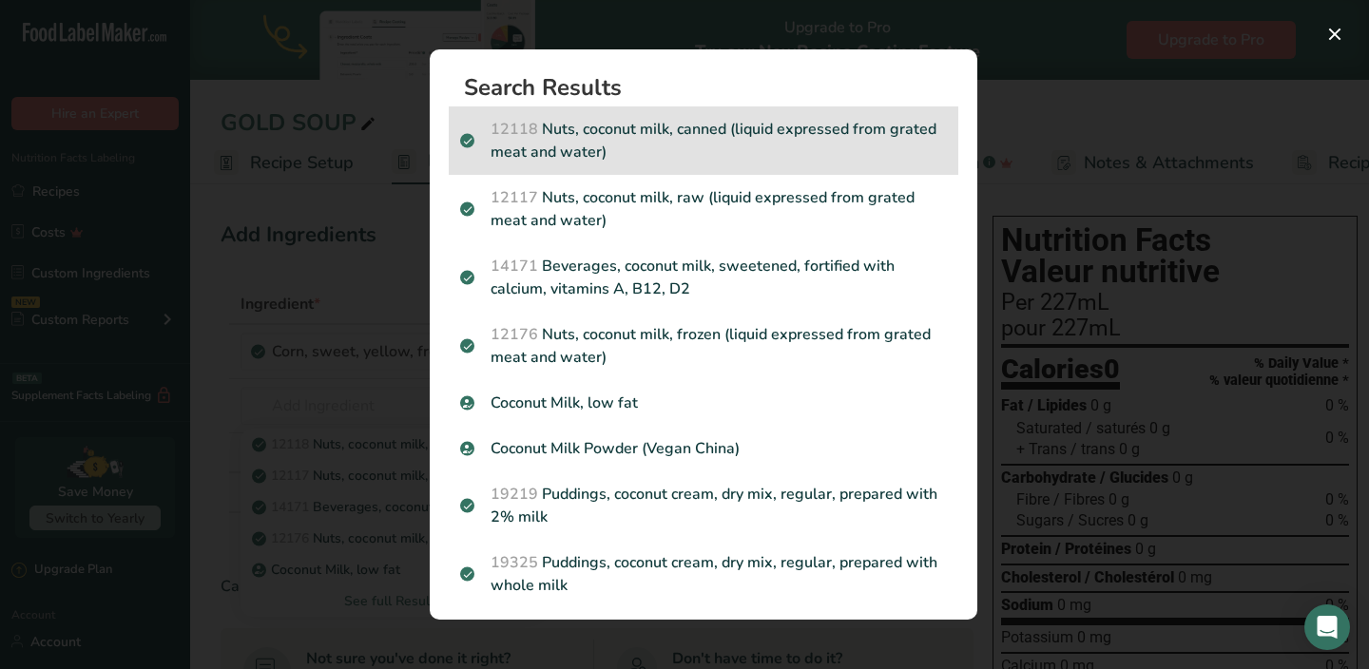
click at [659, 153] on p "12118 Nuts, coconut milk, canned (liquid expressed from grated meat and water)" at bounding box center [703, 141] width 487 height 46
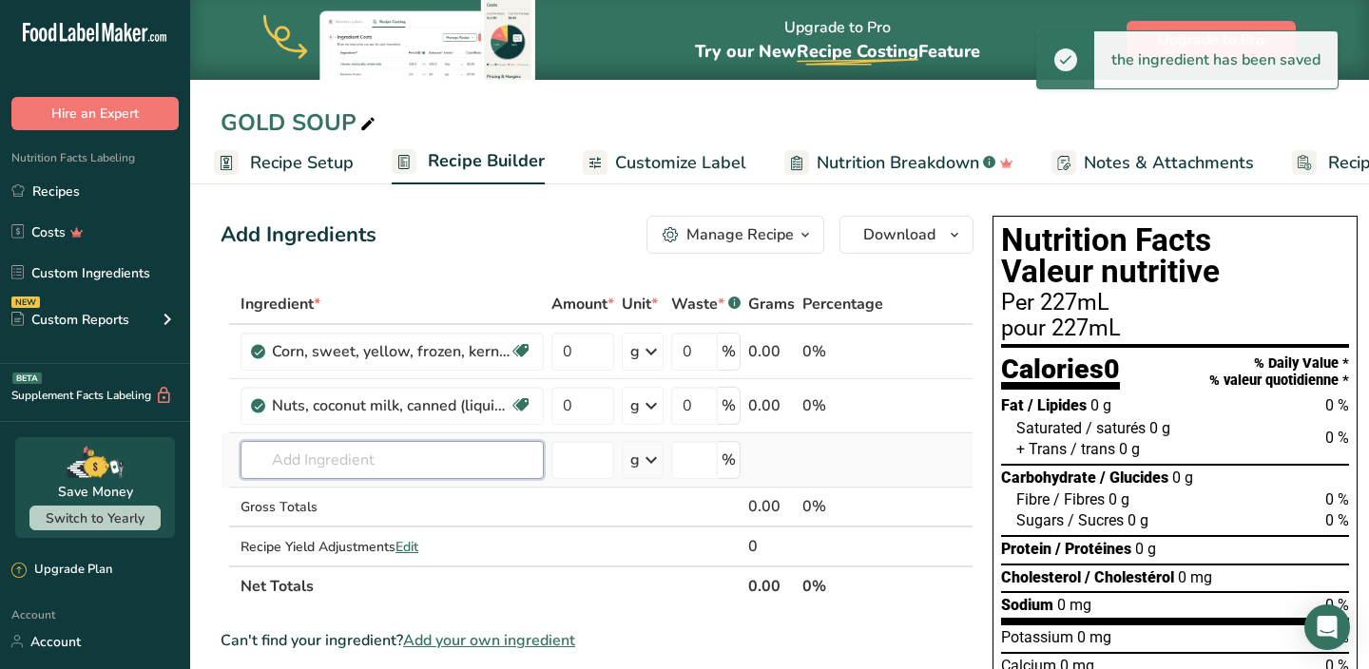
click at [394, 459] on input "text" at bounding box center [392, 460] width 303 height 38
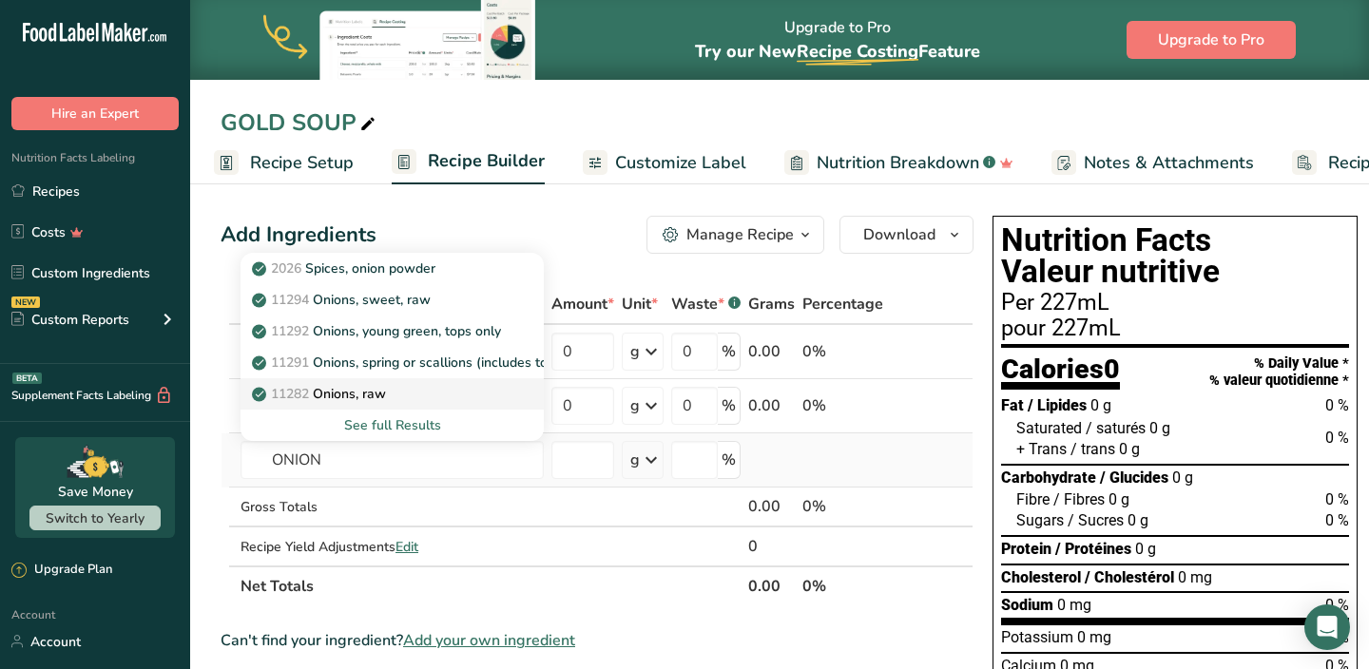
click at [373, 398] on p "11282 Onions, raw" at bounding box center [321, 394] width 130 height 20
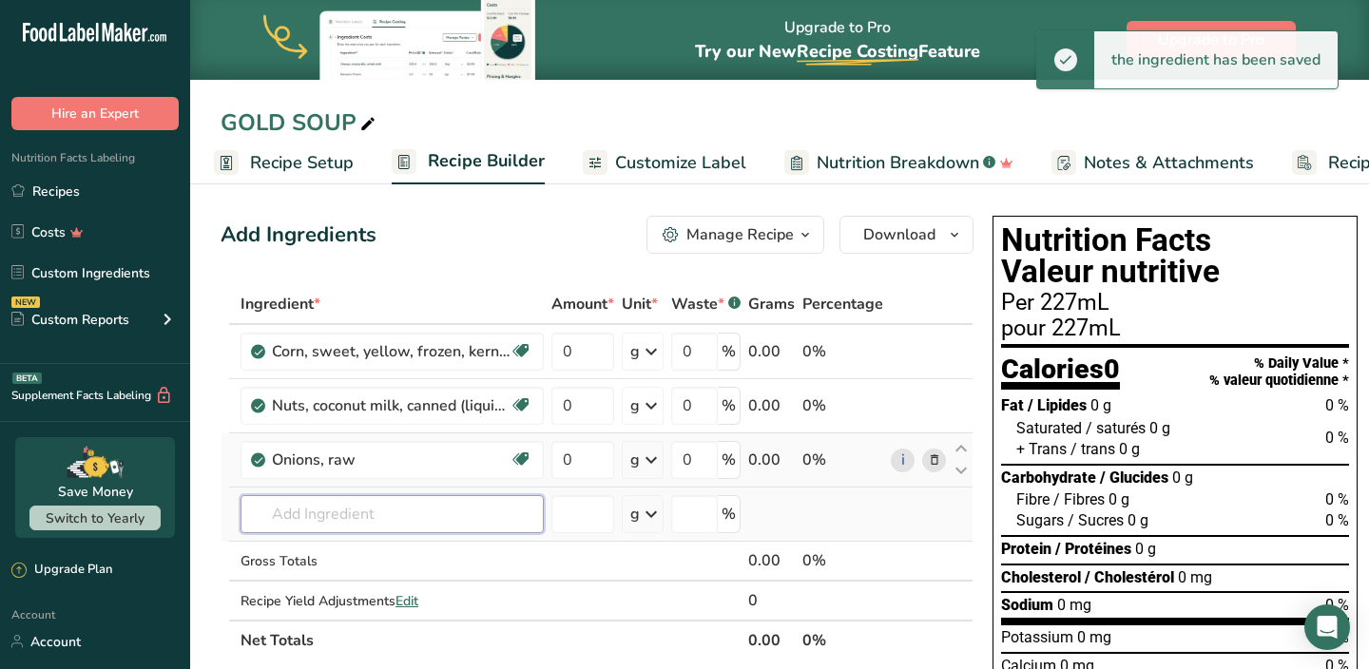
click at [357, 509] on input "text" at bounding box center [392, 514] width 303 height 38
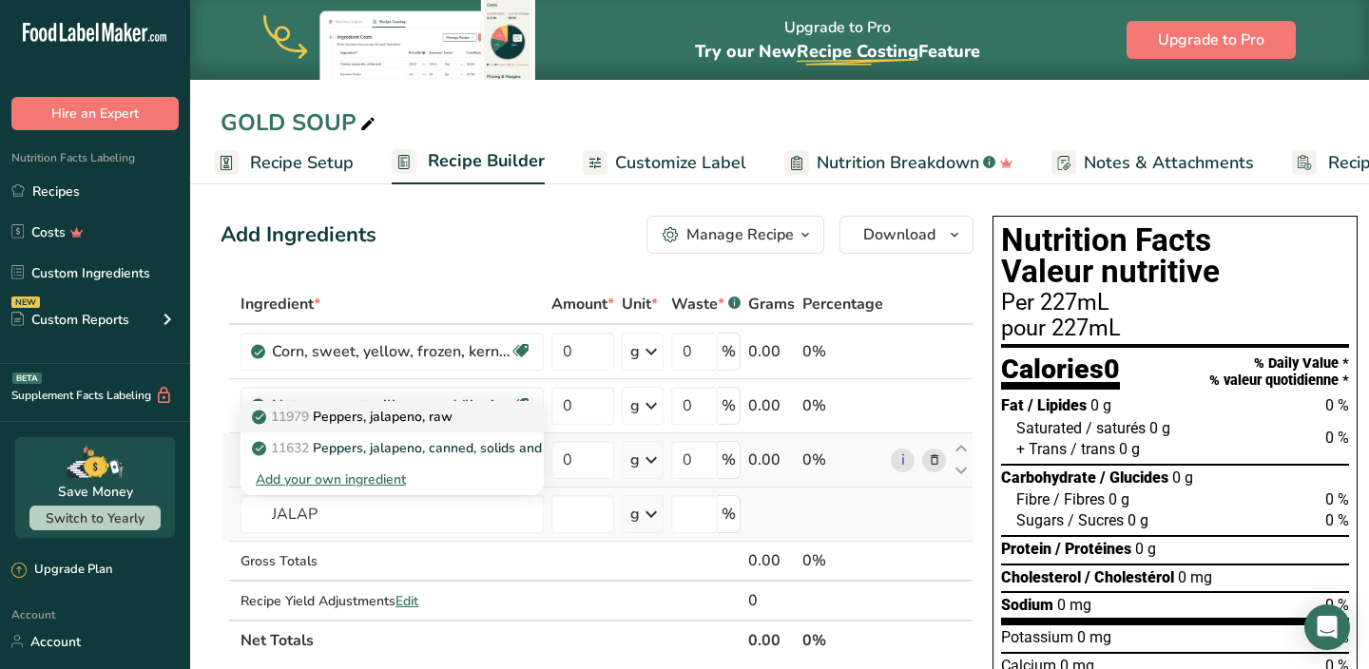
click at [381, 419] on p "11979 [PERSON_NAME], jalapeno, raw" at bounding box center [354, 417] width 197 height 20
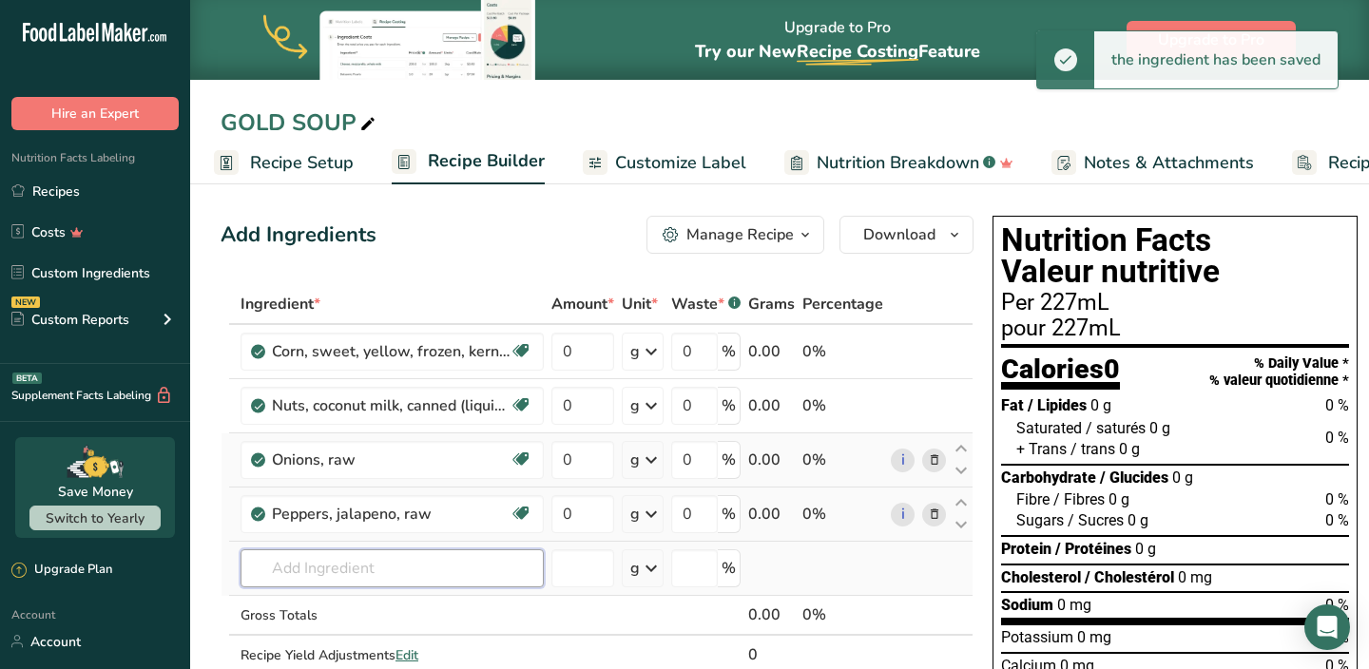
click at [358, 571] on input "text" at bounding box center [392, 569] width 303 height 38
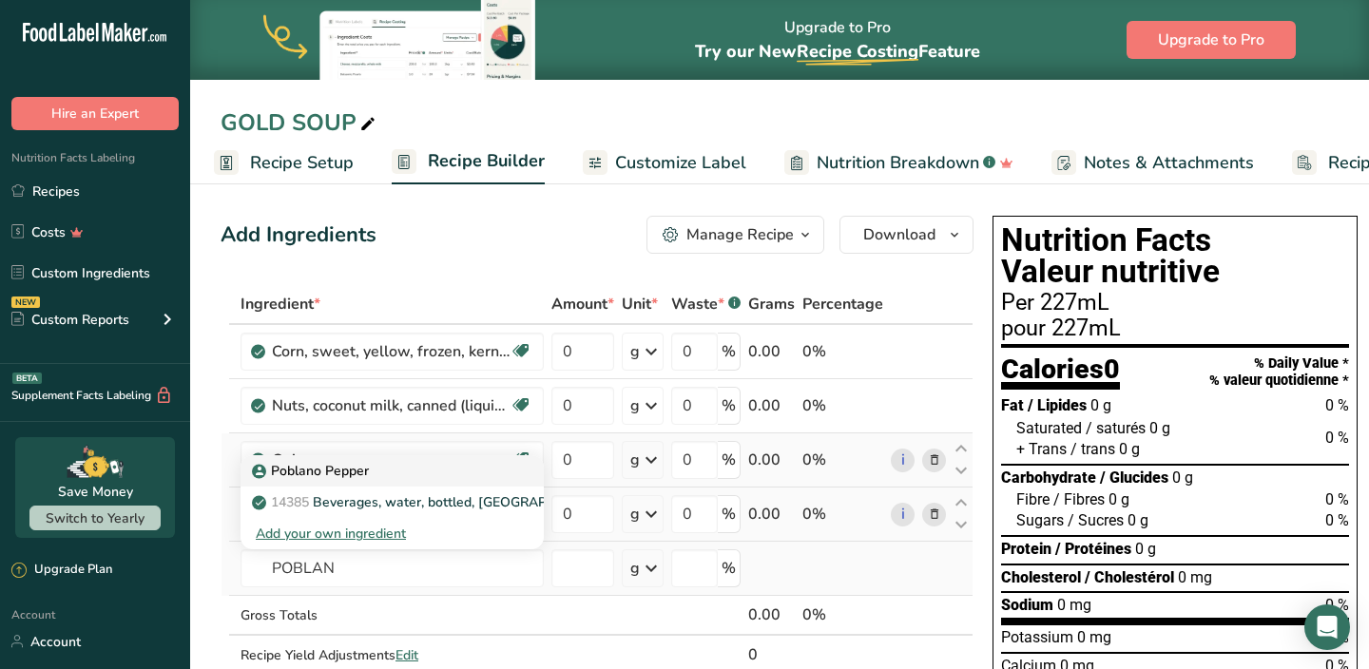
click at [364, 466] on p "Poblano Pepper" at bounding box center [312, 471] width 113 height 20
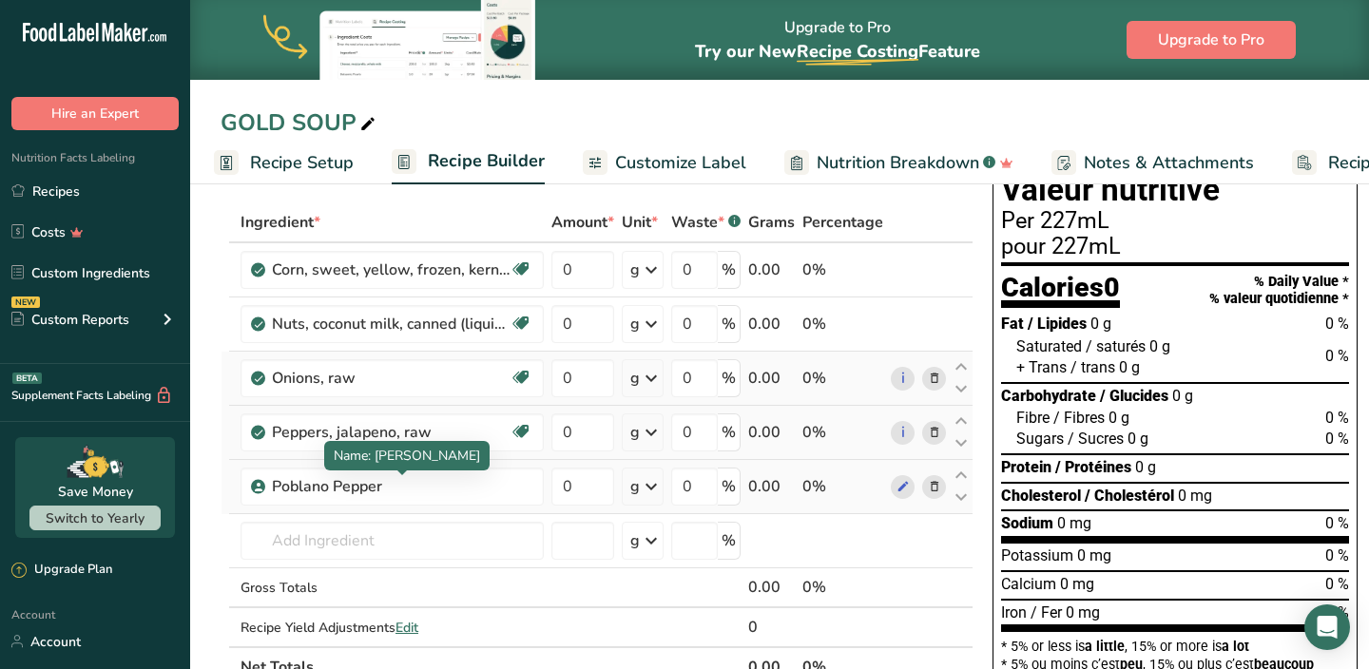
scroll to position [94, 0]
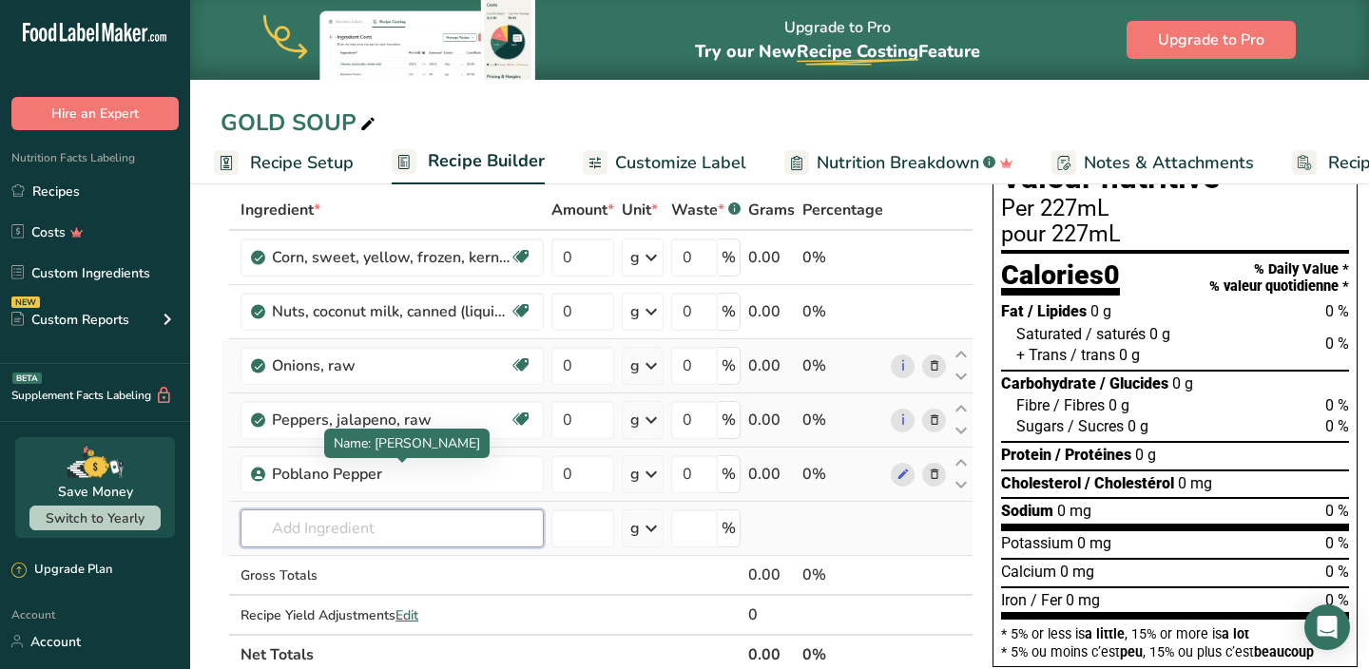
click at [383, 517] on input "text" at bounding box center [392, 529] width 303 height 38
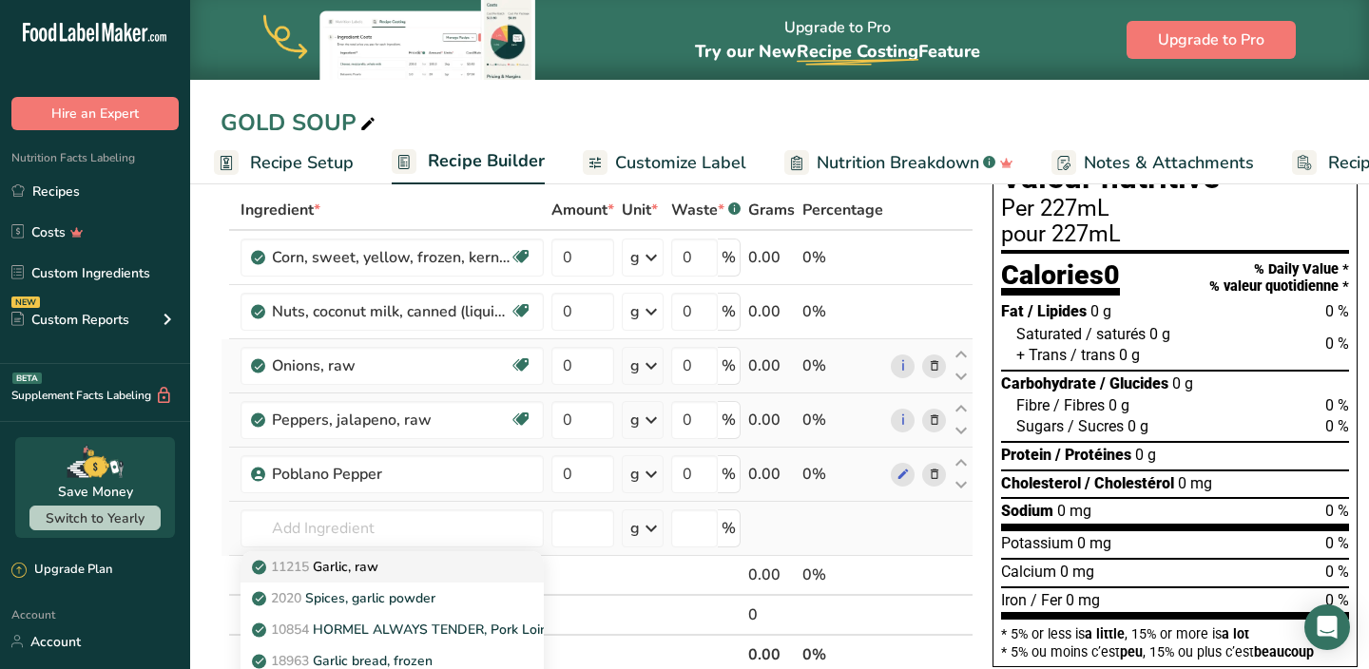
click at [370, 563] on p "11215 Garlic, raw" at bounding box center [317, 567] width 123 height 20
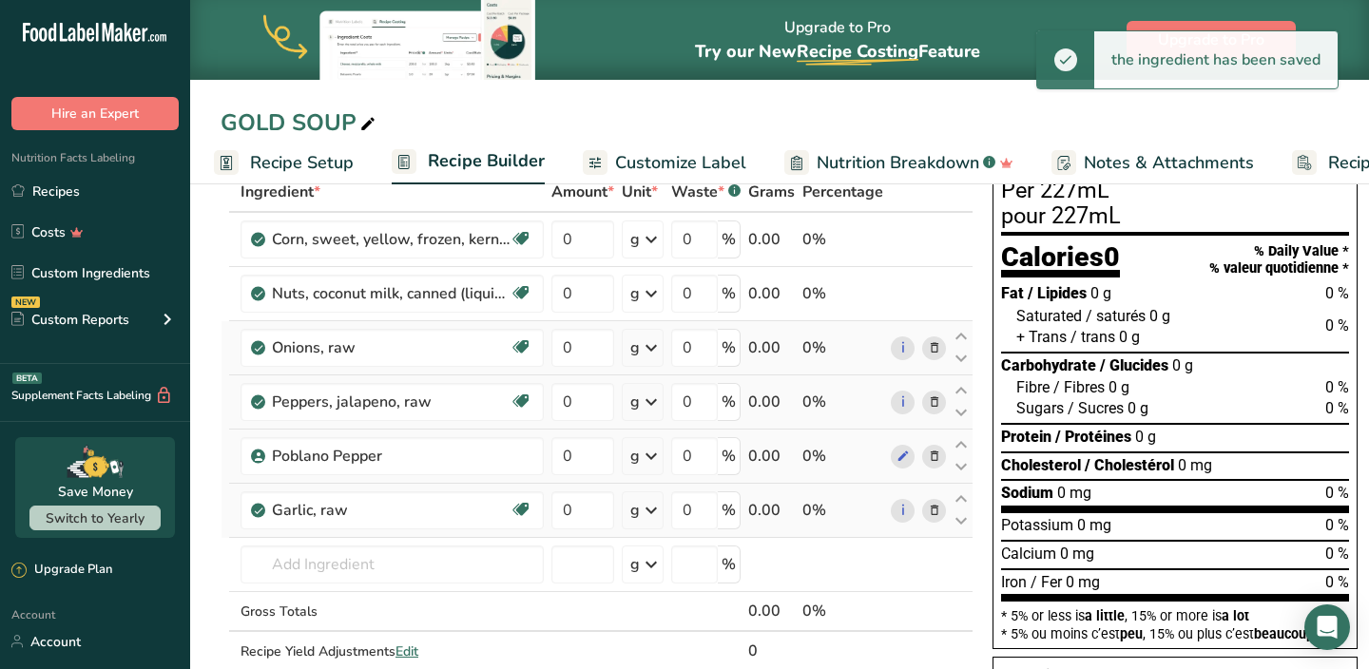
scroll to position [115, 0]
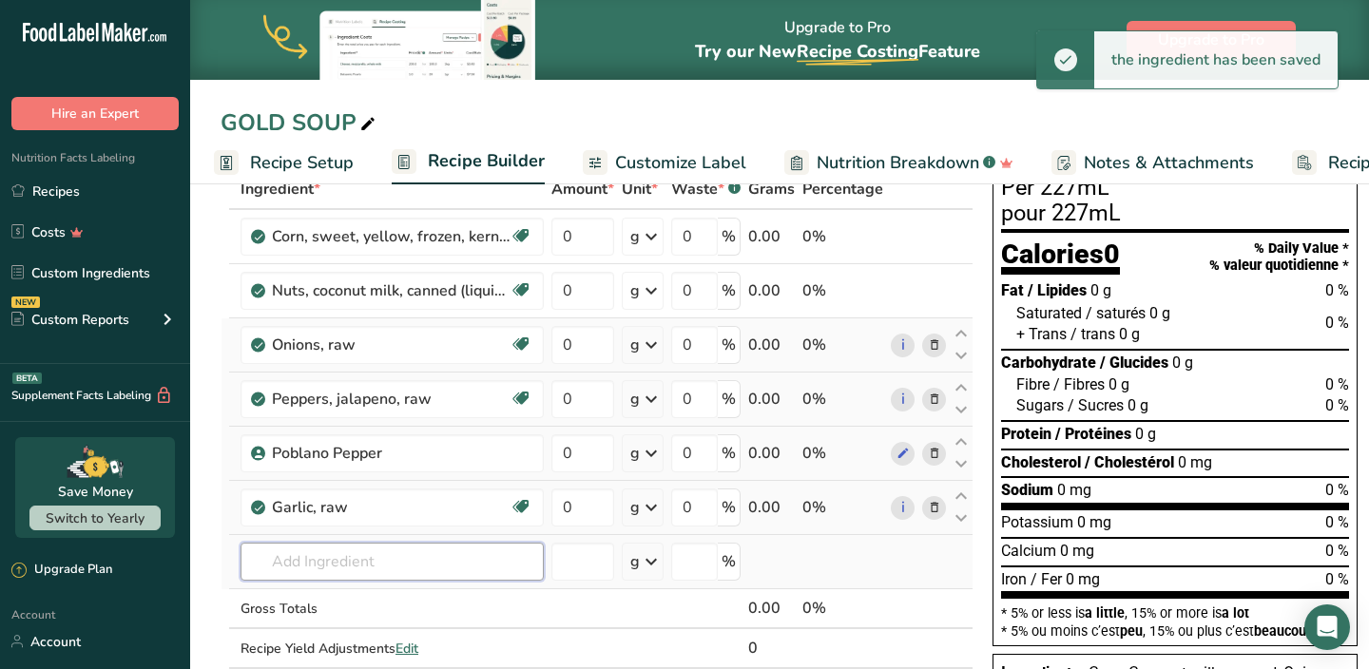
click at [357, 565] on input "text" at bounding box center [392, 562] width 303 height 38
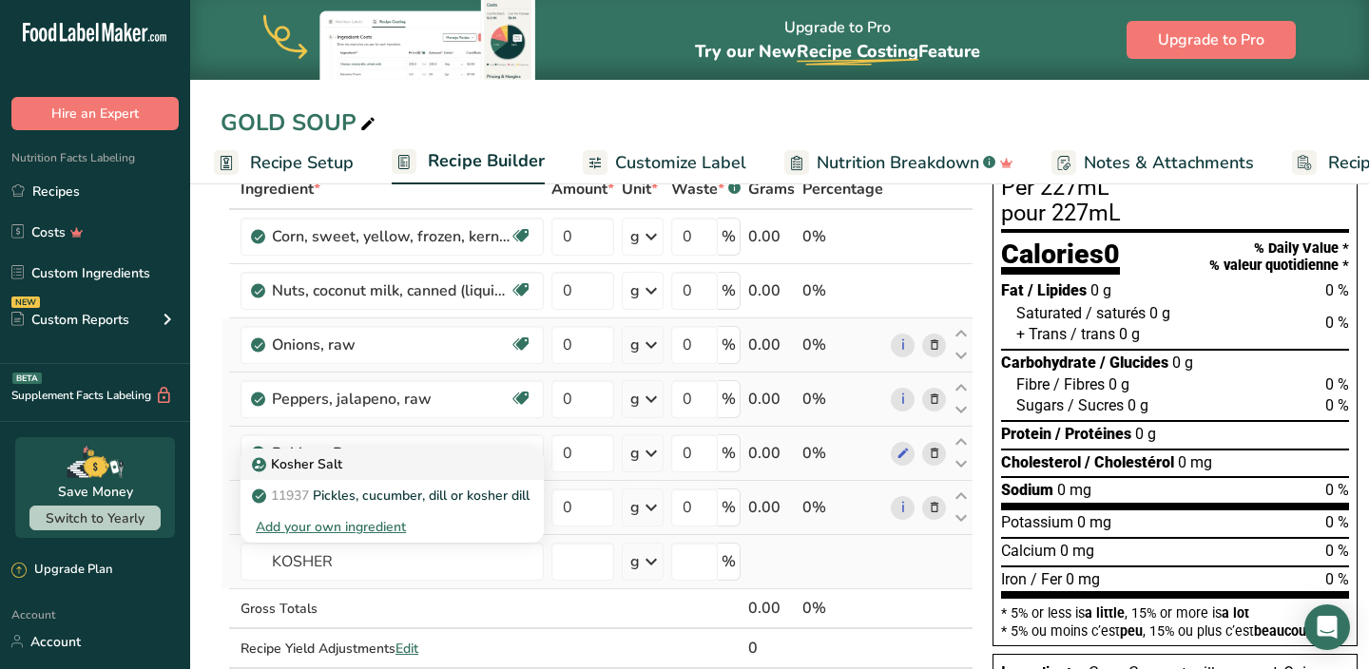
click at [342, 468] on div "Kosher Salt" at bounding box center [377, 464] width 242 height 20
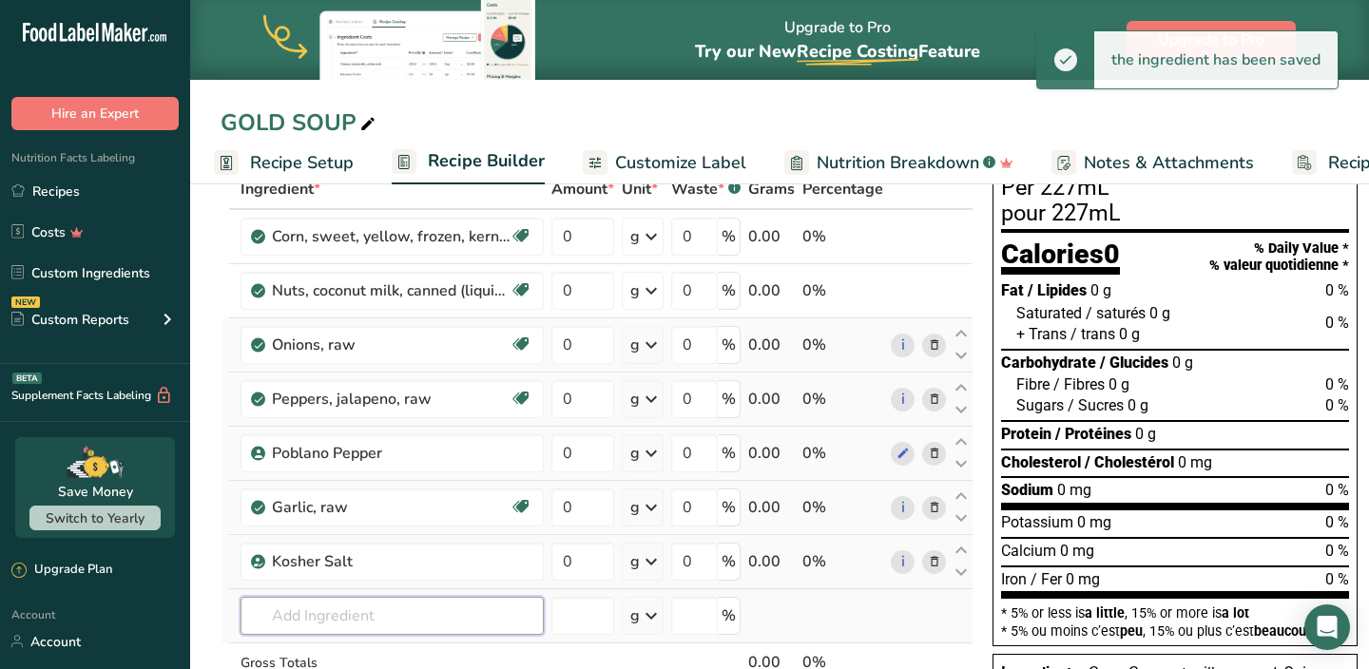
click at [318, 609] on input "text" at bounding box center [392, 616] width 303 height 38
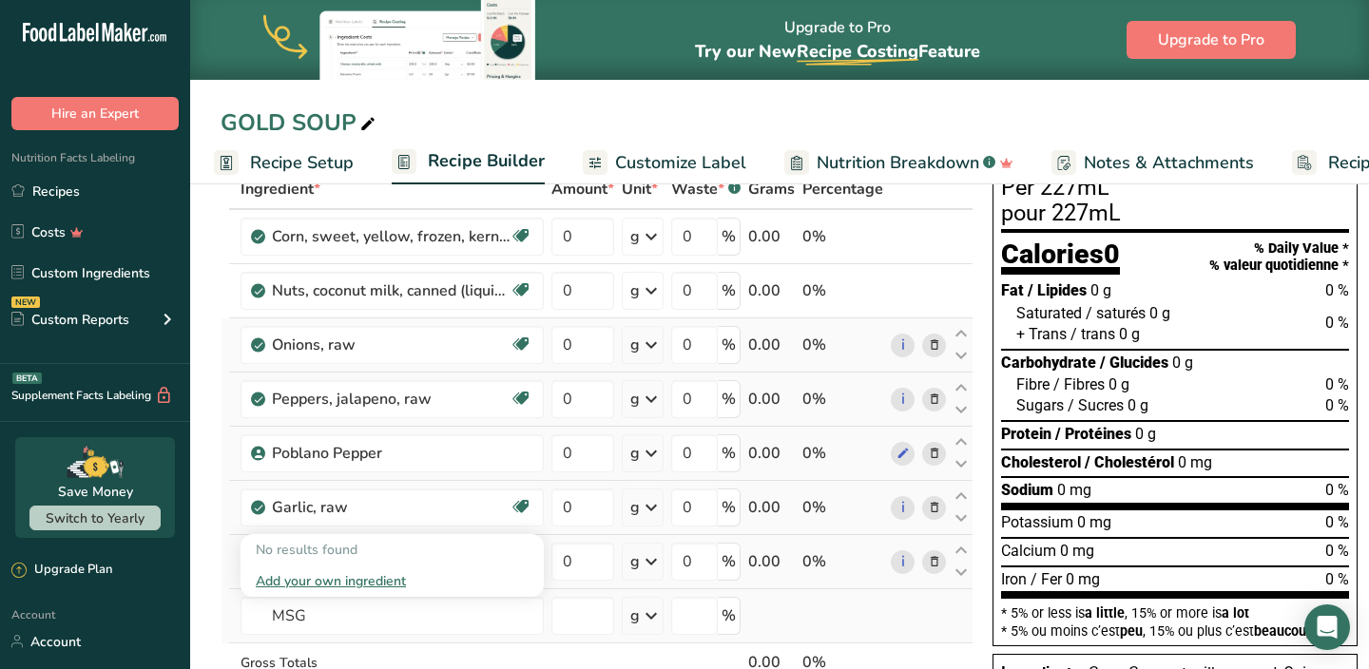
click at [318, 574] on div "Add your own ingredient" at bounding box center [392, 581] width 273 height 20
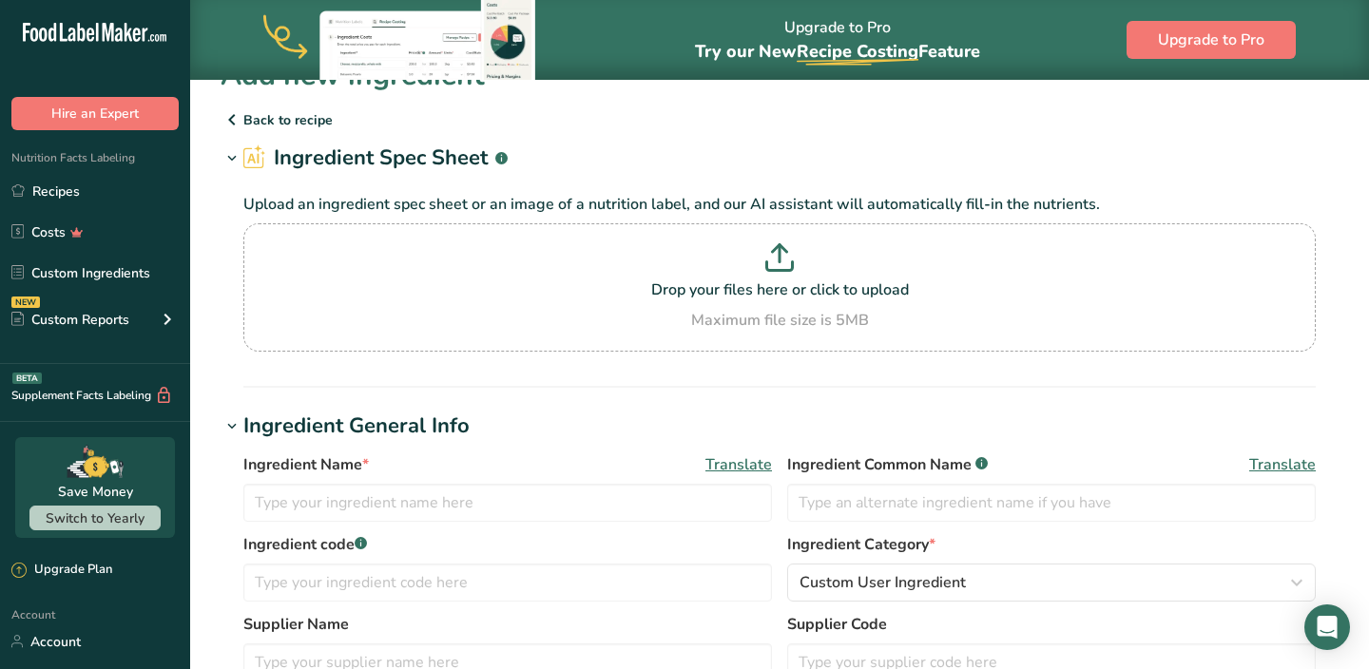
scroll to position [41, 0]
click at [437, 492] on input "text" at bounding box center [507, 502] width 529 height 38
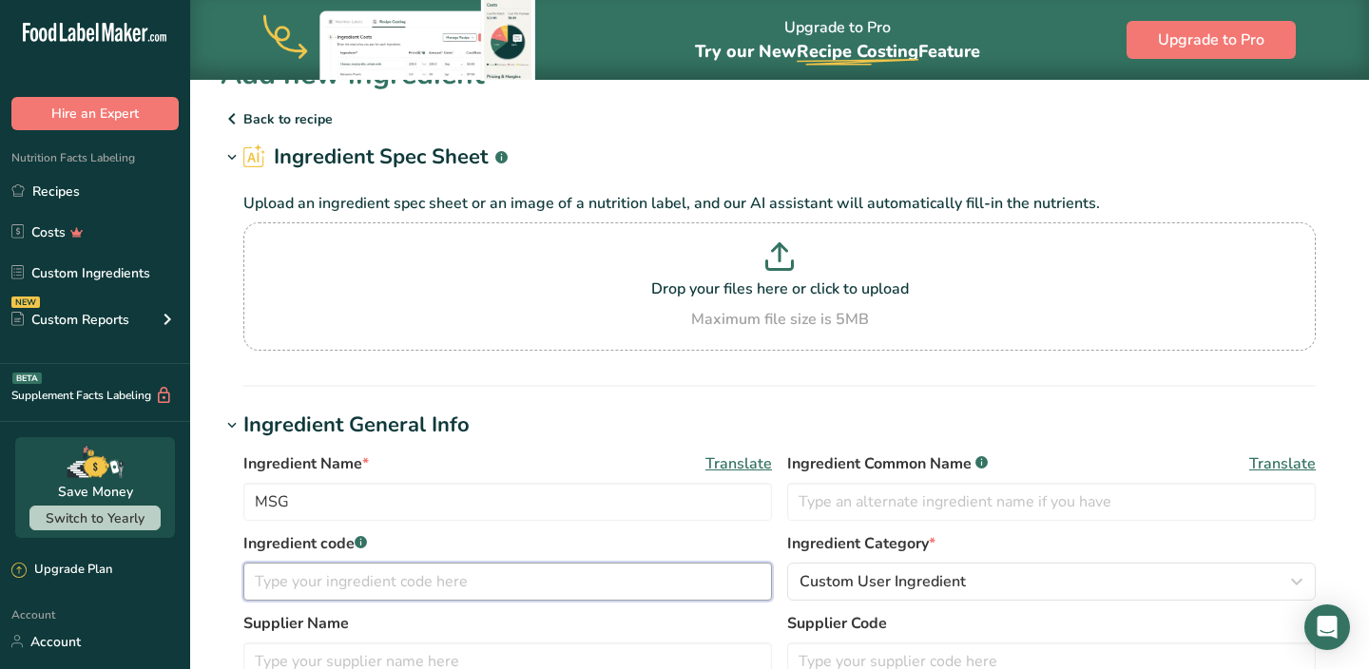
click at [462, 576] on input "text" at bounding box center [507, 582] width 529 height 38
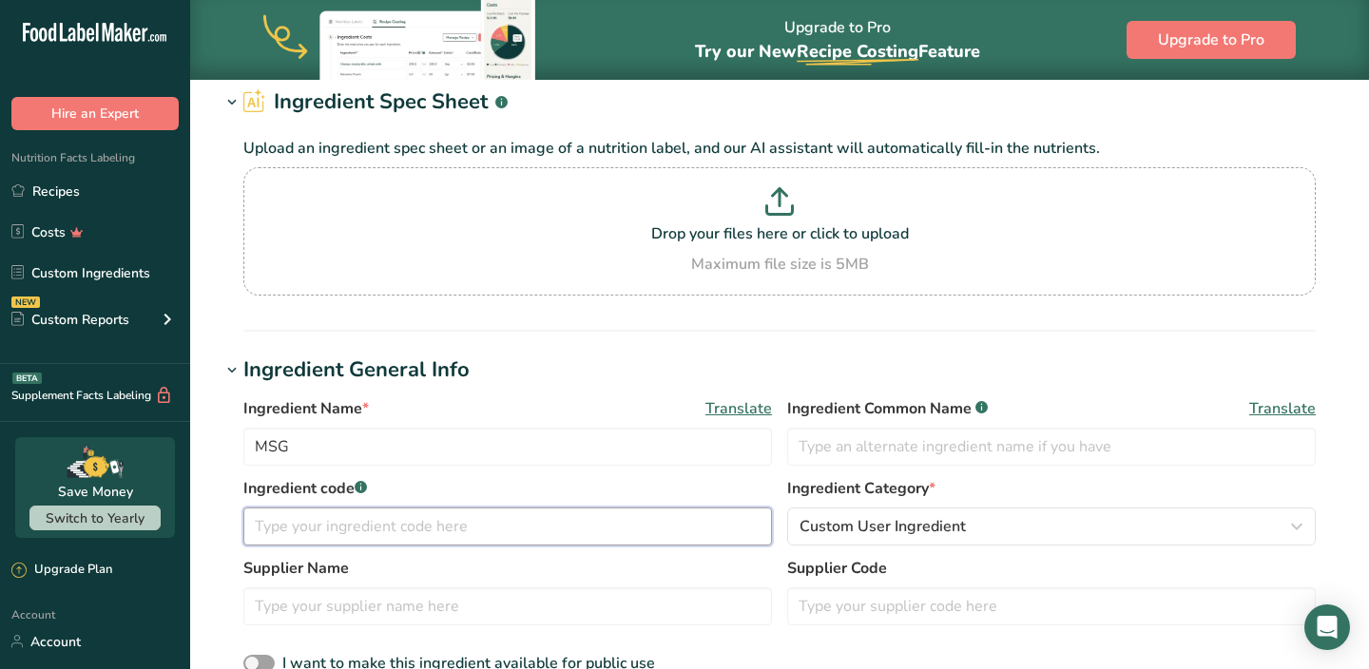
scroll to position [105, 0]
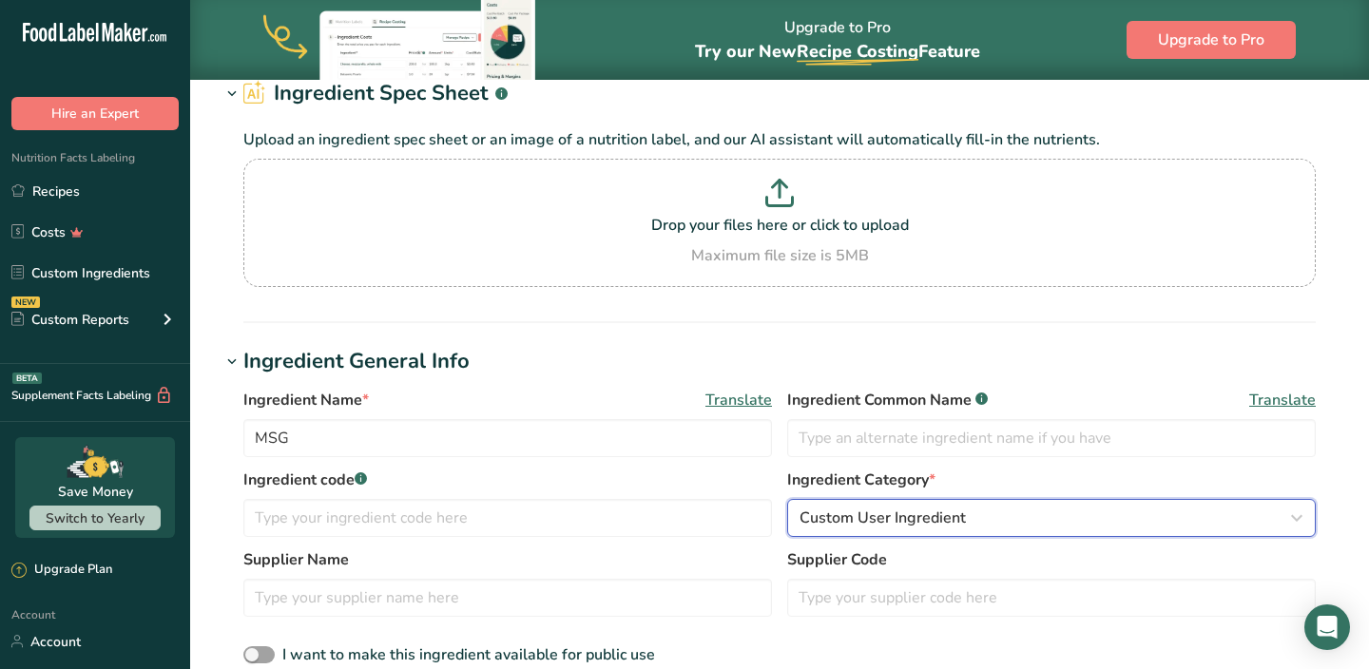
click at [851, 518] on span "Custom User Ingredient" at bounding box center [883, 518] width 166 height 23
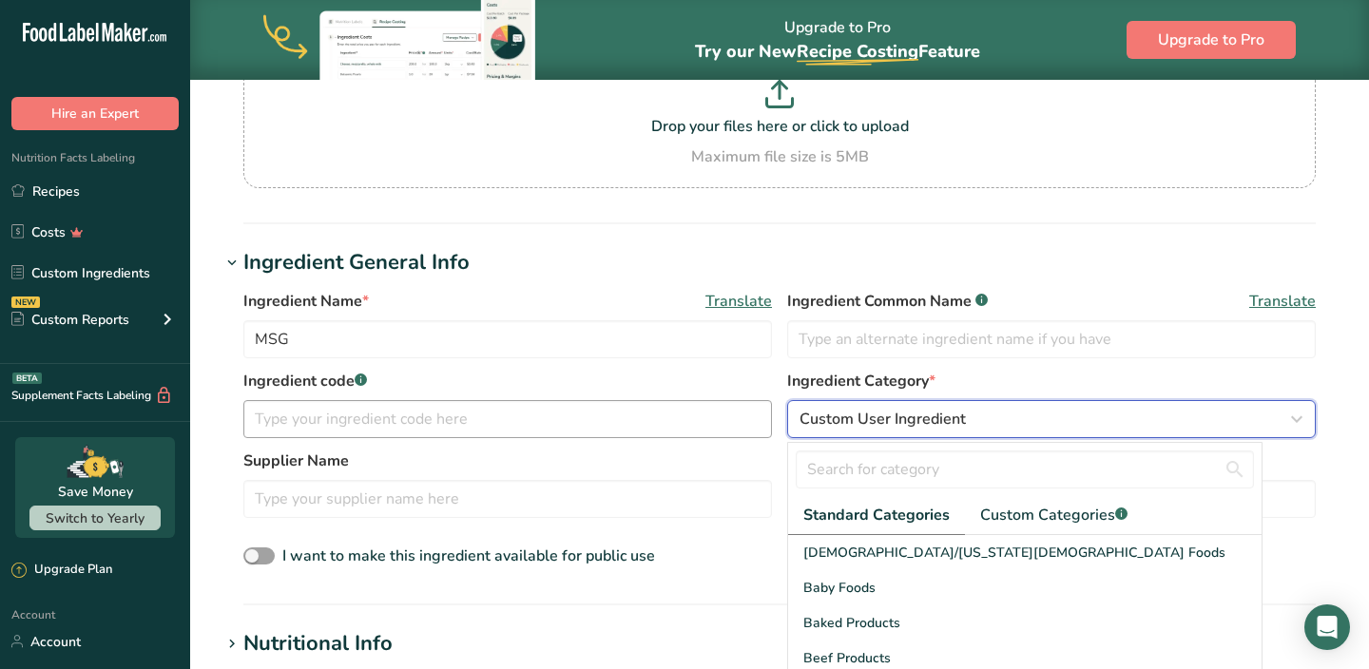
scroll to position [225, 0]
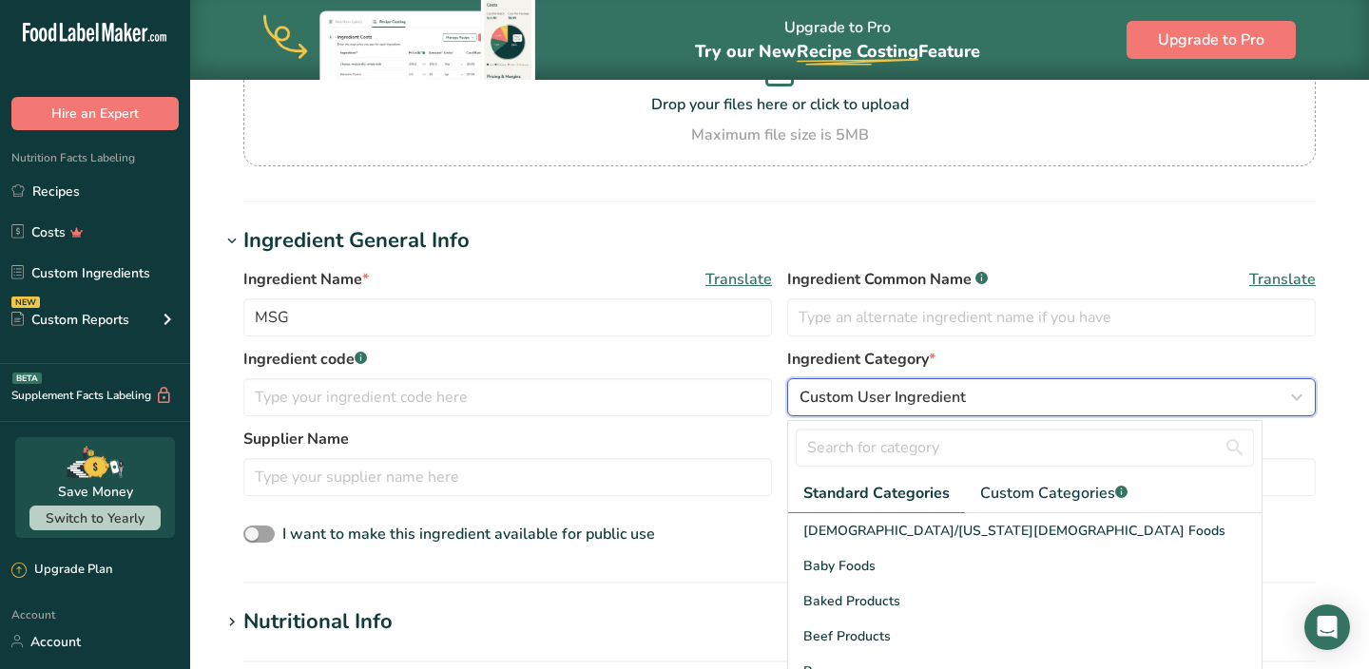
click at [847, 383] on button "Custom User Ingredient" at bounding box center [1051, 397] width 529 height 38
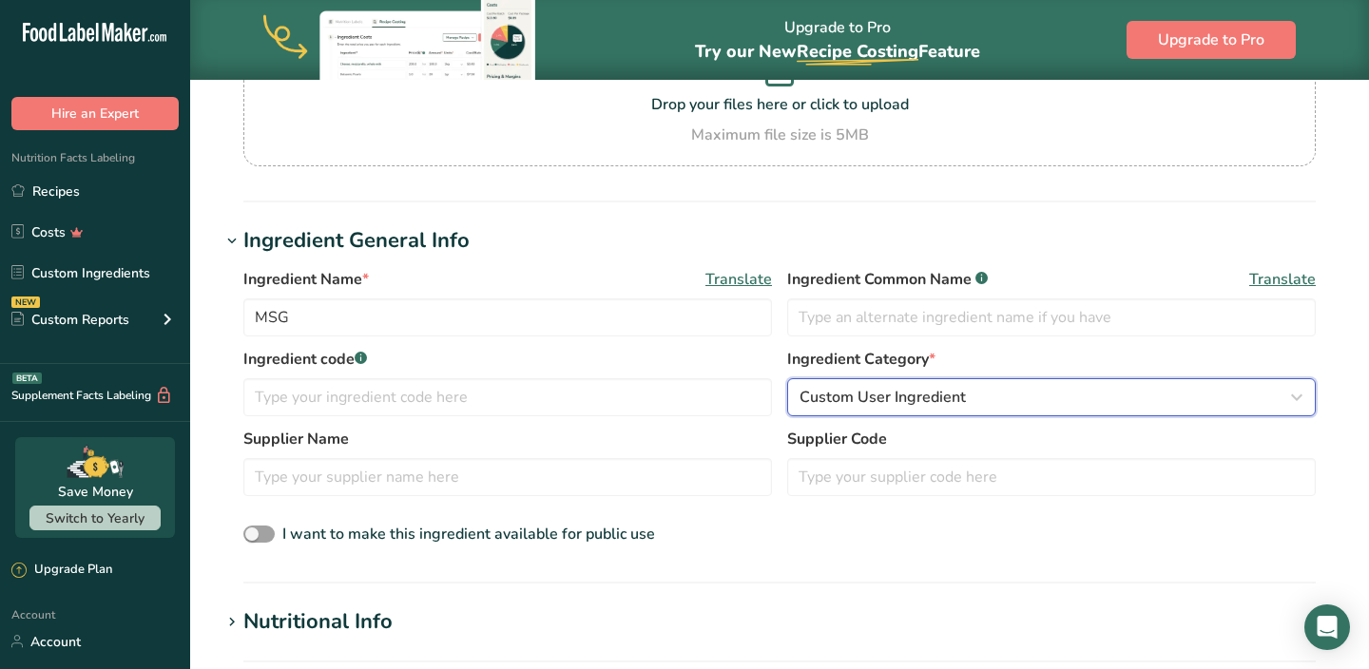
click at [826, 410] on button "Custom User Ingredient" at bounding box center [1051, 397] width 529 height 38
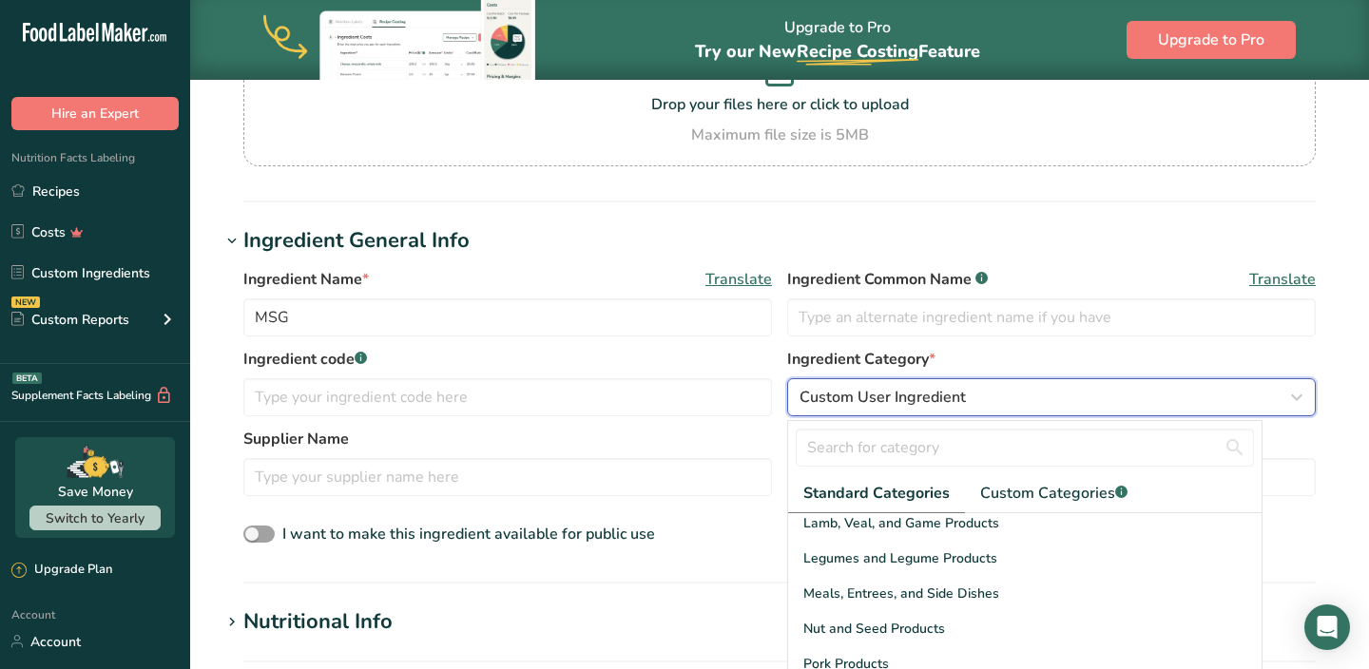
scroll to position [468, 0]
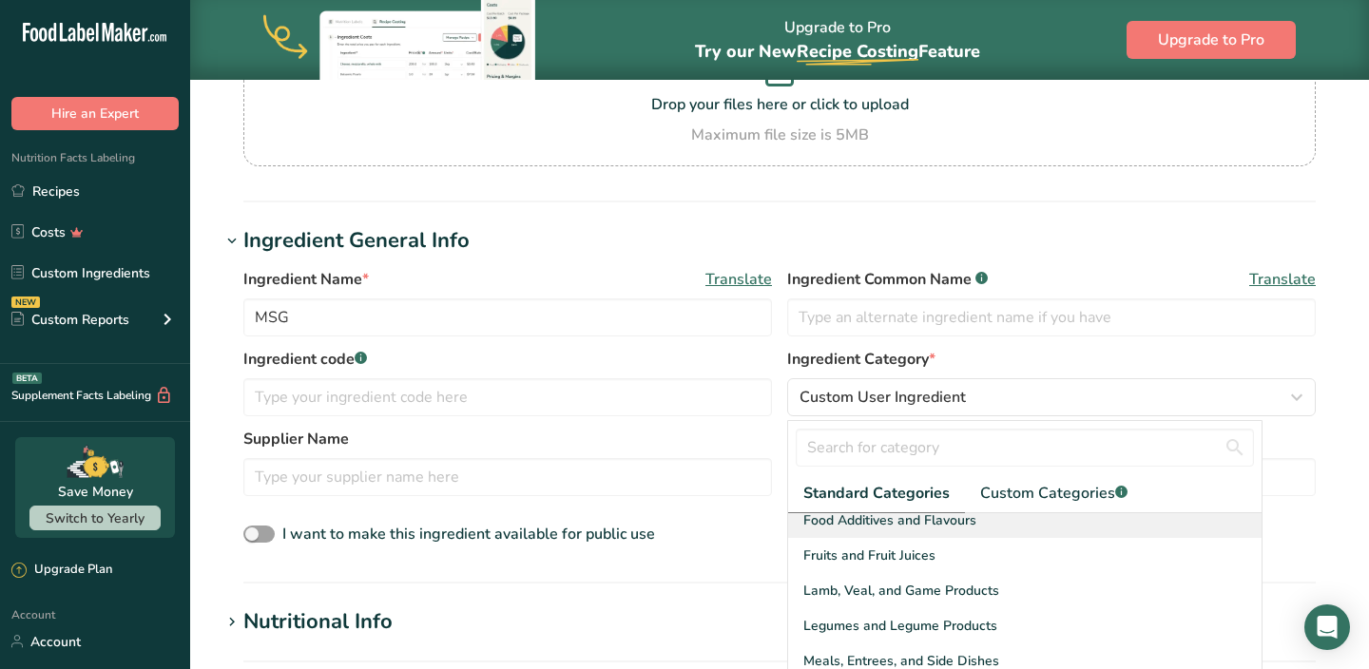
click at [845, 526] on span "Food Additives and Flavours" at bounding box center [889, 521] width 173 height 20
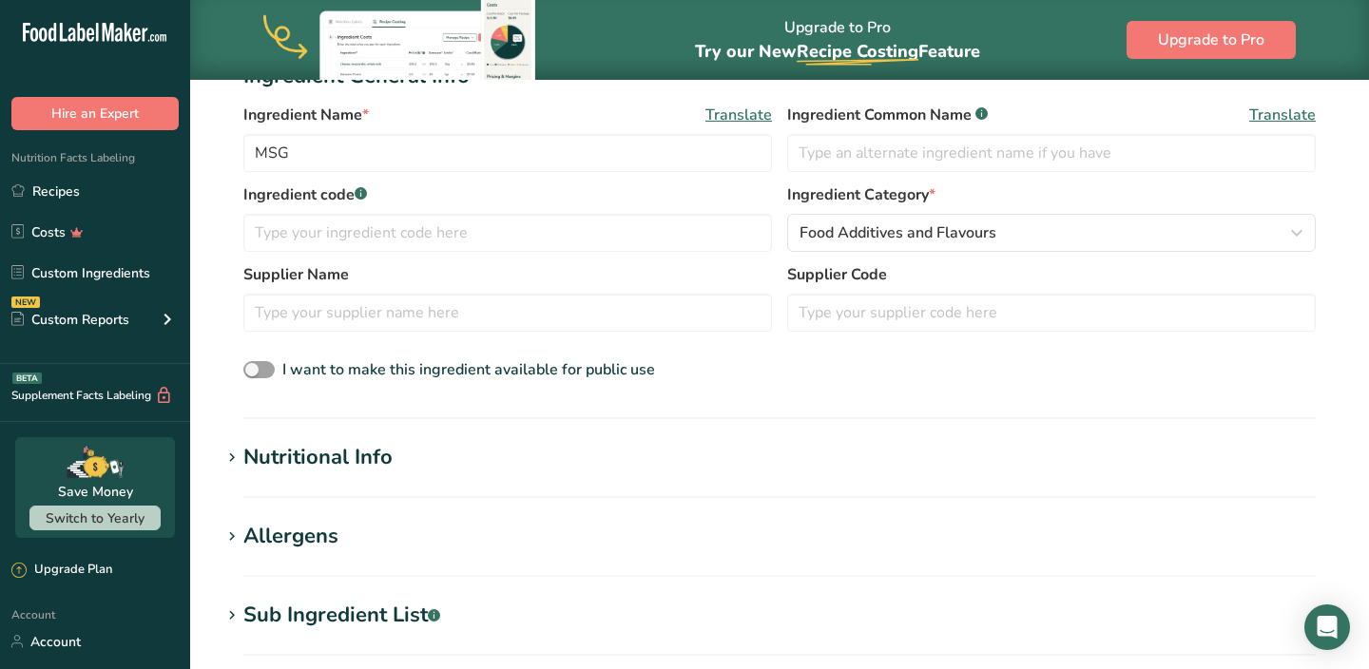
scroll to position [444, 0]
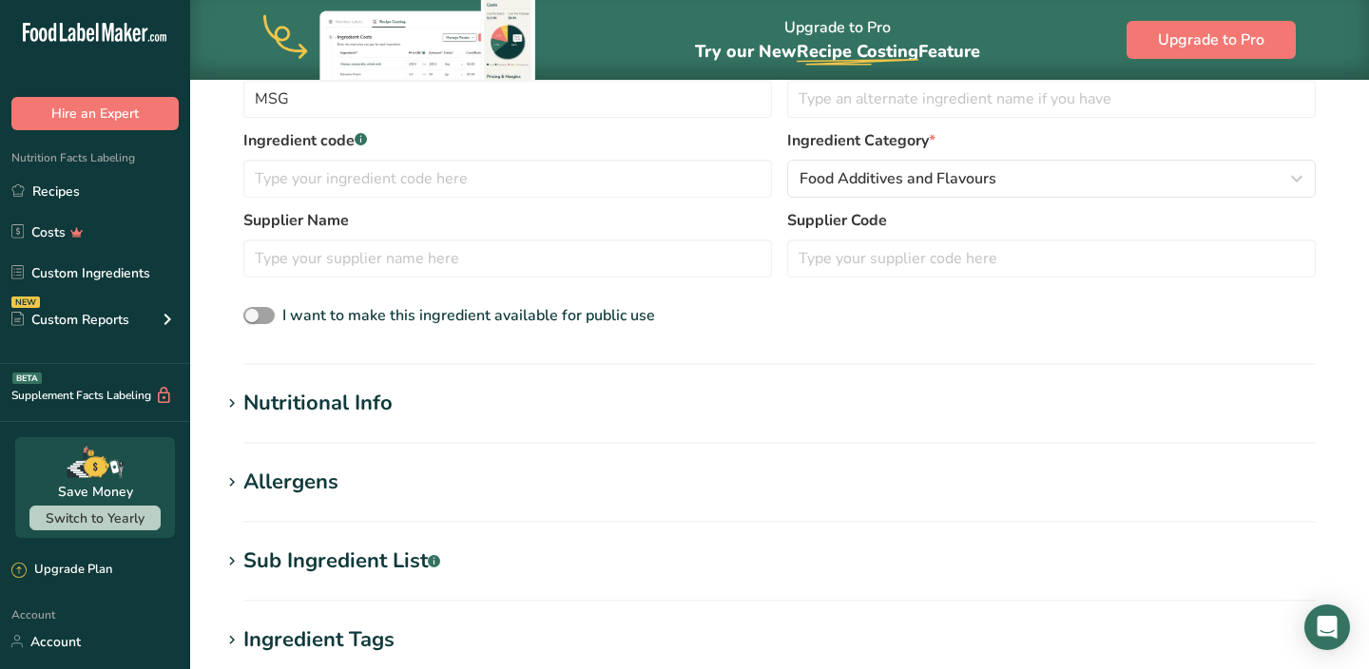
click at [533, 404] on h1 "Nutritional Info" at bounding box center [780, 403] width 1118 height 31
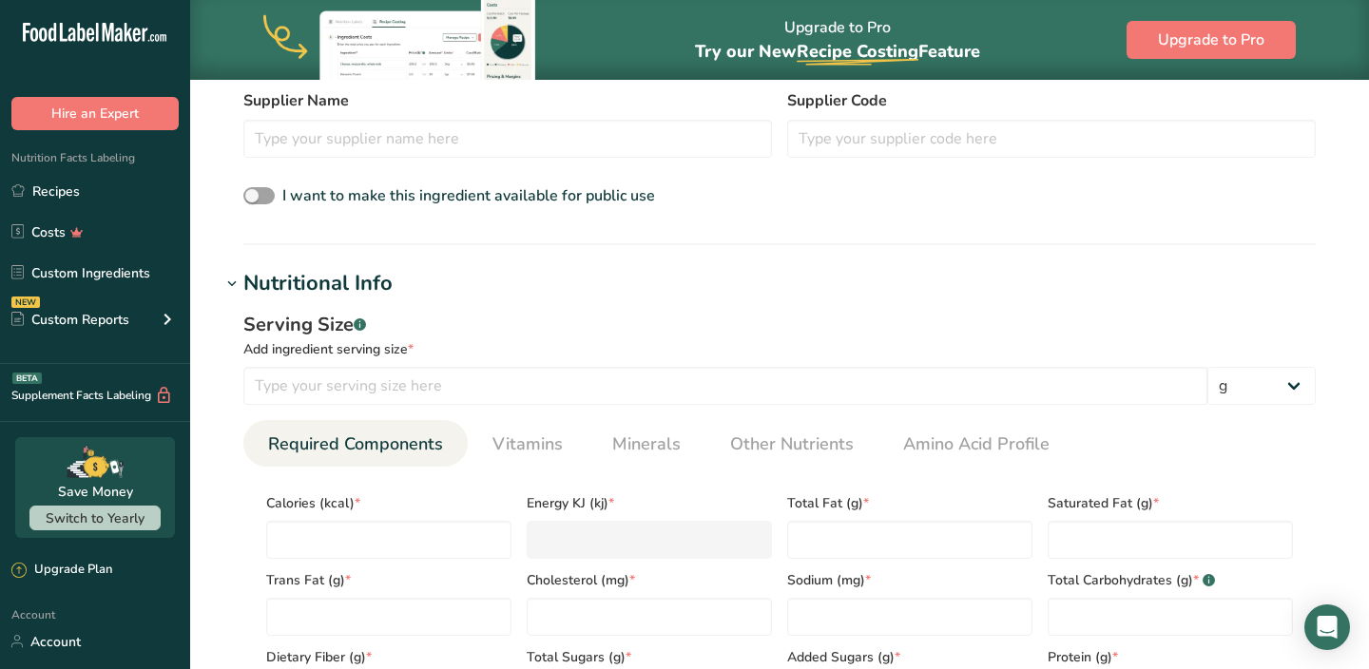
scroll to position [623, 0]
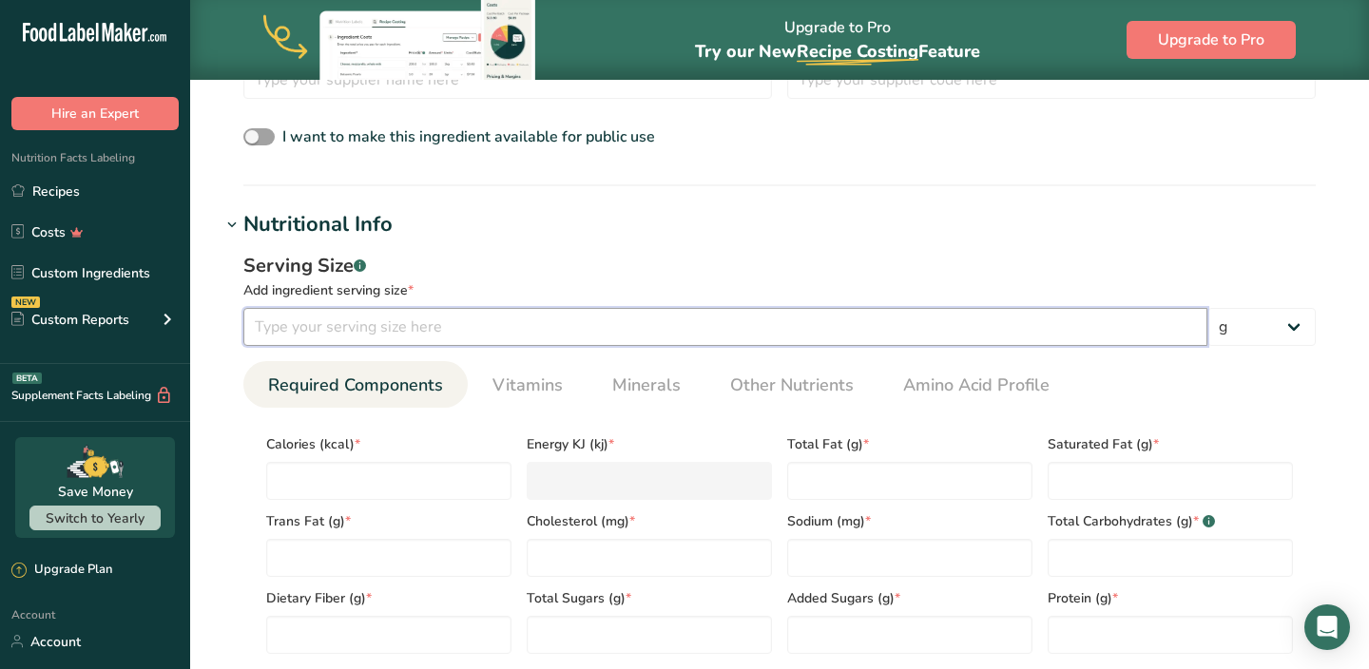
click at [491, 330] on input "number" at bounding box center [725, 327] width 964 height 38
click at [419, 469] on input "number" at bounding box center [388, 481] width 245 height 38
click at [847, 472] on Fat "number" at bounding box center [909, 481] width 245 height 38
click at [1097, 485] on Fat "number" at bounding box center [1170, 481] width 245 height 38
click at [383, 556] on Fat "number" at bounding box center [388, 558] width 245 height 38
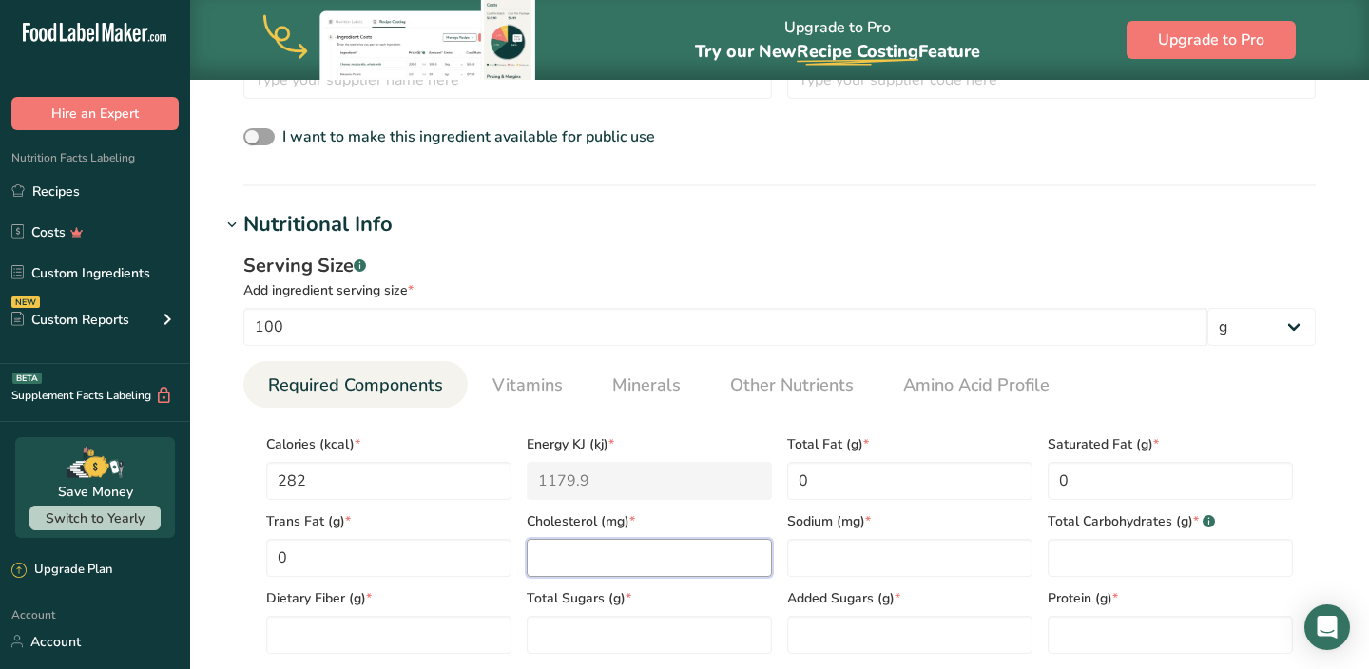
click at [636, 557] on input "number" at bounding box center [649, 558] width 245 height 38
click at [864, 548] on input "number" at bounding box center [909, 558] width 245 height 38
click at [1087, 555] on Carbohydrates "number" at bounding box center [1170, 558] width 245 height 38
click at [412, 627] on Fiber "number" at bounding box center [388, 635] width 245 height 38
click at [554, 640] on Sugars "number" at bounding box center [649, 635] width 245 height 38
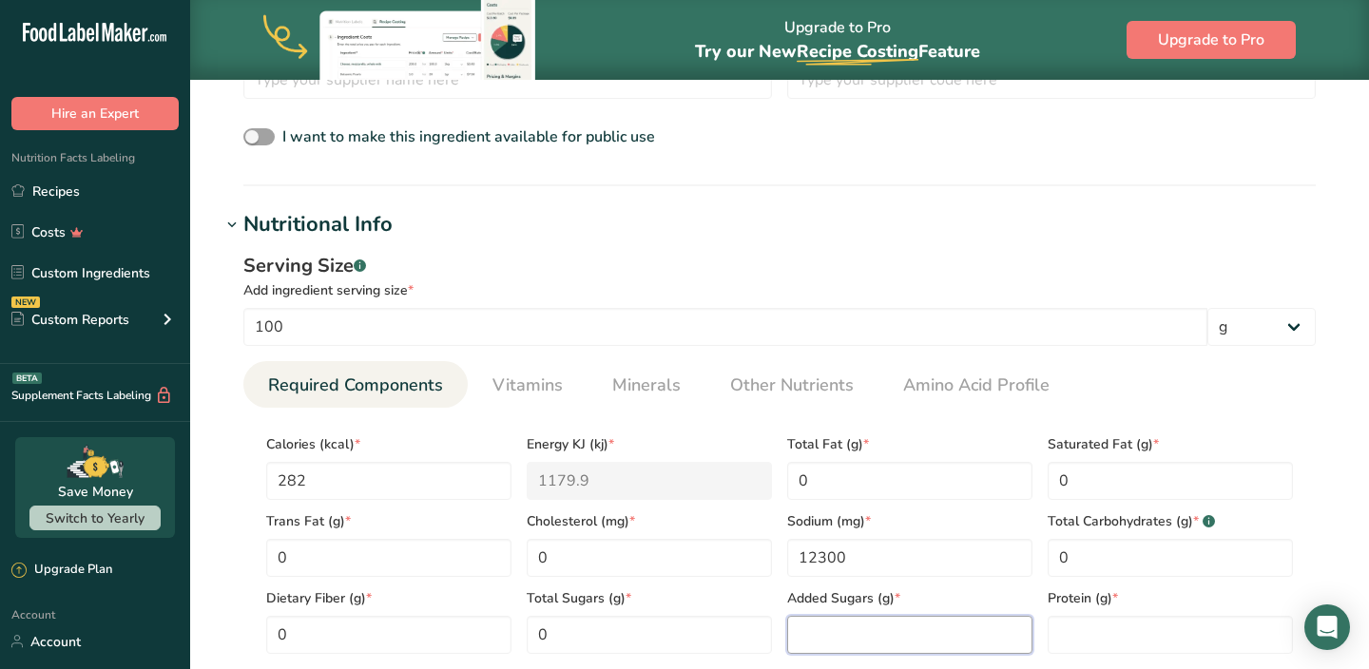
click at [831, 646] on Sugars "number" at bounding box center [909, 635] width 245 height 38
click at [1067, 643] on input "number" at bounding box center [1170, 635] width 245 height 38
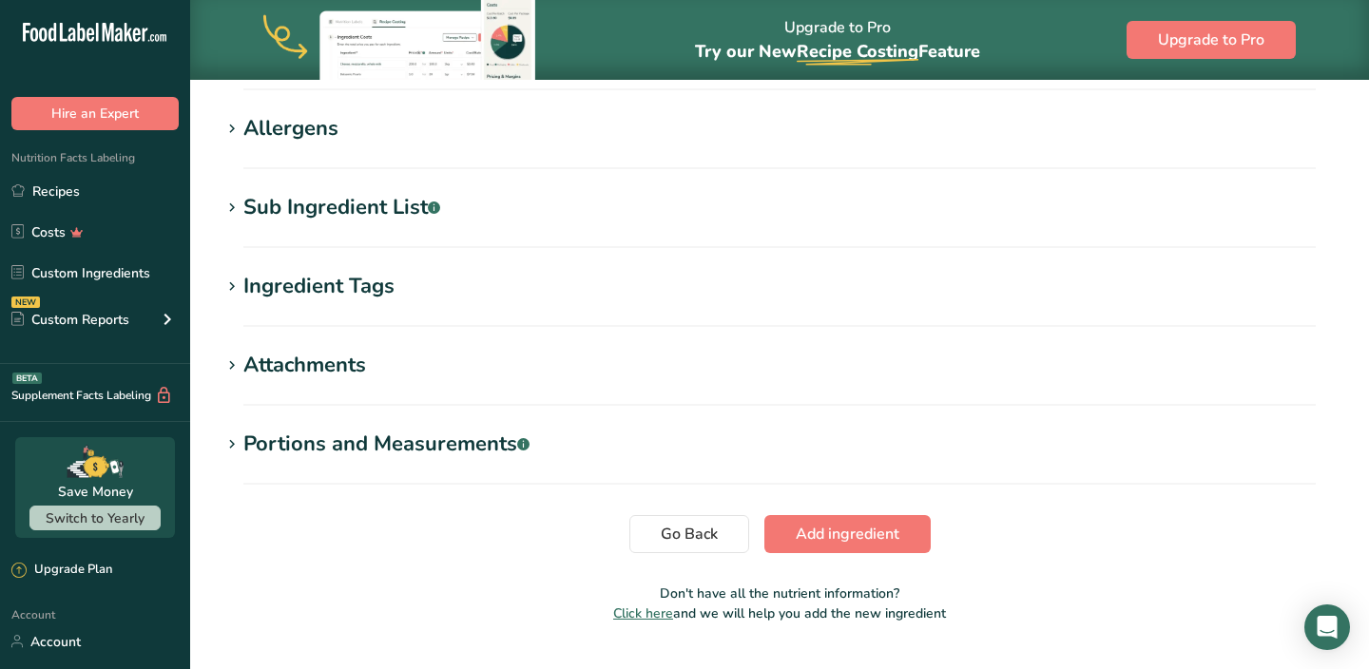
scroll to position [1240, 0]
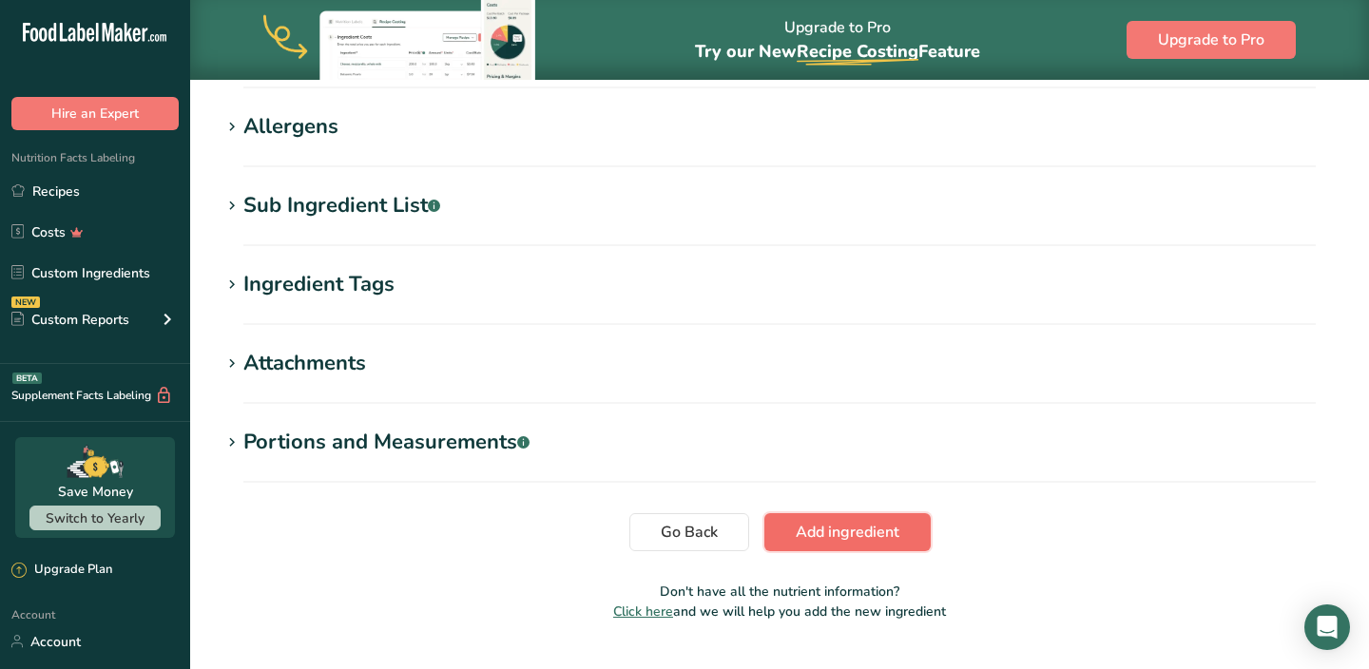
click at [851, 517] on button "Add ingredient" at bounding box center [847, 532] width 166 height 38
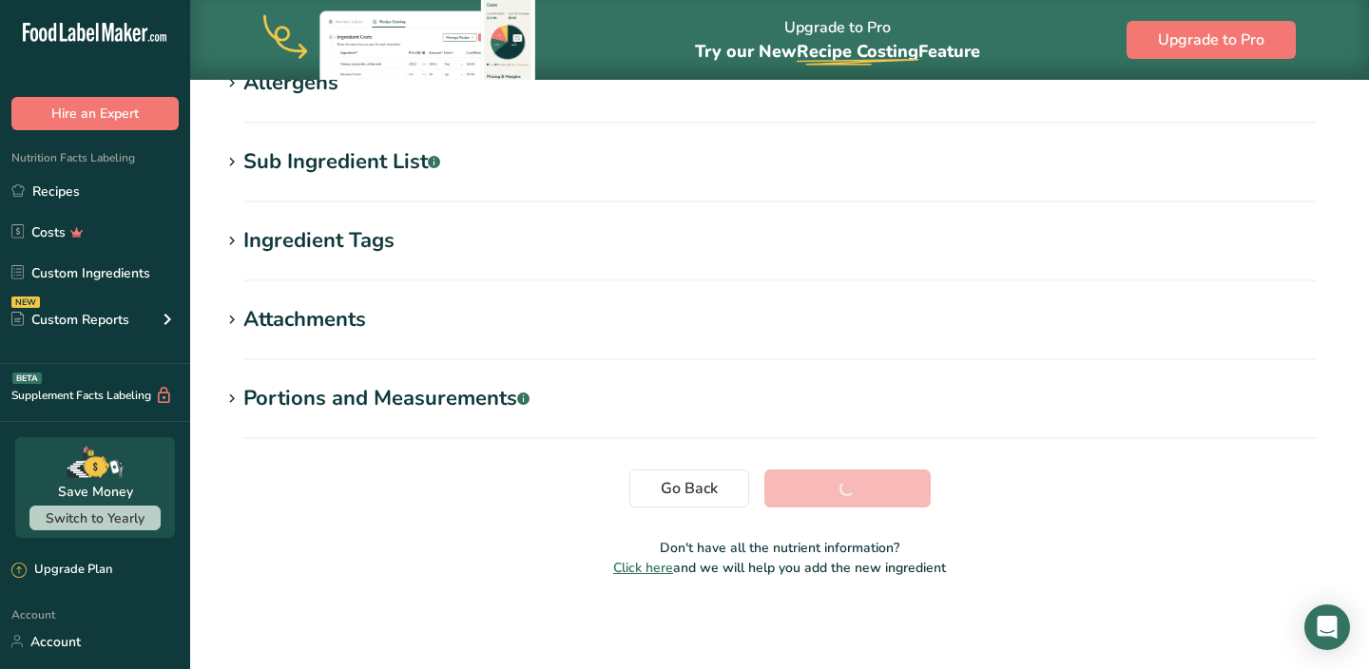
scroll to position [352, 0]
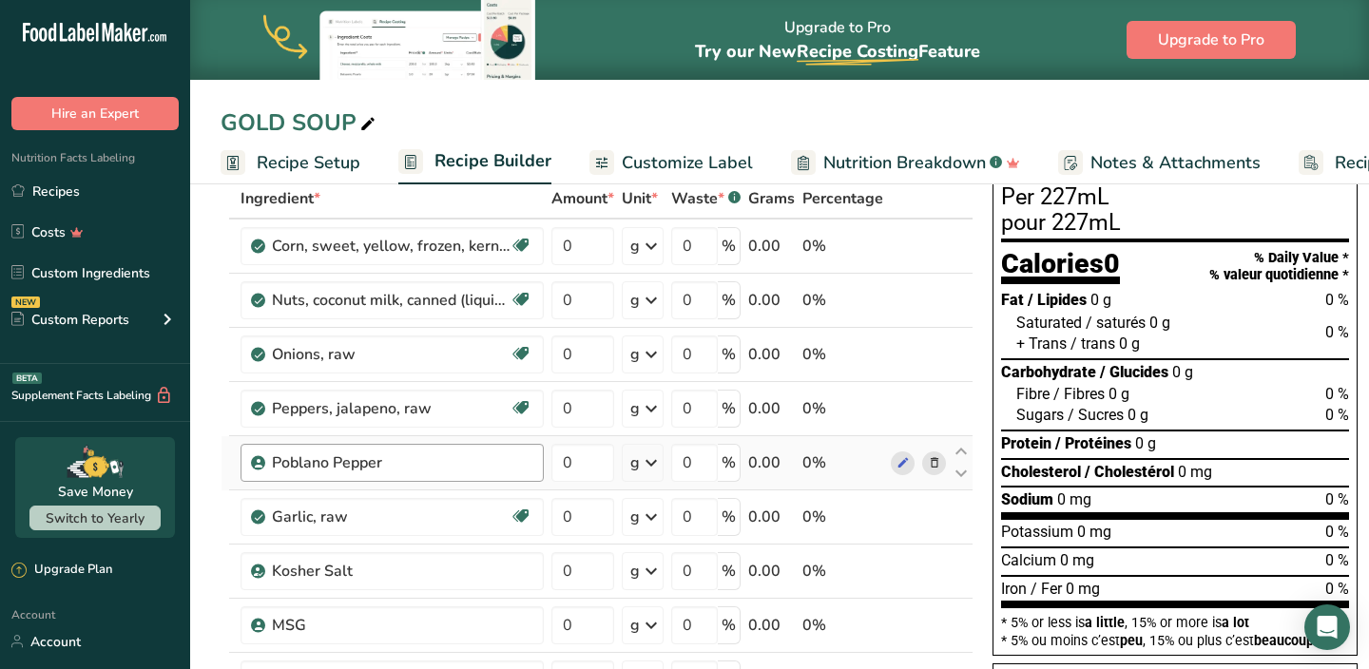
scroll to position [100, 0]
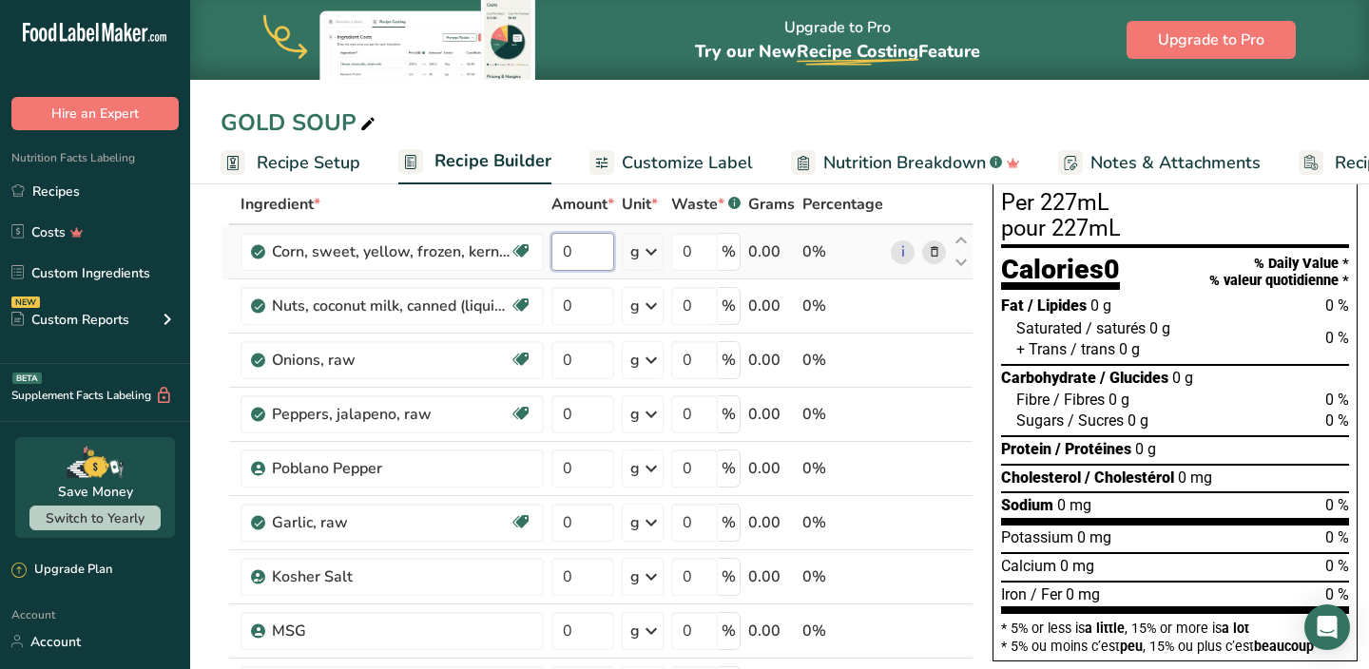
click at [582, 243] on input "0" at bounding box center [582, 252] width 63 height 38
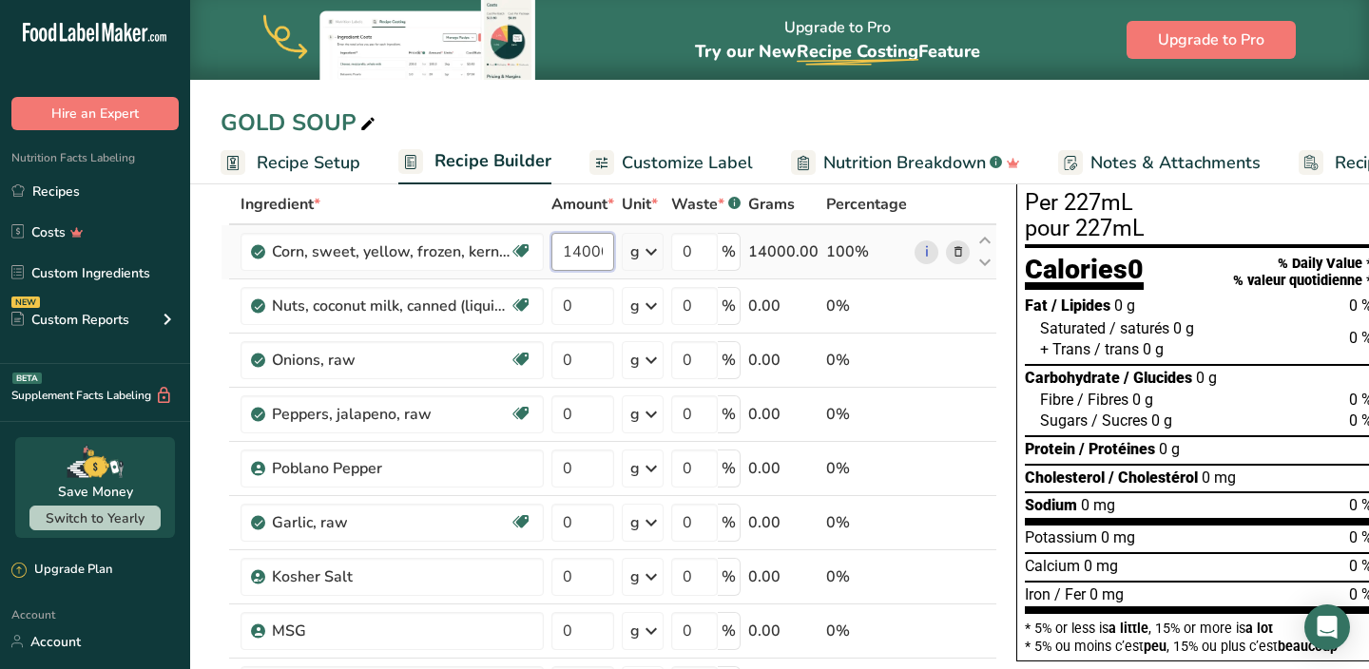
scroll to position [0, 4]
click at [582, 312] on div "Ingredient * Amount * Unit * Waste * .a-a{fill:#347362;}.b-a{fill:#fff;} Grams …" at bounding box center [609, 508] width 777 height 648
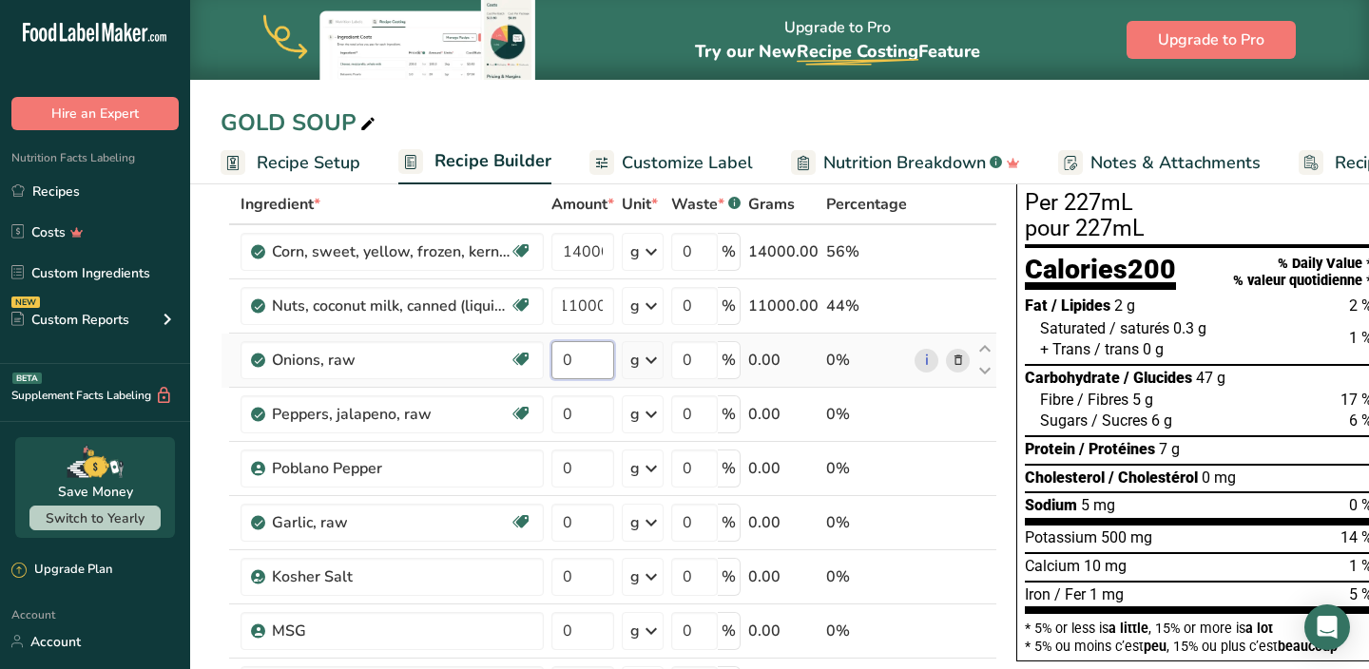
click at [602, 358] on div "Ingredient * Amount * Unit * Waste * .a-a{fill:#347362;}.b-a{fill:#fff;} Grams …" at bounding box center [609, 508] width 777 height 648
click at [572, 415] on div "Ingredient * Amount * Unit * Waste * .a-a{fill:#347362;}.b-a{fill:#fff;} Grams …" at bounding box center [609, 508] width 777 height 648
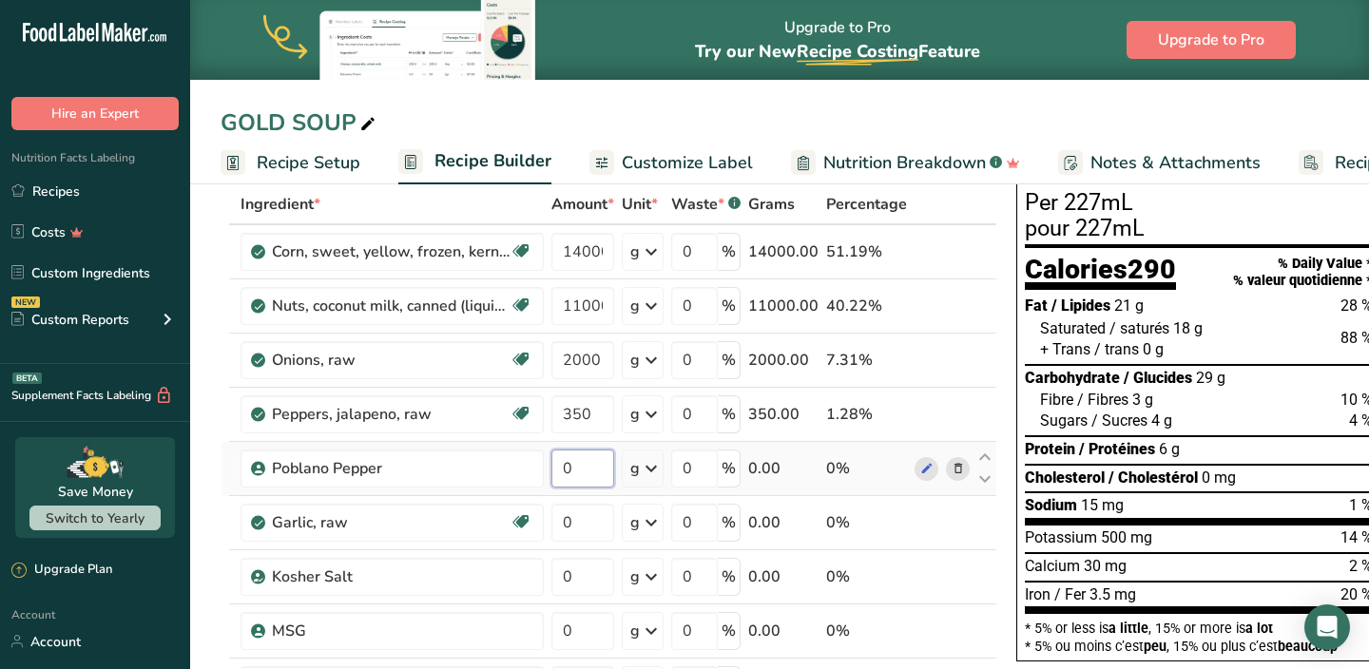
click at [590, 463] on div "Ingredient * Amount * Unit * Waste * .a-a{fill:#347362;}.b-a{fill:#fff;} Grams …" at bounding box center [609, 508] width 777 height 648
click at [585, 517] on div "Ingredient * Amount * Unit * Waste * .a-a{fill:#347362;}.b-a{fill:#fff;} Grams …" at bounding box center [609, 508] width 777 height 648
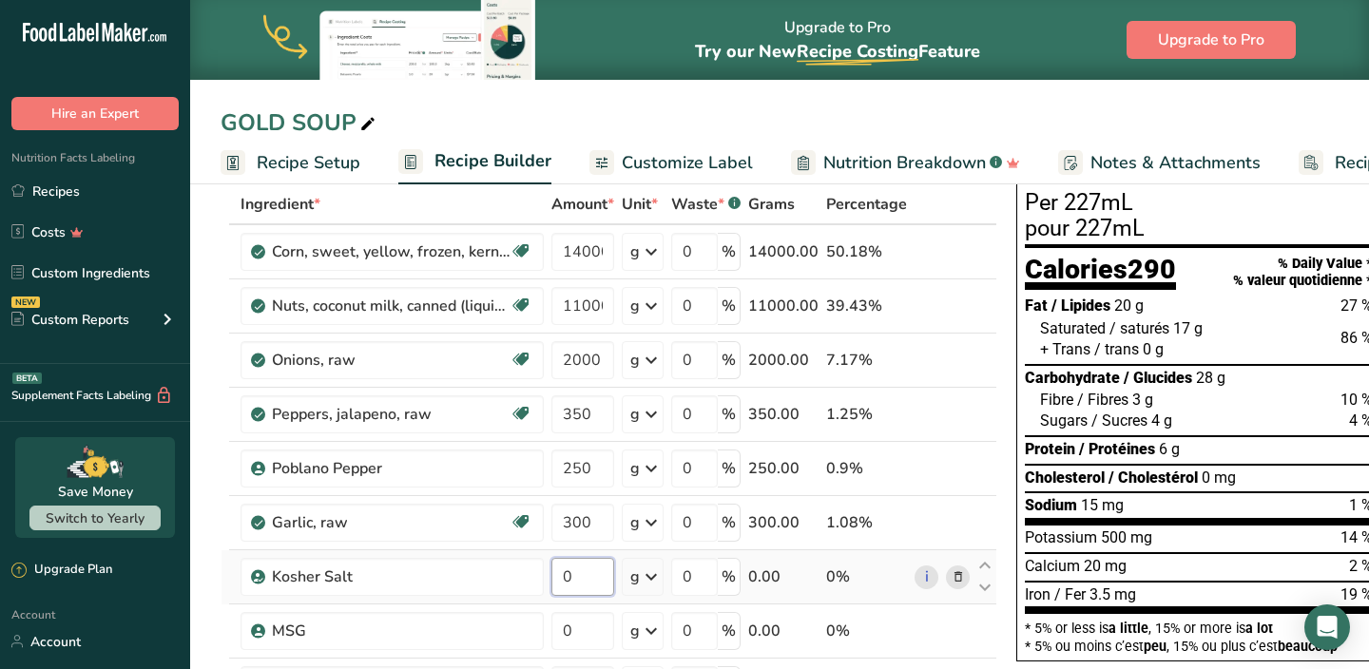
click at [585, 575] on div "Ingredient * Amount * Unit * Waste * .a-a{fill:#347362;}.b-a{fill:#fff;} Grams …" at bounding box center [609, 508] width 777 height 648
click at [587, 630] on div "Ingredient * Amount * Unit * Waste * .a-a{fill:#347362;}.b-a{fill:#fff;} Grams …" at bounding box center [609, 508] width 777 height 648
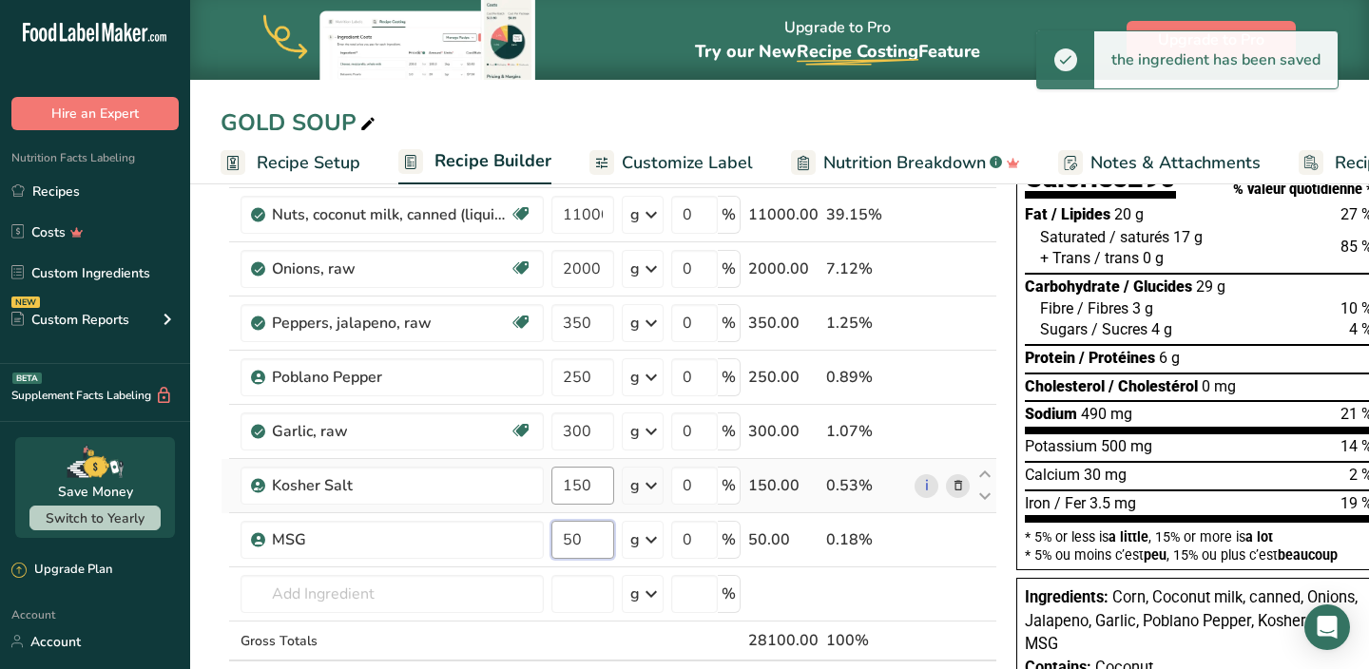
scroll to position [193, 0]
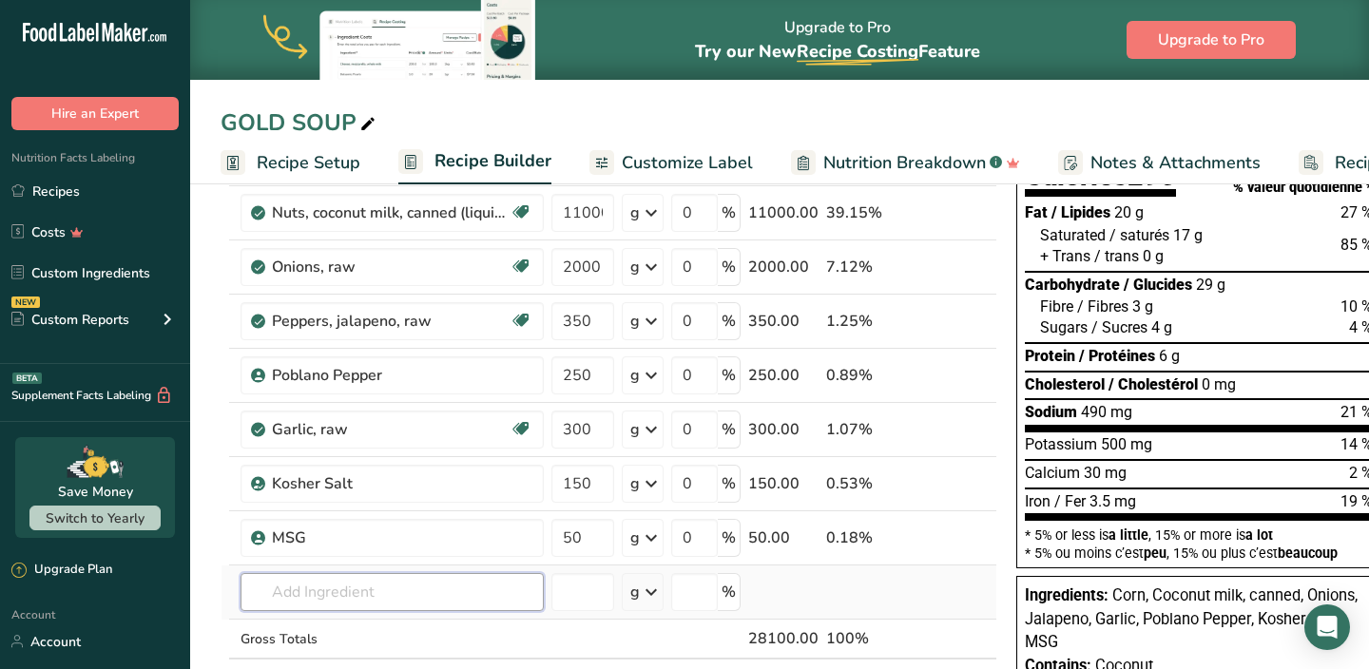
click at [401, 603] on div "Ingredient * Amount * Unit * Waste * .a-a{fill:#347362;}.b-a{fill:#fff;} Grams …" at bounding box center [609, 415] width 777 height 648
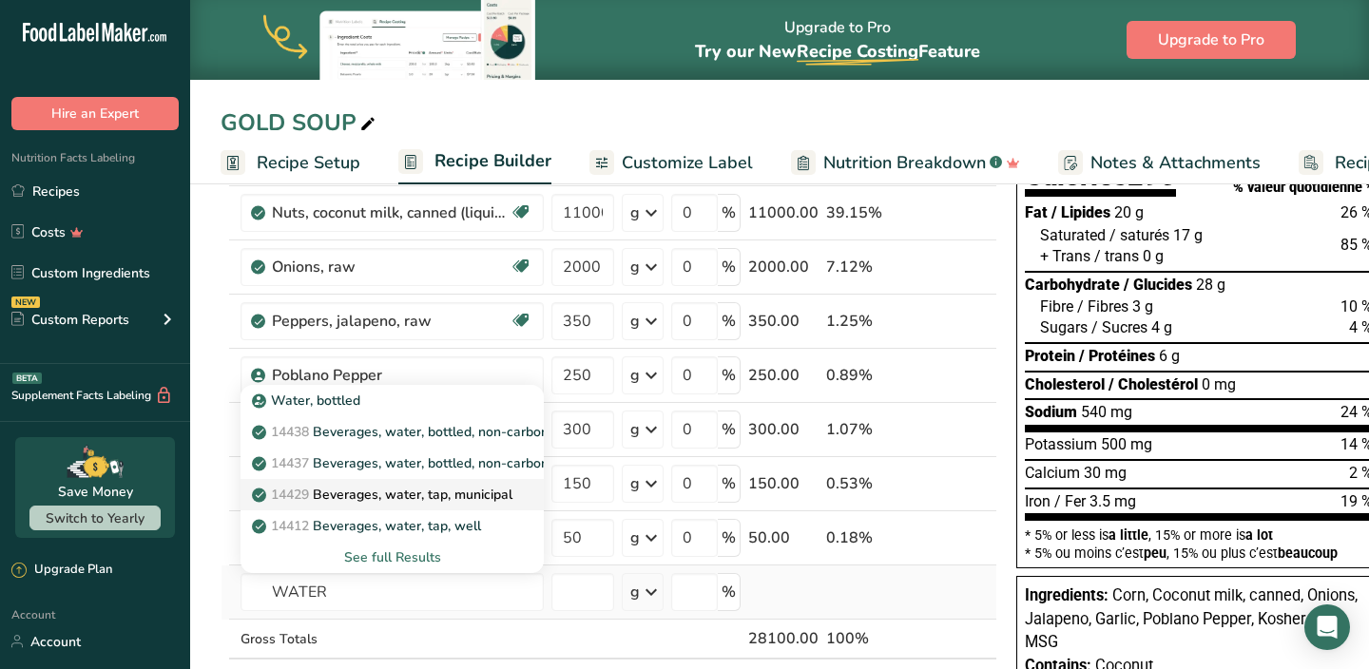
click at [407, 500] on p "14429 [GEOGRAPHIC_DATA], water, tap, municipal" at bounding box center [384, 495] width 257 height 20
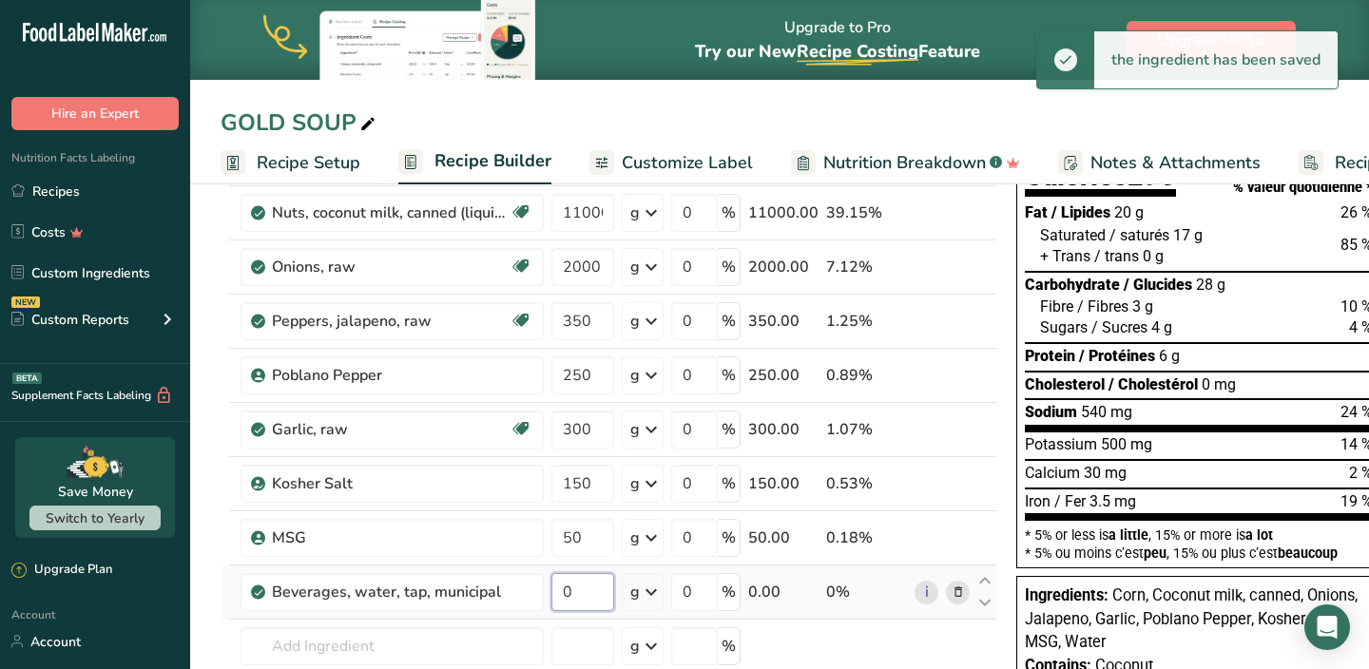
click at [580, 602] on input "0" at bounding box center [582, 592] width 63 height 38
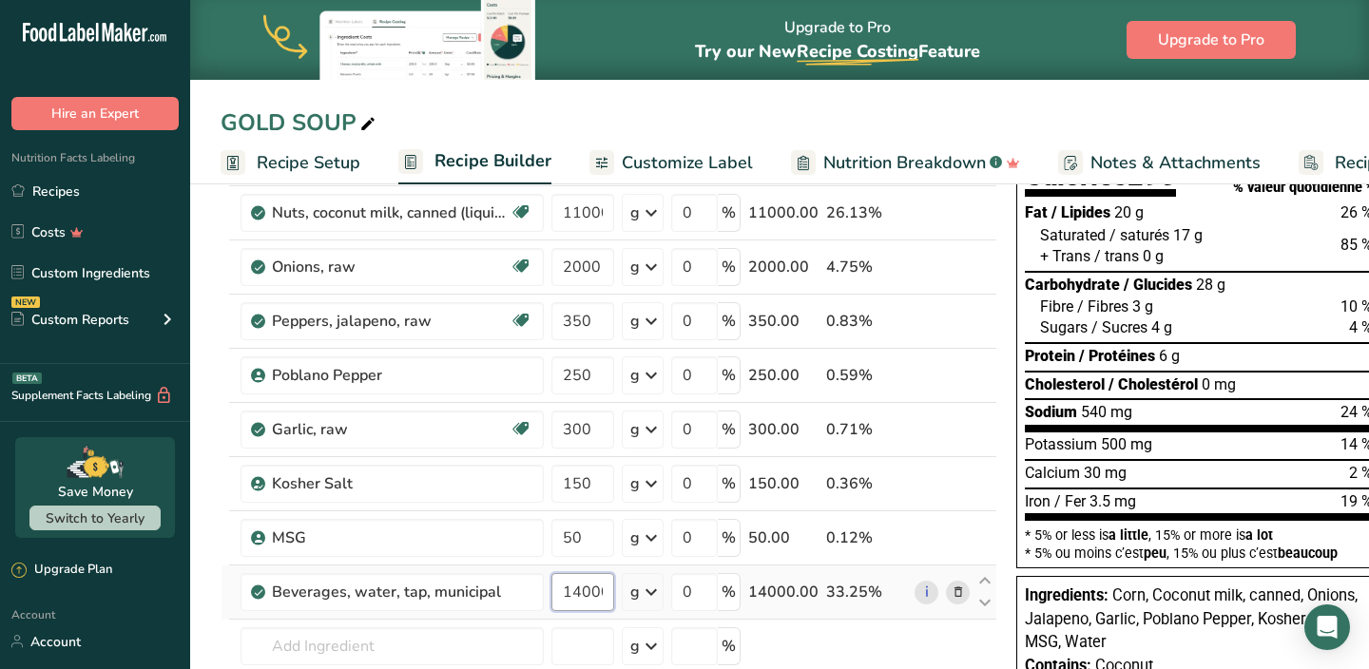
scroll to position [0, 4]
click at [576, 651] on div "Ingredient * Amount * Unit * Waste * .a-a{fill:#347362;}.b-a{fill:#fff;} Grams …" at bounding box center [609, 442] width 777 height 702
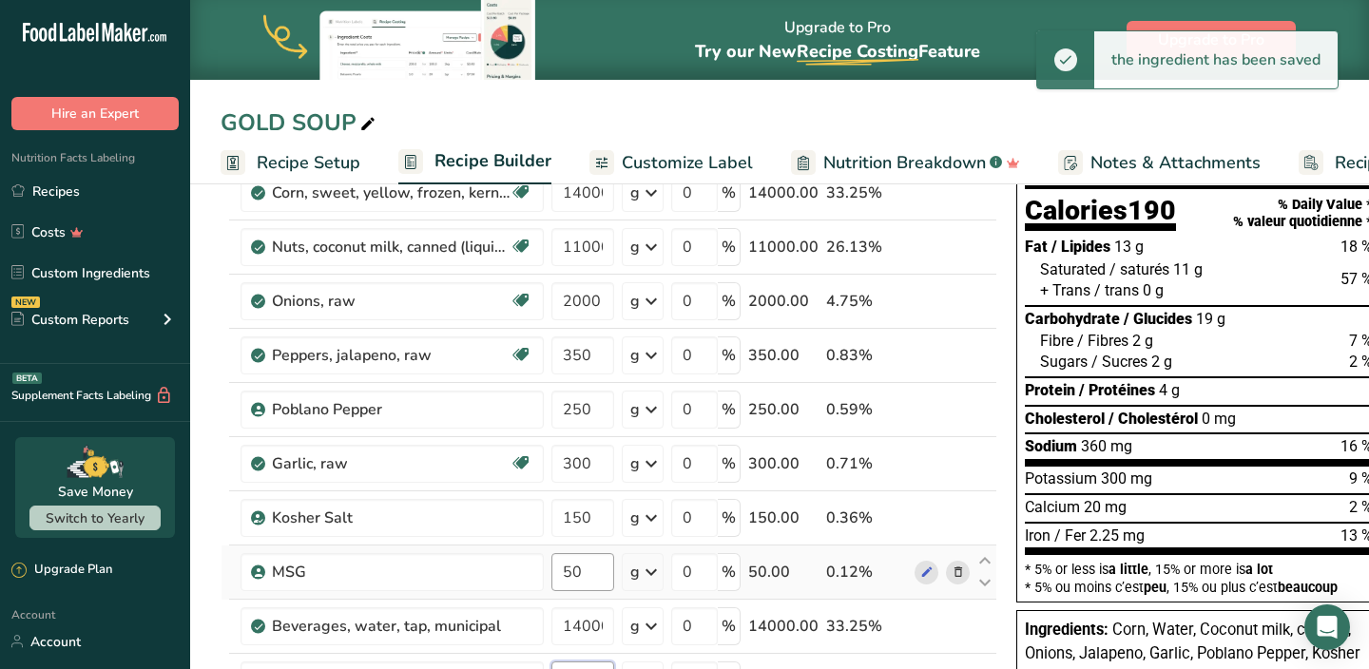
scroll to position [162, 0]
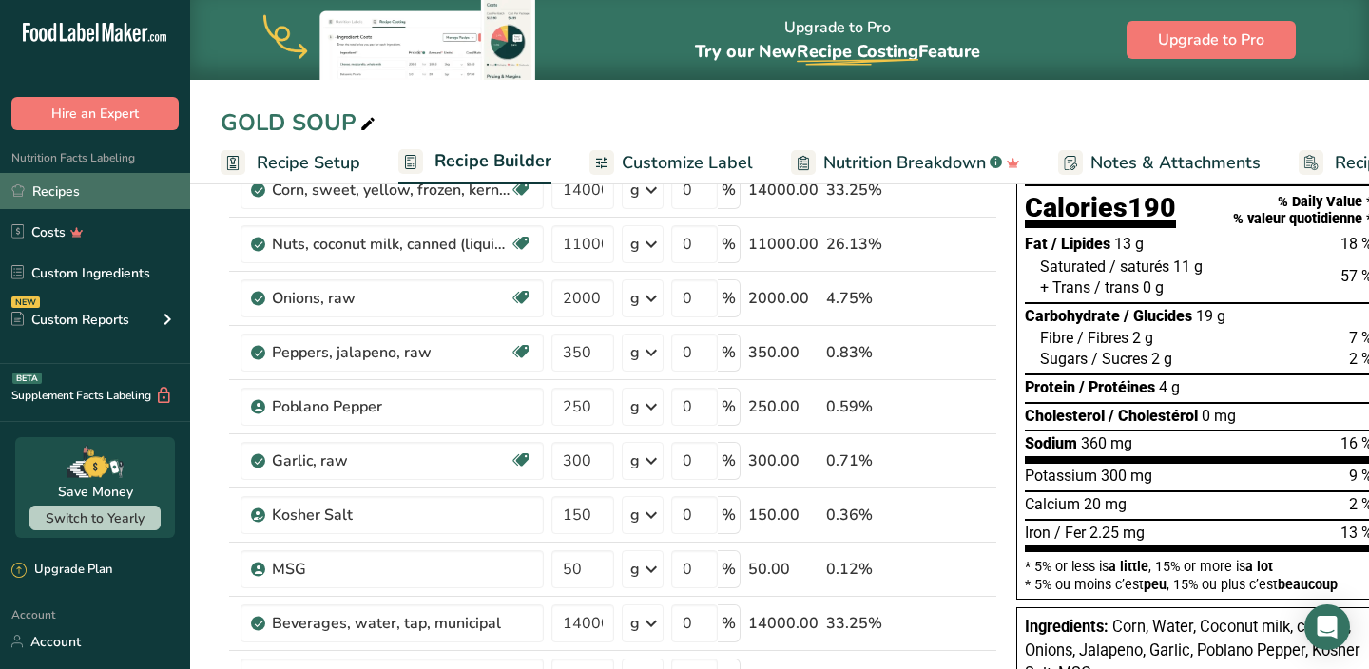
click at [106, 188] on link "Recipes" at bounding box center [95, 191] width 190 height 36
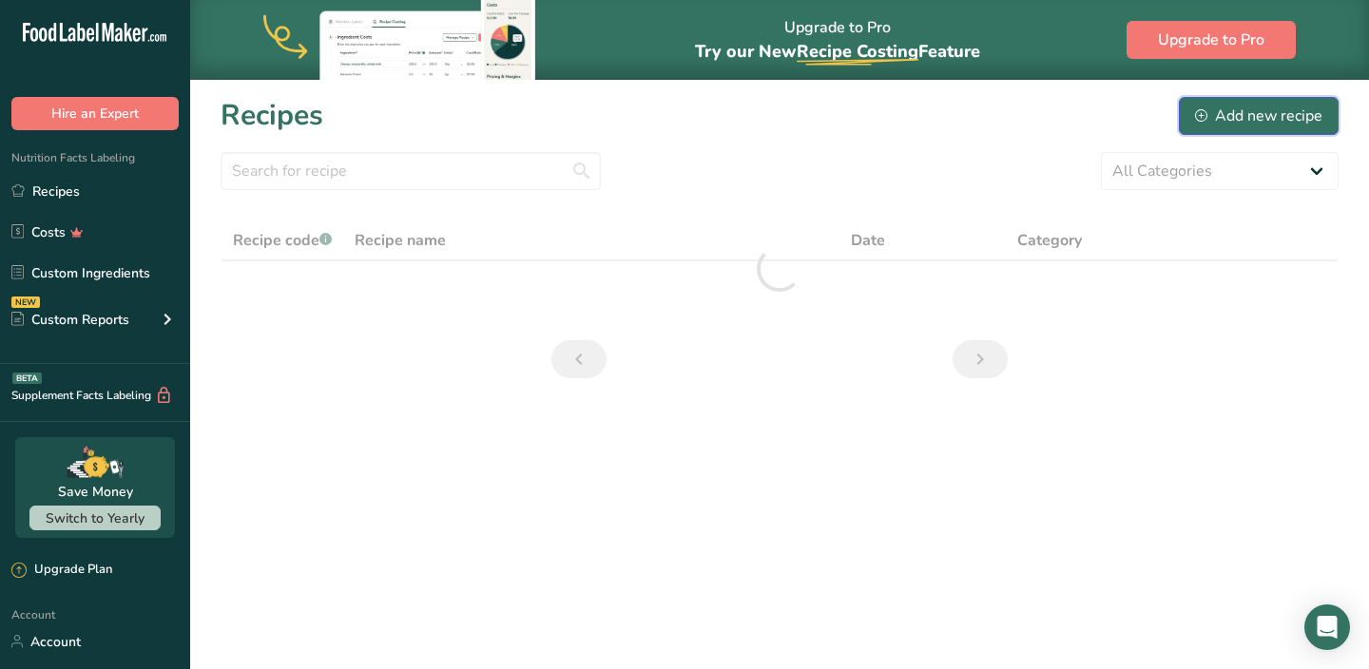
click at [1235, 121] on div "Add new recipe" at bounding box center [1258, 116] width 127 height 23
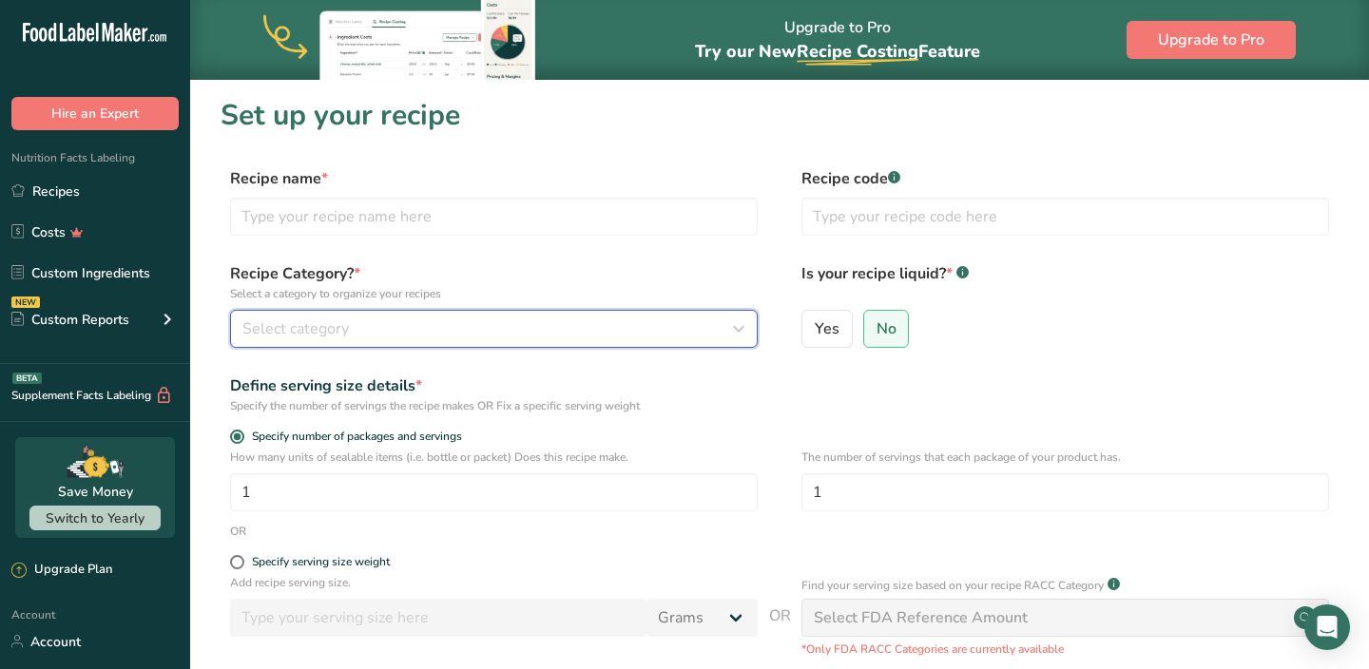
click at [570, 323] on div "Select category" at bounding box center [488, 329] width 492 height 23
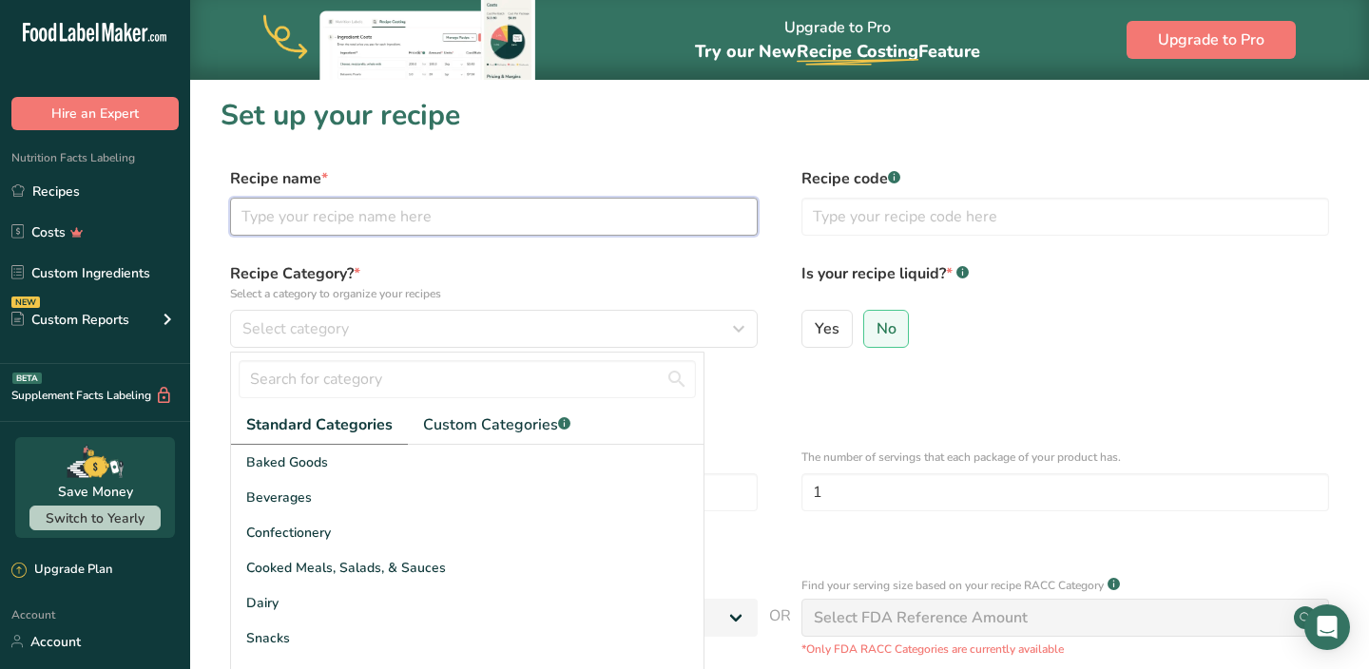
click at [423, 215] on input "text" at bounding box center [494, 217] width 528 height 38
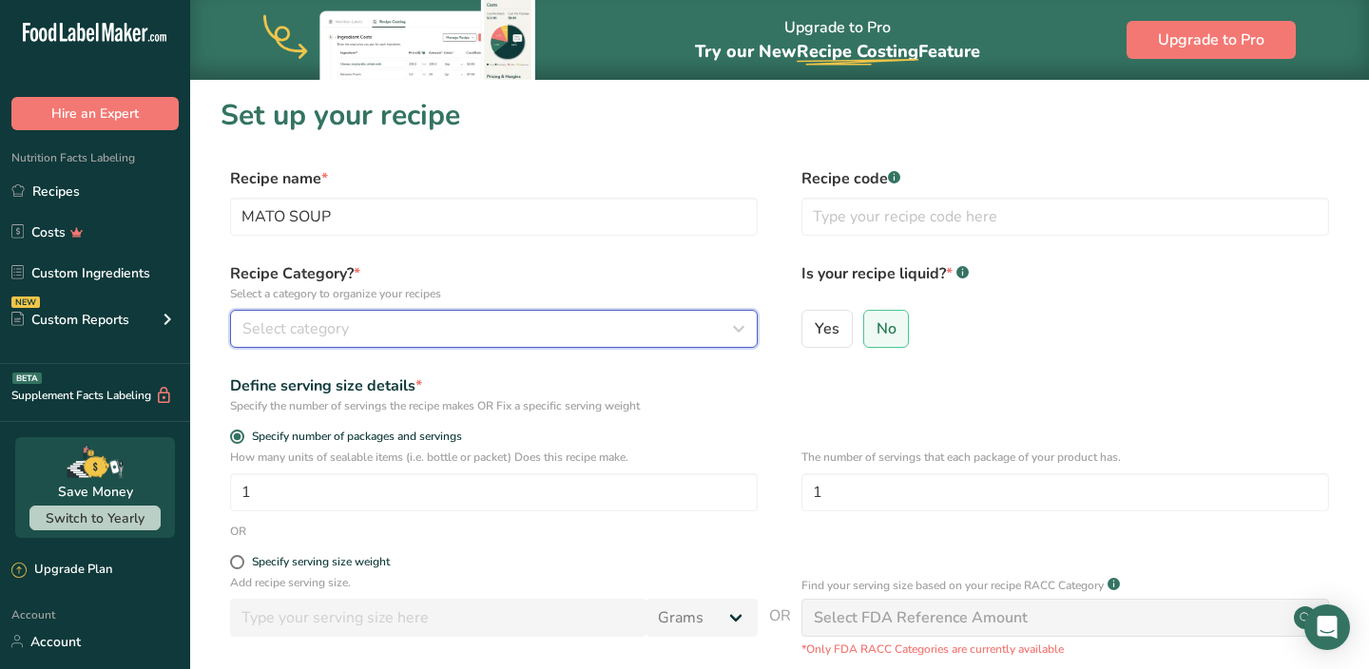
click at [384, 322] on div "Select category" at bounding box center [488, 329] width 492 height 23
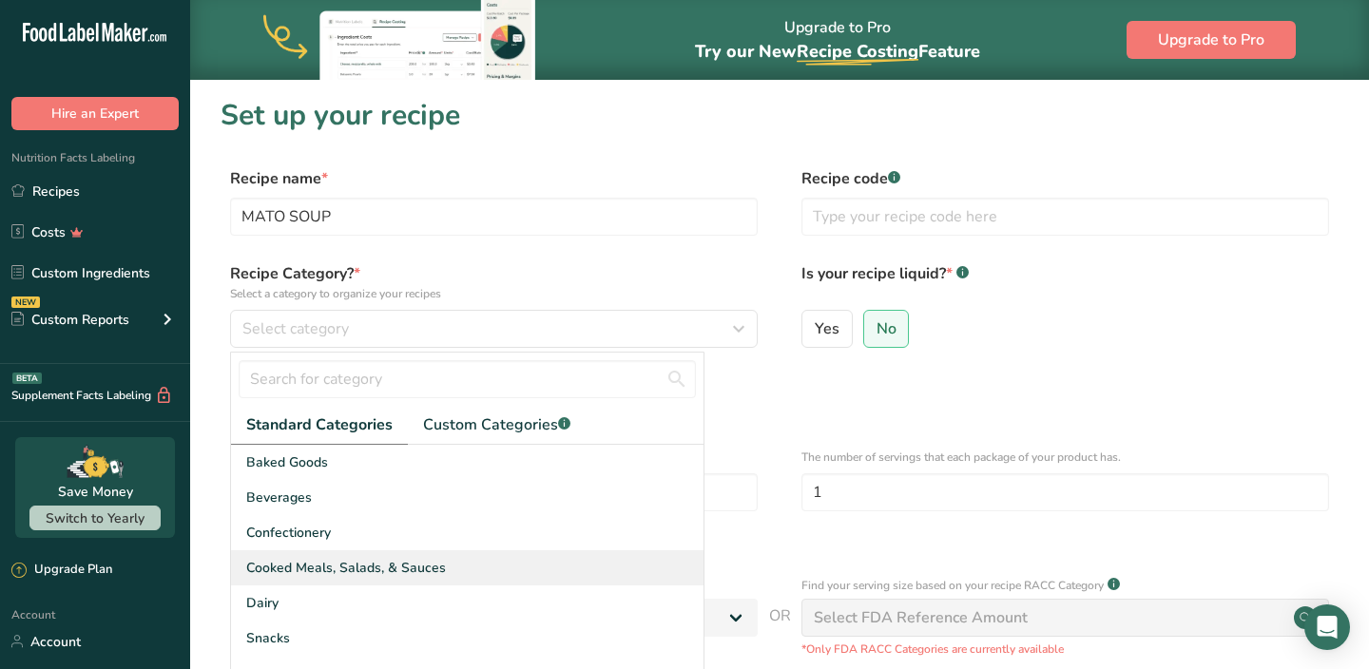
click at [311, 566] on span "Cooked Meals, Salads, & Sauces" at bounding box center [346, 568] width 200 height 20
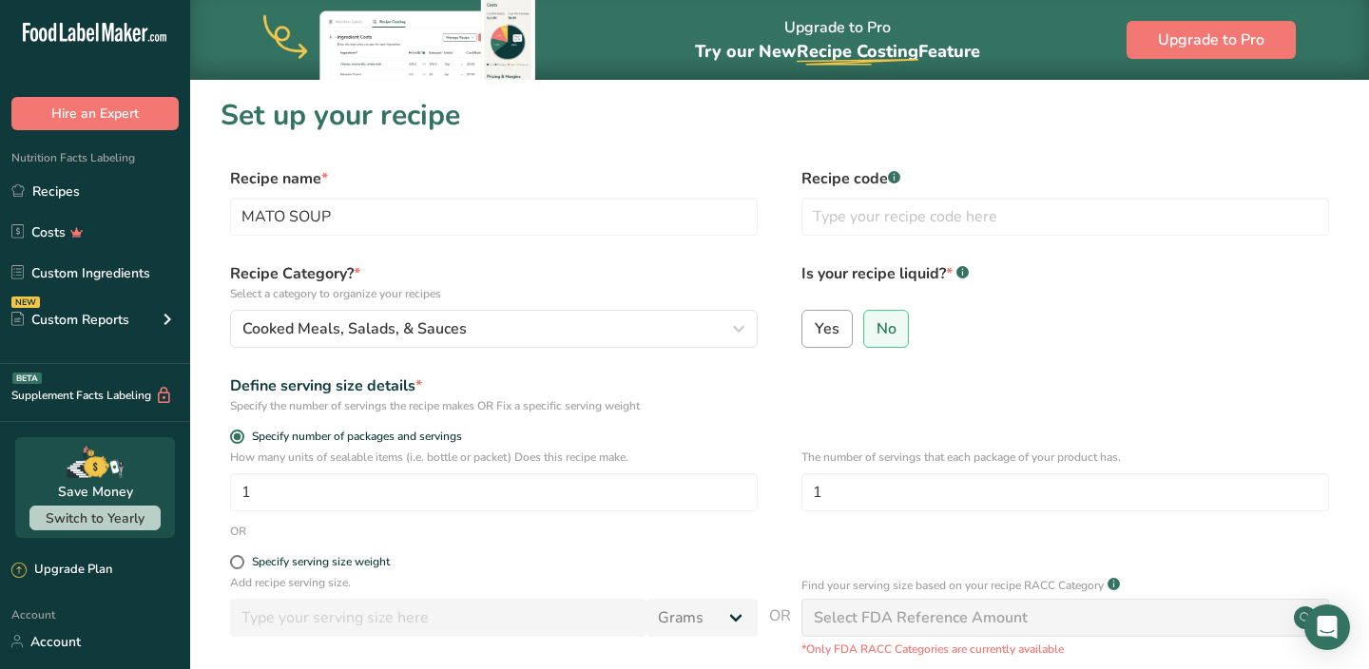
click at [839, 317] on label "Yes" at bounding box center [827, 329] width 51 height 38
click at [815, 322] on input "Yes" at bounding box center [808, 328] width 12 height 12
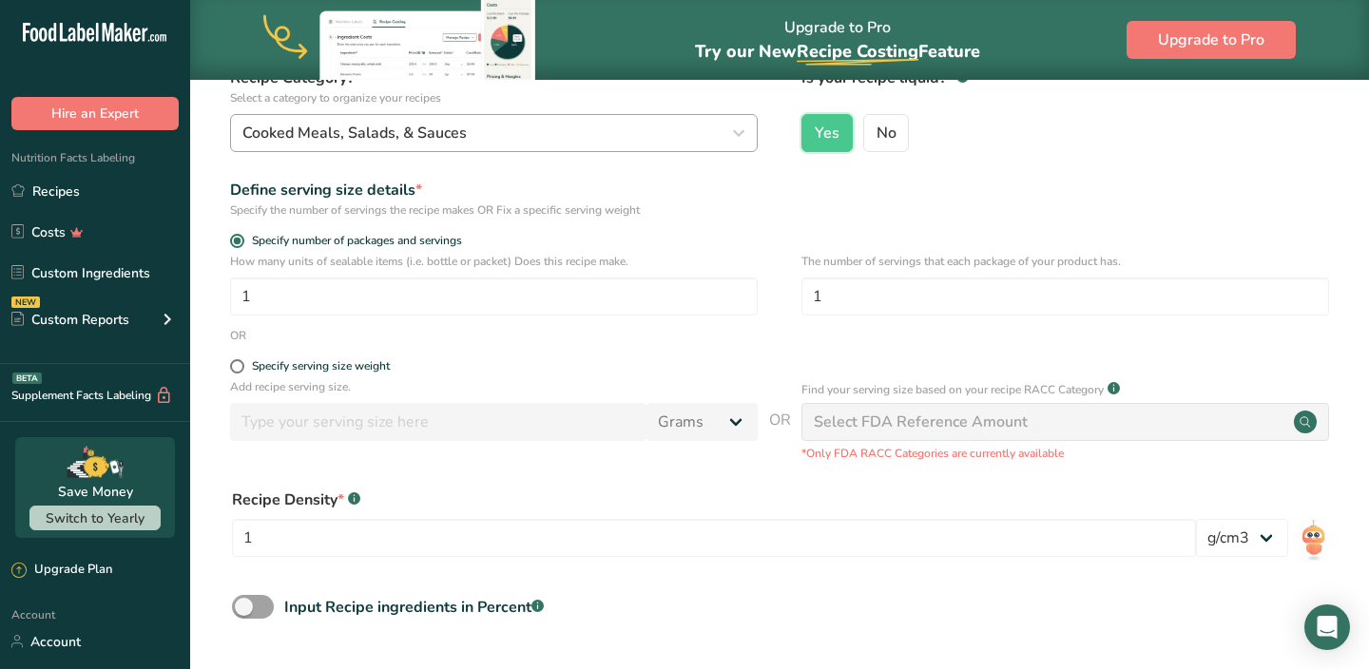
scroll to position [226, 0]
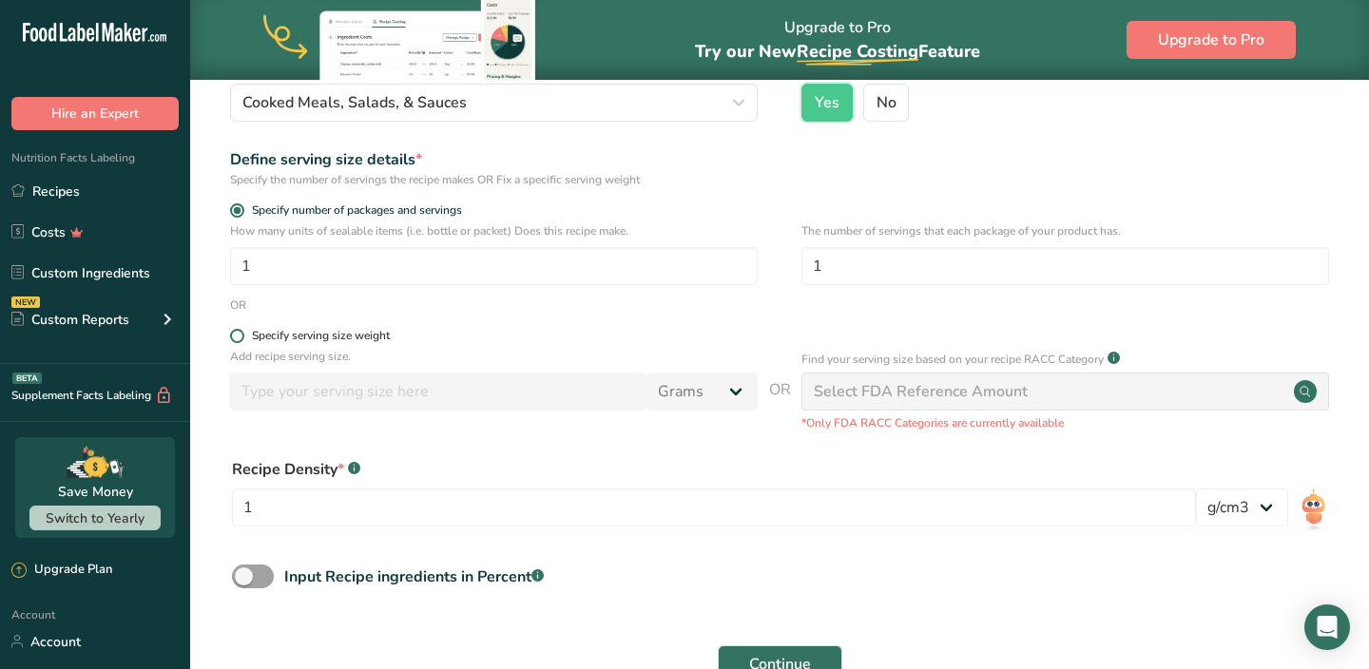
click at [239, 337] on span at bounding box center [237, 336] width 14 height 14
click at [239, 337] on input "Specify serving size weight" at bounding box center [236, 336] width 12 height 12
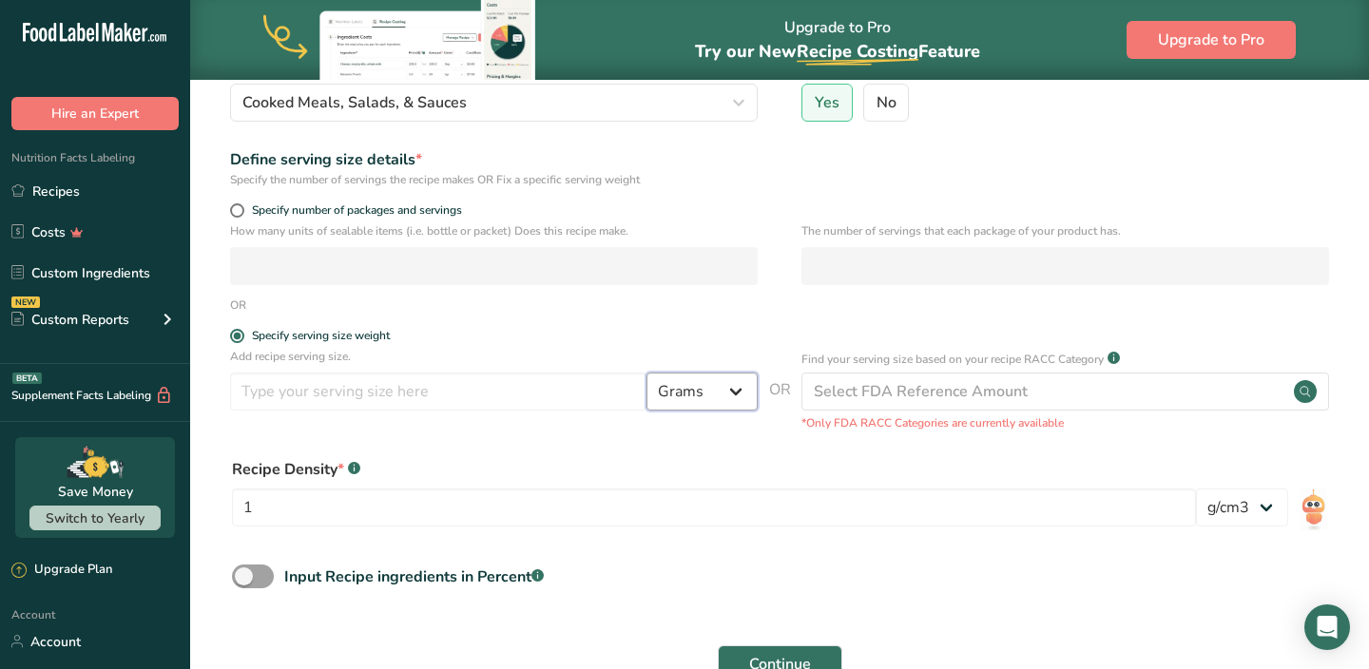
click at [735, 393] on select "Grams kg mg mcg lb oz l mL fl oz tbsp tsp cup qt gallon" at bounding box center [702, 392] width 111 height 38
click at [647, 373] on select "Grams kg mg mcg lb oz l mL fl oz tbsp tsp cup qt gallon" at bounding box center [702, 392] width 111 height 38
click at [535, 396] on input "number" at bounding box center [438, 392] width 416 height 38
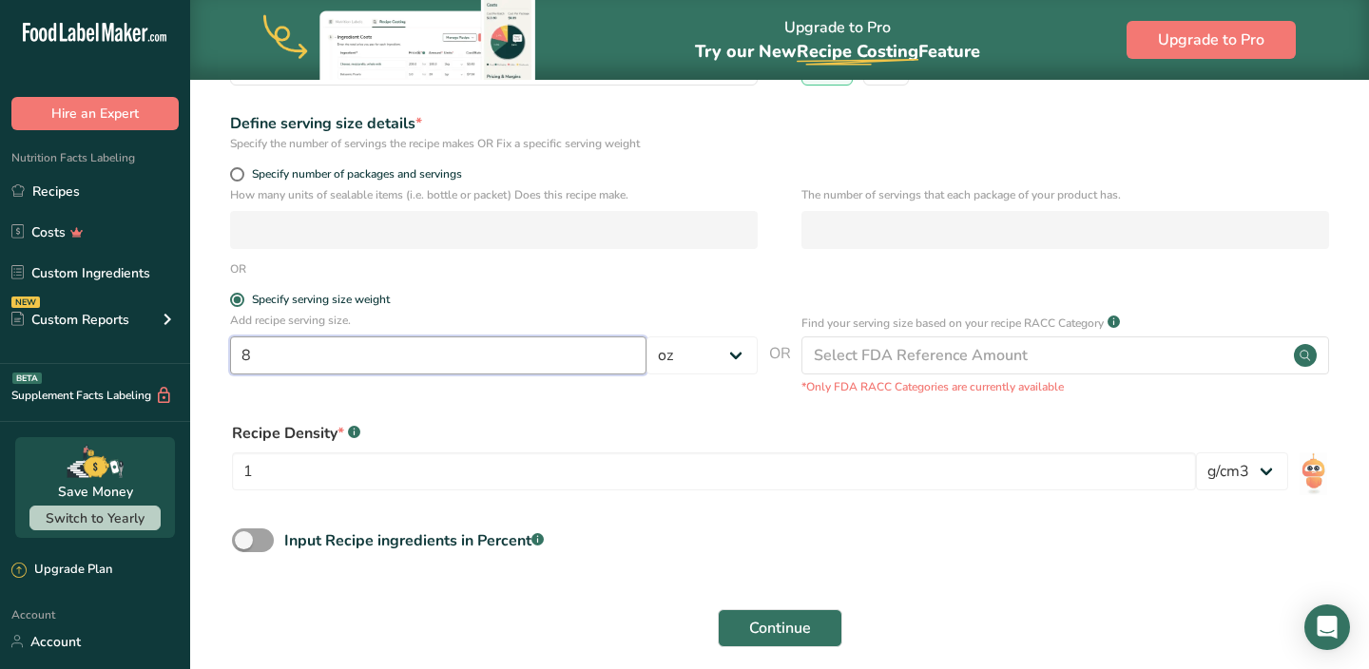
scroll to position [271, 0]
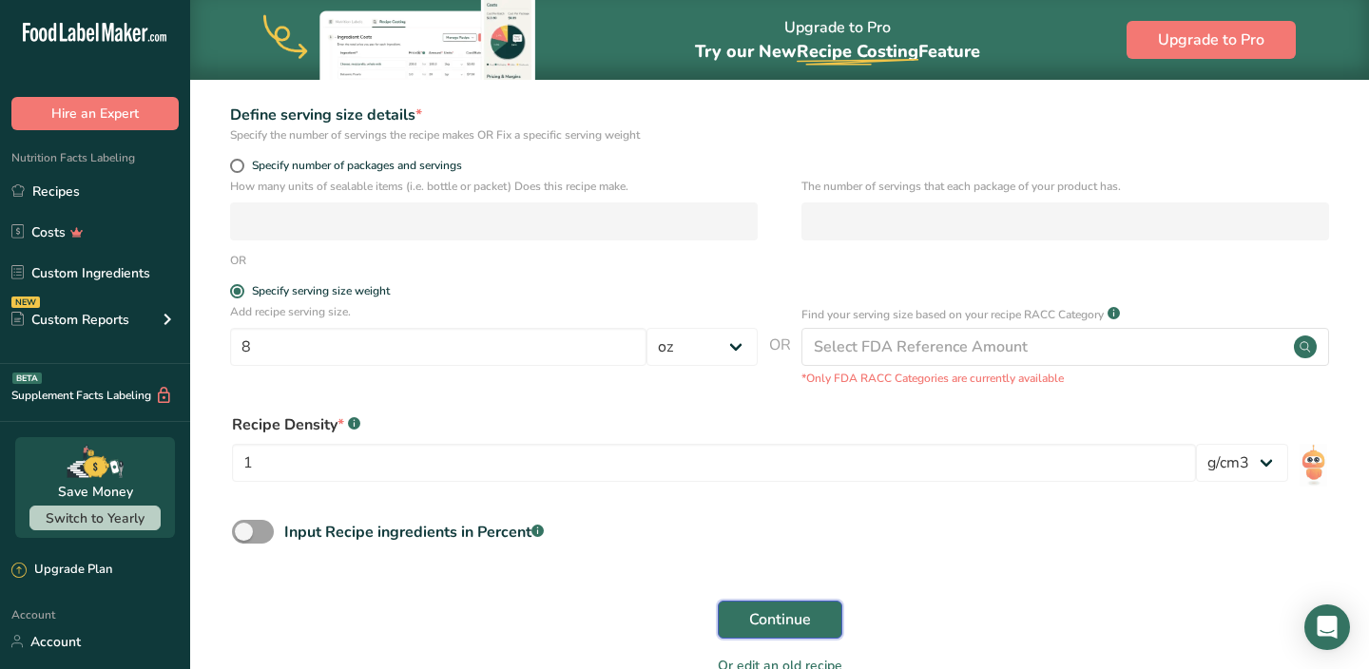
click at [785, 632] on button "Continue" at bounding box center [780, 620] width 125 height 38
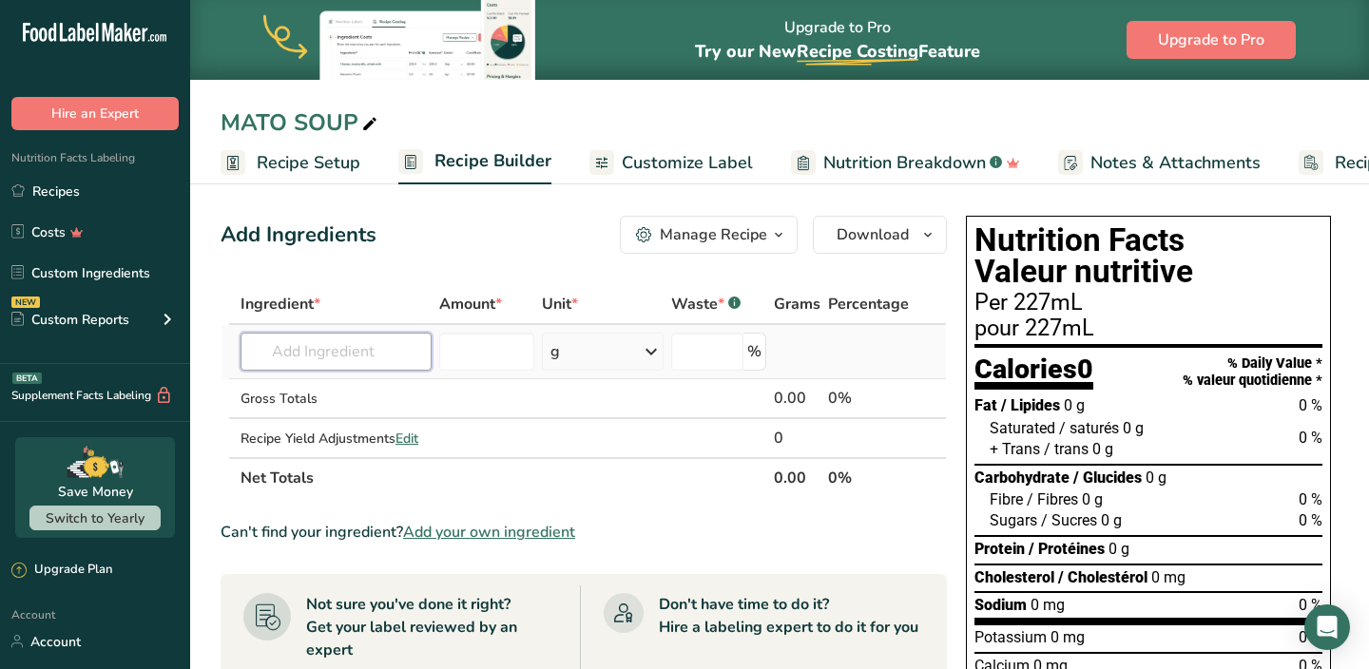
click at [388, 355] on input "text" at bounding box center [336, 352] width 191 height 38
click at [336, 392] on p "11693 Tomatoes, crushed, canned" at bounding box center [368, 390] width 224 height 20
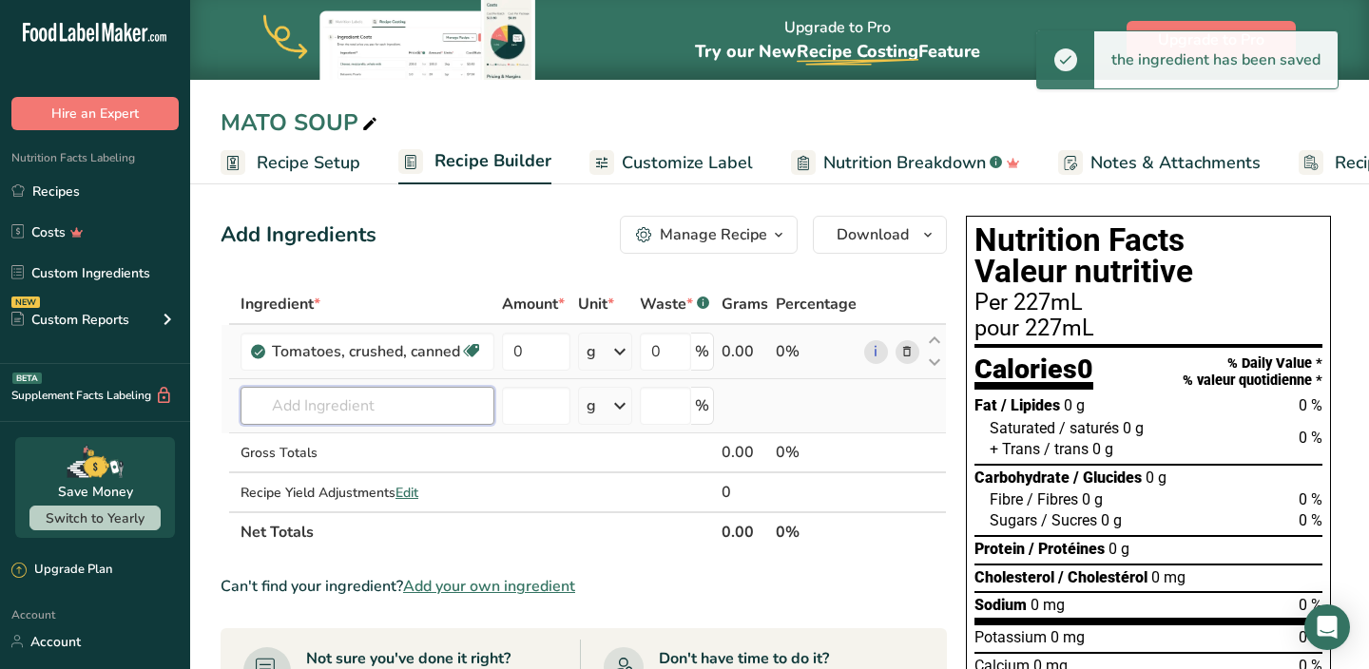
click at [345, 400] on input "text" at bounding box center [368, 406] width 254 height 38
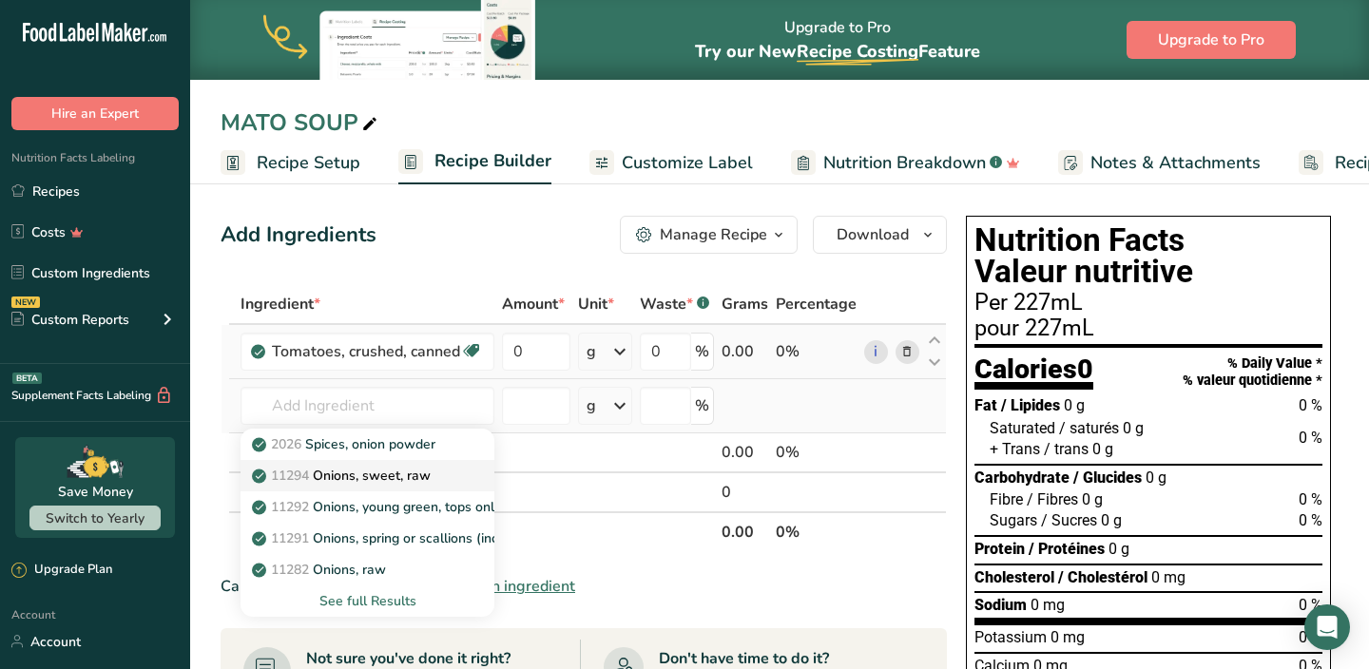
click at [382, 477] on p "11294 Onions, sweet, raw" at bounding box center [343, 476] width 175 height 20
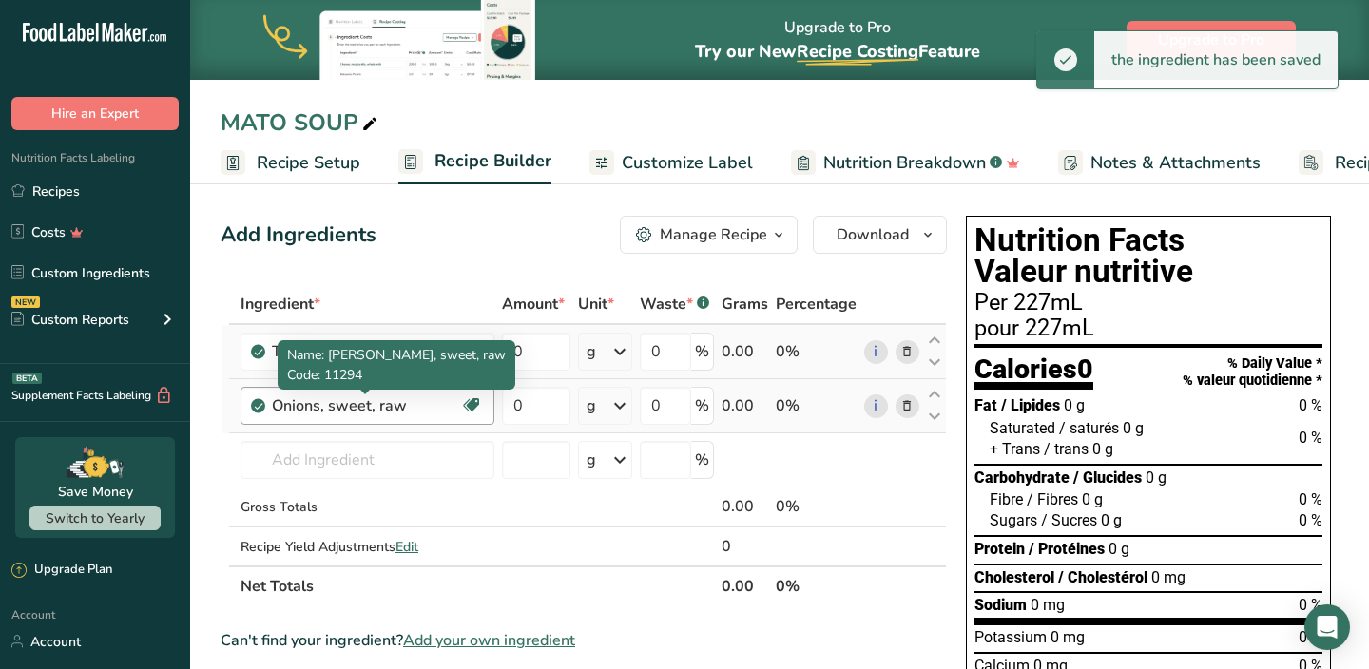
click at [409, 407] on div "Onions, sweet, raw" at bounding box center [366, 406] width 188 height 23
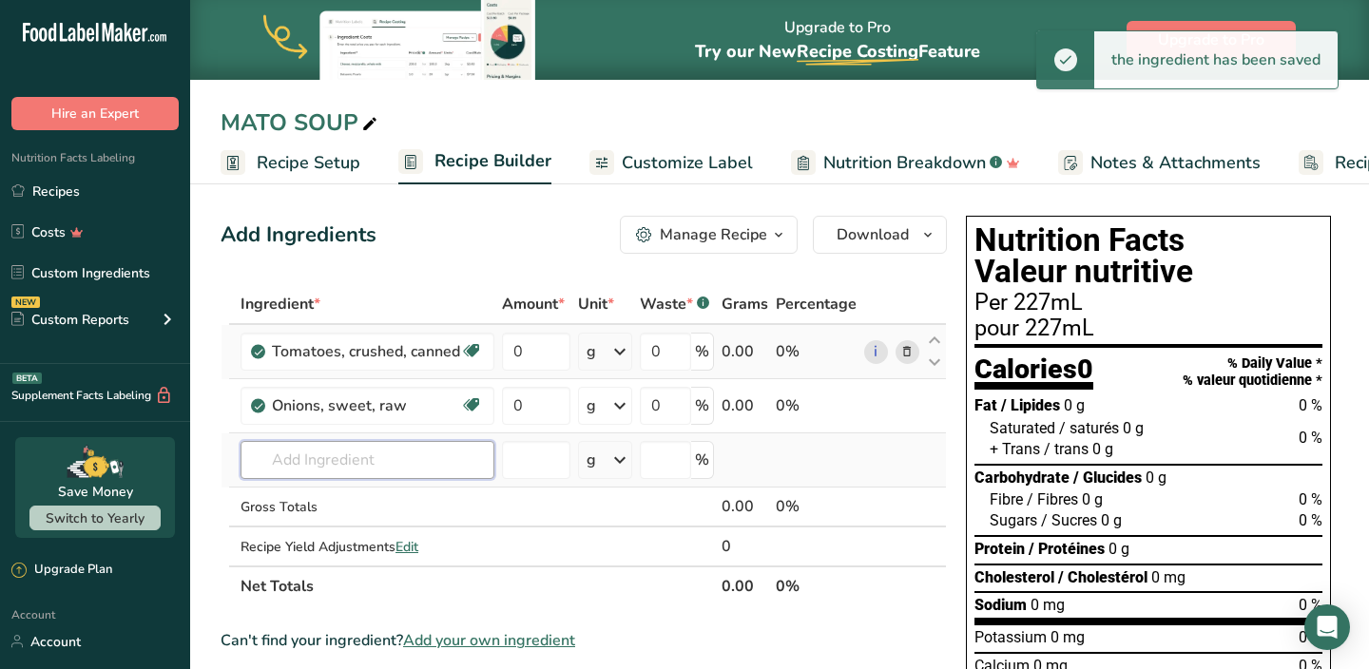
click at [380, 468] on input "text" at bounding box center [368, 460] width 254 height 38
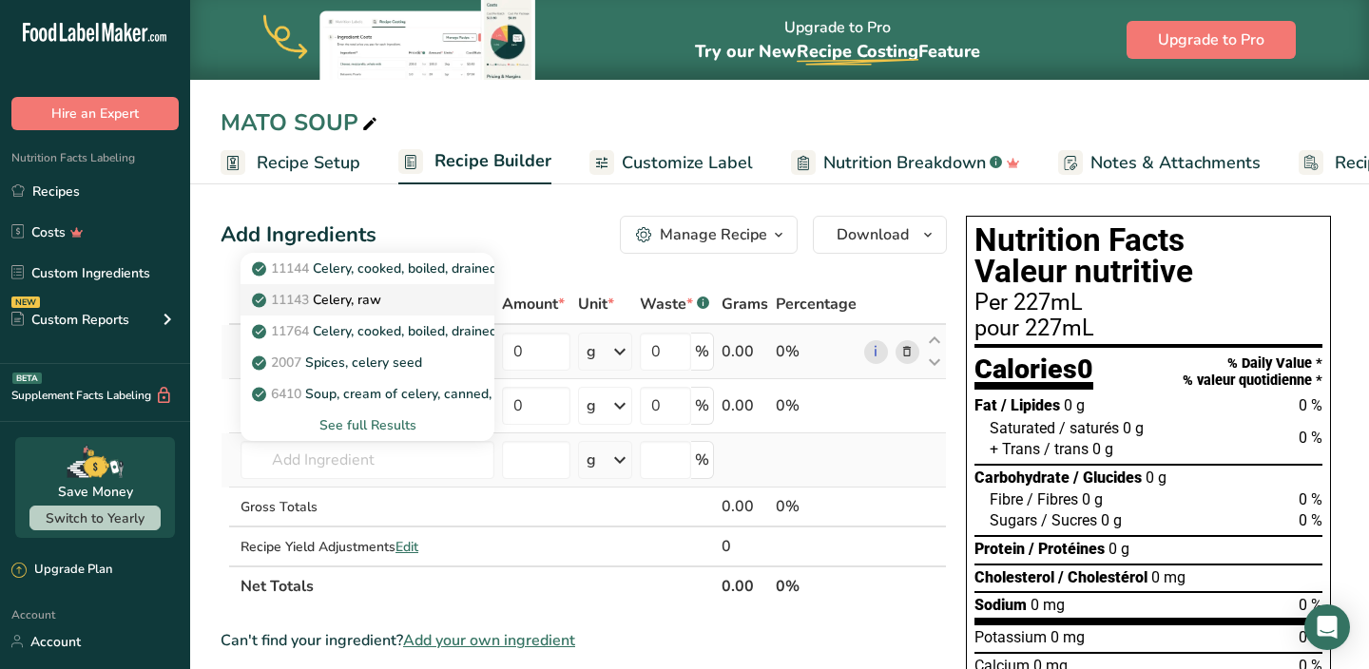
click at [370, 300] on p "11143 Celery, raw" at bounding box center [319, 300] width 126 height 20
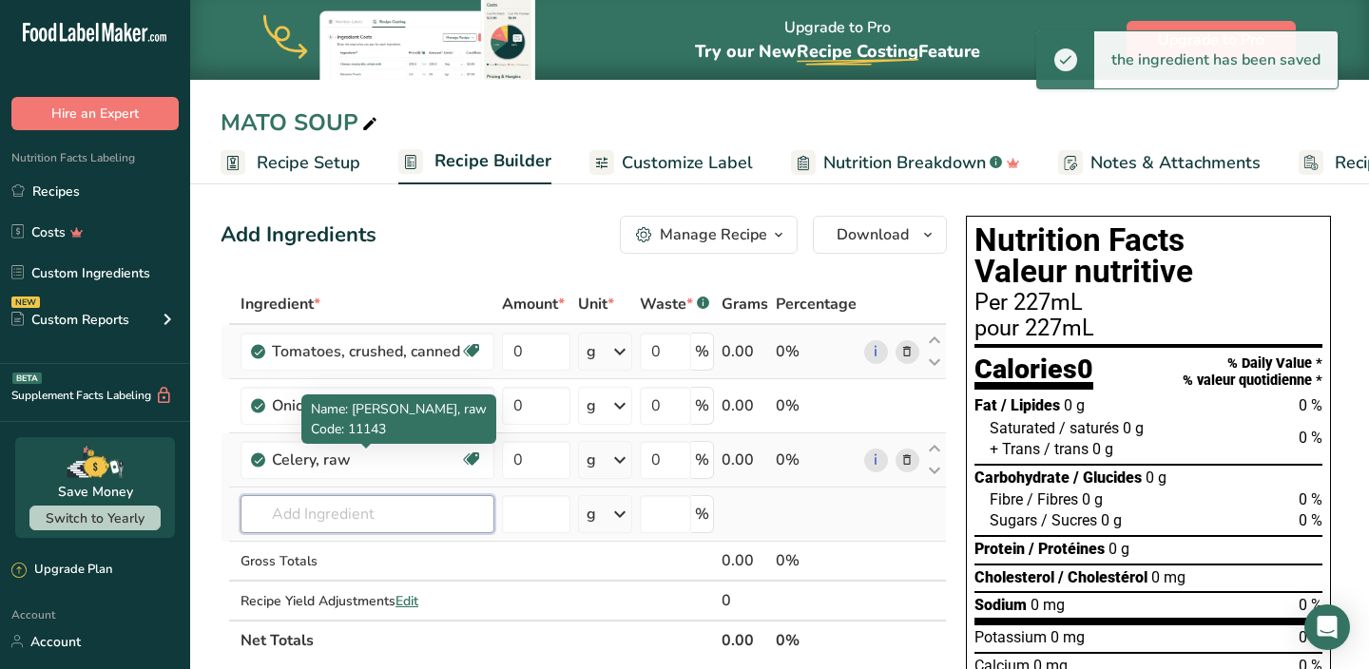
click at [334, 519] on input "text" at bounding box center [368, 514] width 254 height 38
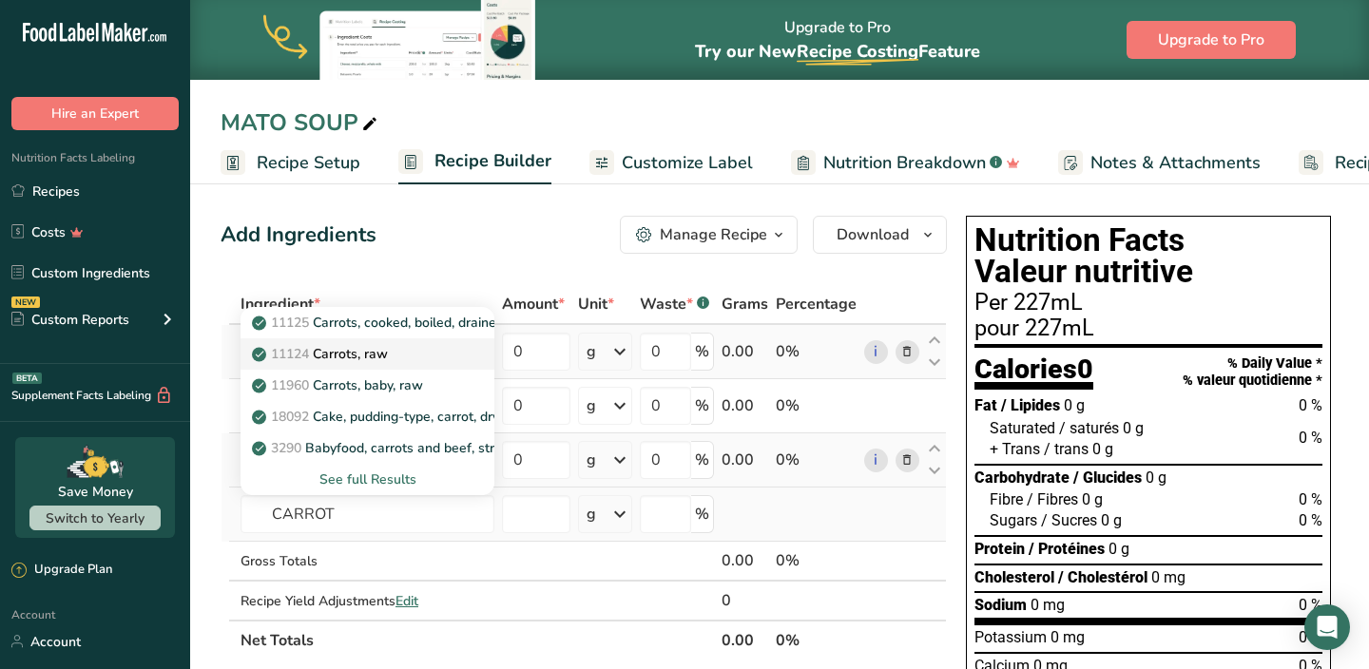
click at [372, 358] on p "11124 [GEOGRAPHIC_DATA], raw" at bounding box center [322, 354] width 132 height 20
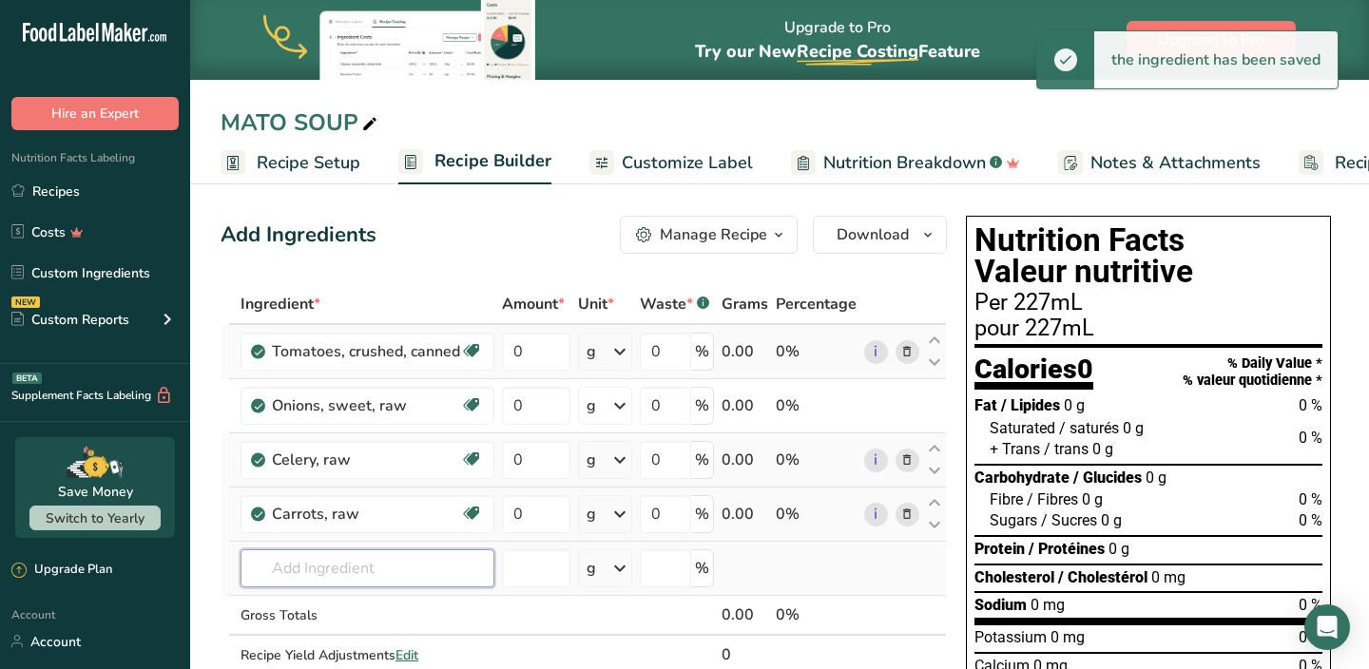
click at [345, 561] on input "text" at bounding box center [368, 569] width 254 height 38
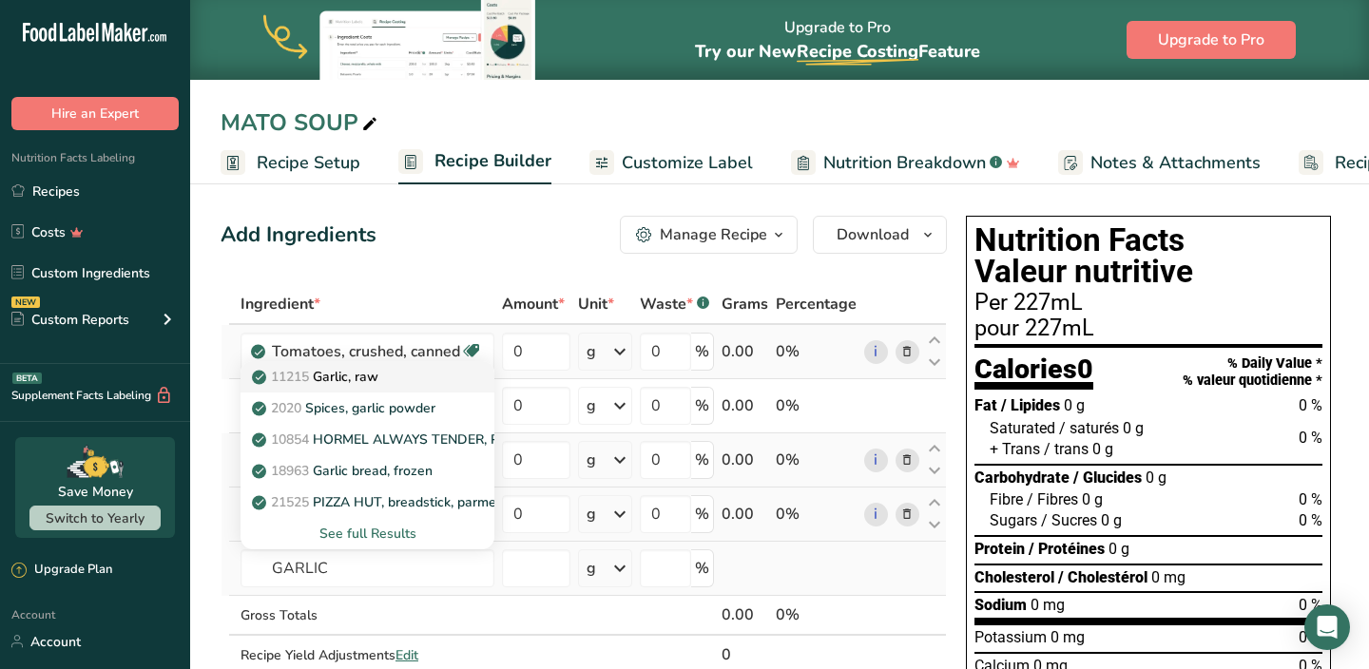
click at [367, 384] on p "11215 Garlic, raw" at bounding box center [317, 377] width 123 height 20
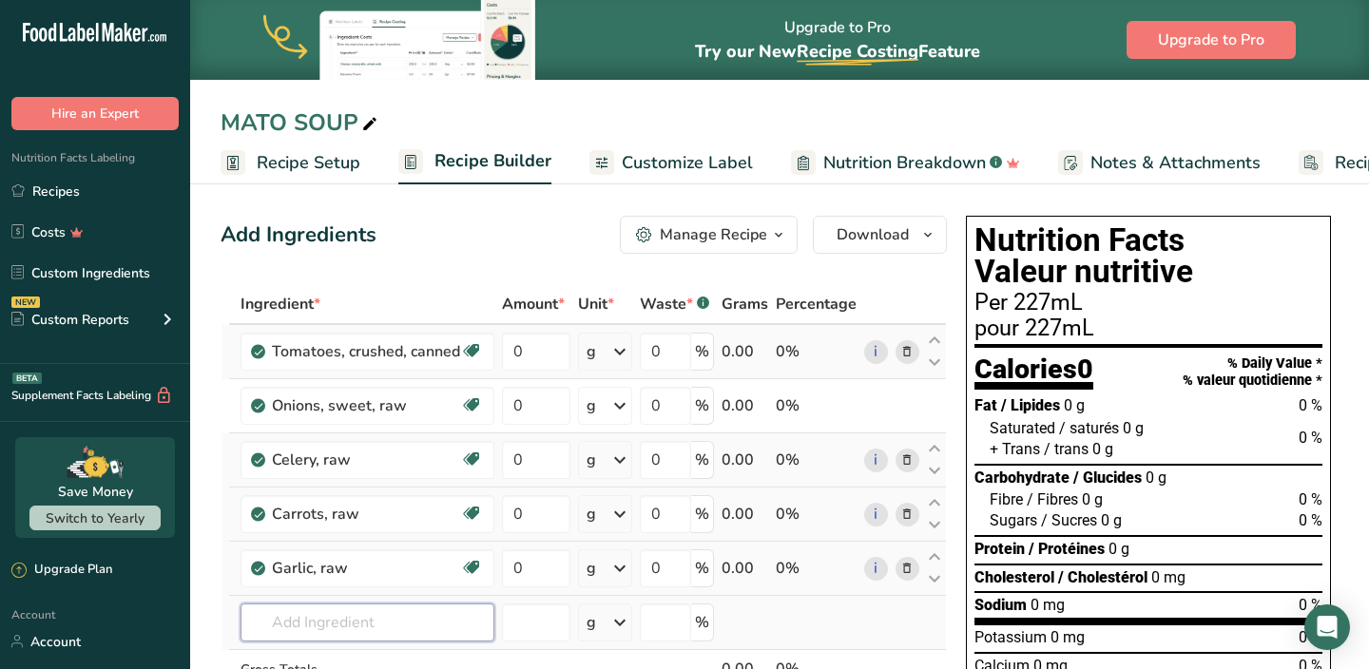
click at [314, 617] on input "text" at bounding box center [368, 623] width 254 height 38
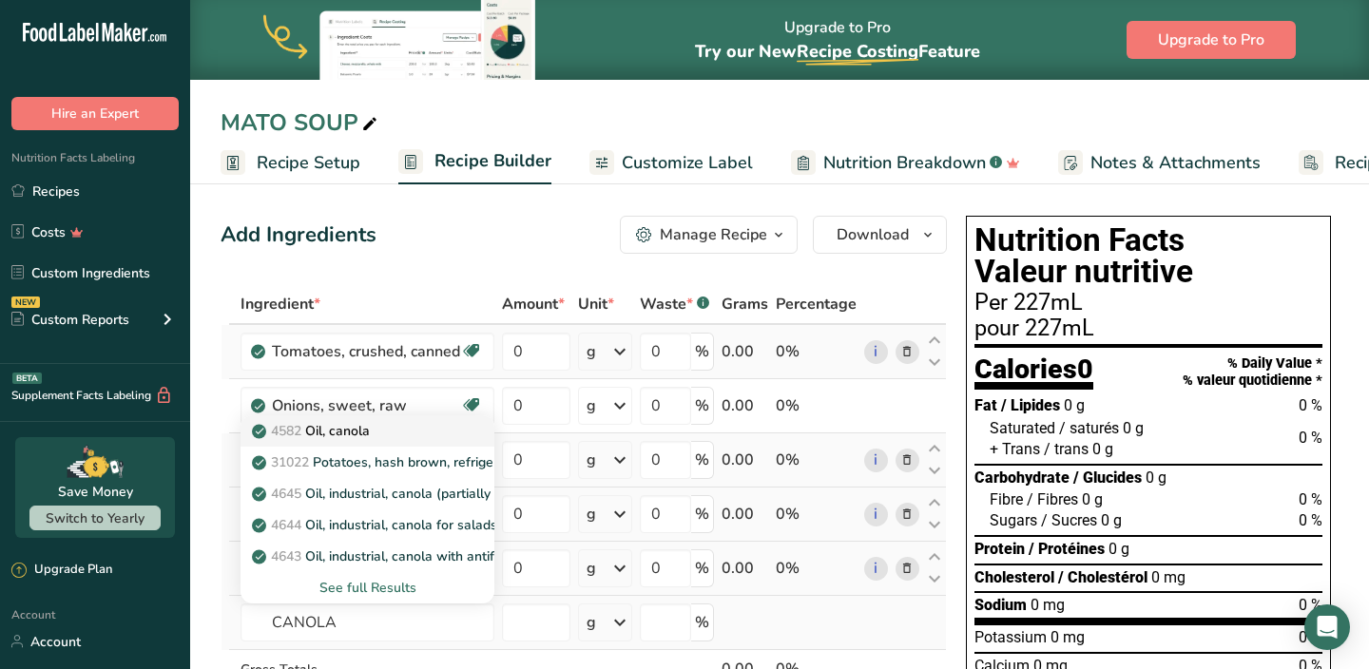
click at [343, 439] on p "4582 Oil, canola" at bounding box center [313, 431] width 114 height 20
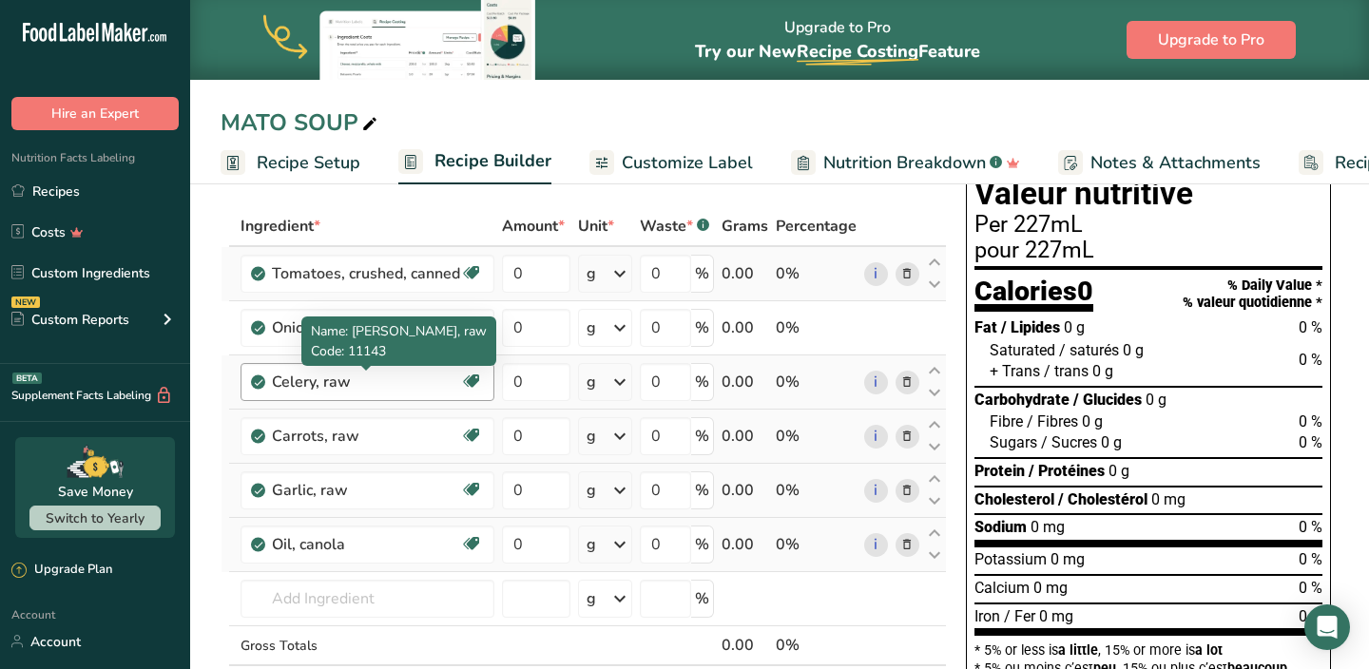
scroll to position [129, 0]
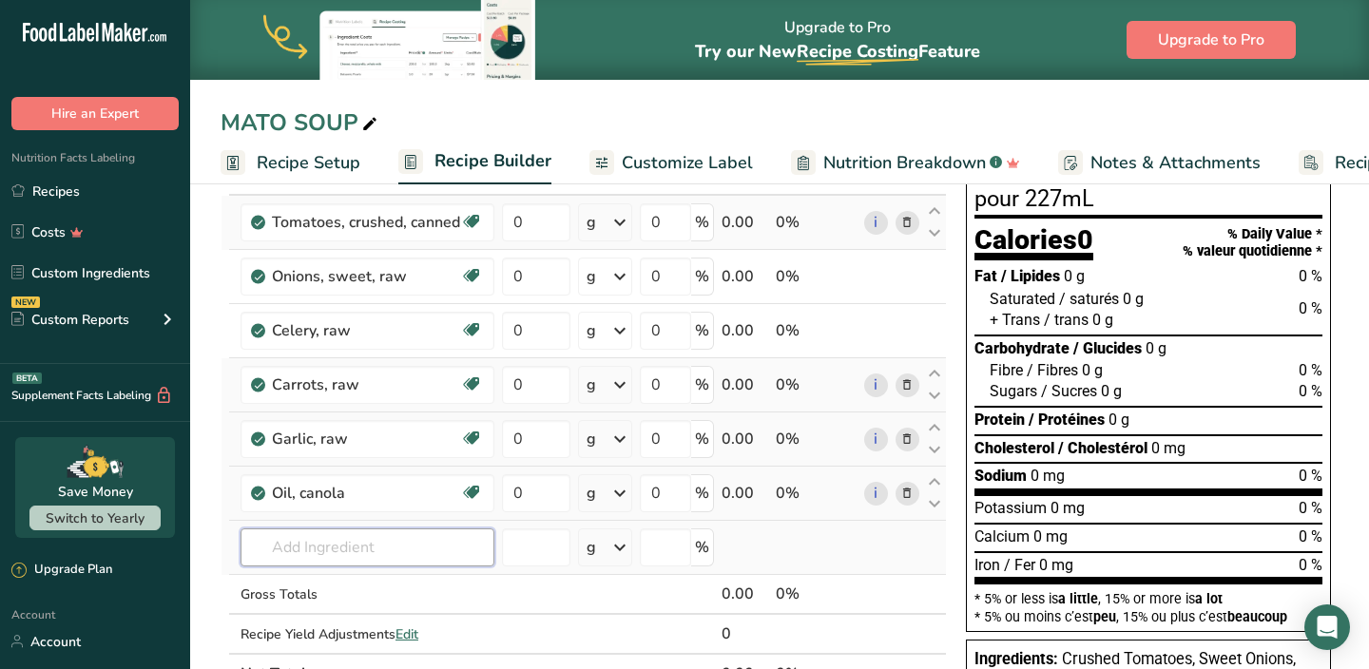
click at [338, 550] on input "text" at bounding box center [368, 548] width 254 height 38
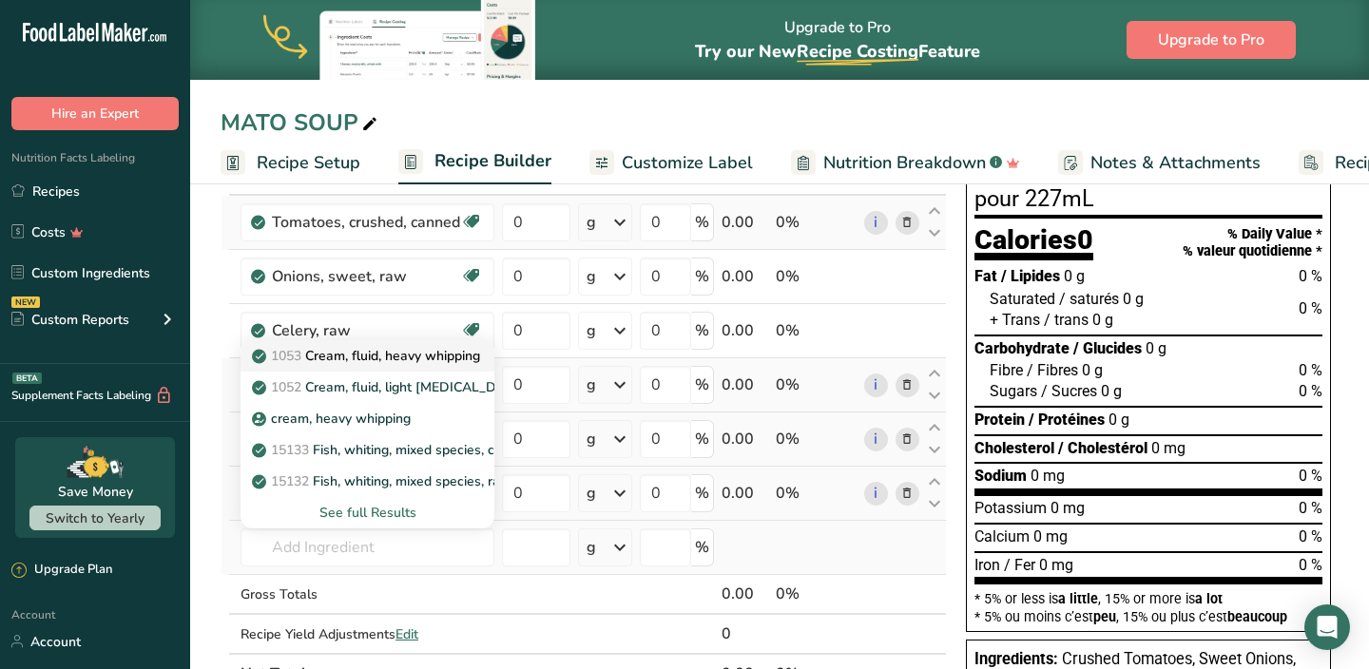
click at [428, 355] on p "1053 Cream, fluid, heavy [MEDICAL_DATA]" at bounding box center [368, 356] width 224 height 20
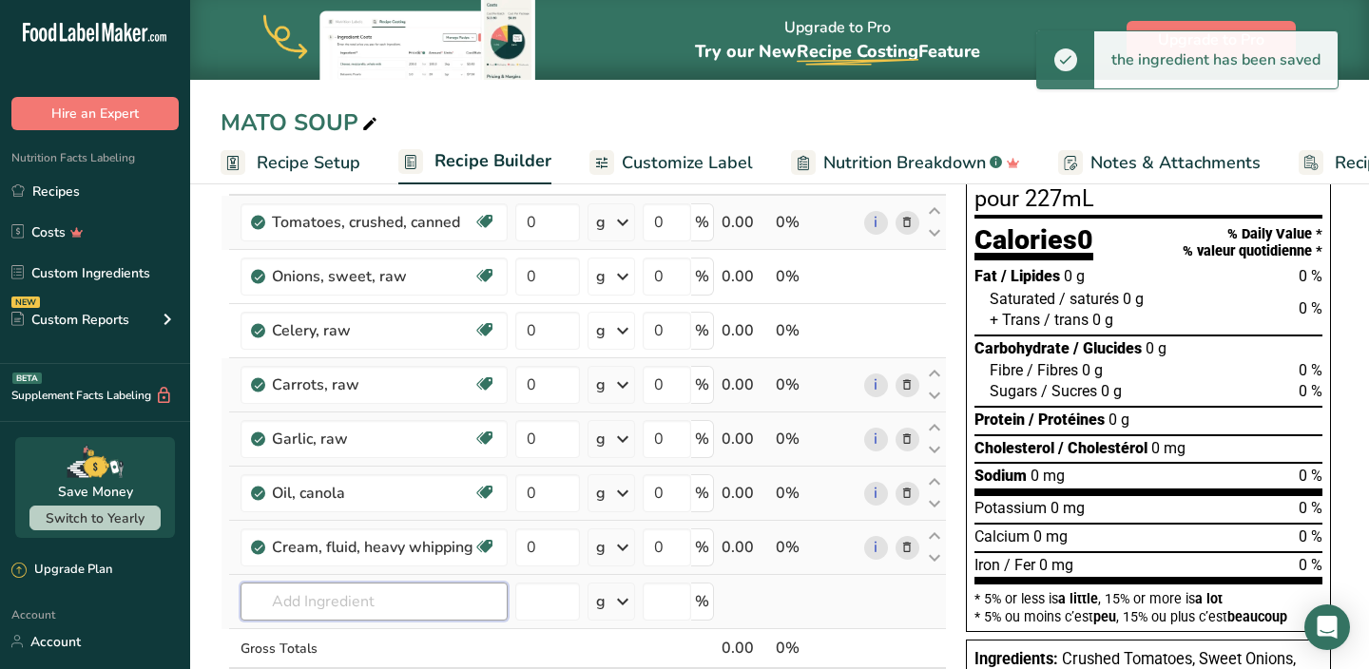
click at [316, 601] on input "text" at bounding box center [374, 602] width 267 height 38
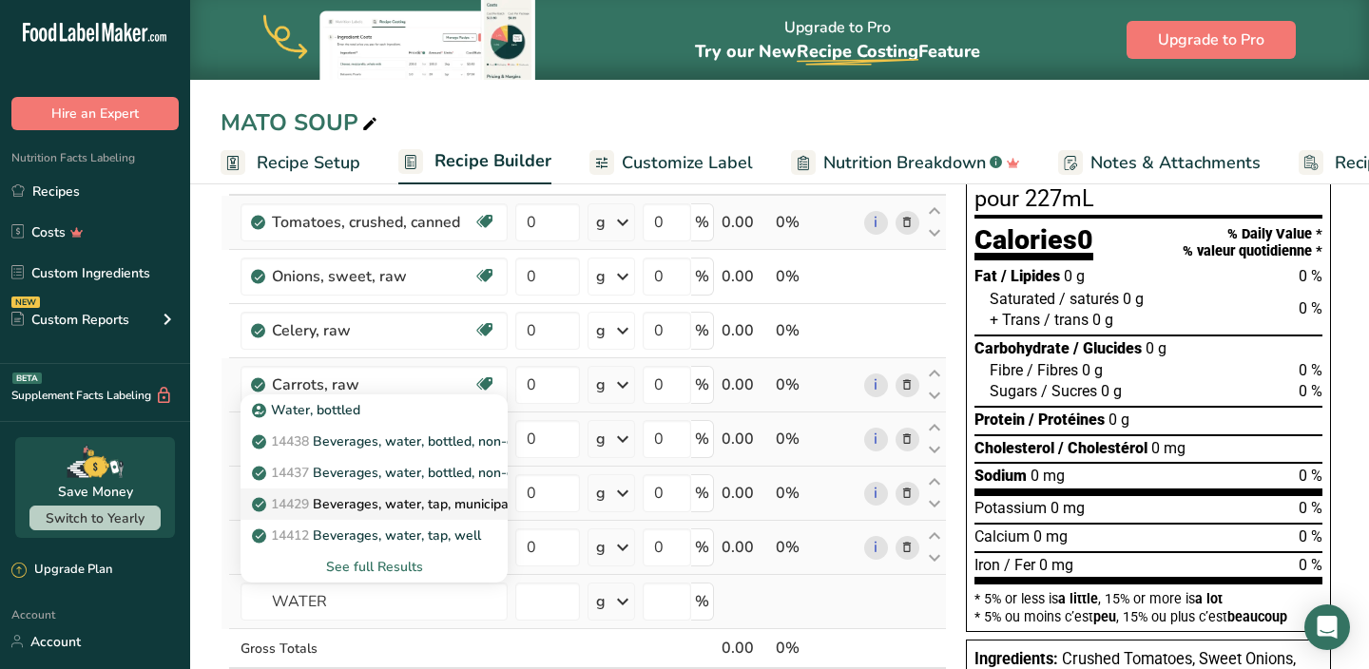
click at [396, 499] on p "14429 [GEOGRAPHIC_DATA], water, tap, municipal" at bounding box center [384, 504] width 257 height 20
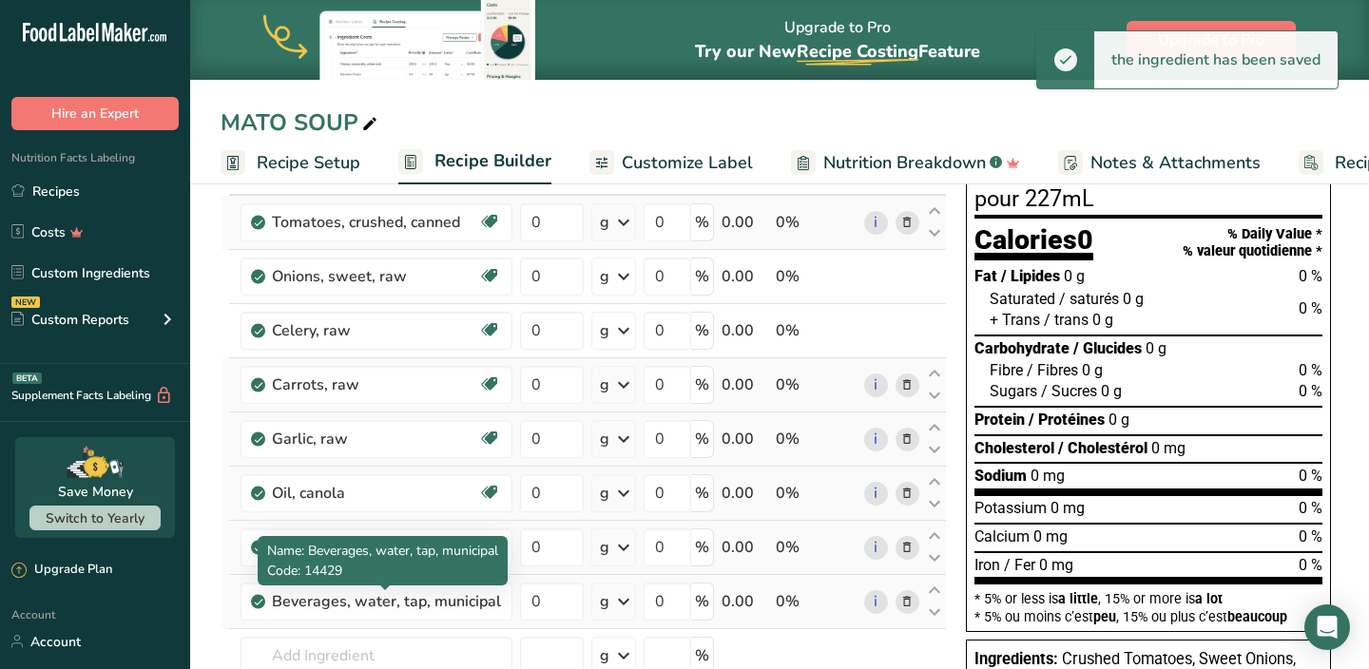
scroll to position [157, 0]
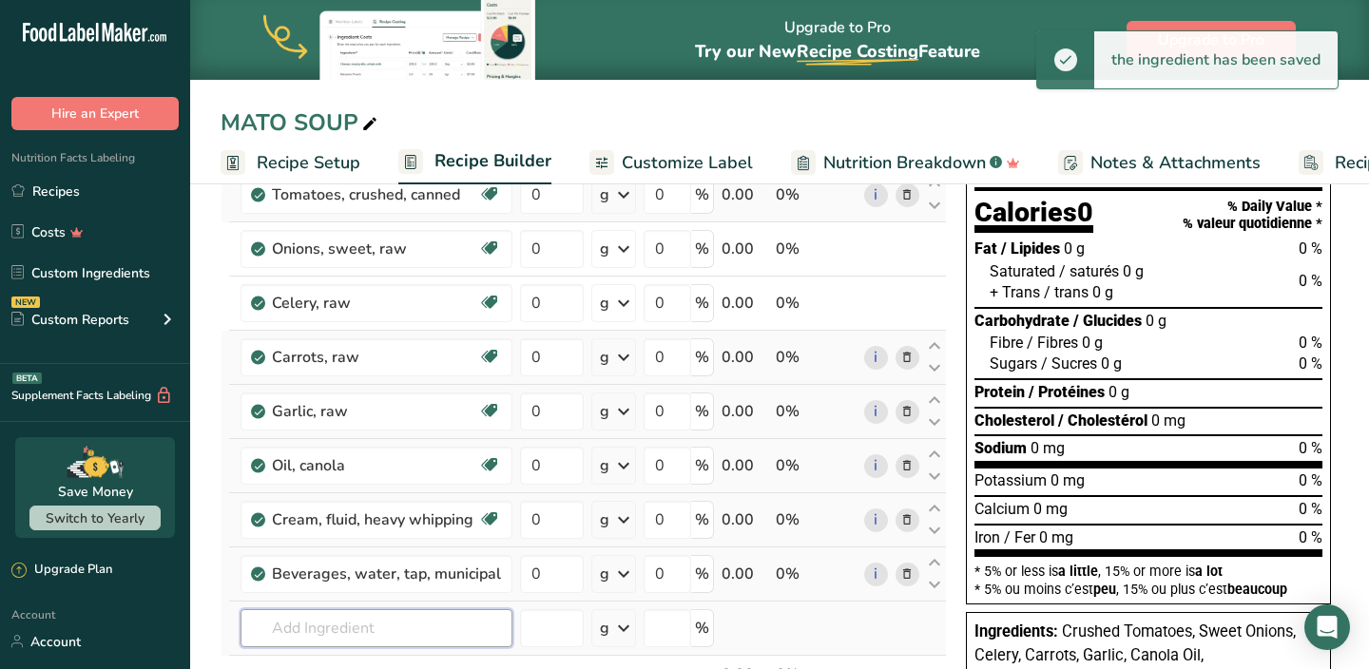
click at [344, 615] on input "text" at bounding box center [377, 628] width 272 height 38
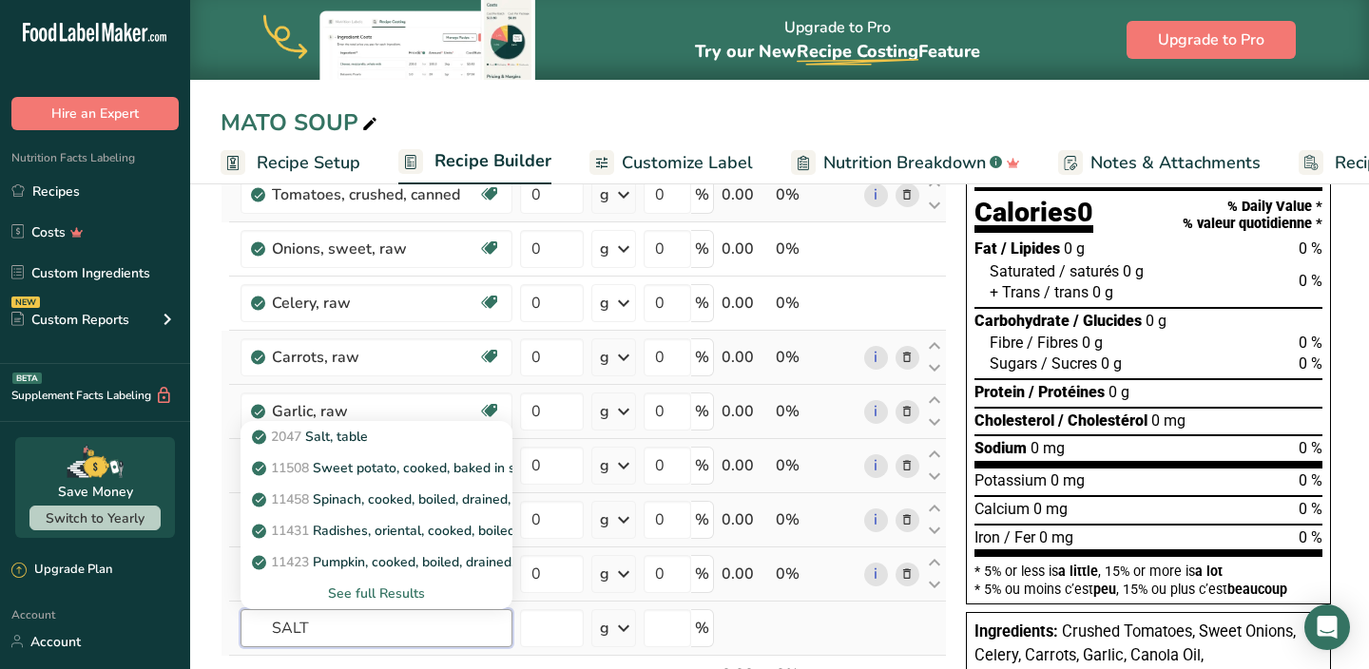
click at [348, 640] on input "SALT" at bounding box center [377, 628] width 272 height 38
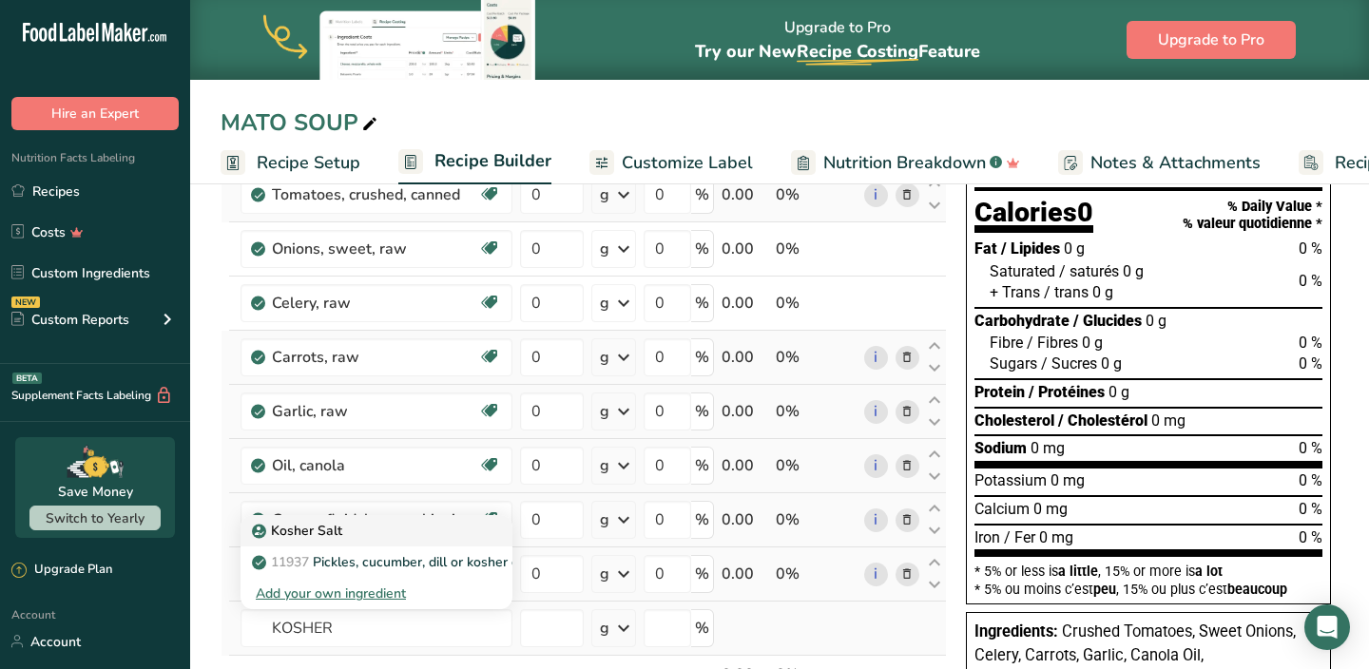
click at [356, 536] on div "Kosher Salt" at bounding box center [361, 531] width 211 height 20
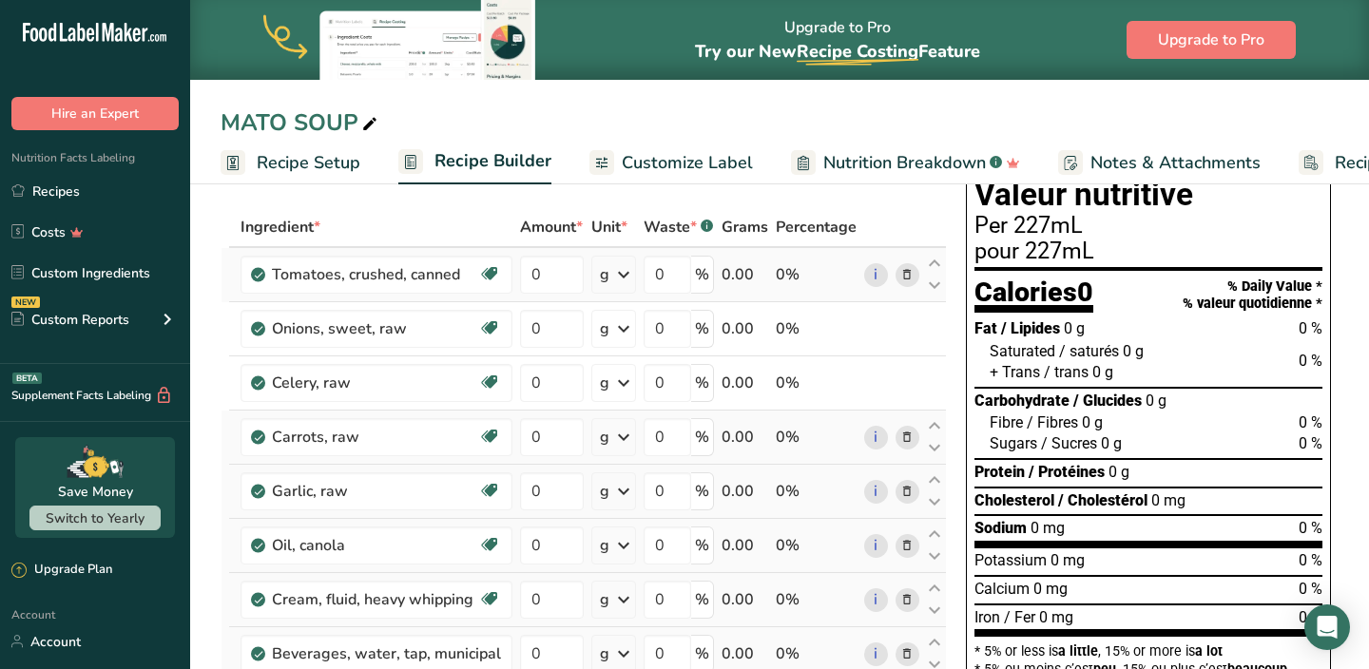
scroll to position [0, 0]
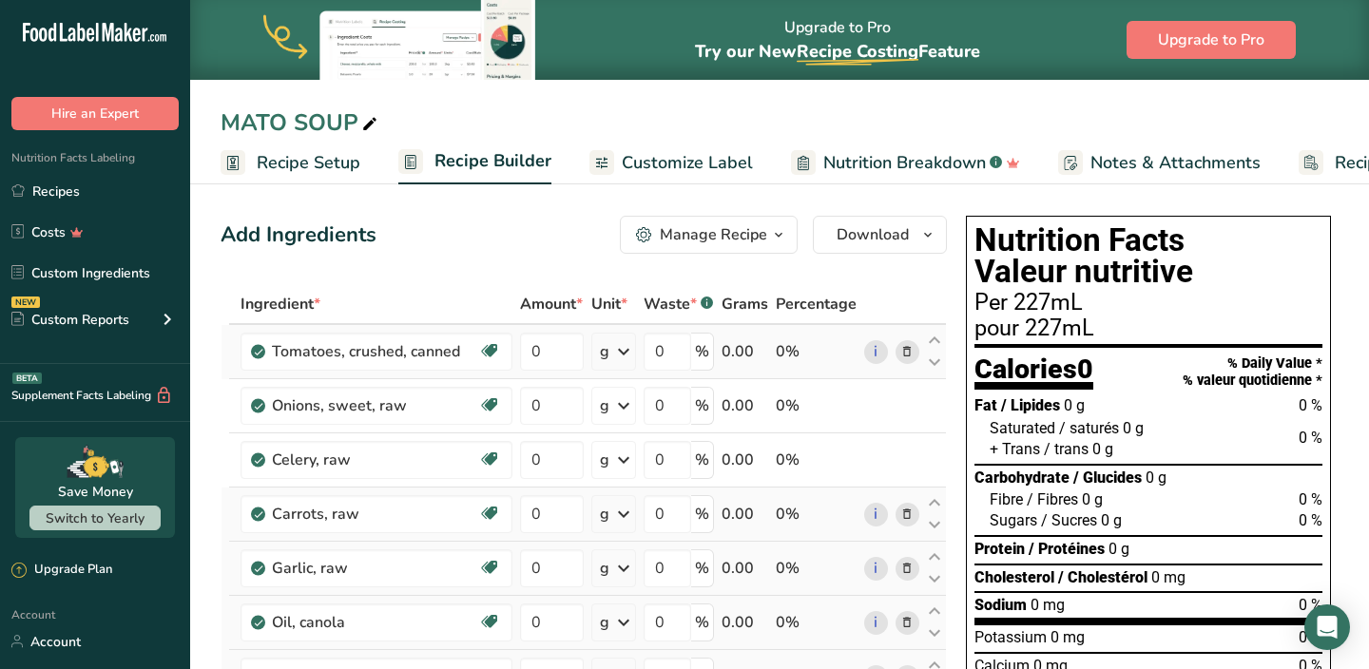
click at [638, 346] on td "g Portions 0.5 cup Weight Units g kg mg See more Volume Units l Volume units re…" at bounding box center [614, 352] width 52 height 54
click at [633, 347] on icon at bounding box center [623, 352] width 23 height 34
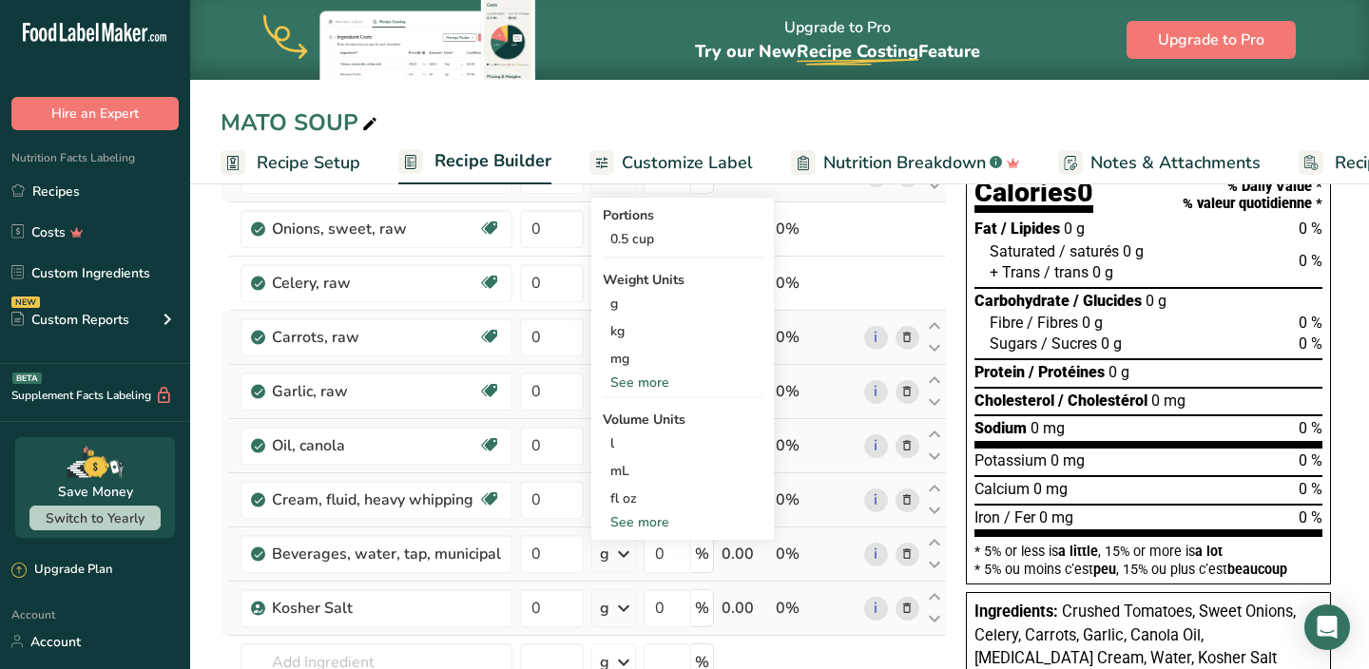
scroll to position [178, 0]
click at [645, 494] on div "fl oz" at bounding box center [682, 498] width 145 height 20
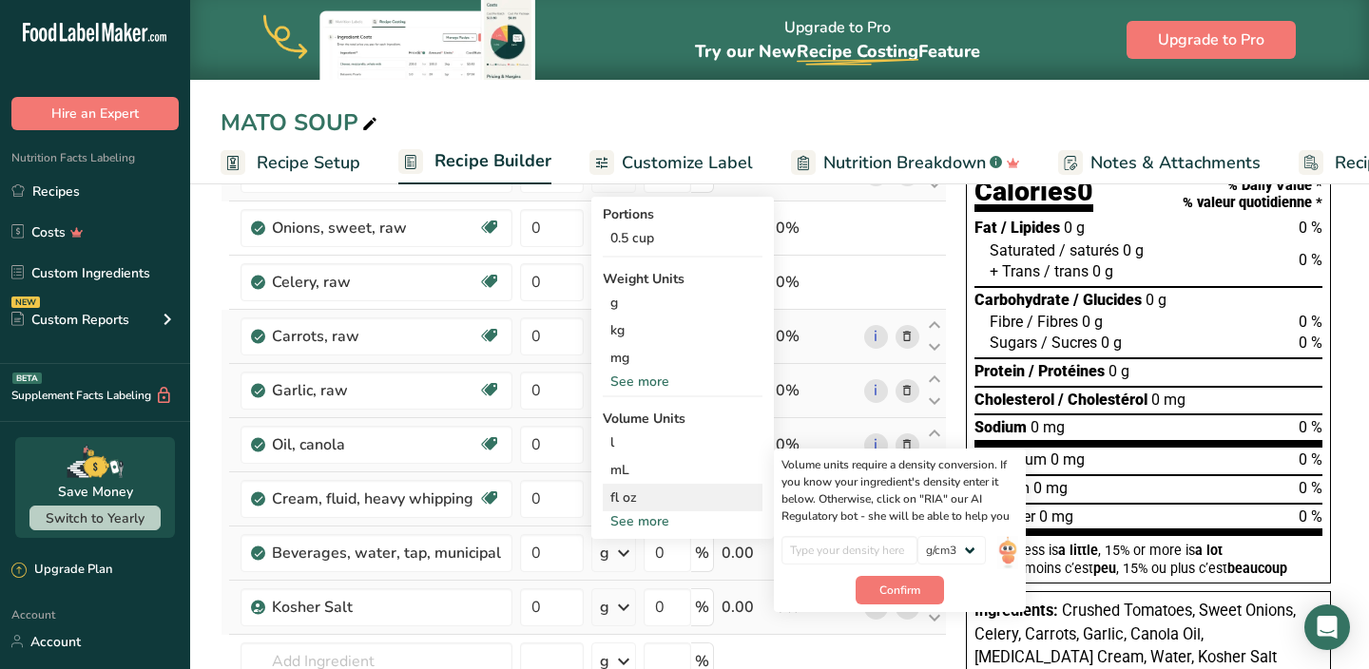
click at [630, 495] on div "fl oz" at bounding box center [682, 498] width 145 height 20
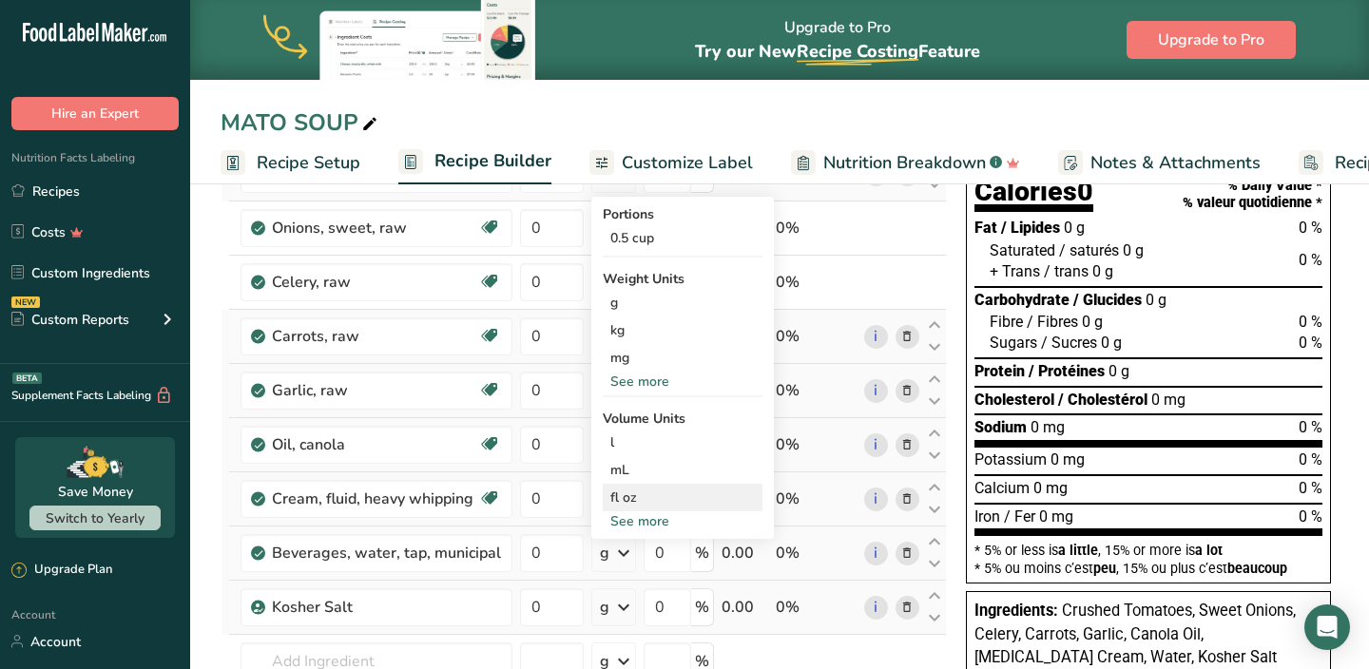
click at [630, 495] on div "fl oz" at bounding box center [682, 498] width 145 height 20
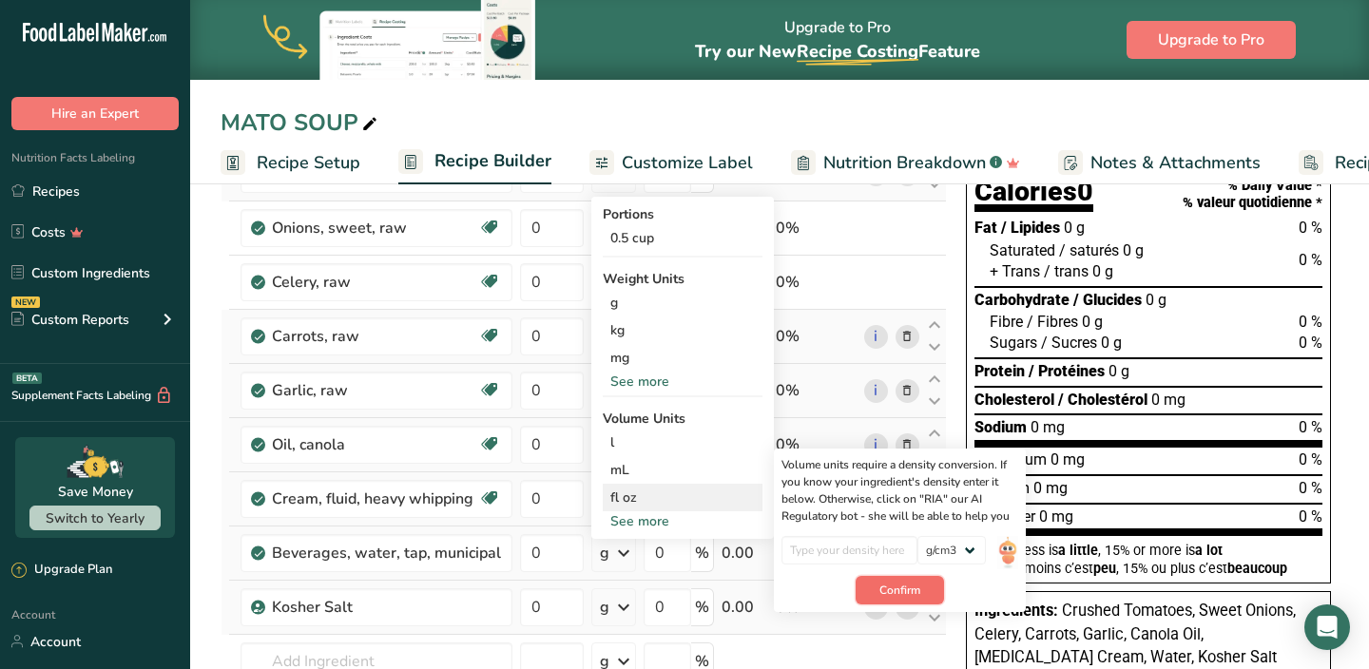
click at [897, 587] on span "Confirm" at bounding box center [900, 590] width 41 height 17
click at [887, 551] on input "number" at bounding box center [850, 550] width 136 height 29
click at [888, 581] on p "Density is required" at bounding box center [850, 577] width 136 height 17
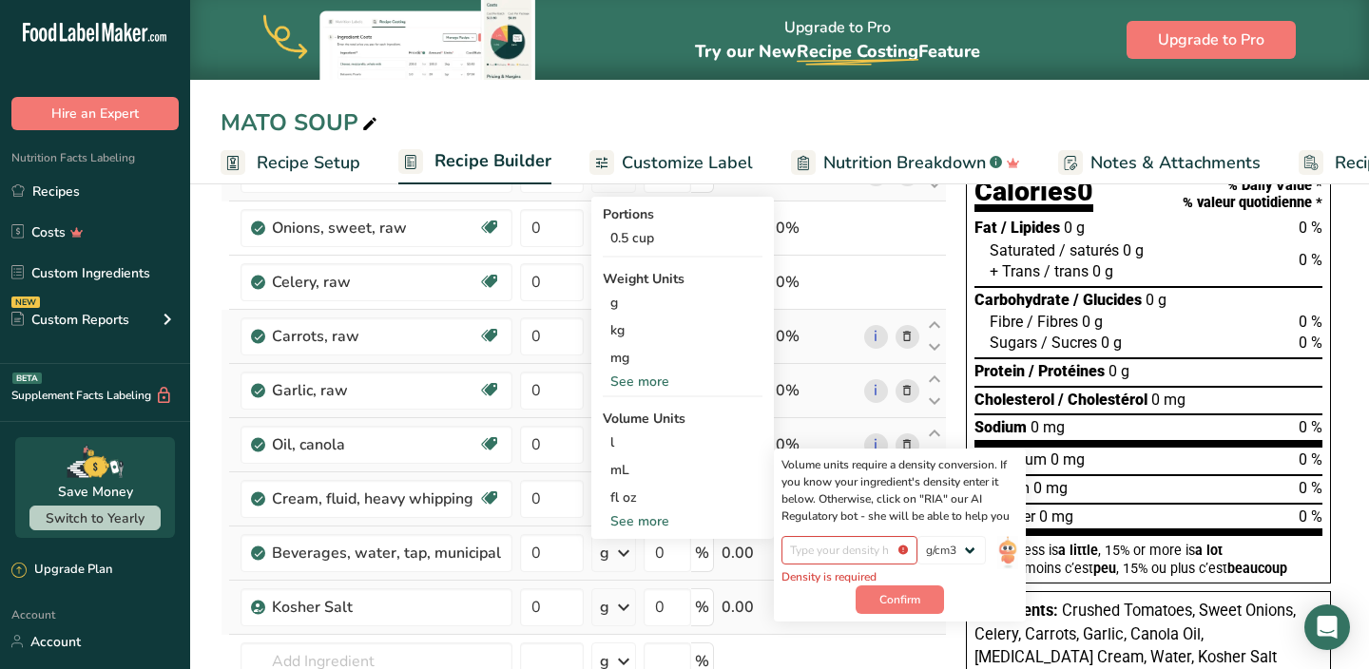
click at [655, 523] on div "See more" at bounding box center [683, 522] width 160 height 20
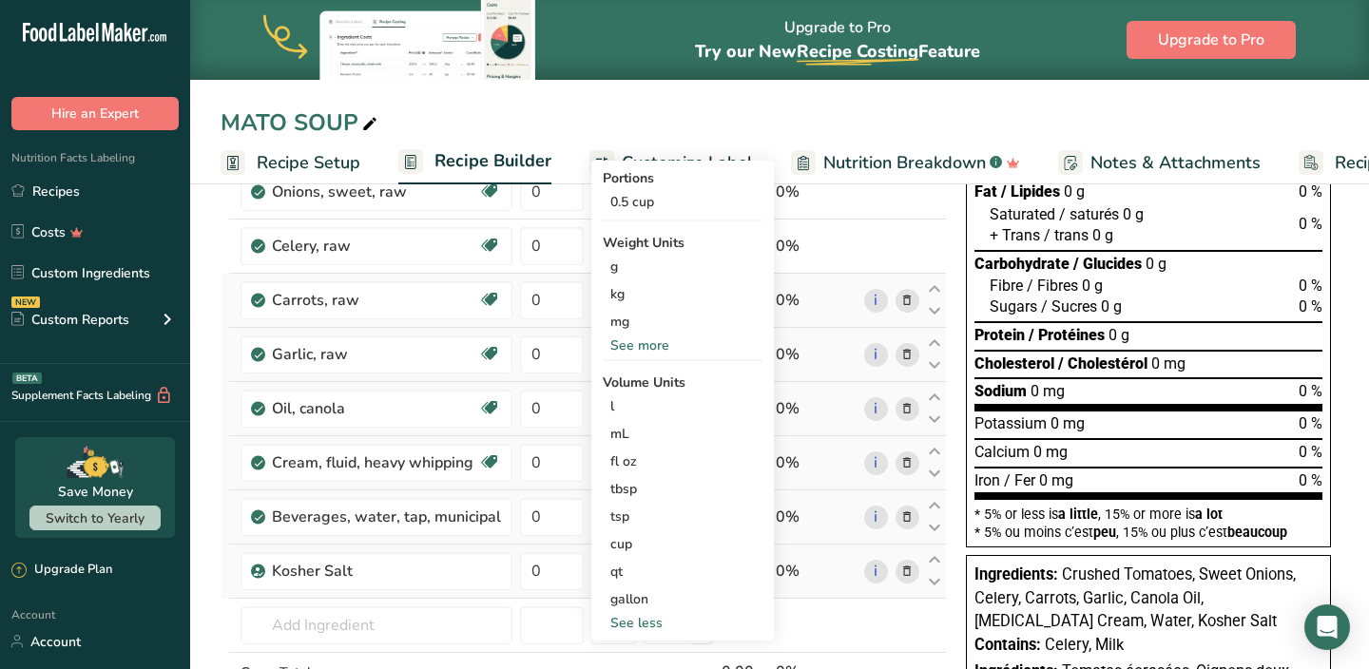
scroll to position [259, 0]
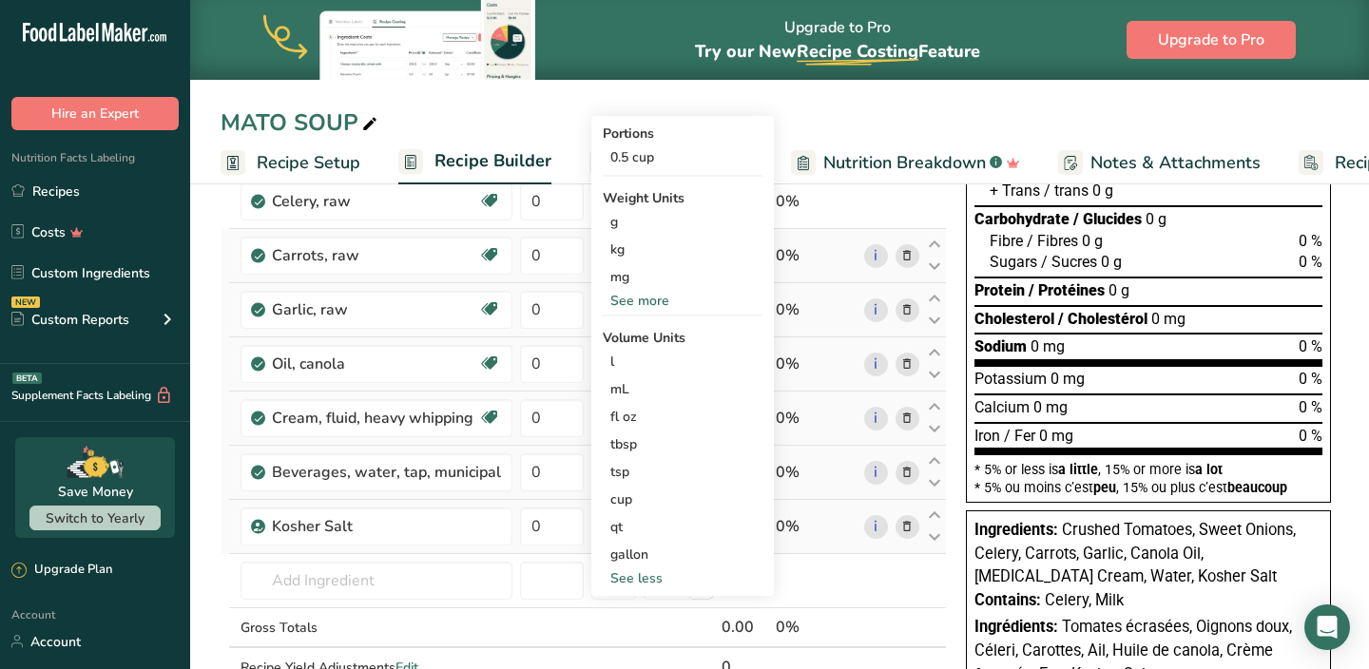
click at [639, 576] on div "See less" at bounding box center [683, 579] width 160 height 20
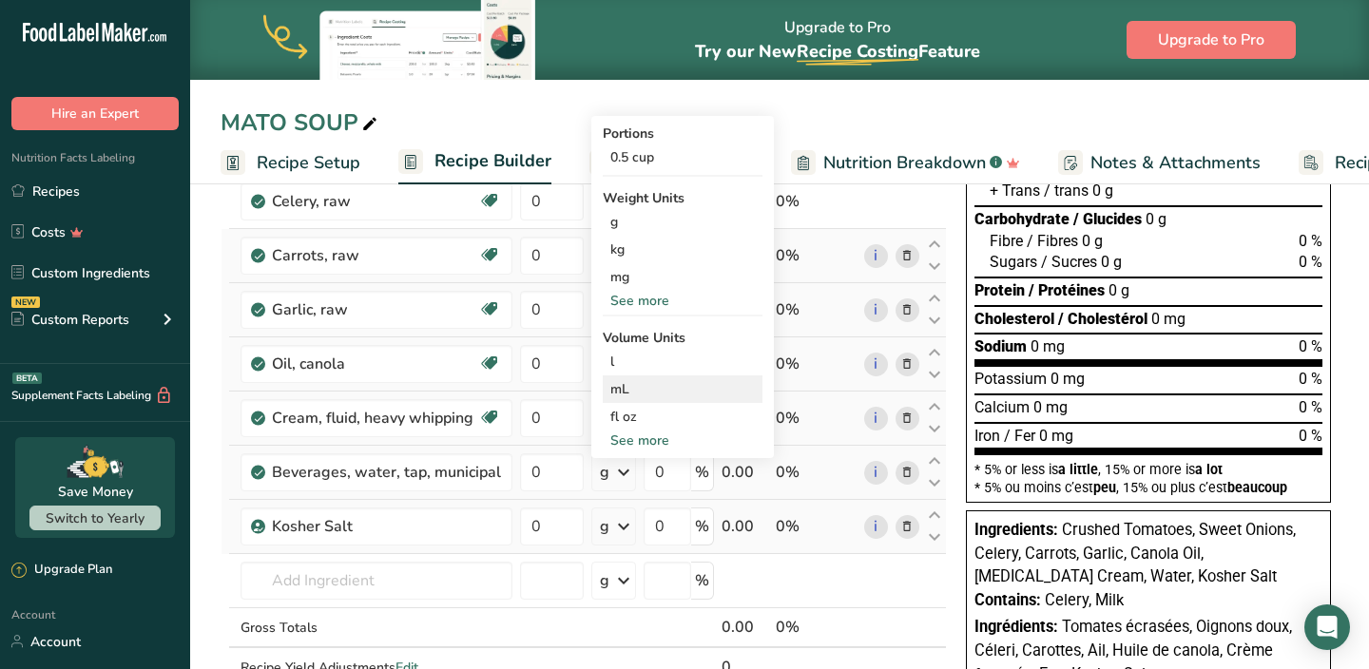
click at [652, 394] on div "mL" at bounding box center [682, 389] width 145 height 20
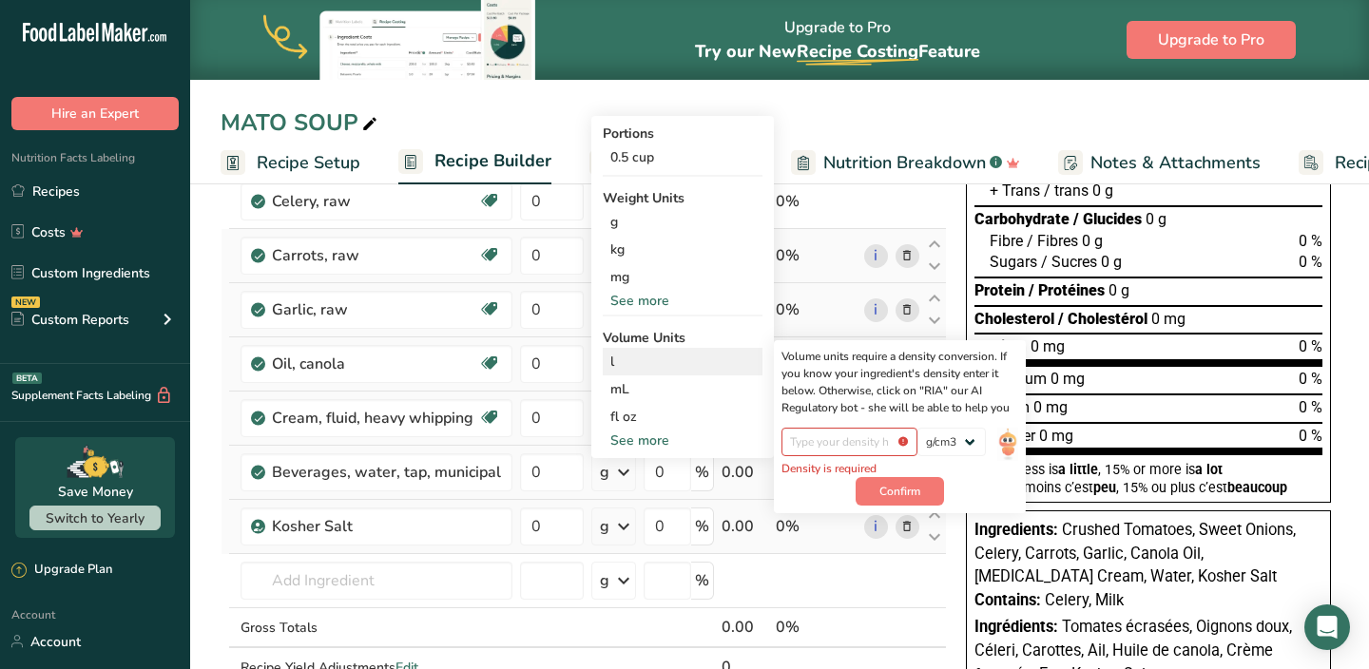
click at [650, 367] on div "l" at bounding box center [682, 362] width 145 height 20
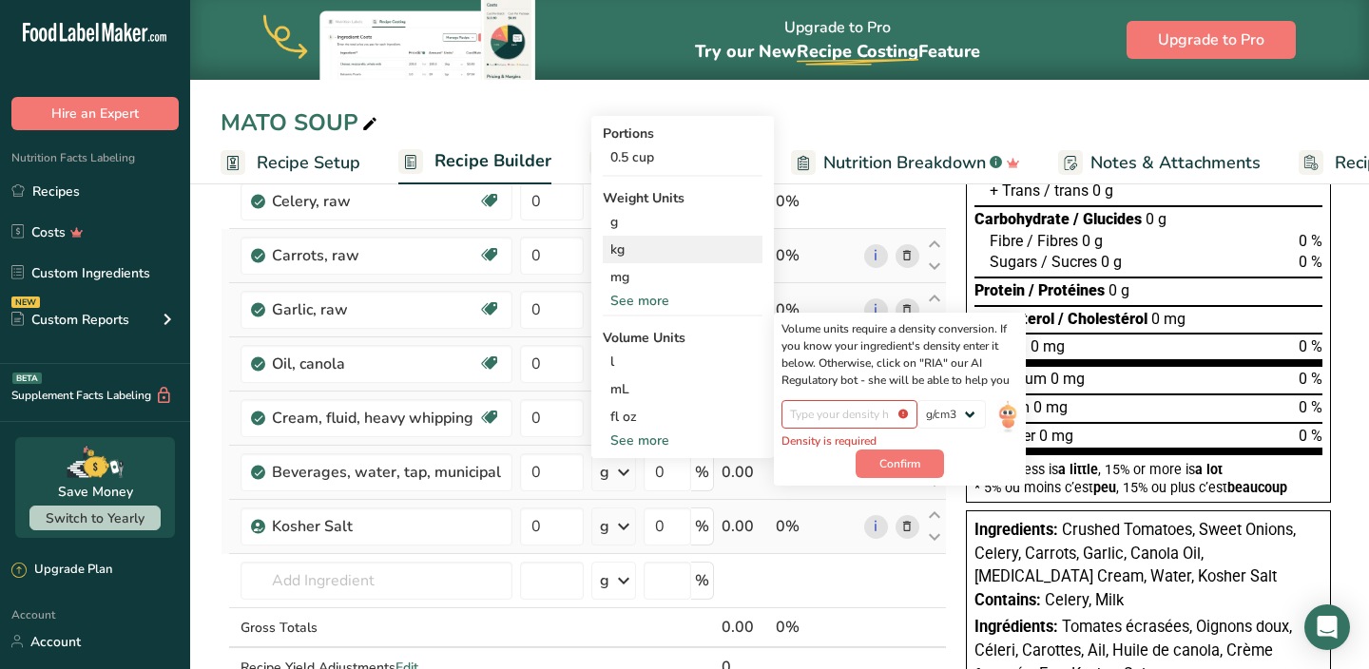
click at [641, 259] on div "kg" at bounding box center [683, 250] width 160 height 28
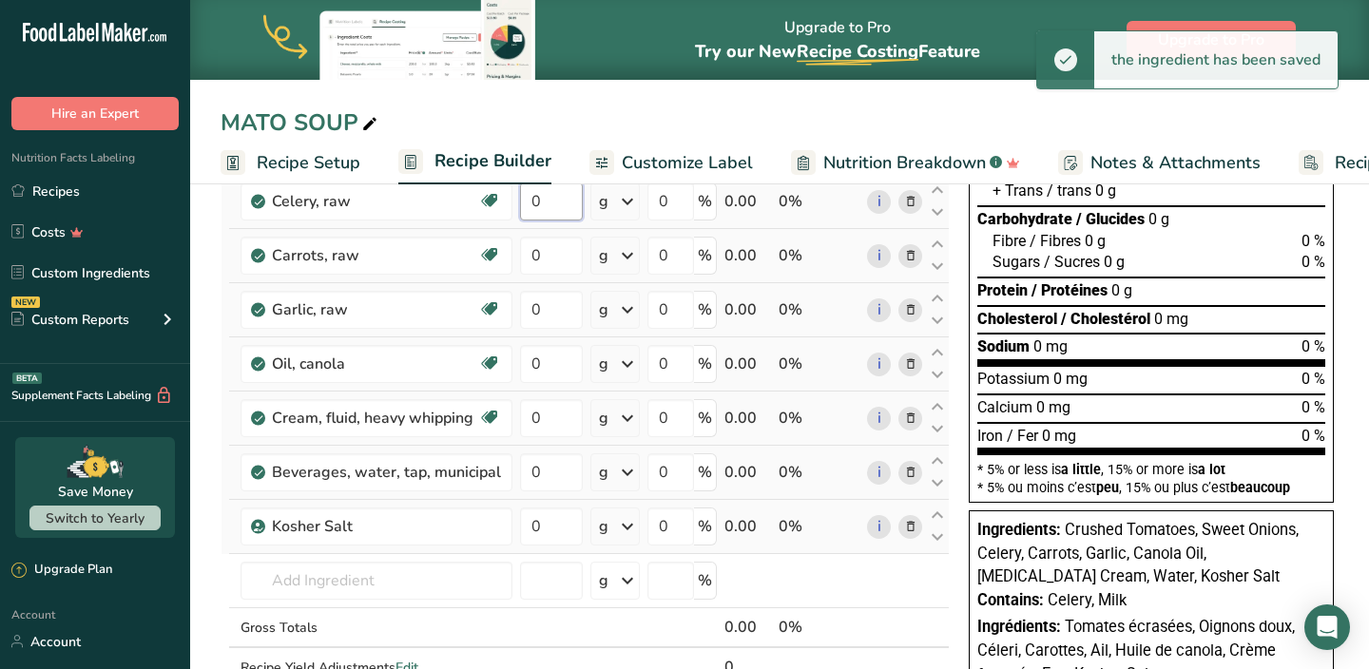
click at [543, 202] on input "0" at bounding box center [551, 202] width 63 height 38
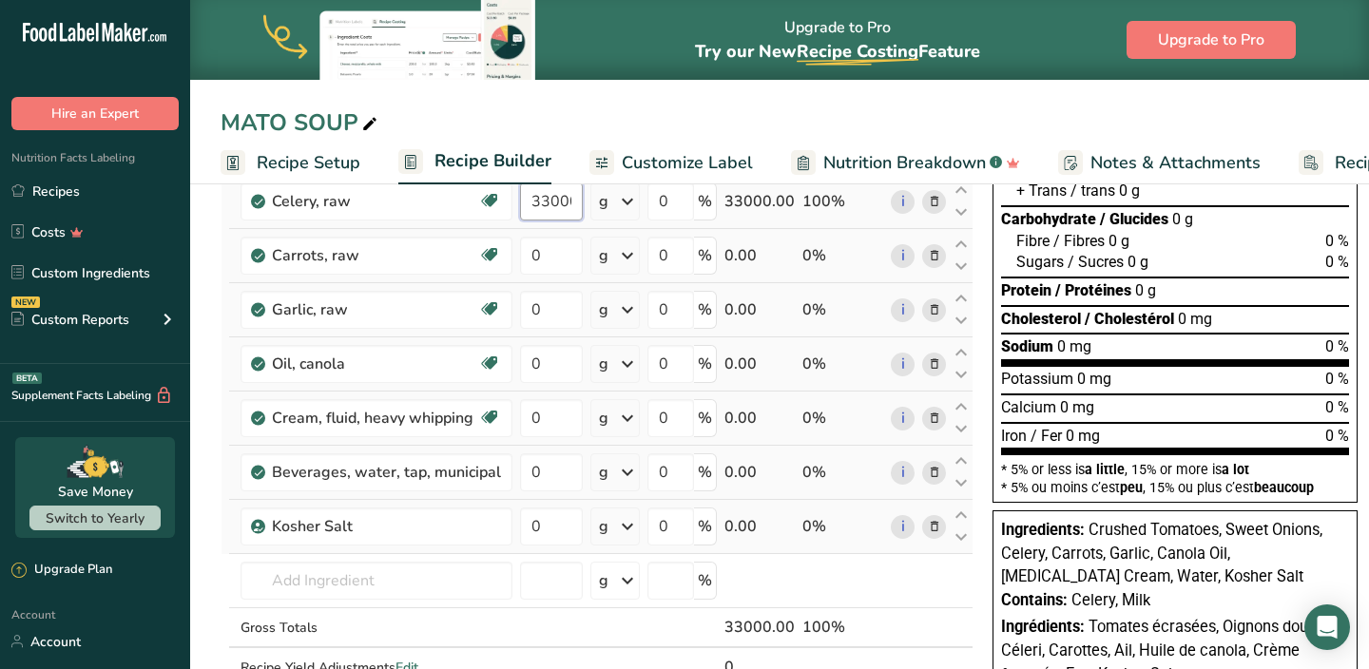
scroll to position [0, 4]
click at [544, 268] on div "Ingredient * Amount * Unit * Waste * .a-a{fill:#347362;}.b-a{fill:#fff;} Grams …" at bounding box center [597, 377] width 753 height 702
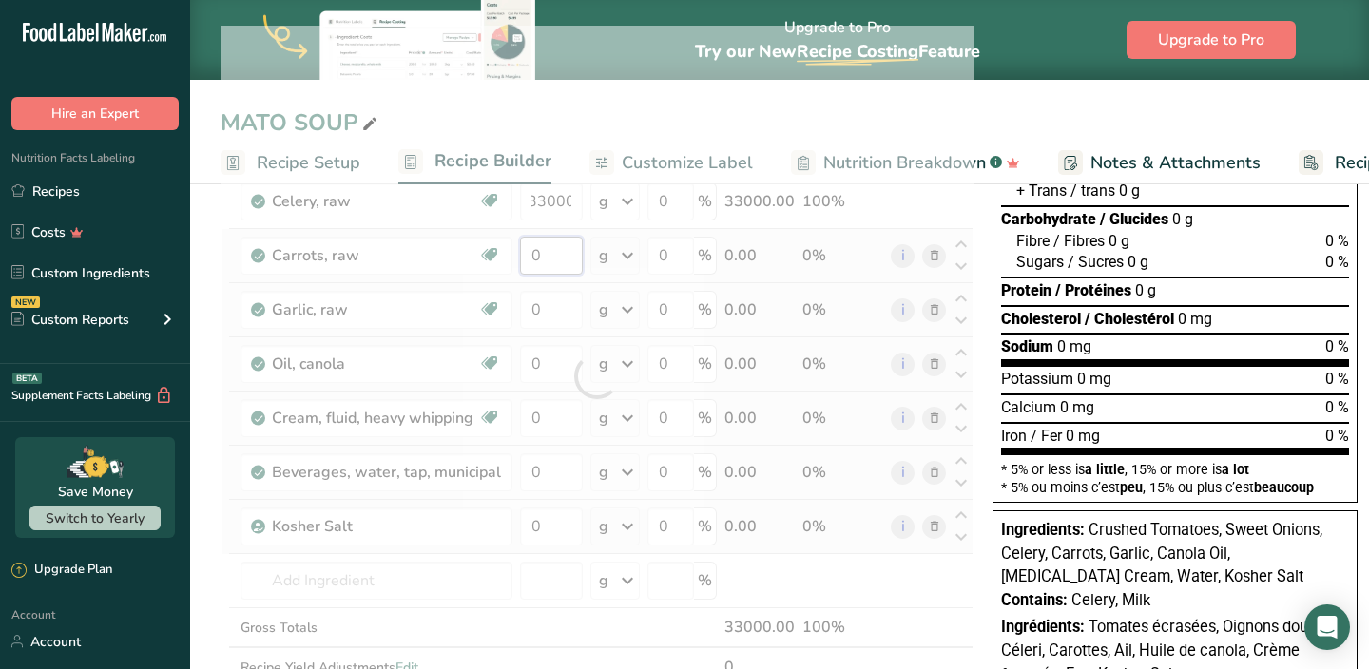
scroll to position [0, 0]
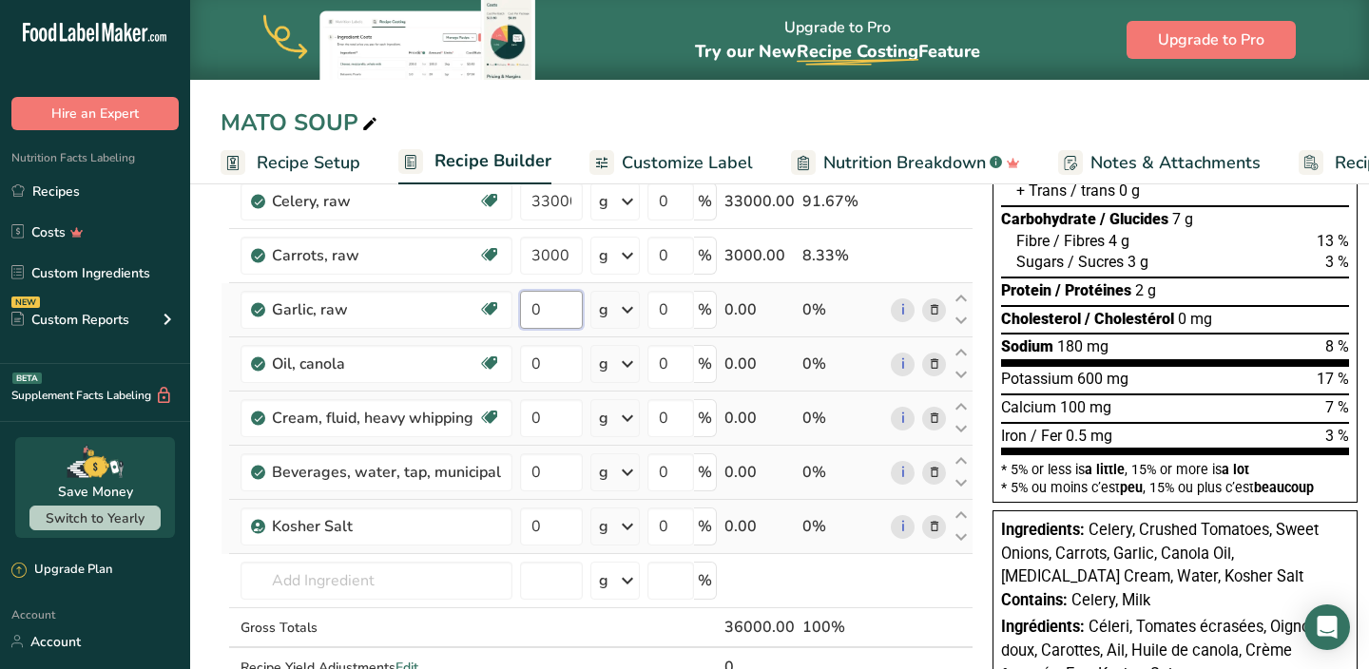
click at [549, 317] on div "Ingredient * Amount * Unit * Waste * .a-a{fill:#347362;}.b-a{fill:#fff;} Grams …" at bounding box center [597, 377] width 753 height 702
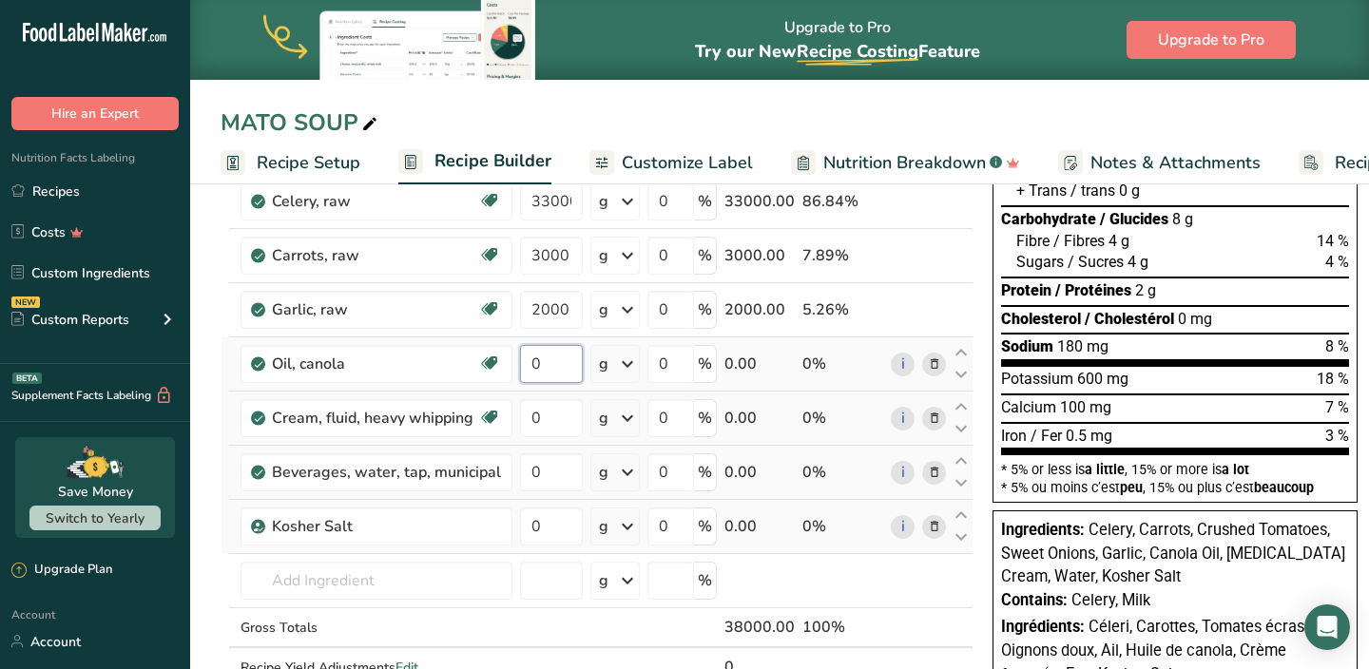
click at [537, 371] on div "Ingredient * Amount * Unit * Waste * .a-a{fill:#347362;}.b-a{fill:#fff;} Grams …" at bounding box center [597, 377] width 753 height 702
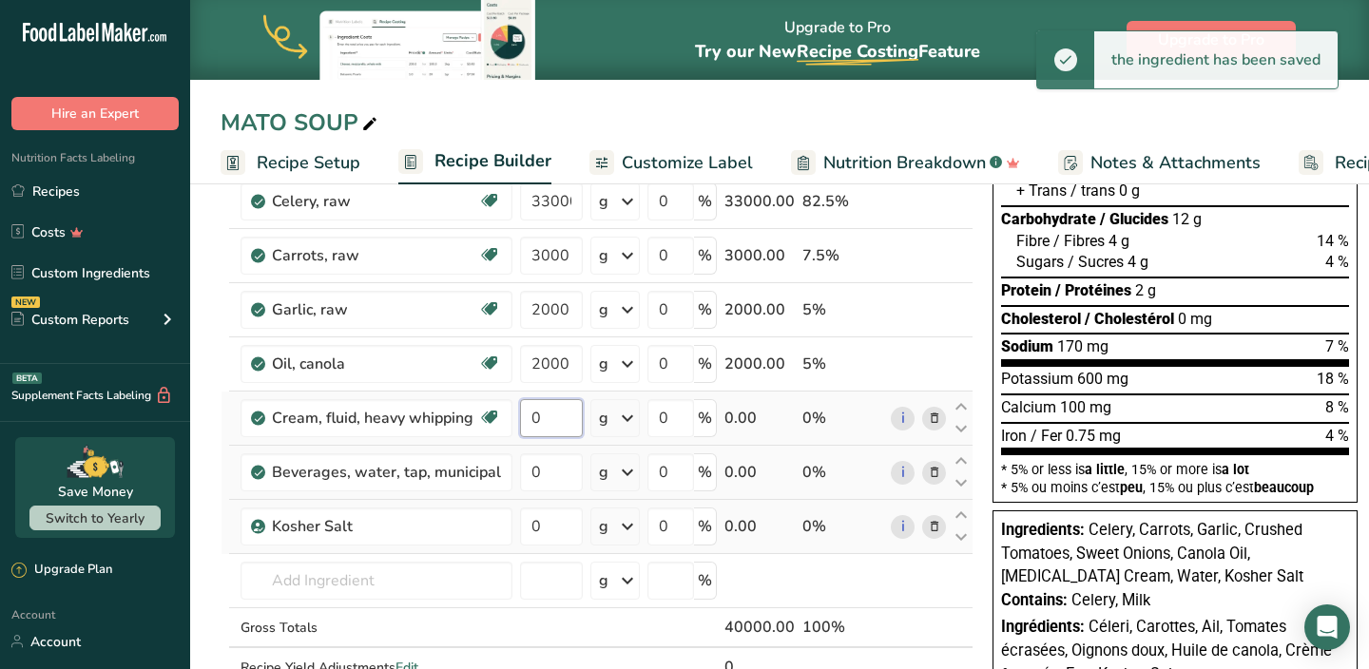
click at [543, 419] on div "Ingredient * Amount * Unit * Waste * .a-a{fill:#347362;}.b-a{fill:#fff;} Grams …" at bounding box center [597, 377] width 753 height 702
click at [622, 423] on div "Ingredient * Amount * Unit * Waste * .a-a{fill:#347362;}.b-a{fill:#fff;} Grams …" at bounding box center [597, 377] width 753 height 702
click at [622, 423] on icon at bounding box center [627, 418] width 23 height 34
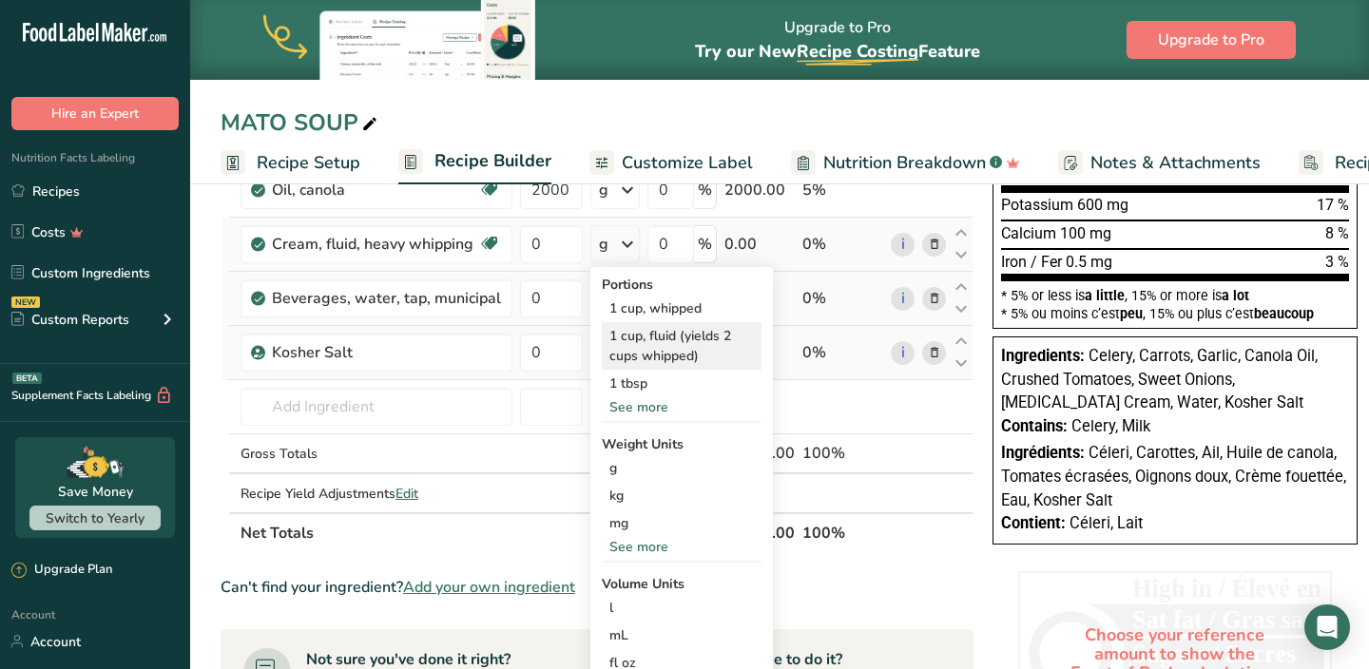
scroll to position [442, 0]
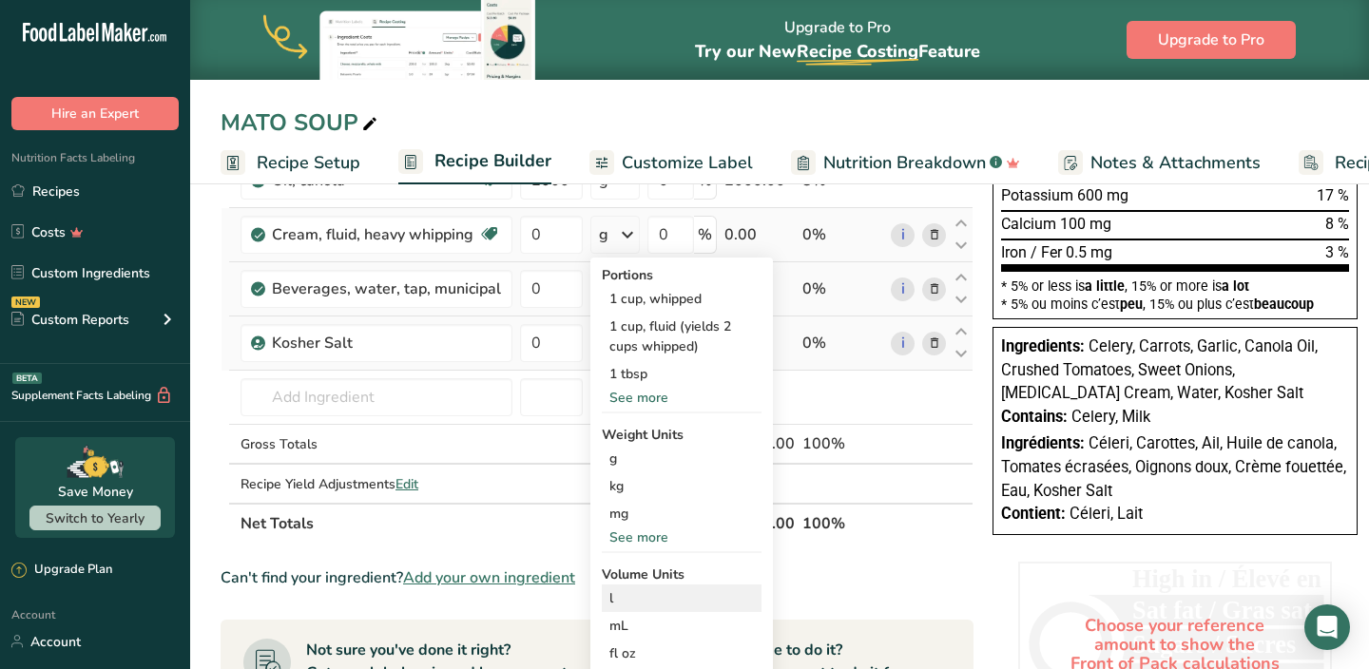
click at [630, 598] on div "l" at bounding box center [681, 599] width 145 height 20
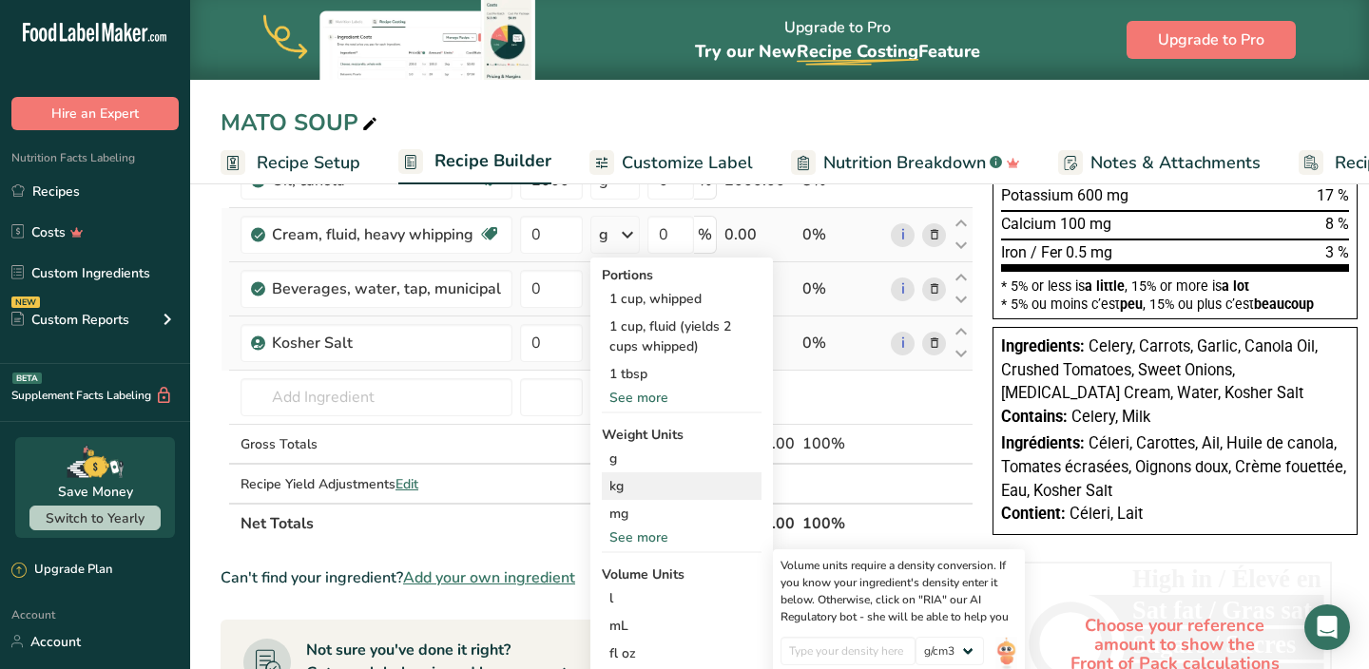
click at [633, 485] on div "kg" at bounding box center [682, 487] width 160 height 28
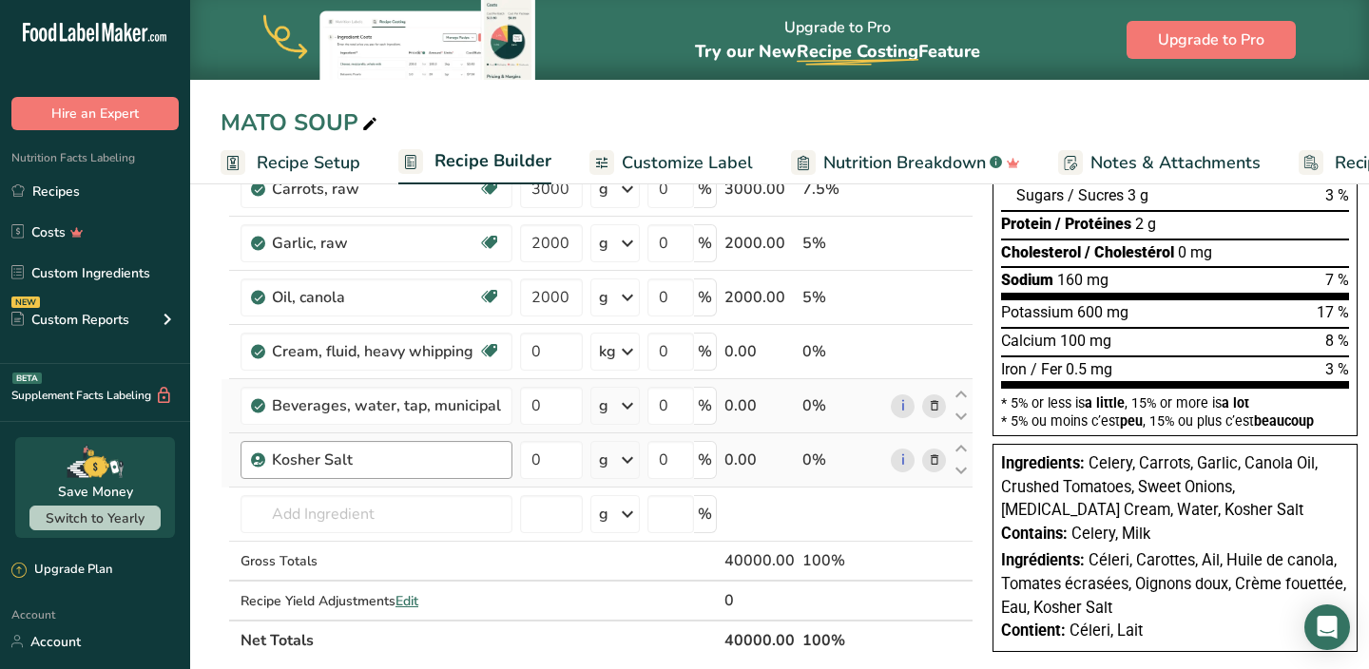
scroll to position [309, 0]
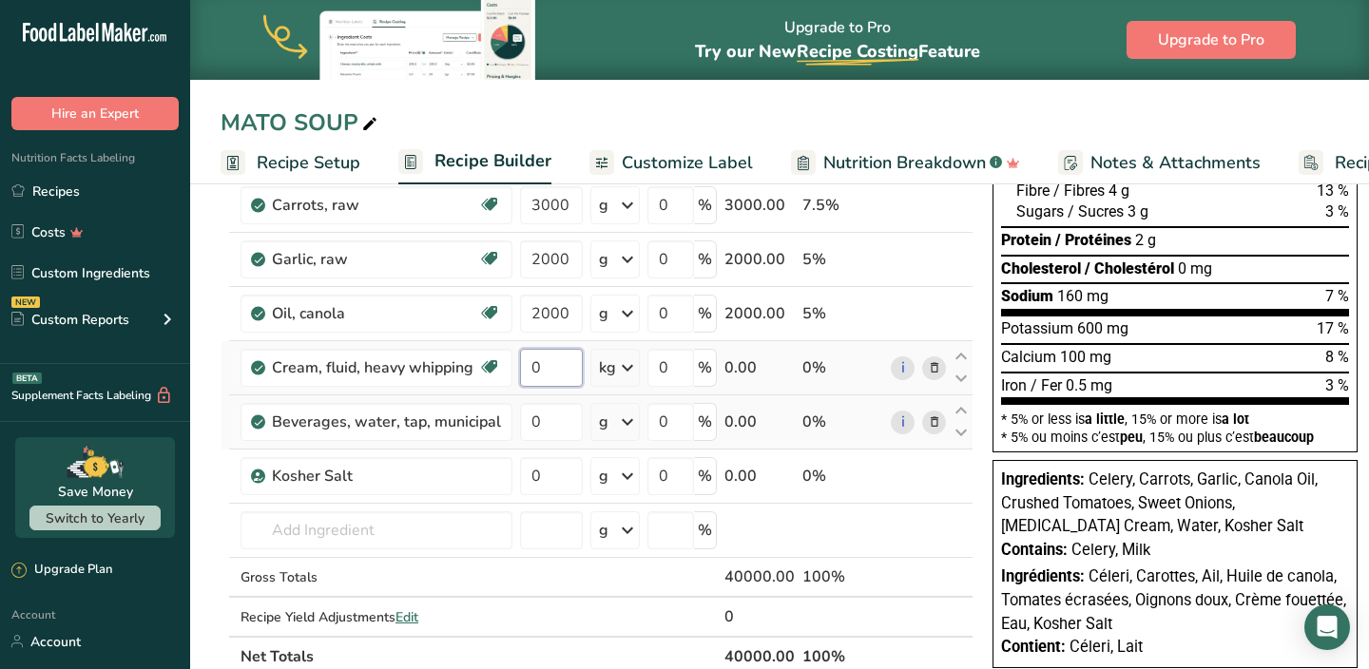
click at [546, 371] on input "0" at bounding box center [551, 368] width 63 height 38
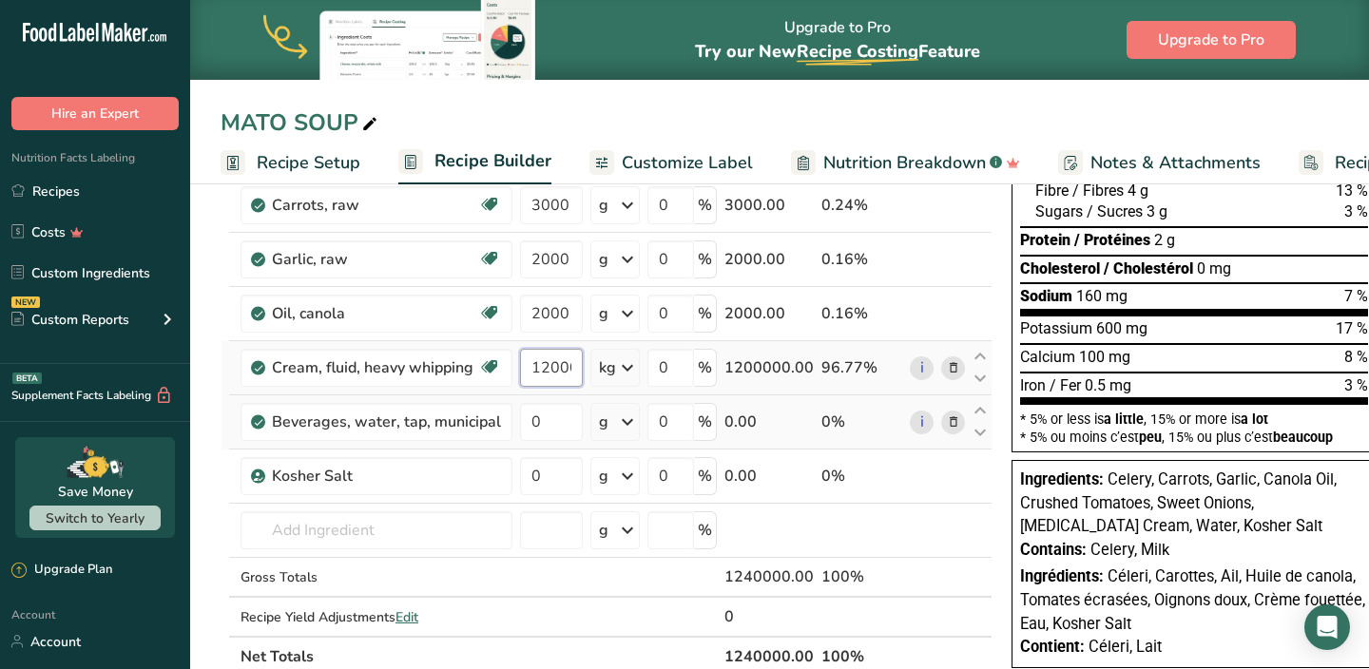
scroll to position [0, 4]
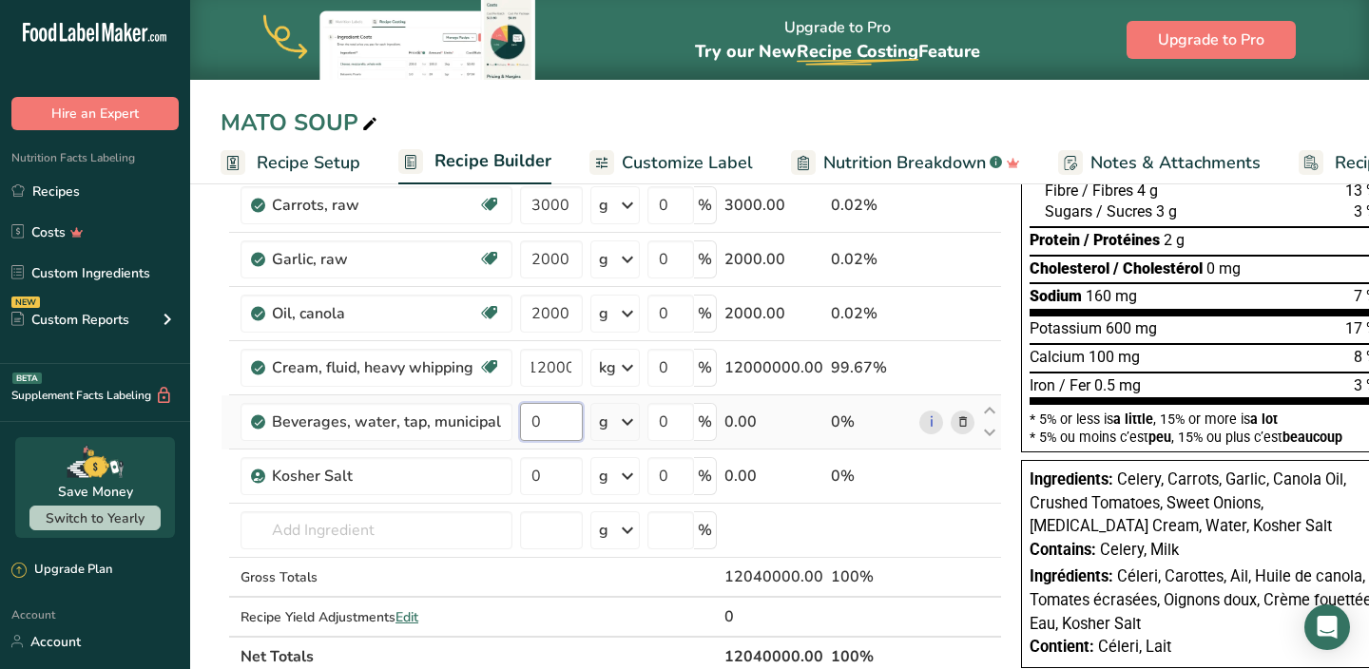
click at [550, 429] on div "Ingredient * Amount * Unit * Waste * .a-a{fill:#347362;}.b-a{fill:#fff;} Grams …" at bounding box center [612, 326] width 782 height 702
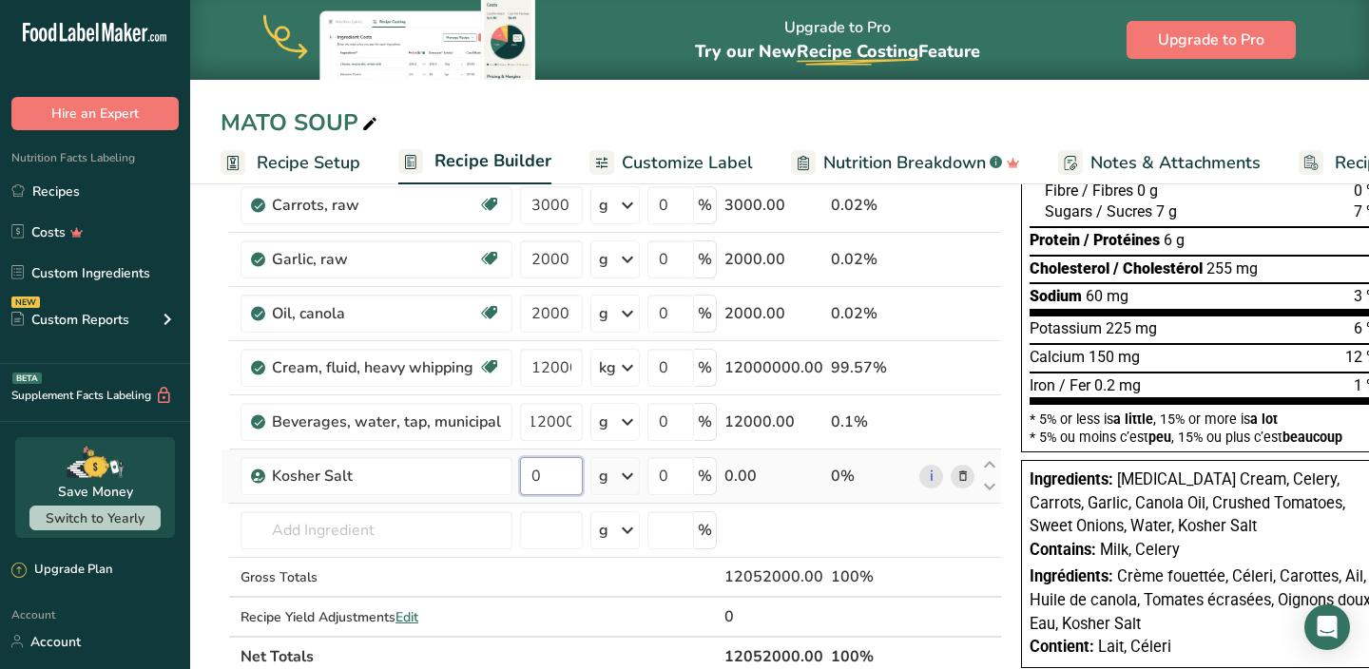
click at [546, 466] on div "Ingredient * Amount * Unit * Waste * .a-a{fill:#347362;}.b-a{fill:#fff;} Grams …" at bounding box center [612, 326] width 782 height 702
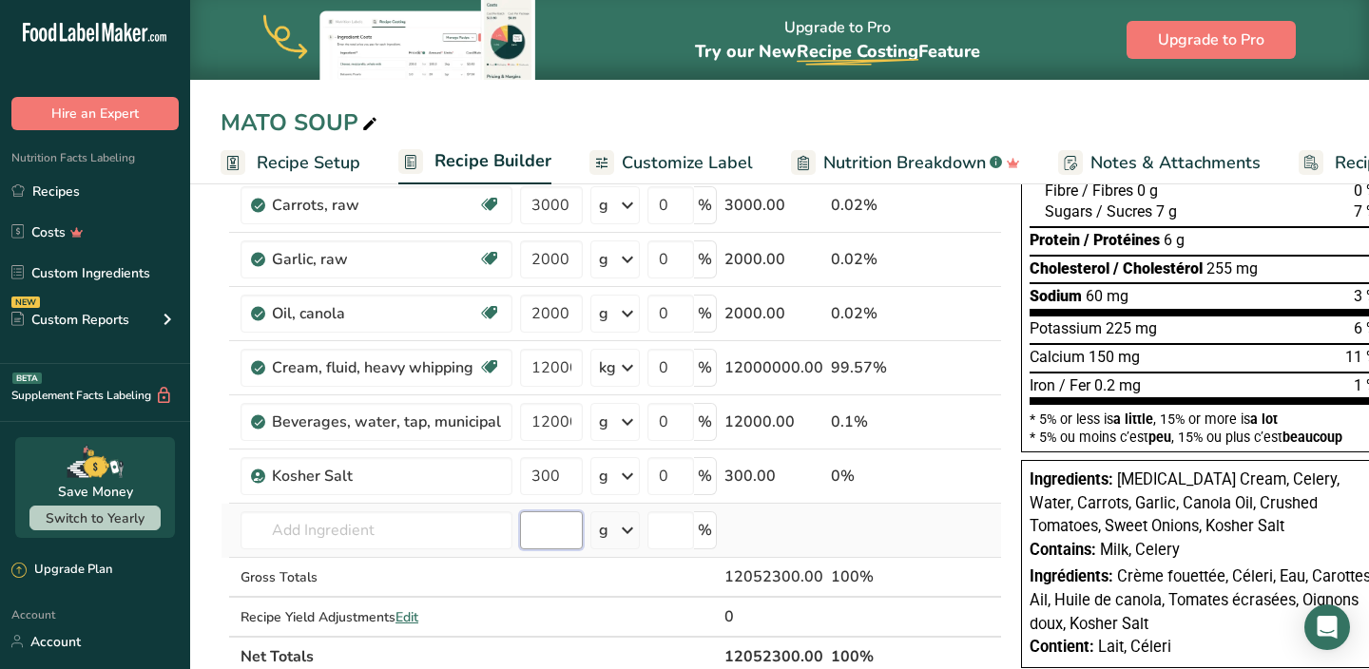
click at [546, 522] on div "Ingredient * Amount * Unit * Waste * .a-a{fill:#347362;}.b-a{fill:#fff;} Grams …" at bounding box center [612, 326] width 782 height 702
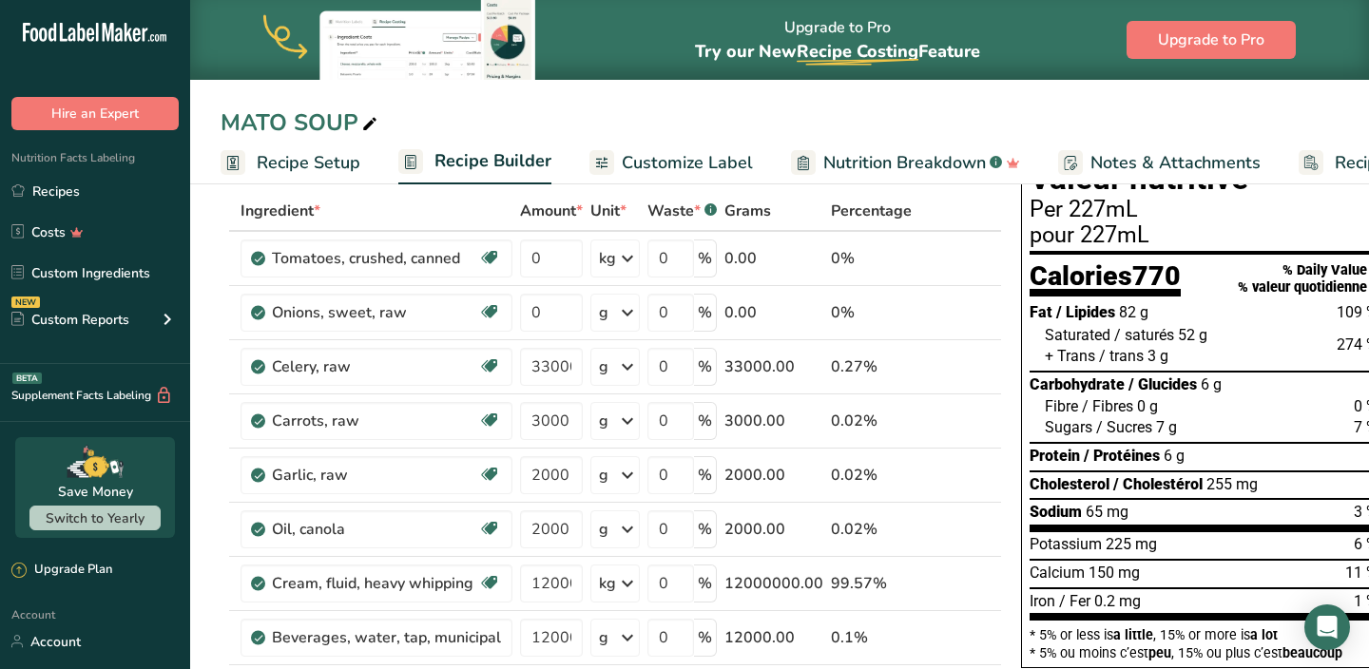
scroll to position [83, 0]
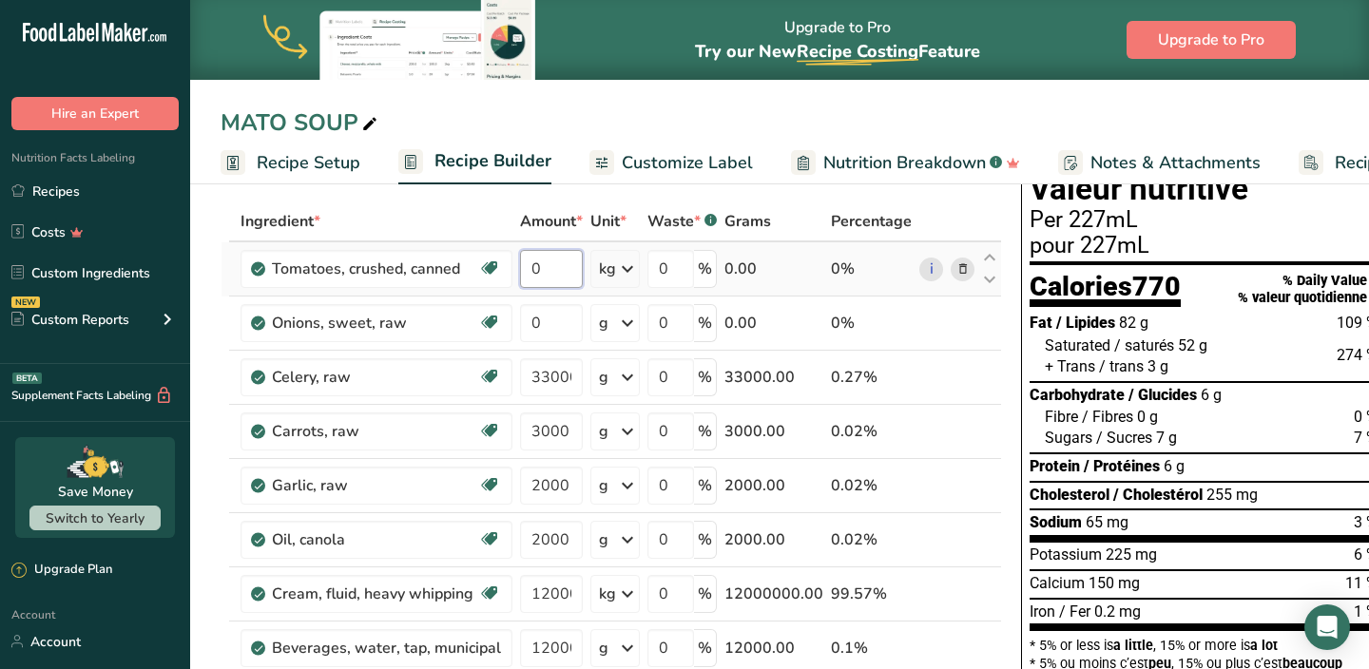
click at [542, 267] on input "0" at bounding box center [551, 269] width 63 height 38
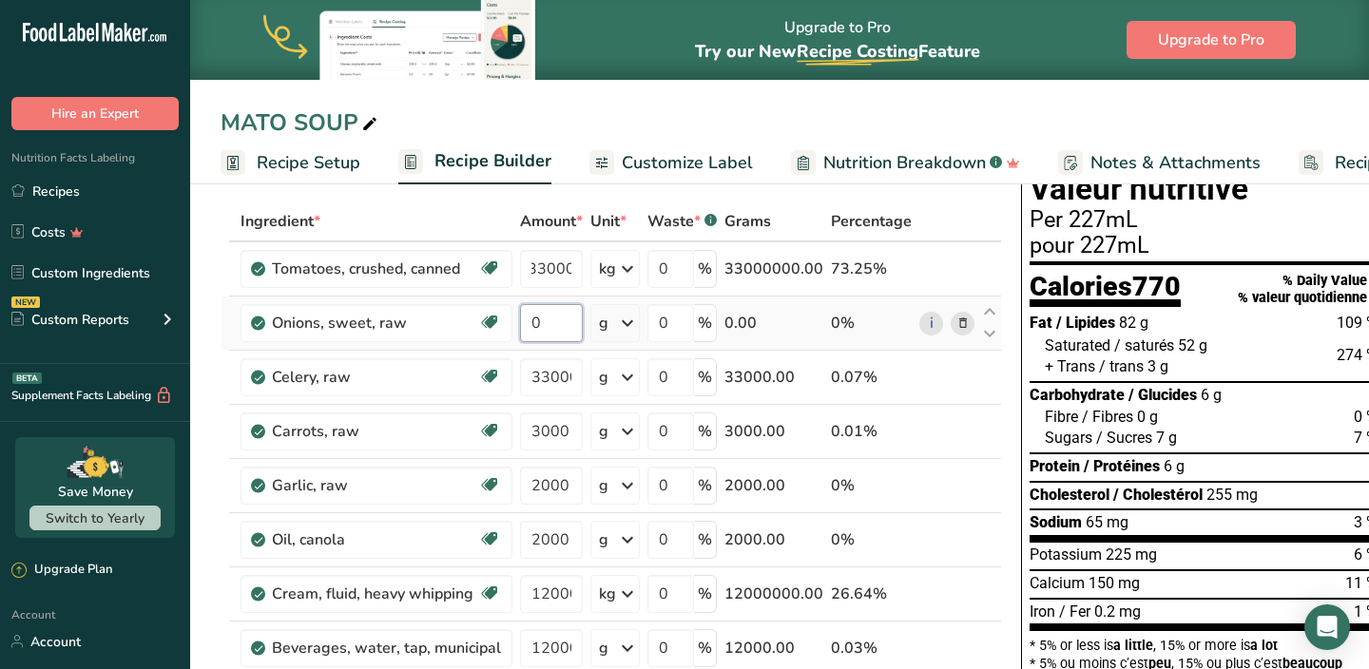
click at [545, 318] on div "Ingredient * Amount * Unit * Waste * .a-a{fill:#347362;}.b-a{fill:#fff;} Grams …" at bounding box center [612, 553] width 782 height 702
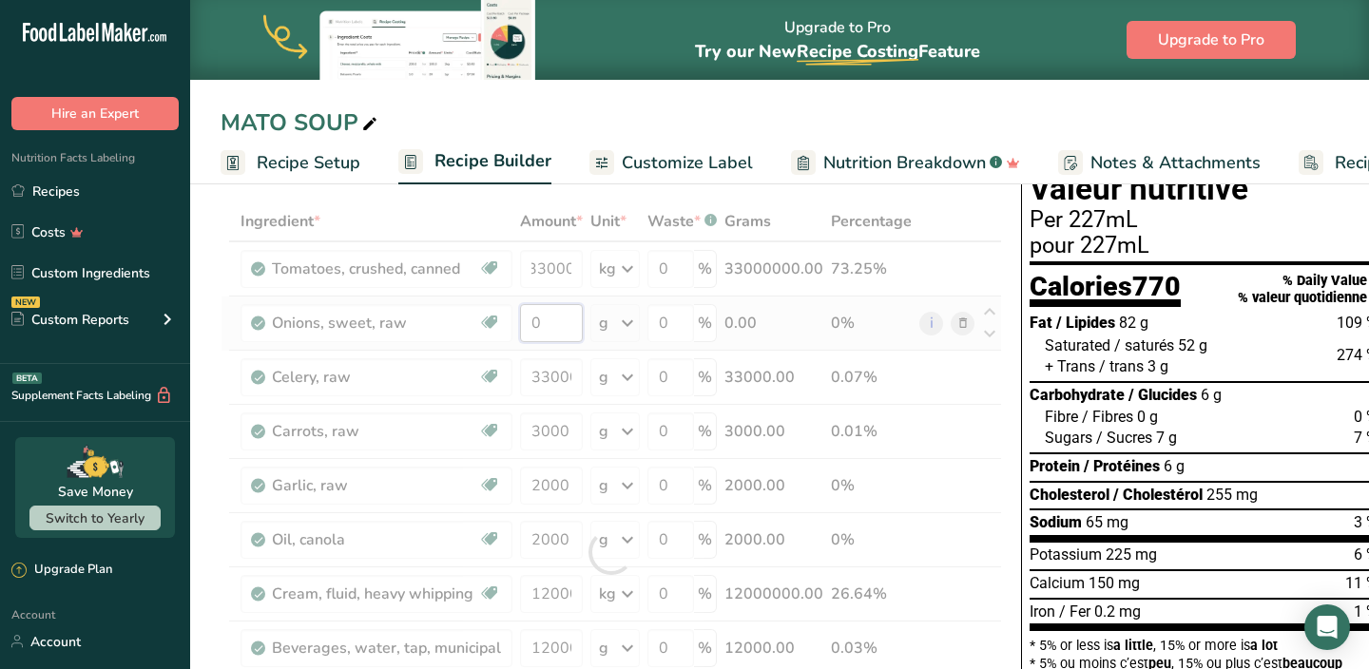
scroll to position [0, 0]
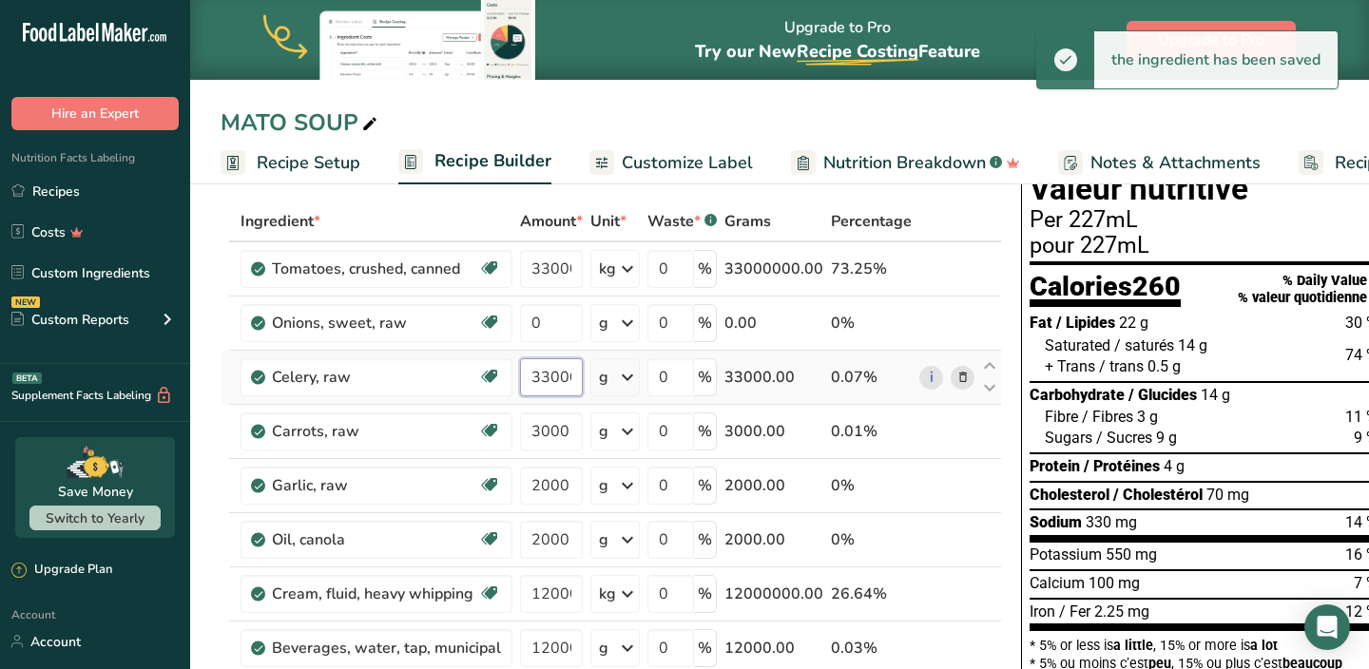
click at [553, 375] on div "Ingredient * Amount * Unit * Waste * .a-a{fill:#347362;}.b-a{fill:#fff;} Grams …" at bounding box center [612, 553] width 782 height 702
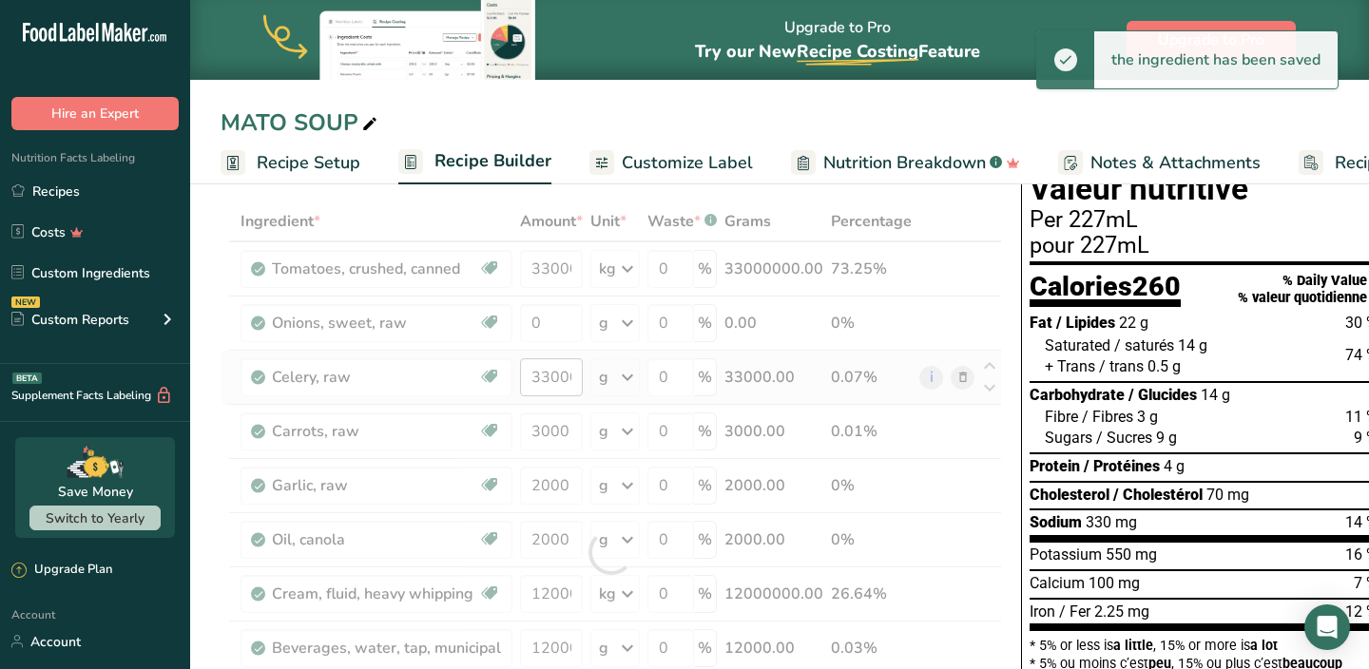
click at [553, 375] on div at bounding box center [612, 553] width 782 height 702
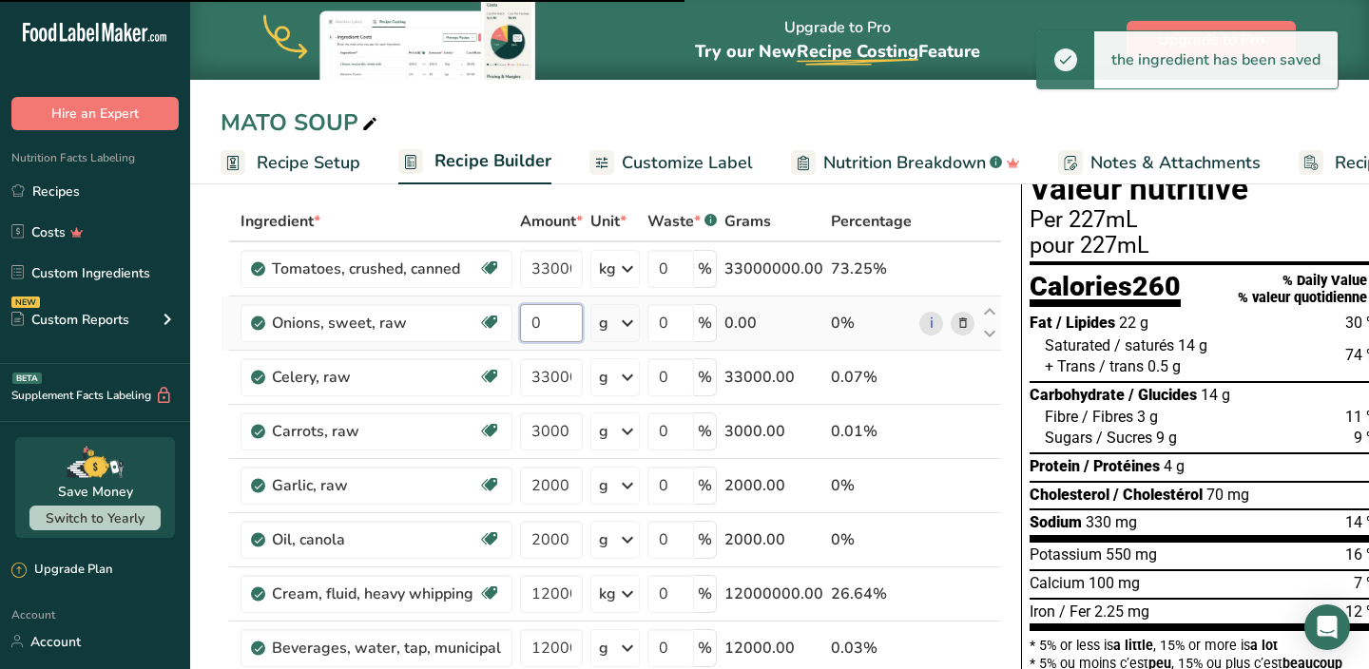
click at [554, 327] on input "0" at bounding box center [551, 323] width 63 height 38
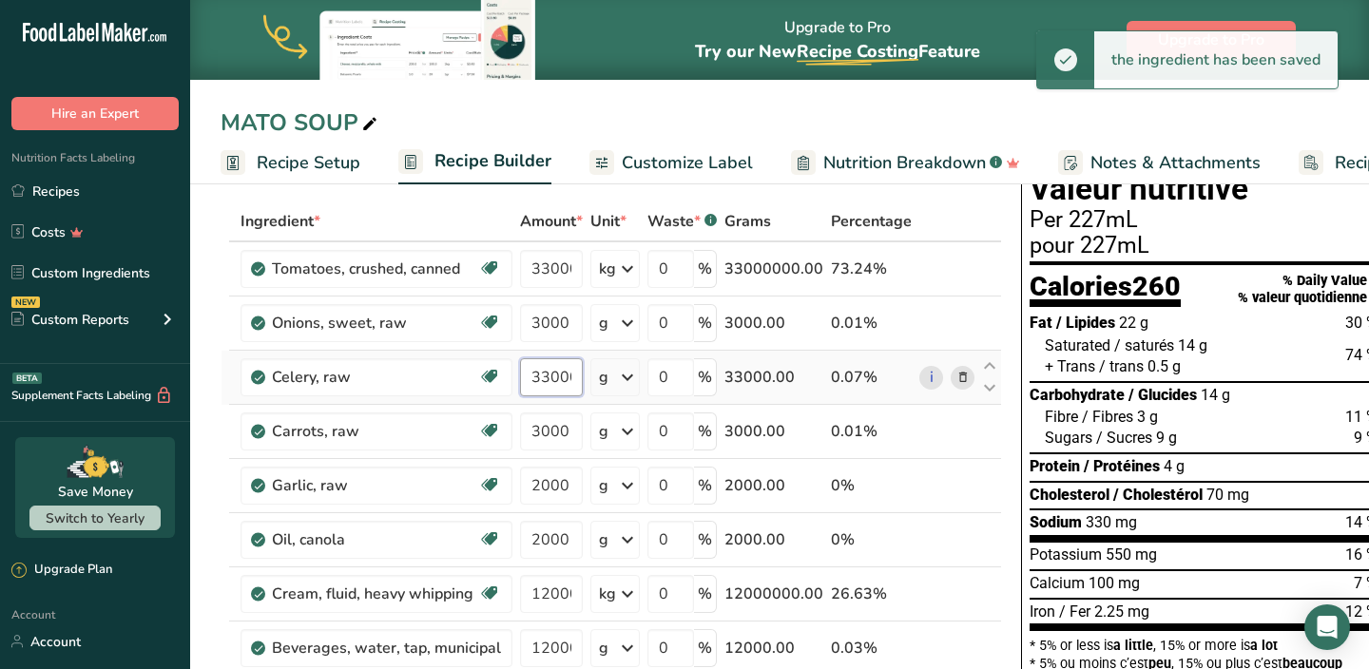
click at [551, 377] on div "Ingredient * Amount * Unit * Waste * .a-a{fill:#347362;}.b-a{fill:#fff;} Grams …" at bounding box center [612, 553] width 782 height 702
click at [551, 377] on input "330200" at bounding box center [551, 377] width 63 height 38
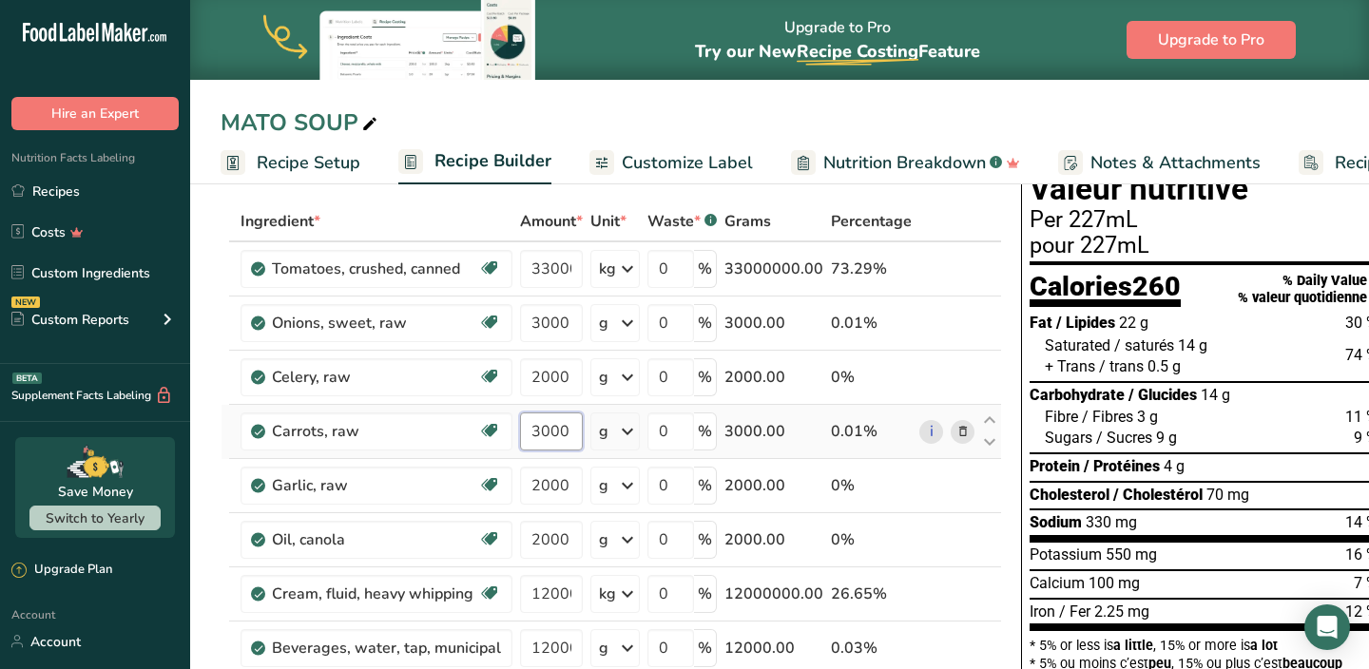
click at [551, 425] on div "Ingredient * Amount * Unit * Waste * .a-a{fill:#347362;}.b-a{fill:#fff;} Grams …" at bounding box center [612, 553] width 782 height 702
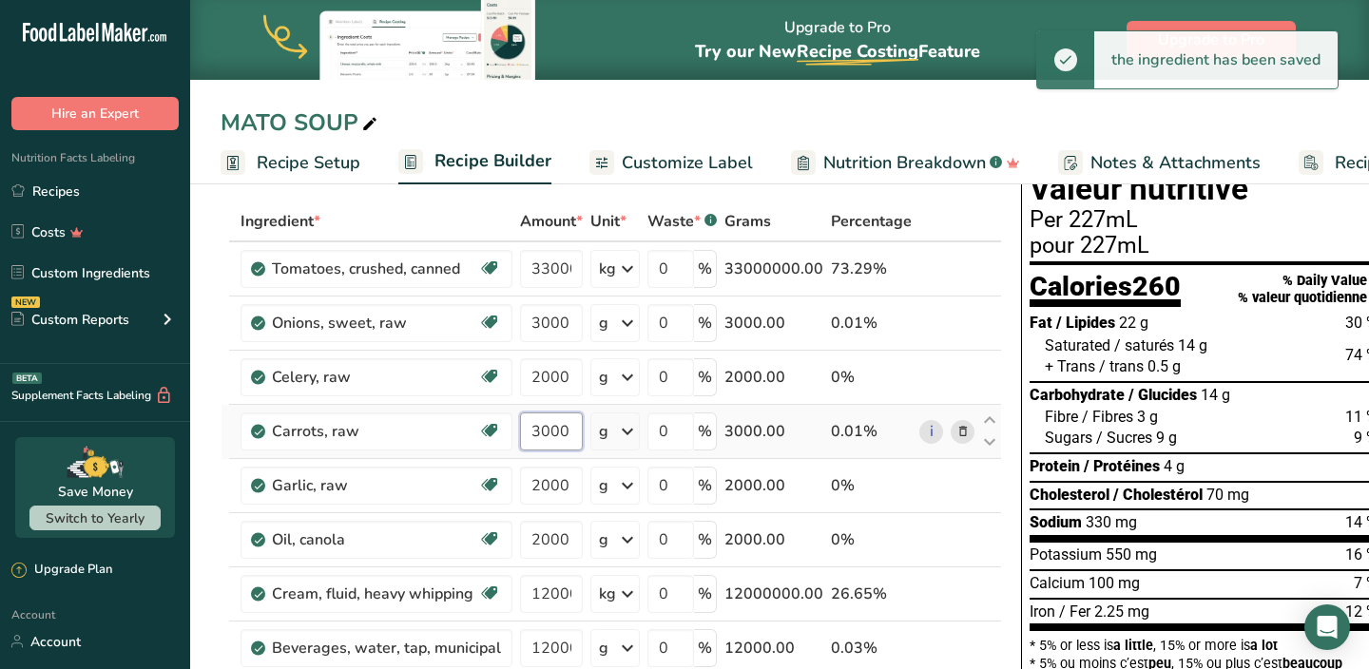
click at [551, 425] on input "3000" at bounding box center [551, 432] width 63 height 38
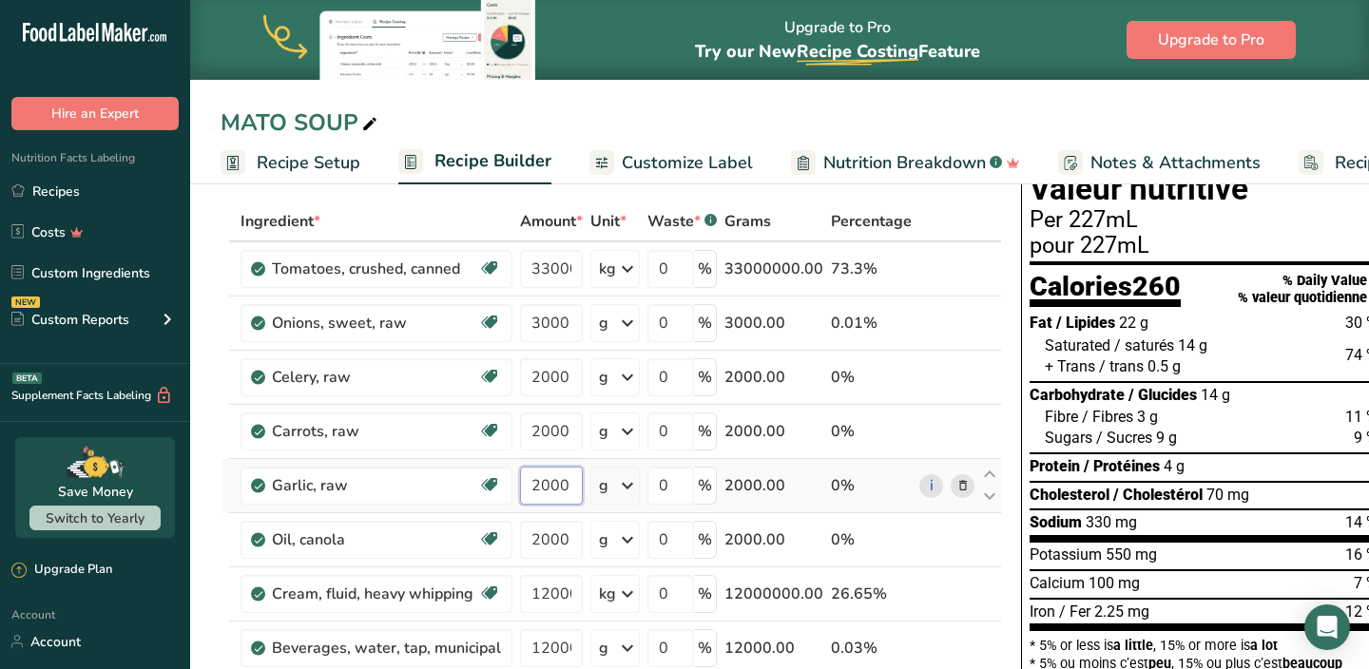
click at [552, 487] on div "Ingredient * Amount * Unit * Waste * .a-a{fill:#347362;}.b-a{fill:#fff;} Grams …" at bounding box center [612, 553] width 782 height 702
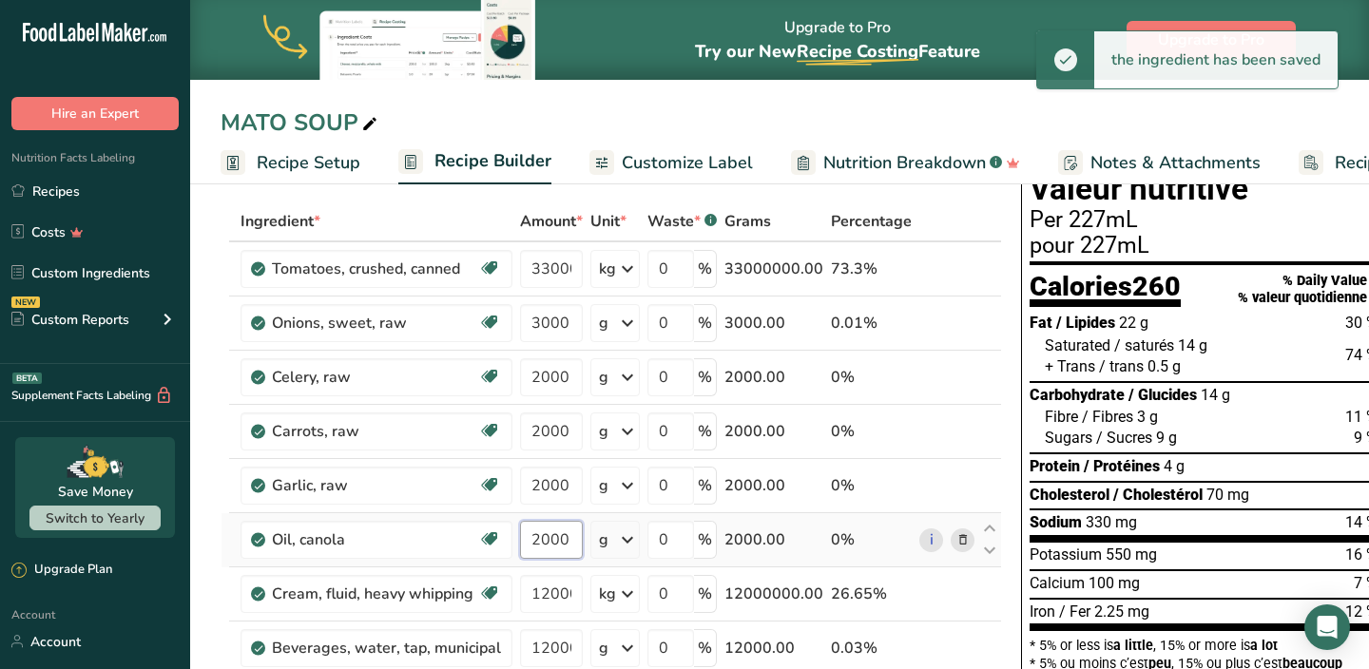
click at [546, 541] on div "Ingredient * Amount * Unit * Waste * .a-a{fill:#347362;}.b-a{fill:#fff;} Grams …" at bounding box center [612, 553] width 782 height 702
click at [546, 541] on input "2000" at bounding box center [551, 540] width 63 height 38
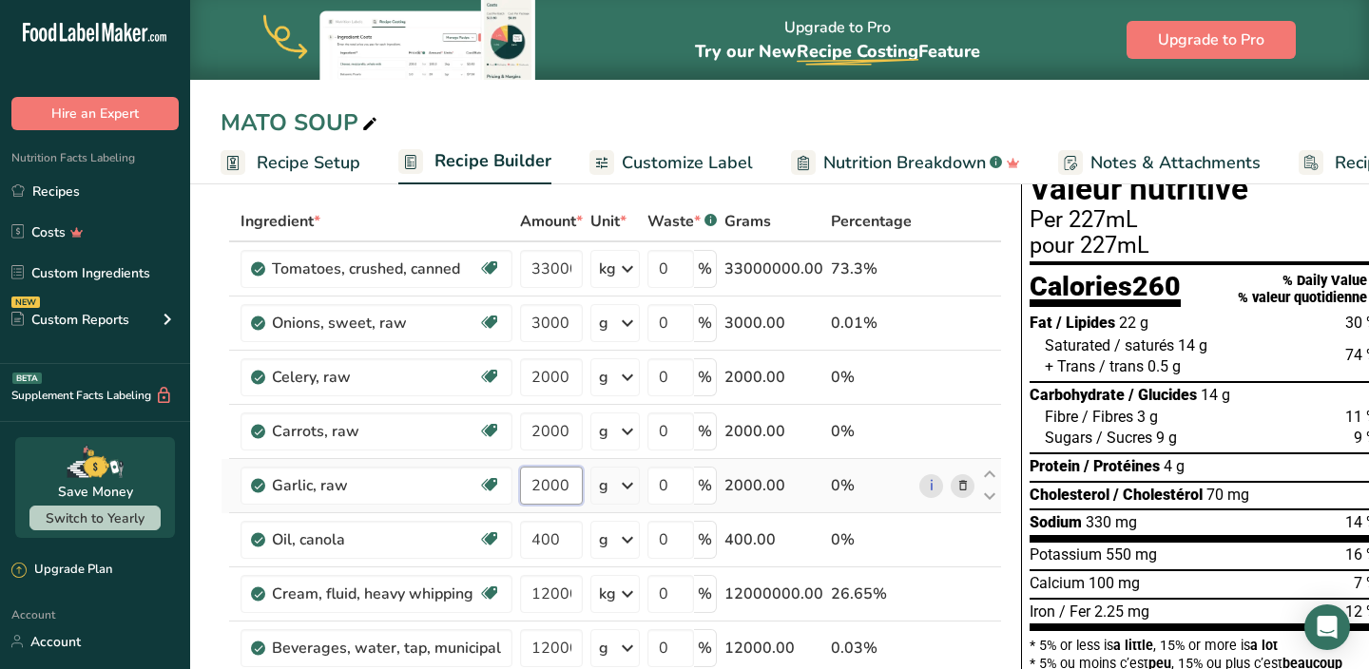
click at [546, 495] on div "Ingredient * Amount * Unit * Waste * .a-a{fill:#347362;}.b-a{fill:#fff;} Grams …" at bounding box center [612, 553] width 782 height 702
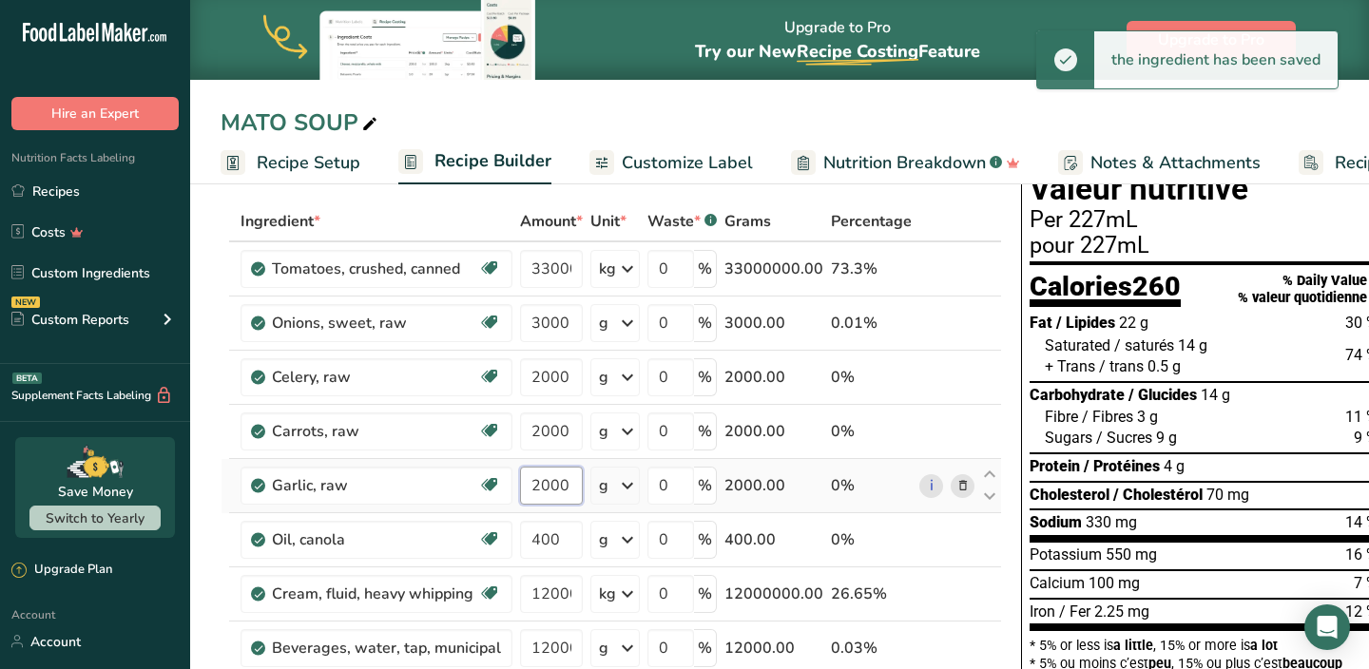
click at [552, 483] on input "2000" at bounding box center [551, 486] width 63 height 38
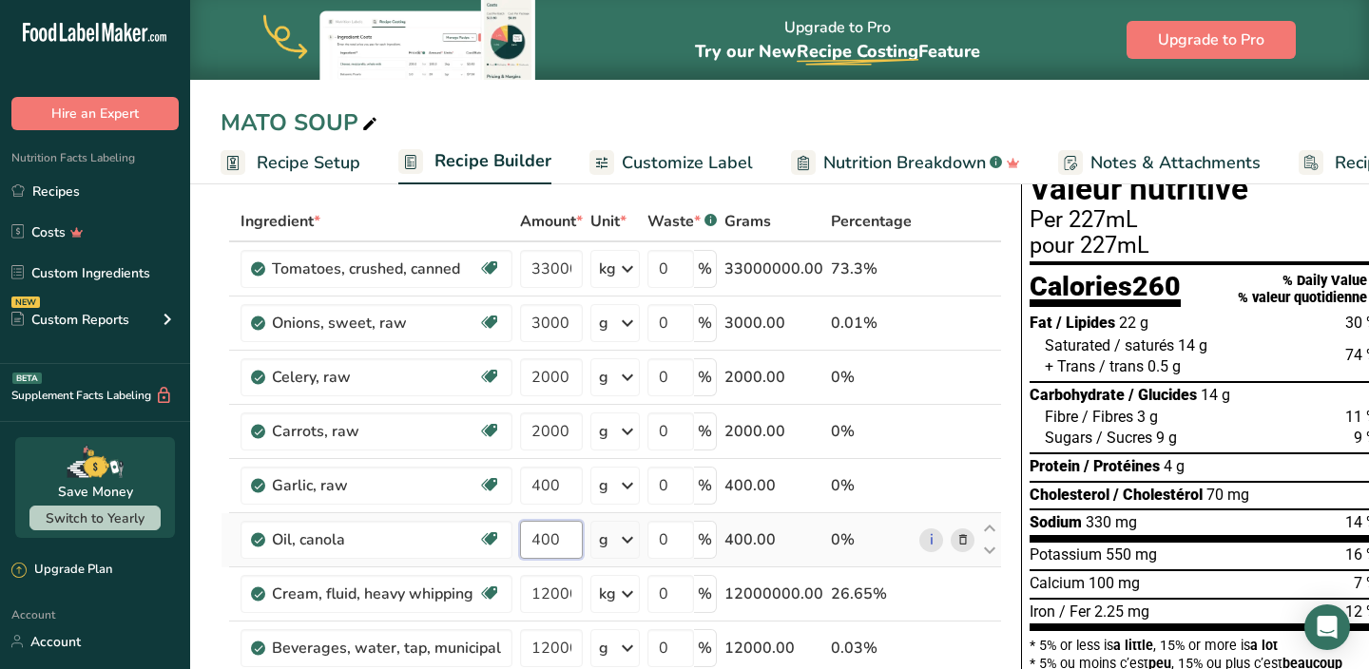
click at [553, 552] on div "Ingredient * Amount * Unit * Waste * .a-a{fill:#347362;}.b-a{fill:#fff;} Grams …" at bounding box center [612, 553] width 782 height 702
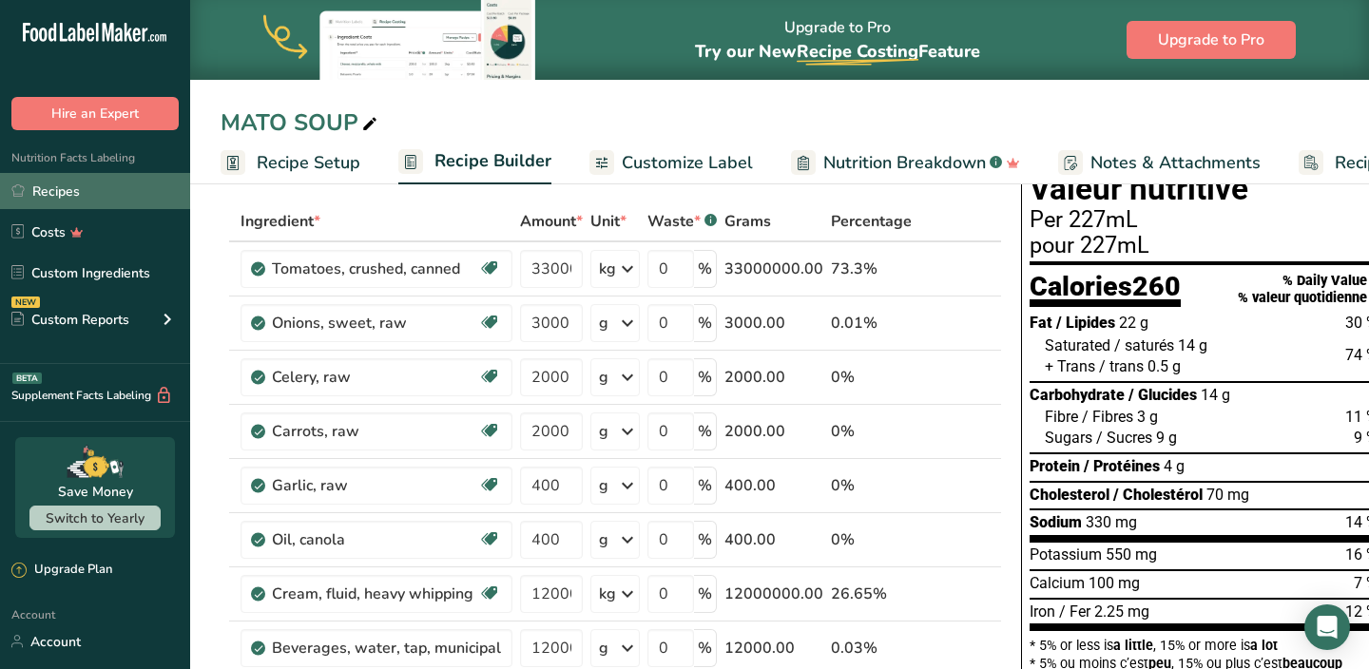
click at [87, 199] on link "Recipes" at bounding box center [95, 191] width 190 height 36
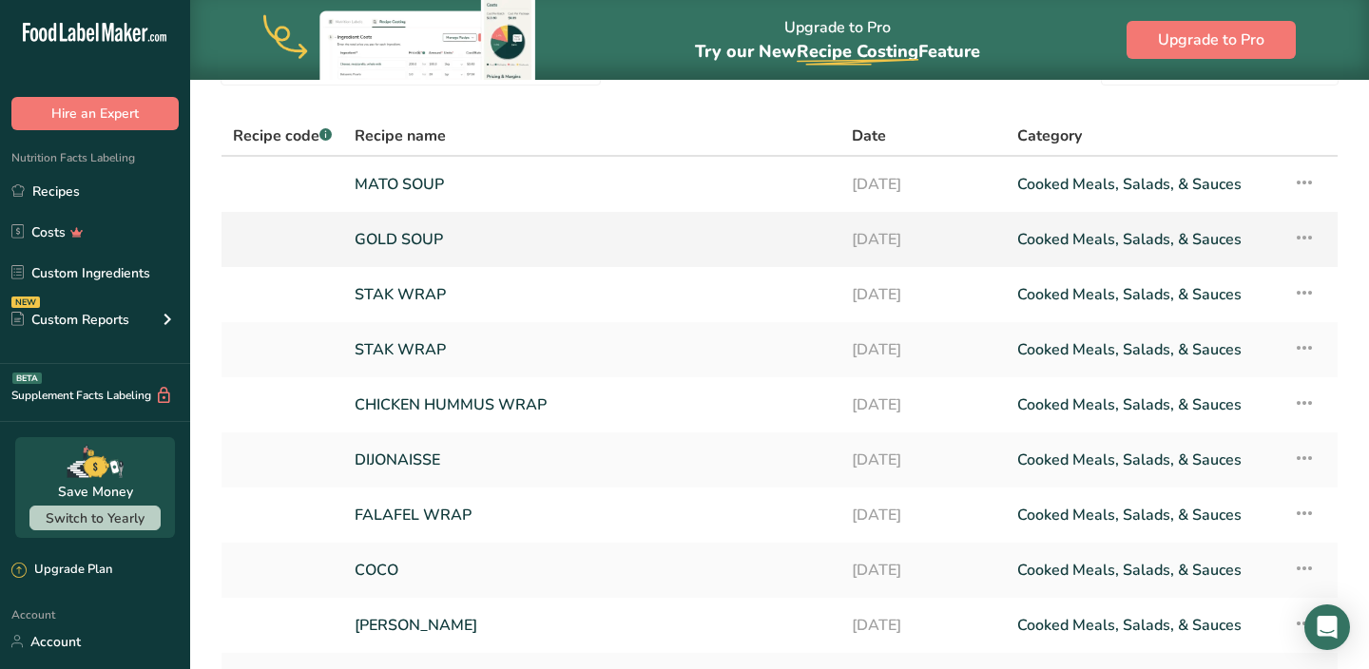
scroll to position [115, 0]
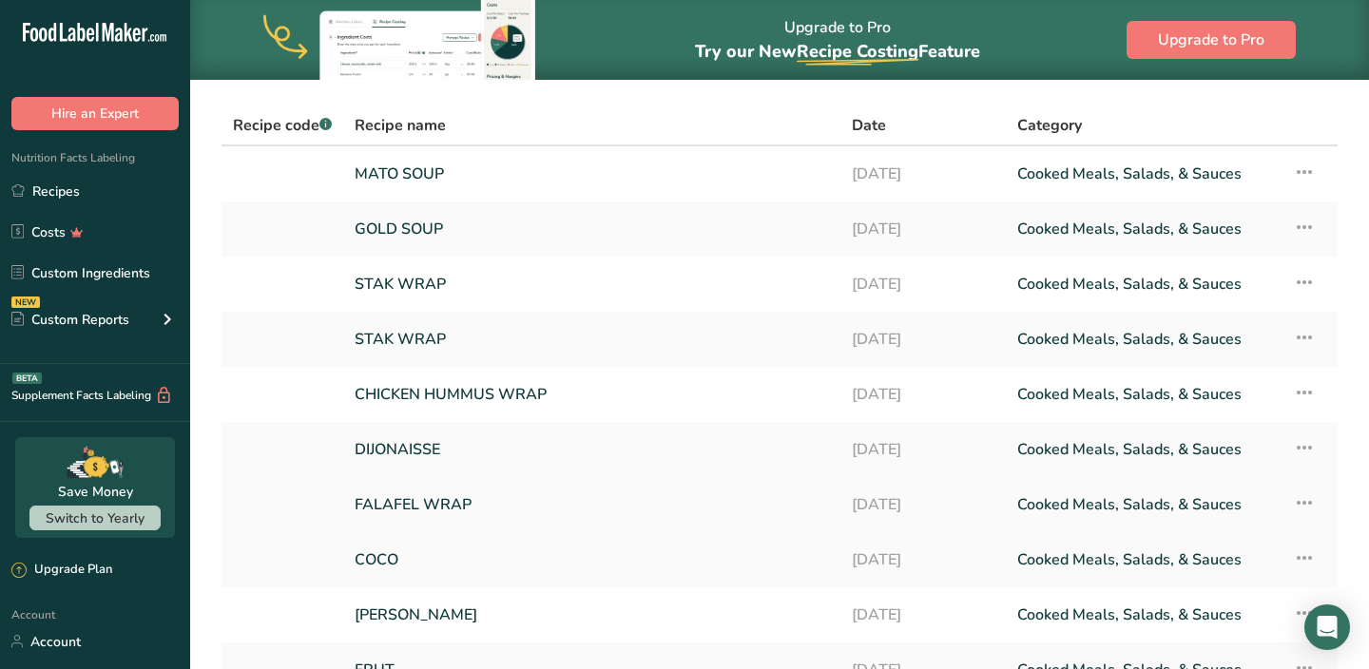
click at [443, 498] on link "FALAFEL WRAP" at bounding box center [592, 505] width 474 height 40
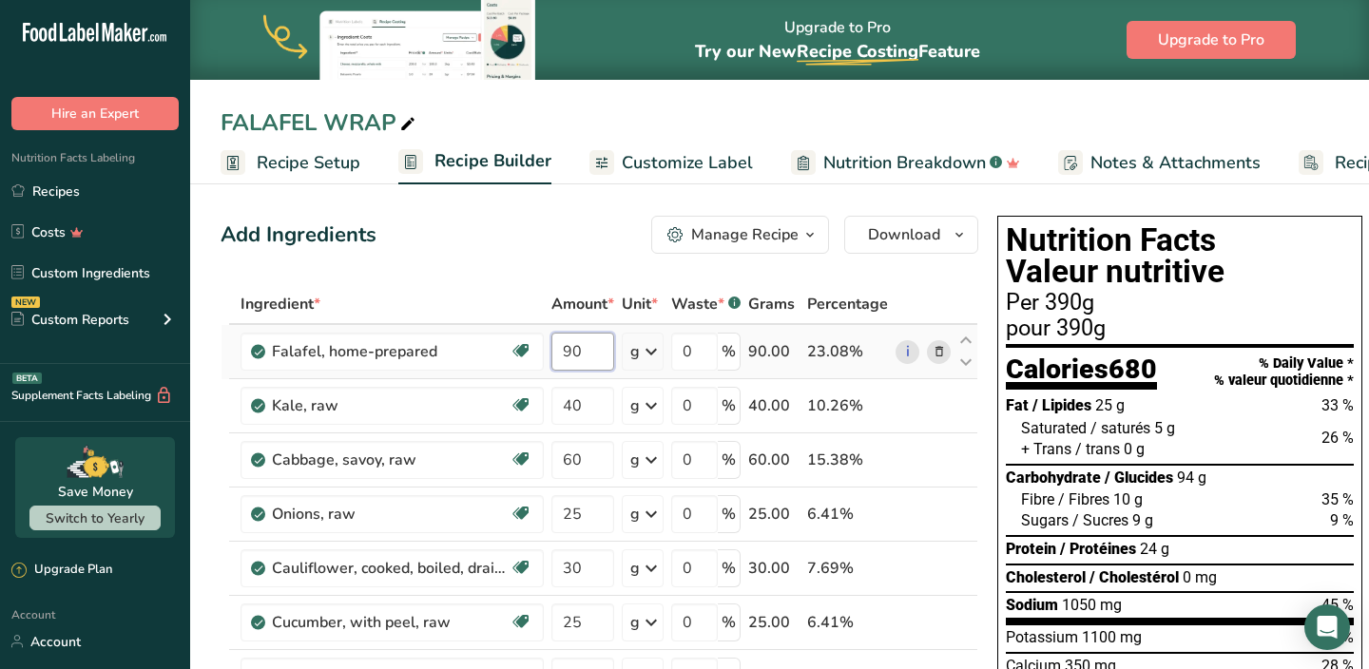
click at [583, 359] on input "90" at bounding box center [582, 352] width 63 height 38
click at [566, 476] on div "Ingredient * Amount * Unit * Waste * .a-a{fill:#347362;}.b-a{fill:#fff;} Grams …" at bounding box center [600, 608] width 758 height 648
click at [124, 190] on link "Recipes" at bounding box center [95, 191] width 190 height 36
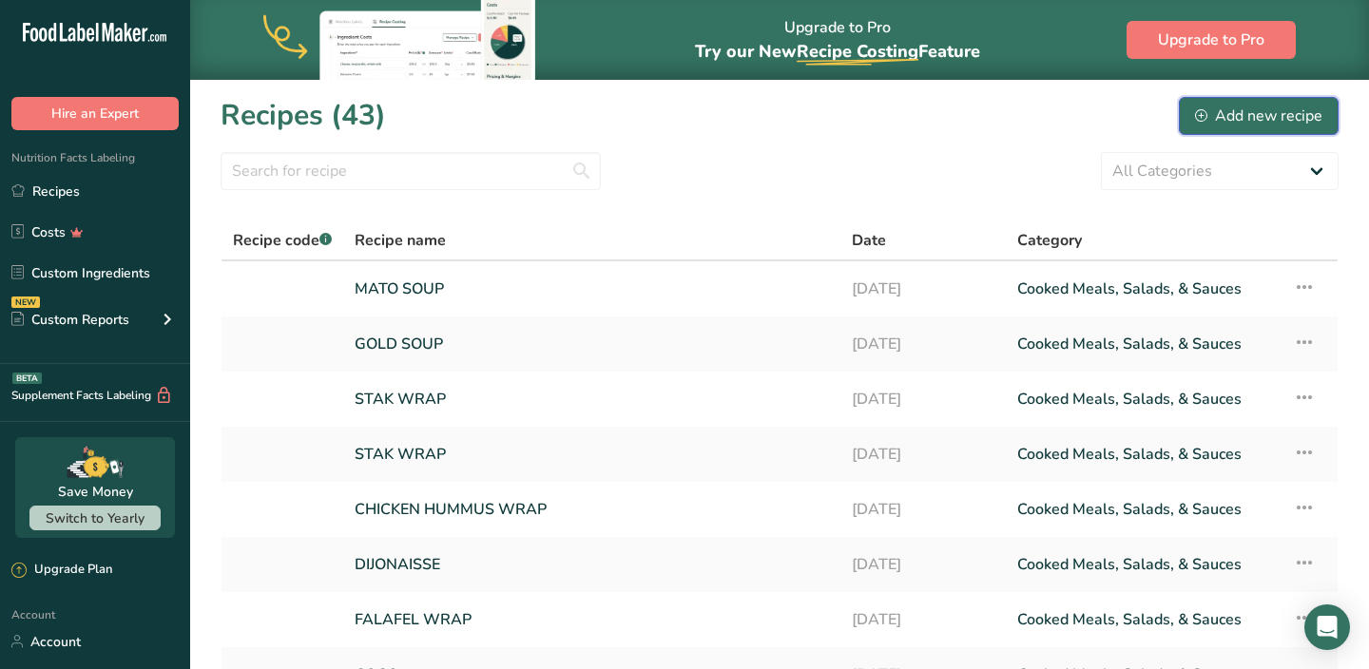
click at [1195, 117] on button "Add new recipe" at bounding box center [1259, 116] width 160 height 38
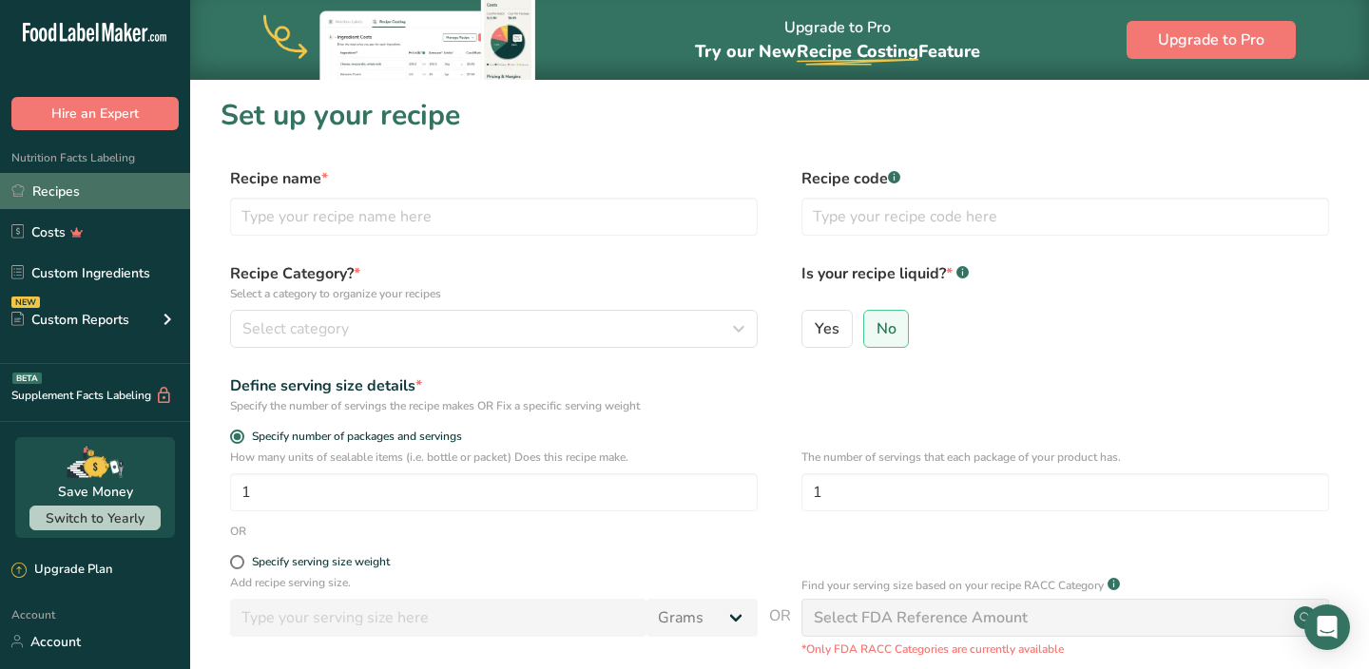
click at [126, 192] on link "Recipes" at bounding box center [95, 191] width 190 height 36
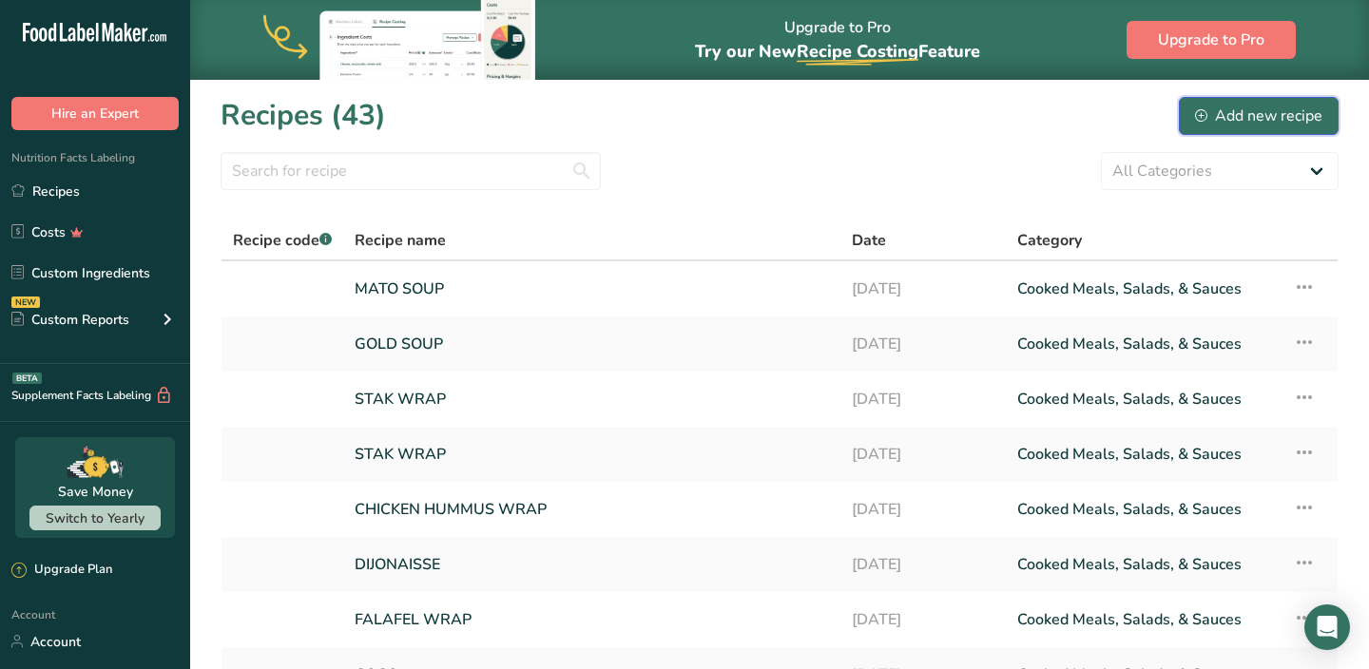
click at [1254, 122] on div "Add new recipe" at bounding box center [1258, 116] width 127 height 23
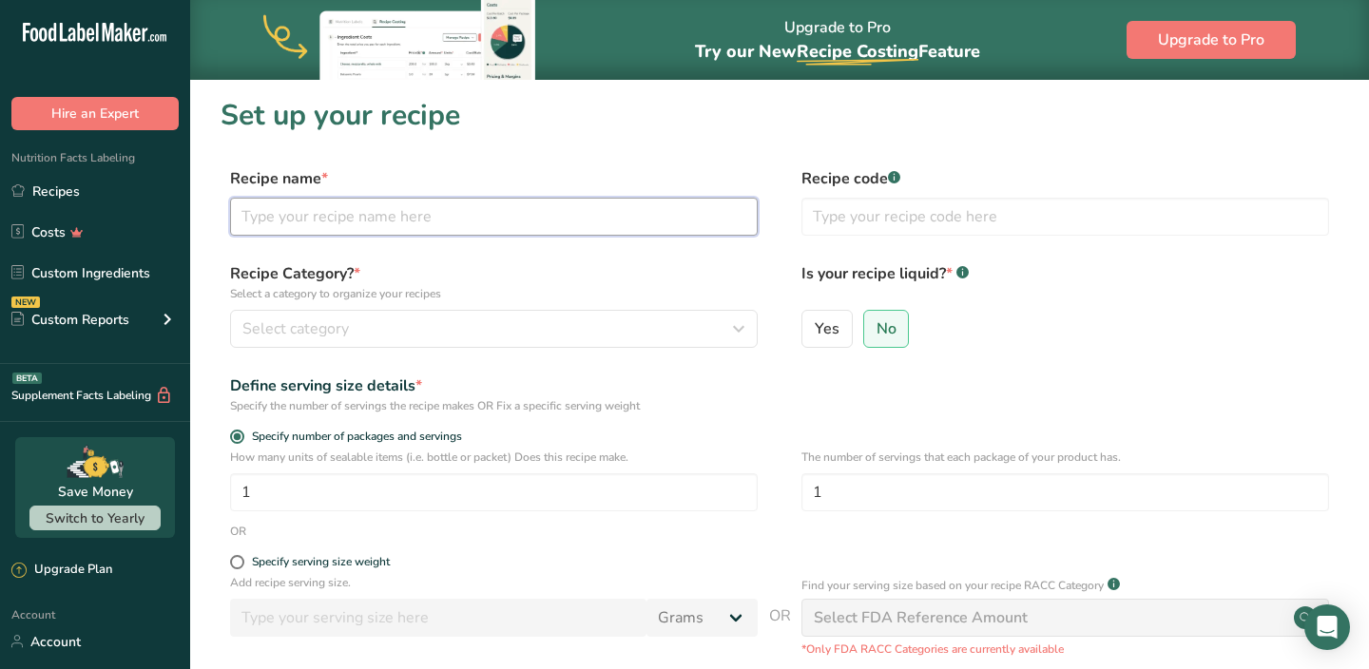
click at [436, 229] on input "text" at bounding box center [494, 217] width 528 height 38
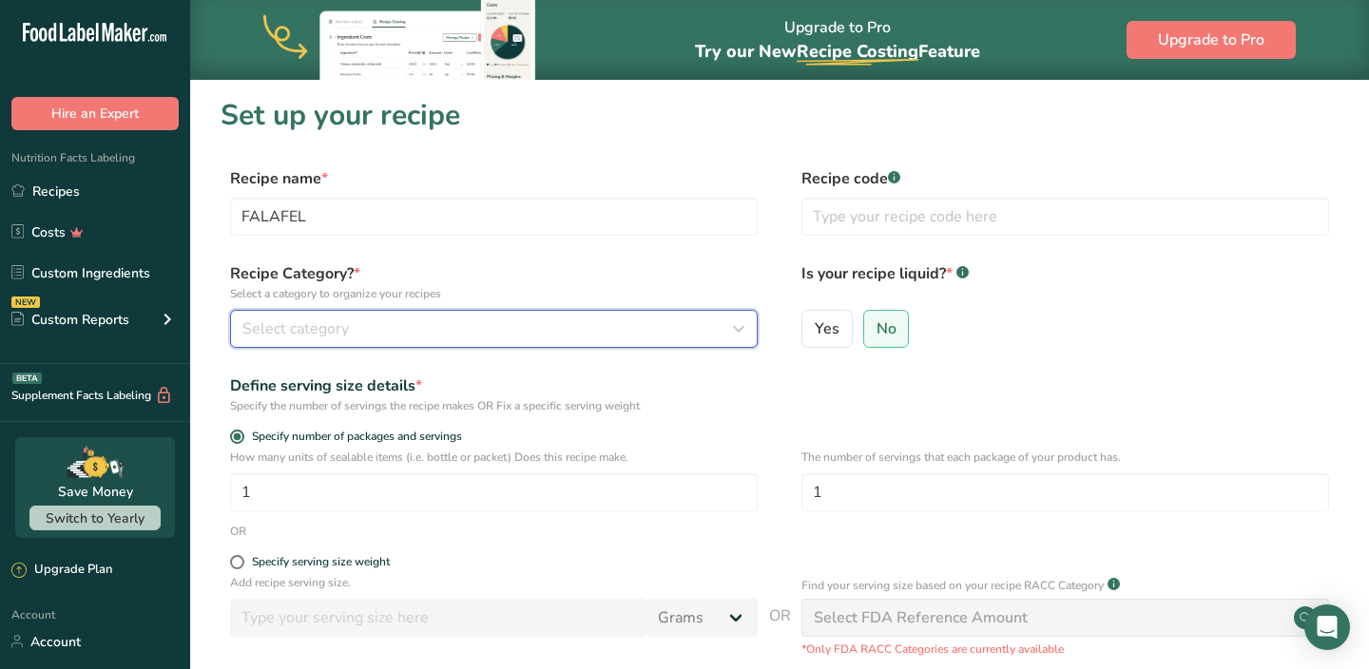
click at [423, 324] on div "Select category" at bounding box center [488, 329] width 492 height 23
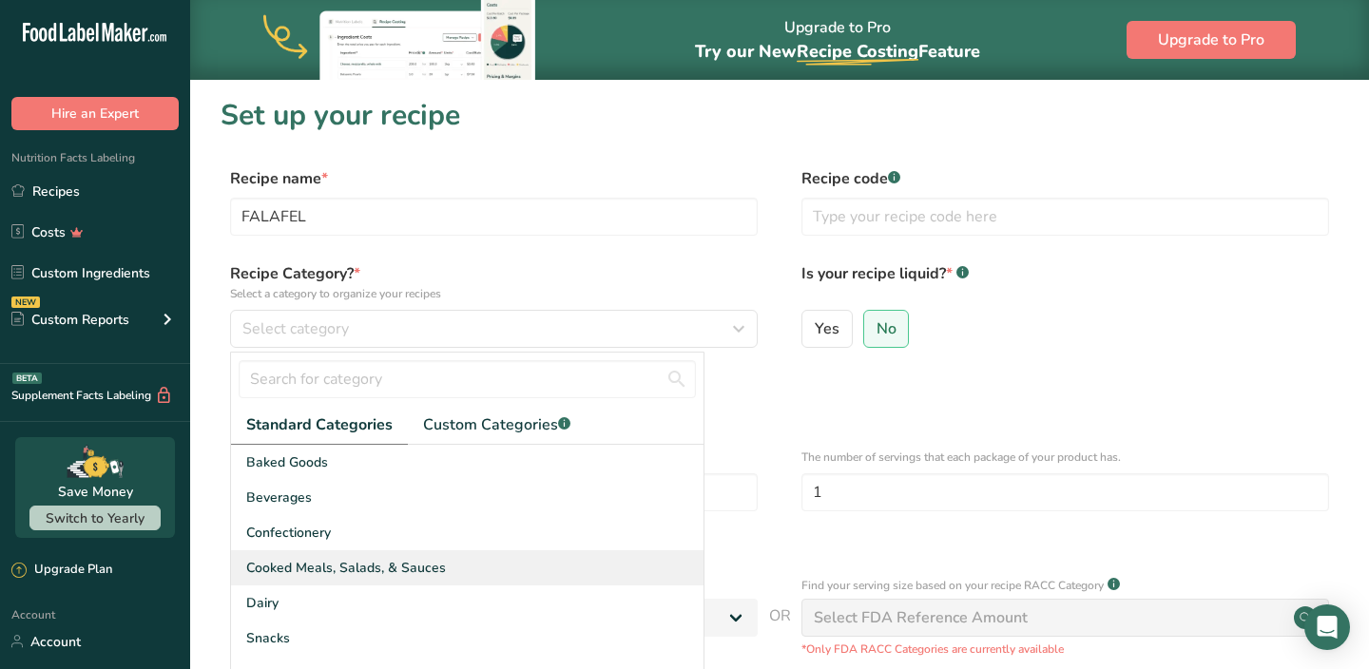
click at [335, 568] on span "Cooked Meals, Salads, & Sauces" at bounding box center [346, 568] width 200 height 20
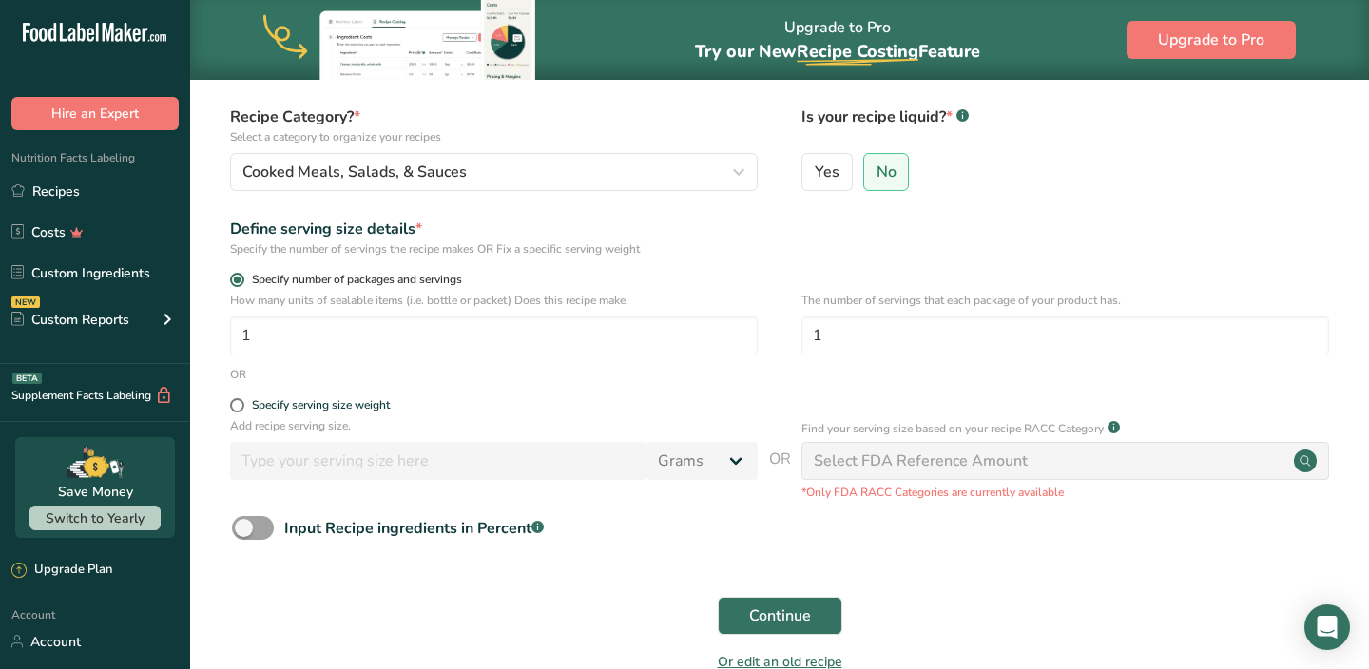
scroll to position [166, 0]
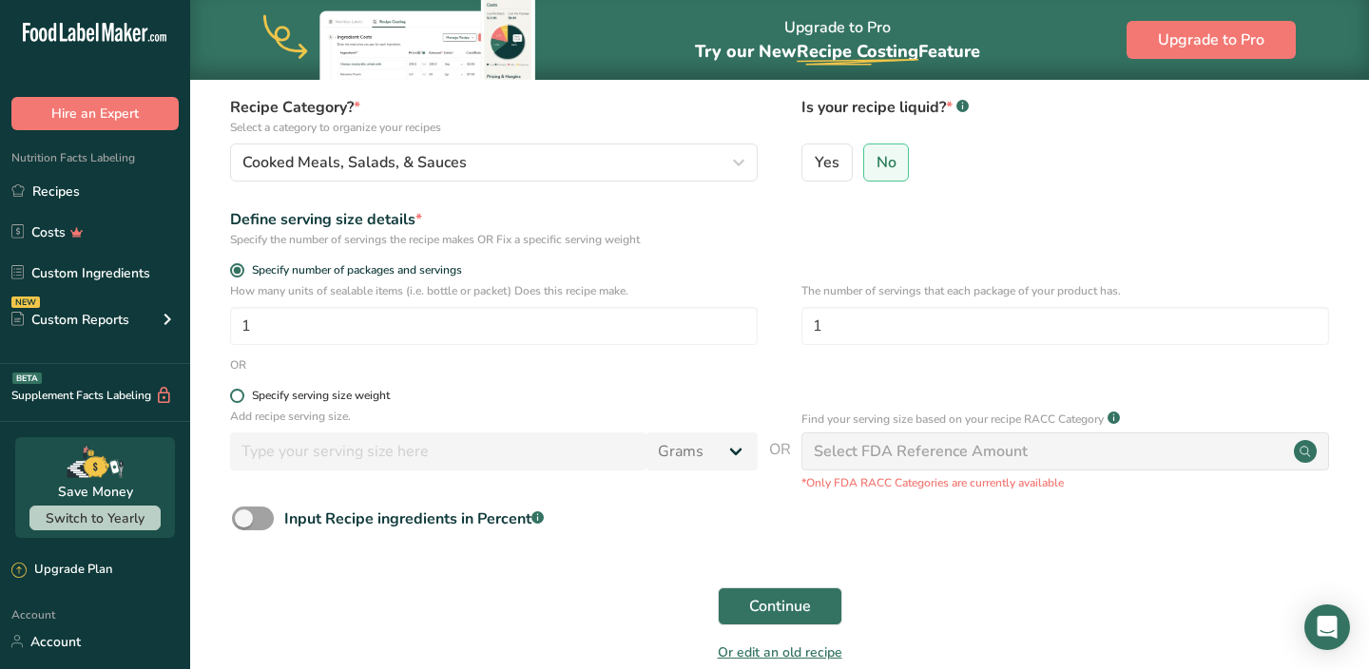
click at [237, 395] on span at bounding box center [237, 396] width 14 height 14
click at [237, 395] on input "Specify serving size weight" at bounding box center [236, 396] width 12 height 12
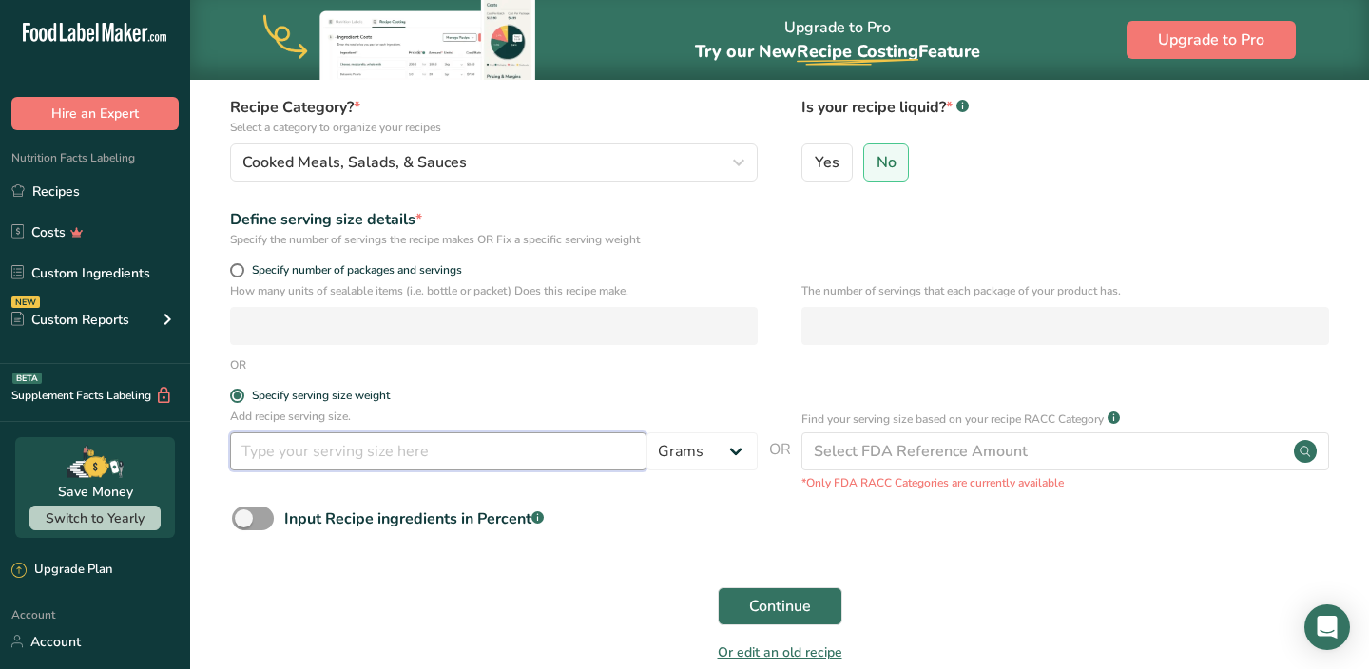
click at [338, 457] on input "number" at bounding box center [438, 452] width 416 height 38
click at [810, 610] on span "Continue" at bounding box center [780, 606] width 62 height 23
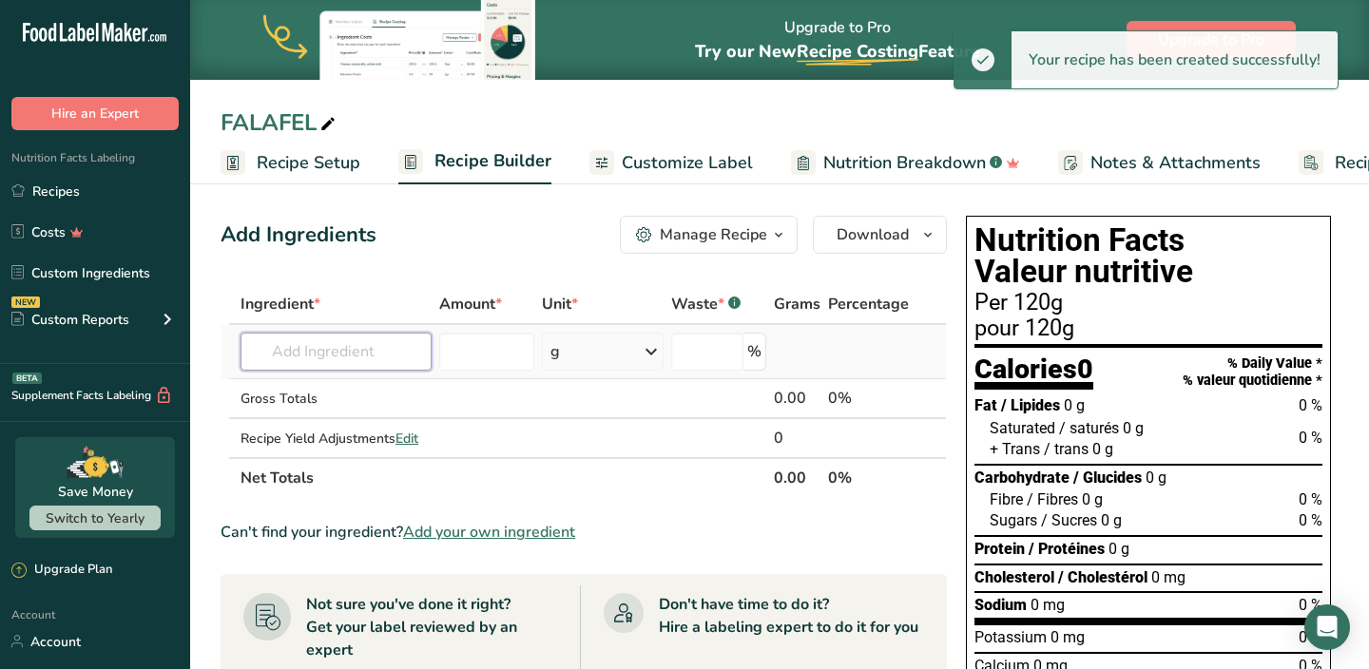
click at [377, 352] on input "text" at bounding box center [336, 352] width 191 height 38
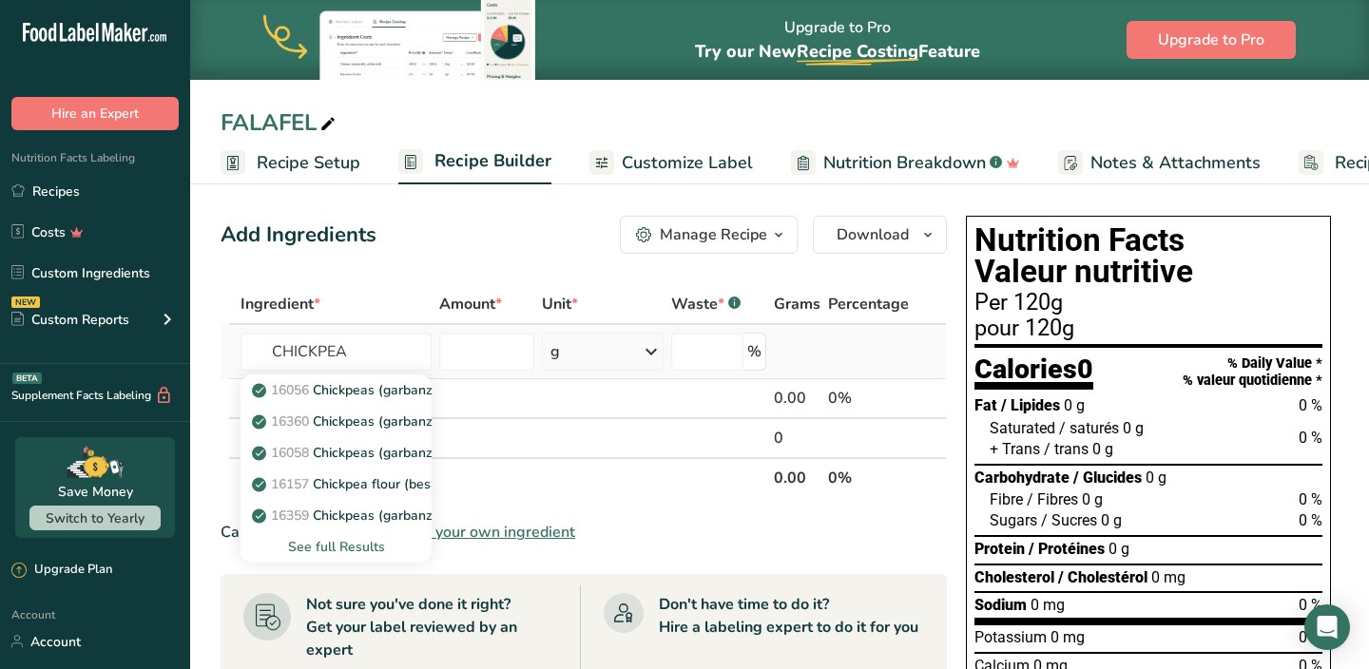
click at [350, 541] on div "See full Results" at bounding box center [336, 547] width 161 height 20
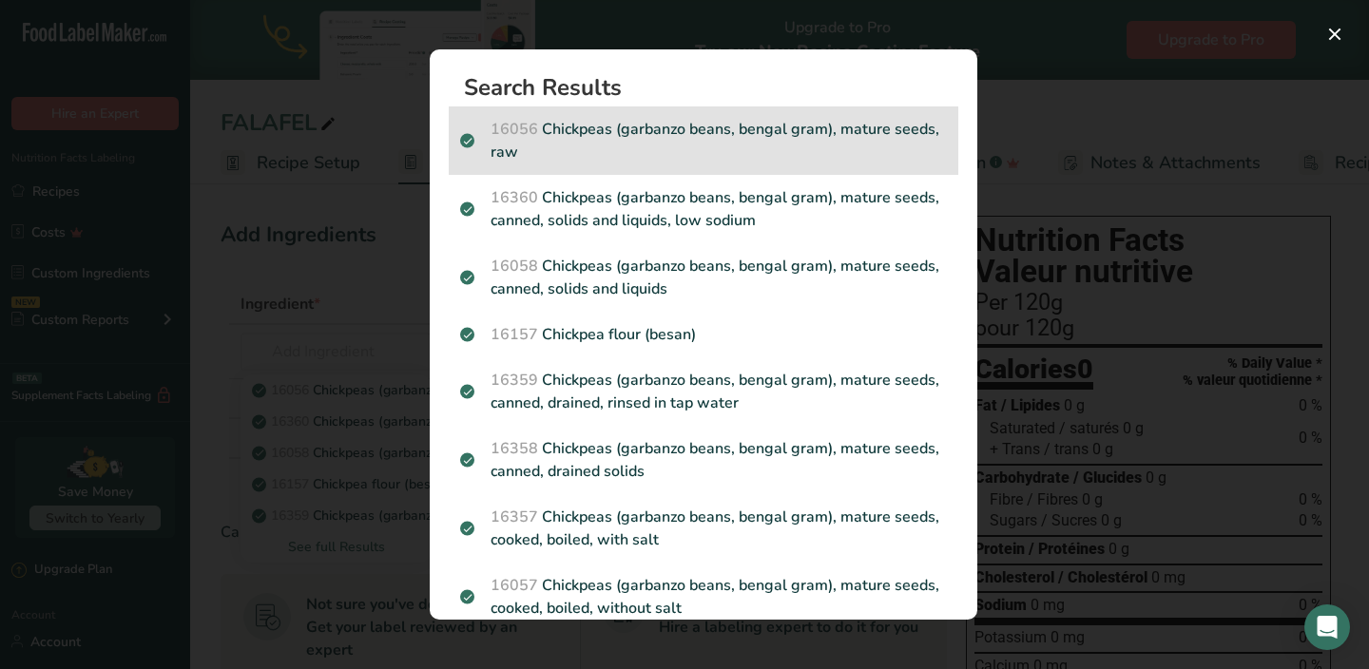
click at [668, 141] on p "16056 Chickpeas (garbanzo beans, bengal gram), mature seeds, raw" at bounding box center [703, 141] width 487 height 46
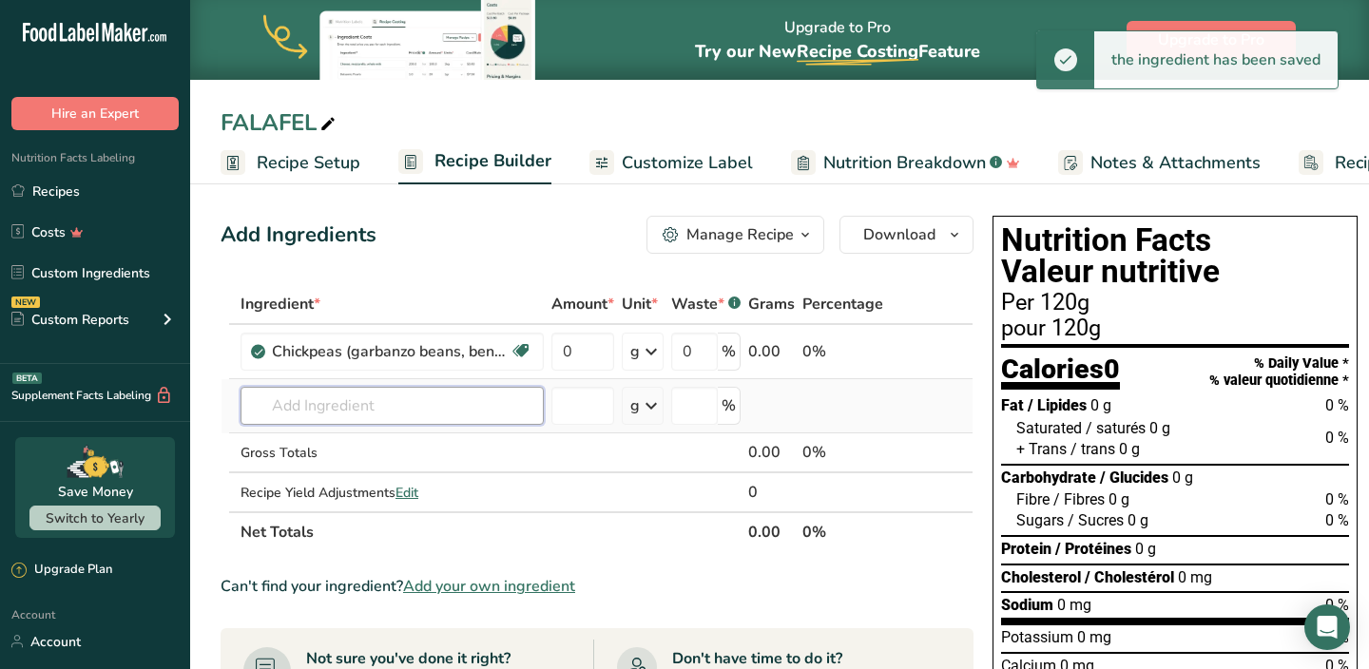
click at [401, 416] on input "text" at bounding box center [392, 406] width 303 height 38
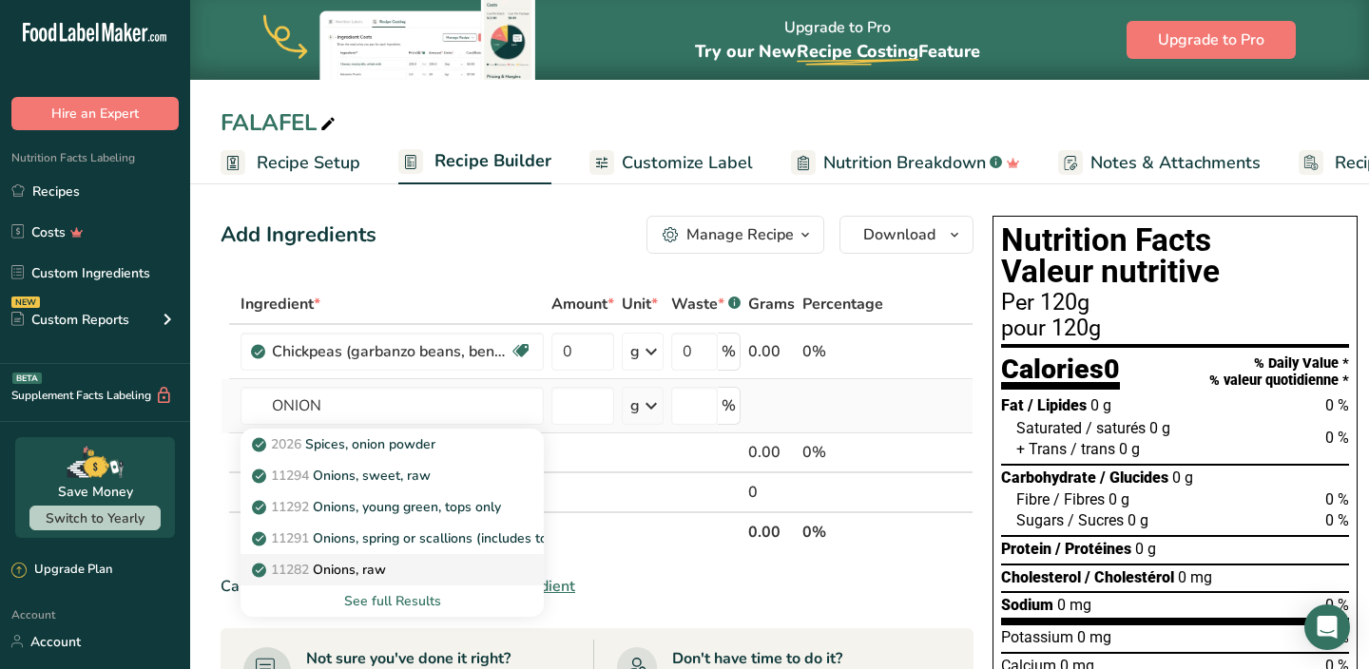
click at [371, 574] on p "11282 Onions, raw" at bounding box center [321, 570] width 130 height 20
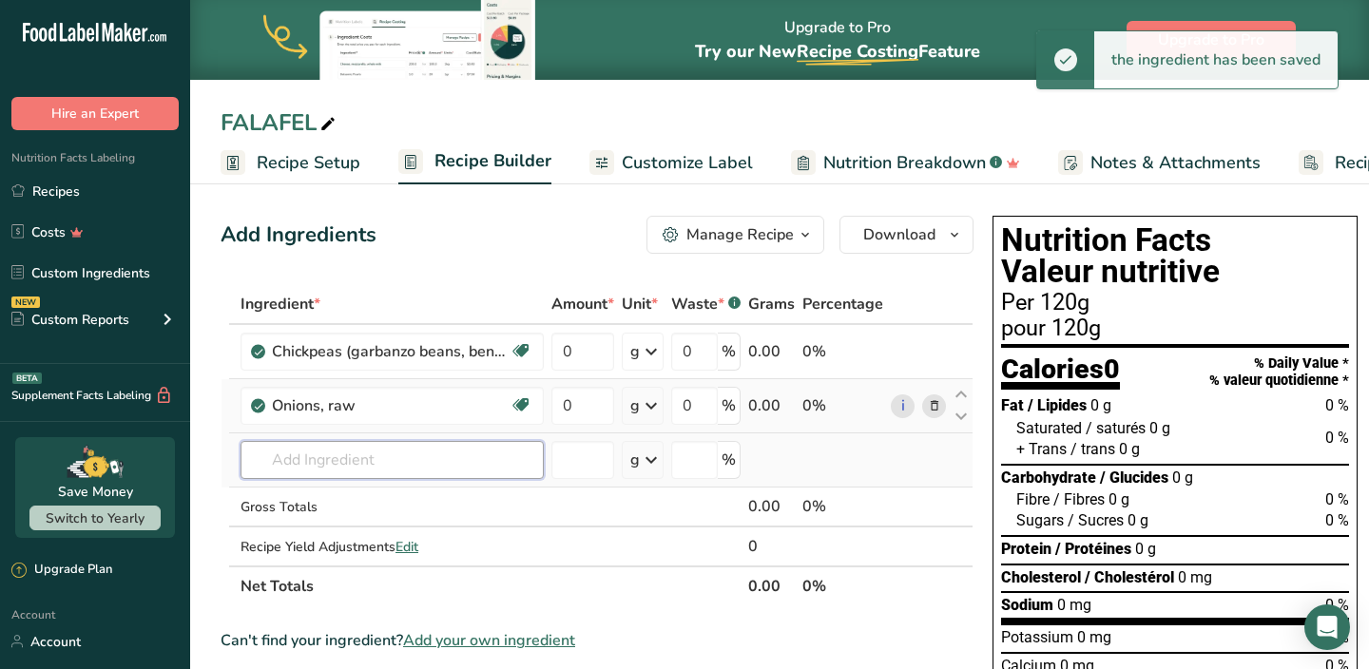
click at [358, 474] on input "text" at bounding box center [392, 460] width 303 height 38
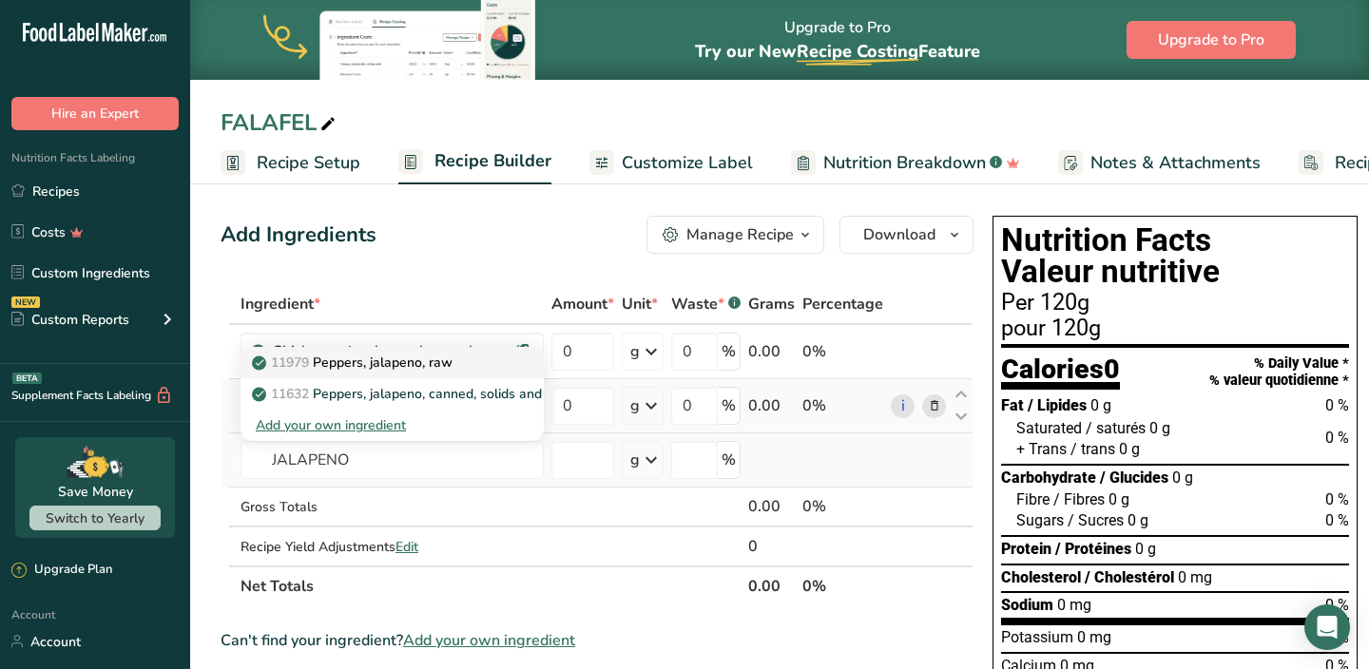
click at [370, 367] on p "11979 [PERSON_NAME], jalapeno, raw" at bounding box center [354, 363] width 197 height 20
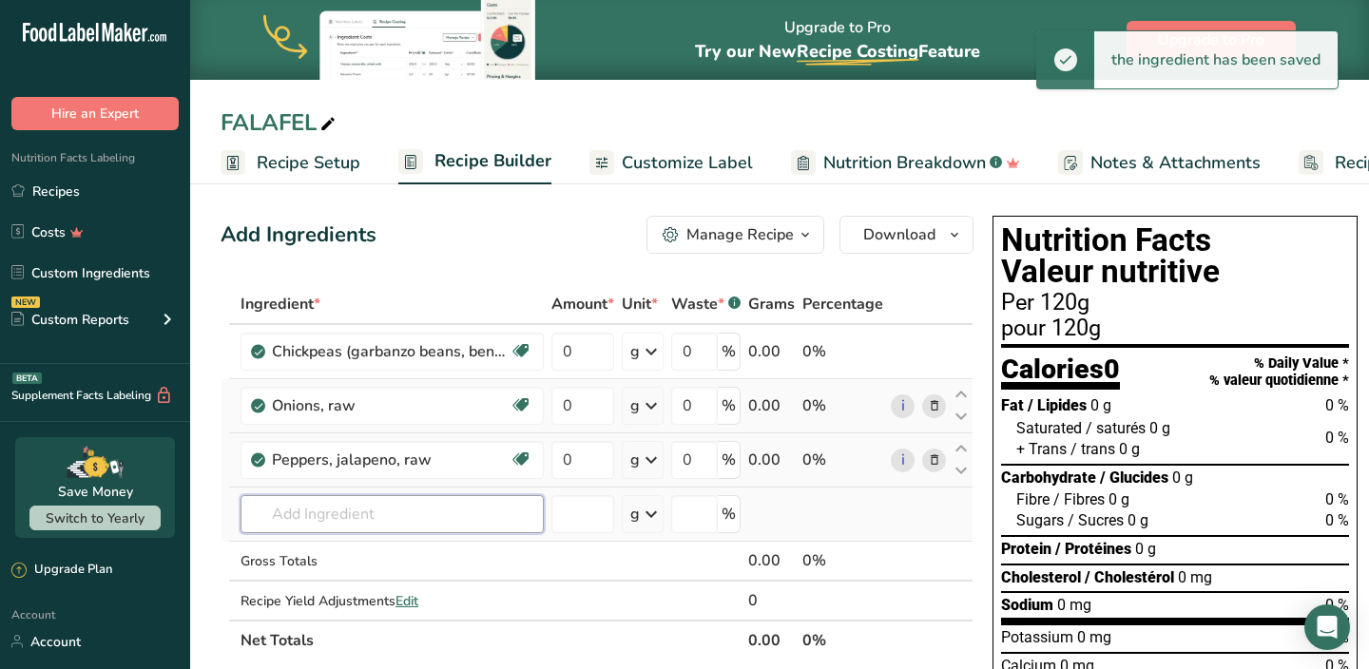
click at [347, 517] on input "text" at bounding box center [392, 514] width 303 height 38
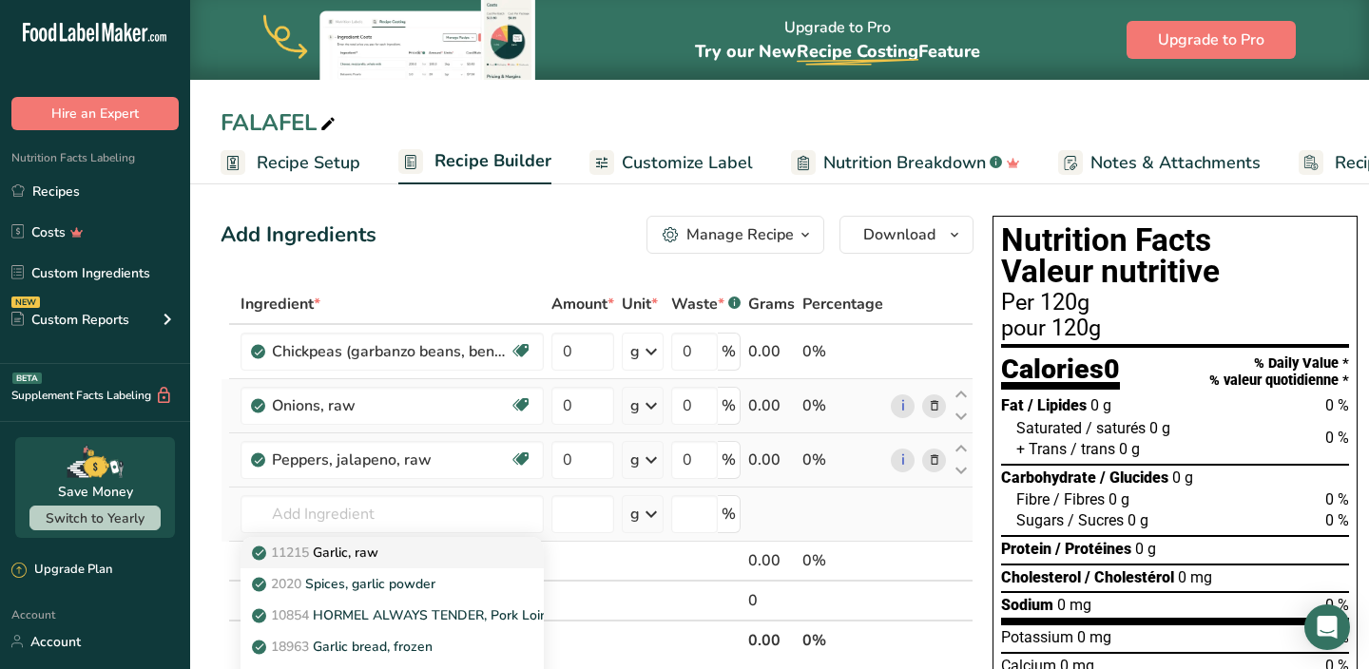
click at [343, 556] on p "11215 Garlic, raw" at bounding box center [317, 553] width 123 height 20
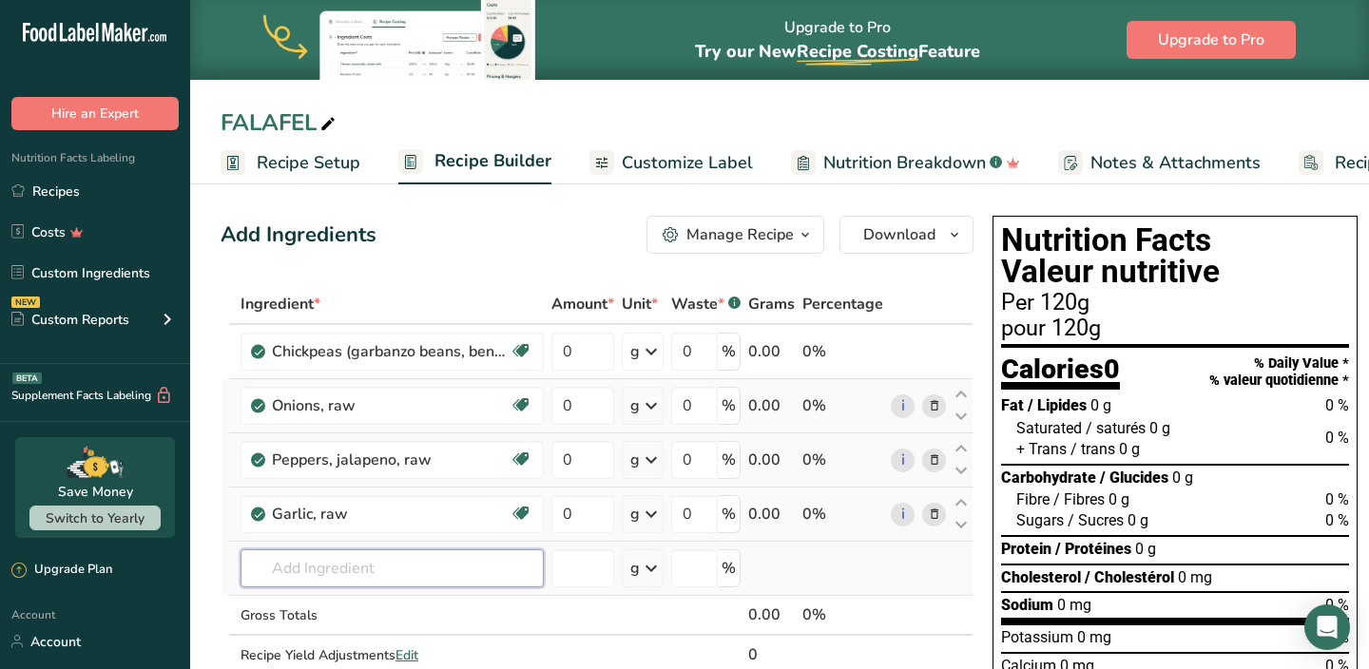
click at [369, 577] on input "text" at bounding box center [392, 569] width 303 height 38
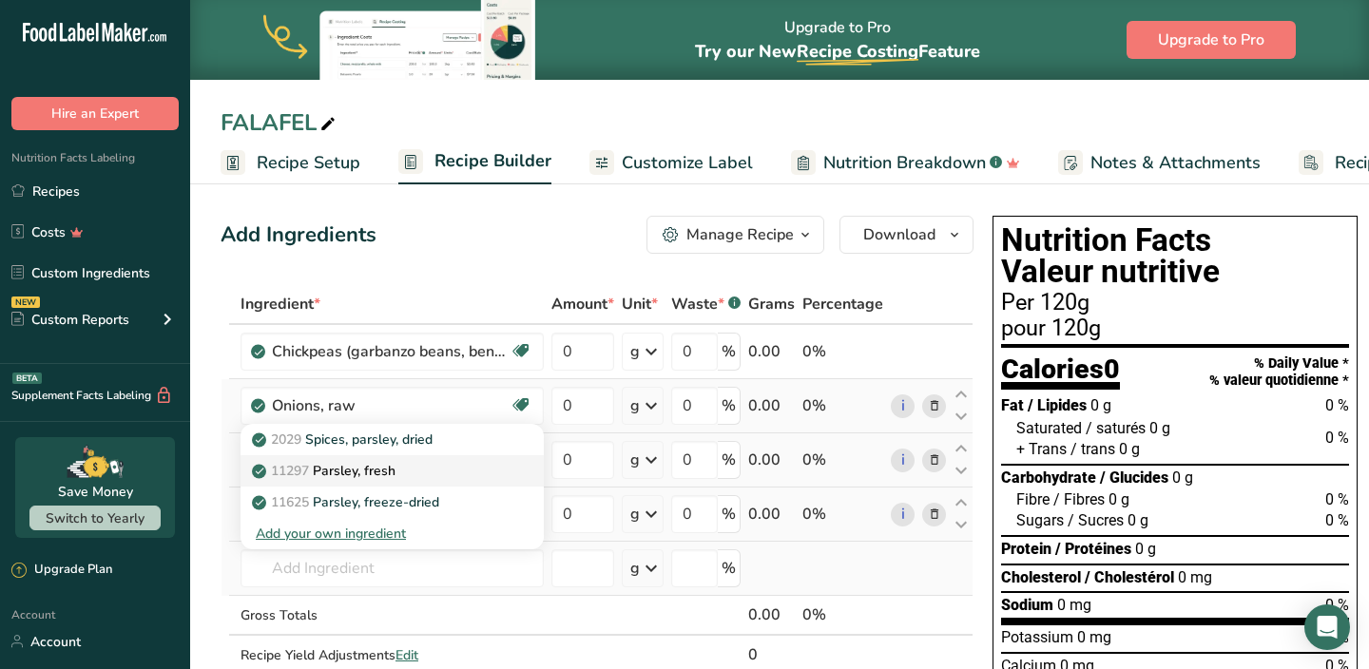
click at [374, 468] on p "11297 [GEOGRAPHIC_DATA], fresh" at bounding box center [326, 471] width 140 height 20
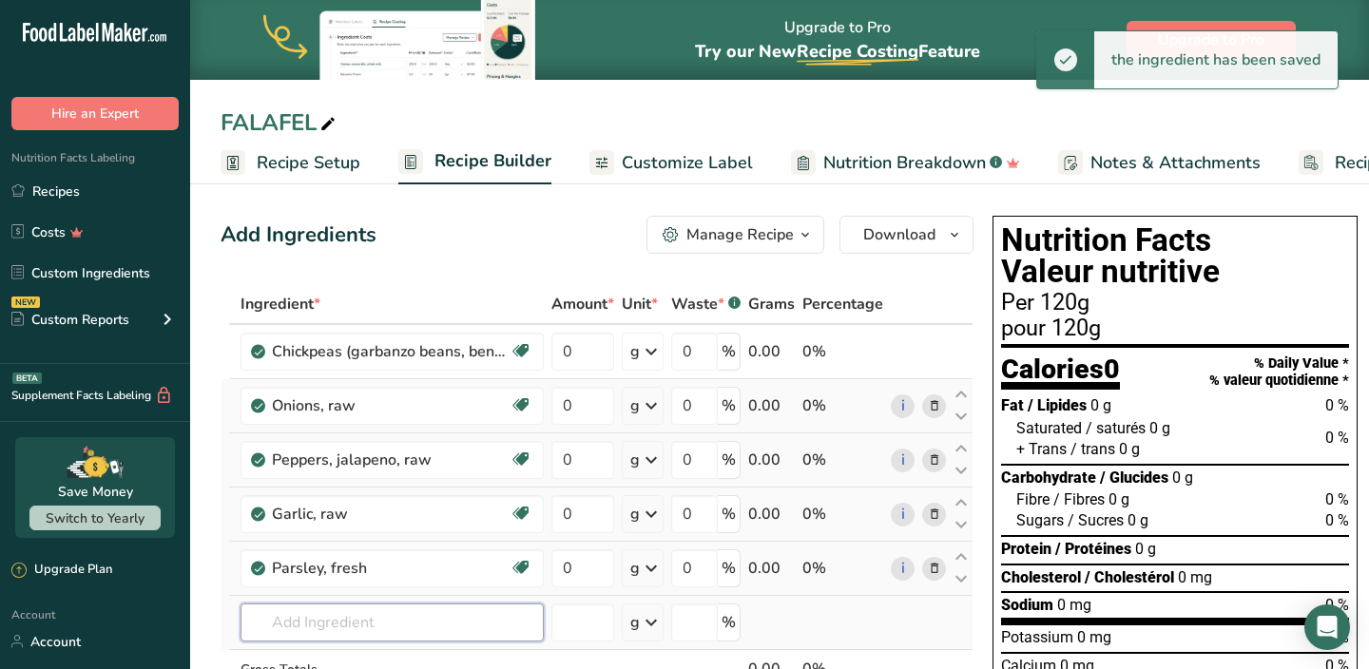
click at [336, 612] on input "text" at bounding box center [392, 623] width 303 height 38
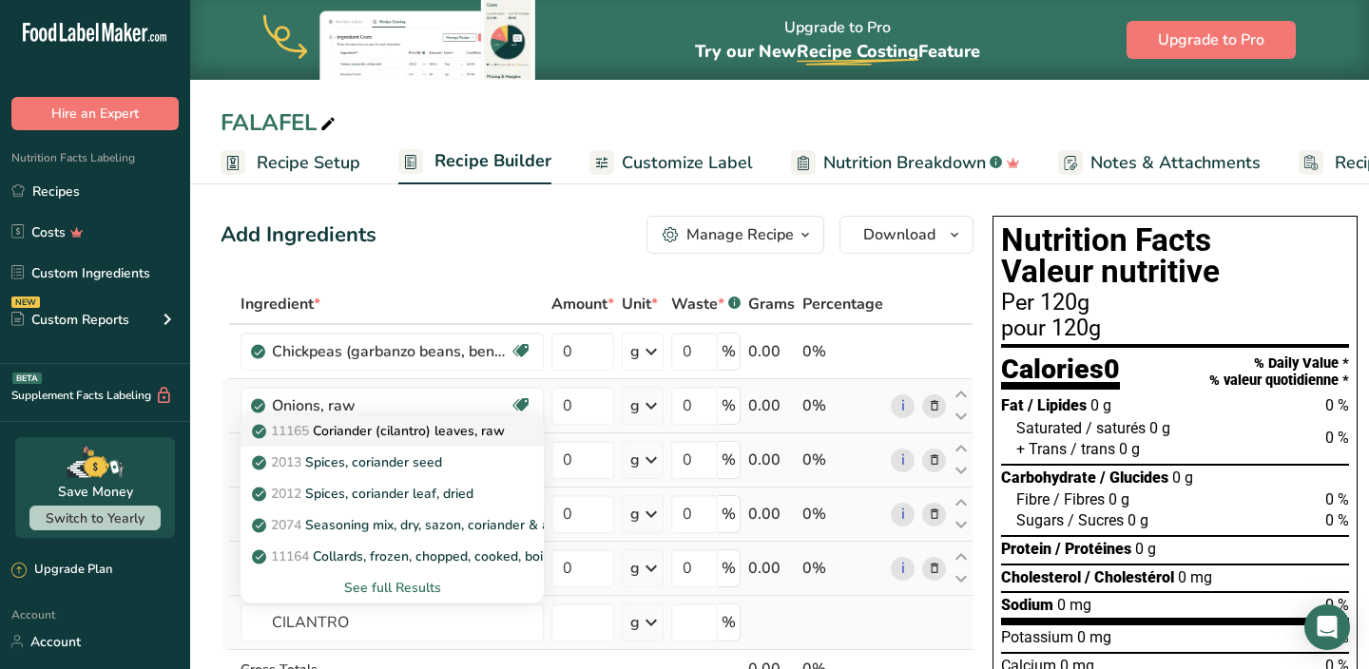
click at [367, 435] on p "11165 Coriander (cilantro) leaves, raw" at bounding box center [380, 431] width 249 height 20
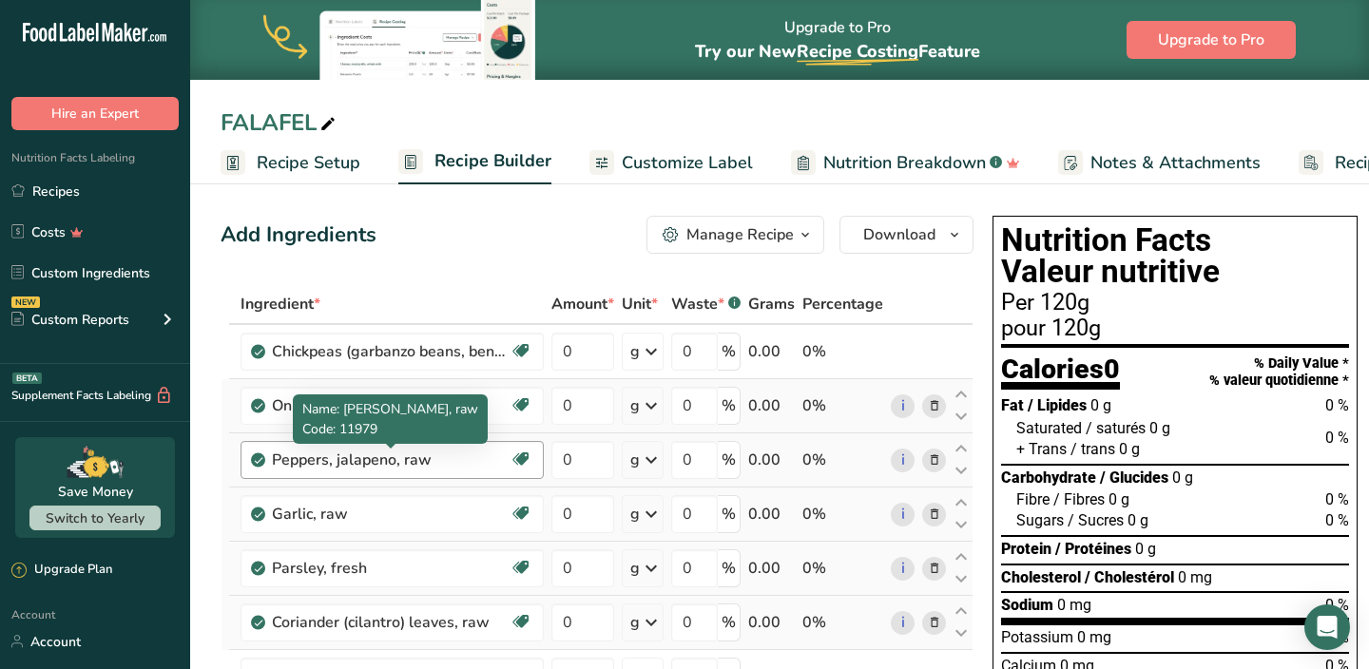
scroll to position [156, 0]
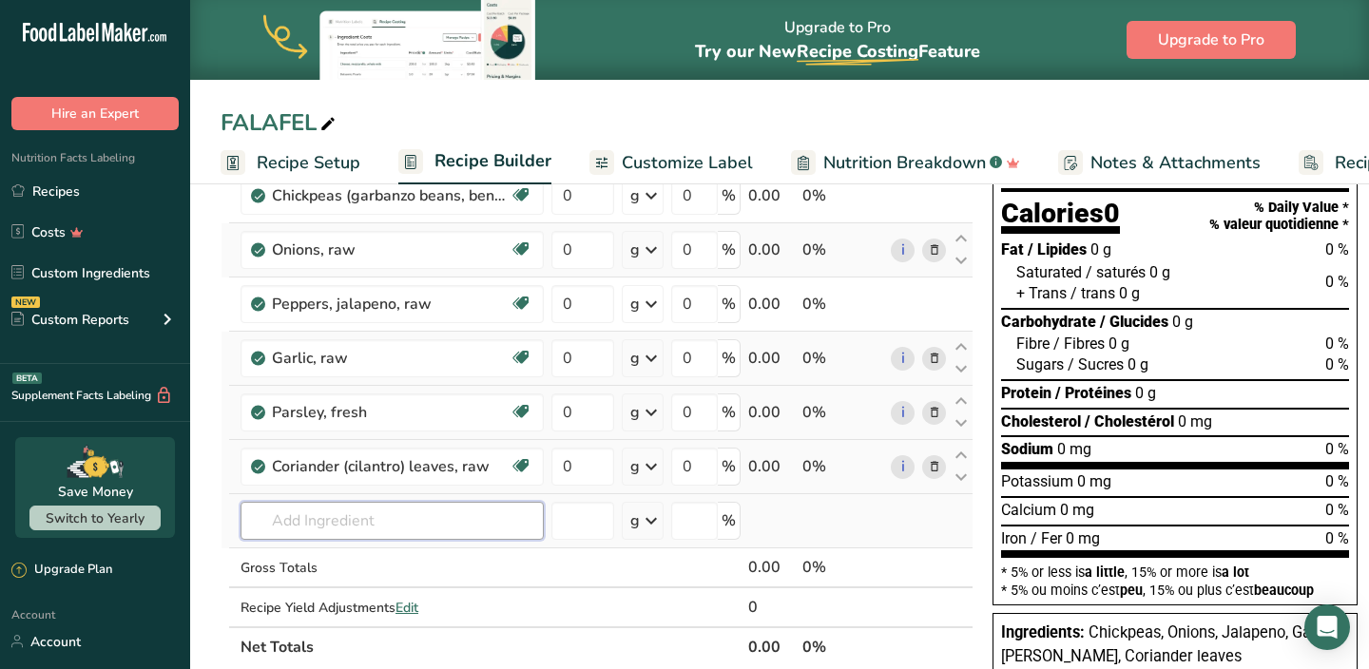
click at [359, 513] on input "text" at bounding box center [392, 521] width 303 height 38
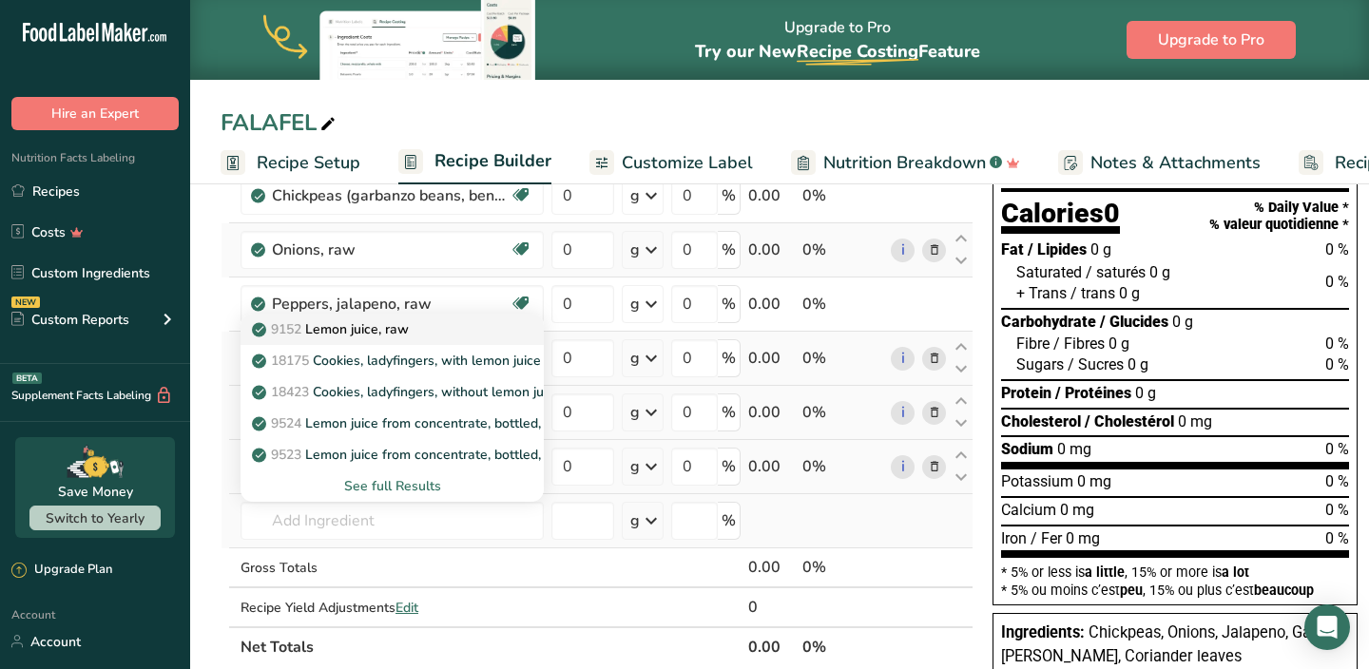
click at [377, 333] on p "9152 Lemon juice, raw" at bounding box center [332, 329] width 153 height 20
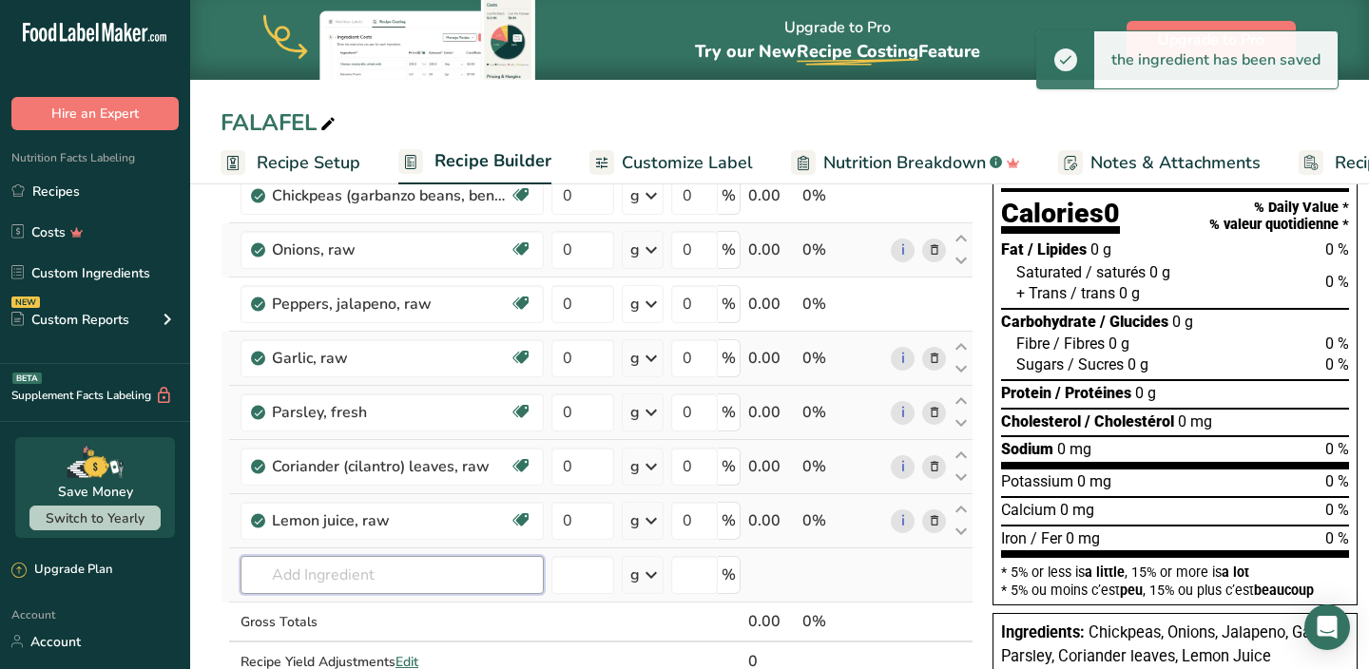
click at [326, 582] on input "text" at bounding box center [392, 575] width 303 height 38
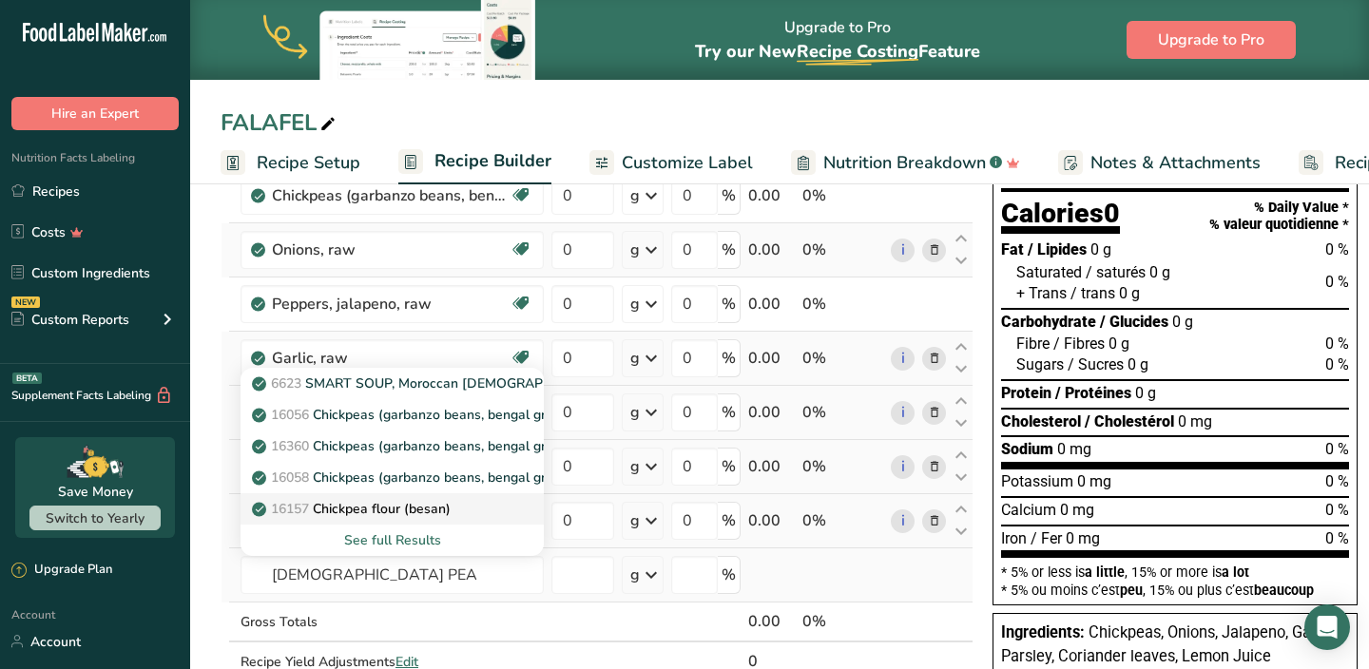
click at [371, 512] on p "16157 Chickpea flour (besan)" at bounding box center [353, 509] width 195 height 20
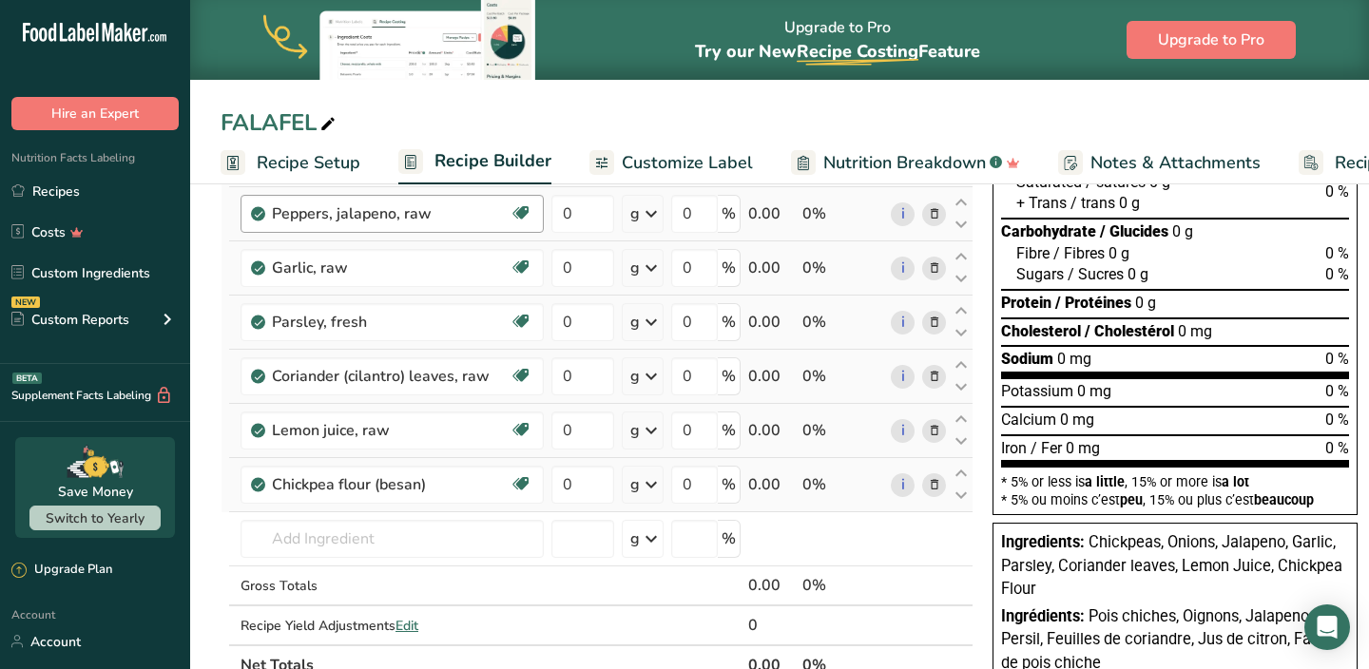
scroll to position [283, 0]
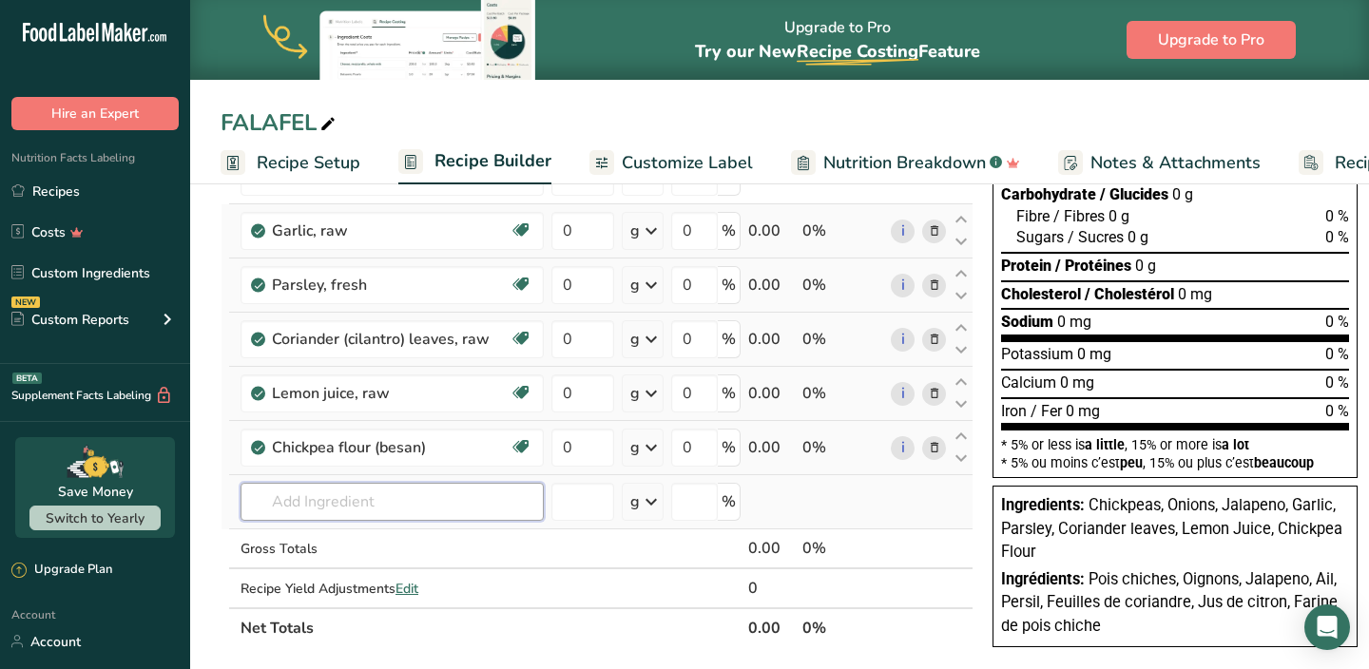
click at [387, 507] on input "text" at bounding box center [392, 502] width 303 height 38
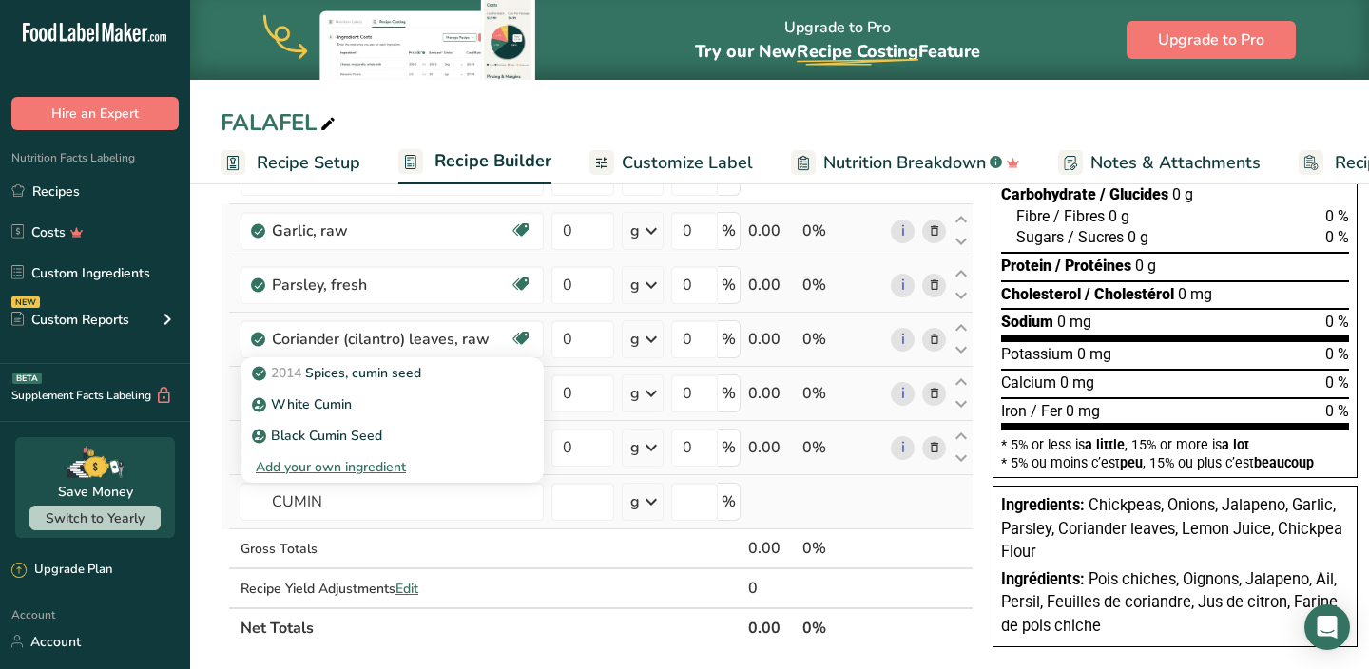
click at [370, 467] on div "Add your own ingredient" at bounding box center [392, 467] width 273 height 20
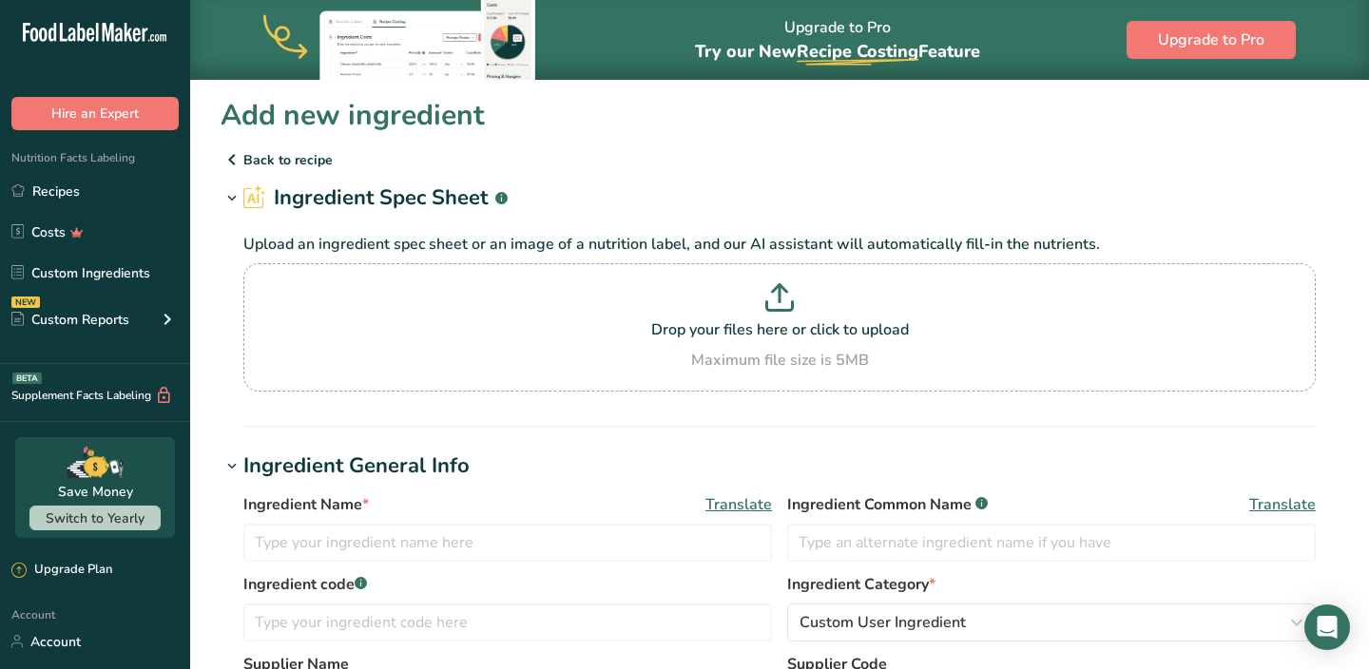
click at [261, 161] on p "Back to recipe" at bounding box center [780, 159] width 1118 height 23
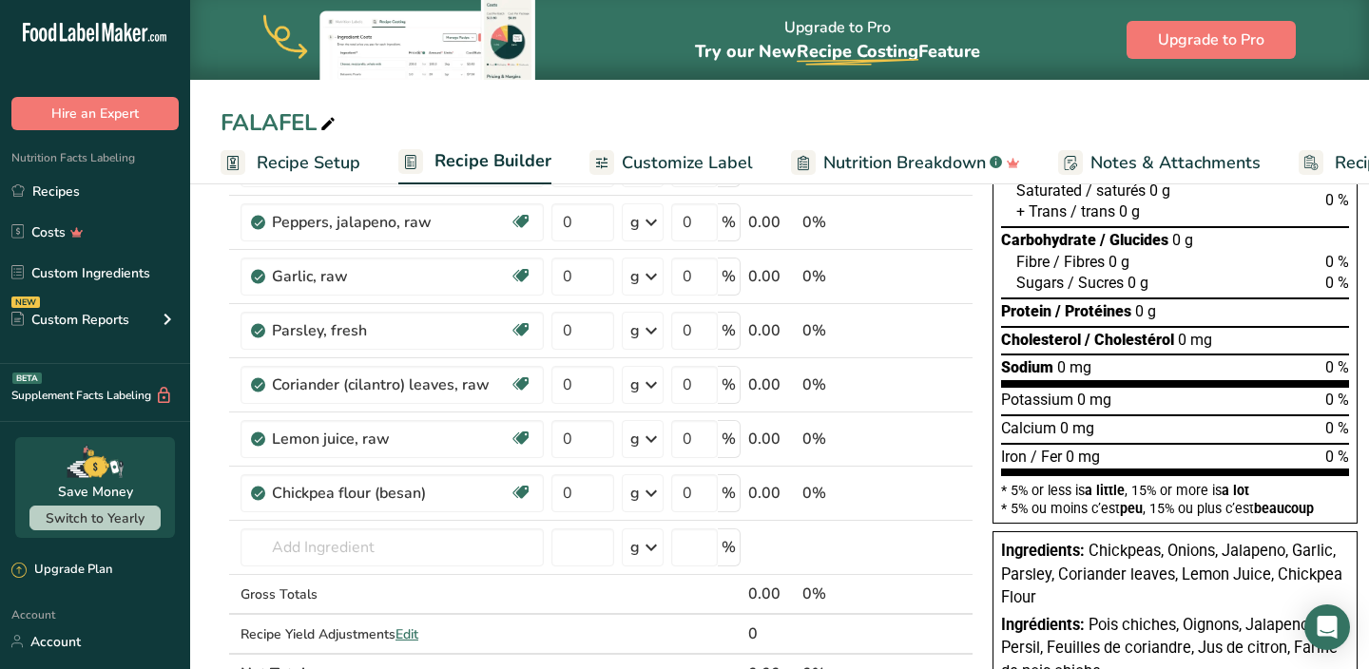
scroll to position [245, 0]
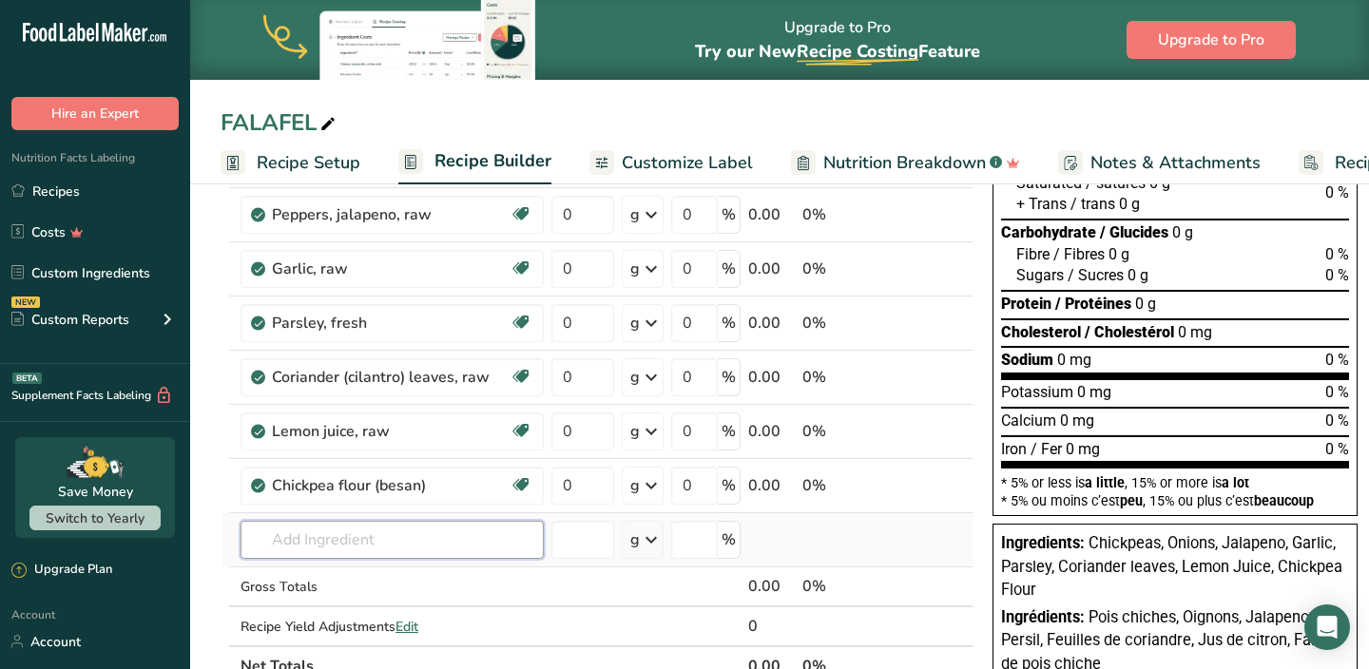
click at [371, 530] on input "text" at bounding box center [392, 540] width 303 height 38
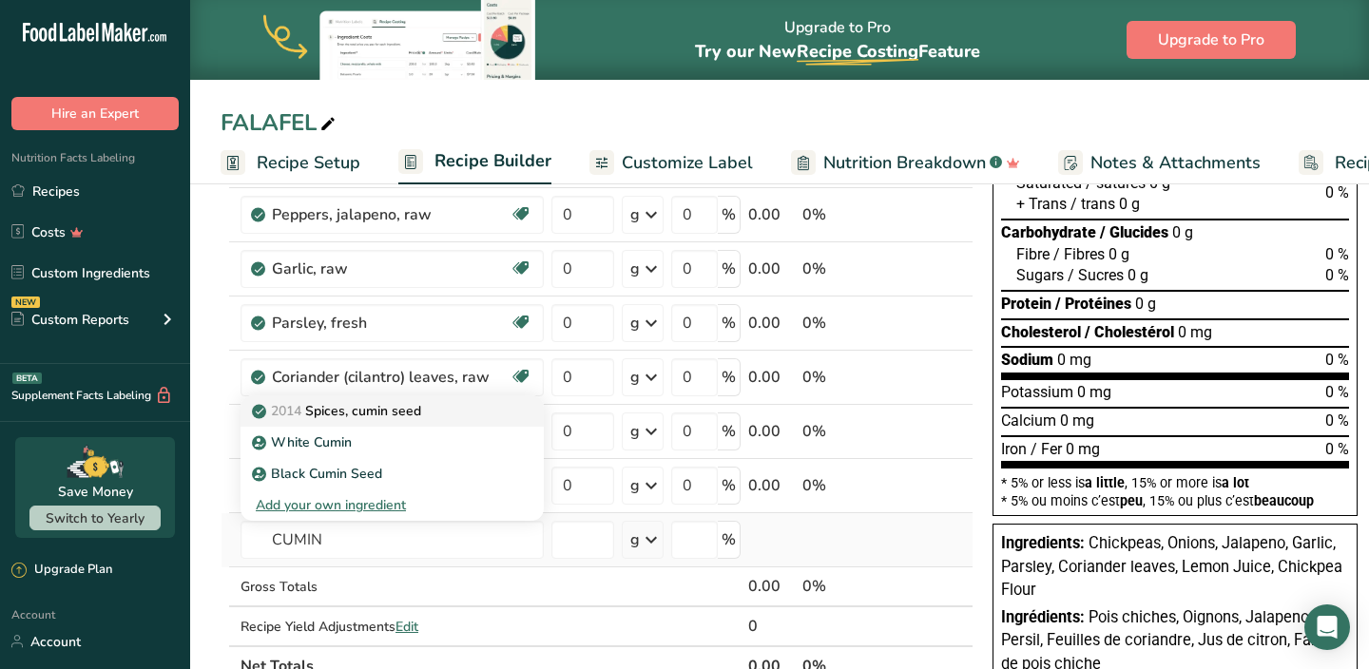
click at [372, 419] on p "2014 Spices, cumin seed" at bounding box center [338, 411] width 165 height 20
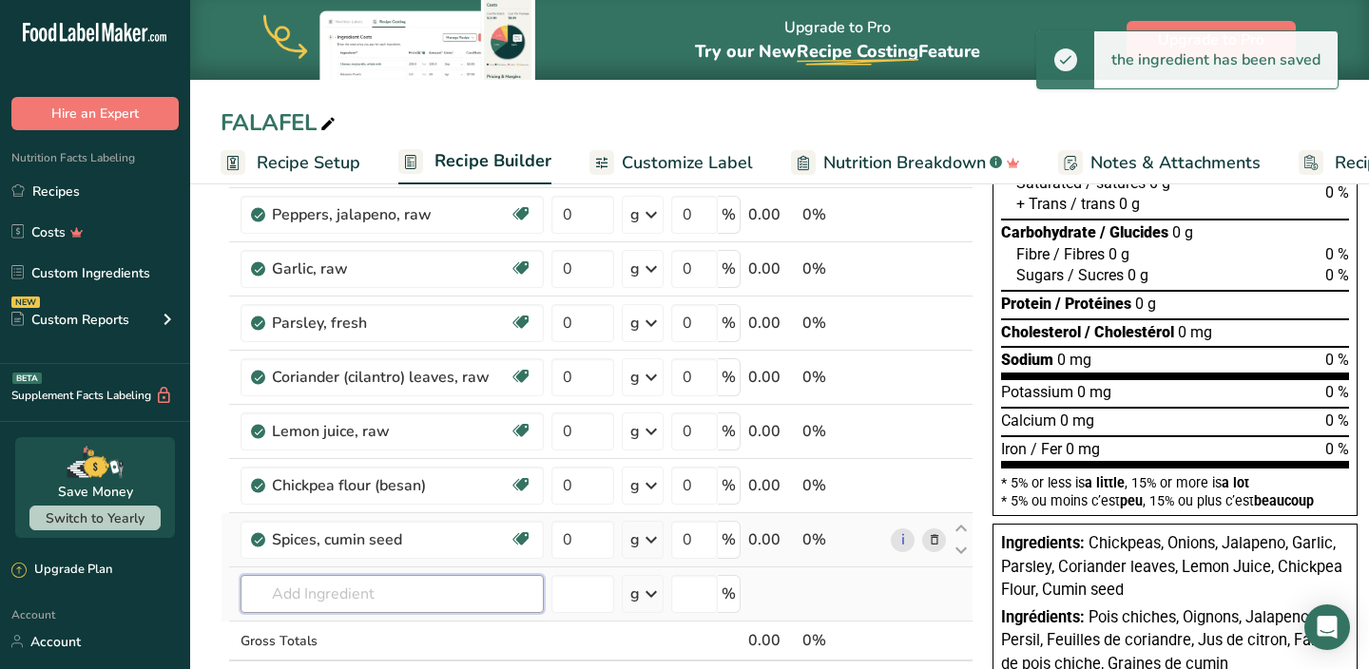
click at [348, 583] on input "text" at bounding box center [392, 594] width 303 height 38
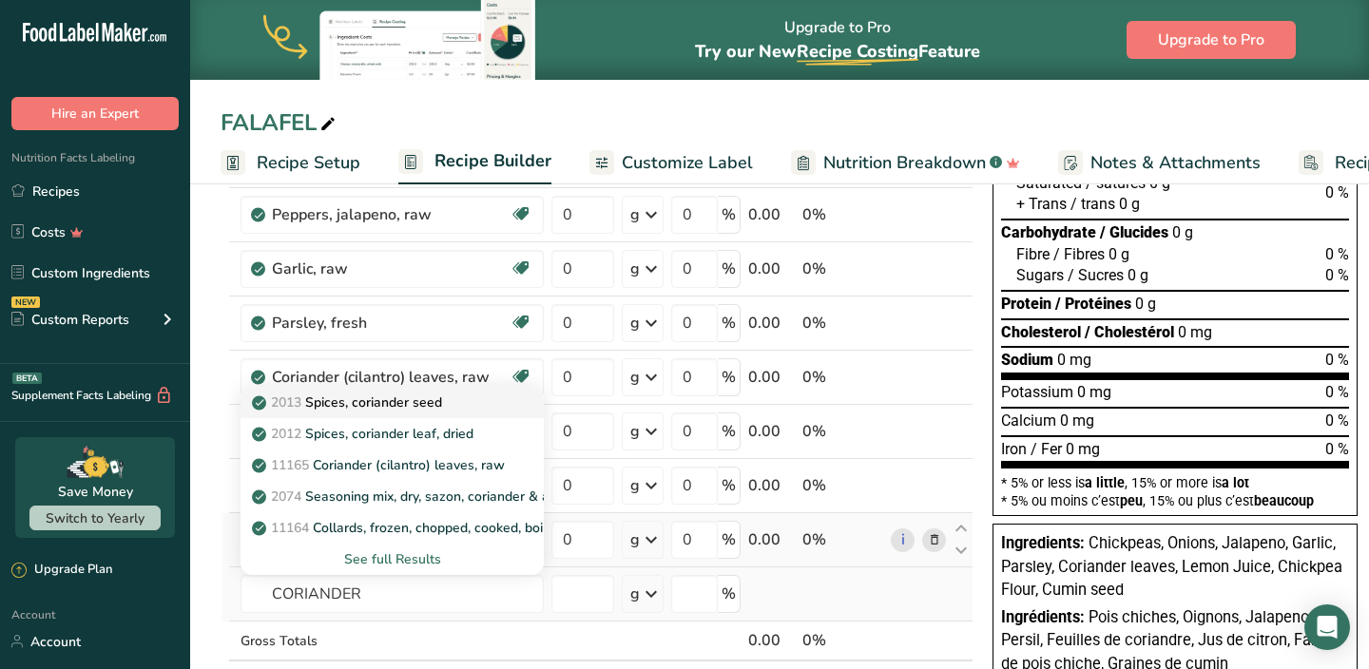
click at [368, 403] on p "2013 Spices, coriander seed" at bounding box center [349, 403] width 186 height 20
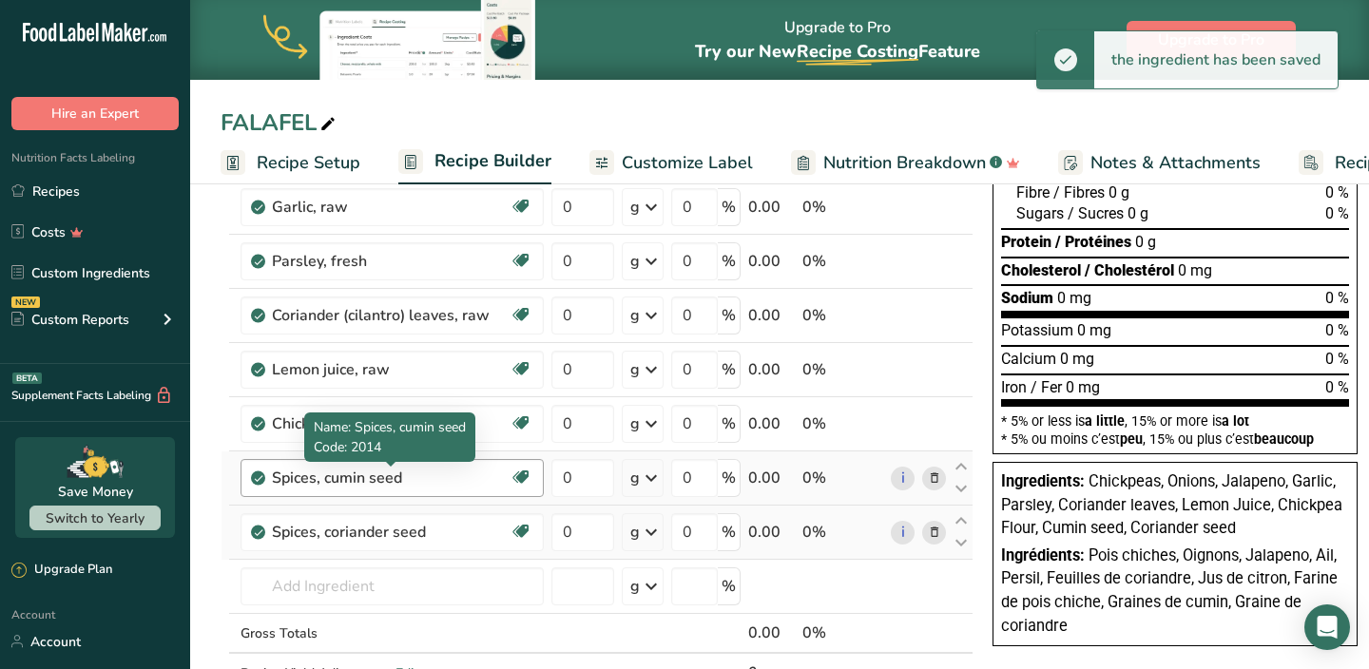
scroll to position [309, 0]
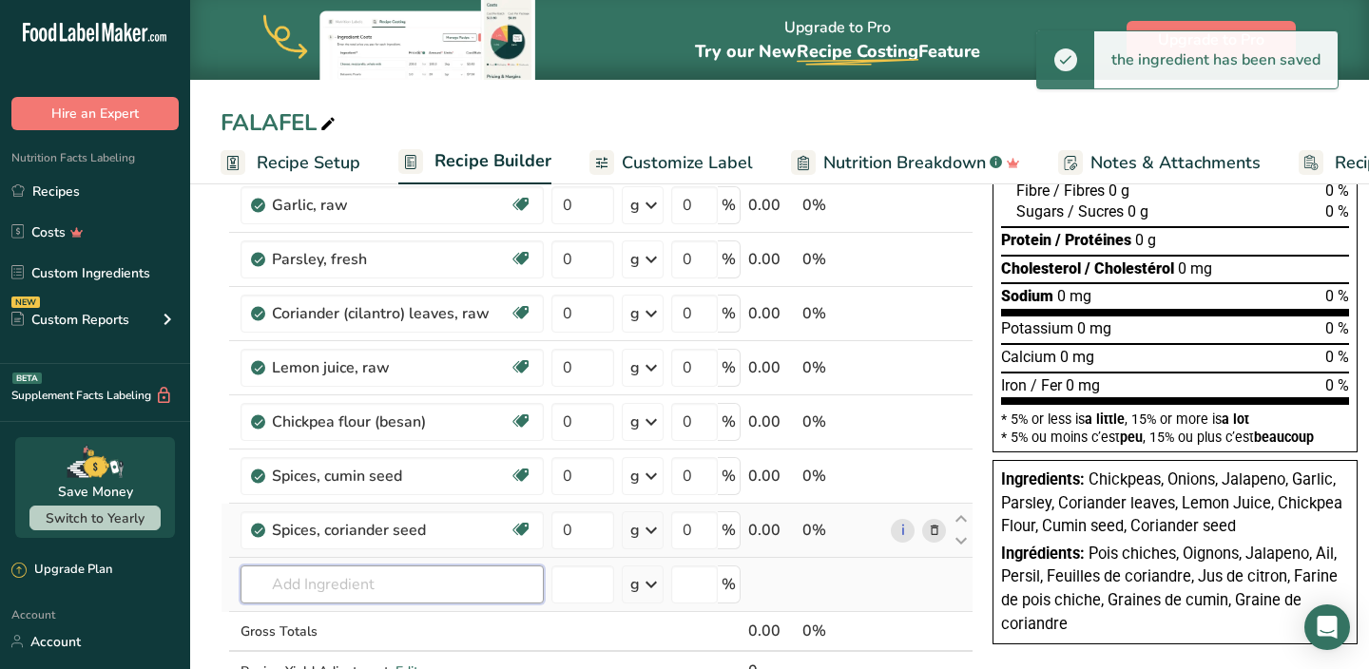
click at [340, 596] on input "text" at bounding box center [392, 585] width 303 height 38
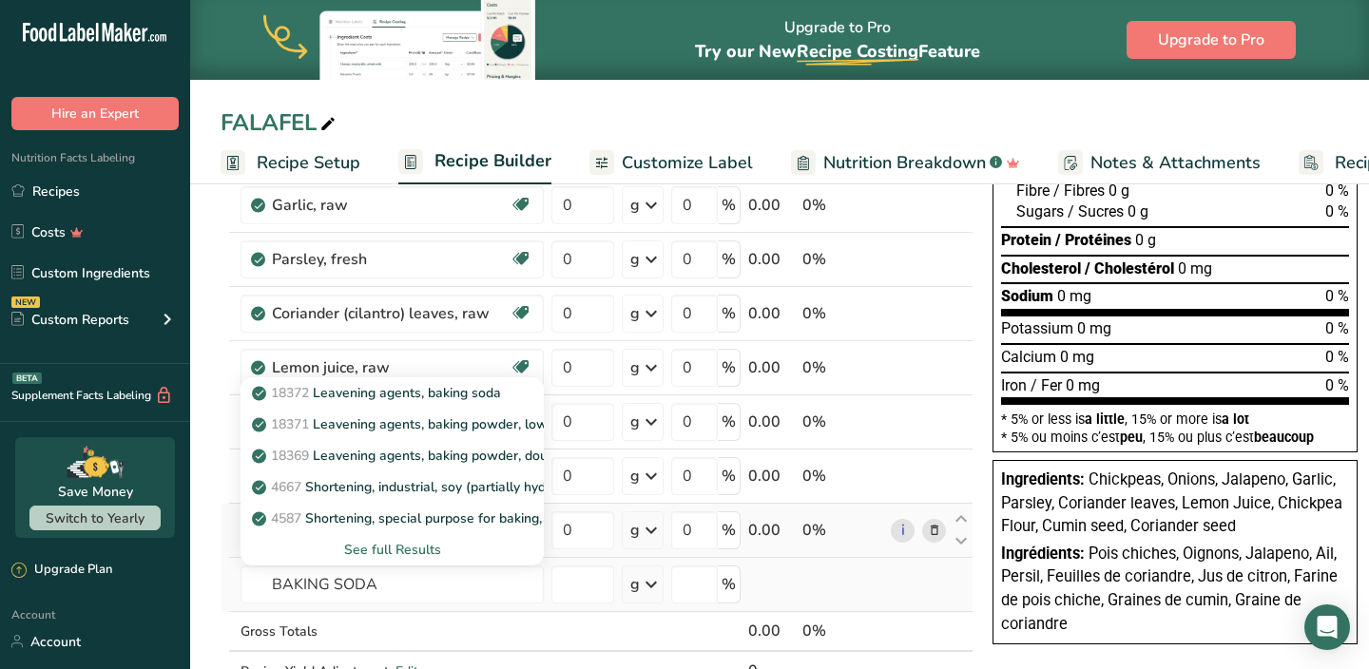
click at [377, 549] on div "See full Results" at bounding box center [392, 550] width 273 height 20
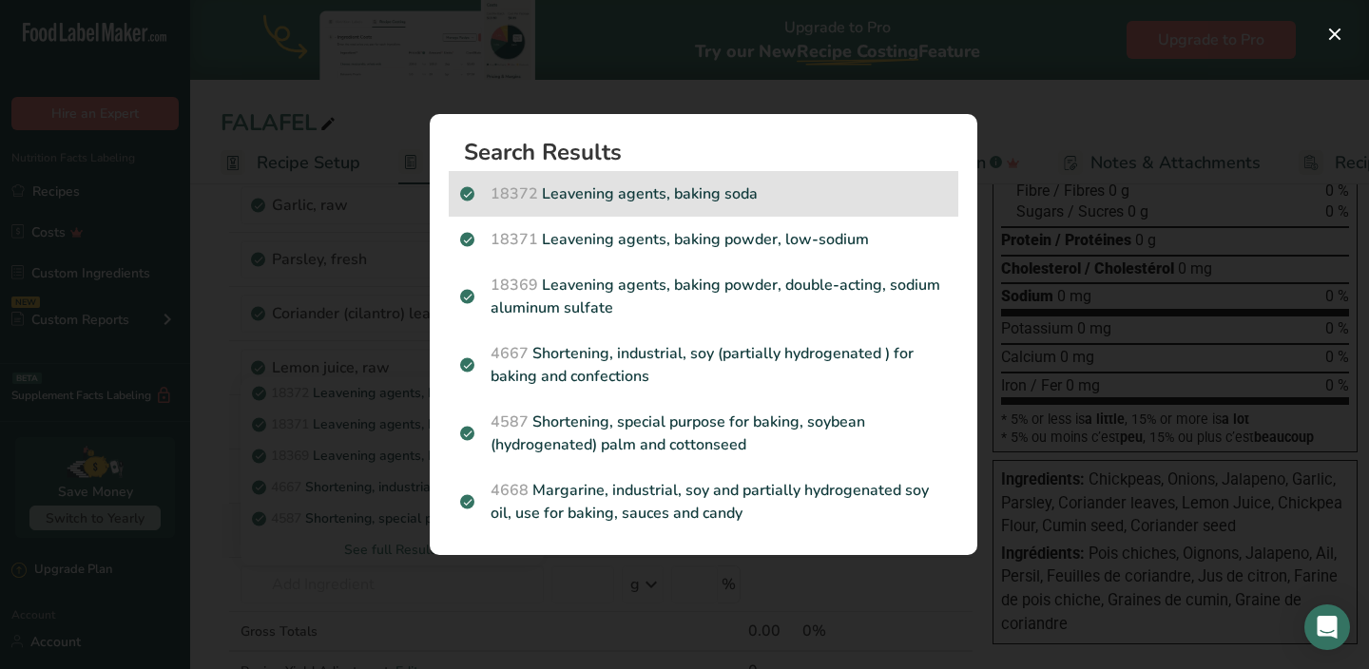
click at [646, 197] on p "18372 Leavening agents, baking soda" at bounding box center [703, 194] width 487 height 23
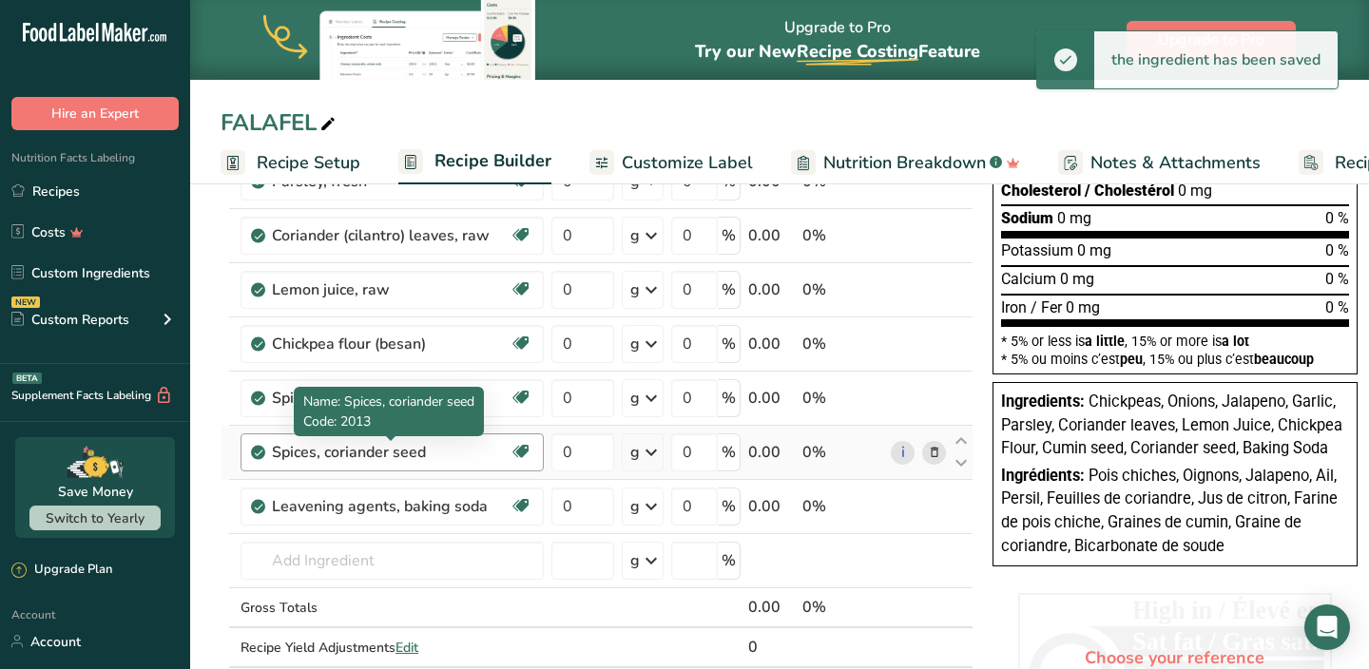
scroll to position [389, 0]
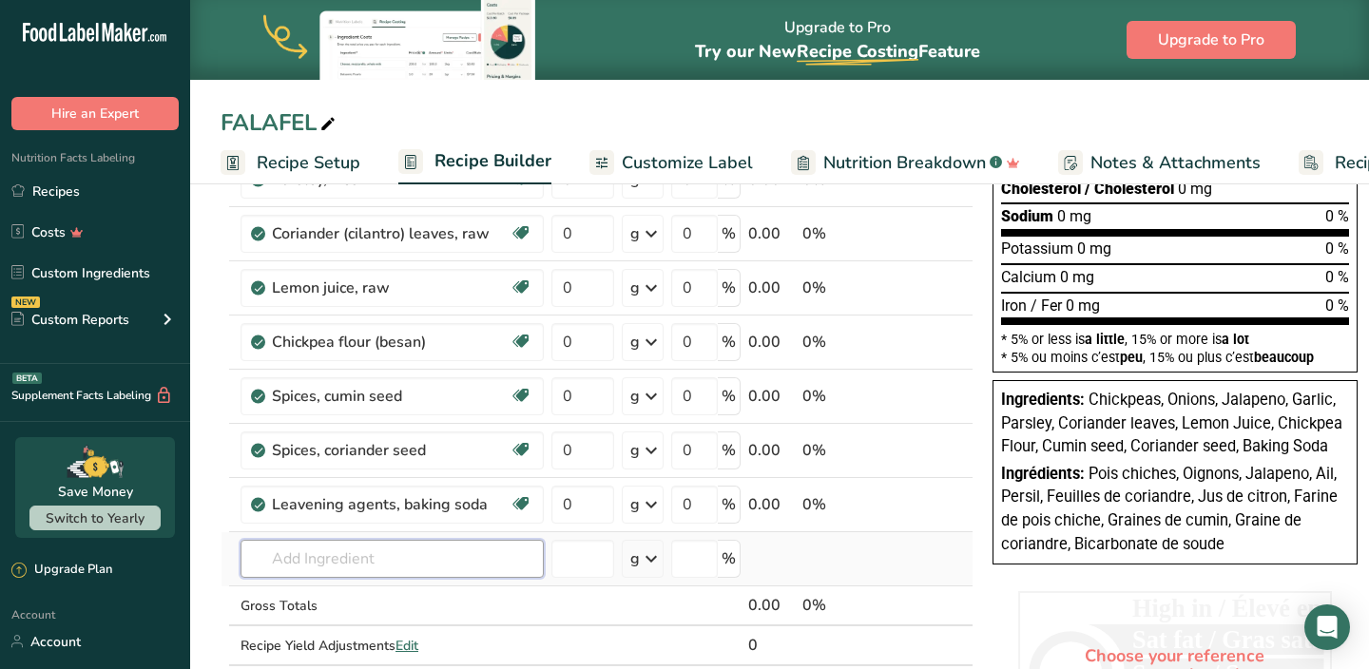
click at [363, 554] on input "text" at bounding box center [392, 559] width 303 height 38
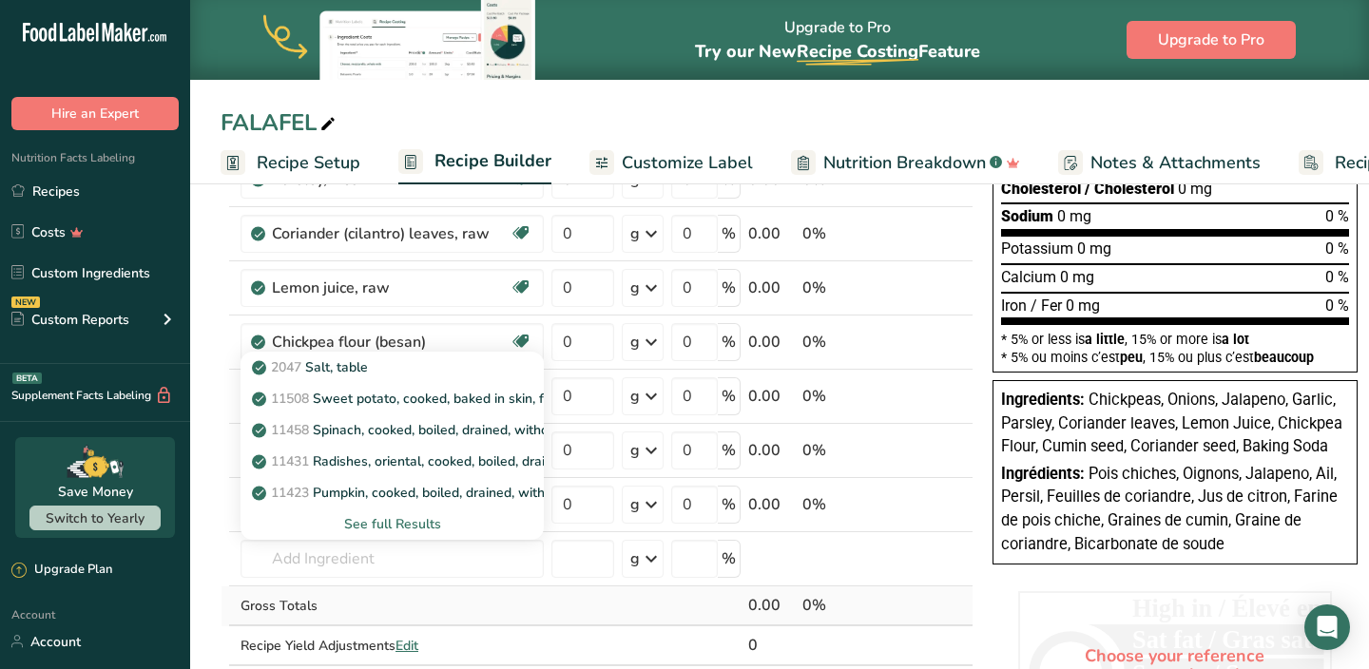
click at [512, 623] on td "Gross Totals" at bounding box center [392, 607] width 311 height 40
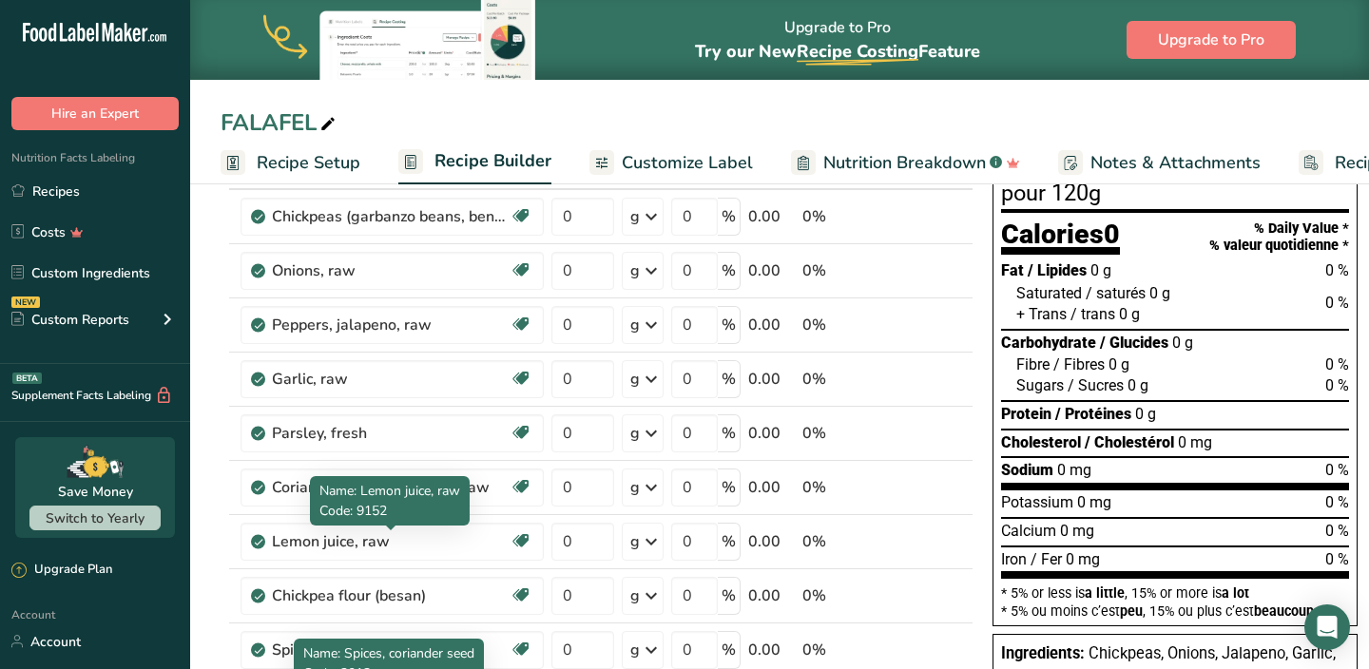
scroll to position [0, 0]
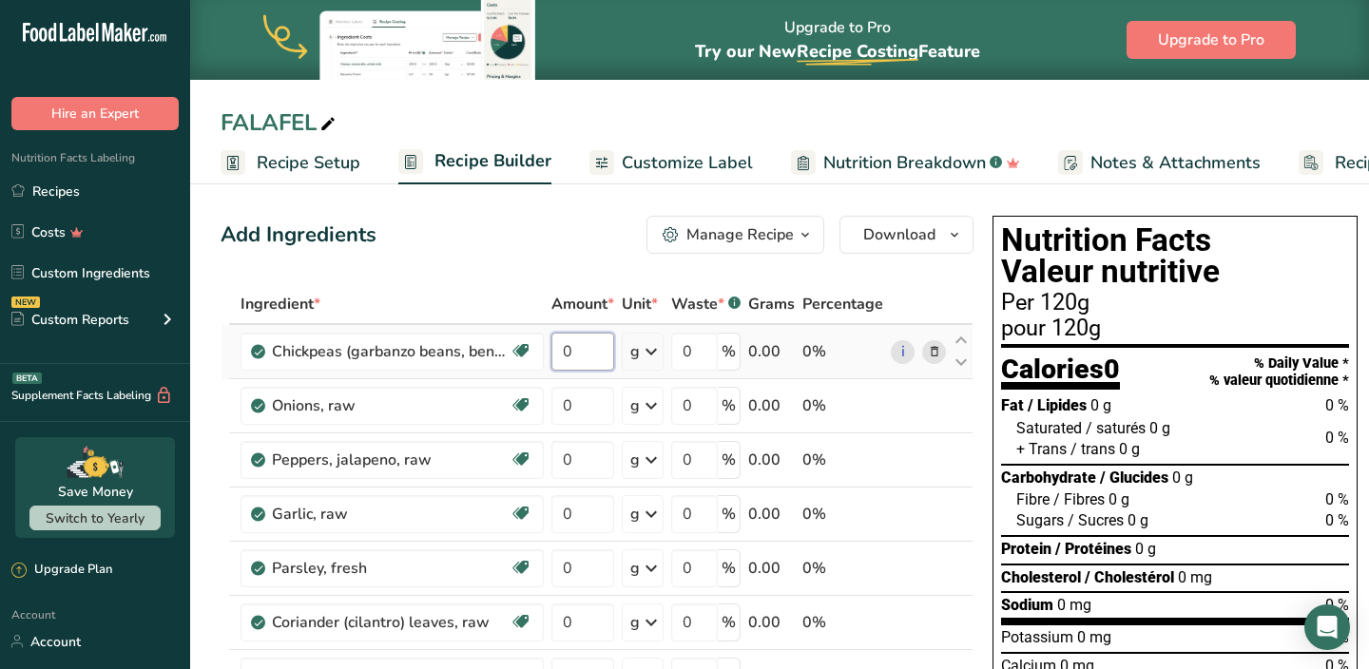
click at [582, 355] on input "0" at bounding box center [582, 352] width 63 height 38
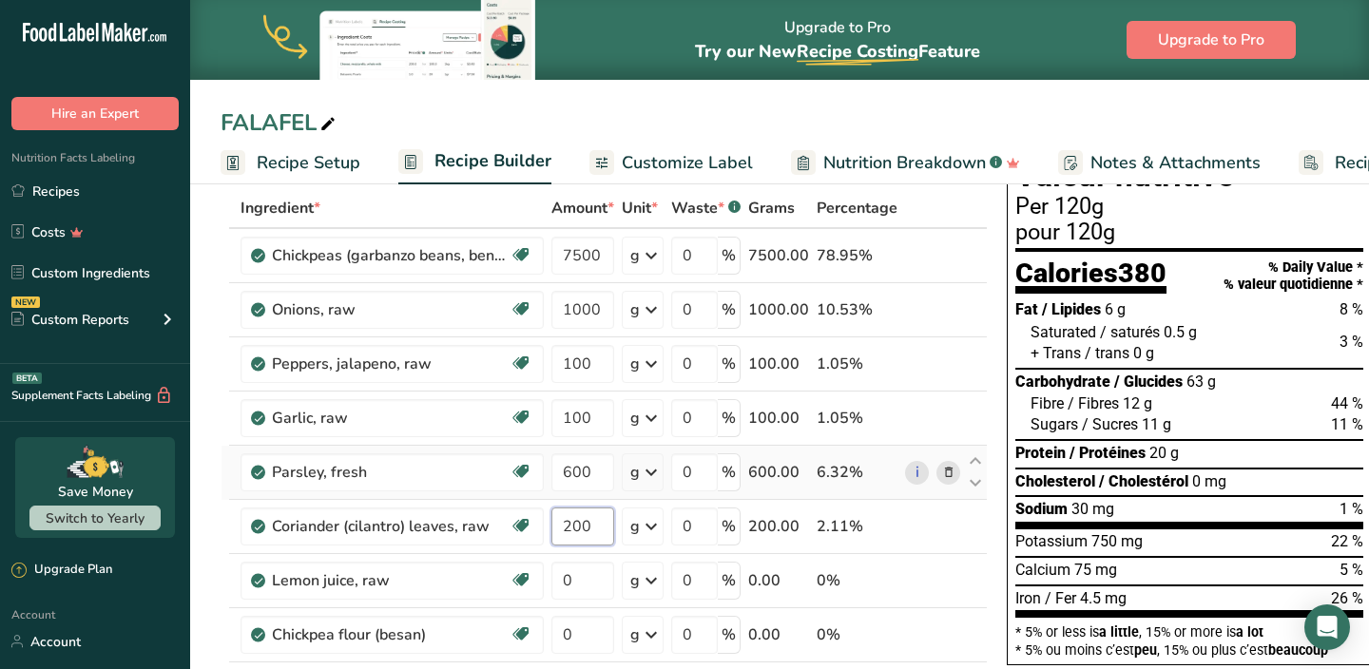
scroll to position [99, 0]
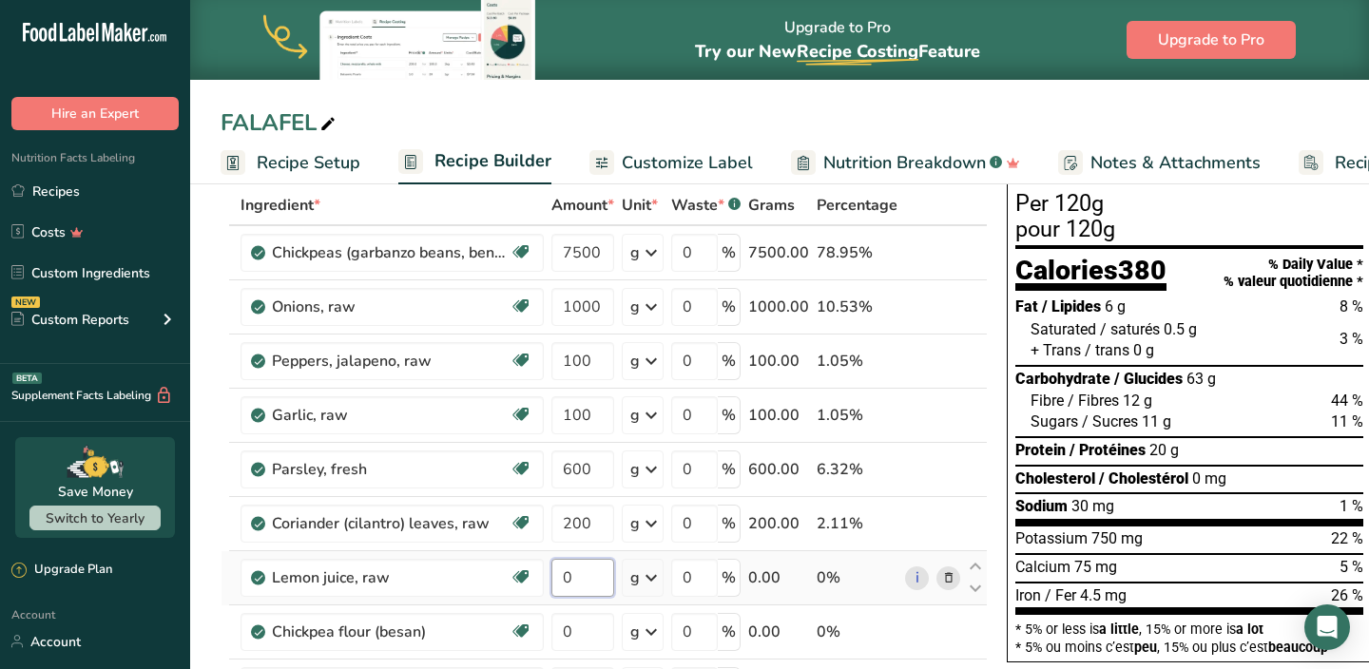
click at [570, 579] on div "Ingredient * Amount * Unit * Waste * .a-a{fill:#347362;}.b-a{fill:#fff;} Grams …" at bounding box center [604, 590] width 767 height 810
click at [592, 626] on div "Ingredient * Amount * Unit * Waste * .a-a{fill:#347362;}.b-a{fill:#fff;} Grams …" at bounding box center [604, 590] width 767 height 810
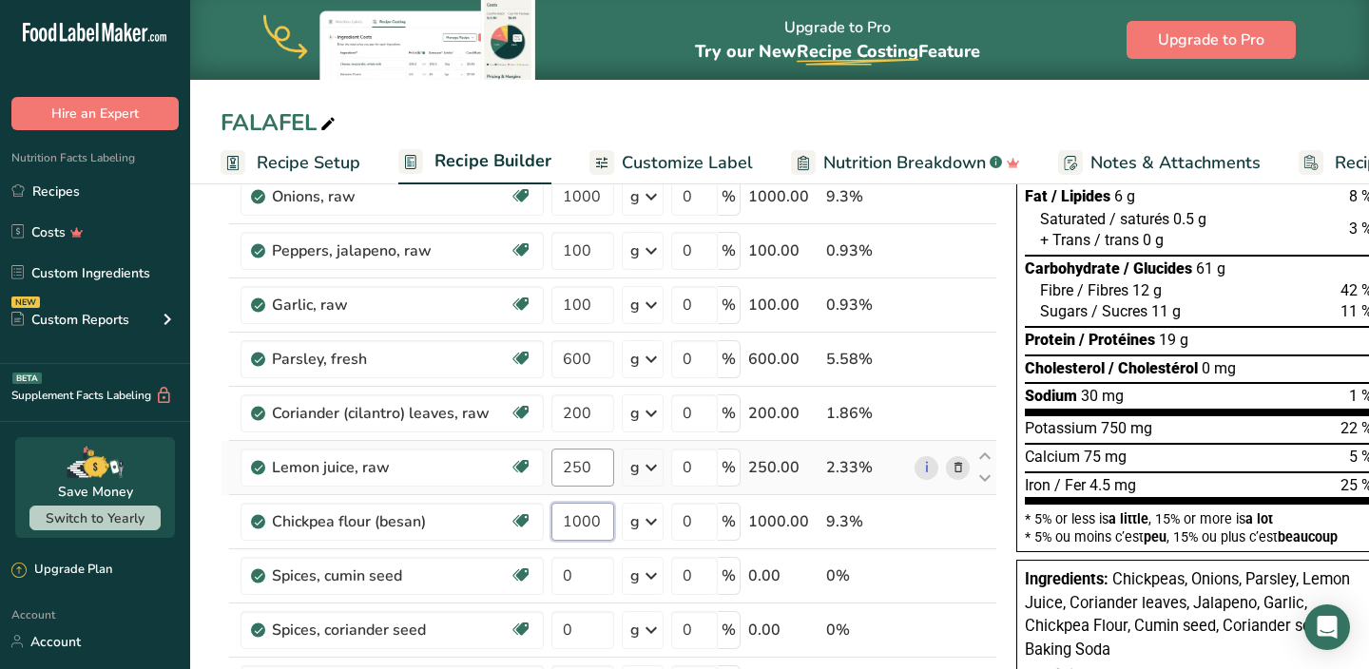
scroll to position [210, 0]
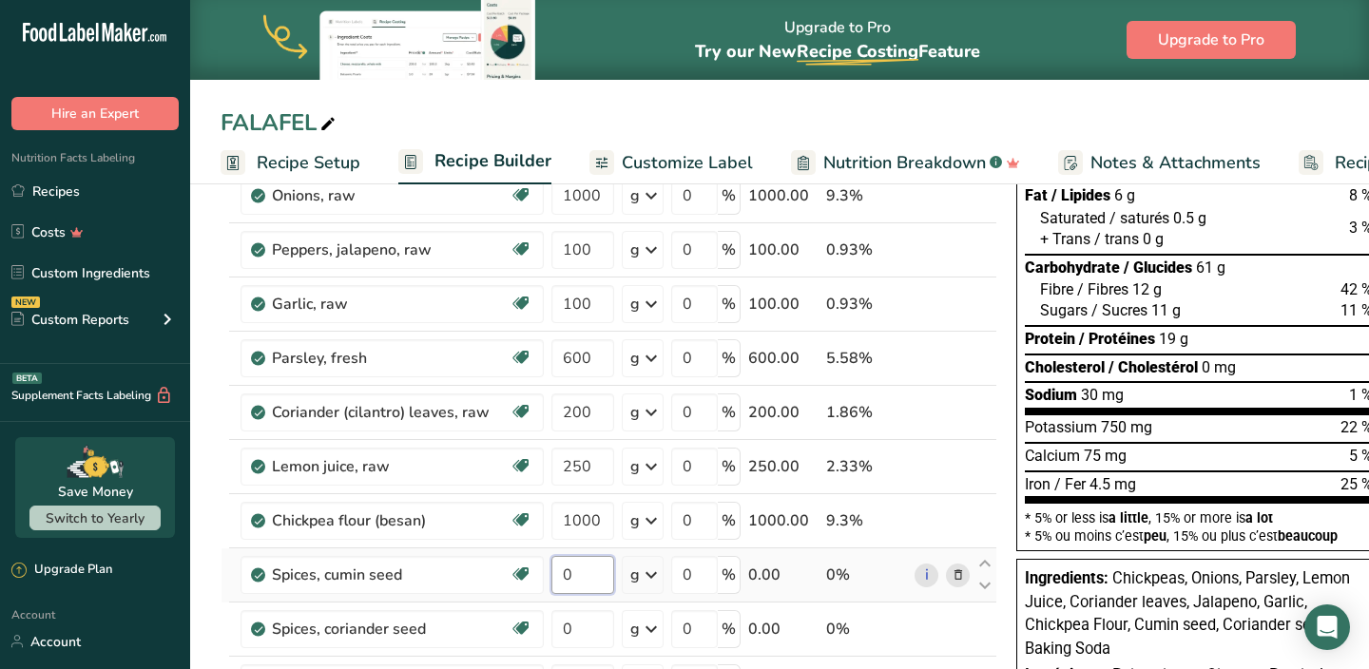
click at [579, 577] on div "Ingredient * Amount * Unit * Waste * .a-a{fill:#347362;}.b-a{fill:#fff;} Grams …" at bounding box center [609, 479] width 777 height 810
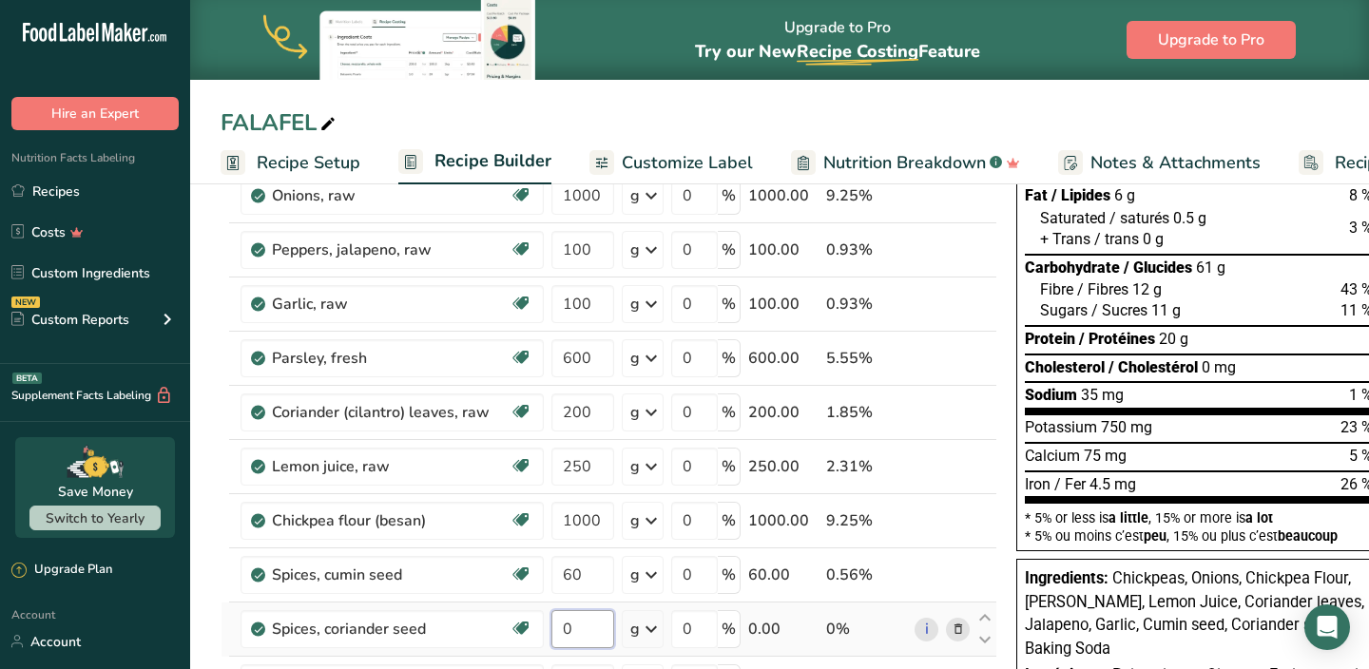
click at [585, 639] on div "Ingredient * Amount * Unit * Waste * .a-a{fill:#347362;}.b-a{fill:#fff;} Grams …" at bounding box center [609, 479] width 777 height 810
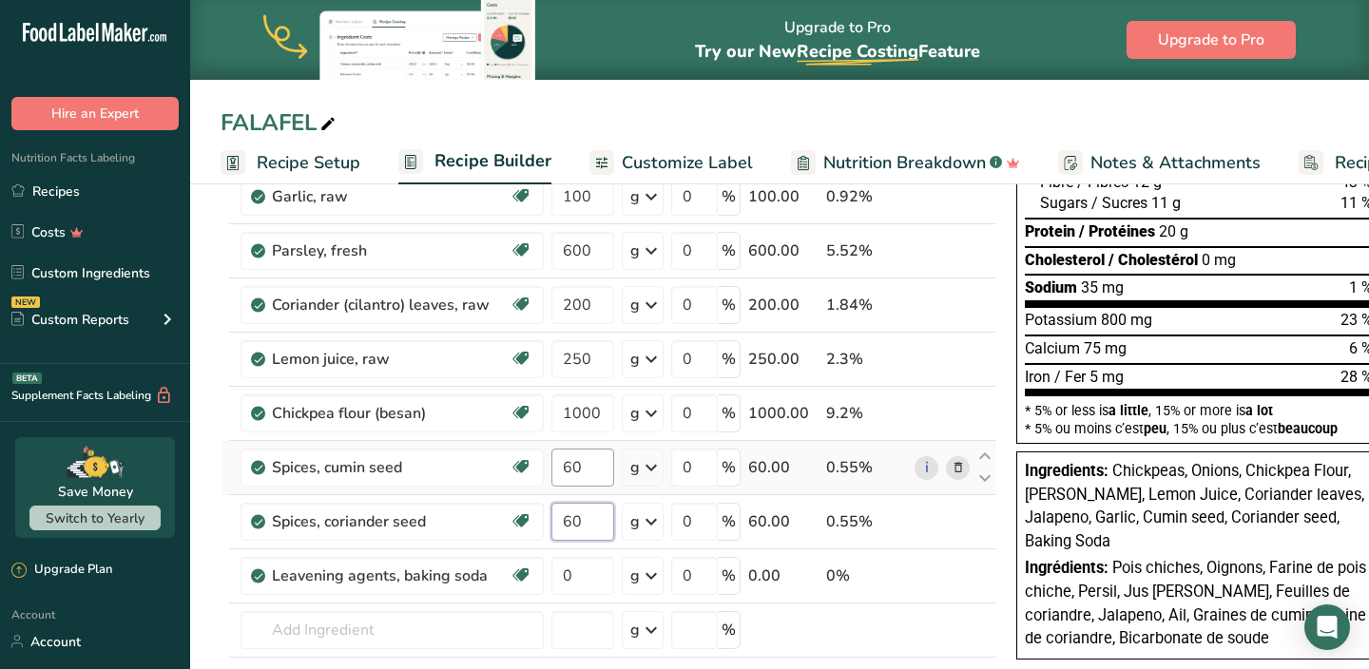
scroll to position [319, 0]
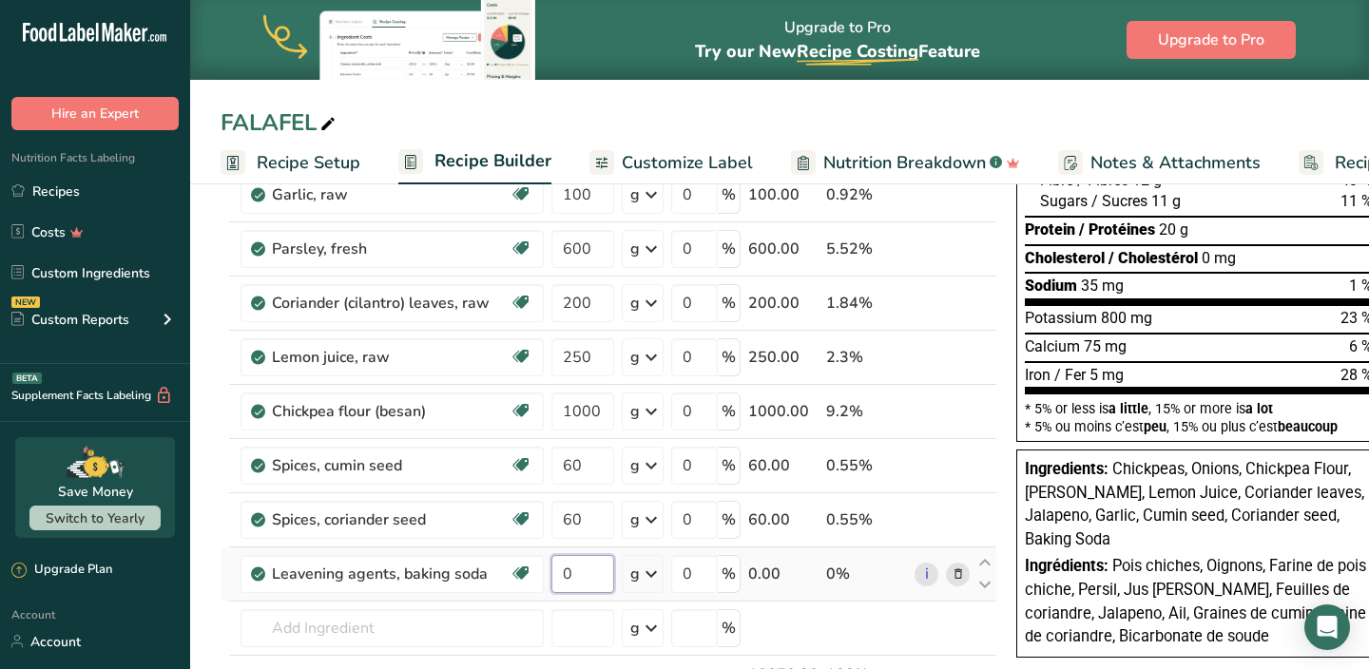
click at [582, 575] on div "Ingredient * Amount * Unit * Waste * .a-a{fill:#347362;}.b-a{fill:#fff;} Grams …" at bounding box center [609, 370] width 777 height 810
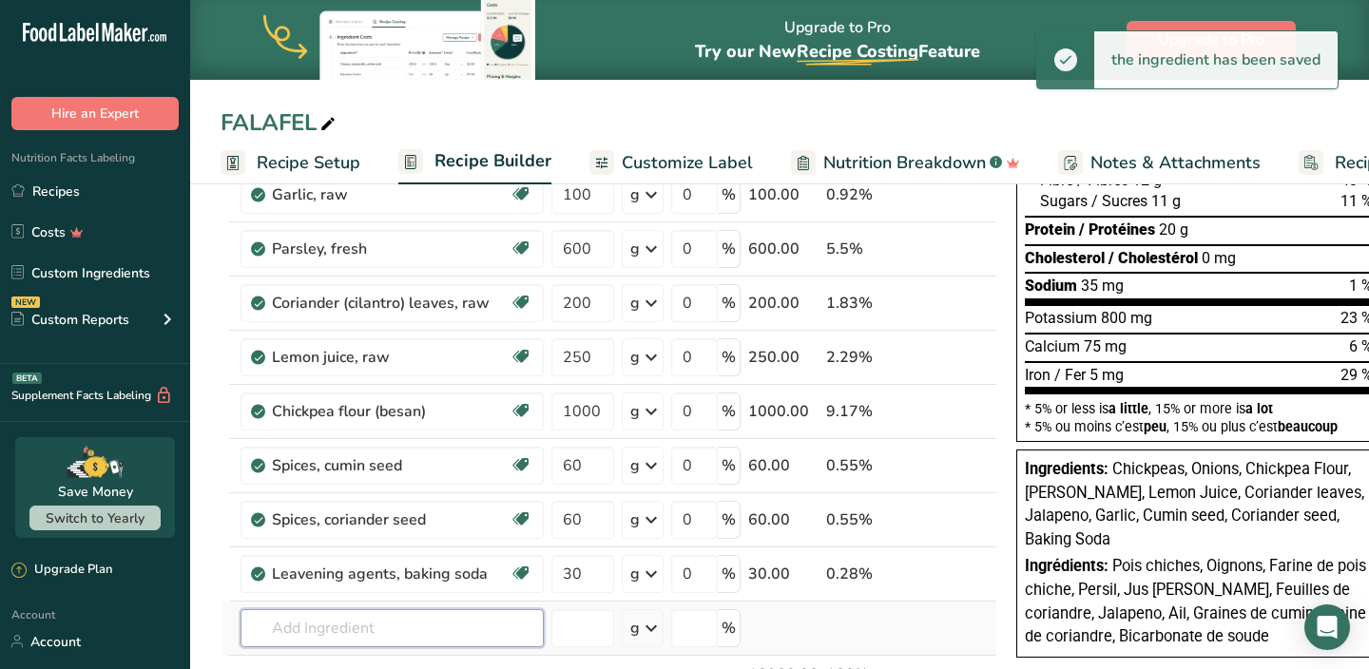
click at [454, 622] on div "Ingredient * Amount * Unit * Waste * .a-a{fill:#347362;}.b-a{fill:#fff;} Grams …" at bounding box center [609, 370] width 777 height 810
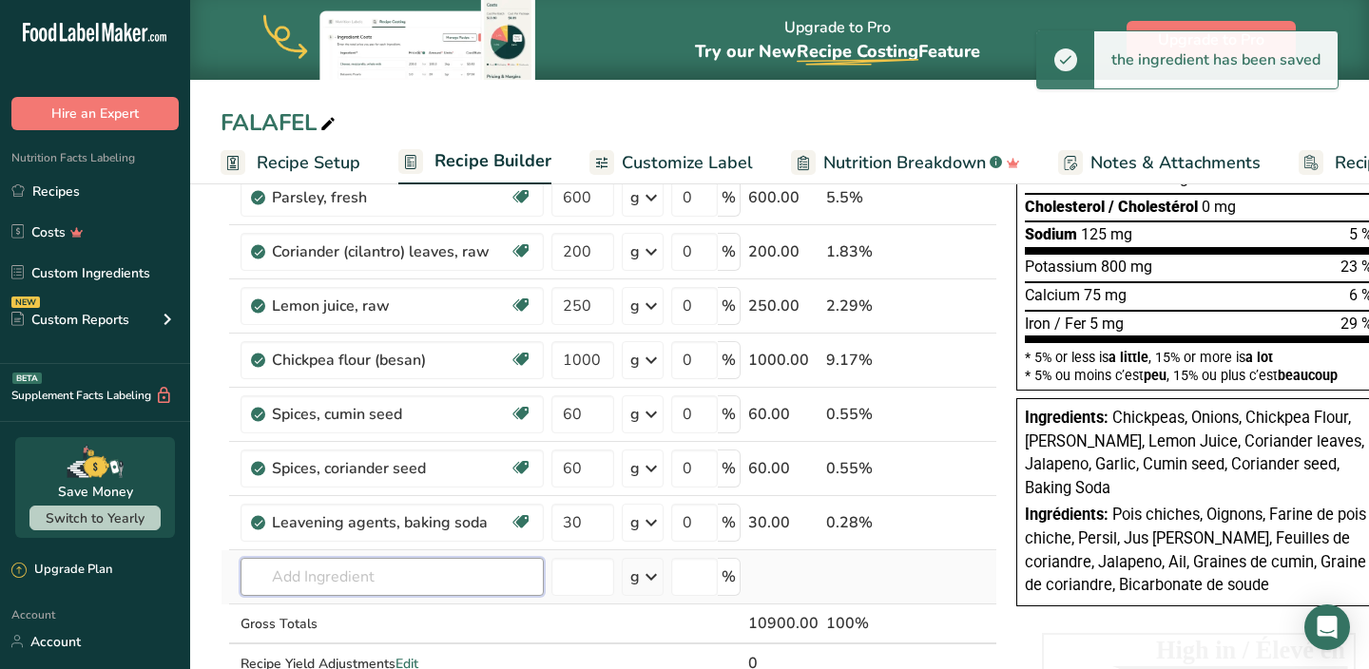
scroll to position [370, 0]
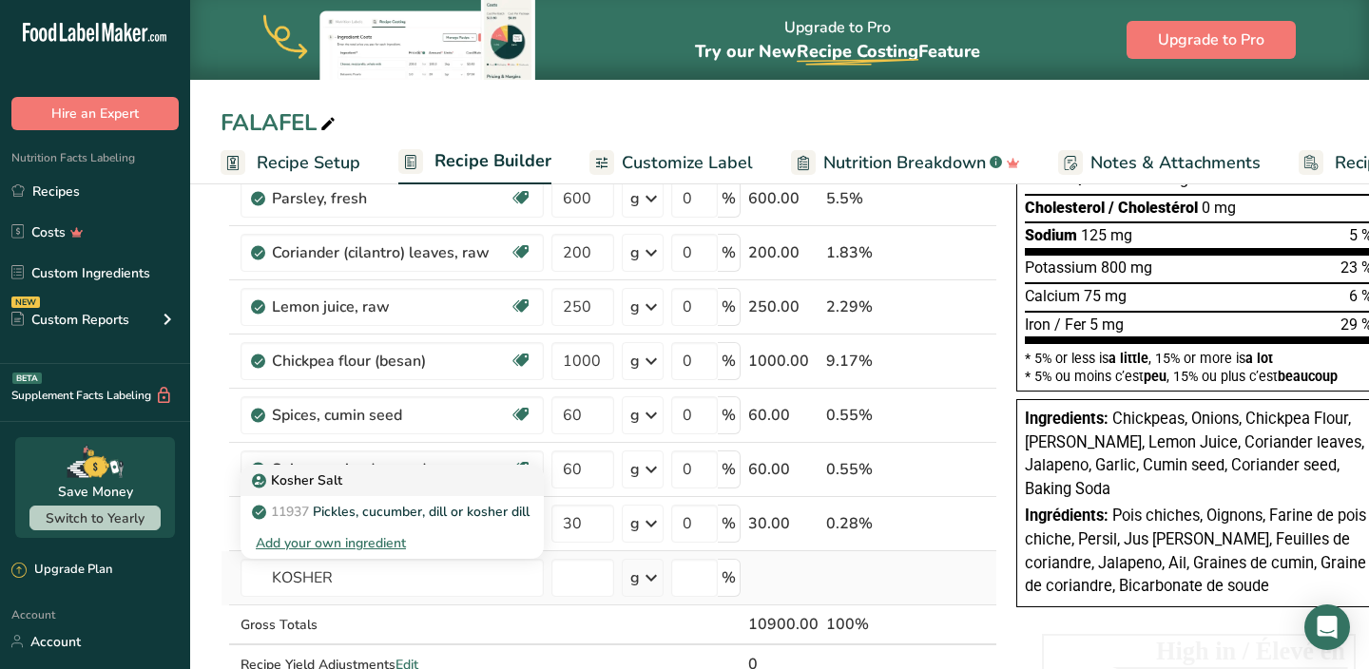
click at [412, 485] on div "Kosher Salt" at bounding box center [377, 481] width 242 height 20
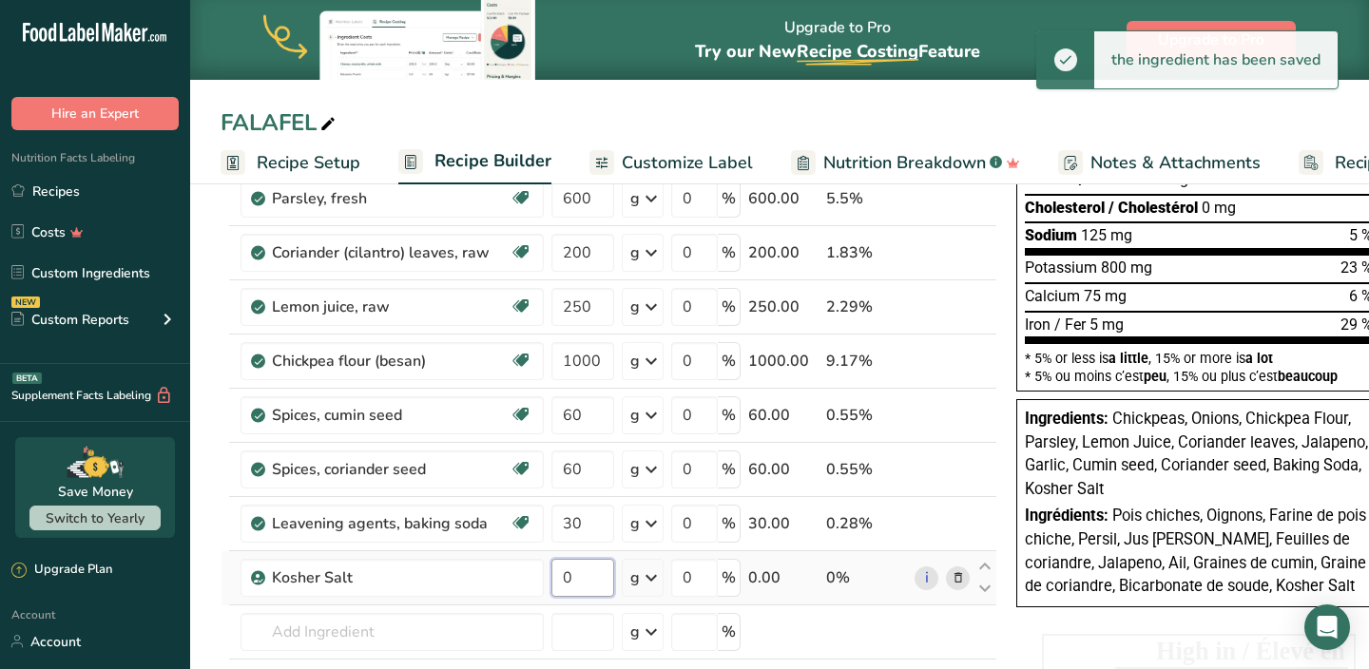
click at [574, 575] on input "0" at bounding box center [582, 578] width 63 height 38
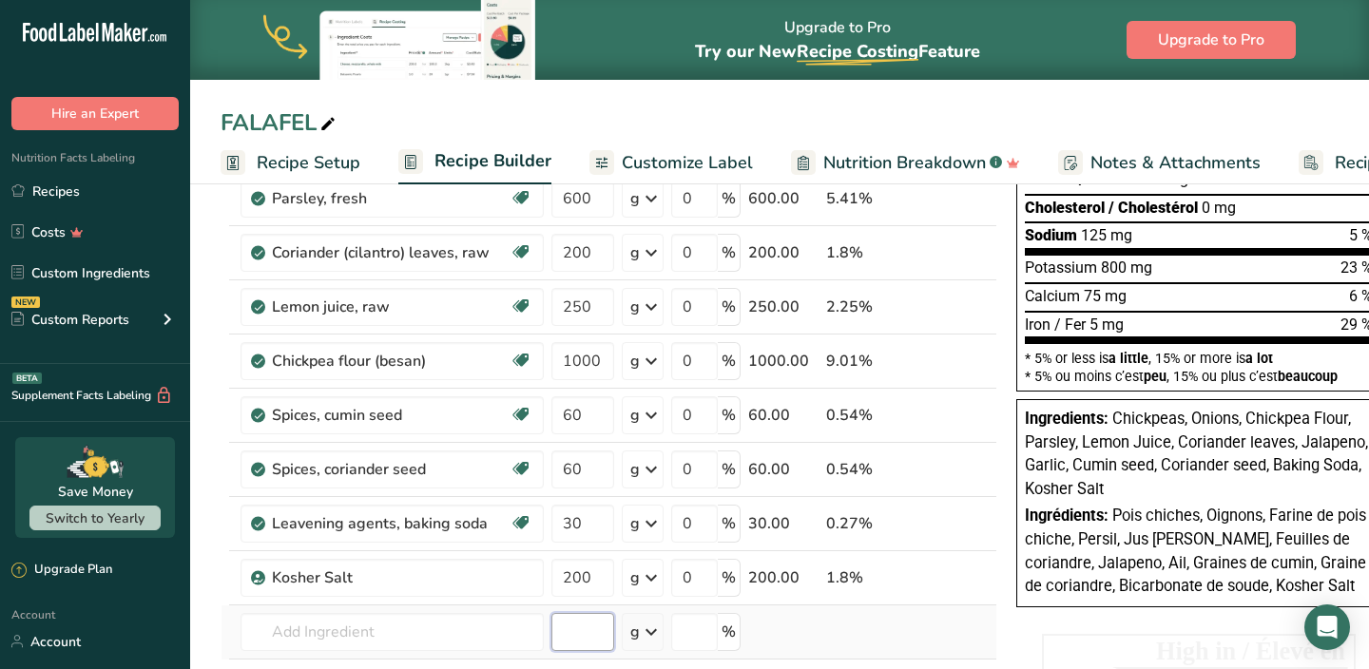
click at [560, 618] on div "Ingredient * Amount * Unit * Waste * .a-a{fill:#347362;}.b-a{fill:#fff;} Grams …" at bounding box center [609, 346] width 777 height 864
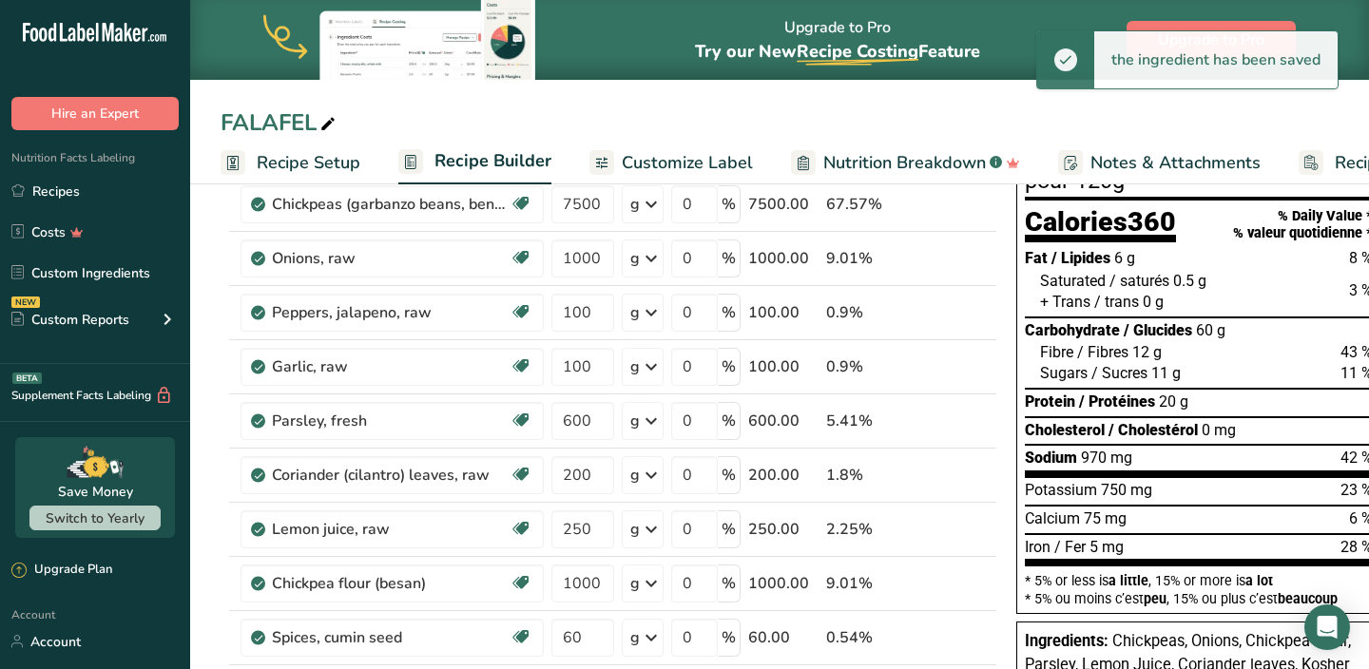
scroll to position [138, 0]
